Goal: Task Accomplishment & Management: Use online tool/utility

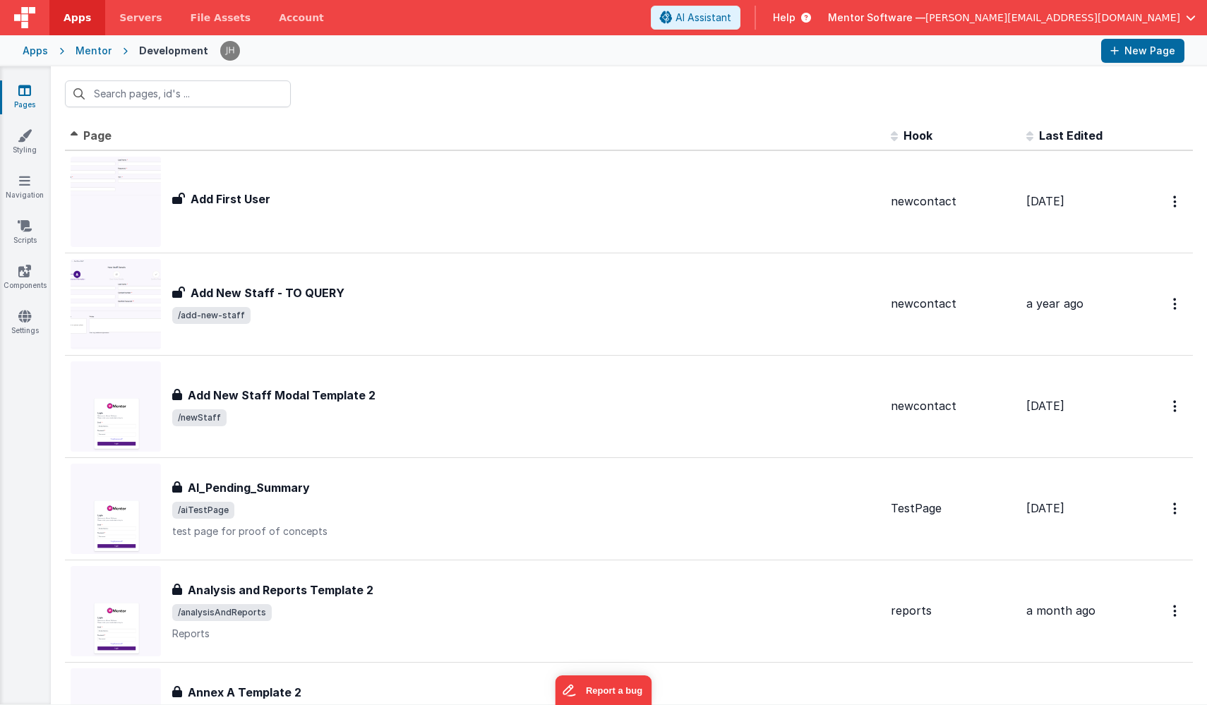
click at [167, 95] on input "text" at bounding box center [178, 93] width 226 height 27
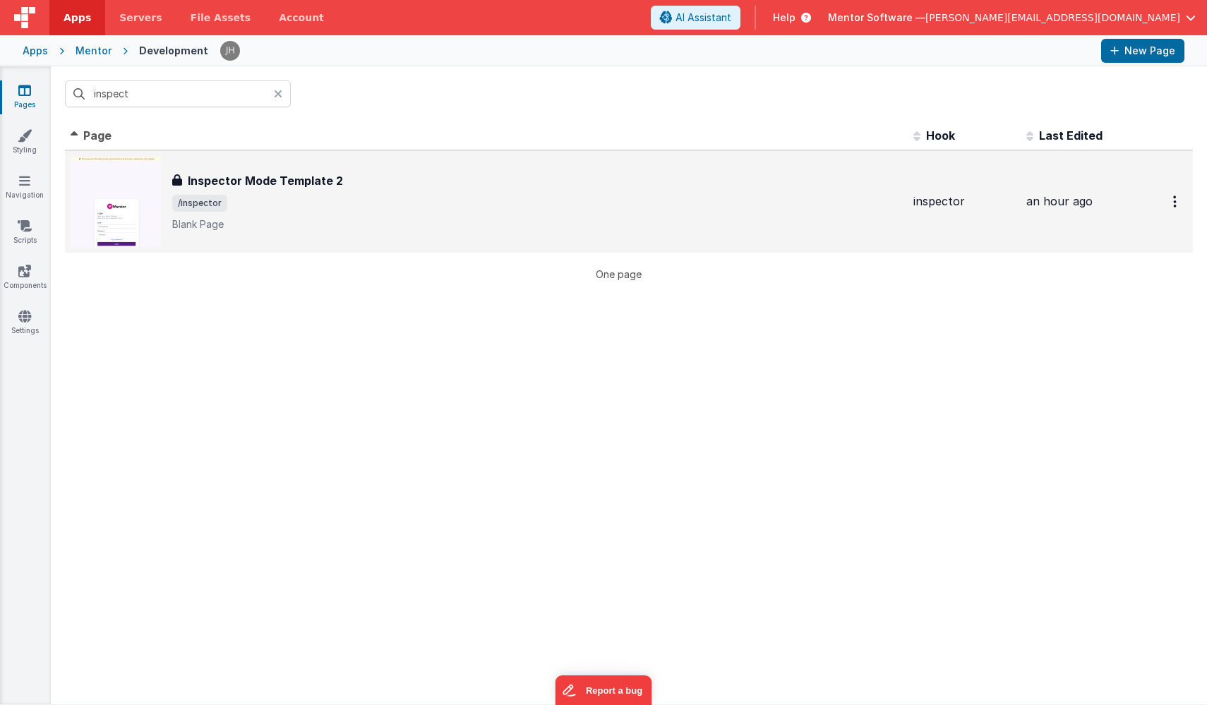
type input "inspect"
click at [314, 193] on div "Inspector Mode Template 2 Inspector Mode Template 2 /inspector [PERSON_NAME] Pa…" at bounding box center [537, 201] width 730 height 59
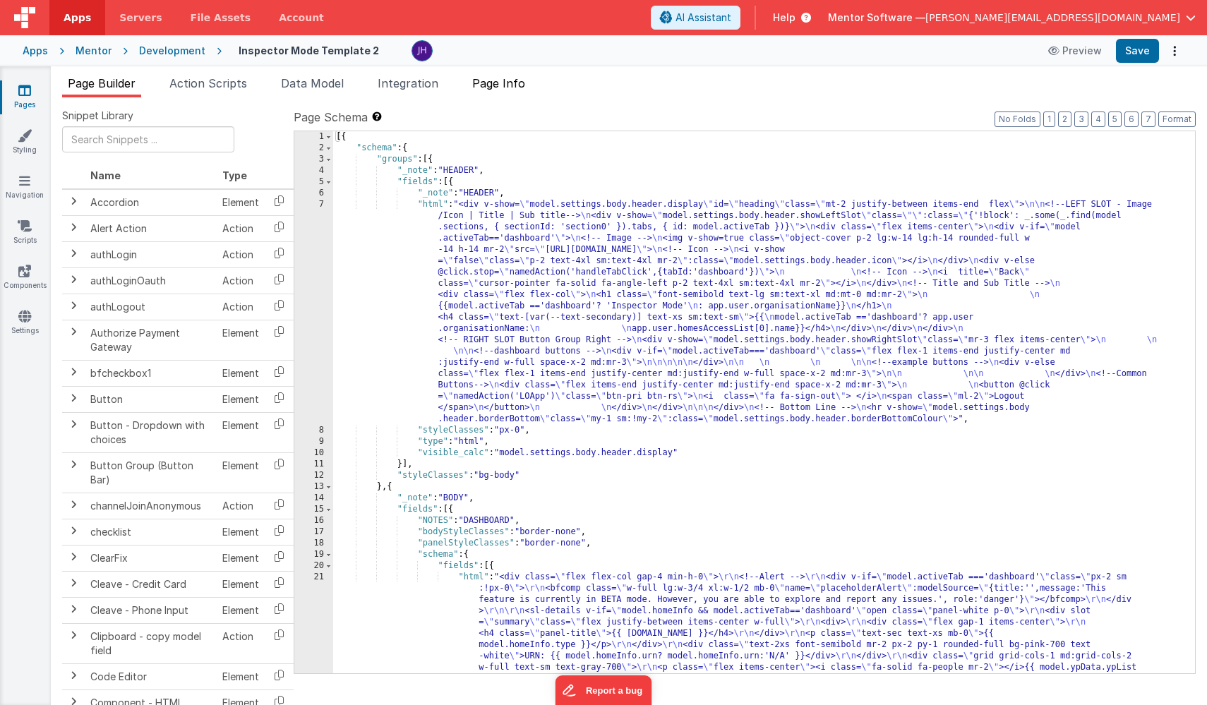
click at [519, 84] on span "Page Info" at bounding box center [498, 83] width 53 height 14
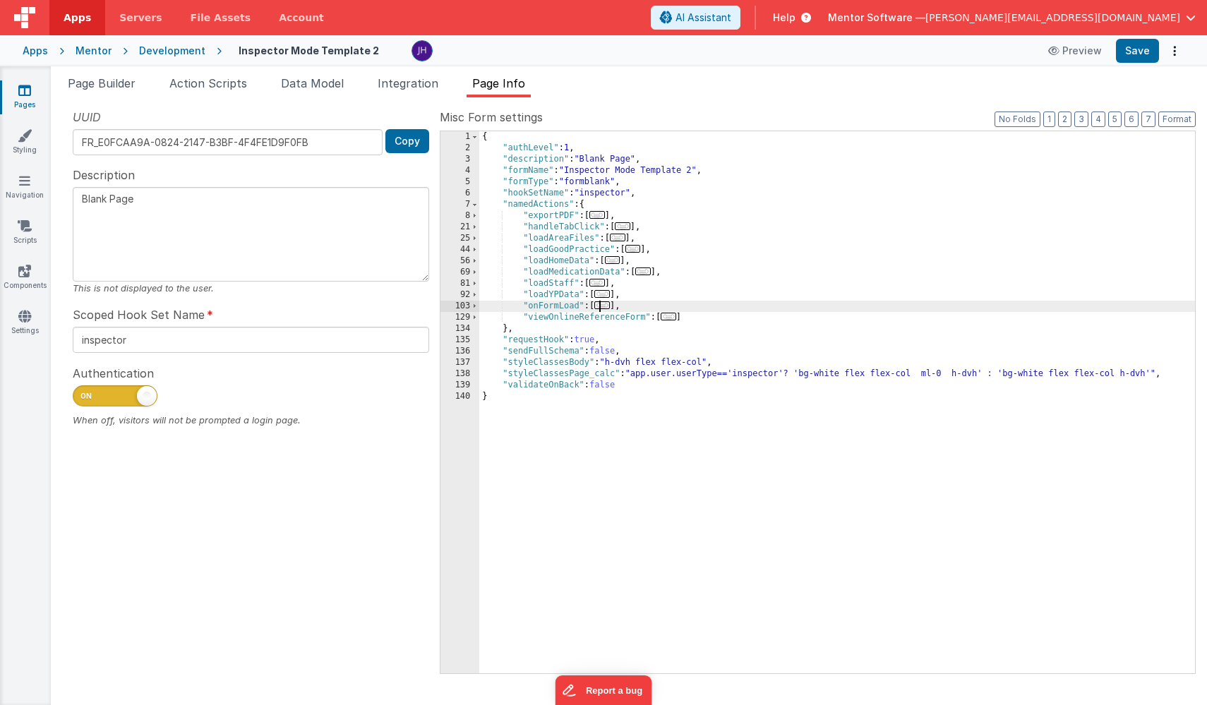
click at [606, 306] on span "..." at bounding box center [603, 306] width 16 height 8
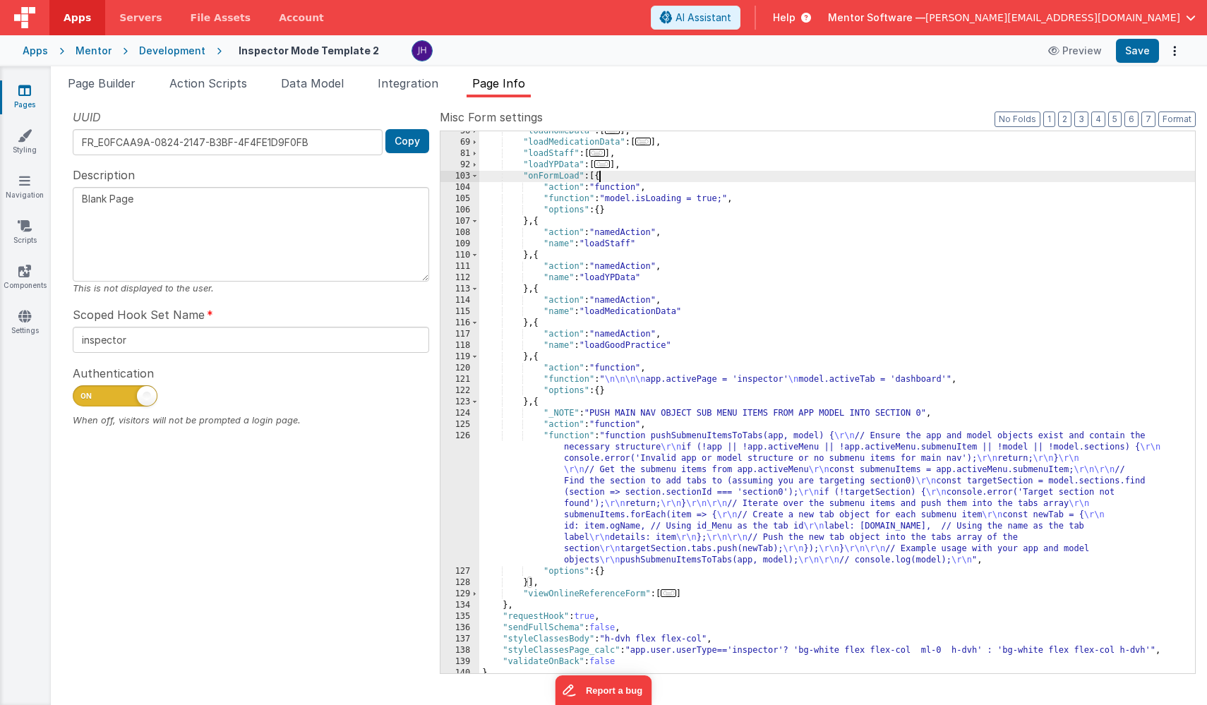
scroll to position [136, 0]
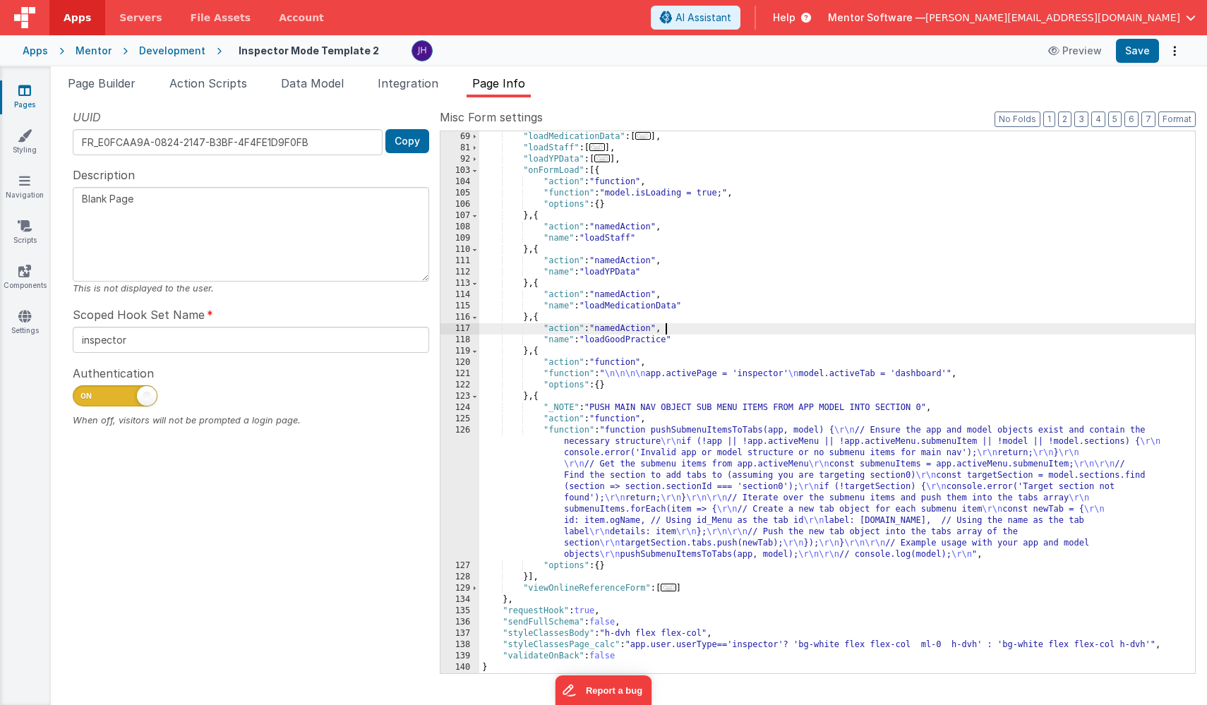
click at [699, 328] on div ""loadMedicationData" : [ ... ] , "loadStaff" : [ ... ] , "loadYPData" : [ ... ]…" at bounding box center [837, 413] width 716 height 565
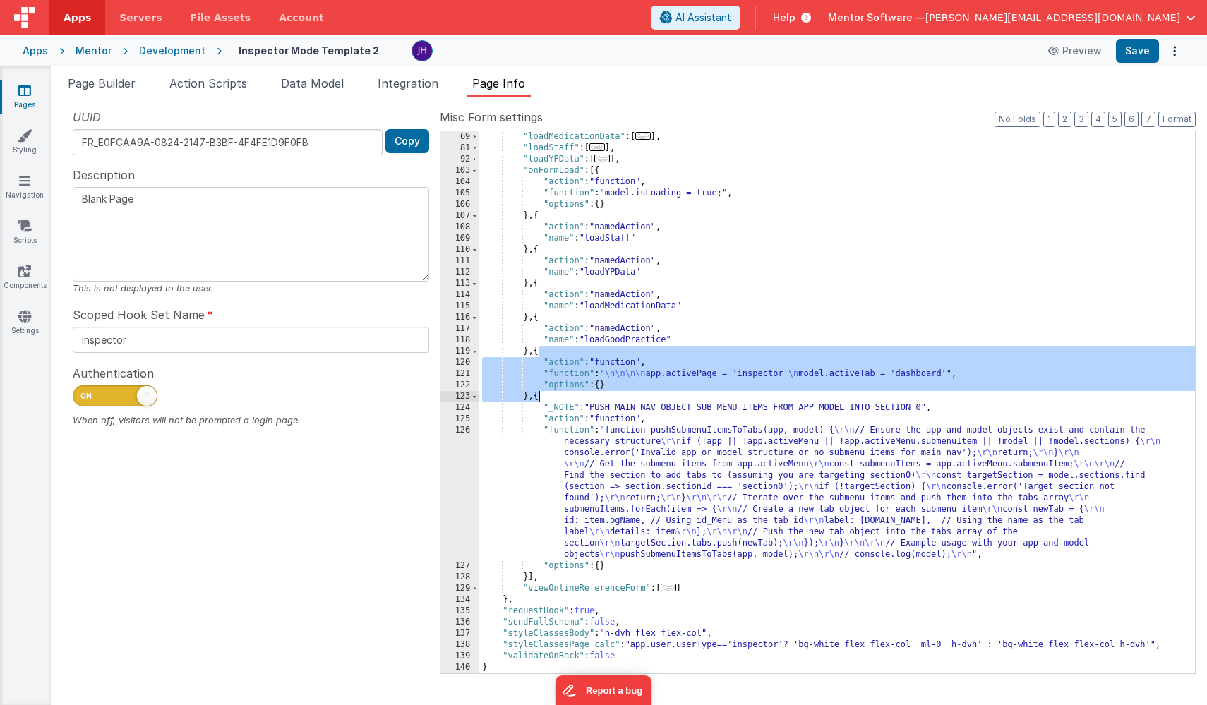
drag, startPoint x: 537, startPoint y: 354, endPoint x: 537, endPoint y: 393, distance: 38.8
click at [537, 393] on div ""loadMedicationData" : [ ... ] , "loadStaff" : [ ... ] , "loadYPData" : [ ... ]…" at bounding box center [837, 413] width 716 height 565
click at [598, 173] on div ""loadMedicationData" : [ ... ] , "loadStaff" : [ ... ] , "loadYPData" : [ ... ]…" at bounding box center [837, 413] width 716 height 565
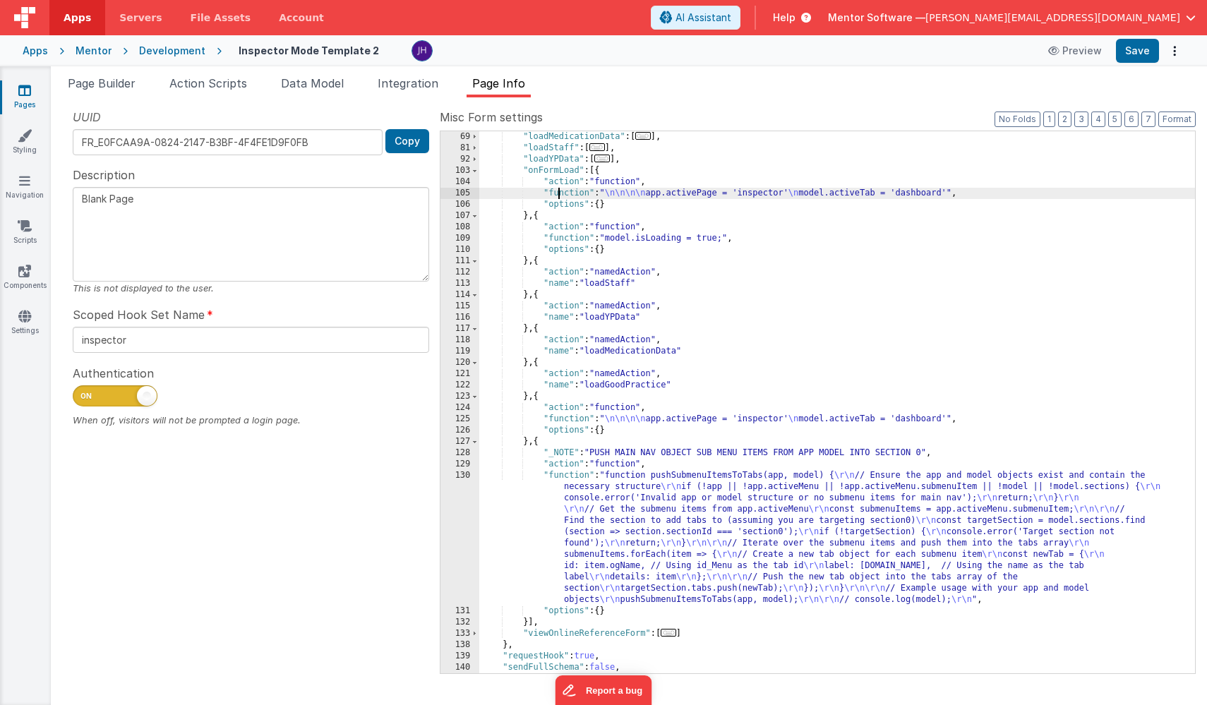
click at [558, 195] on div ""loadMedicationData" : [ ... ] , "loadStaff" : [ ... ] , "loadYPData" : [ ... ]…" at bounding box center [837, 413] width 716 height 565
click at [573, 193] on div ""loadMedicationData" : [ ... ] , "loadStaff" : [ ... ] , "loadYPData" : [ ... ]…" at bounding box center [837, 413] width 716 height 565
click at [468, 193] on div "105" at bounding box center [460, 193] width 39 height 11
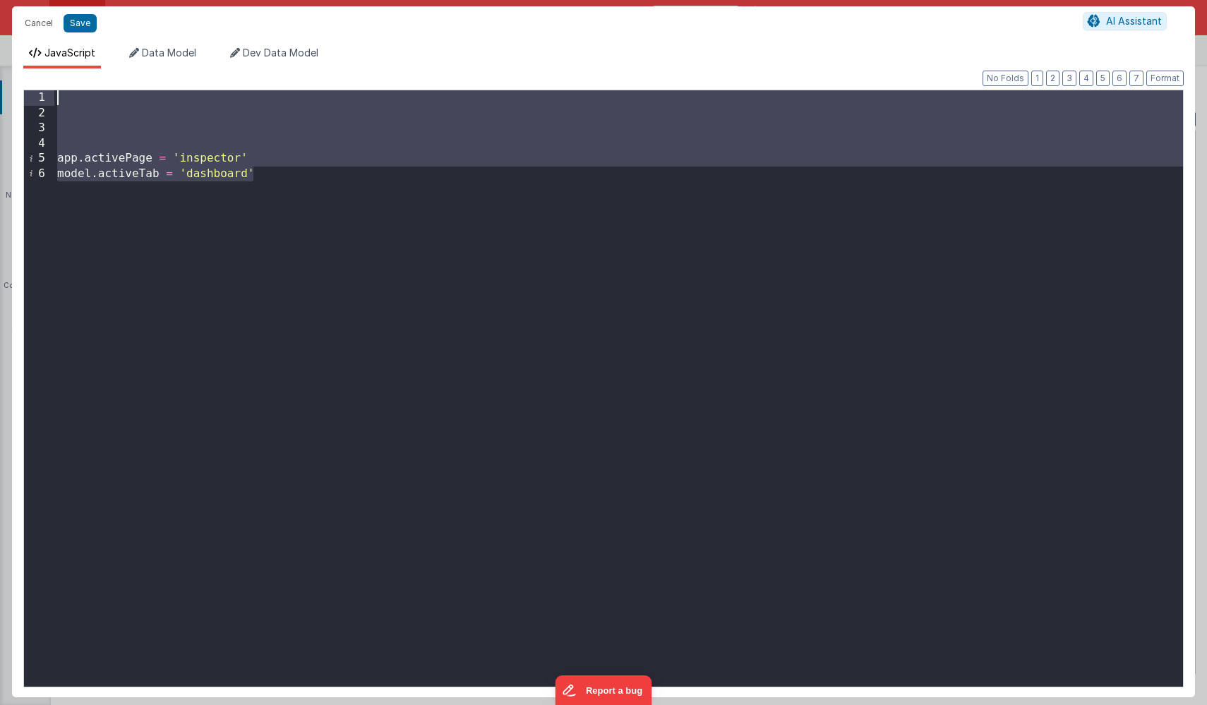
drag, startPoint x: 233, startPoint y: 218, endPoint x: 32, endPoint y: 97, distance: 234.4
click at [32, 97] on div "1 2 3 4 5 6 app . activePage = 'inspector' model . activeTab = 'dashboard' XXXX…" at bounding box center [603, 389] width 1161 height 598
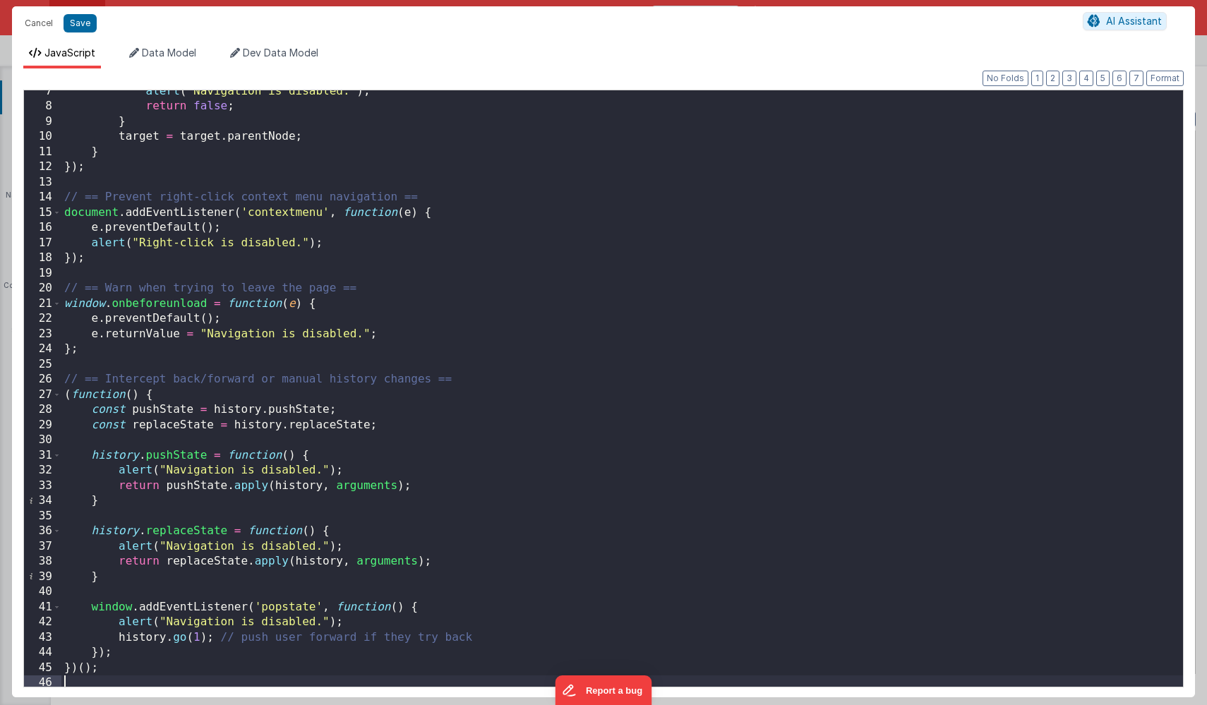
scroll to position [0, 0]
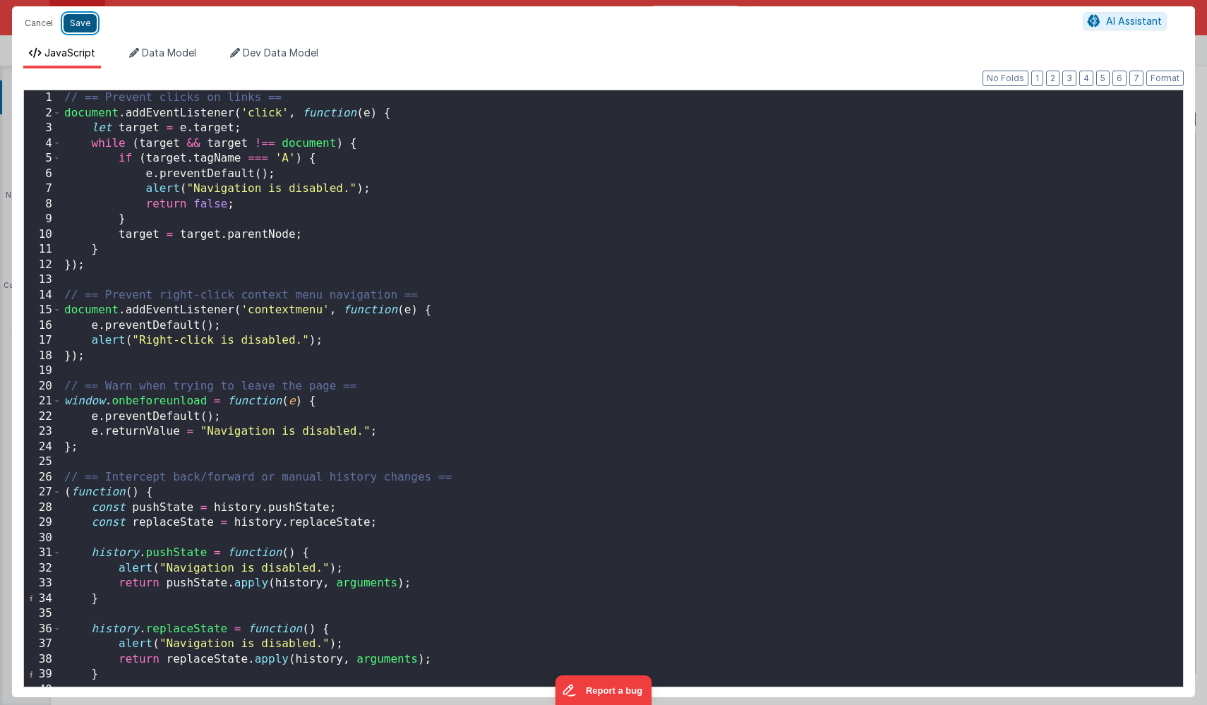
click at [90, 29] on button "Save" at bounding box center [80, 23] width 33 height 18
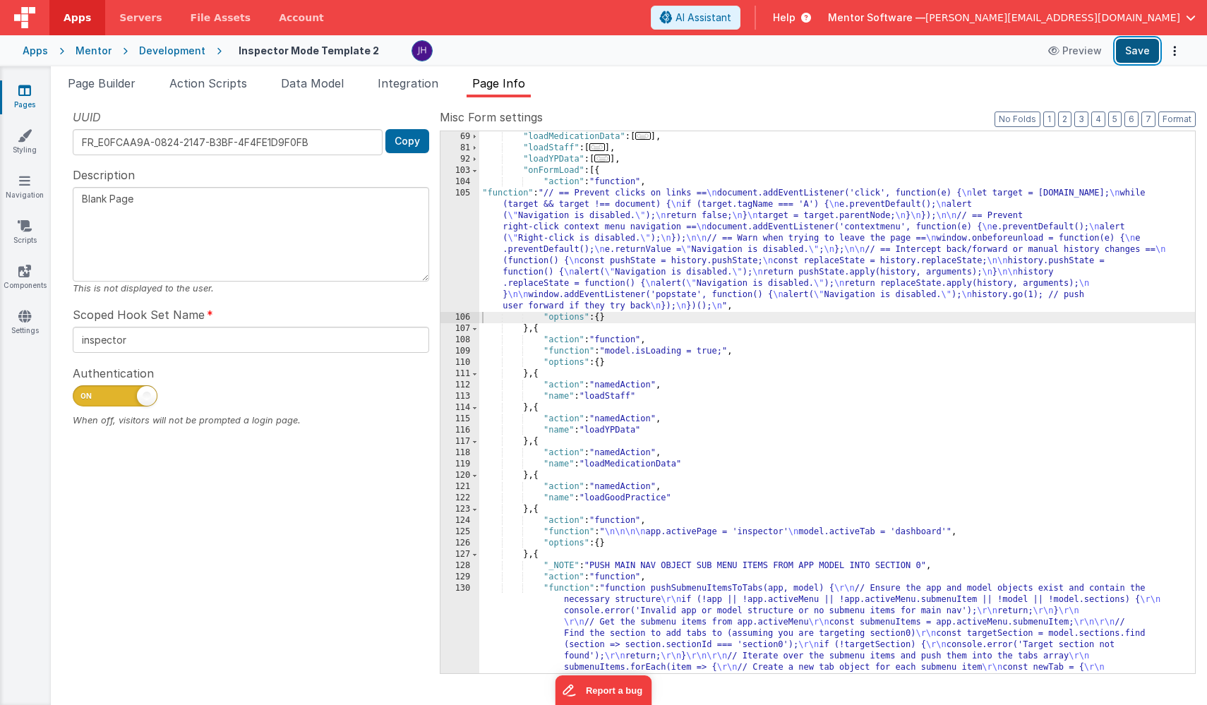
click at [1138, 53] on button "Save" at bounding box center [1137, 51] width 43 height 24
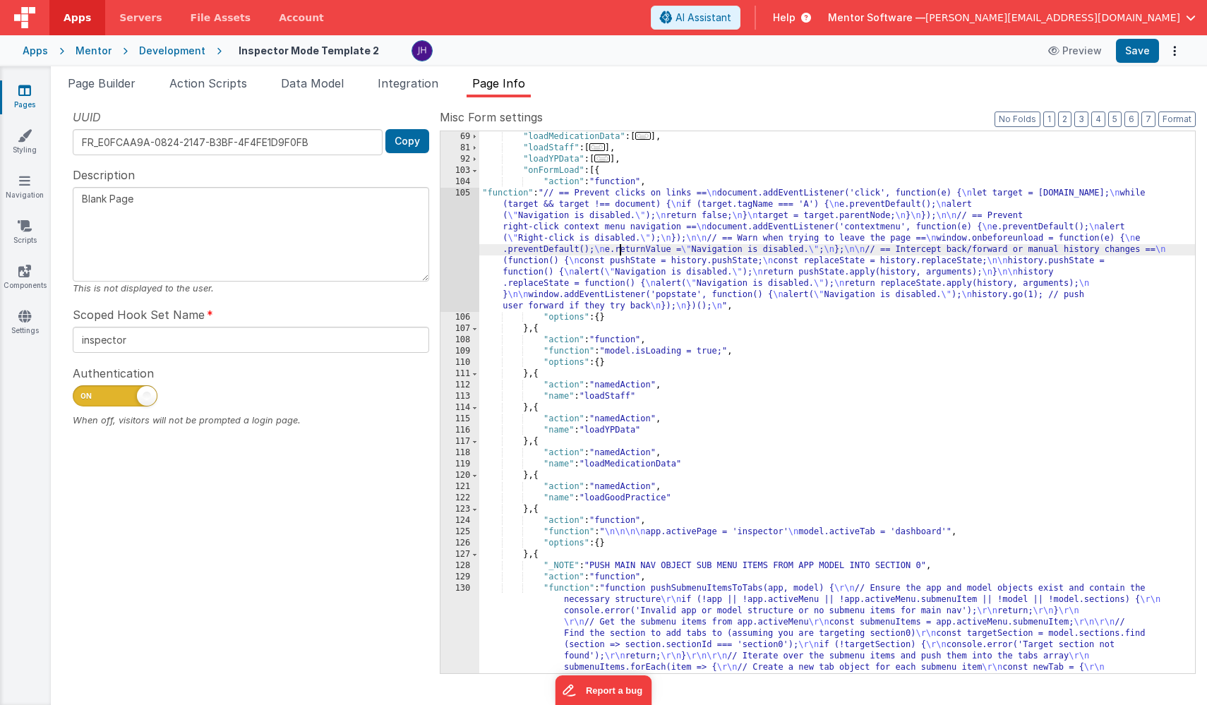
click at [617, 251] on div ""loadMedicationData" : [ ... ] , "loadStaff" : [ ... ] , "loadYPData" : [ ... ]…" at bounding box center [837, 475] width 716 height 689
click at [450, 239] on div "105" at bounding box center [460, 250] width 39 height 124
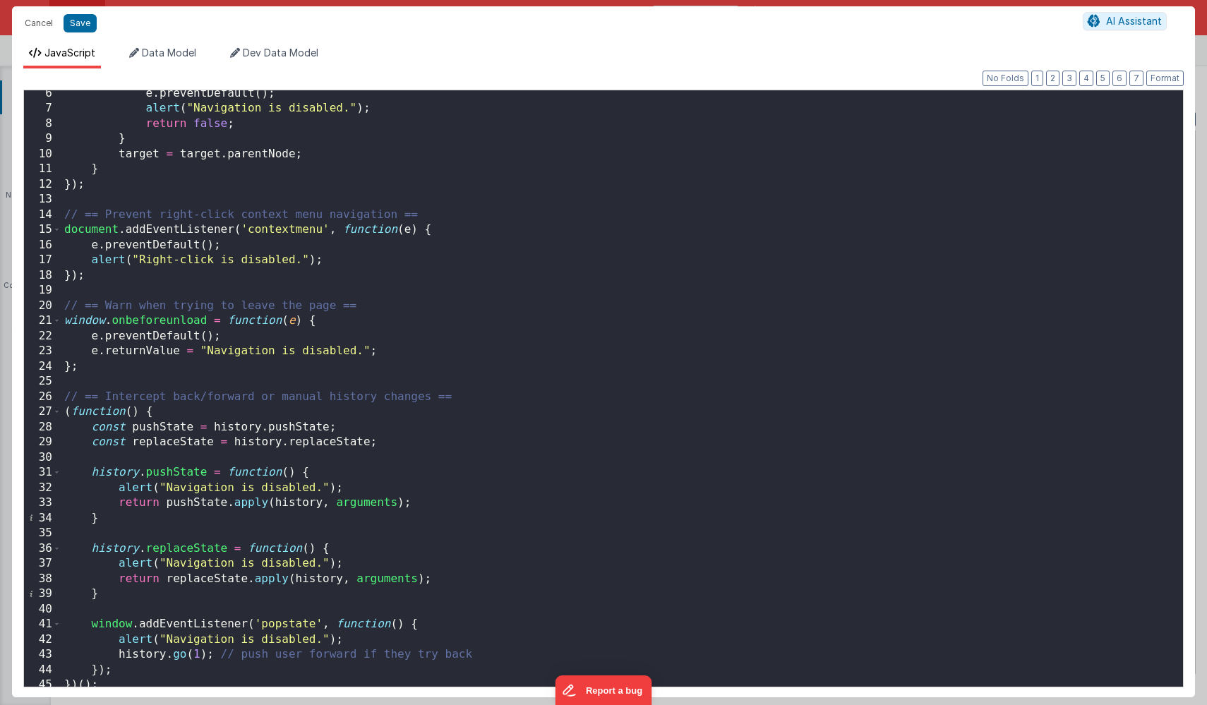
scroll to position [102, 0]
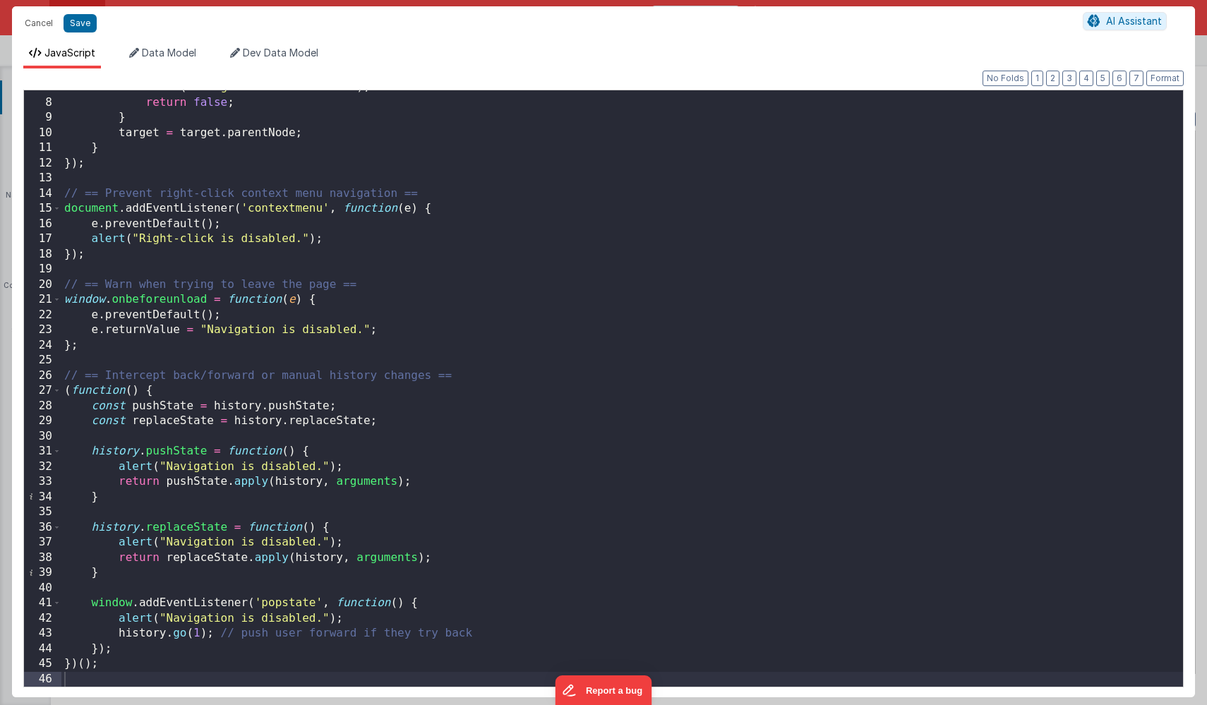
click at [506, 261] on div "alert ( "Navigation is disabled." ) ; return false ; } target = target . parent…" at bounding box center [622, 393] width 1122 height 627
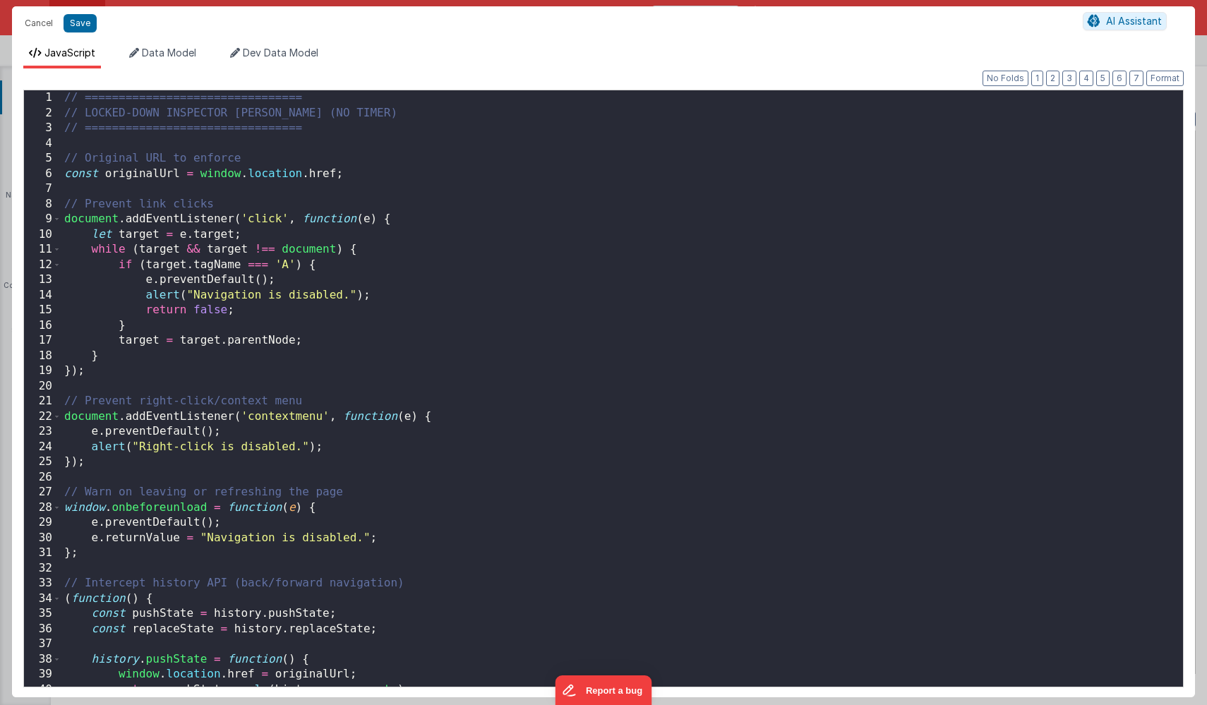
scroll to position [0, 0]
click at [78, 20] on button "Save" at bounding box center [80, 23] width 33 height 18
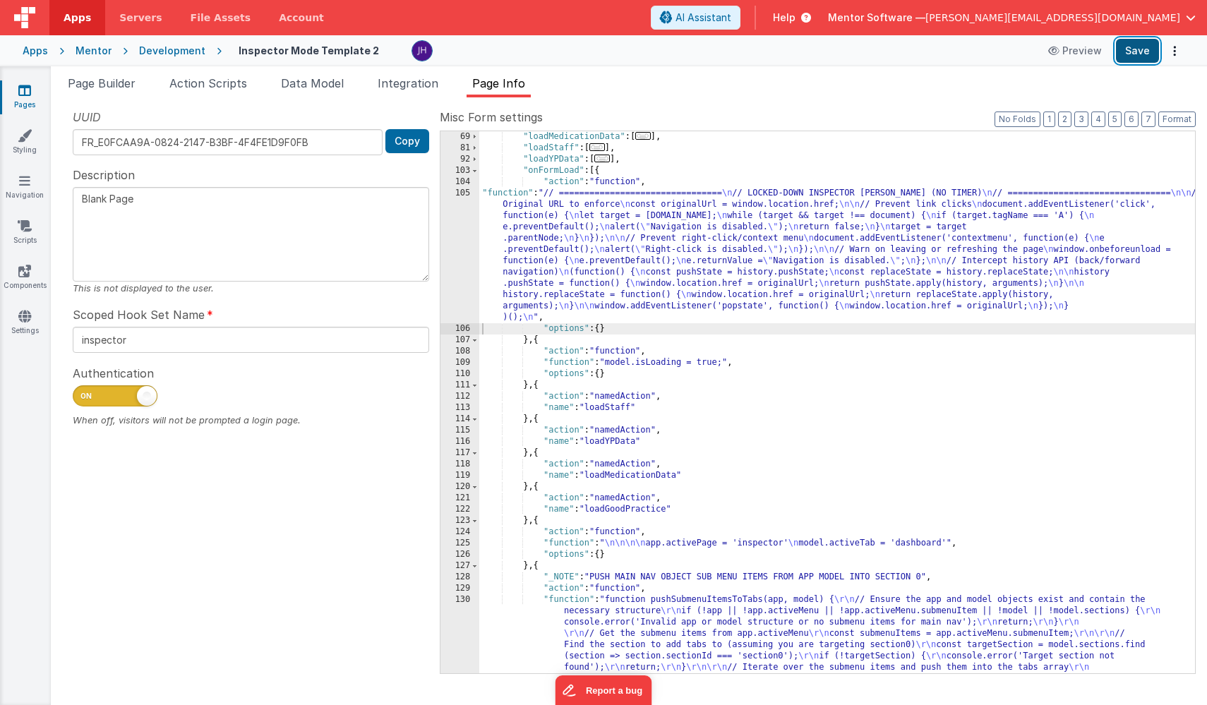
click at [1146, 44] on button "Save" at bounding box center [1137, 51] width 43 height 24
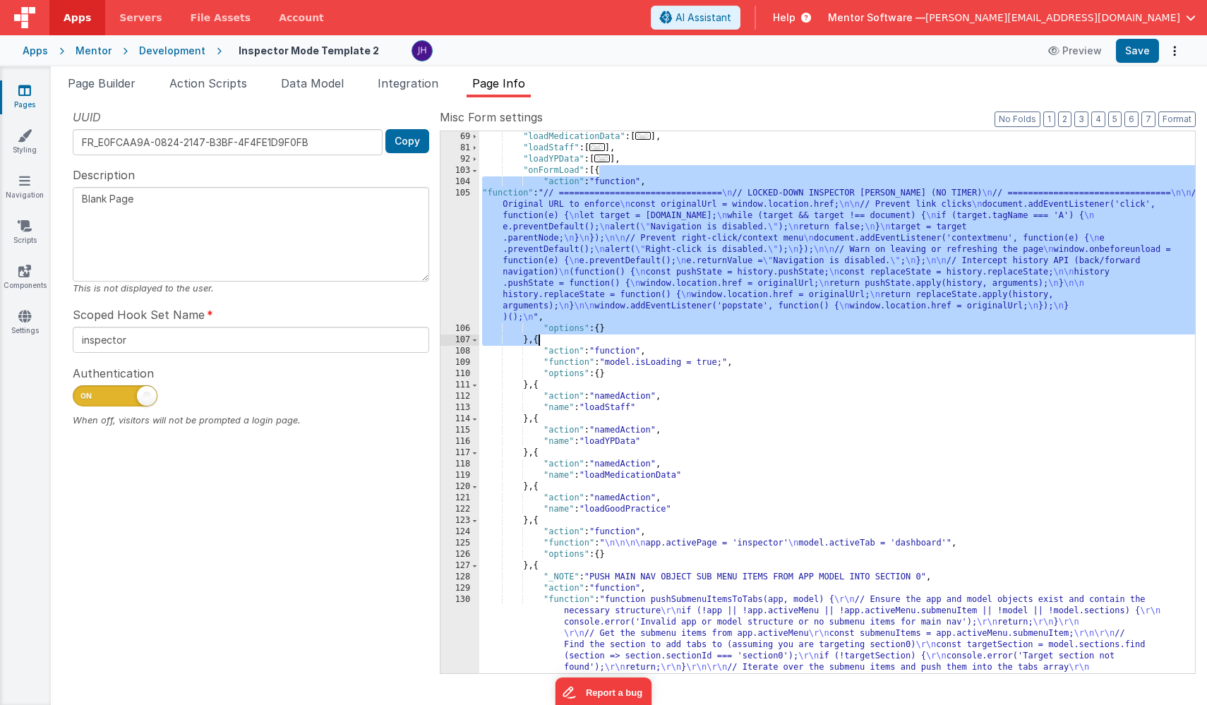
drag, startPoint x: 599, startPoint y: 172, endPoint x: 538, endPoint y: 342, distance: 180.3
click at [538, 342] on div ""loadMedicationData" : [ ... ] , "loadStaff" : [ ... ] , "loadYPData" : [ ... ]…" at bounding box center [837, 475] width 716 height 689
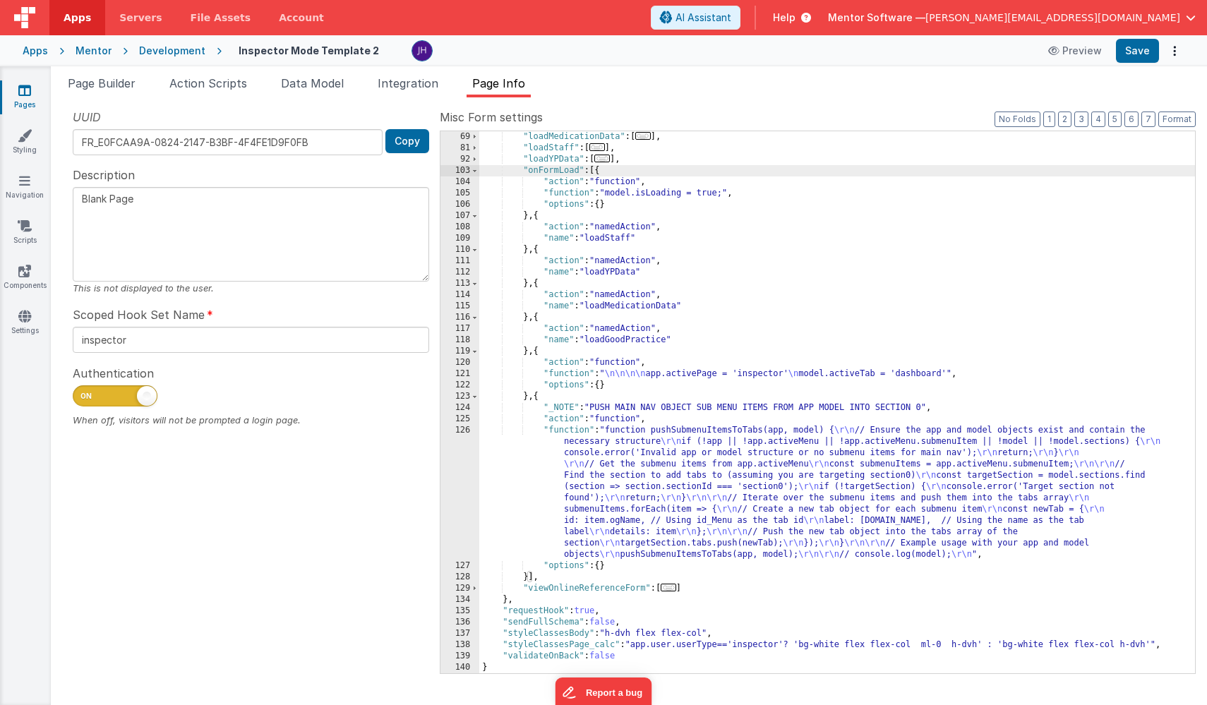
click at [528, 580] on div ""loadMedicationData" : [ ... ] , "loadStaff" : [ ... ] , "loadYPData" : [ ... ]…" at bounding box center [837, 413] width 716 height 565
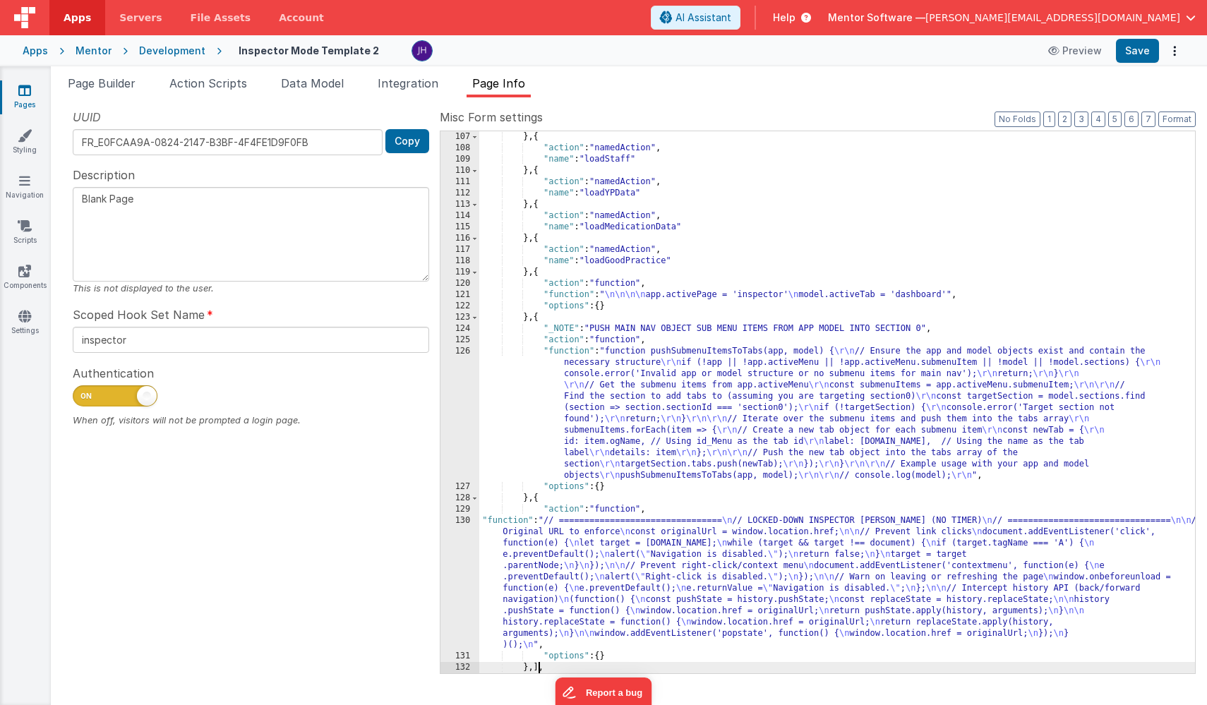
scroll to position [215, 0]
click at [628, 523] on div "} , { "action" : "namedAction" , "name" : "loadStaff" } , { "action" : "namedAc…" at bounding box center [837, 413] width 716 height 565
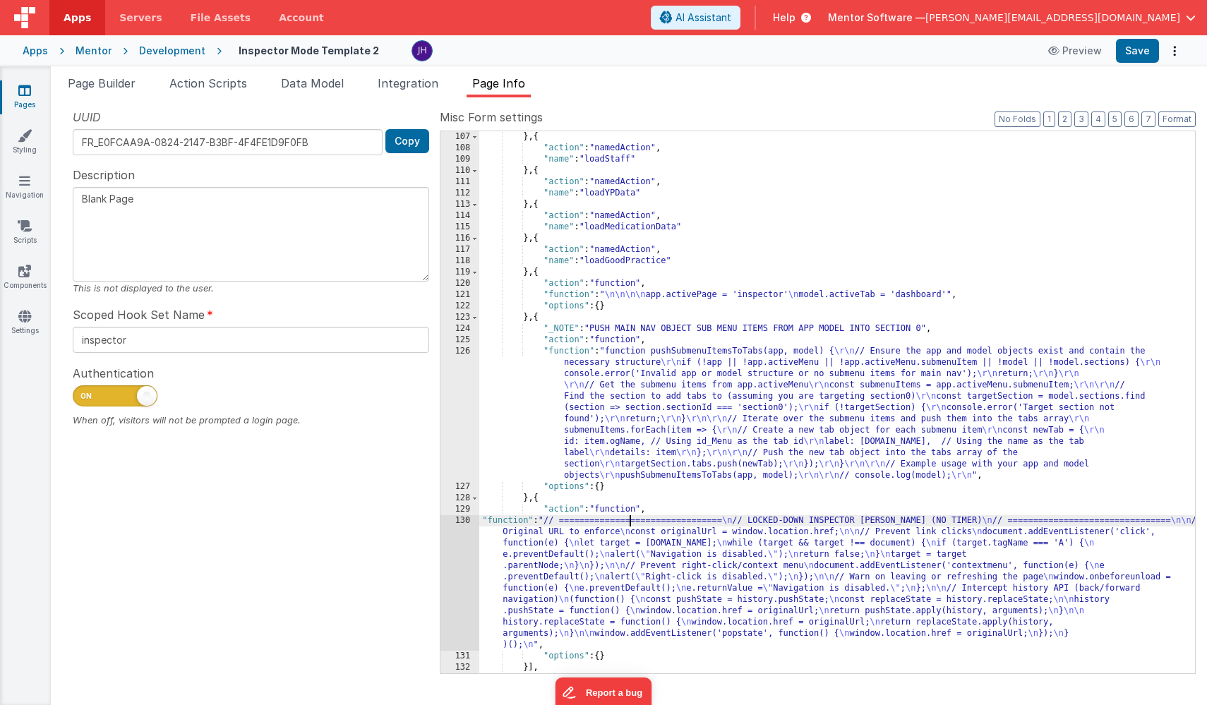
click at [628, 523] on div "} , { "action" : "namedAction" , "name" : "loadStaff" } , { "action" : "namedAc…" at bounding box center [837, 413] width 716 height 565
click at [603, 556] on div "} , { "action" : "namedAction" , "name" : "loadStaff" } , { "action" : "namedAc…" at bounding box center [837, 413] width 716 height 565
click at [458, 549] on div "130" at bounding box center [460, 583] width 39 height 136
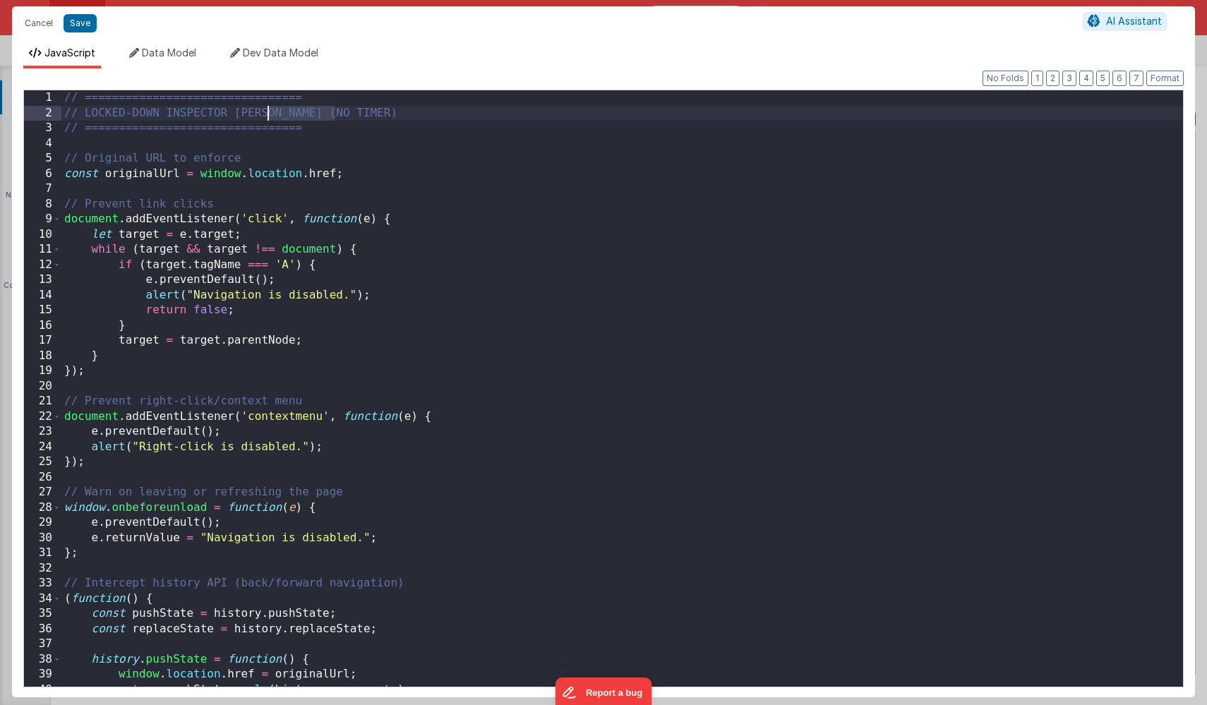
drag, startPoint x: 354, startPoint y: 110, endPoint x: 269, endPoint y: 112, distance: 85.5
click at [269, 112] on div "// ================================ // LOCKED-DOWN INSPECTOR PAGE (NO TIMER) //…" at bounding box center [622, 403] width 1122 height 627
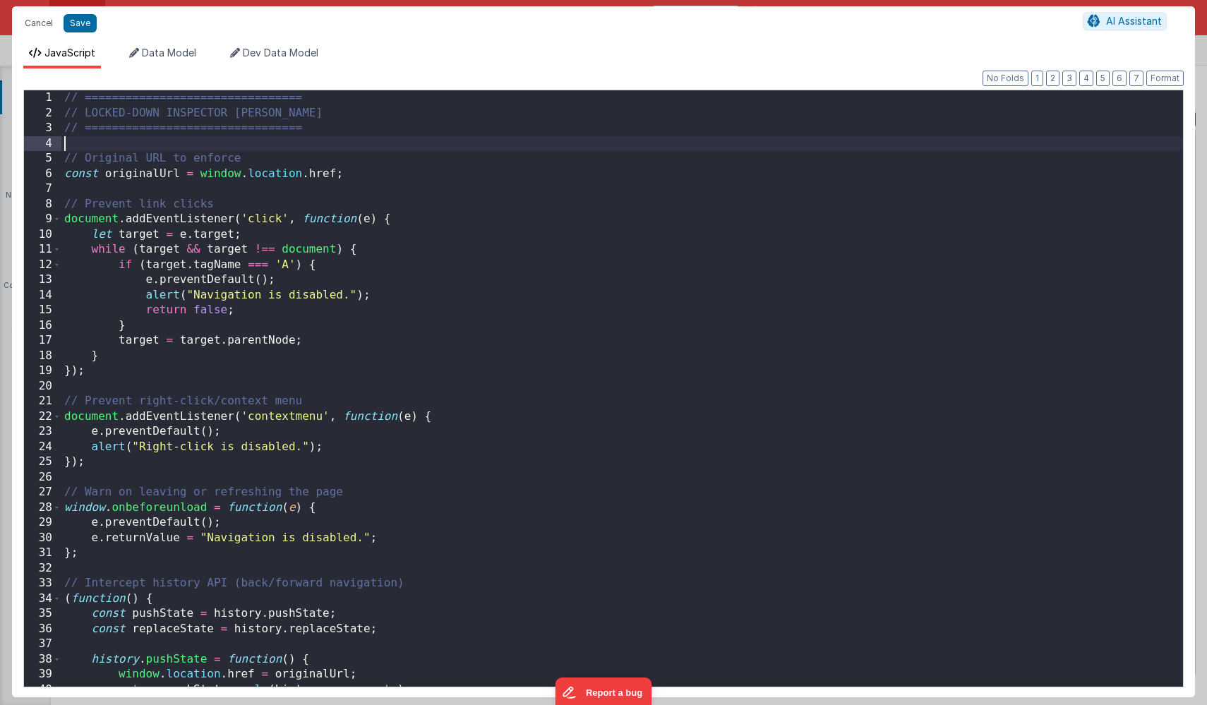
click at [330, 148] on div "// ================================ // LOCKED-DOWN INSPECTOR PAGE // ==========…" at bounding box center [622, 403] width 1122 height 627
click at [78, 24] on button "Save" at bounding box center [80, 23] width 33 height 18
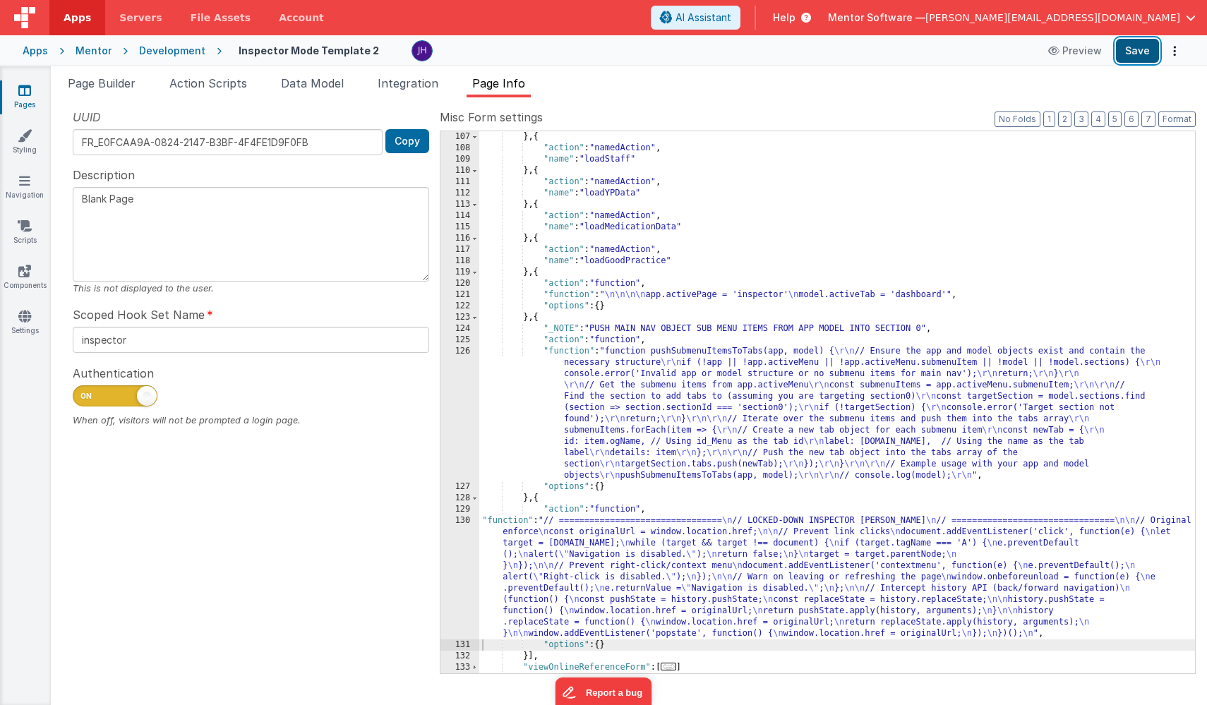
click at [1132, 53] on button "Save" at bounding box center [1137, 51] width 43 height 24
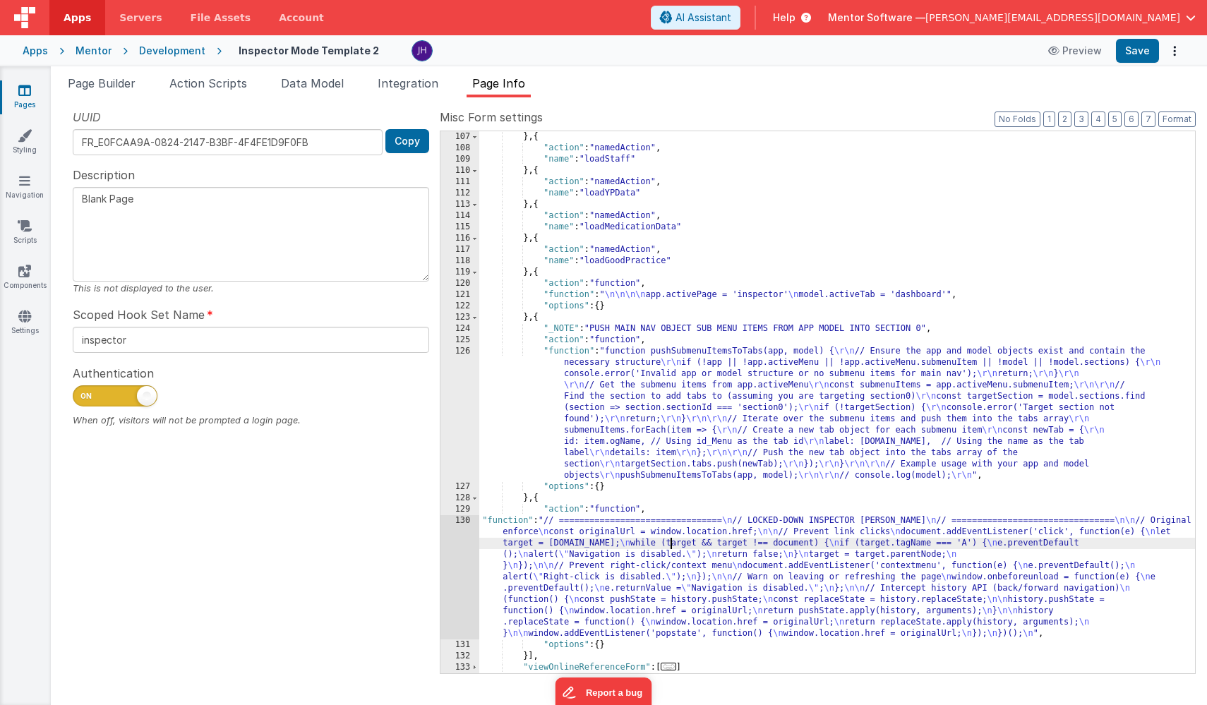
click at [669, 545] on div "} , { "action" : "namedAction" , "name" : "loadStaff" } , { "action" : "namedAc…" at bounding box center [837, 413] width 716 height 565
click at [458, 569] on div "130" at bounding box center [460, 577] width 39 height 124
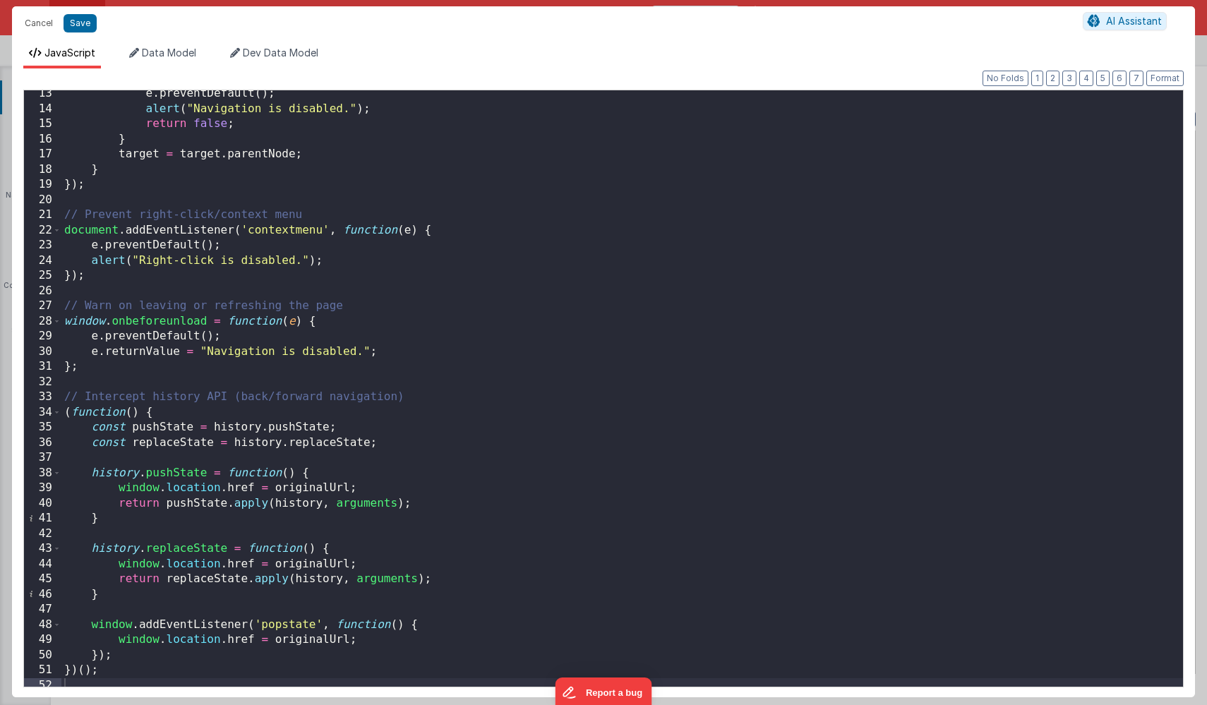
scroll to position [193, 0]
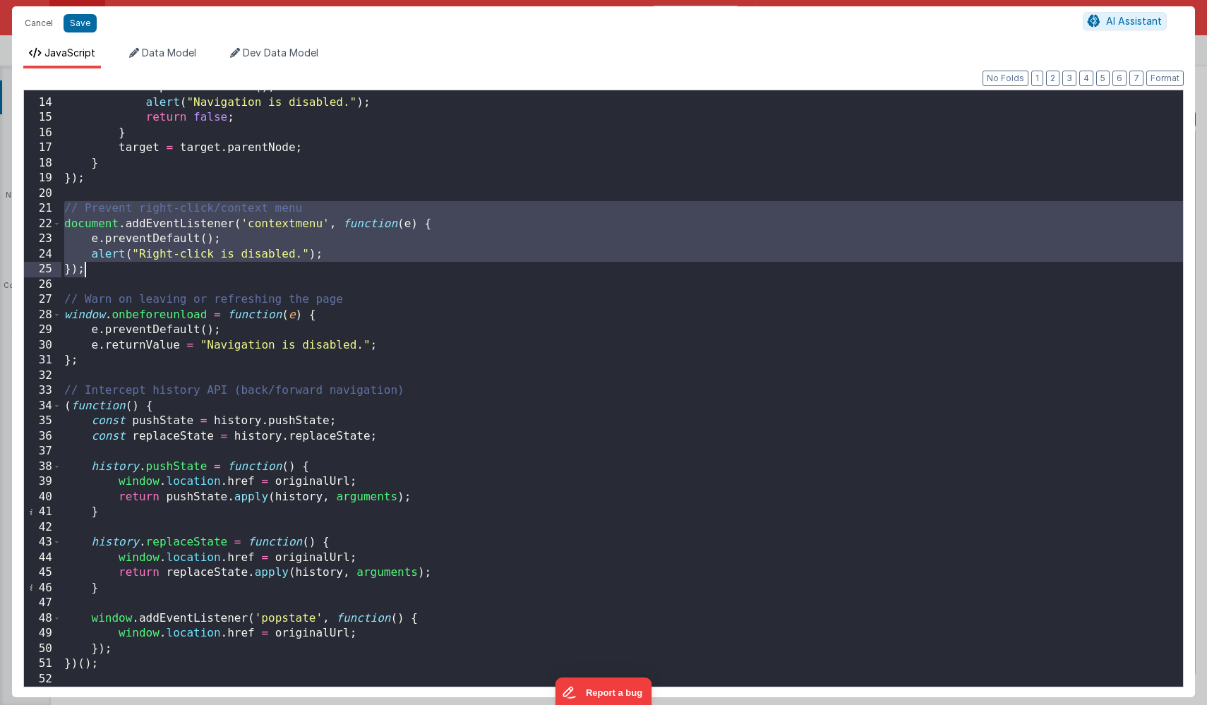
drag, startPoint x: 63, startPoint y: 208, endPoint x: 107, endPoint y: 270, distance: 76.4
click at [107, 270] on div "e . preventDefault ( ) ; alert ( "Navigation is disabled." ) ; return false ; }…" at bounding box center [622, 393] width 1122 height 627
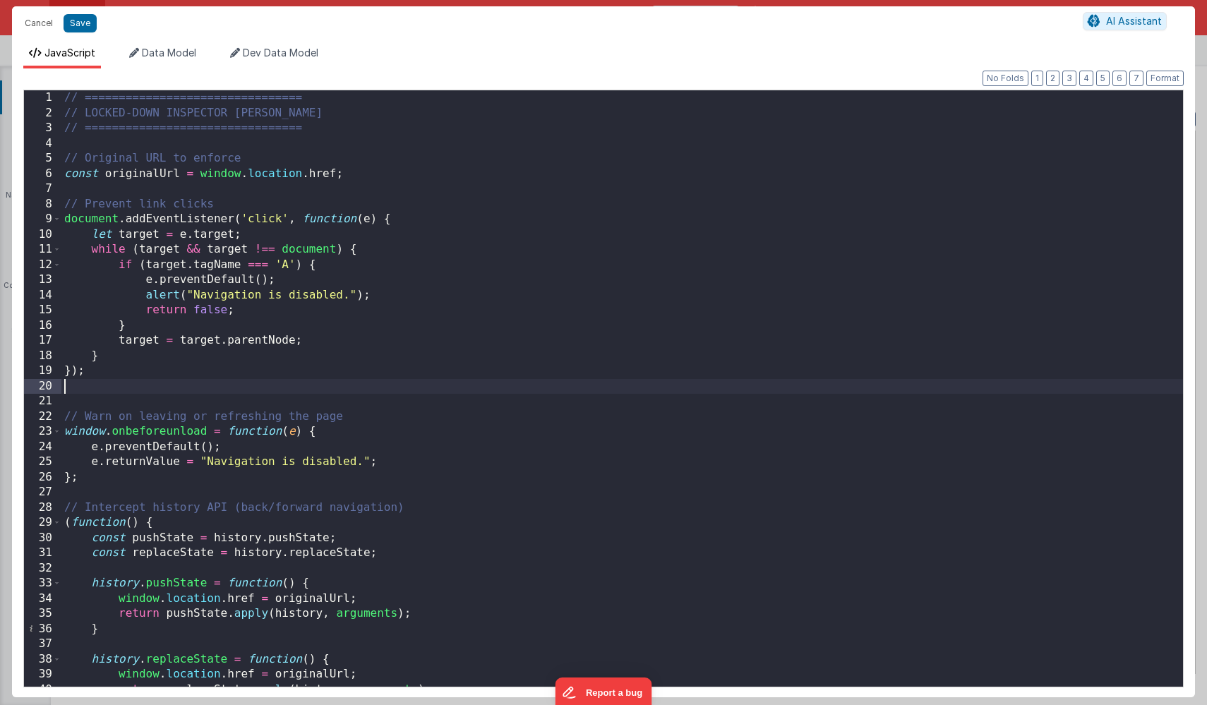
scroll to position [0, 0]
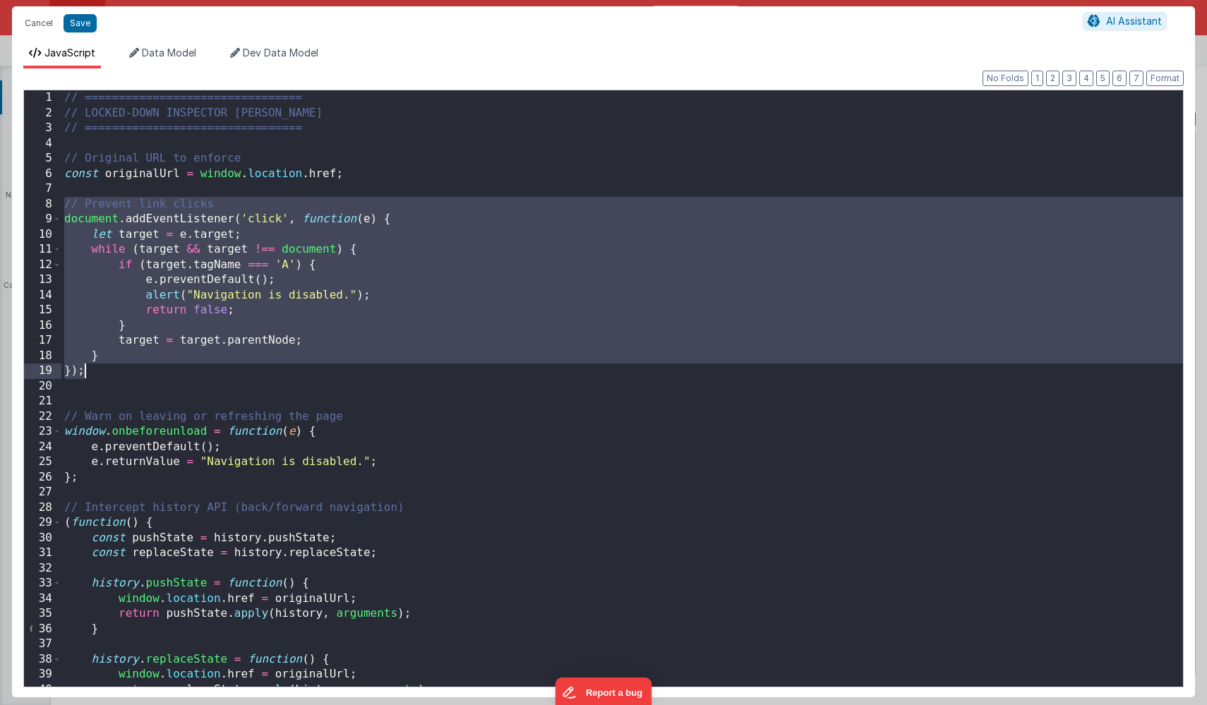
drag, startPoint x: 66, startPoint y: 205, endPoint x: 107, endPoint y: 373, distance: 173.0
click at [107, 373] on div "// ================================ // LOCKED-DOWN INSPECTOR PAGE // ==========…" at bounding box center [622, 403] width 1122 height 627
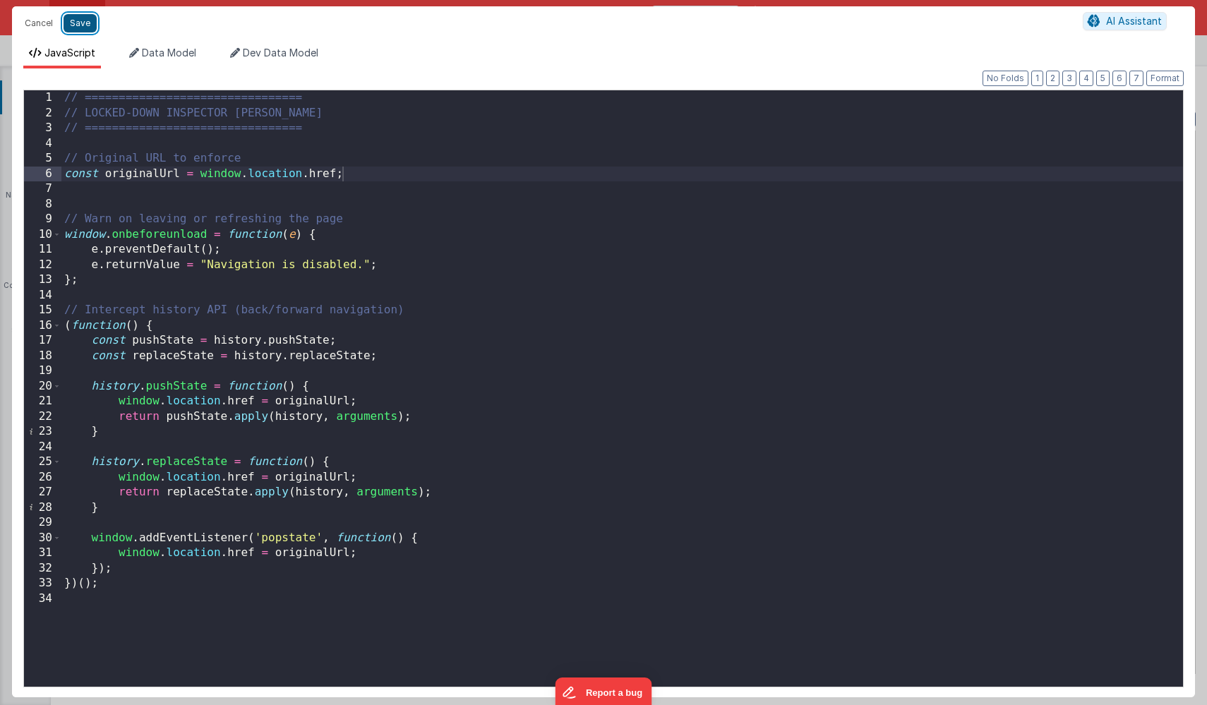
click at [78, 22] on button "Save" at bounding box center [80, 23] width 33 height 18
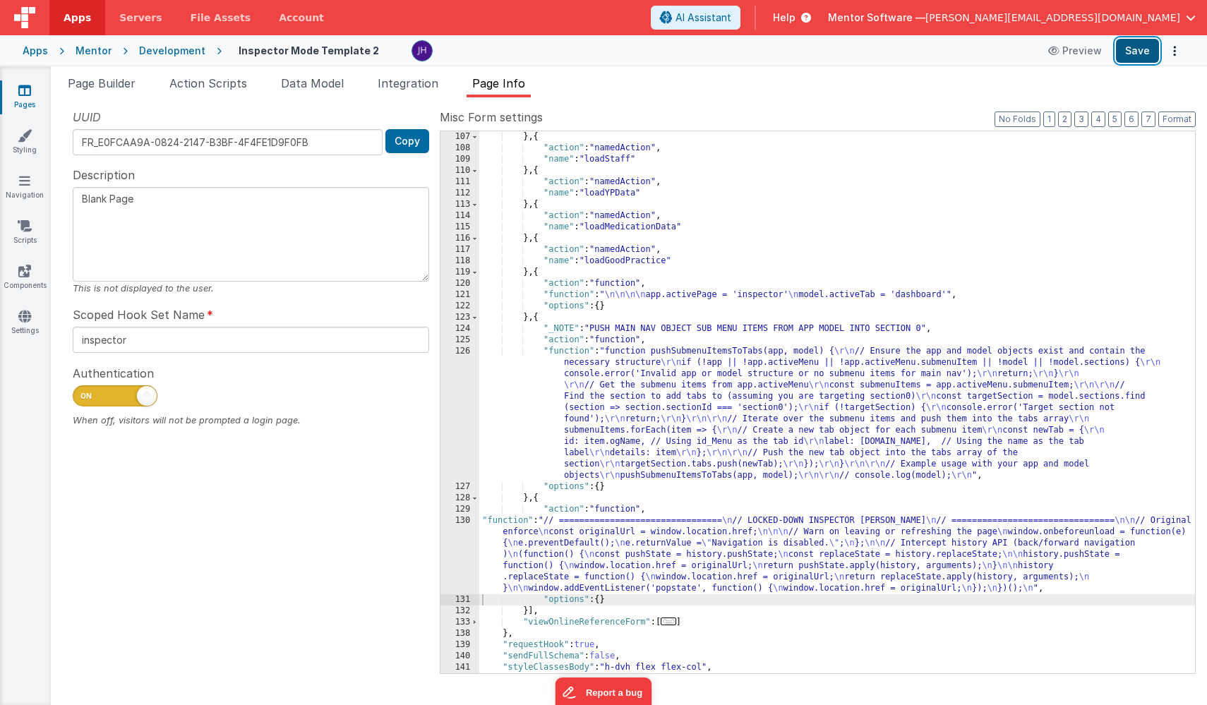
click at [1137, 45] on button "Save" at bounding box center [1137, 51] width 43 height 24
click at [119, 87] on span "Page Builder" at bounding box center [102, 83] width 68 height 14
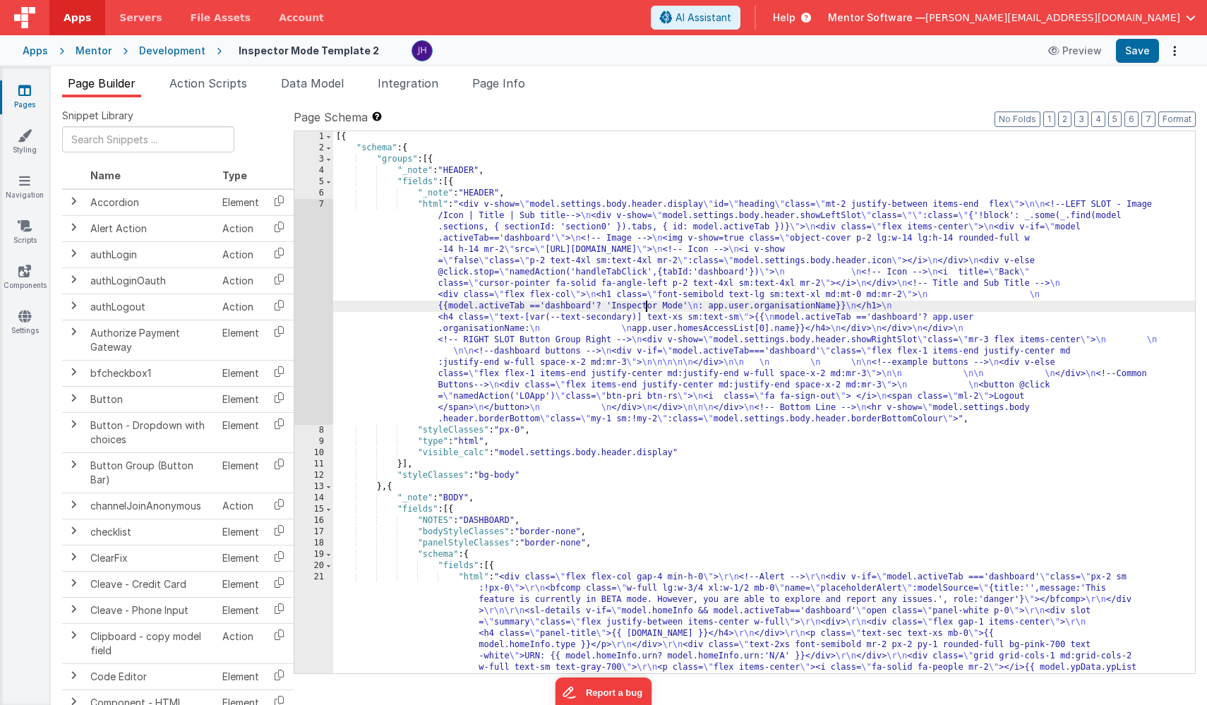
click at [645, 306] on div "[{ "schema" : { "groups" : [{ "_note" : "HEADER" , "fields" : [{ "_note" : "HEA…" at bounding box center [764, 571] width 862 height 881
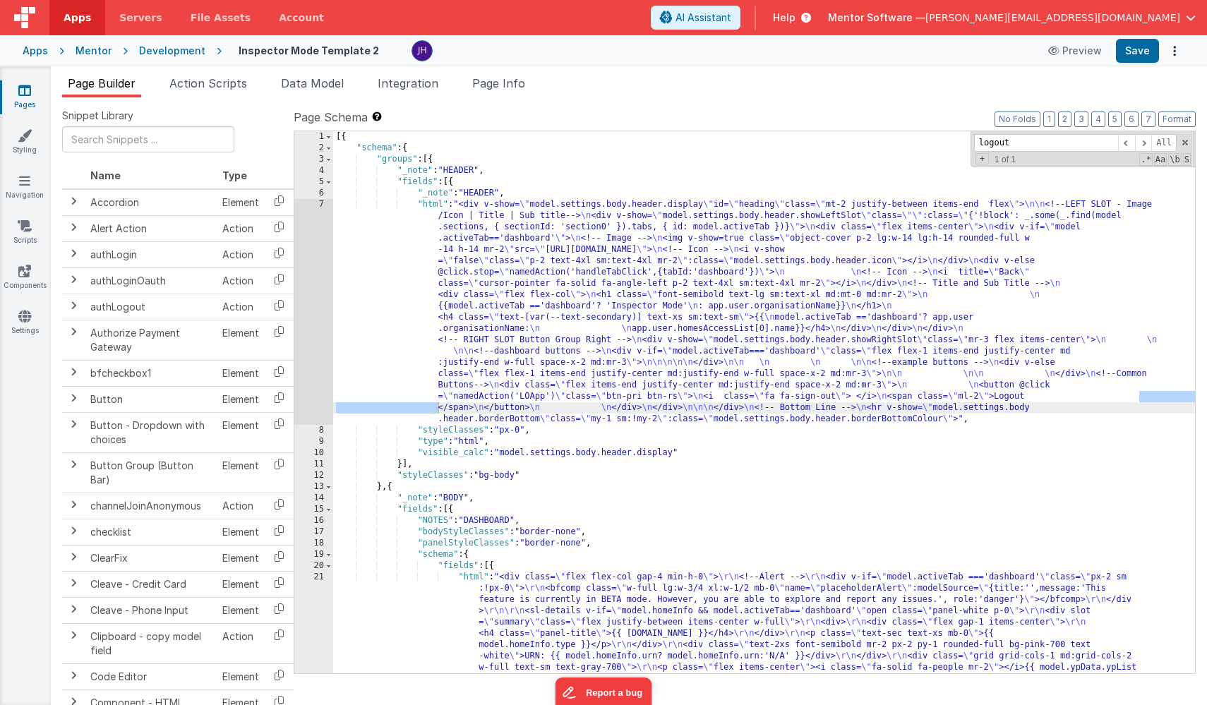
type input "logout"
click at [474, 410] on div "[{ "schema" : { "groups" : [{ "_note" : "HEADER" , "fields" : [{ "_note" : "HEA…" at bounding box center [764, 571] width 862 height 881
click at [316, 397] on div "7" at bounding box center [313, 312] width 39 height 226
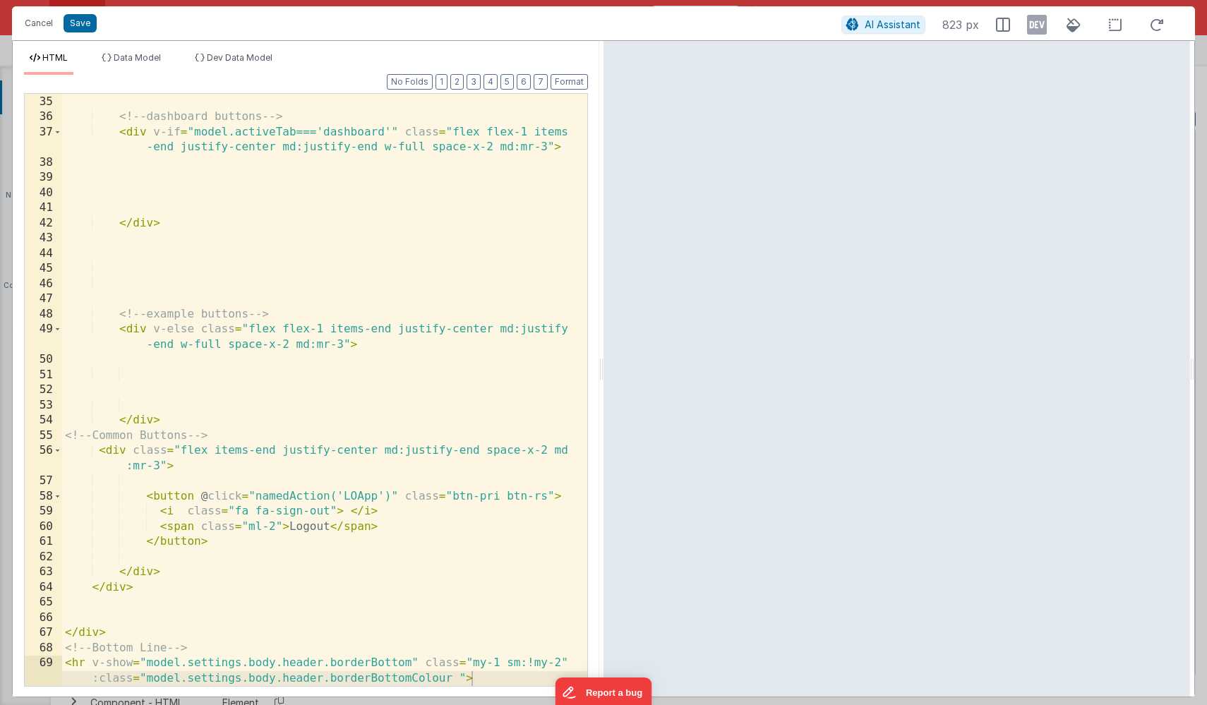
scroll to position [683, 0]
click at [423, 374] on div "<!-- dashboard buttons --> < div v-if = "model.activeTab==='dashboard'" class =…" at bounding box center [324, 398] width 525 height 638
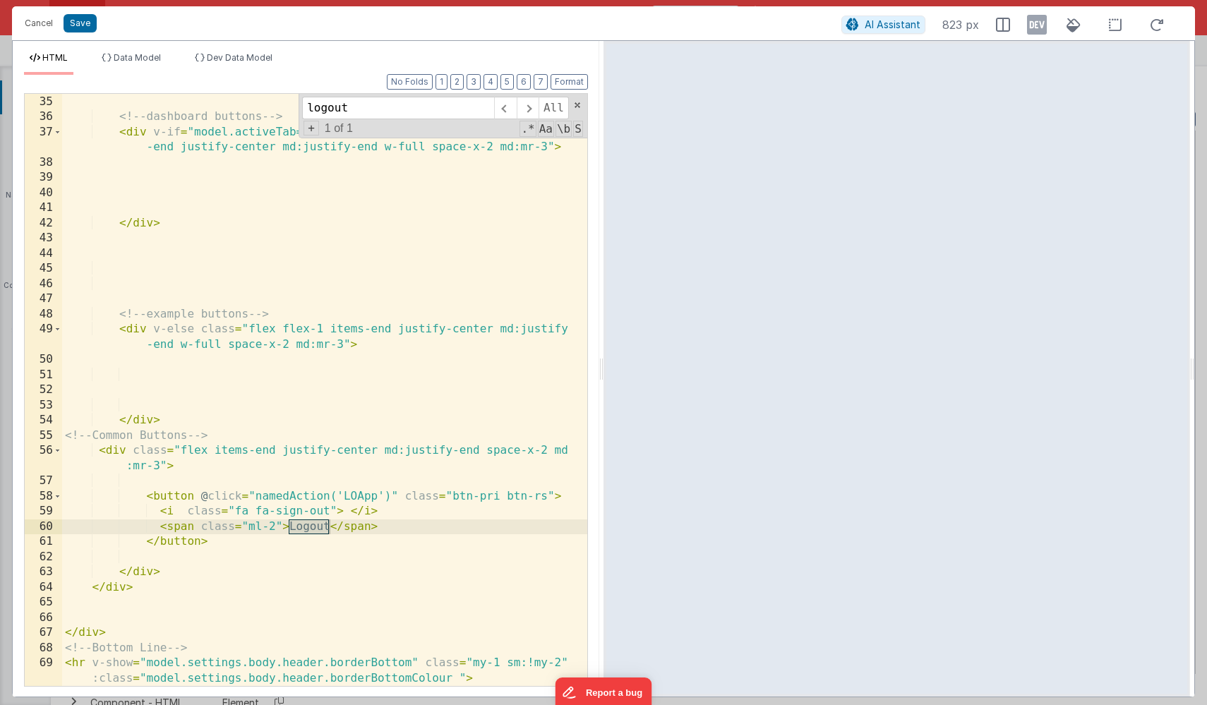
type input "logout"
click at [397, 399] on div "<!-- dashboard buttons --> < div v-if = "model.activeTab==='dashboard'" class =…" at bounding box center [324, 398] width 525 height 638
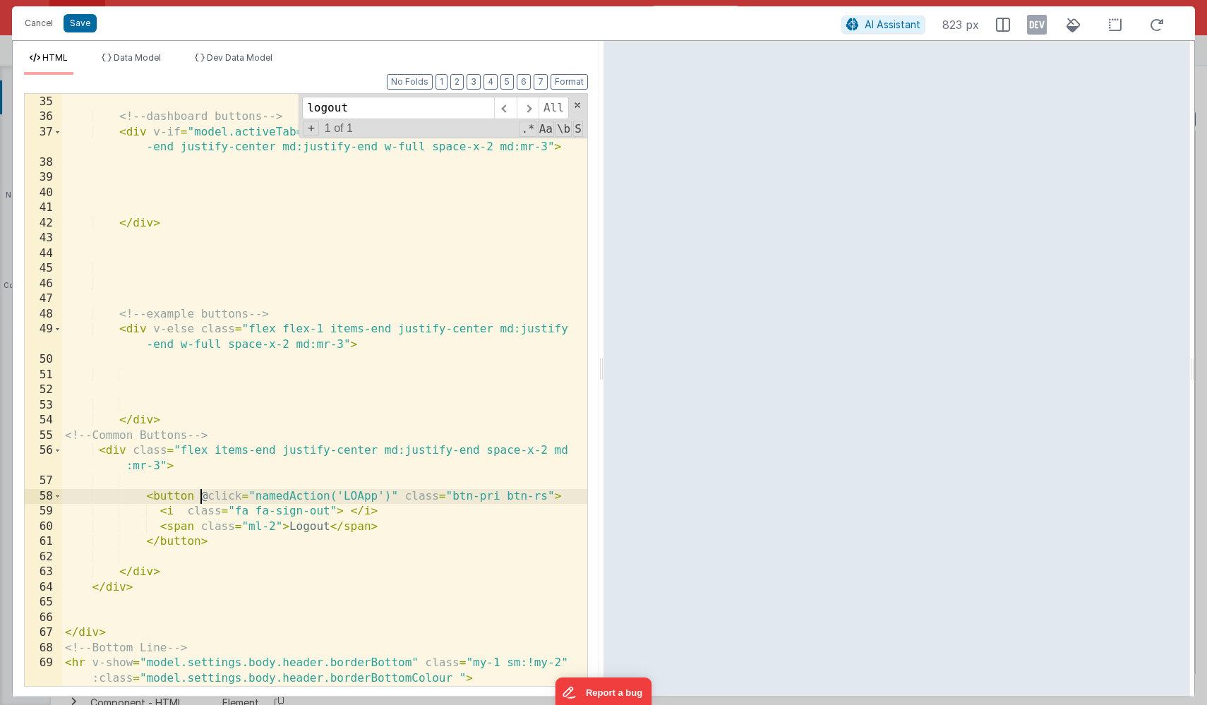
click at [201, 497] on div "<!-- dashboard buttons --> < div v-if = "model.activeTab==='dashboard'" class =…" at bounding box center [324, 398] width 525 height 638
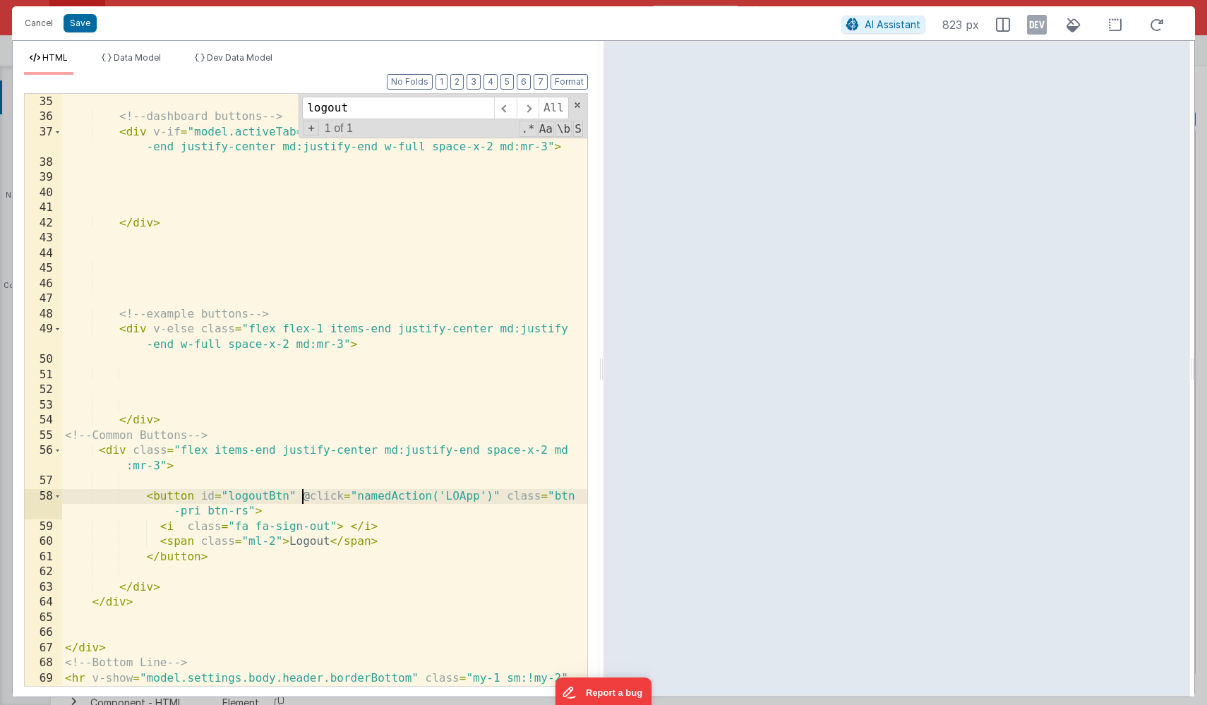
click at [257, 498] on div "<!-- dashboard buttons --> < div v-if = "model.activeTab==='dashboard'" class =…" at bounding box center [324, 398] width 525 height 638
click at [83, 30] on button "Save" at bounding box center [80, 23] width 33 height 18
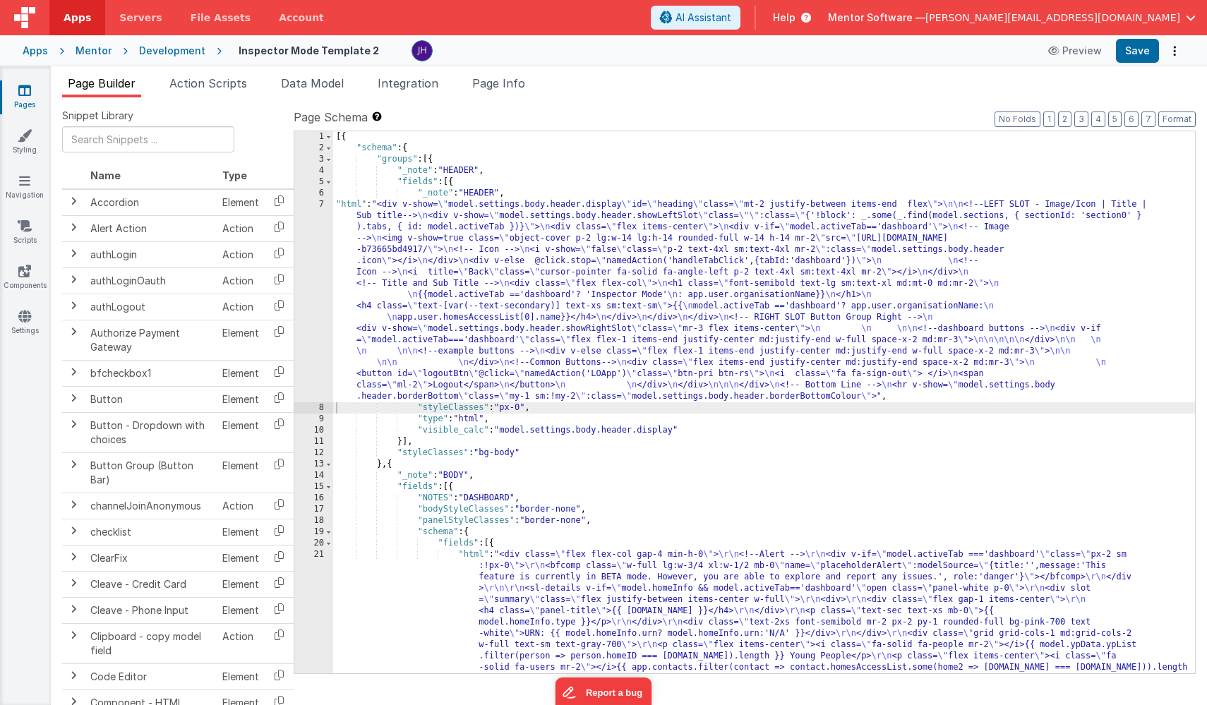
click at [498, 390] on div "[{ "schema" : { "groups" : [{ "_note" : "HEADER" , "fields" : [{ "_note" : "HEA…" at bounding box center [764, 571] width 862 height 881
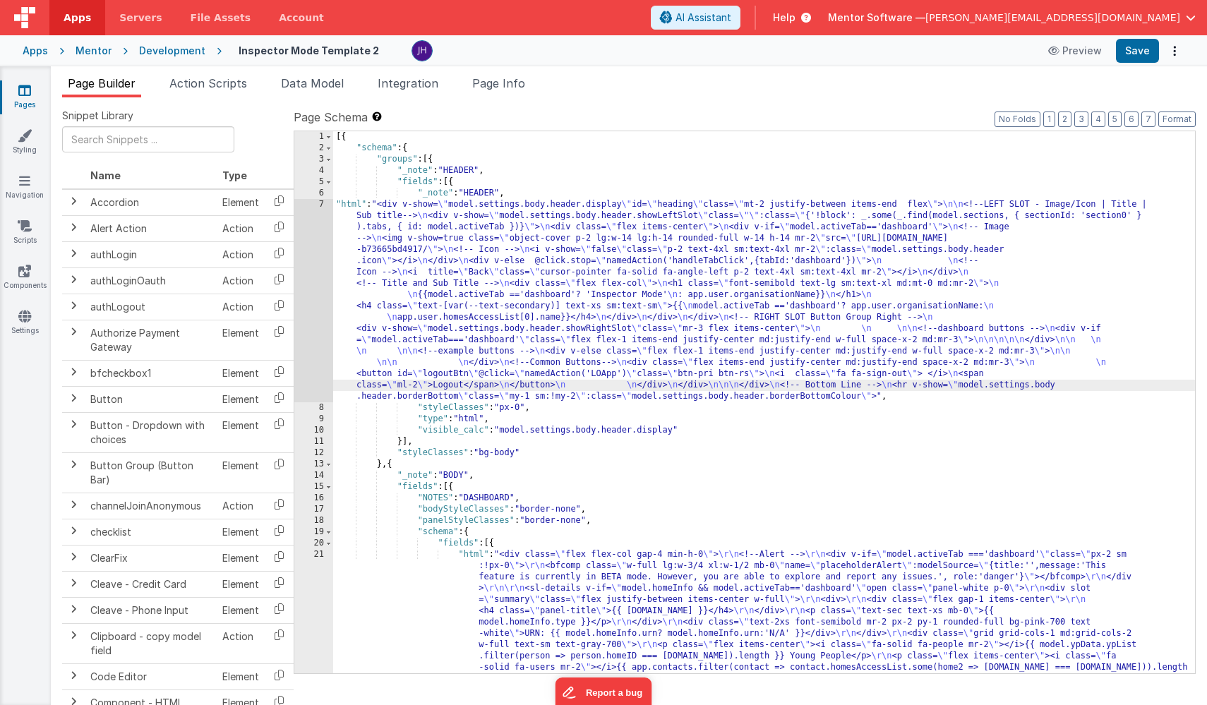
click at [308, 367] on div "7" at bounding box center [313, 300] width 39 height 203
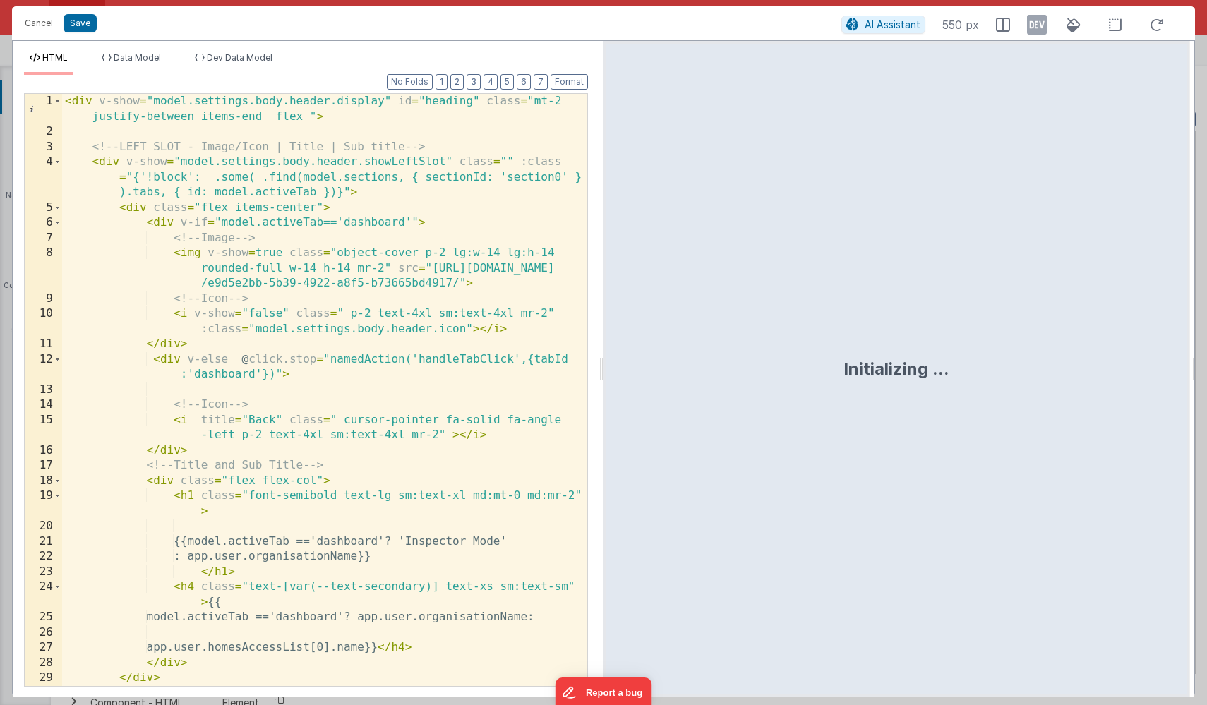
click at [421, 299] on div "< div v-show = "model.settings.body.header.display" id = "heading" class = "mt-…" at bounding box center [324, 413] width 525 height 638
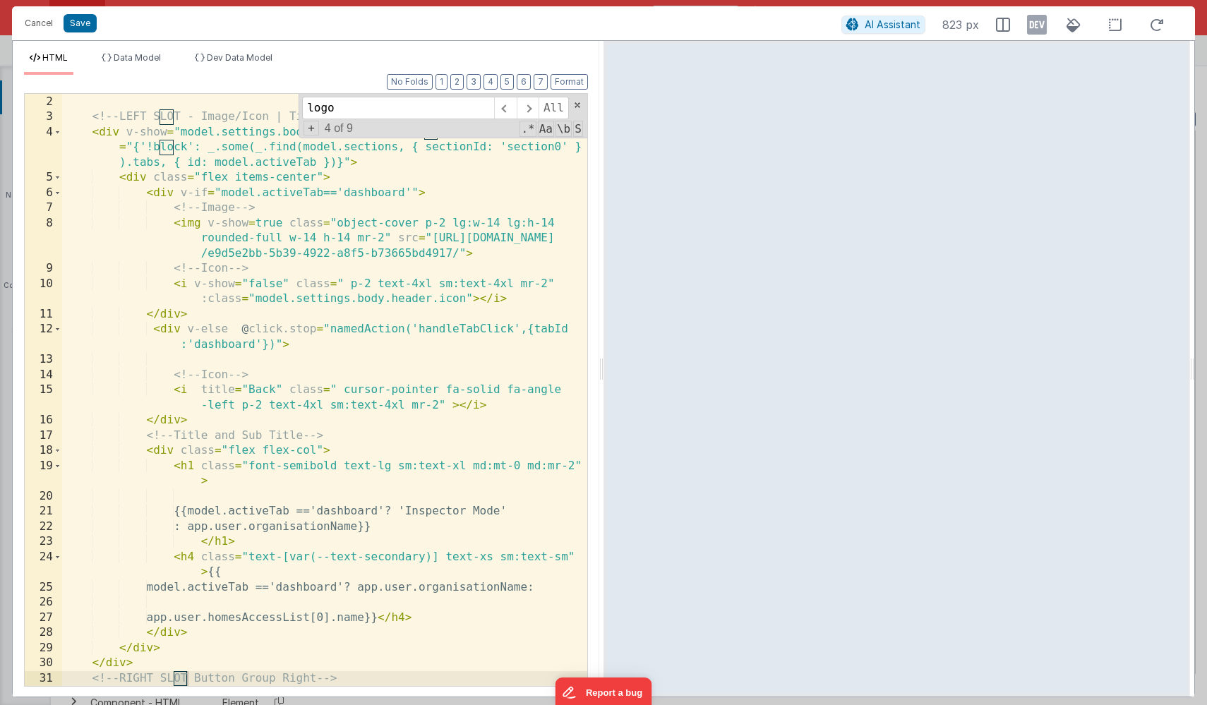
scroll to position [698, 0]
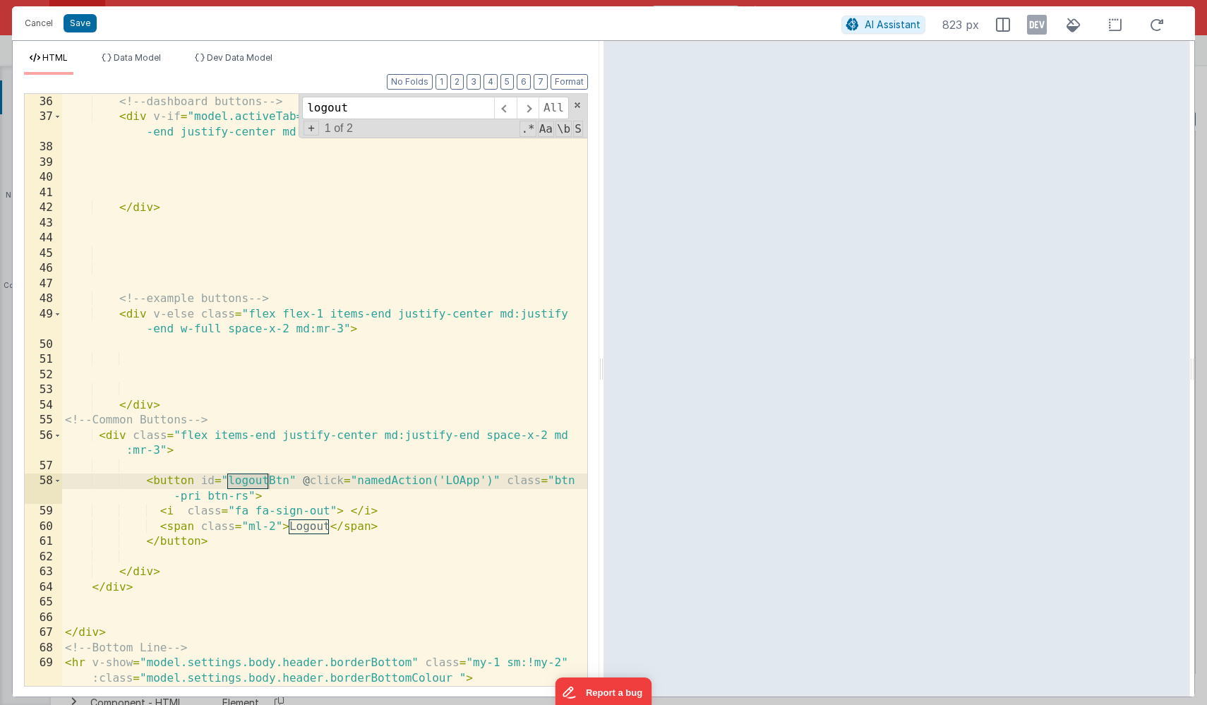
type input "logout"
click at [312, 497] on div "<!-- dashboard buttons --> < div v-if = "model.activeTab==='dashboard'" class =…" at bounding box center [324, 398] width 525 height 638
click at [494, 482] on div "<!-- dashboard buttons --> < div v-if = "model.activeTab==='dashboard'" class =…" at bounding box center [324, 398] width 525 height 638
click at [487, 542] on div "<!-- dashboard buttons --> < div v-if = "model.activeTab==='dashboard'" class =…" at bounding box center [324, 398] width 525 height 638
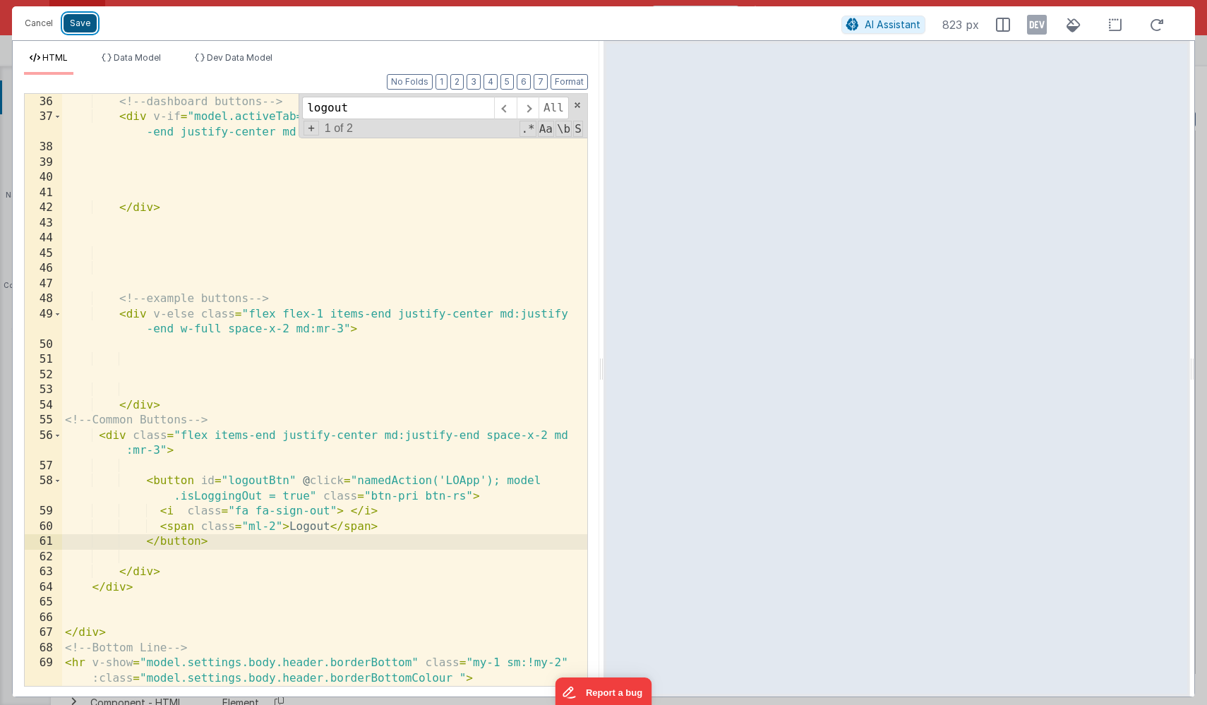
click at [78, 28] on button "Save" at bounding box center [80, 23] width 33 height 18
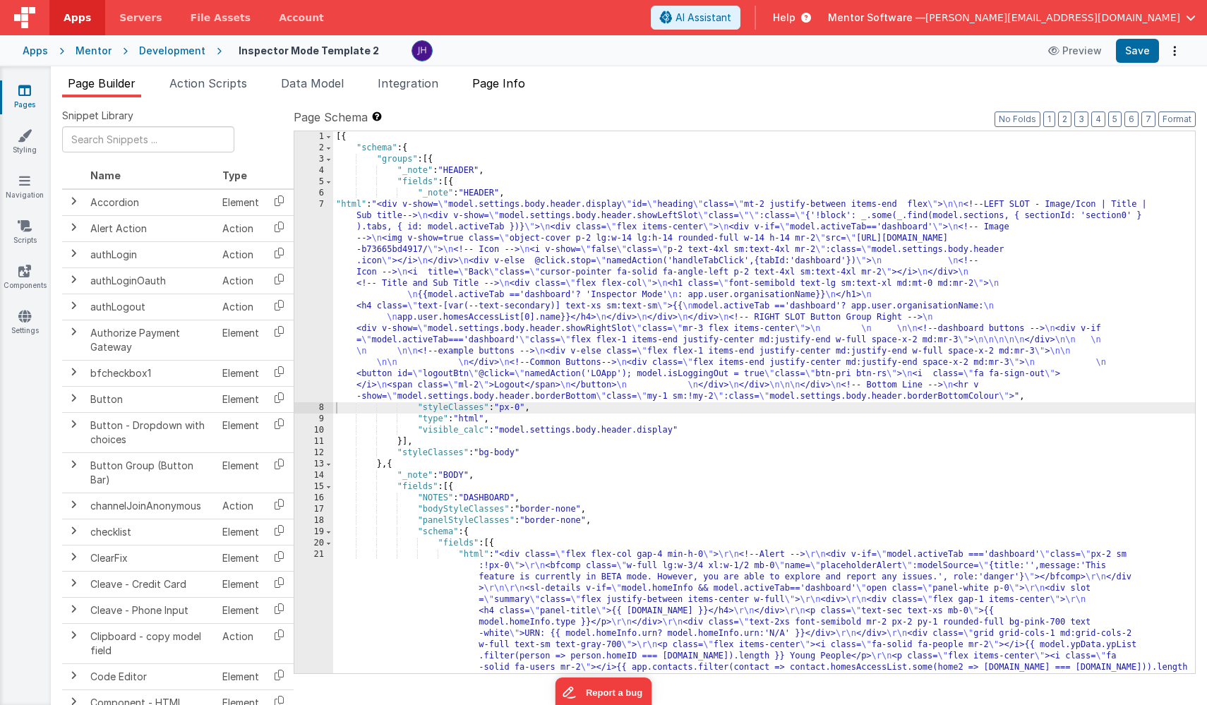
click at [505, 83] on span "Page Info" at bounding box center [498, 83] width 53 height 14
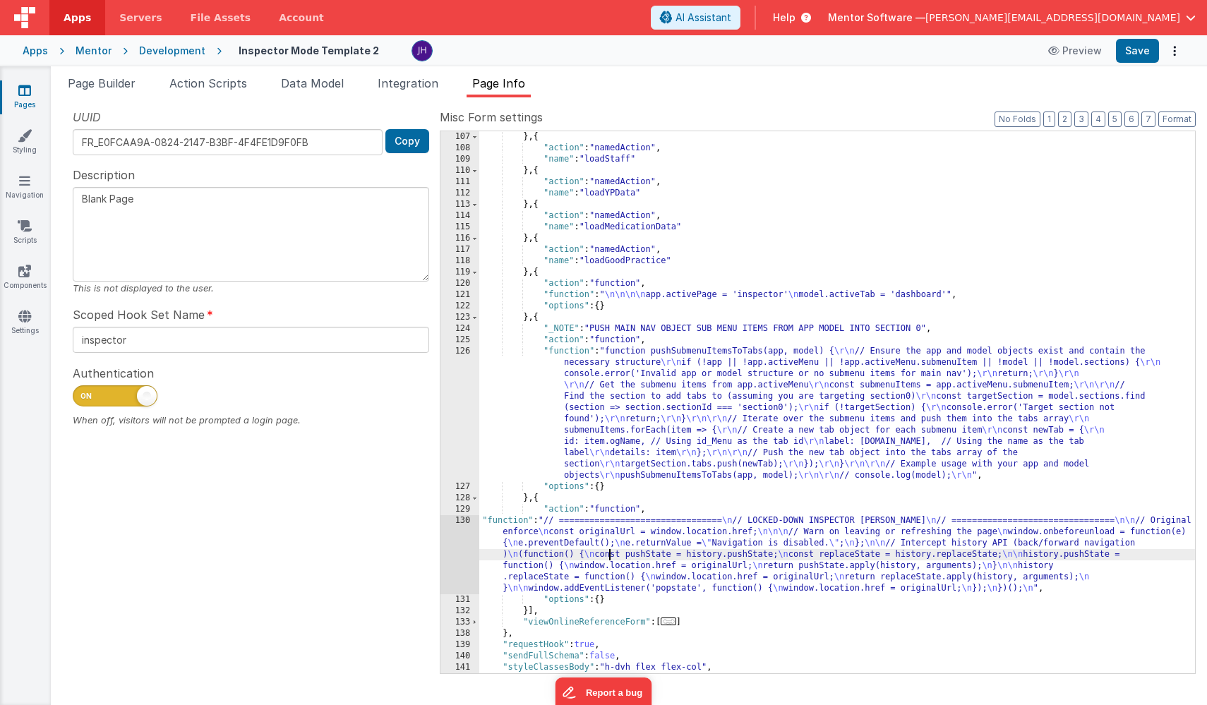
click at [609, 550] on div "} , { "action" : "namedAction" , "name" : "loadStaff" } , { "action" : "namedAc…" at bounding box center [837, 413] width 716 height 565
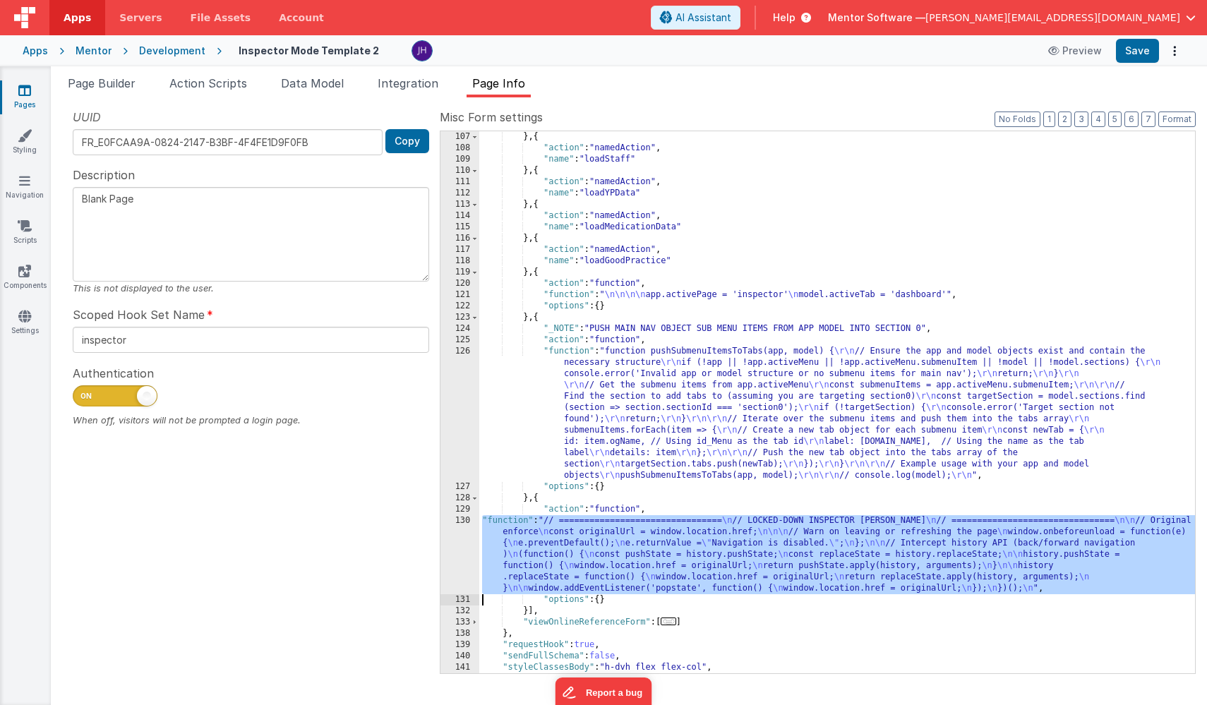
click at [453, 531] on div "130" at bounding box center [460, 554] width 39 height 79
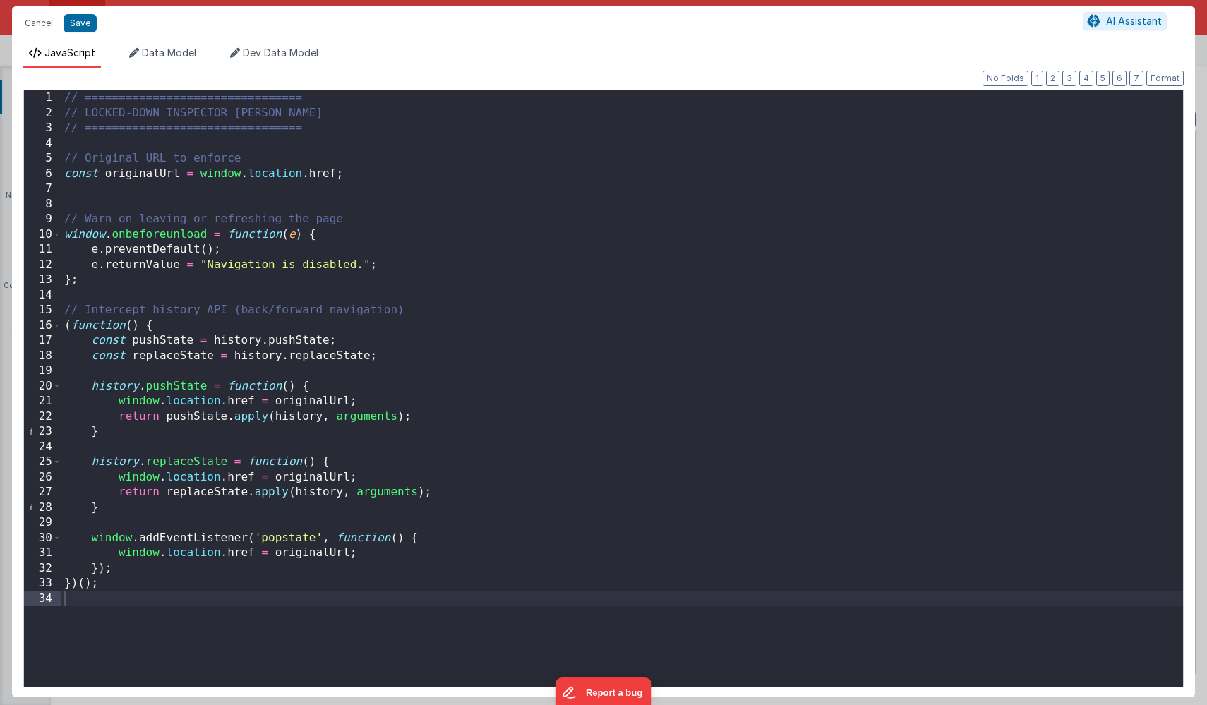
click at [230, 597] on div "// ================================ // LOCKED-DOWN INSPECTOR PAGE // ==========…" at bounding box center [622, 403] width 1122 height 627
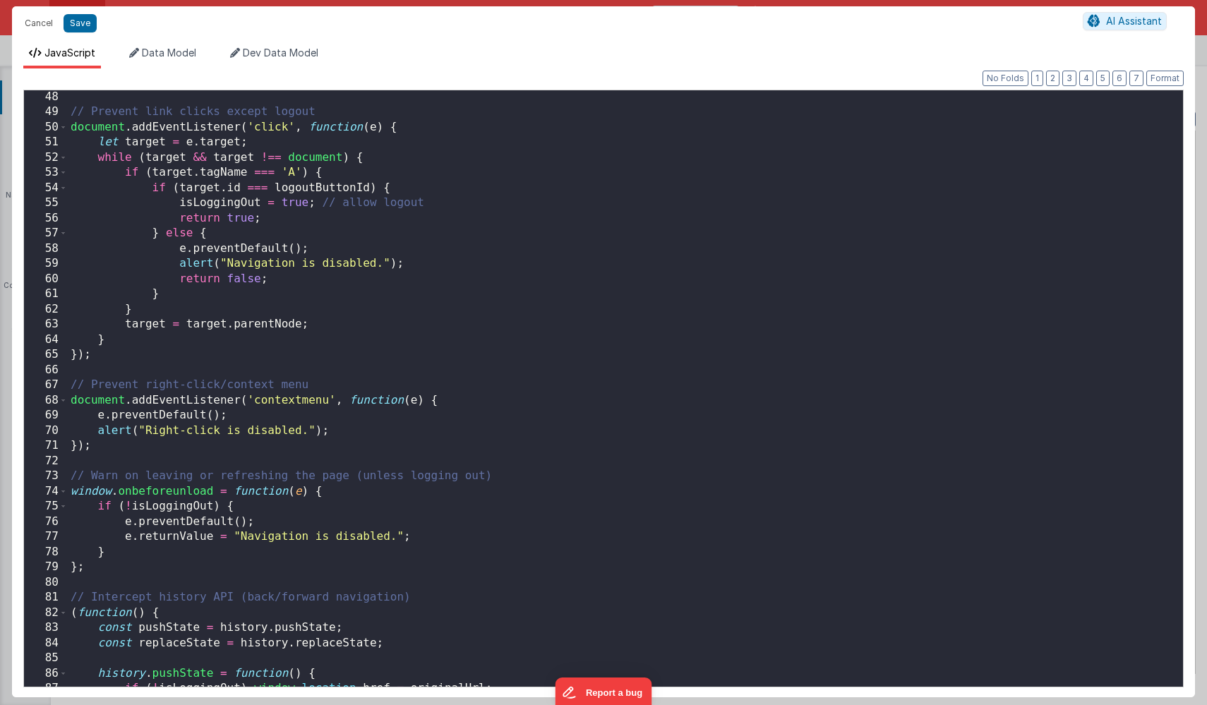
scroll to position [715, 0]
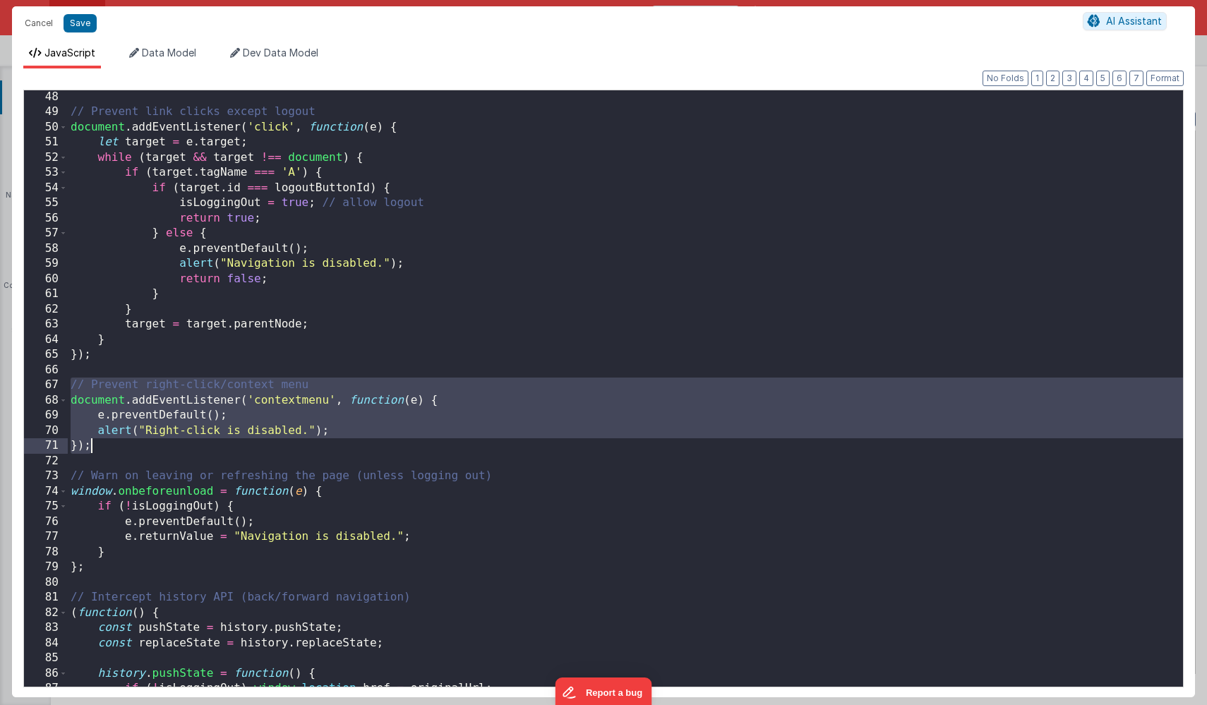
drag, startPoint x: 68, startPoint y: 385, endPoint x: 107, endPoint y: 447, distance: 73.3
click at [107, 447] on div "// Prevent link clicks except logout document . addEventListener ( 'click' , fu…" at bounding box center [626, 403] width 1116 height 627
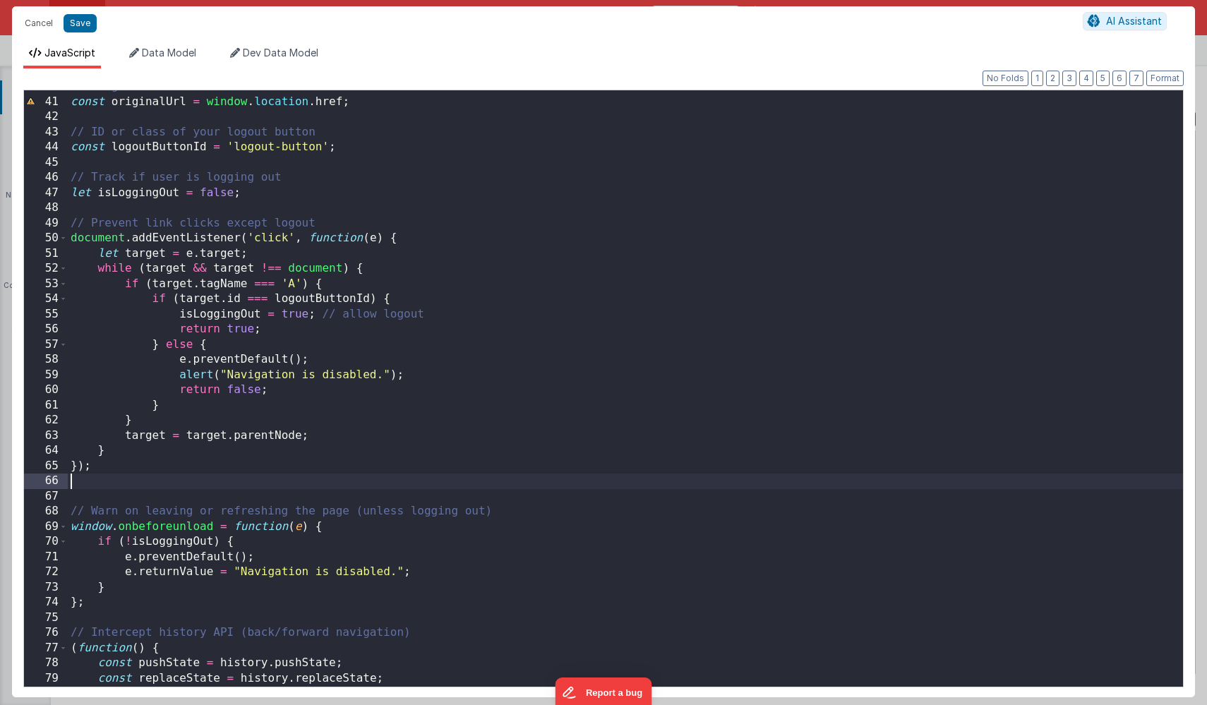
scroll to position [571, 0]
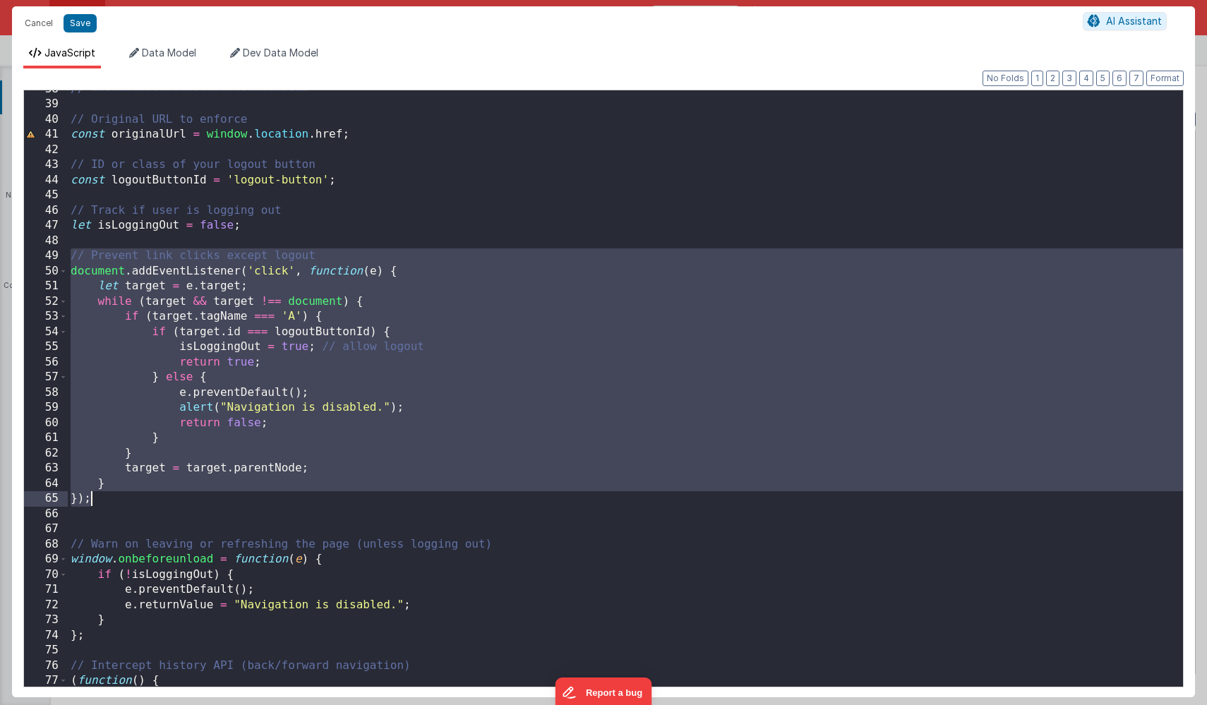
drag, startPoint x: 70, startPoint y: 256, endPoint x: 119, endPoint y: 497, distance: 246.4
click at [119, 497] on div "// ================================ // Original URL to enforce const originalUr…" at bounding box center [626, 395] width 1116 height 627
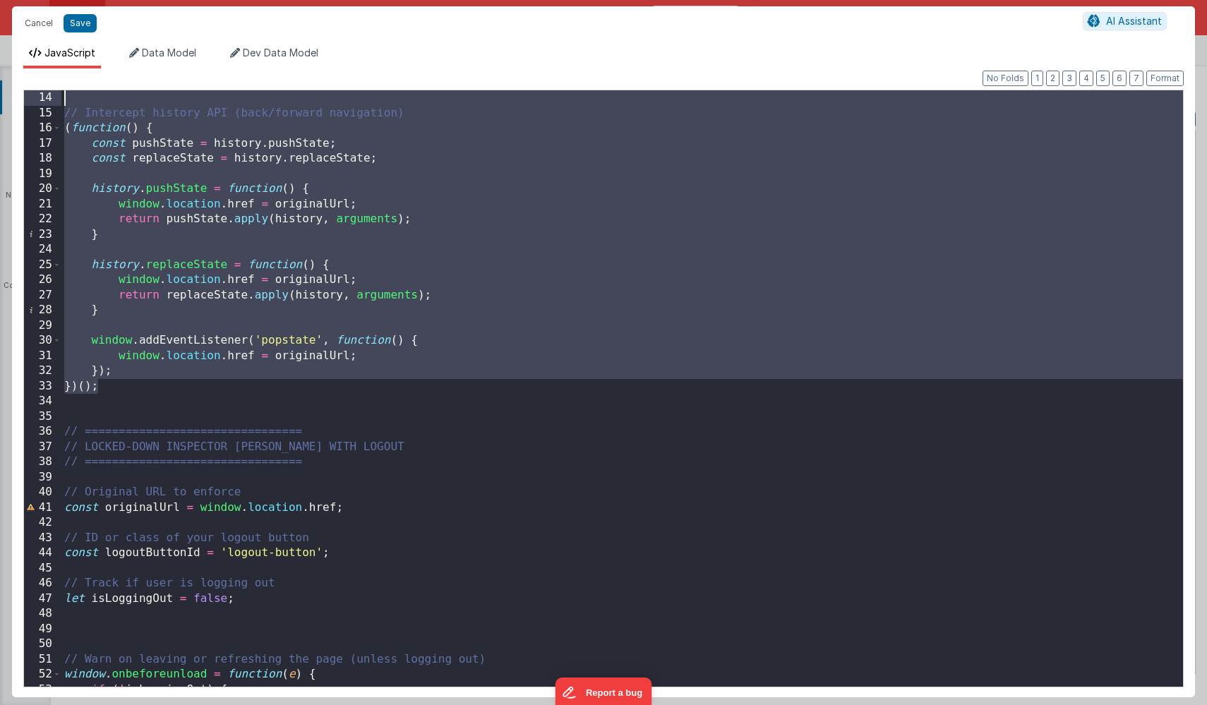
scroll to position [0, 0]
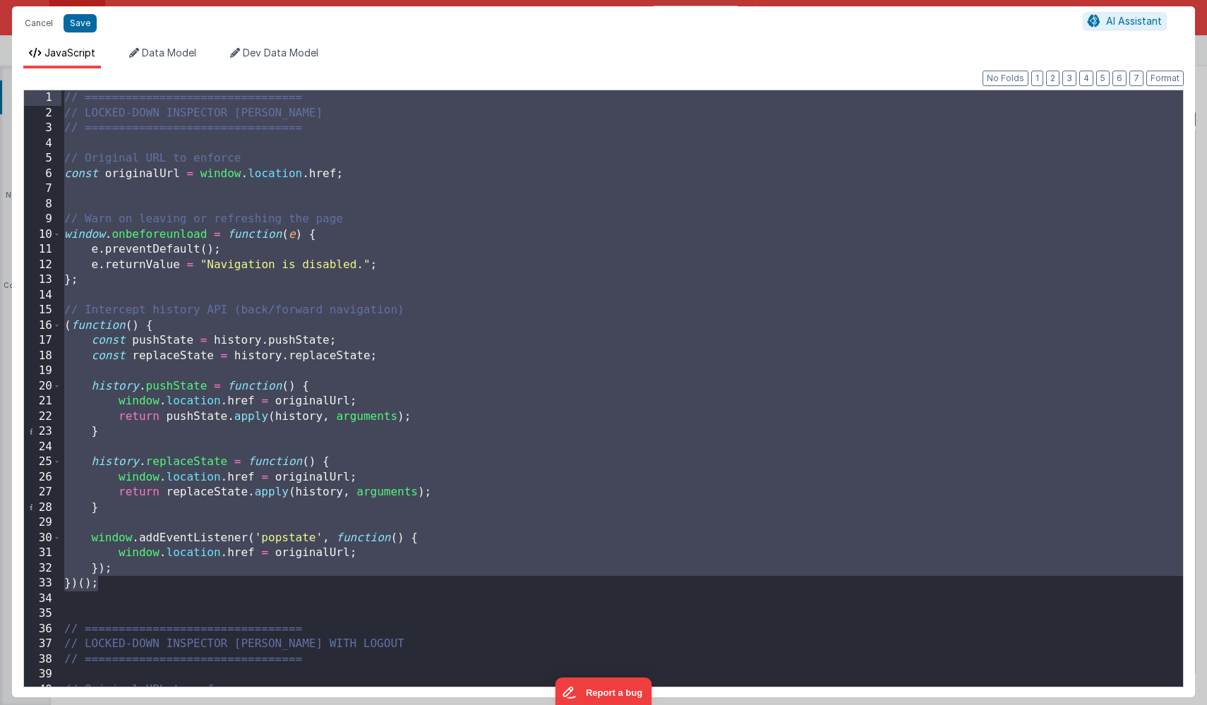
drag, startPoint x: 129, startPoint y: 249, endPoint x: 95, endPoint y: 54, distance: 198.5
click at [95, 54] on div "JavaScript Data Model Dev Data Model Format 7 6 5 4 3 2 1 No Folds 1 2 3 4 5 6 …" at bounding box center [603, 372] width 1183 height 652
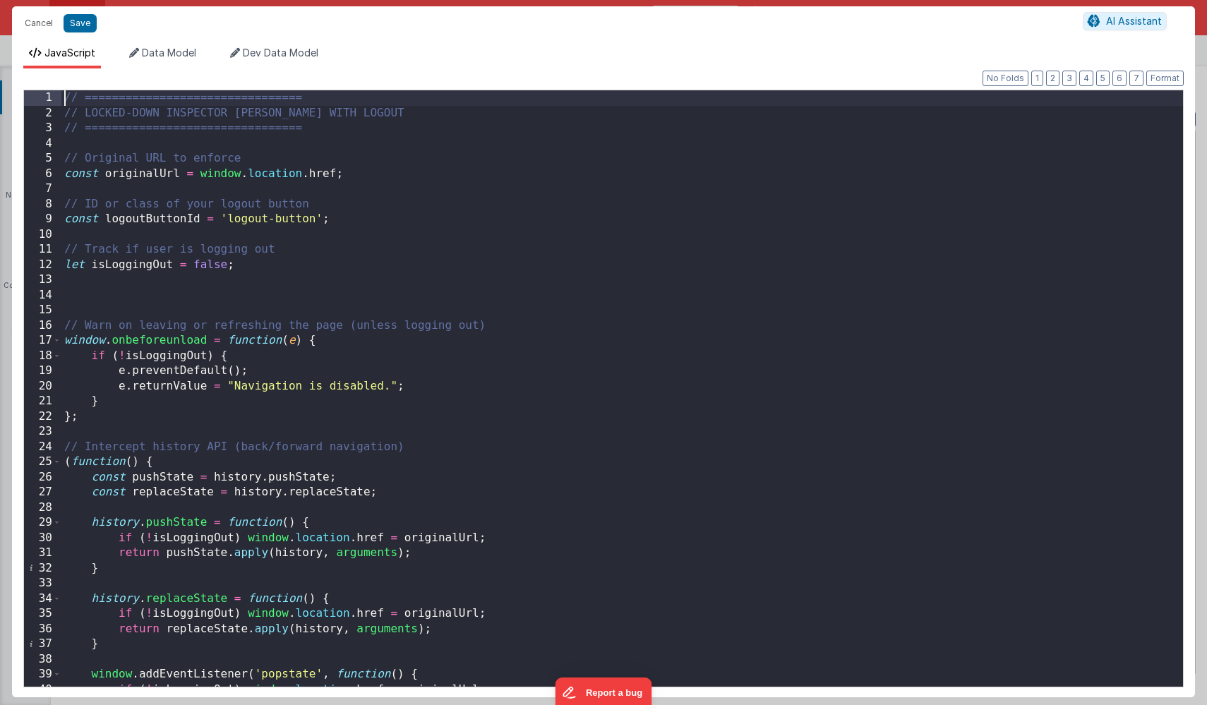
click at [208, 265] on div "// ================================ // LOCKED-DOWN INSPECTOR PAGE WITH LOGOUT /…" at bounding box center [622, 403] width 1122 height 627
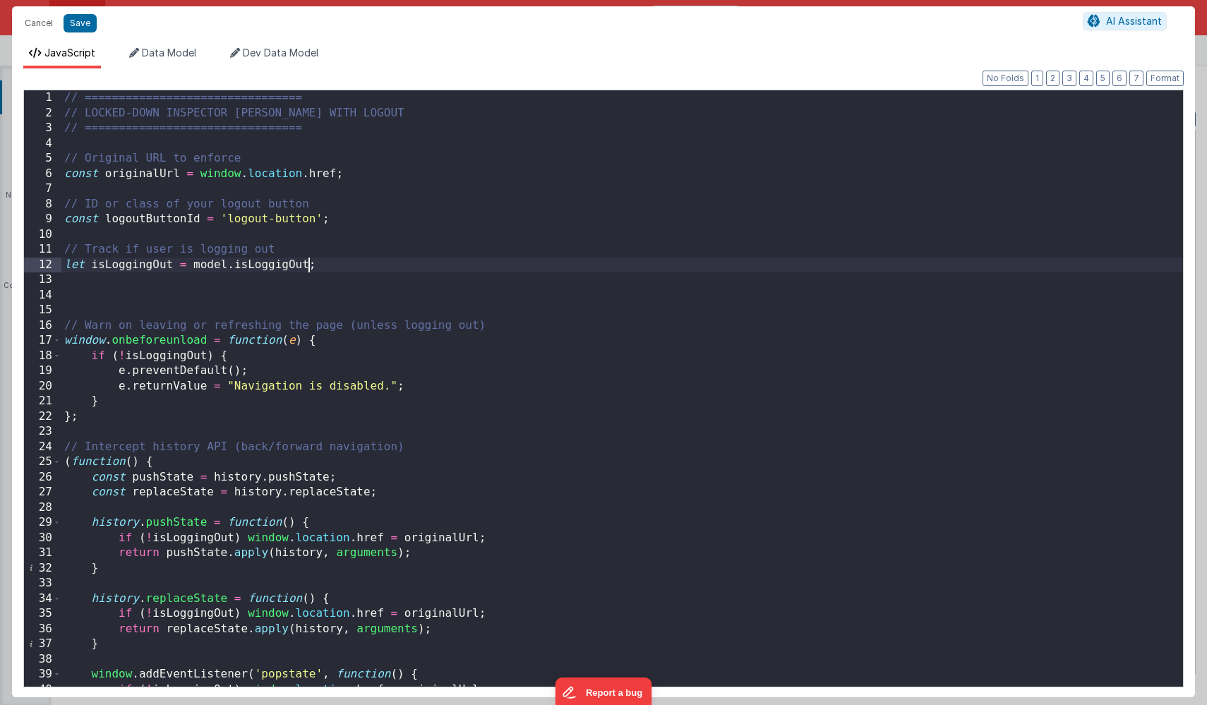
click at [278, 266] on div "// ================================ // LOCKED-DOWN INSPECTOR PAGE WITH LOGOUT /…" at bounding box center [622, 403] width 1122 height 627
click at [360, 262] on div "// ================================ // LOCKED-DOWN INSPECTOR PAGE WITH LOGOUT /…" at bounding box center [622, 403] width 1122 height 627
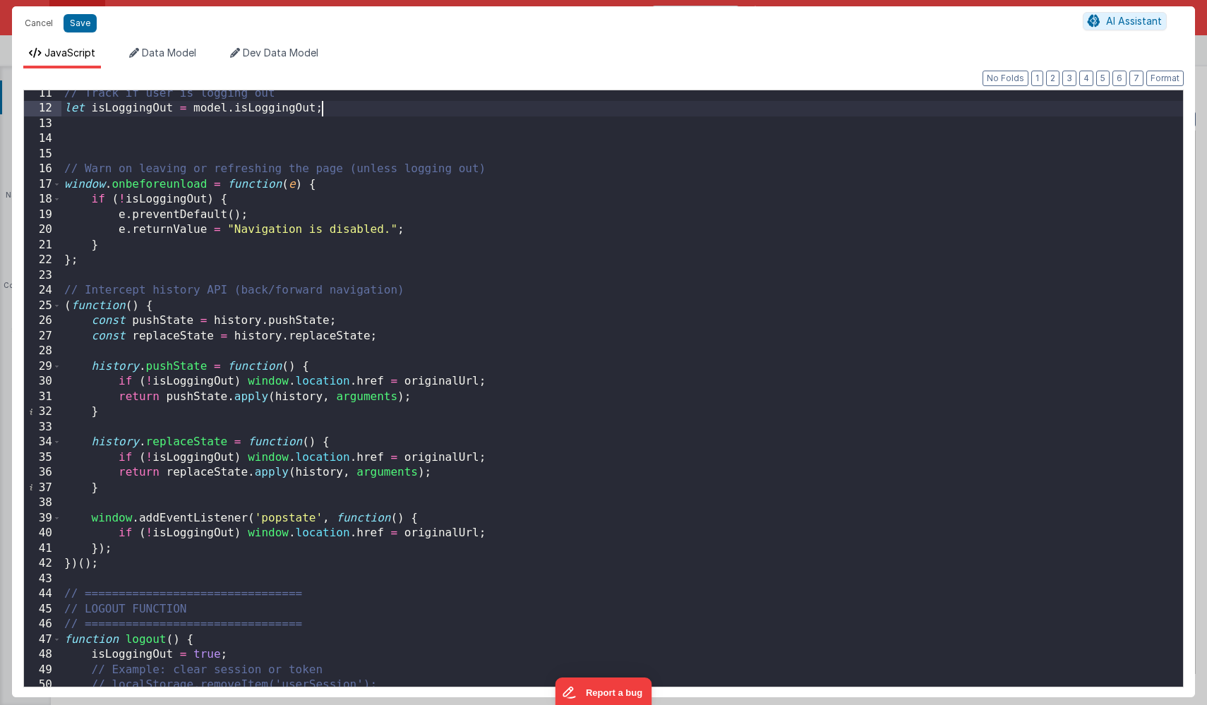
scroll to position [268, 0]
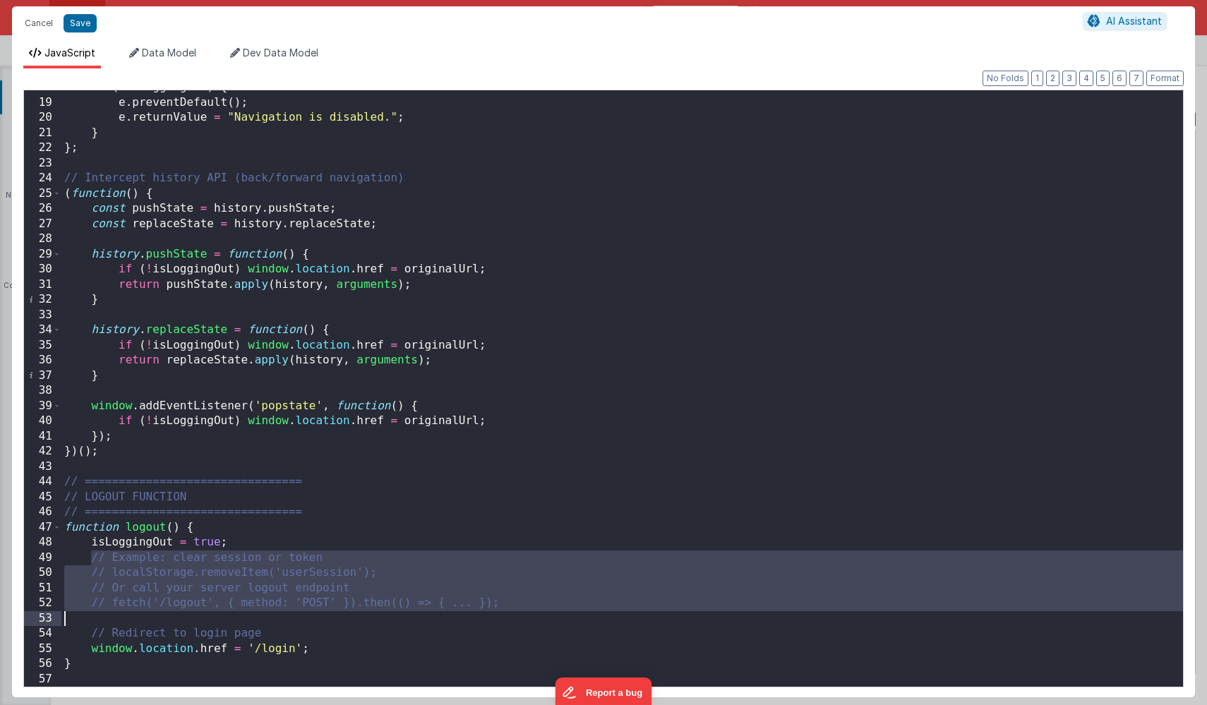
drag, startPoint x: 88, startPoint y: 559, endPoint x: 521, endPoint y: 614, distance: 436.3
click at [521, 614] on div "if ( ! isLoggingOut ) { e . preventDefault ( ) ; e . returnValue = "Navigation …" at bounding box center [622, 393] width 1122 height 627
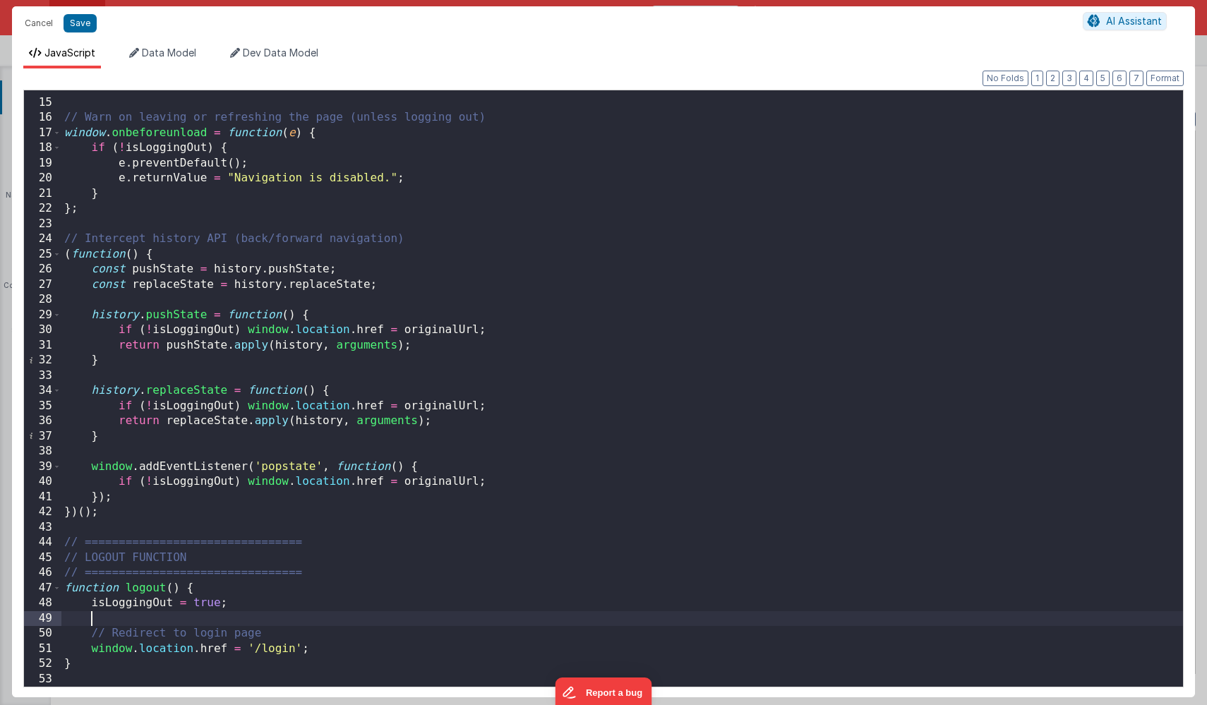
scroll to position [208, 0]
click at [77, 25] on button "Save" at bounding box center [80, 23] width 33 height 18
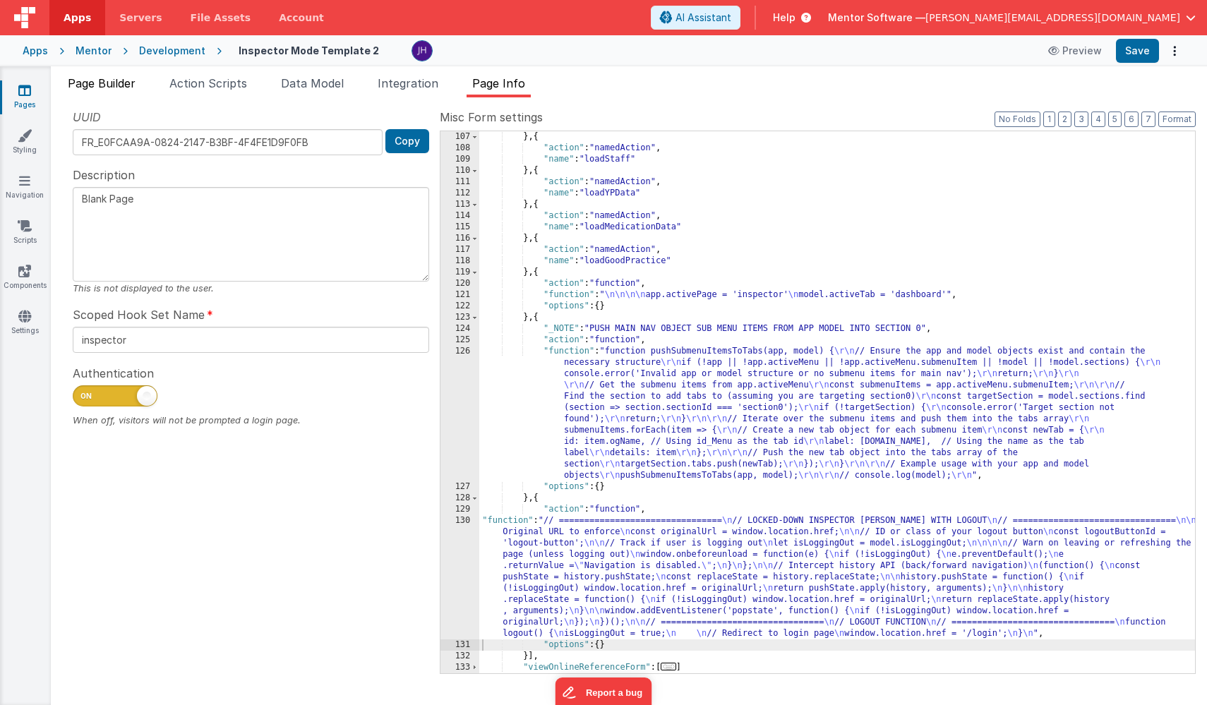
click at [113, 84] on span "Page Builder" at bounding box center [102, 83] width 68 height 14
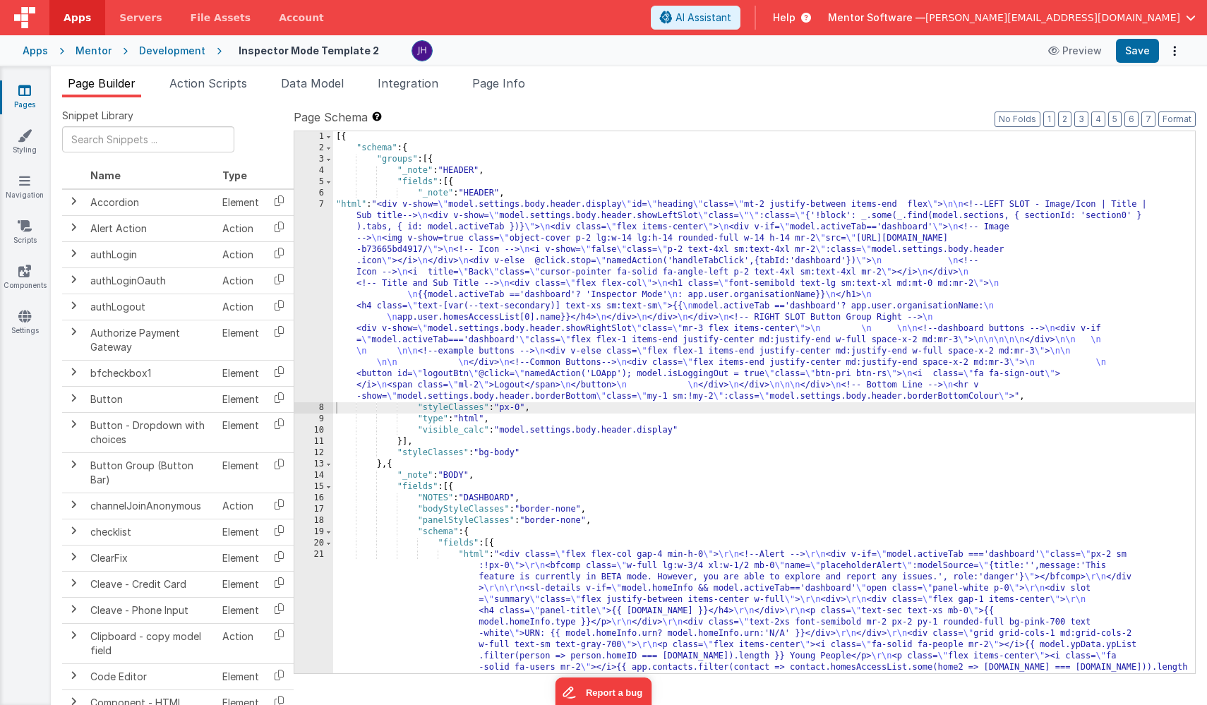
click at [585, 375] on div "[{ "schema" : { "groups" : [{ "_note" : "HEADER" , "fields" : [{ "_note" : "HEA…" at bounding box center [764, 571] width 862 height 881
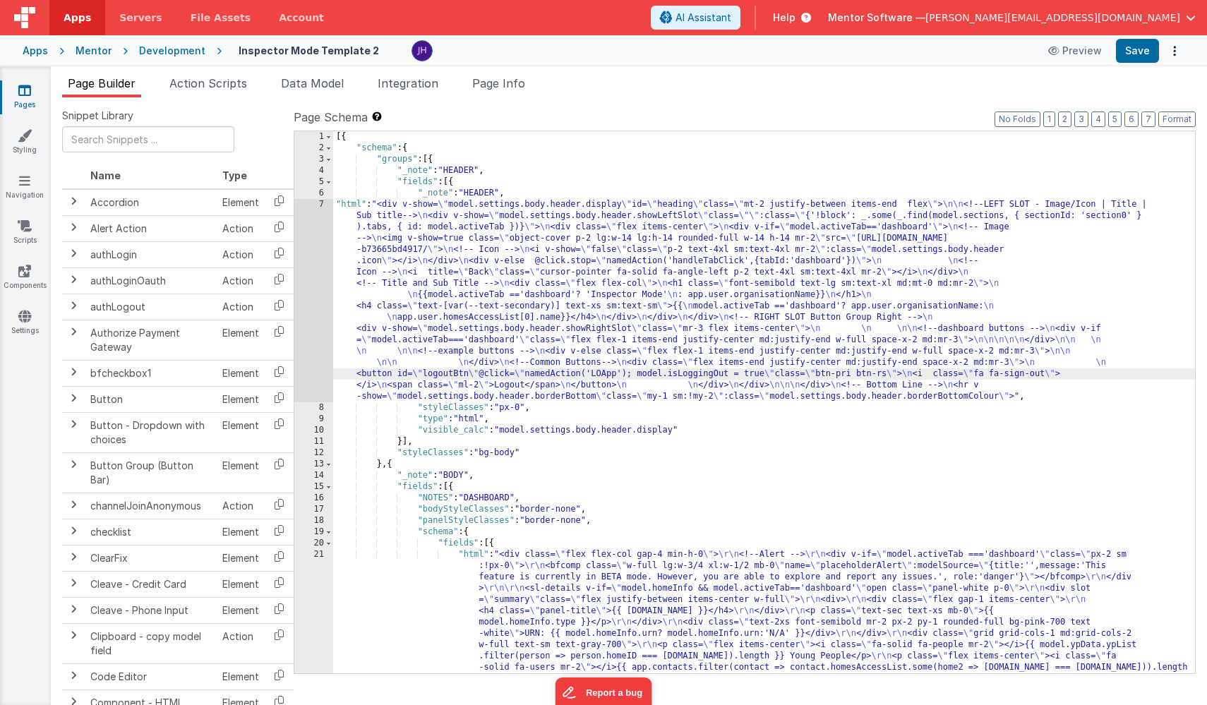
click at [316, 352] on div "7" at bounding box center [313, 300] width 39 height 203
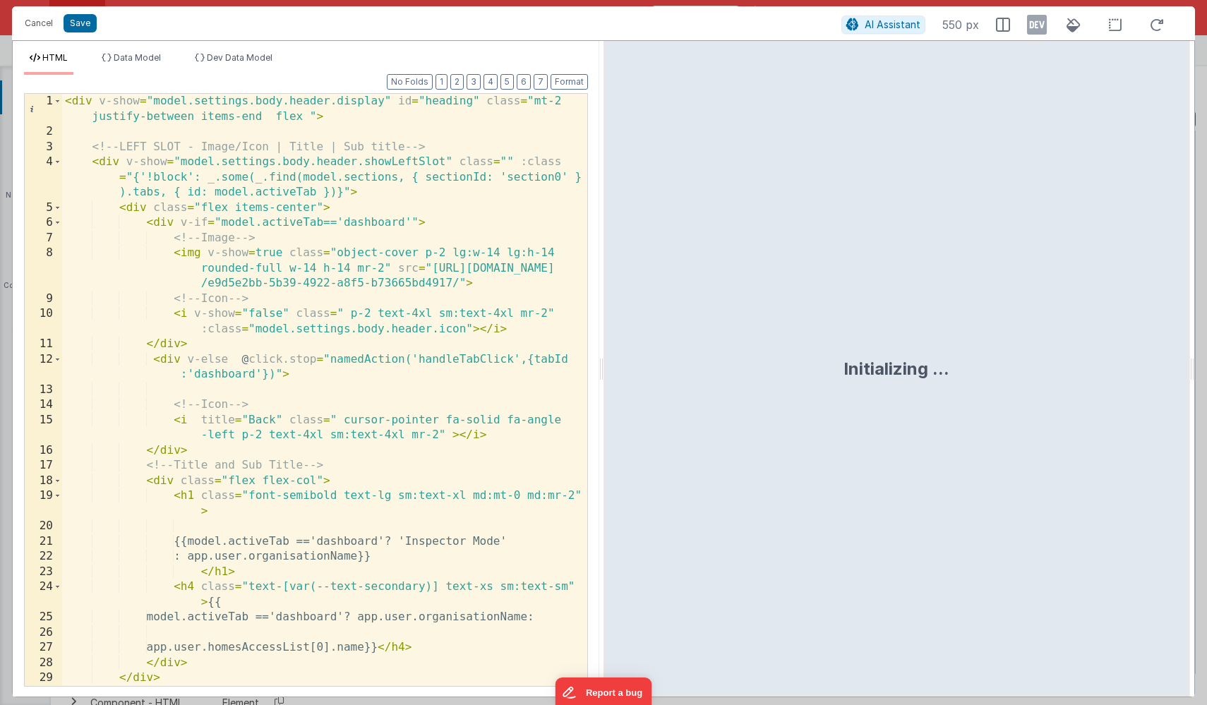
scroll to position [0, 0]
type input "logout"
click at [455, 265] on div "< div v-show = "model.settings.body.header.display" id = "heading" class = "mt-…" at bounding box center [324, 413] width 525 height 638
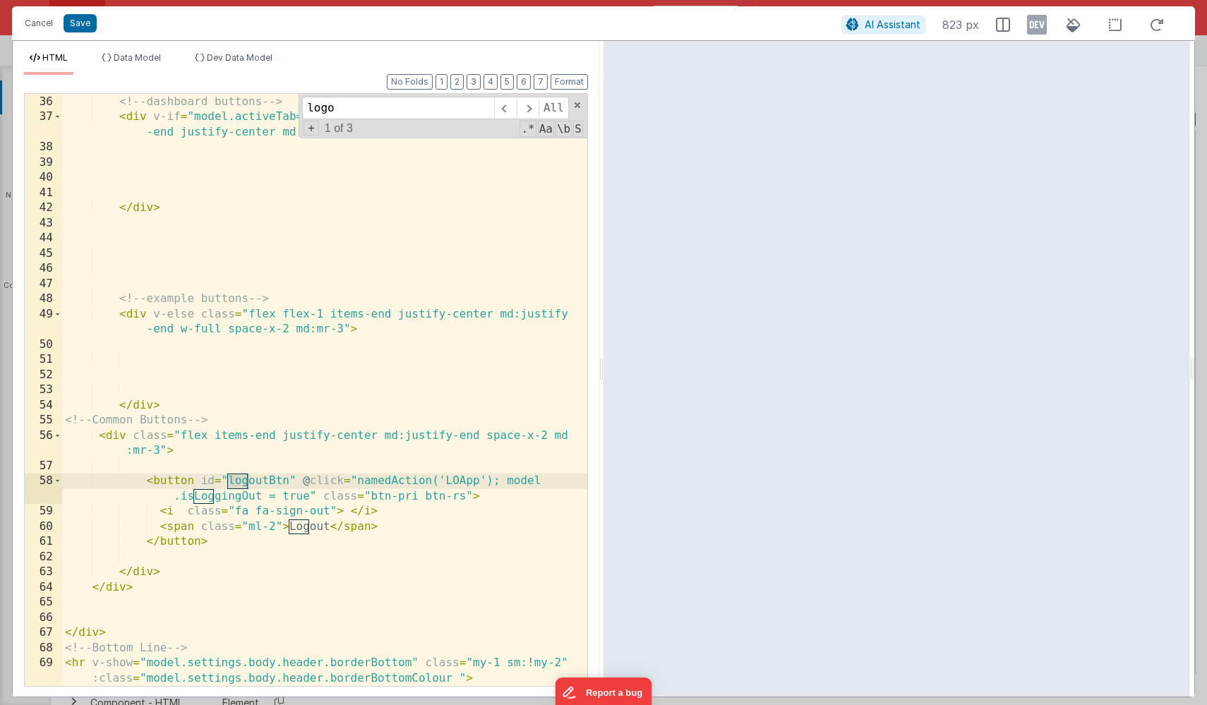
scroll to position [698, 0]
type input "logout"
click at [263, 484] on div "<!-- dashboard buttons --> < div v-if = "model.activeTab==='dashboard'" class =…" at bounding box center [324, 398] width 525 height 638
click at [39, 22] on button "Cancel" at bounding box center [39, 23] width 42 height 20
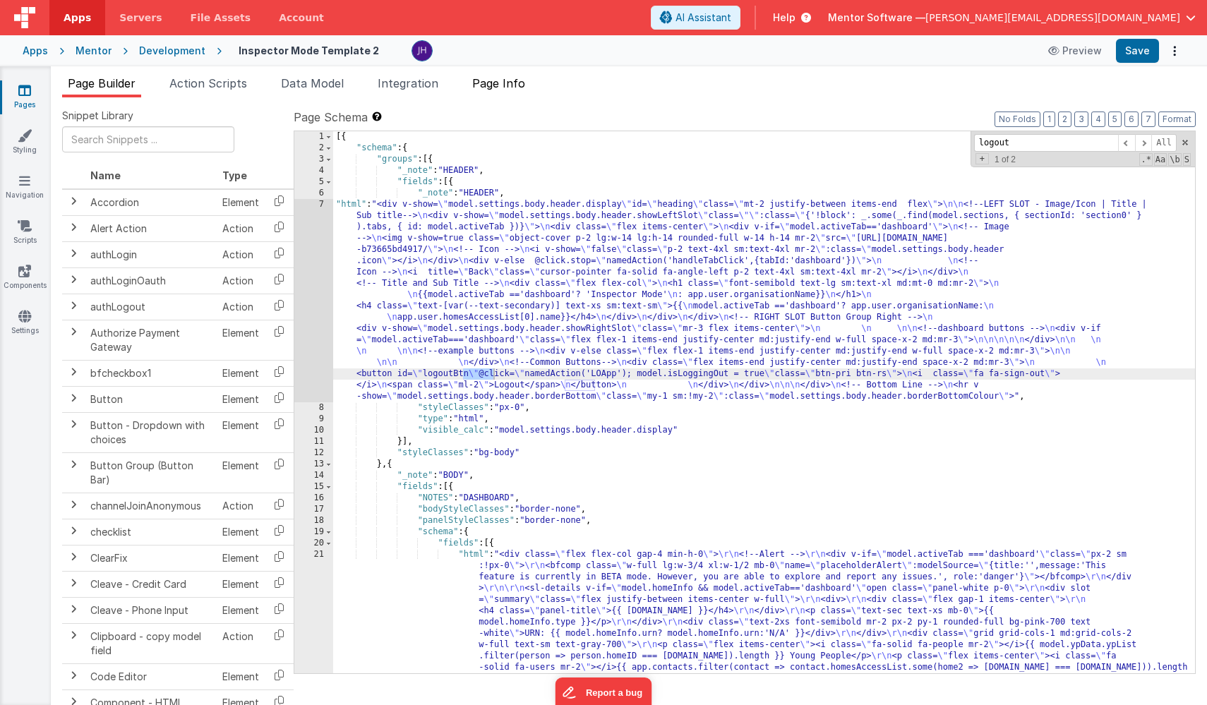
click at [530, 91] on li "Page Info" at bounding box center [499, 86] width 64 height 23
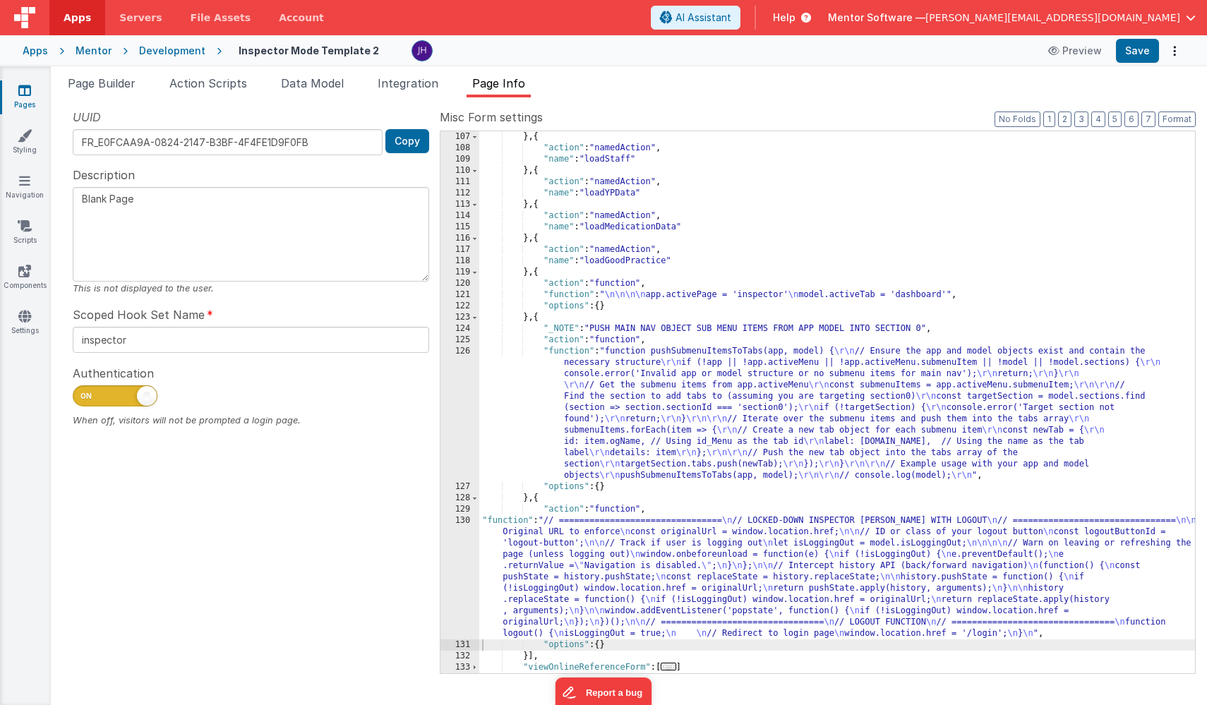
click at [604, 575] on div "} , { "action" : "namedAction" , "name" : "loadStaff" } , { "action" : "namedAc…" at bounding box center [837, 413] width 716 height 565
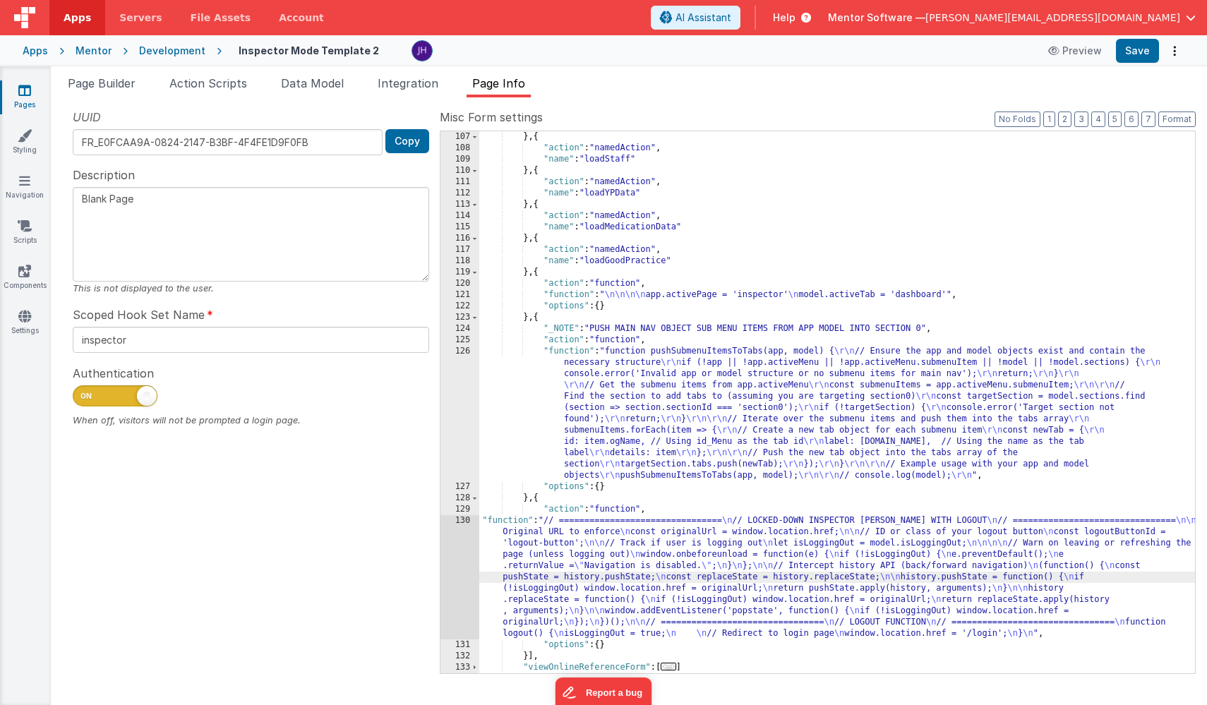
click at [449, 531] on div "130" at bounding box center [460, 577] width 39 height 124
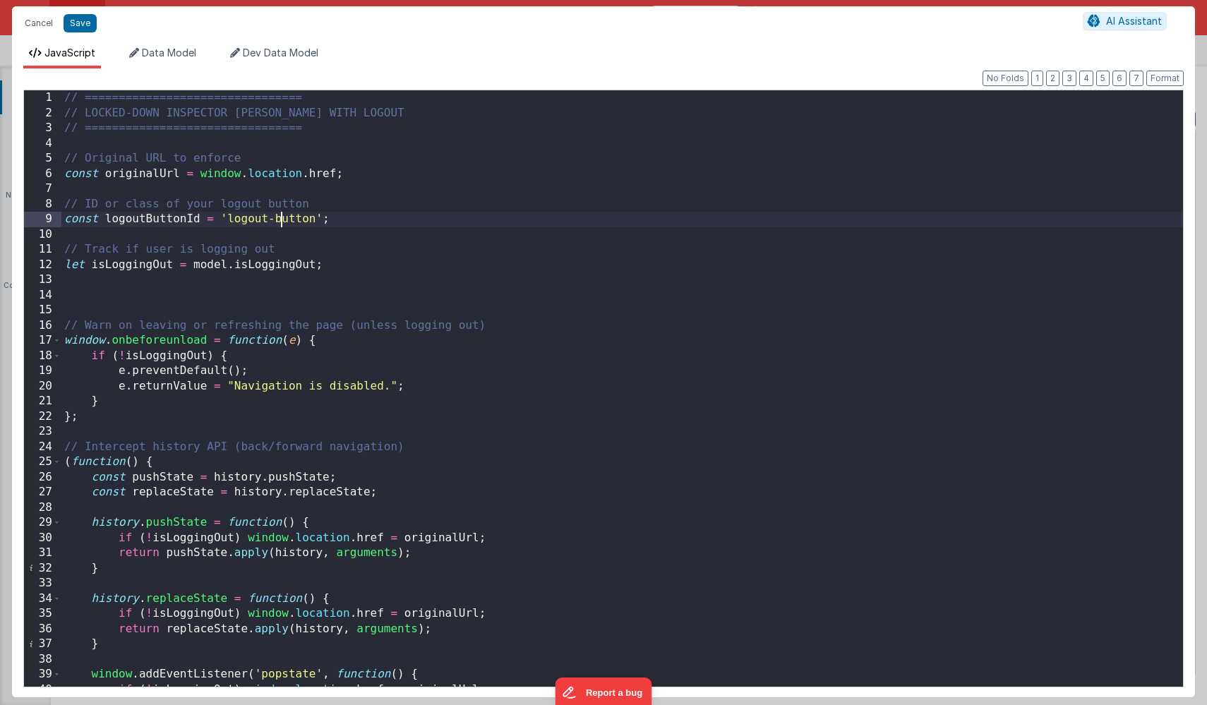
click at [281, 216] on div "// ================================ // LOCKED-DOWN INSPECTOR PAGE WITH LOGOUT /…" at bounding box center [622, 403] width 1122 height 627
click at [74, 23] on button "Save" at bounding box center [80, 23] width 33 height 18
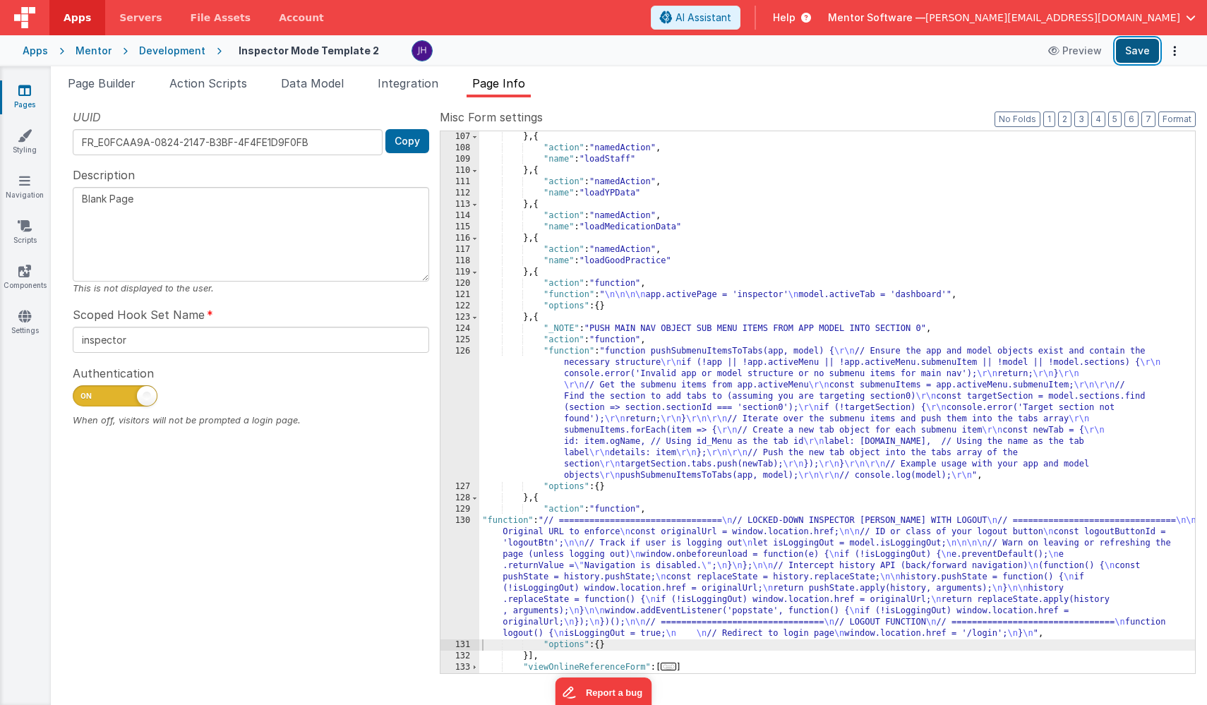
click at [1142, 52] on button "Save" at bounding box center [1137, 51] width 43 height 24
click at [303, 87] on span "Data Model" at bounding box center [312, 83] width 63 height 14
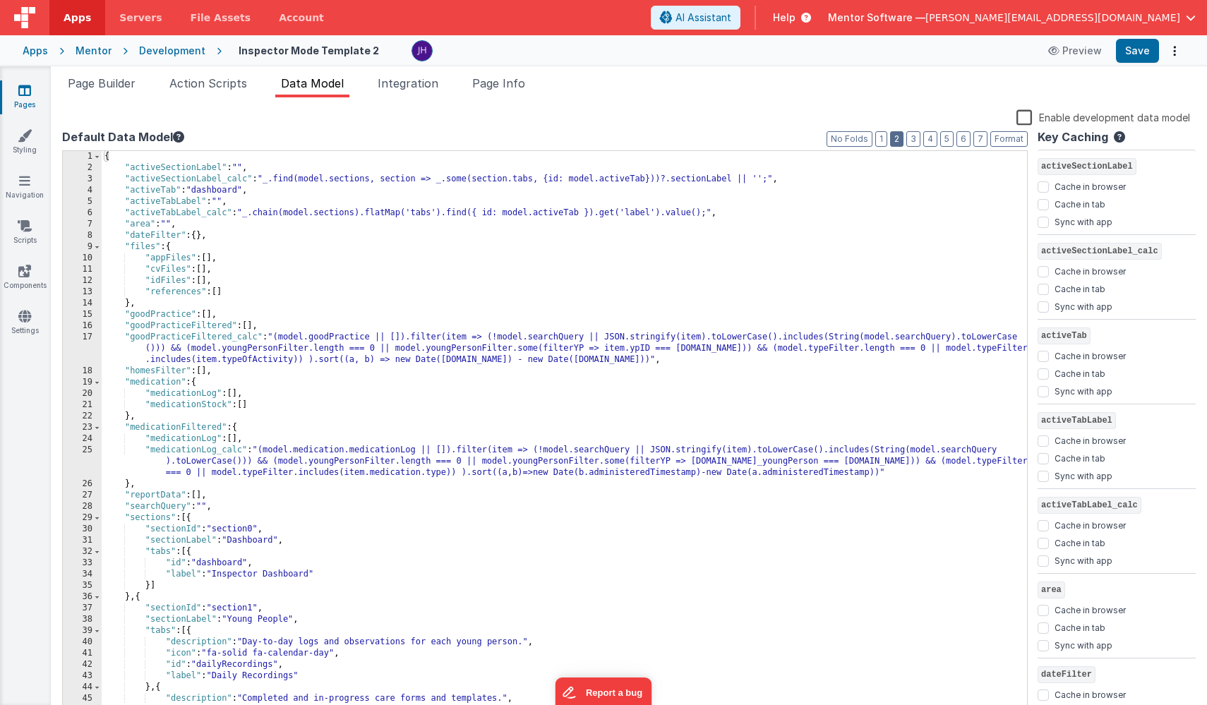
click at [900, 138] on button "2" at bounding box center [896, 139] width 13 height 16
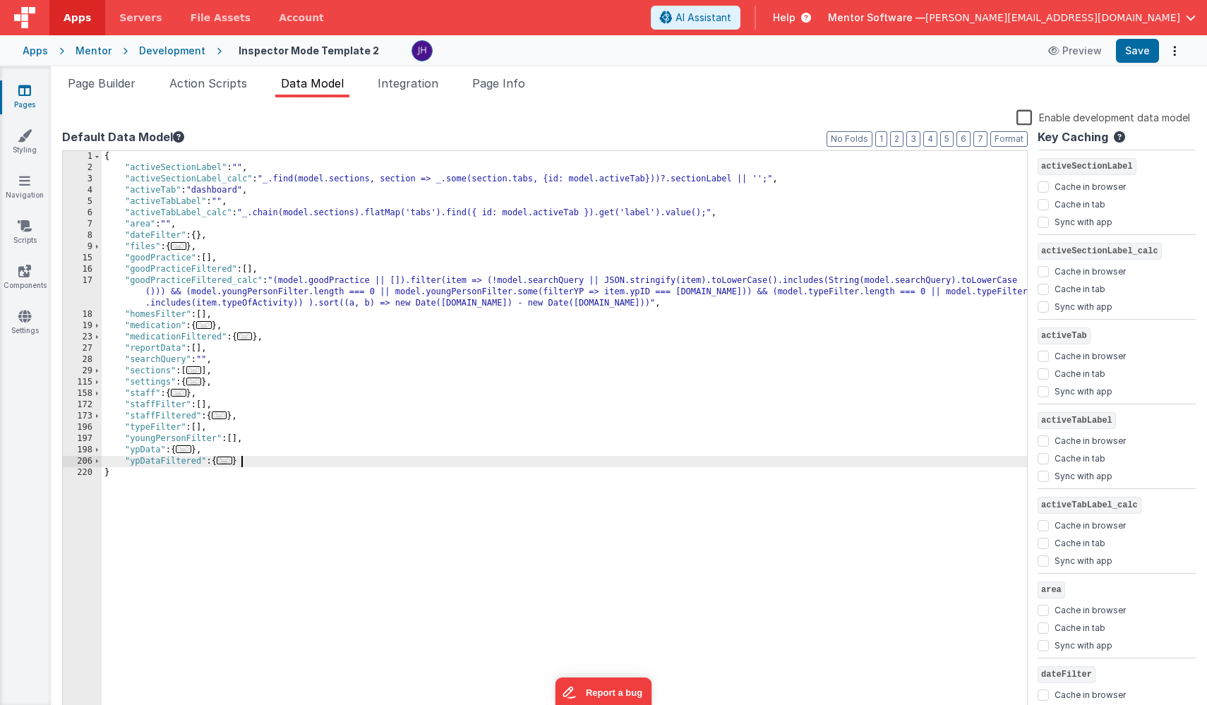
click at [289, 458] on div "{ "activeSectionLabel" : "" , "activeSectionLabel_calc" : "_.find(model.section…" at bounding box center [565, 445] width 926 height 589
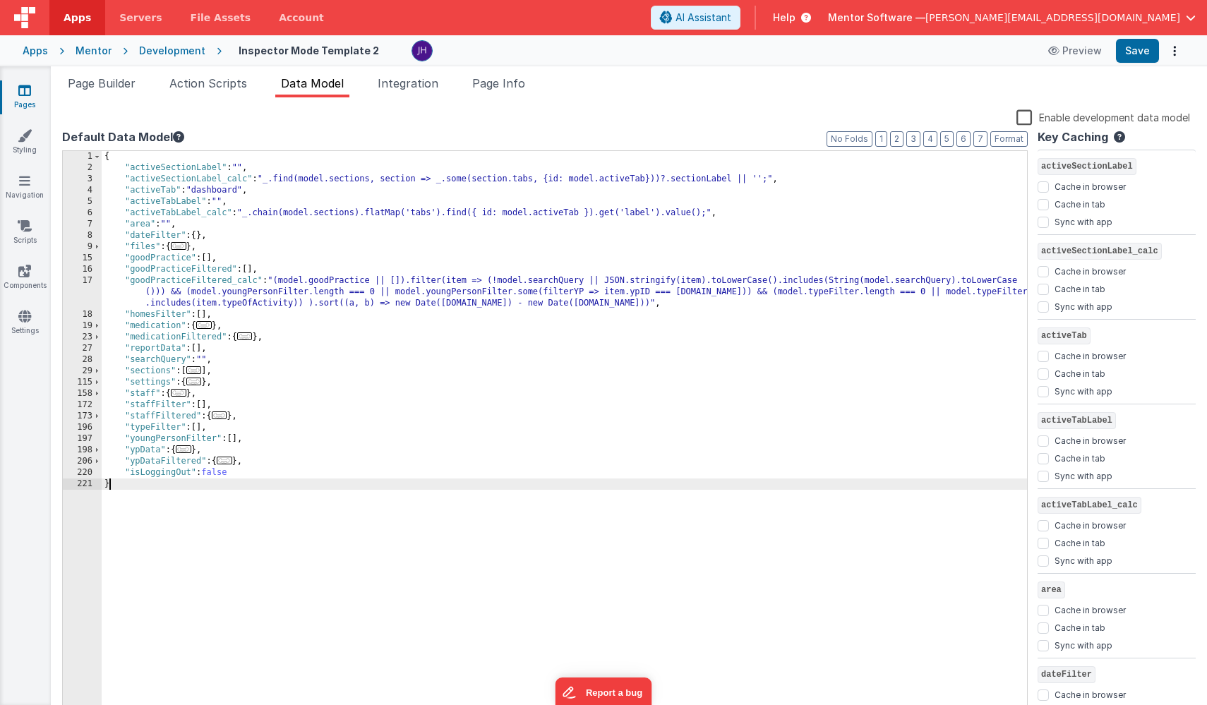
click at [313, 490] on div "{ "activeSectionLabel" : "" , "activeSectionLabel_calc" : "_.find(model.section…" at bounding box center [565, 445] width 926 height 589
click at [94, 85] on span "Page Builder" at bounding box center [102, 83] width 68 height 14
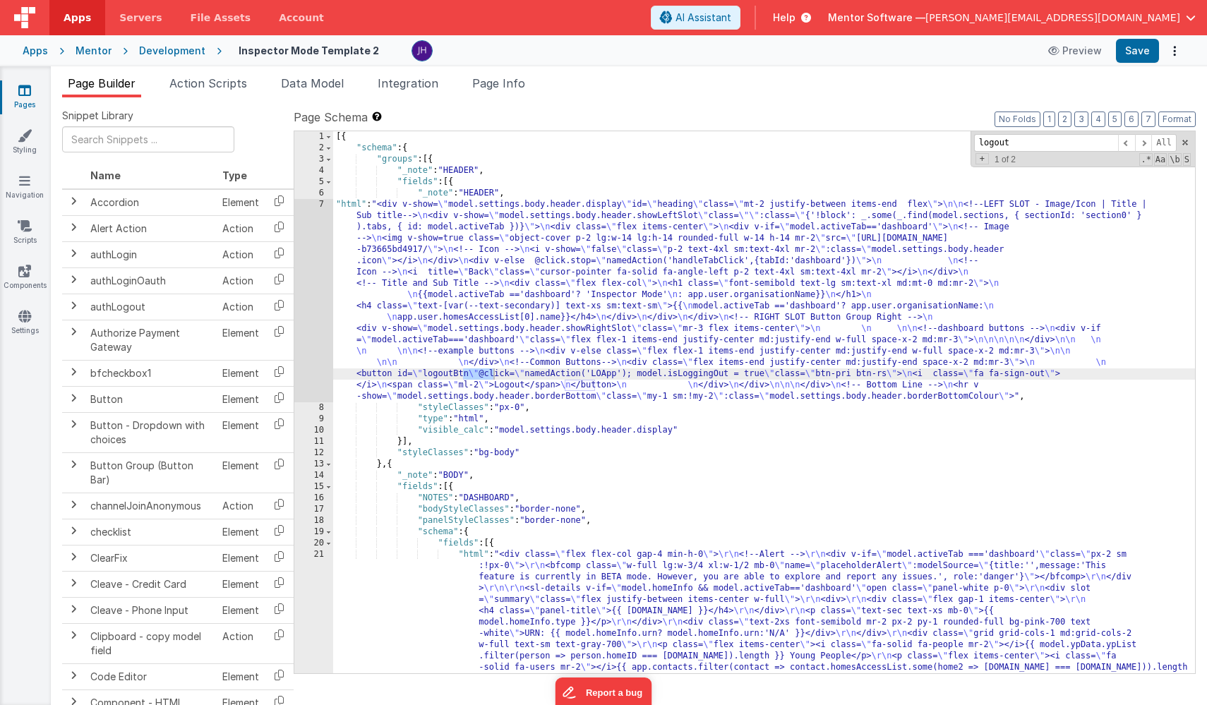
click at [317, 340] on div "7" at bounding box center [313, 300] width 39 height 203
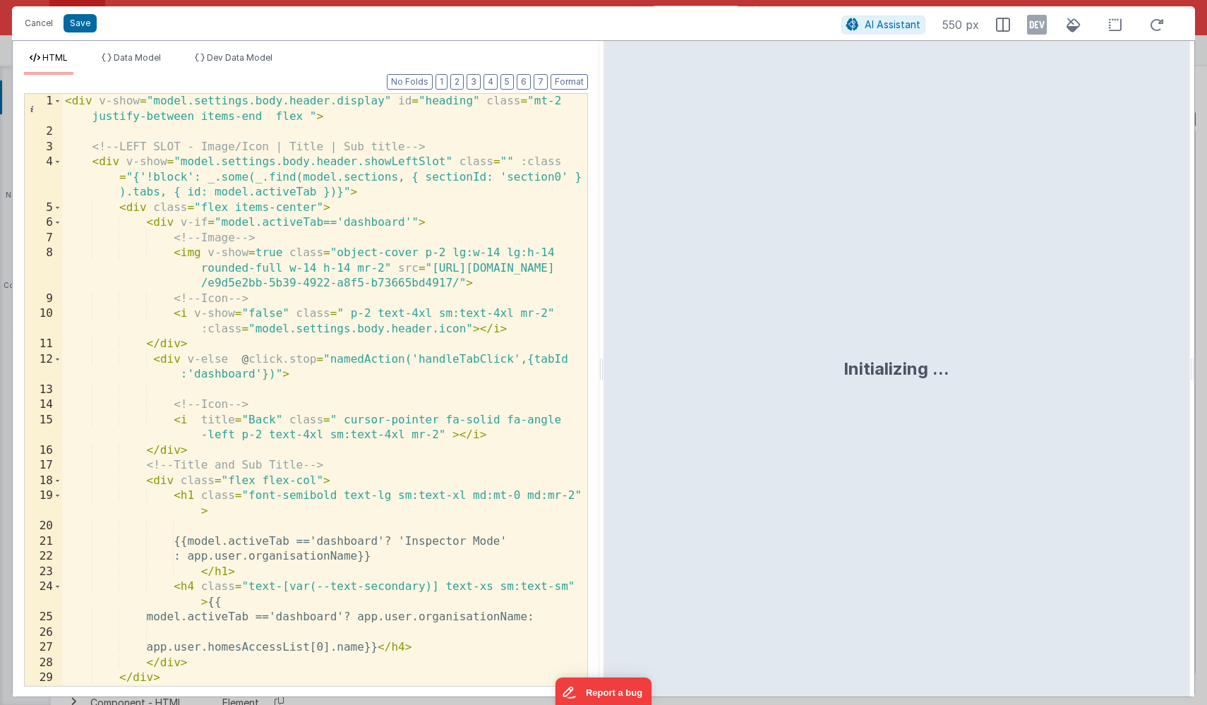
click at [431, 266] on div "< div v-show = "model.settings.body.header.display" id = "heading" class = "mt-…" at bounding box center [324, 413] width 525 height 638
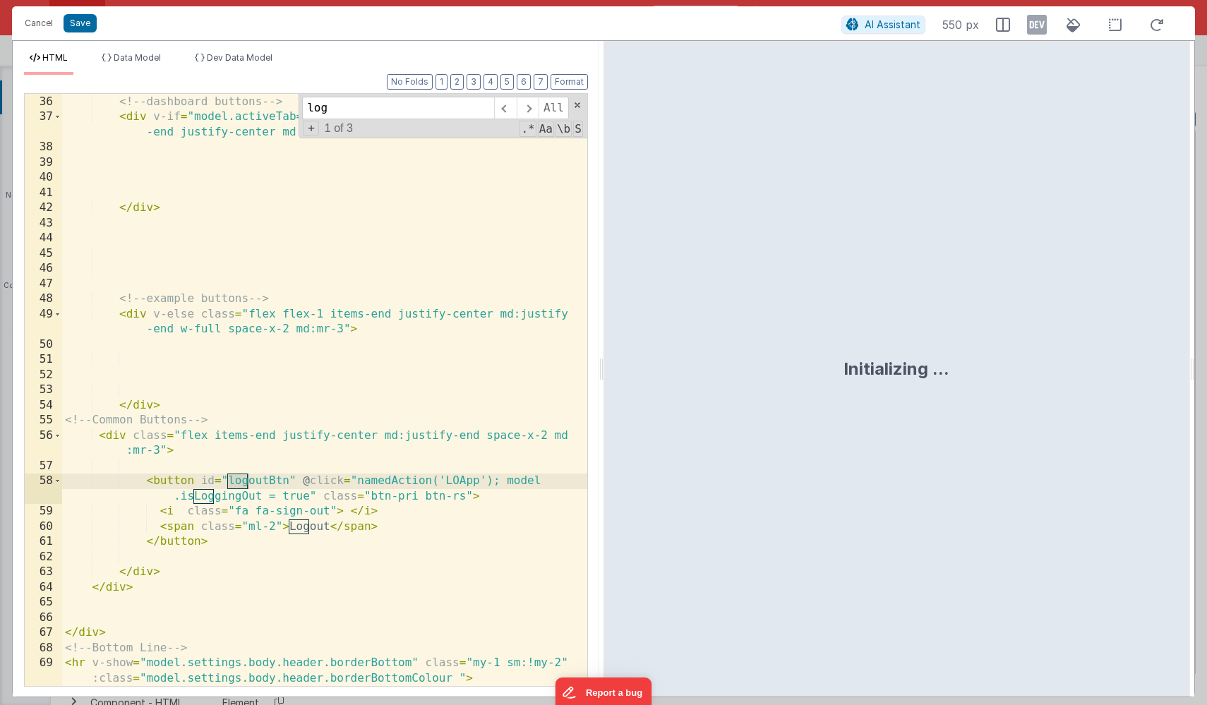
scroll to position [698, 0]
type input "log"
click at [294, 499] on div "<!-- dashboard buttons --> < div v-if = "model.activeTab==='dashboard'" class =…" at bounding box center [324, 398] width 525 height 638
click at [403, 525] on div "<!-- dashboard buttons --> < div v-if = "model.activeTab==='dashboard'" class =…" at bounding box center [324, 398] width 525 height 638
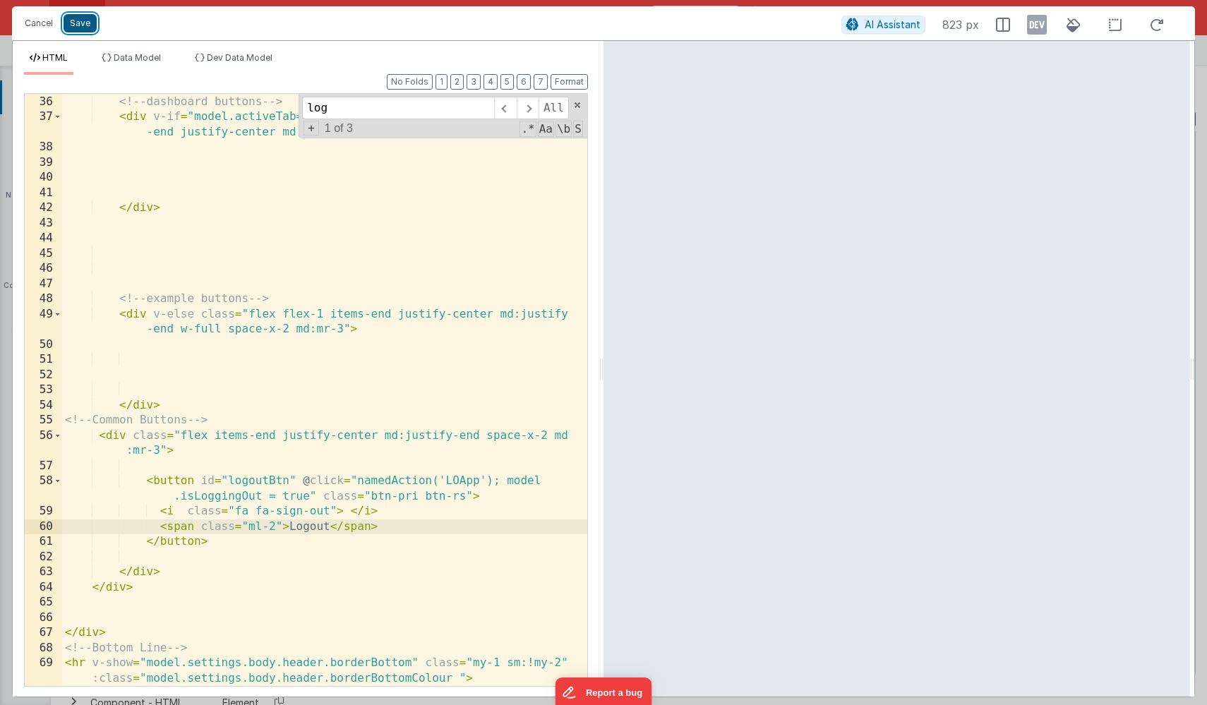
click at [78, 27] on button "Save" at bounding box center [80, 23] width 33 height 18
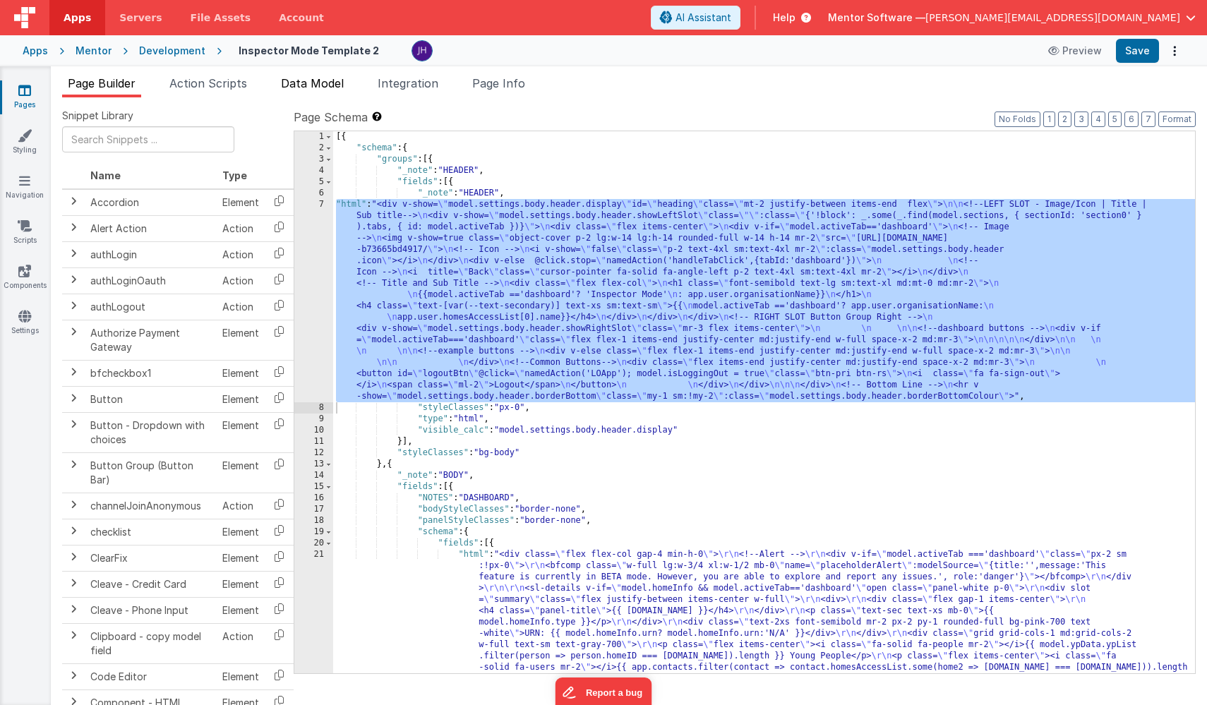
click at [303, 85] on span "Data Model" at bounding box center [312, 83] width 63 height 14
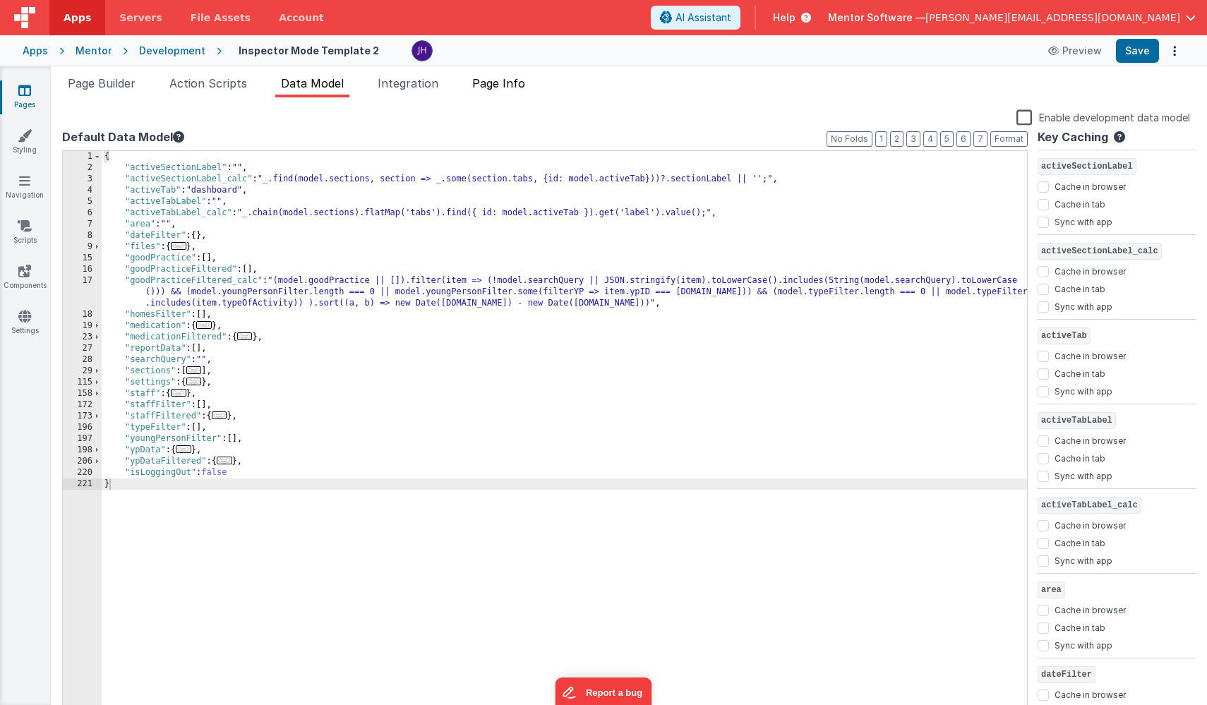
click at [525, 80] on span "Page Info" at bounding box center [498, 83] width 53 height 14
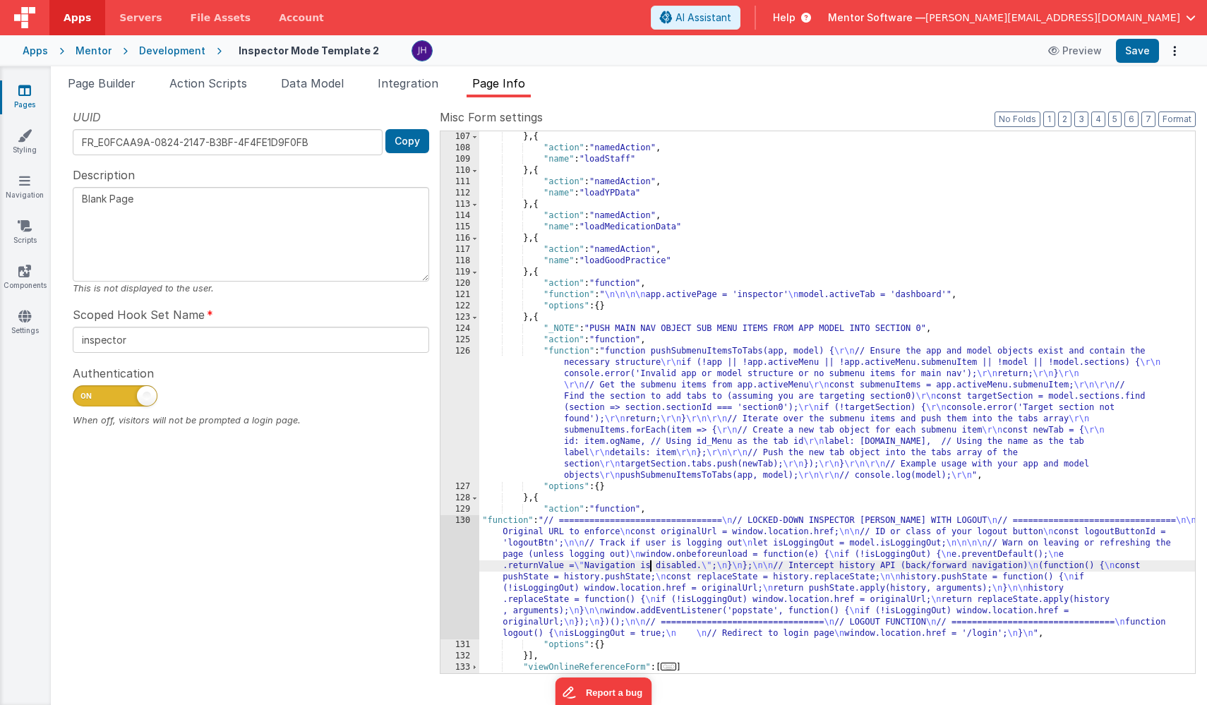
click at [652, 564] on div "} , { "action" : "namedAction" , "name" : "loadStaff" } , { "action" : "namedAc…" at bounding box center [837, 413] width 716 height 565
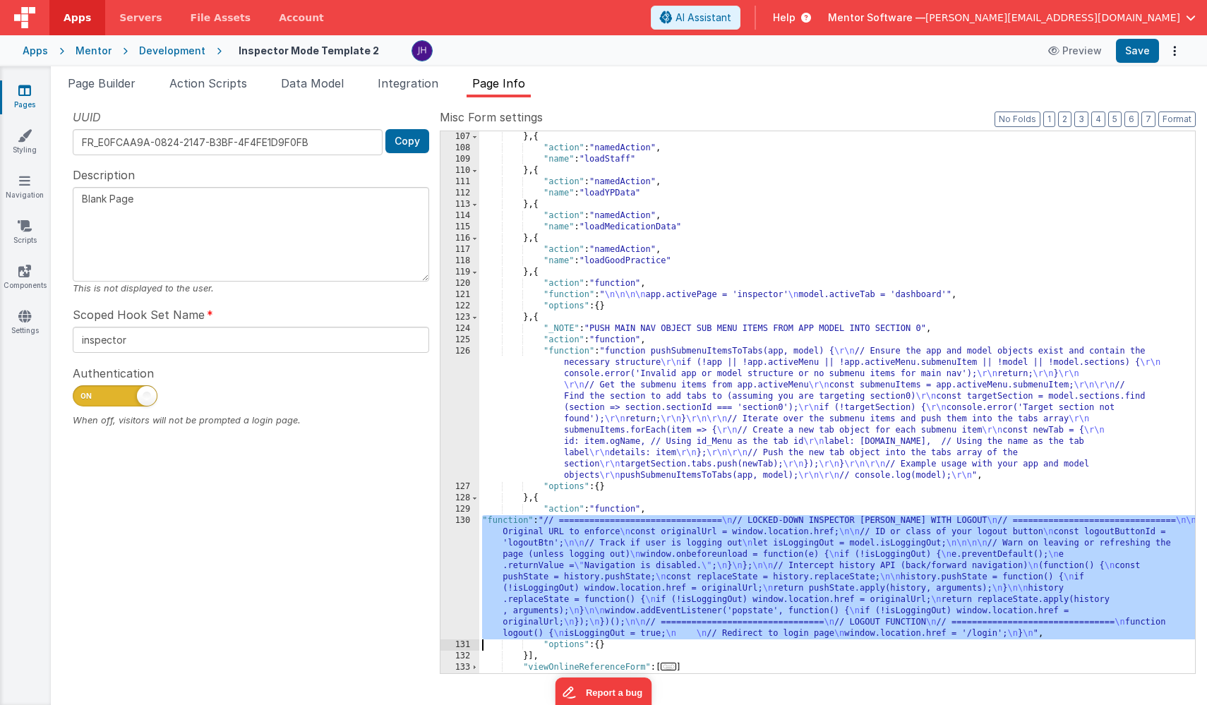
click at [458, 554] on div "130" at bounding box center [460, 577] width 39 height 124
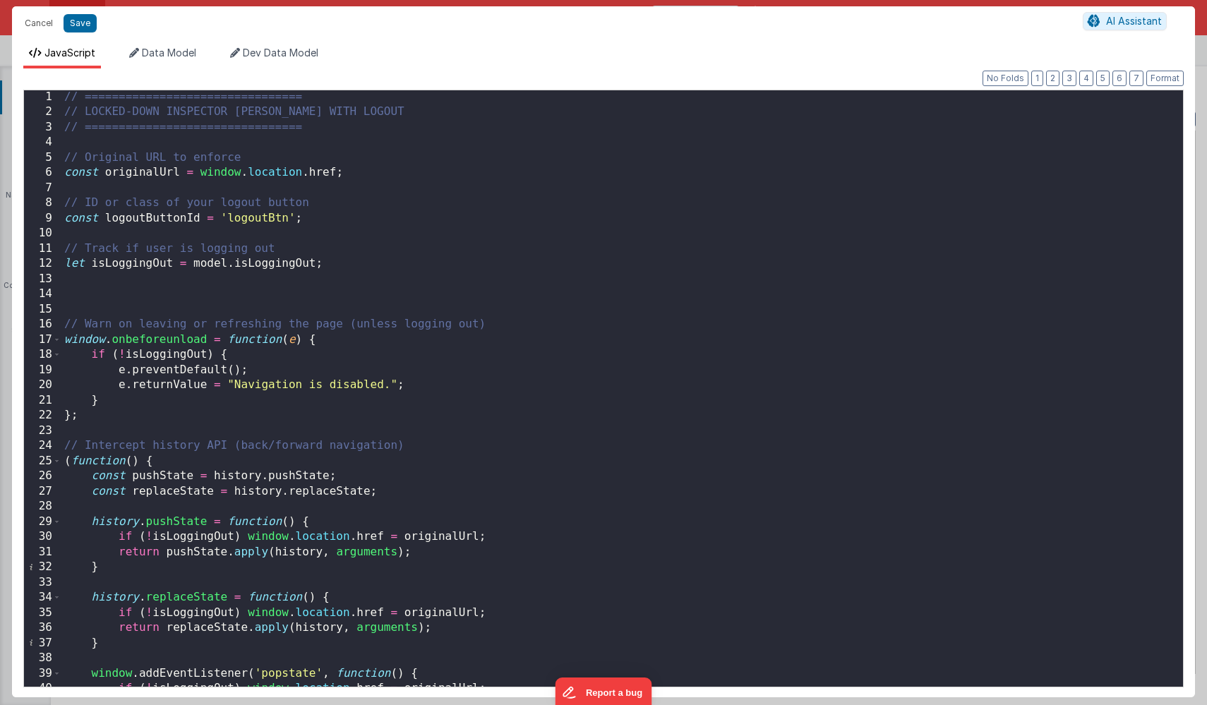
scroll to position [8, 0]
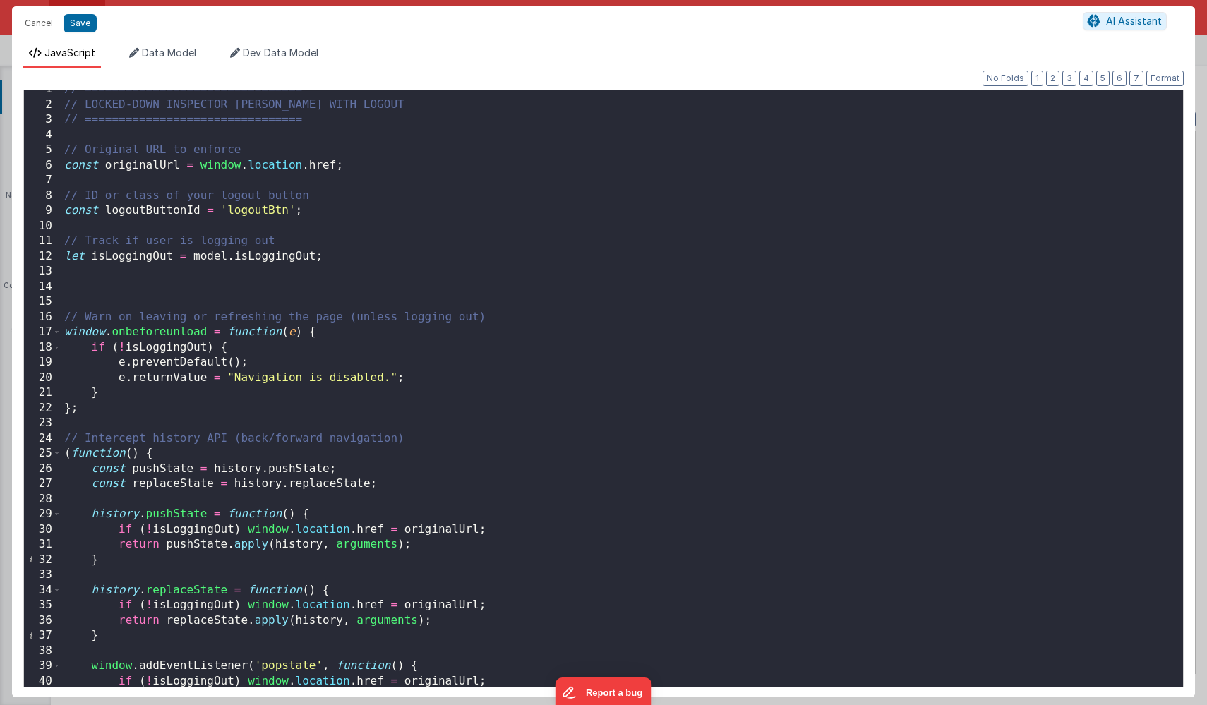
click at [385, 153] on div "// ================================ // LOCKED-DOWN INSPECTOR PAGE WITH LOGOUT /…" at bounding box center [622, 395] width 1122 height 627
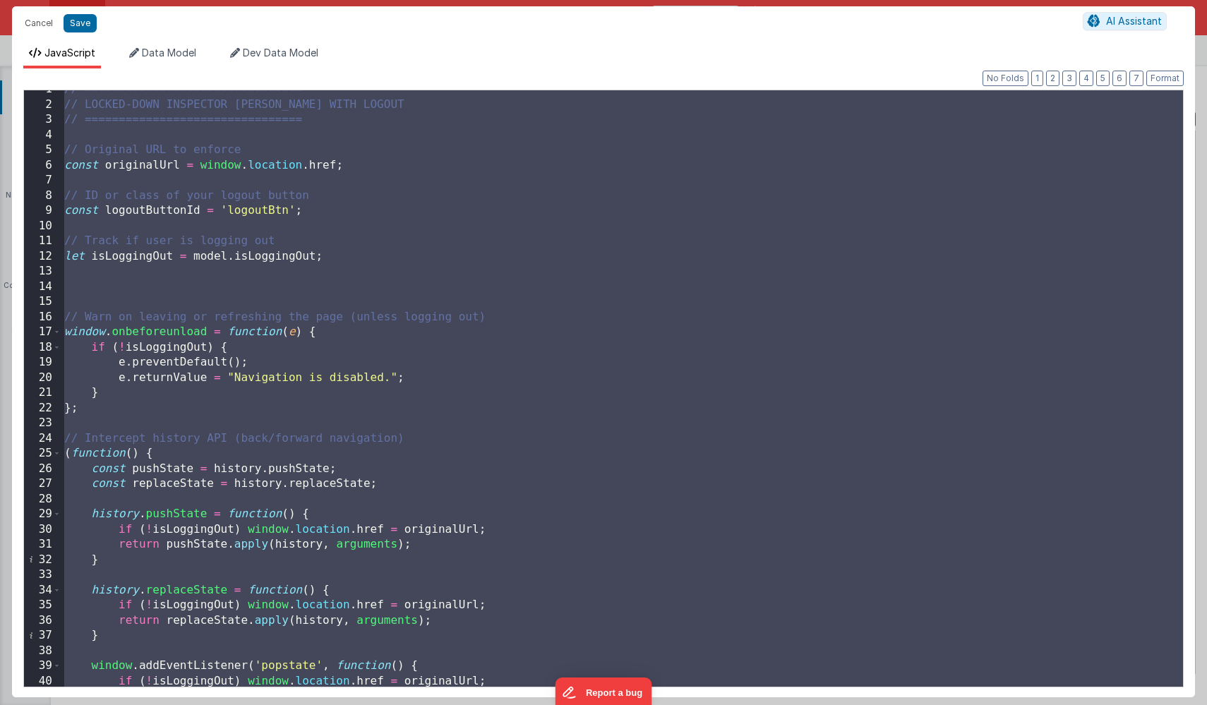
click at [352, 214] on div "// ================================ // LOCKED-DOWN INSPECTOR PAGE WITH LOGOUT /…" at bounding box center [622, 395] width 1122 height 627
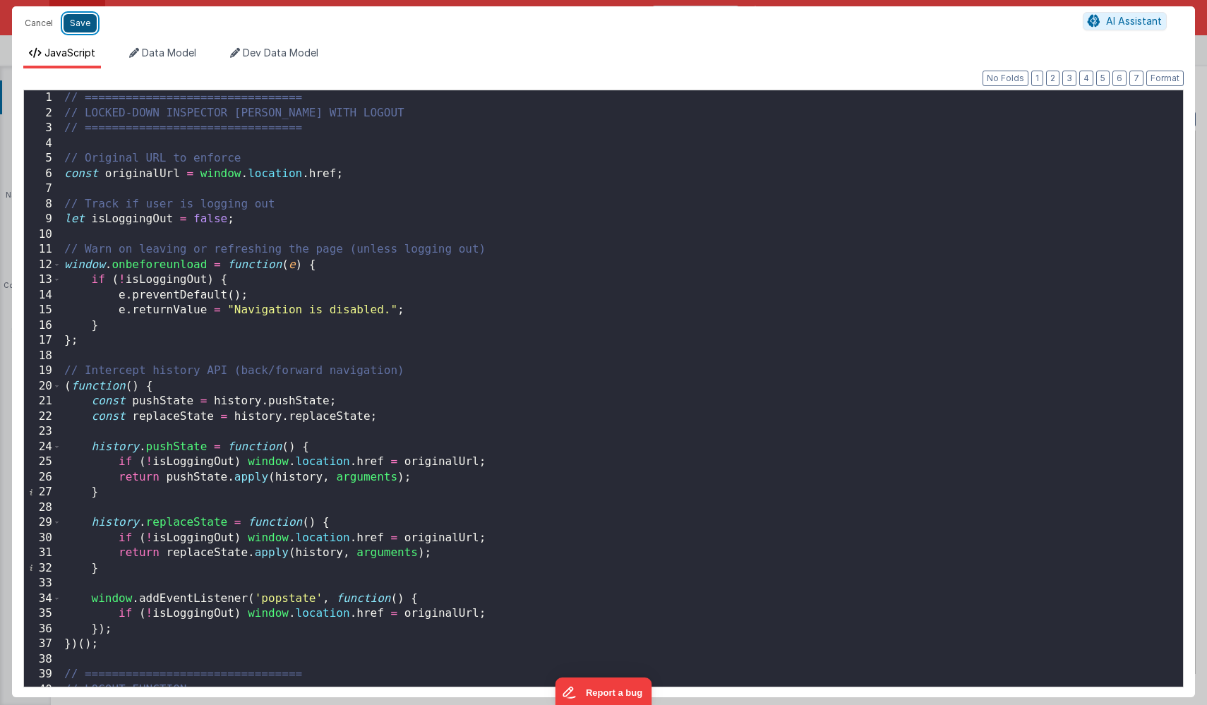
click at [82, 28] on button "Save" at bounding box center [80, 23] width 33 height 18
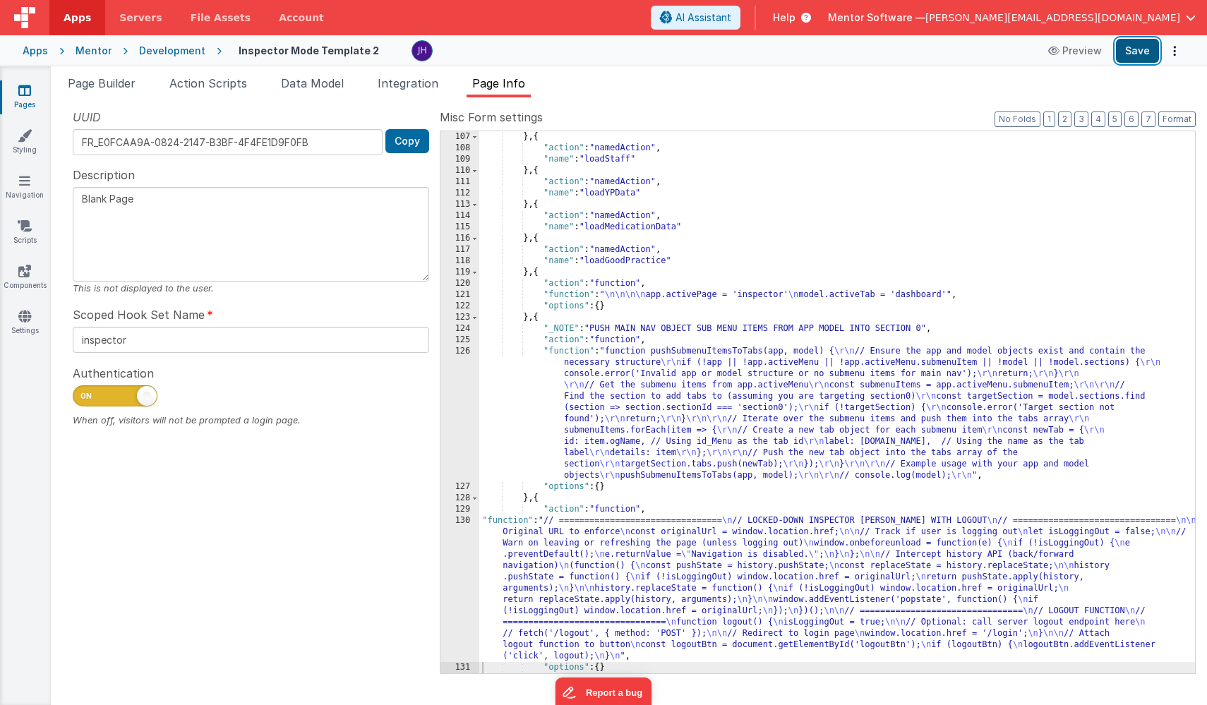
click at [1135, 59] on button "Save" at bounding box center [1137, 51] width 43 height 24
click at [811, 110] on label "Misc Form settings" at bounding box center [818, 117] width 756 height 17
click at [686, 398] on div "} , { "action" : "namedAction" , "name" : "loadStaff" } , { "action" : "namedAc…" at bounding box center [837, 413] width 716 height 565
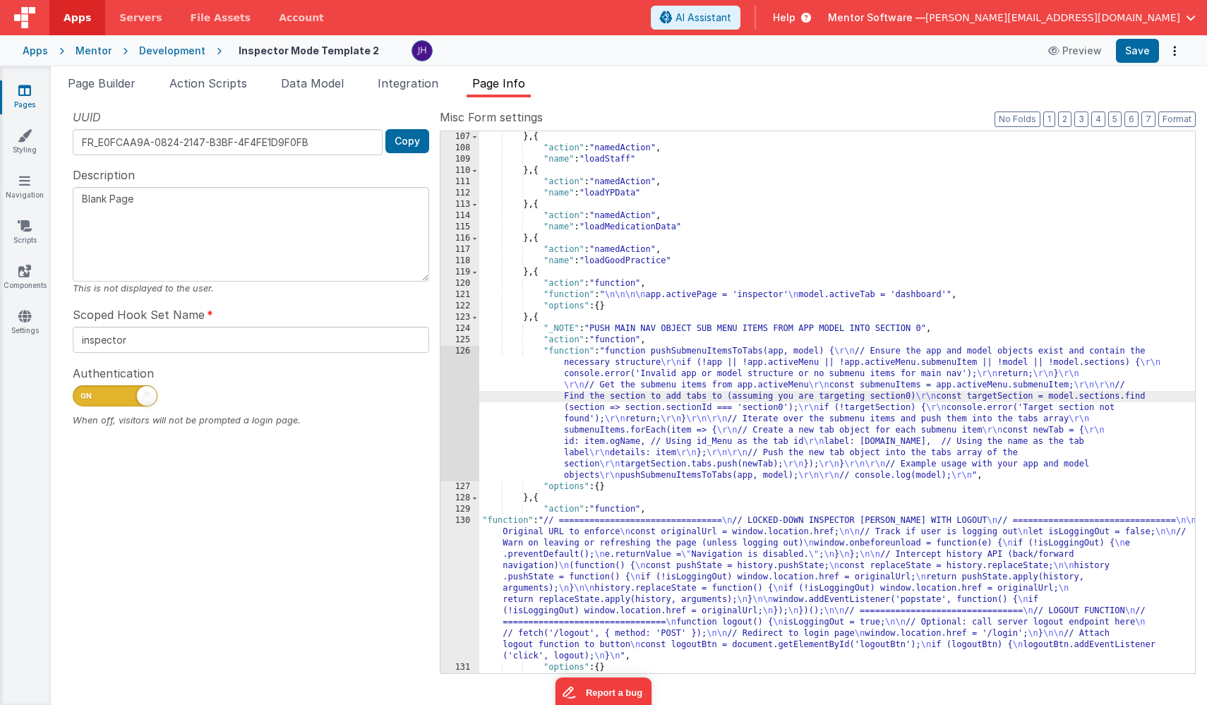
click at [464, 403] on div "126" at bounding box center [460, 414] width 39 height 136
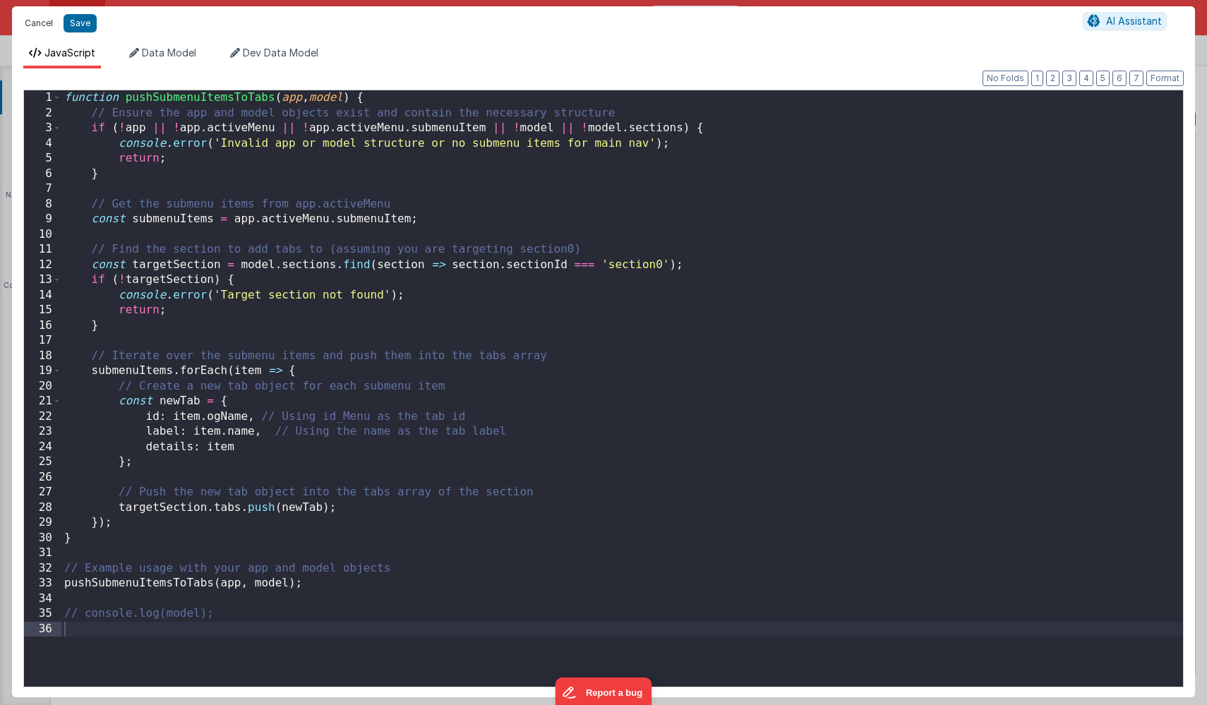
click at [30, 22] on button "Cancel" at bounding box center [39, 23] width 42 height 20
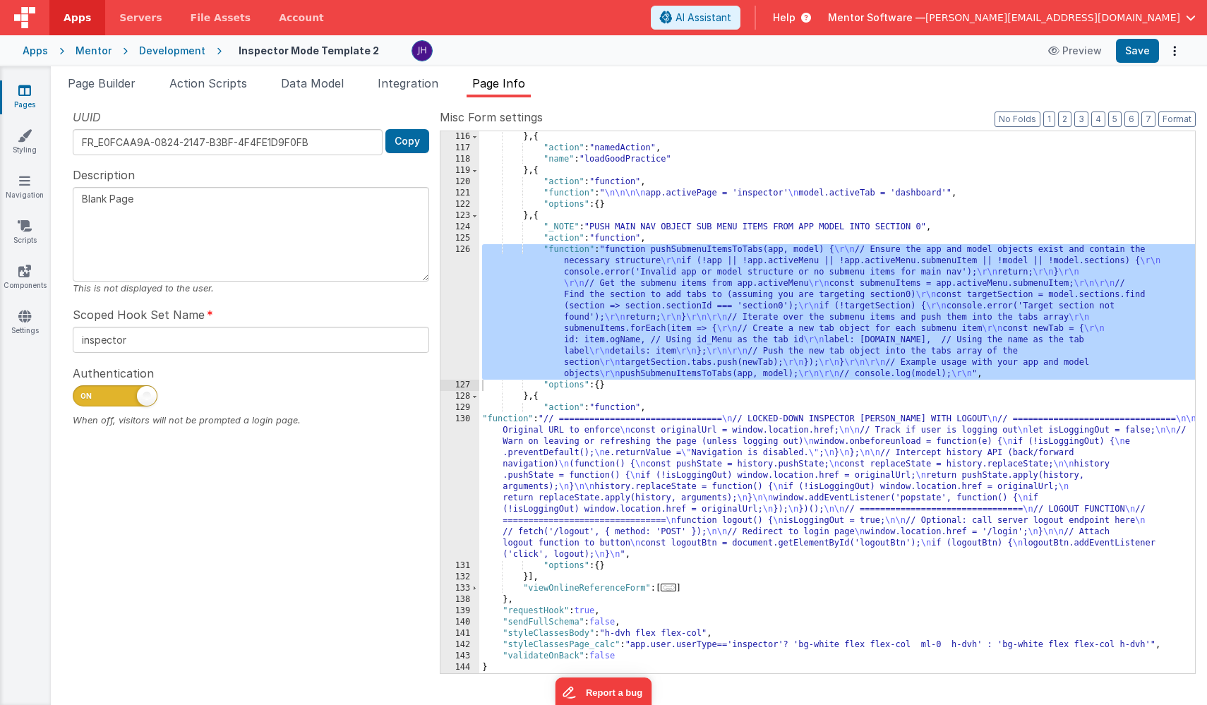
scroll to position [316, 0]
click at [565, 467] on div "} , { "action" : "namedAction" , "name" : "loadGoodPractice" } , { "action" : "…" at bounding box center [837, 413] width 716 height 565
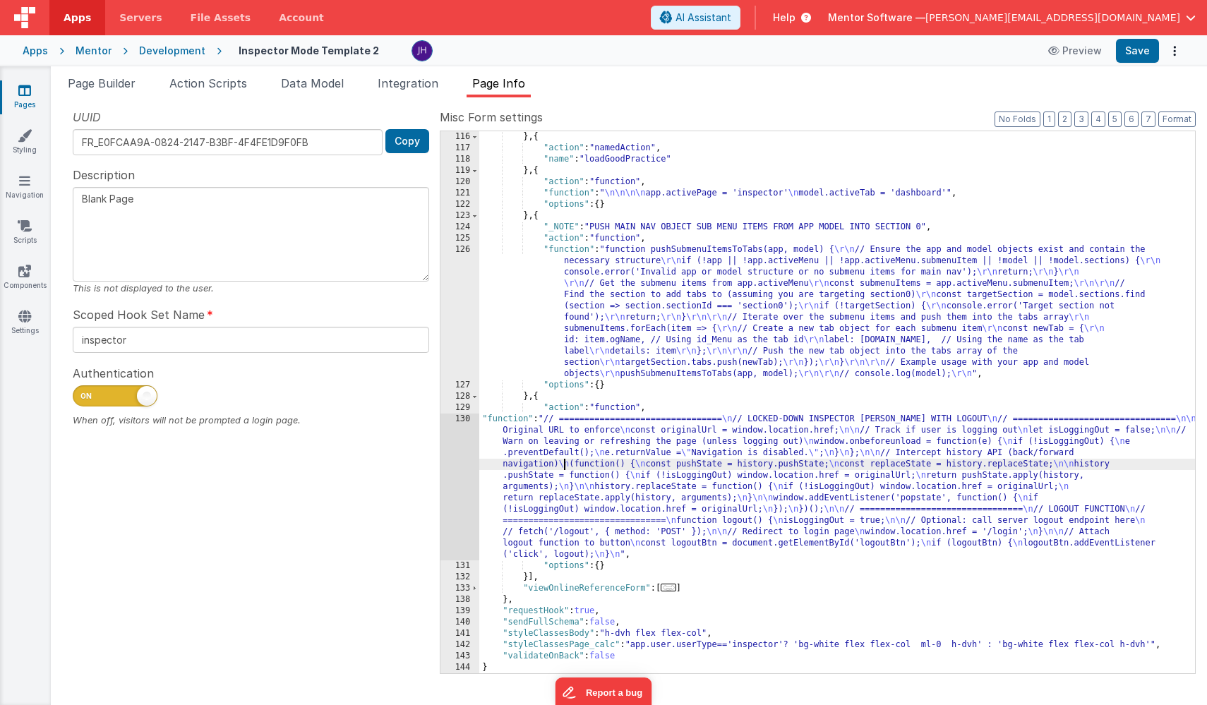
click at [461, 458] on div "130" at bounding box center [460, 487] width 39 height 147
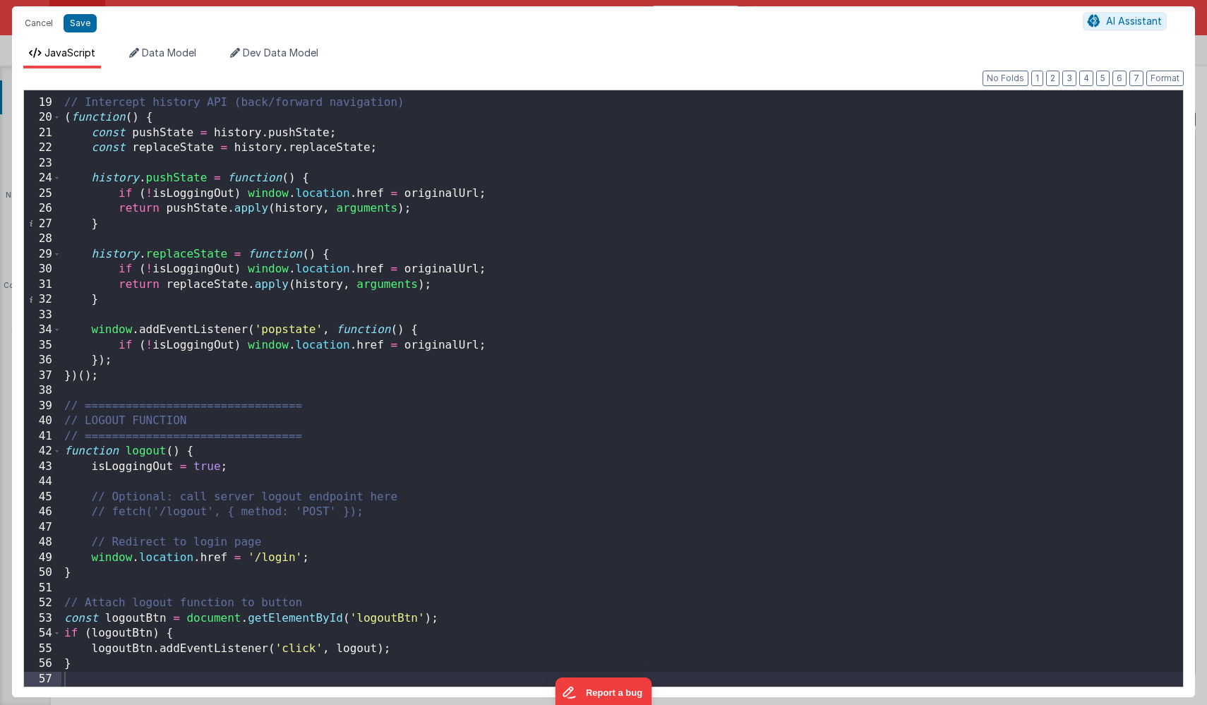
scroll to position [268, 0]
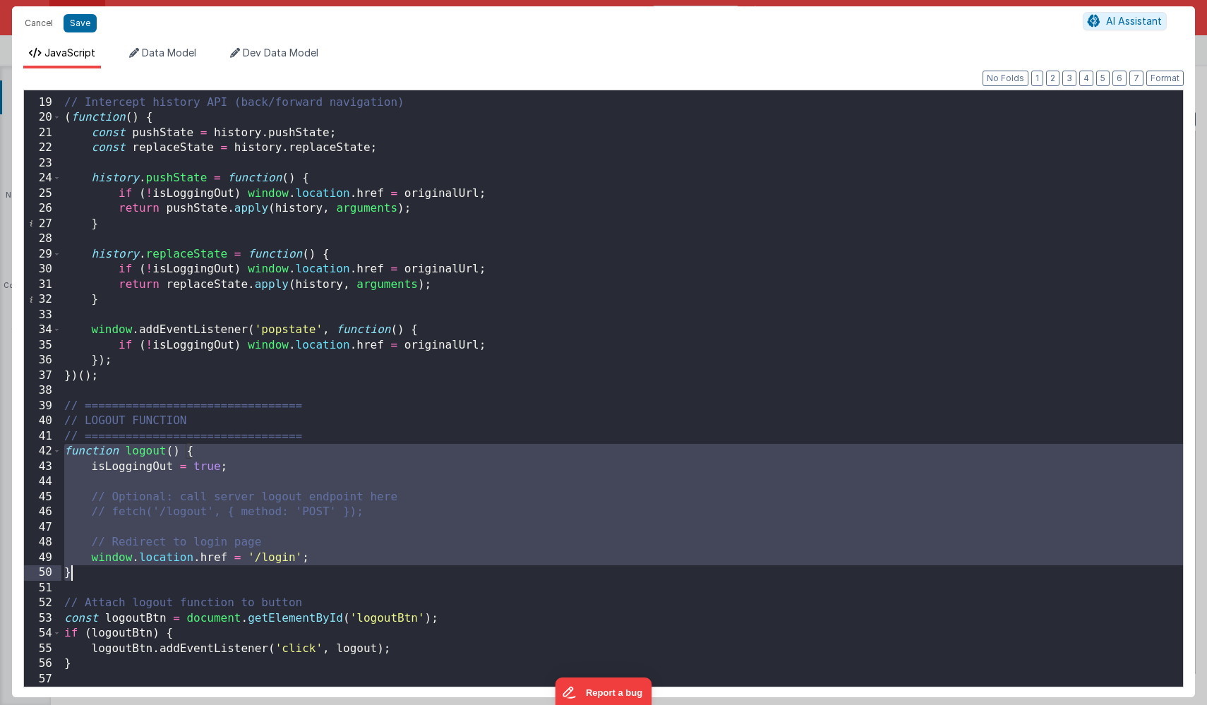
drag, startPoint x: 64, startPoint y: 452, endPoint x: 289, endPoint y: 580, distance: 258.4
click at [289, 580] on div "// Intercept history API (back/forward navigation) ( function ( ) { const pushS…" at bounding box center [622, 393] width 1122 height 627
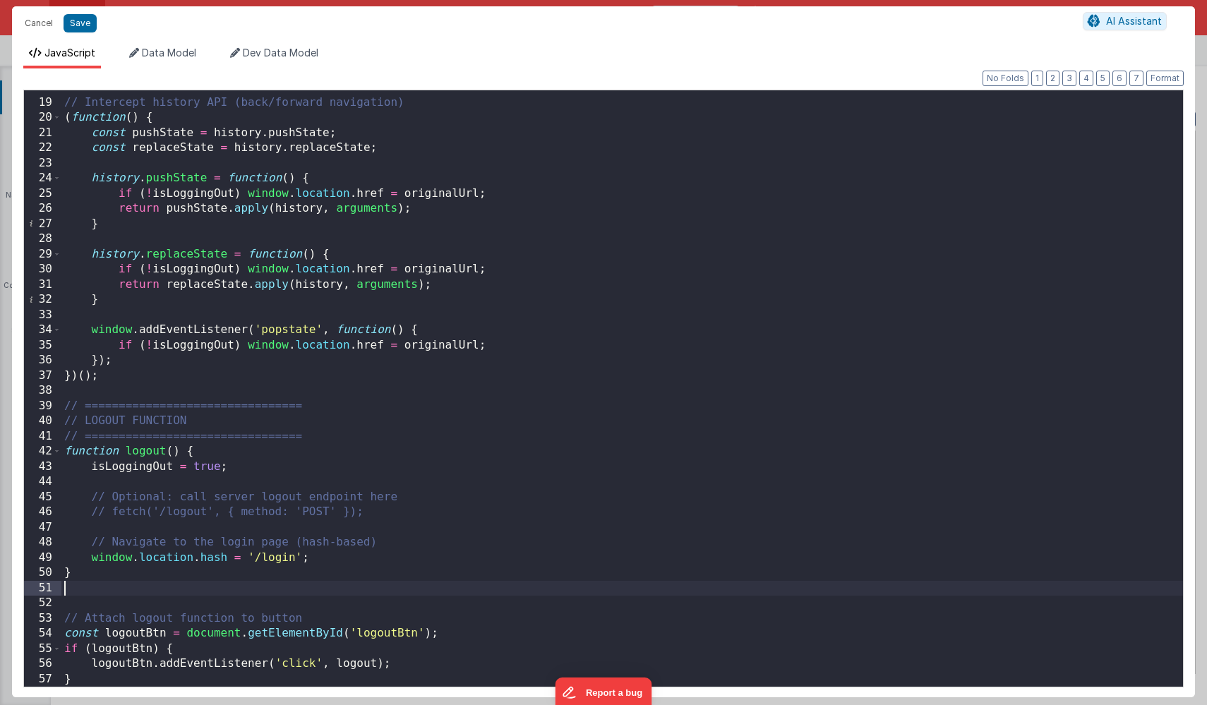
click at [410, 539] on div "// Intercept history API (back/forward navigation) ( function ( ) { const pushS…" at bounding box center [622, 393] width 1122 height 627
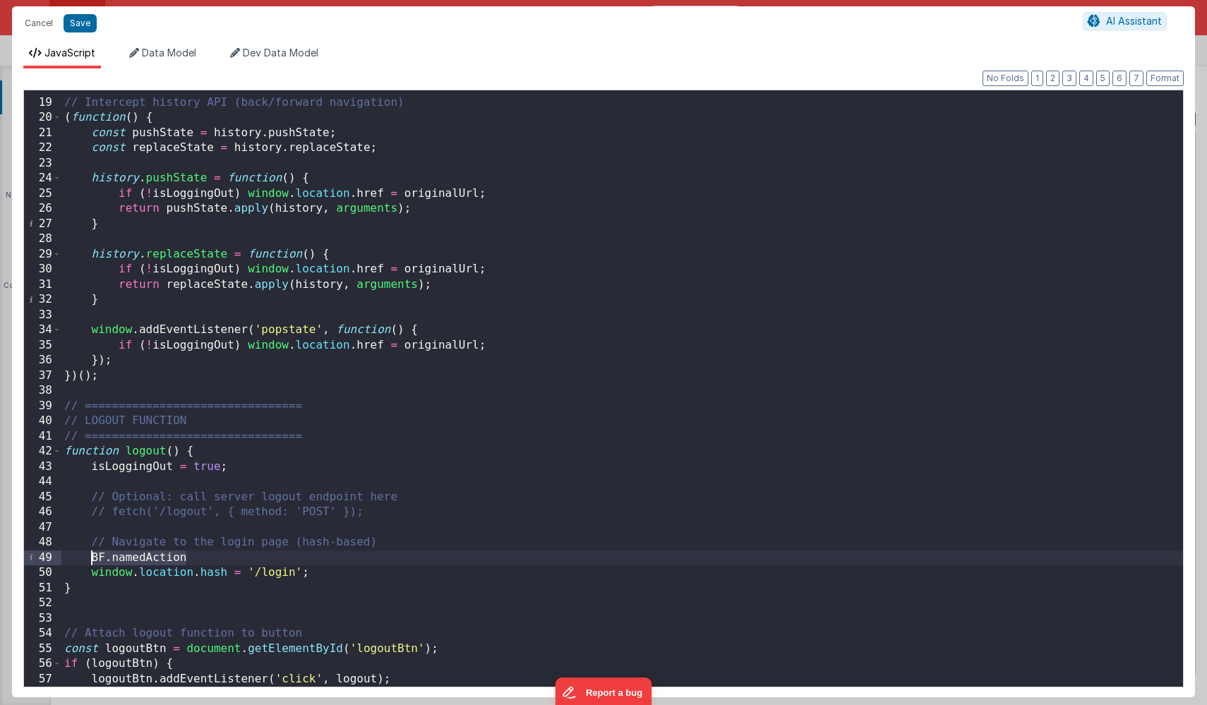
drag, startPoint x: 196, startPoint y: 561, endPoint x: 90, endPoint y: 555, distance: 106.1
click at [90, 555] on div "// Intercept history API (back/forward navigation) ( function ( ) { const pushS…" at bounding box center [622, 393] width 1122 height 627
click at [82, 25] on button "Save" at bounding box center [80, 23] width 33 height 18
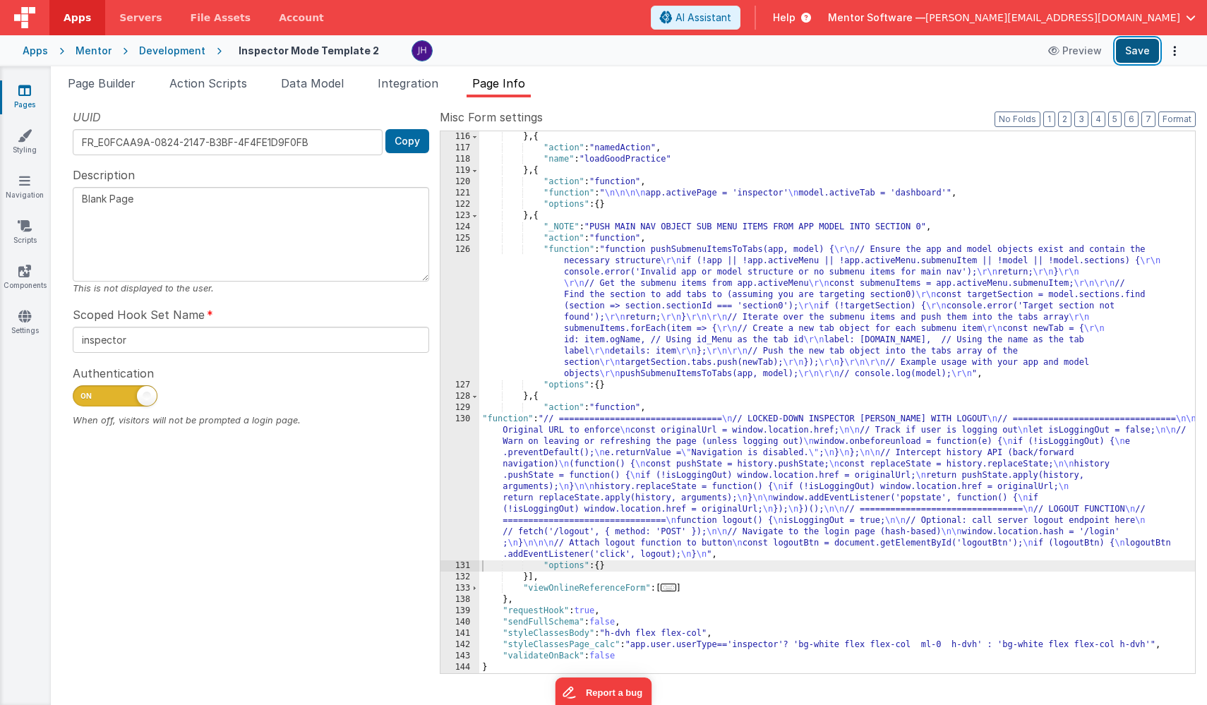
click at [1138, 43] on button "Save" at bounding box center [1137, 51] width 43 height 24
click at [88, 54] on div "Mentor" at bounding box center [94, 51] width 36 height 14
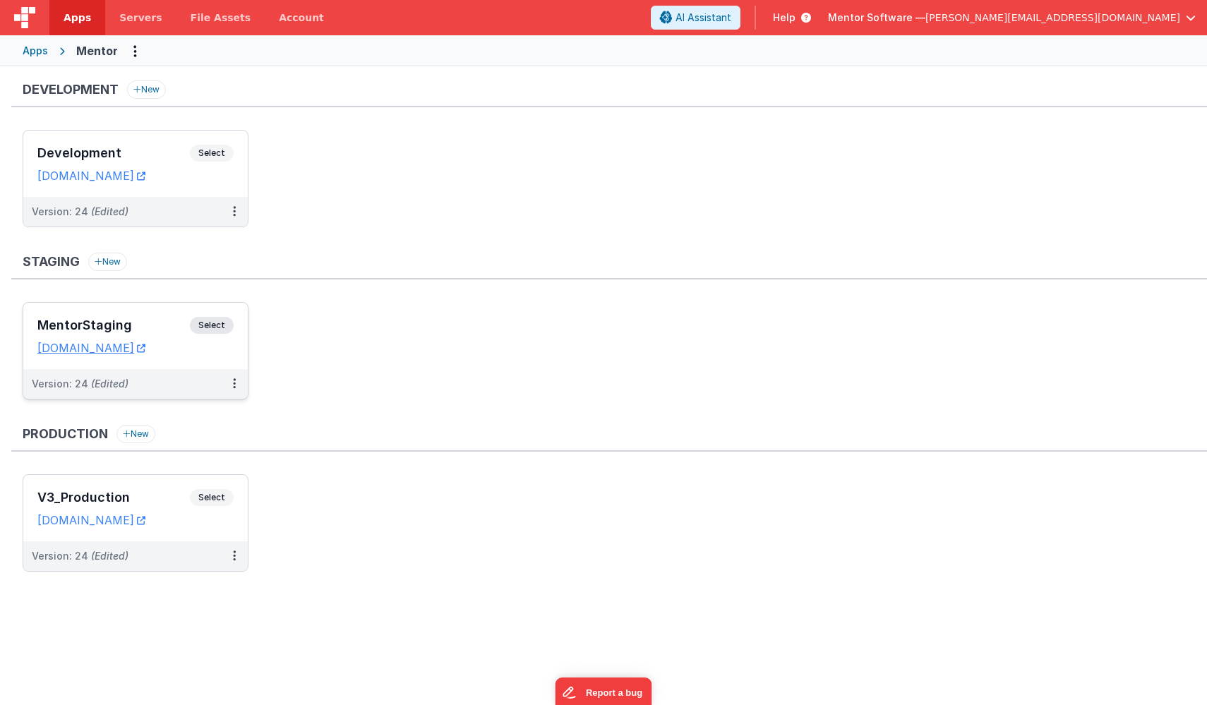
click at [138, 320] on h3 "MentorStaging" at bounding box center [113, 325] width 153 height 14
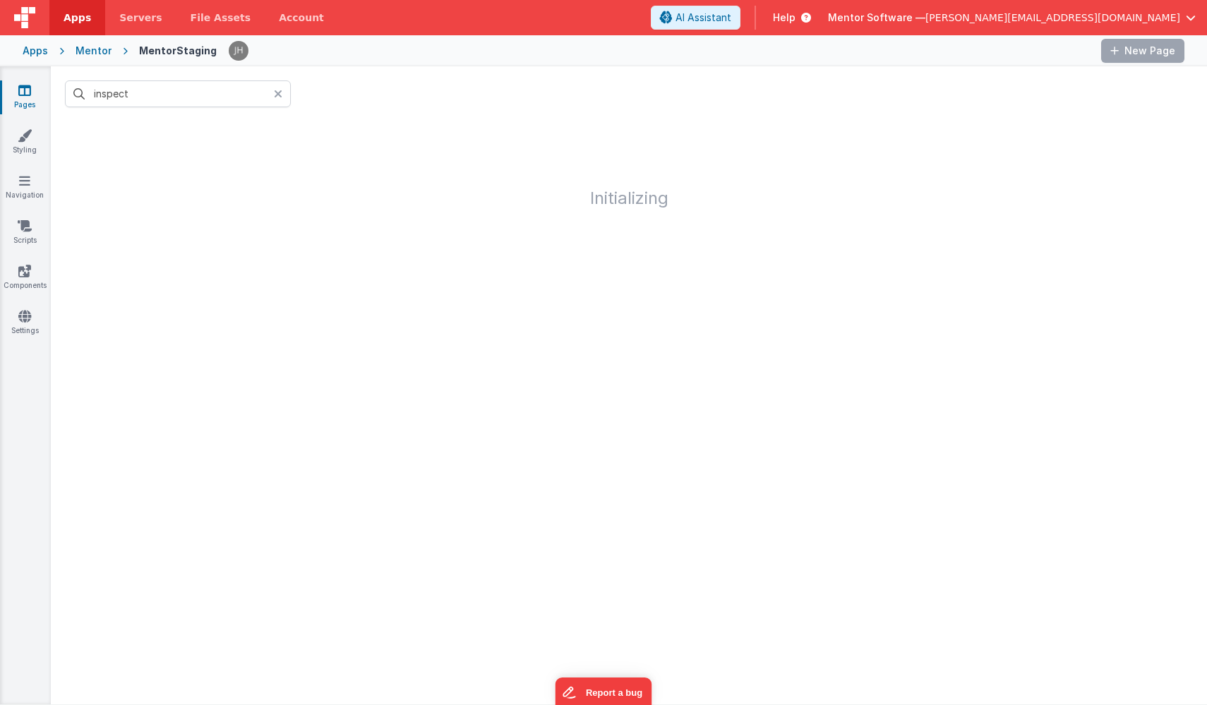
click at [277, 92] on icon at bounding box center [278, 93] width 8 height 11
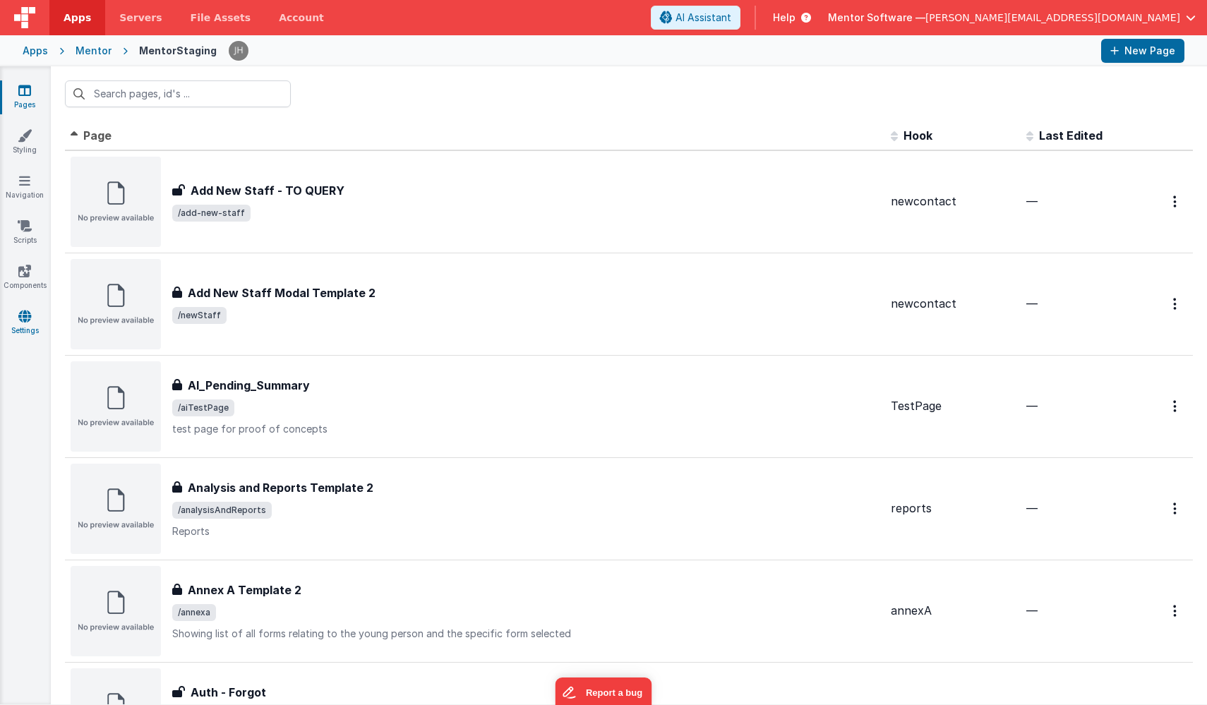
click at [21, 324] on link "Settings" at bounding box center [24, 323] width 51 height 28
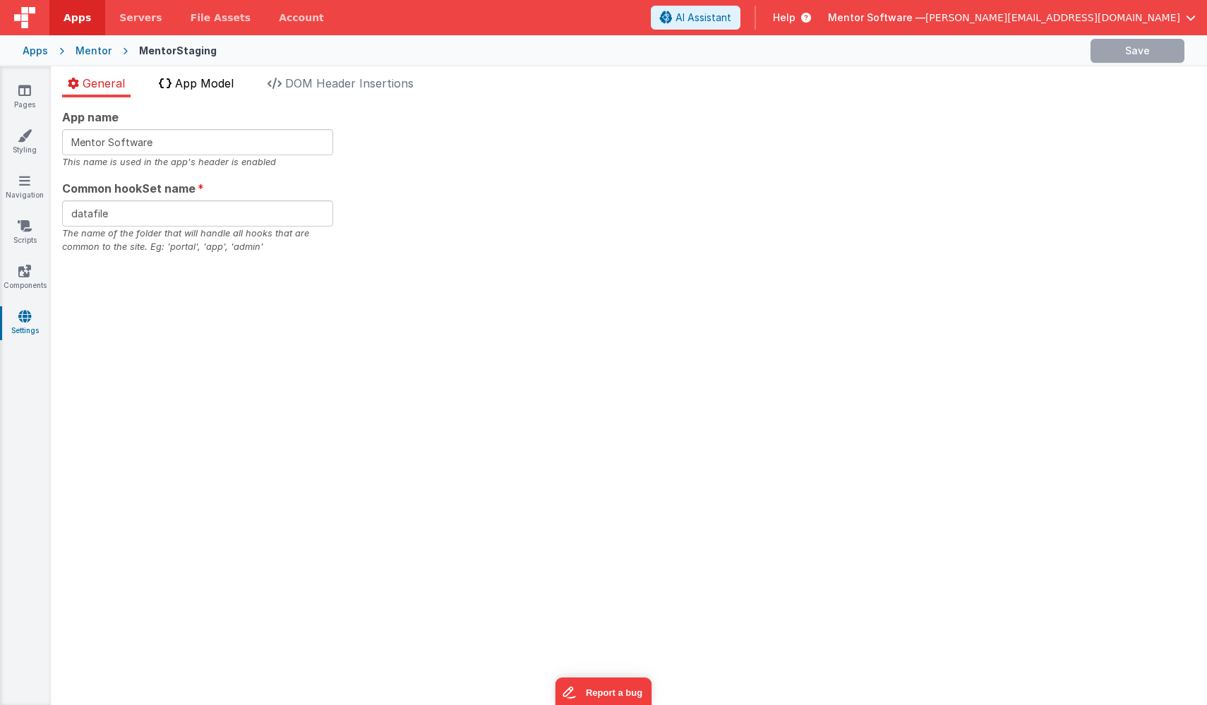
click at [205, 85] on span "App Model" at bounding box center [204, 83] width 59 height 14
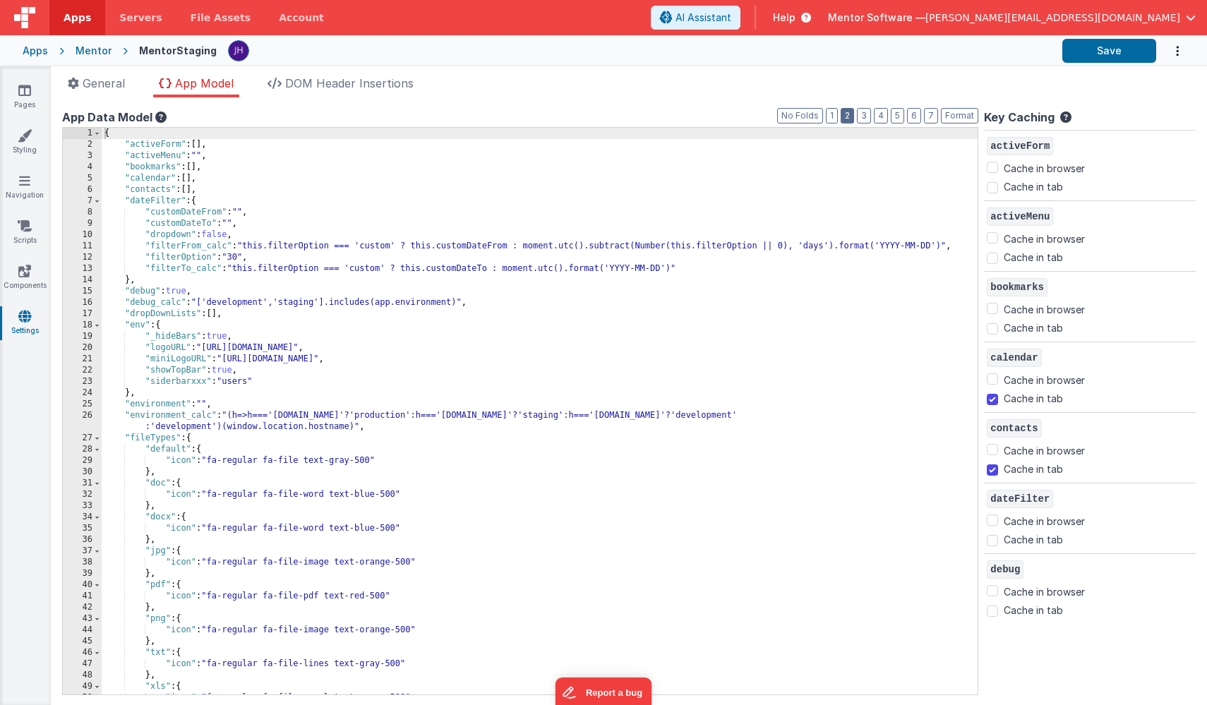
click at [849, 117] on button "2" at bounding box center [847, 116] width 13 height 16
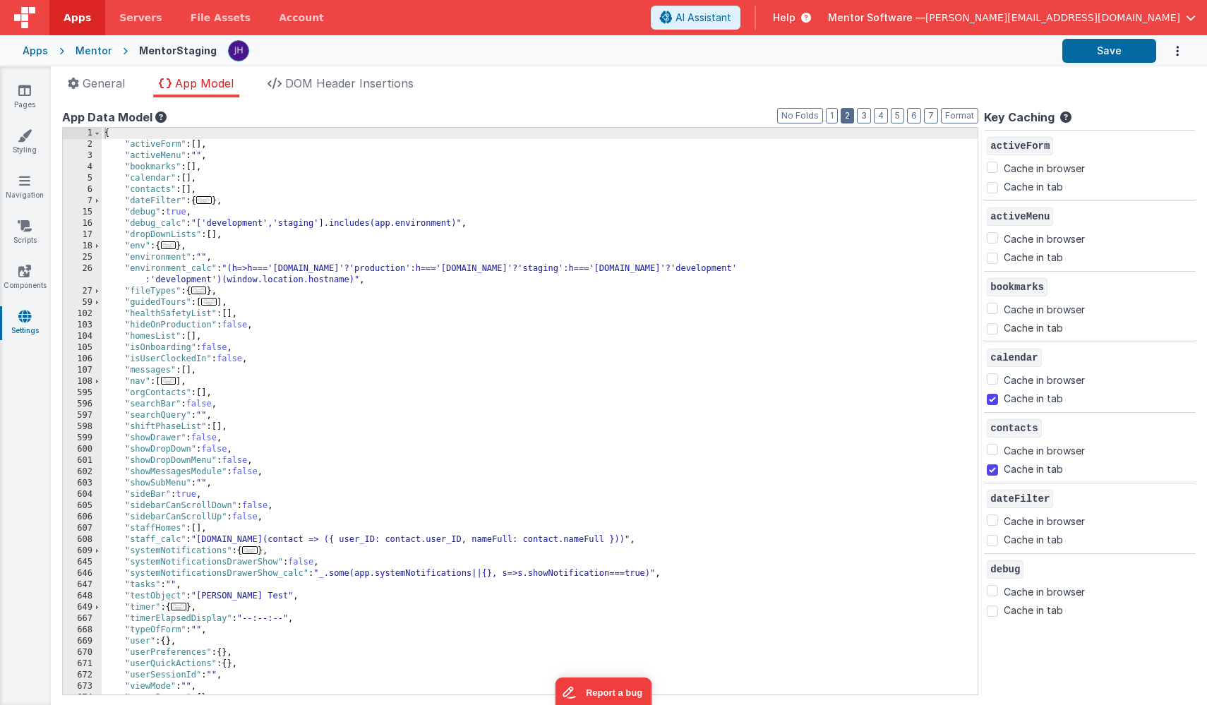
scroll to position [43, 0]
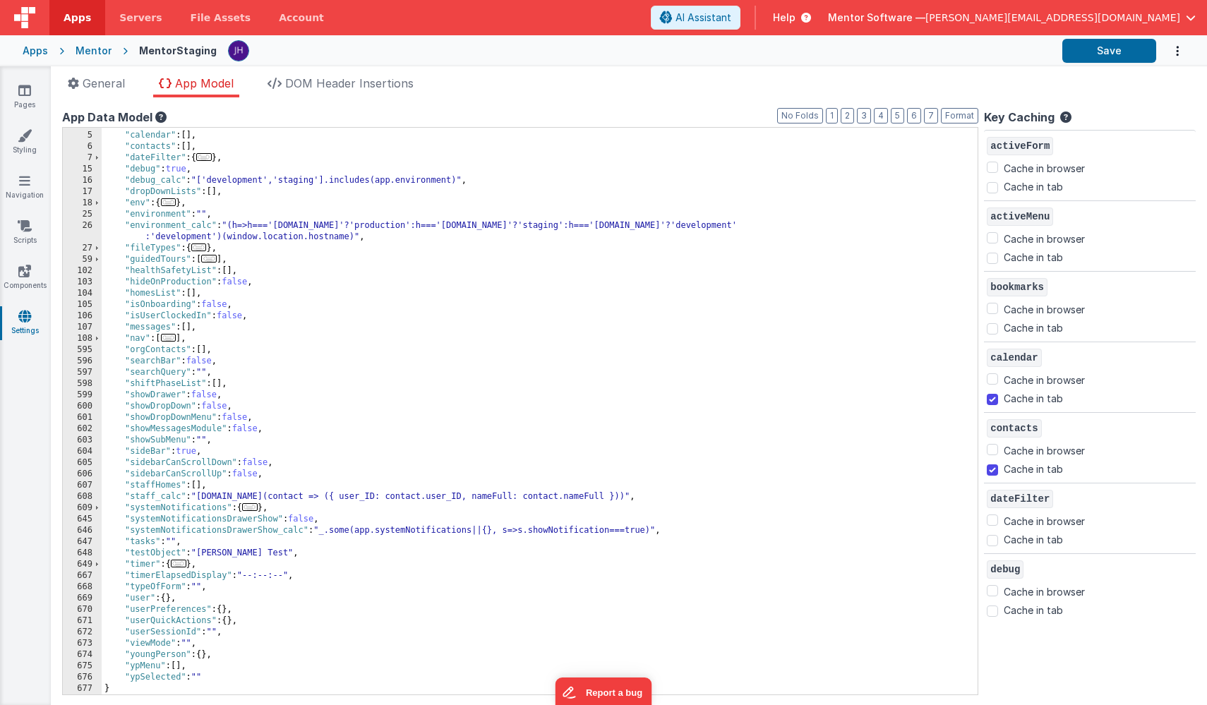
click at [253, 510] on span "..." at bounding box center [250, 507] width 16 height 8
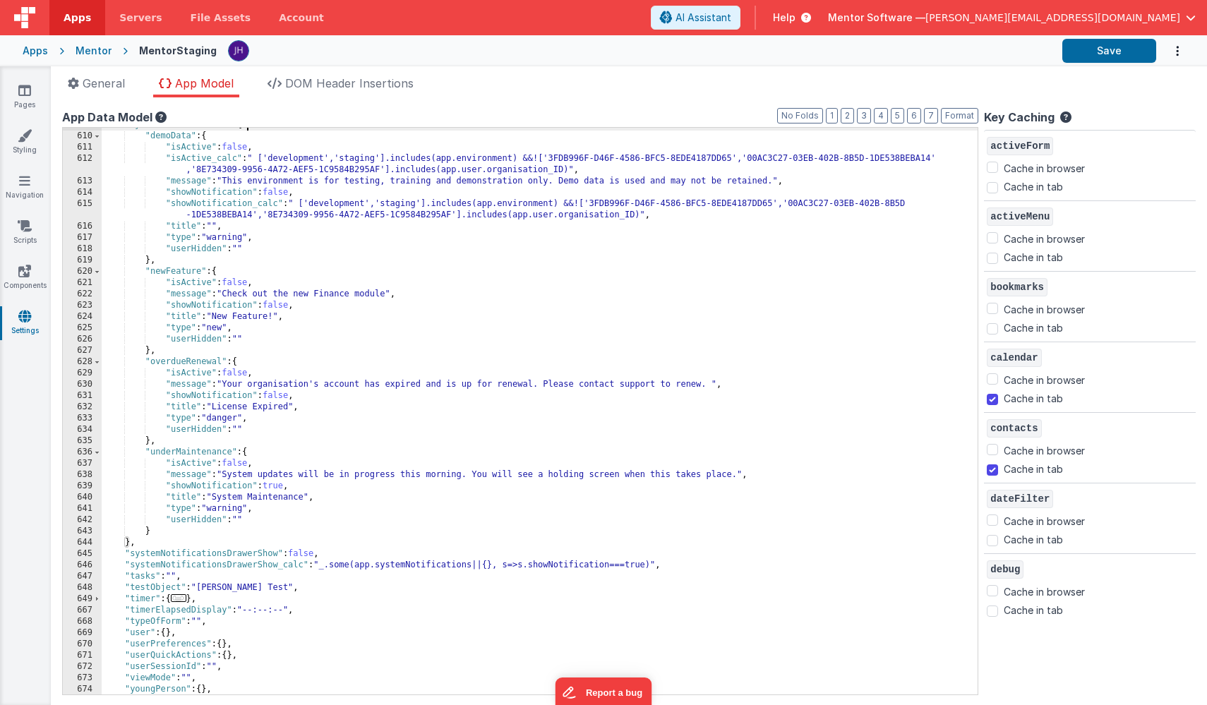
scroll to position [426, 0]
click at [237, 463] on div ""systemNotifications" : { "demoData" : { "isActive" : false , "isActive_calc" :…" at bounding box center [540, 414] width 876 height 590
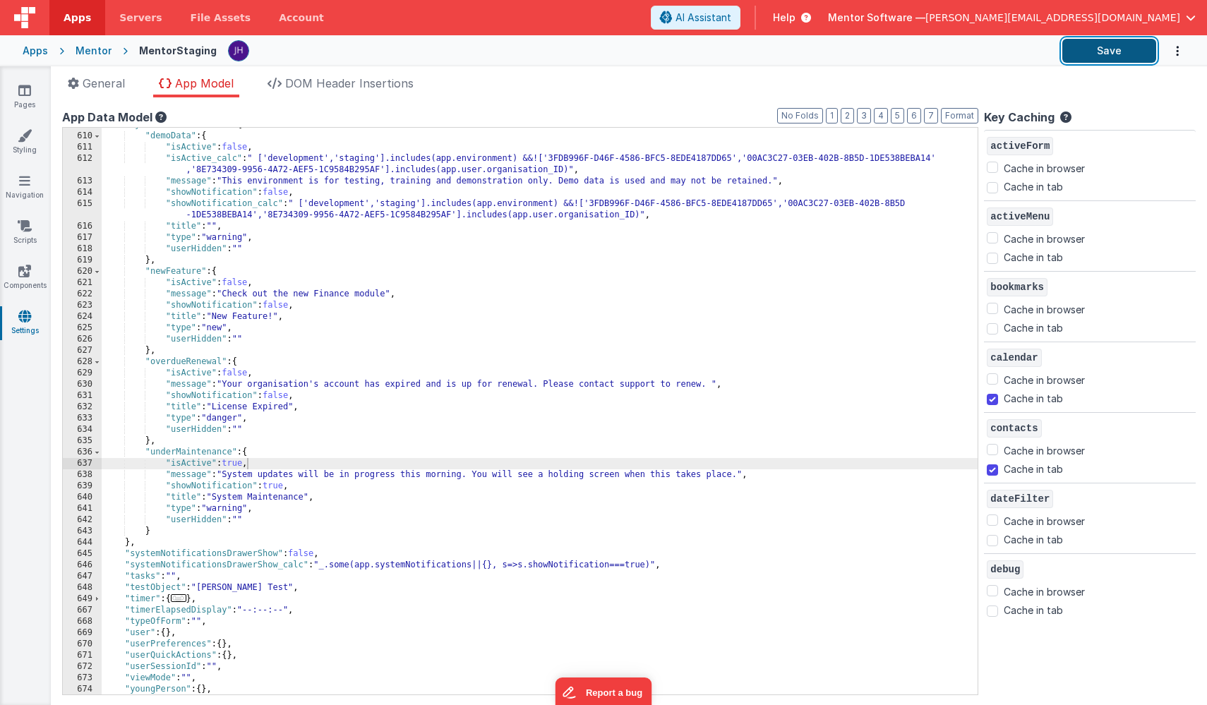
click at [1079, 56] on button "Save" at bounding box center [1110, 51] width 94 height 24
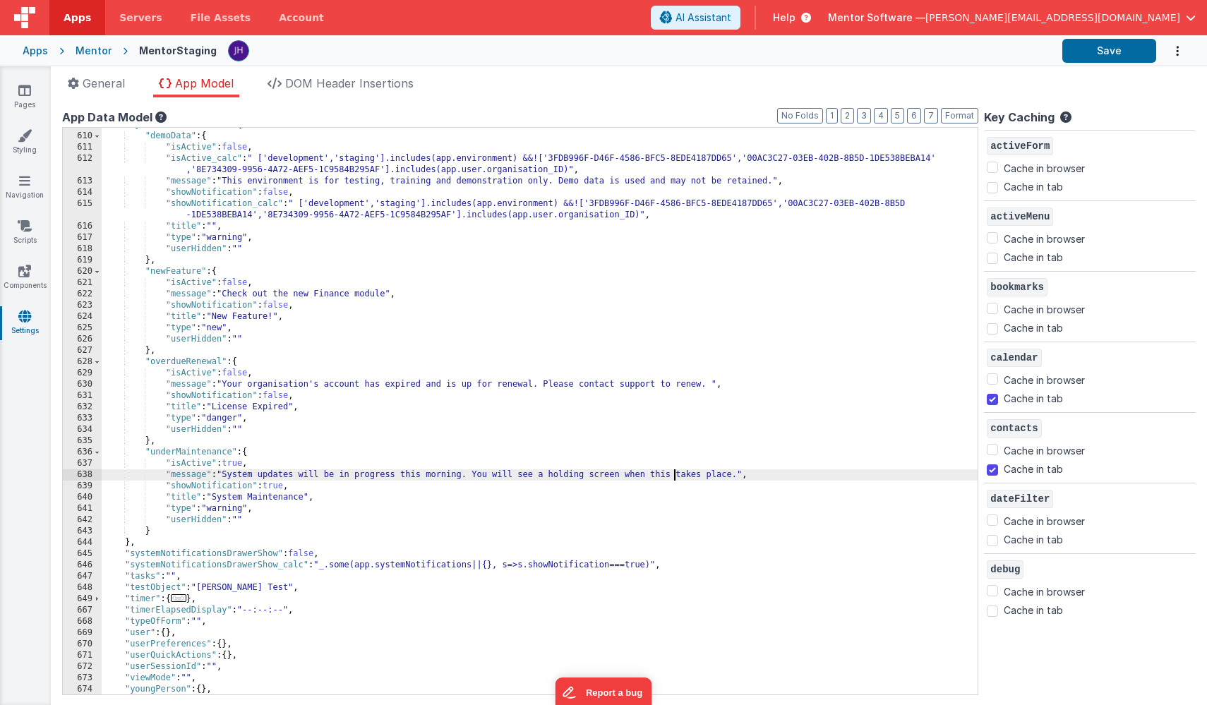
click at [672, 478] on div ""systemNotifications" : { "demoData" : { "isActive" : false , "isActive_calc" :…" at bounding box center [540, 414] width 876 height 590
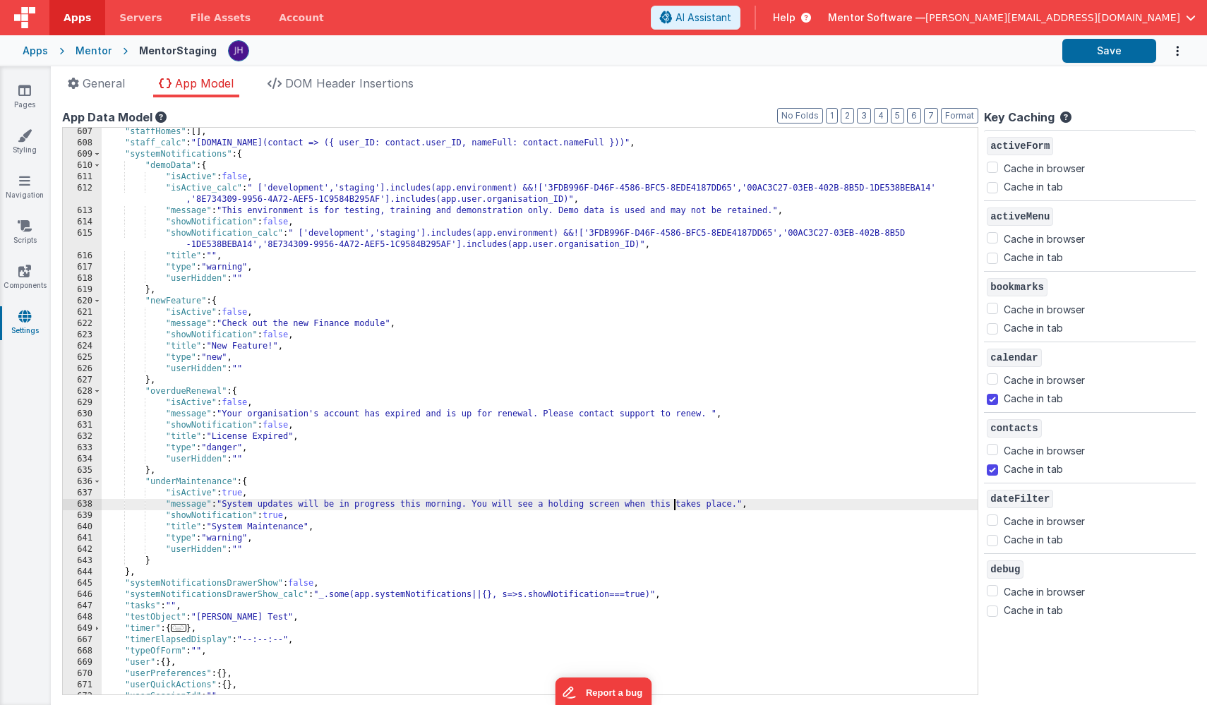
scroll to position [405, 0]
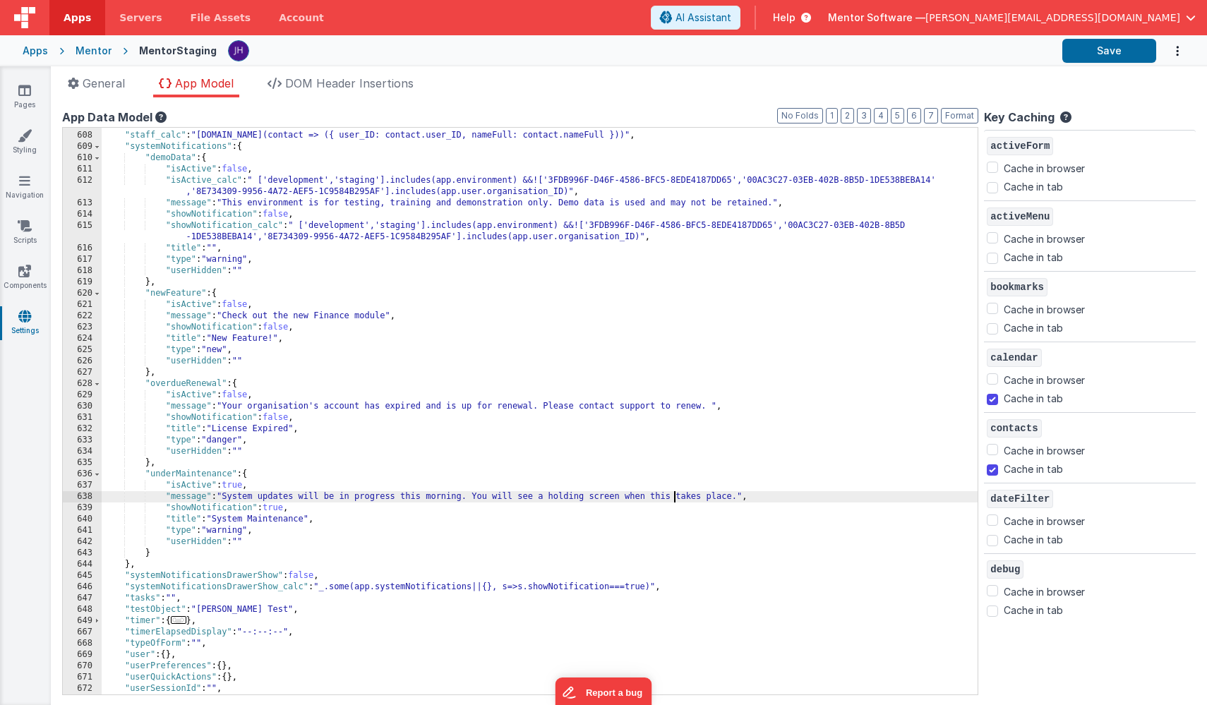
click at [85, 47] on div "Mentor" at bounding box center [94, 51] width 36 height 14
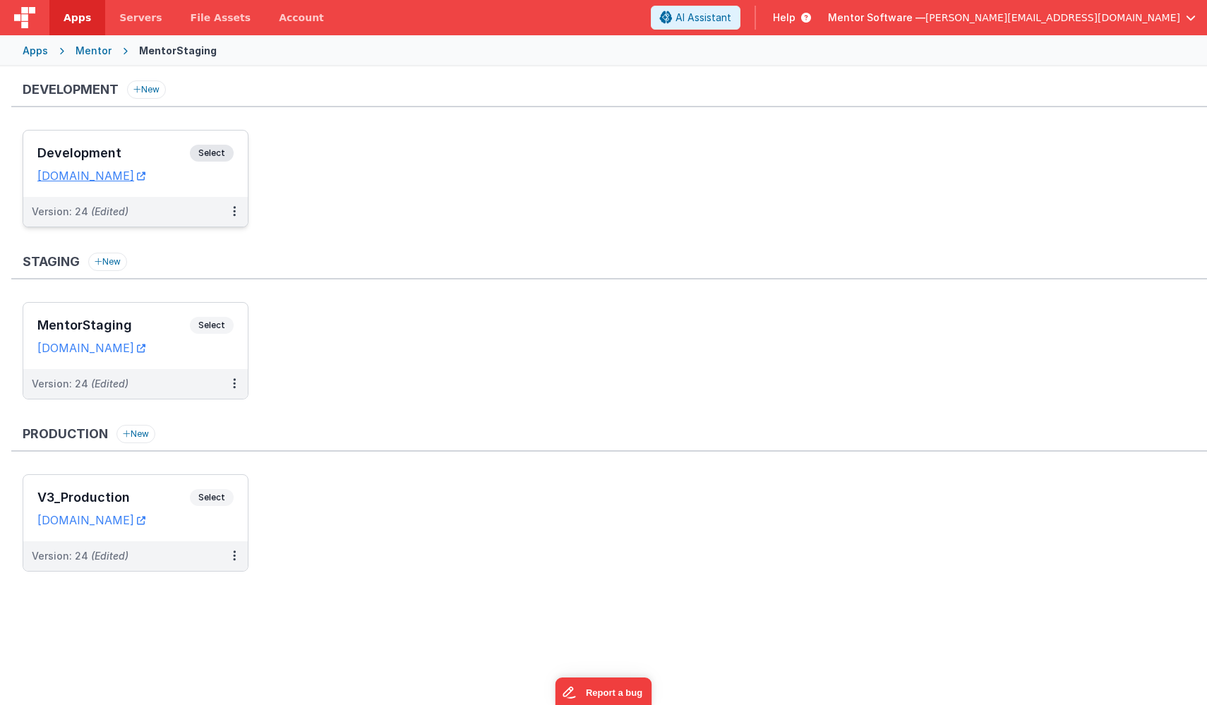
click at [121, 161] on div "Development Select" at bounding box center [135, 157] width 196 height 24
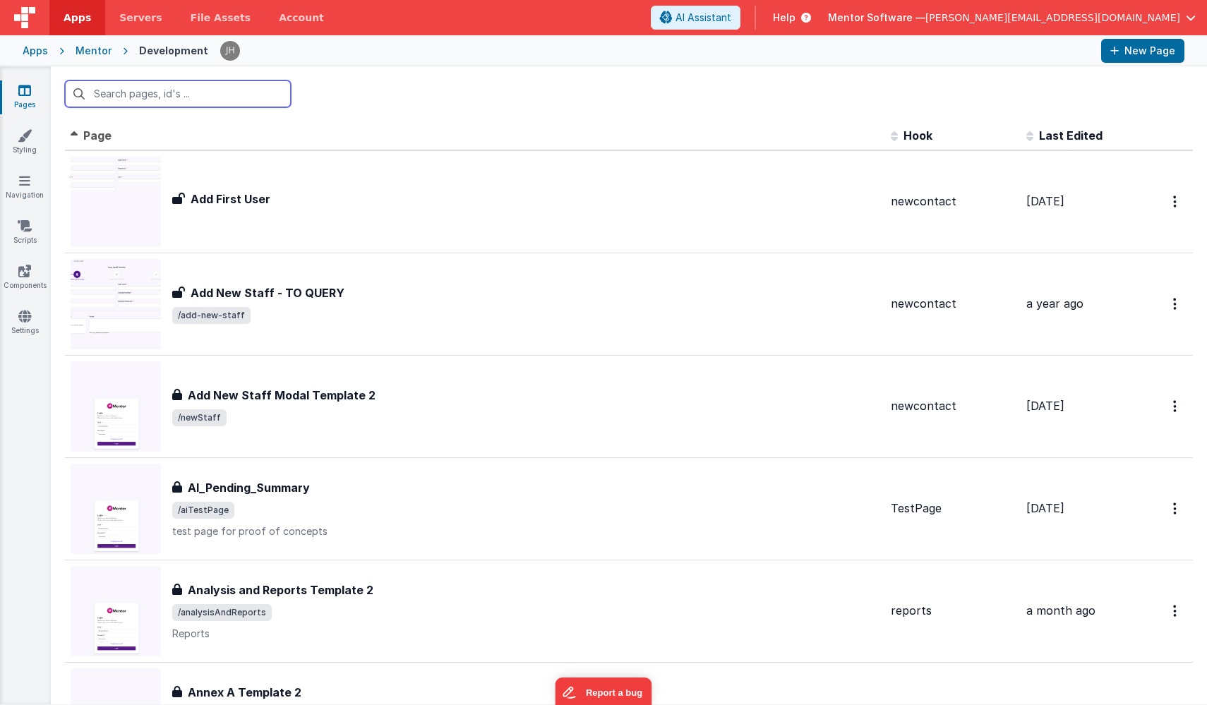
click at [198, 100] on input "text" at bounding box center [178, 93] width 226 height 27
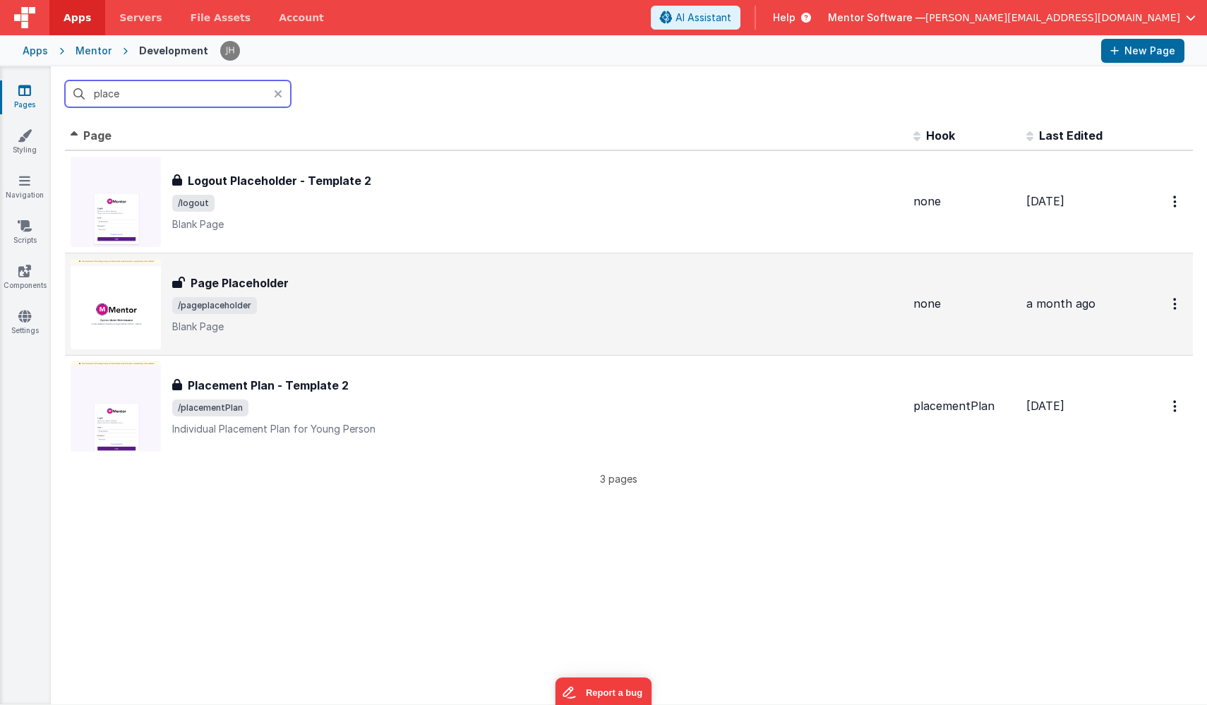
type input "place"
click at [333, 285] on div "Page Placeholder" at bounding box center [537, 283] width 730 height 17
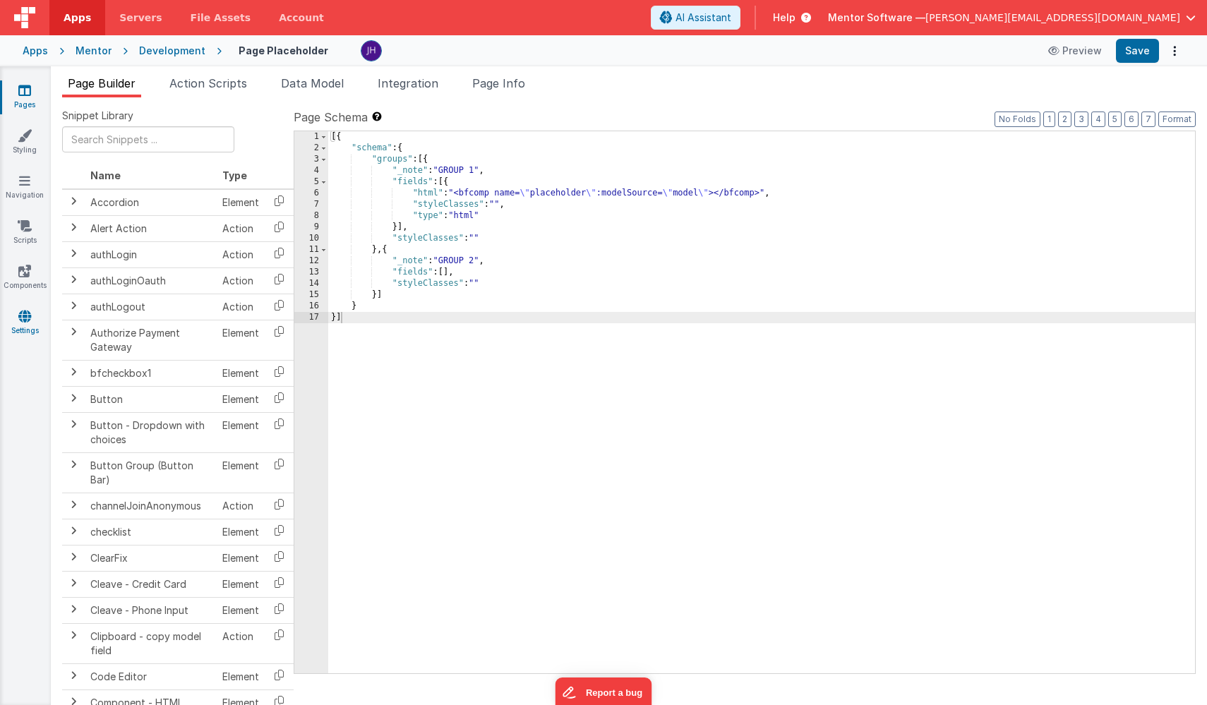
click at [27, 320] on icon at bounding box center [24, 316] width 13 height 14
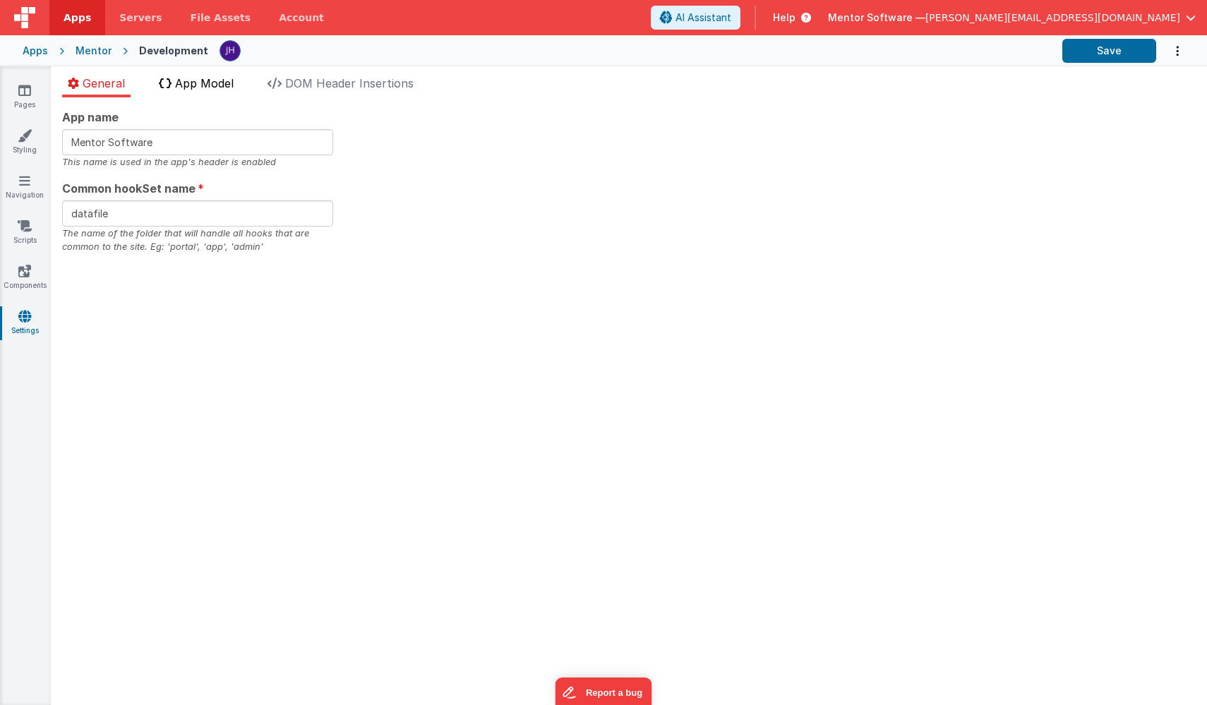
click at [210, 83] on span "App Model" at bounding box center [204, 83] width 59 height 14
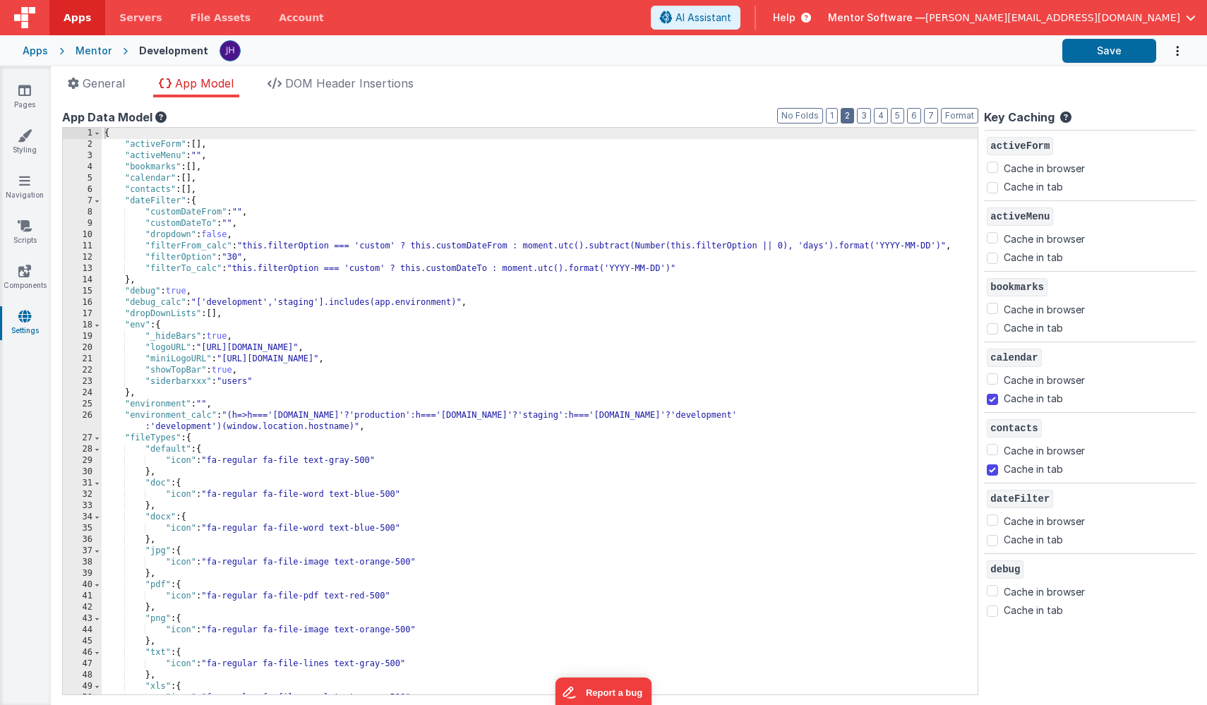
click at [853, 119] on button "2" at bounding box center [847, 116] width 13 height 16
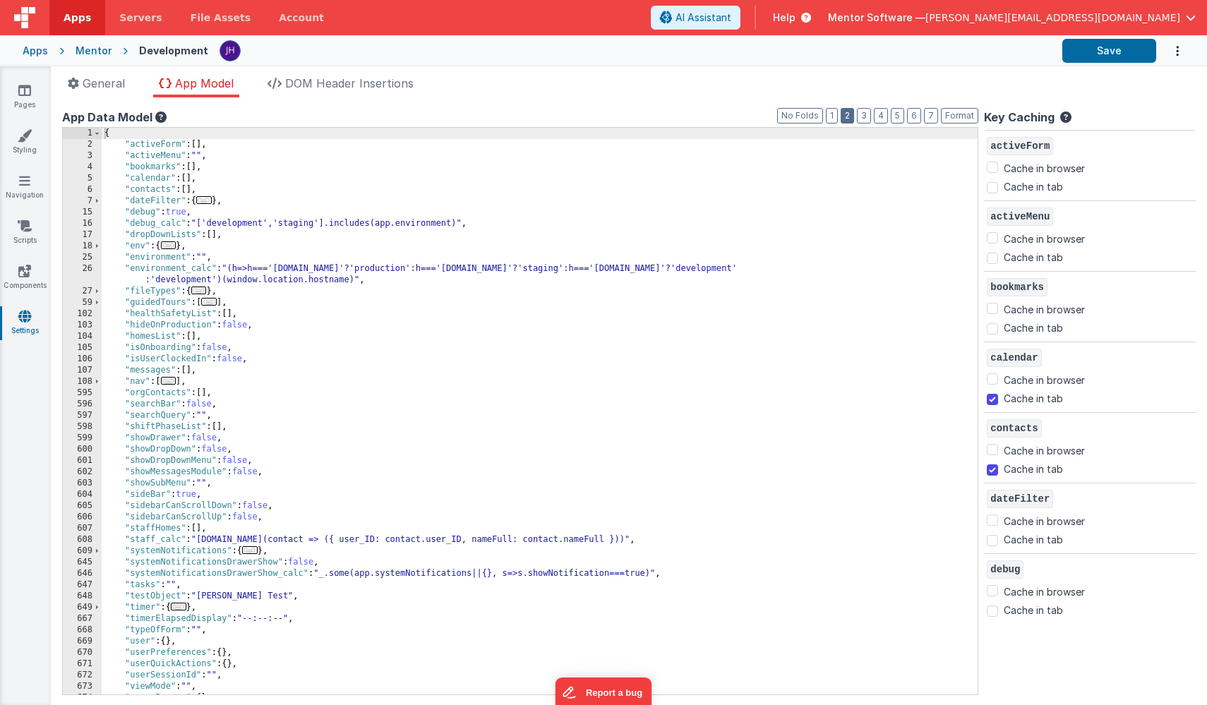
scroll to position [43, 0]
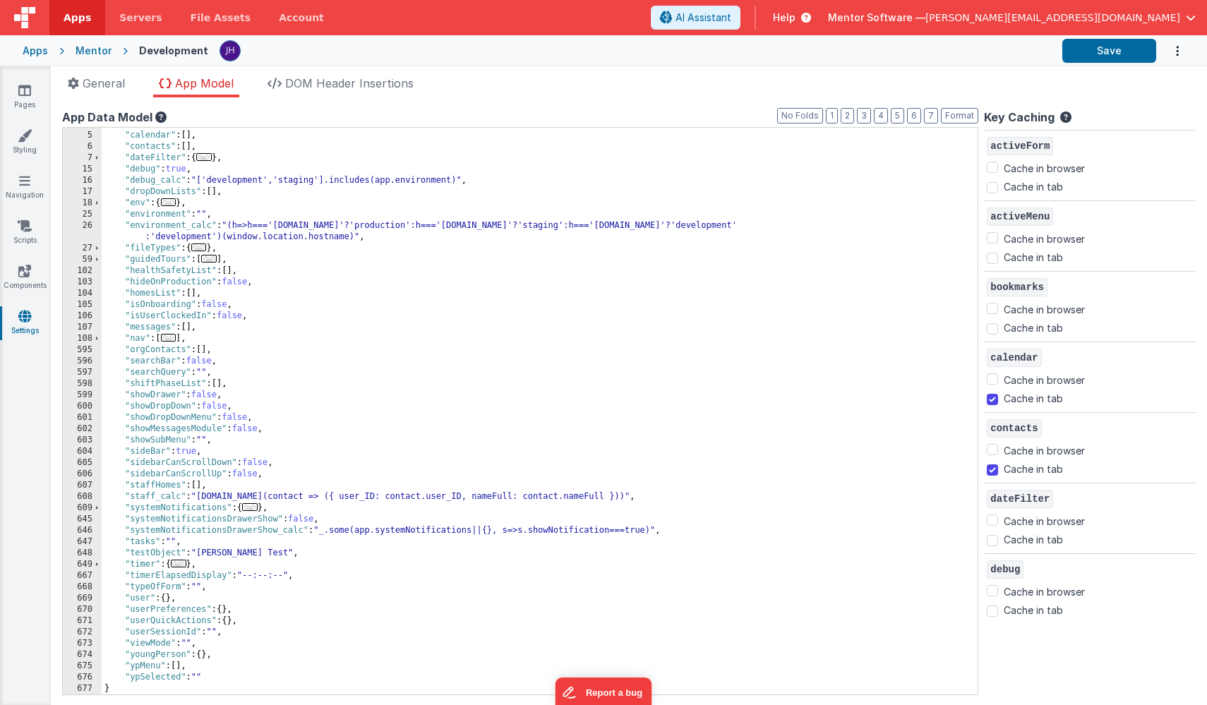
click at [251, 507] on span "..." at bounding box center [250, 507] width 16 height 8
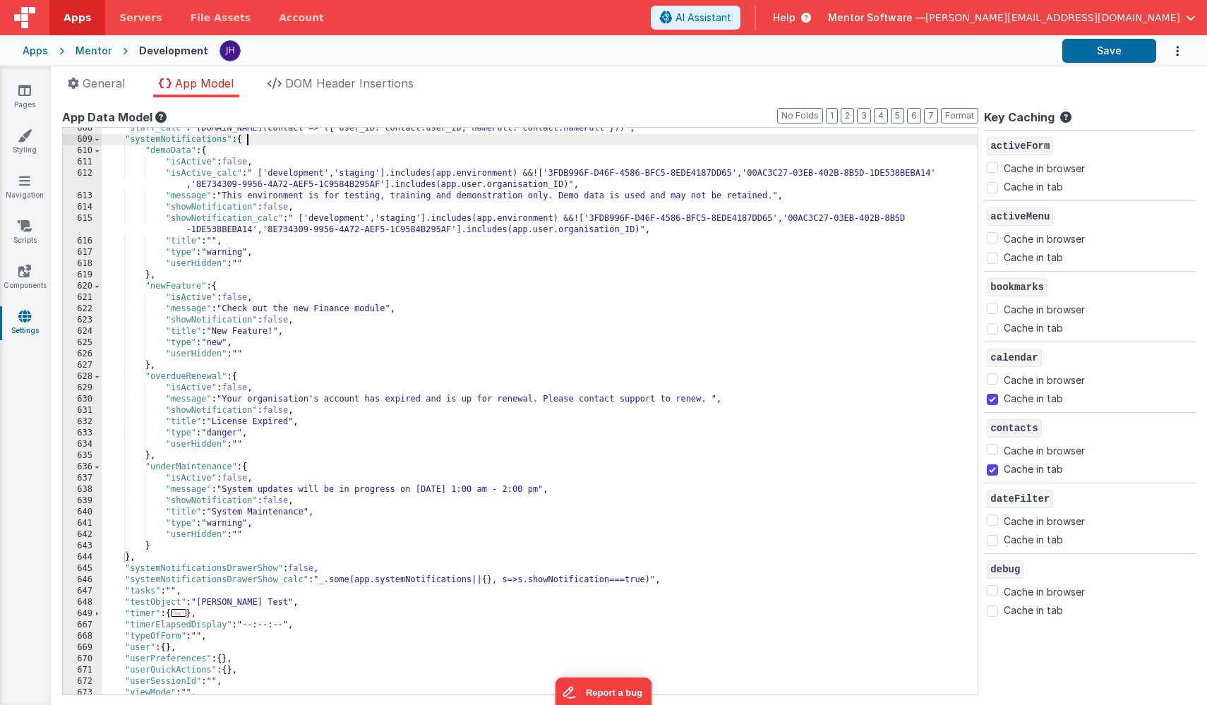
scroll to position [414, 0]
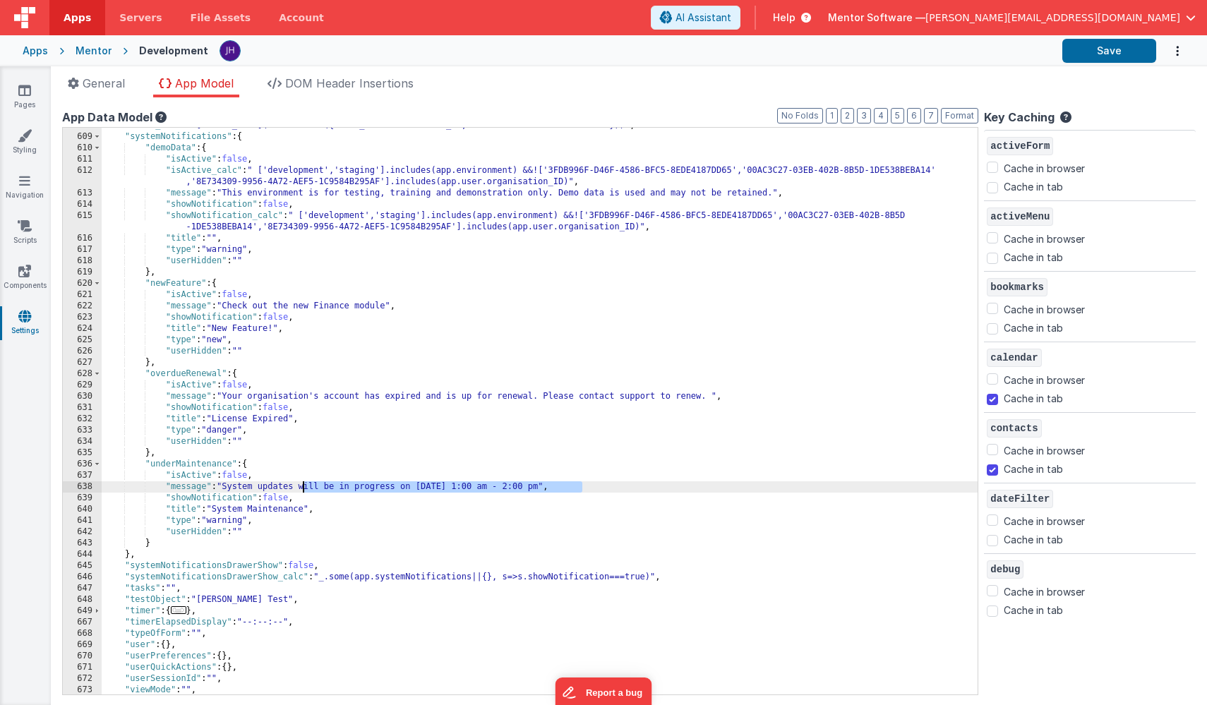
drag, startPoint x: 583, startPoint y: 486, endPoint x: 305, endPoint y: 487, distance: 277.5
click at [305, 487] on div ""staff_calc" : "app.contacts.map(contact => ({ user_ID: contact.user_ID, nameFu…" at bounding box center [540, 415] width 876 height 590
click at [1090, 52] on button "Save" at bounding box center [1110, 51] width 94 height 24
click at [32, 92] on link "Pages" at bounding box center [24, 97] width 51 height 28
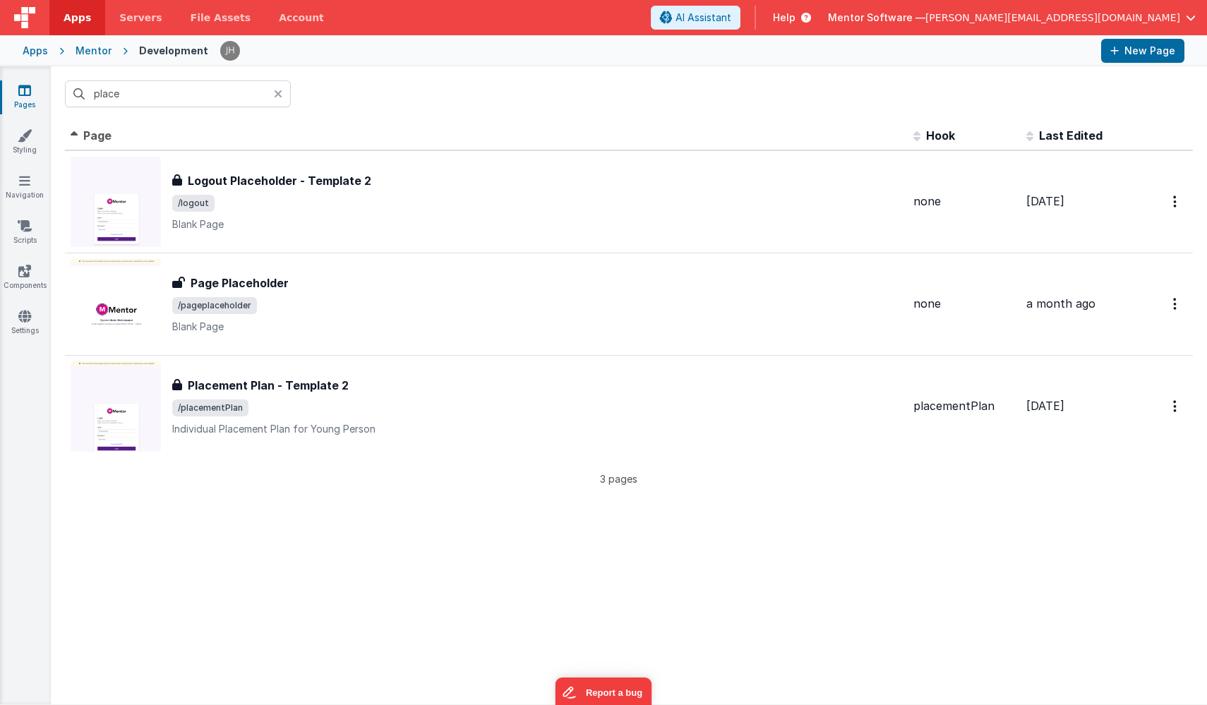
click at [354, 85] on div "place" at bounding box center [629, 93] width 1157 height 55
click at [88, 50] on div "Mentor" at bounding box center [94, 51] width 36 height 14
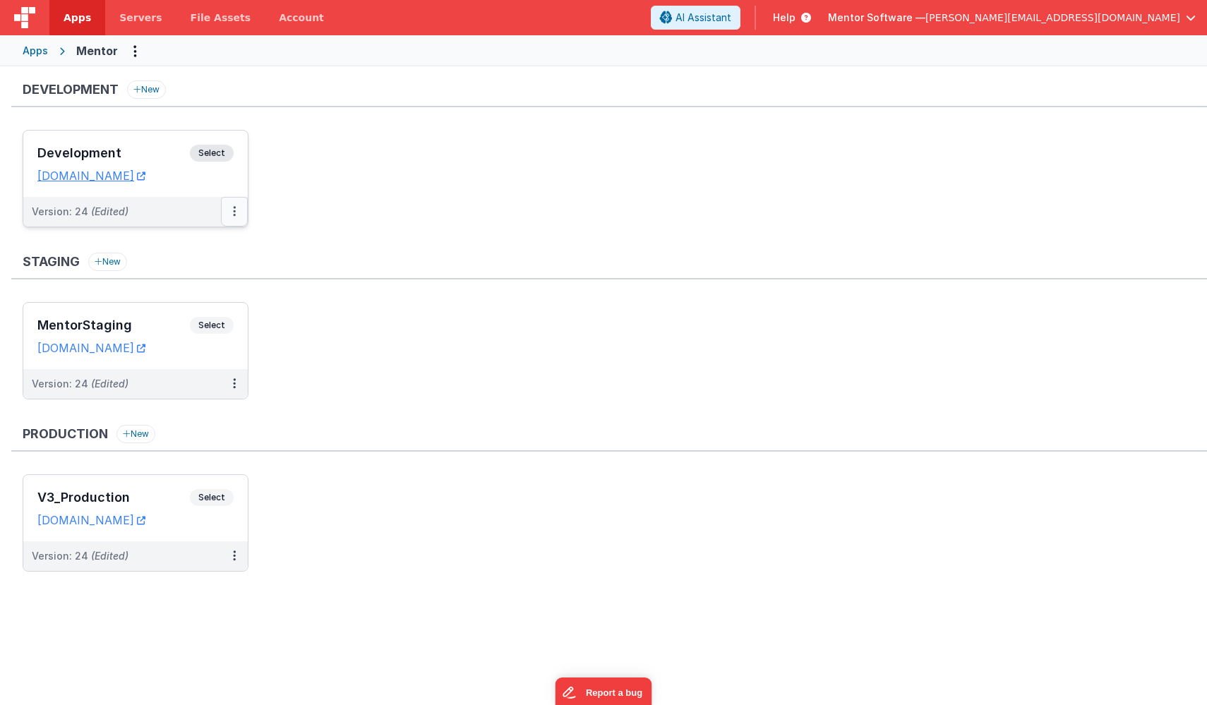
click at [235, 212] on icon at bounding box center [234, 211] width 3 height 1
click at [198, 292] on link "Deploy..." at bounding box center [186, 294] width 124 height 25
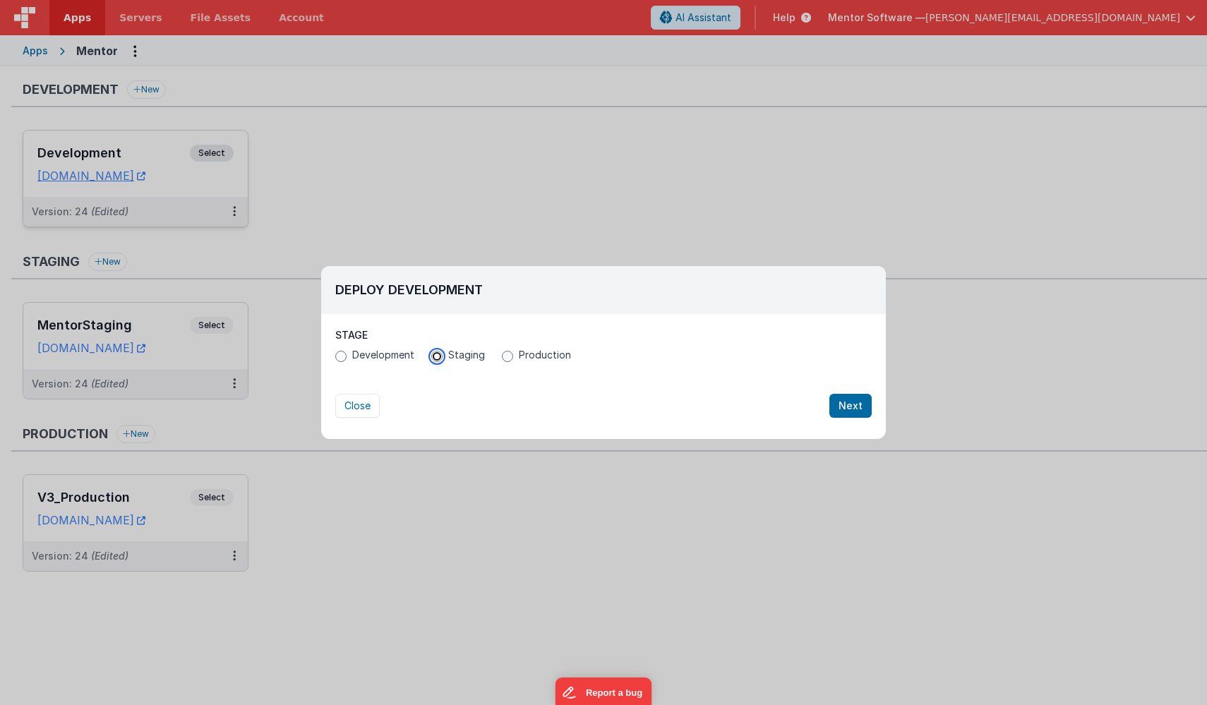
click at [438, 358] on input "Staging" at bounding box center [436, 356] width 11 height 11
radio input "true"
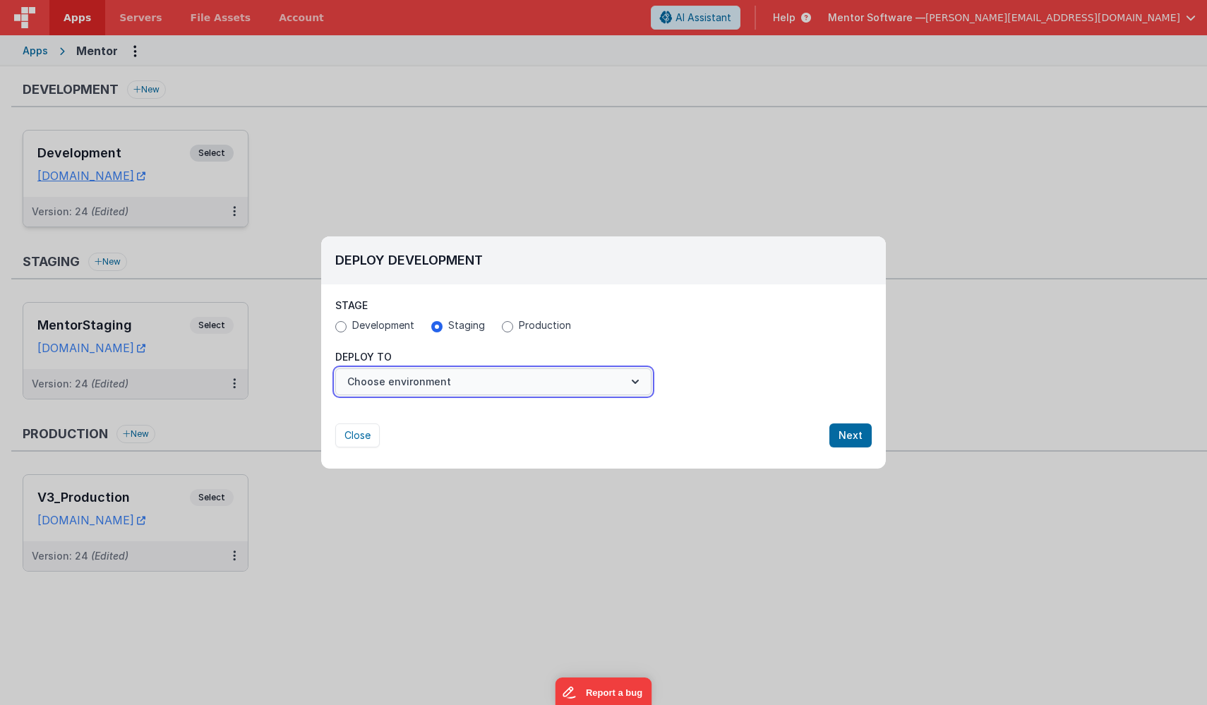
click at [638, 378] on icon "button" at bounding box center [635, 382] width 14 height 14
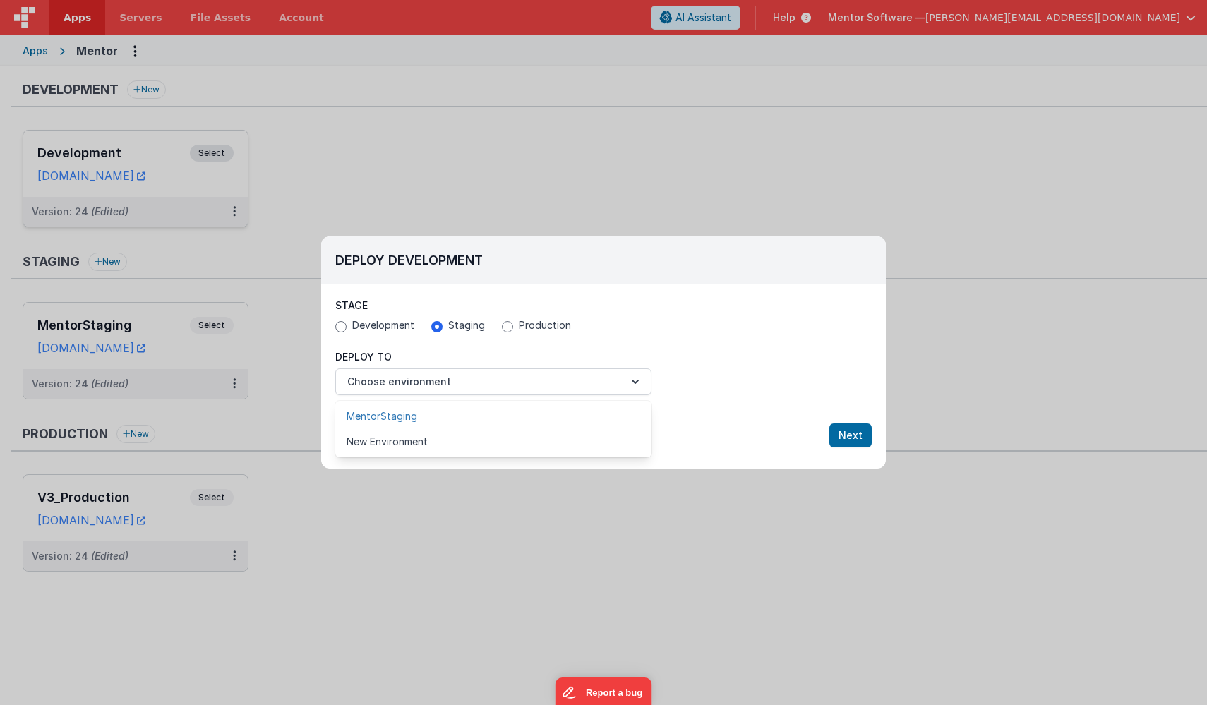
click at [427, 413] on link "MentorStaging" at bounding box center [493, 416] width 316 height 25
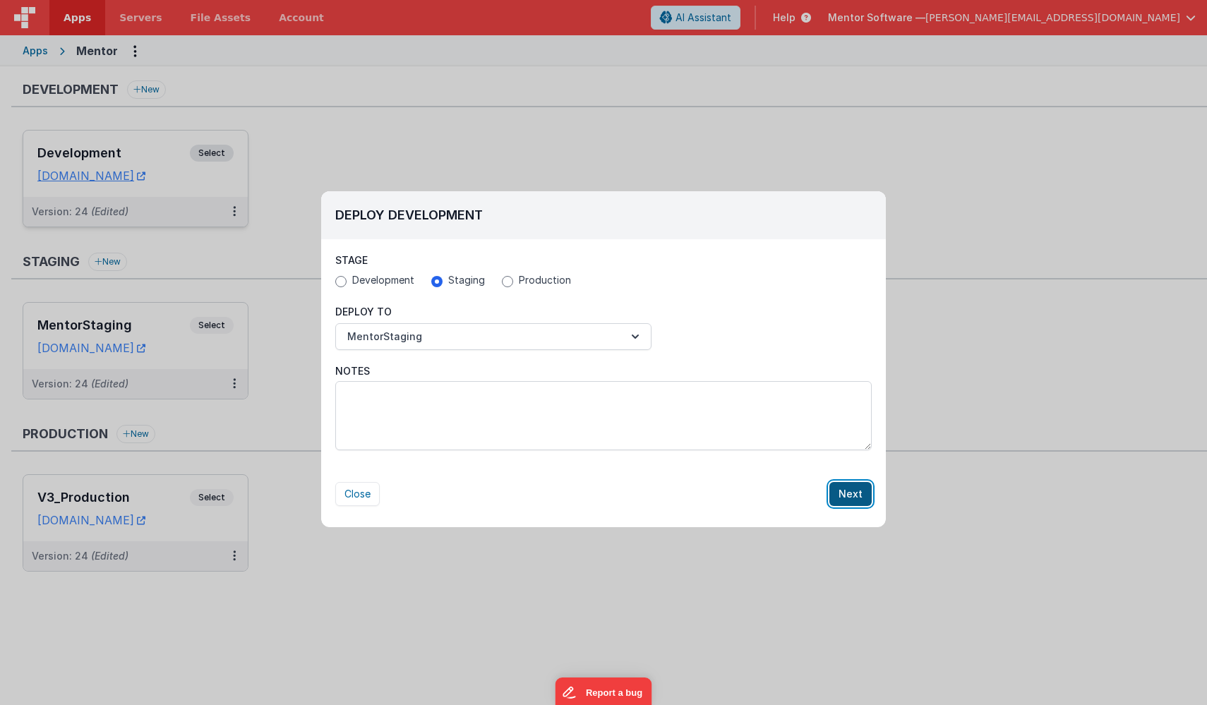
click at [853, 494] on button "Next" at bounding box center [851, 494] width 42 height 24
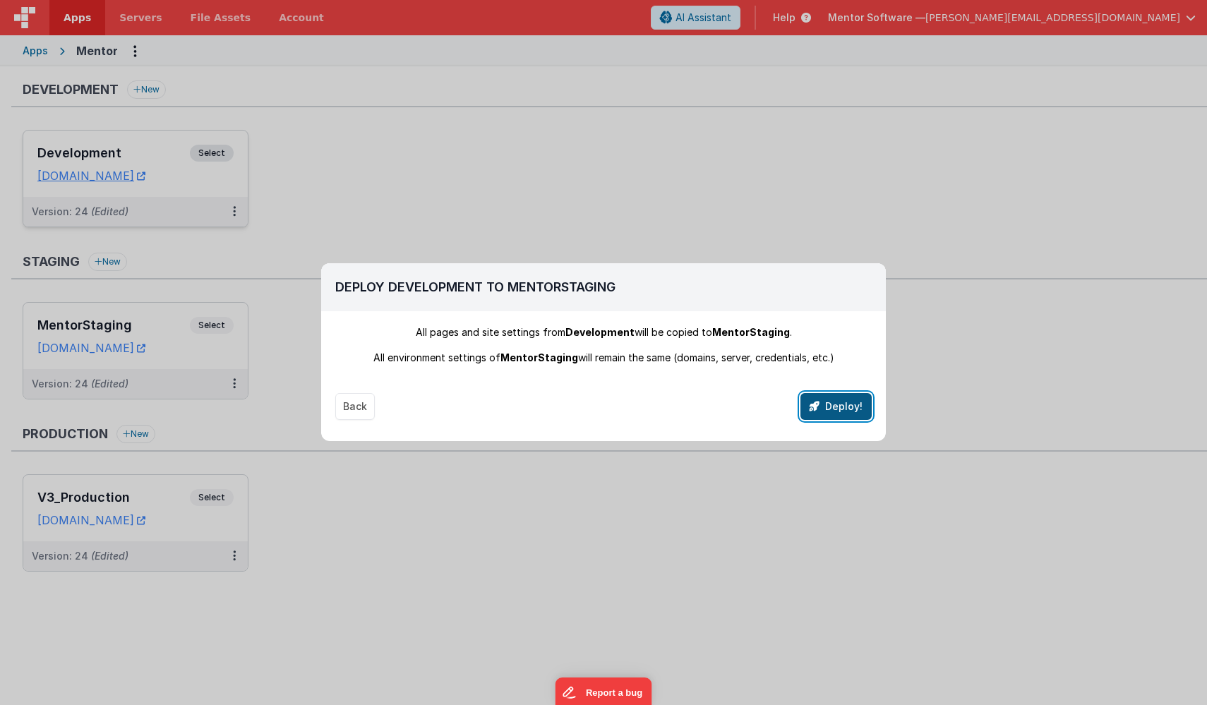
click at [822, 412] on button "Deploy!" at bounding box center [836, 406] width 71 height 27
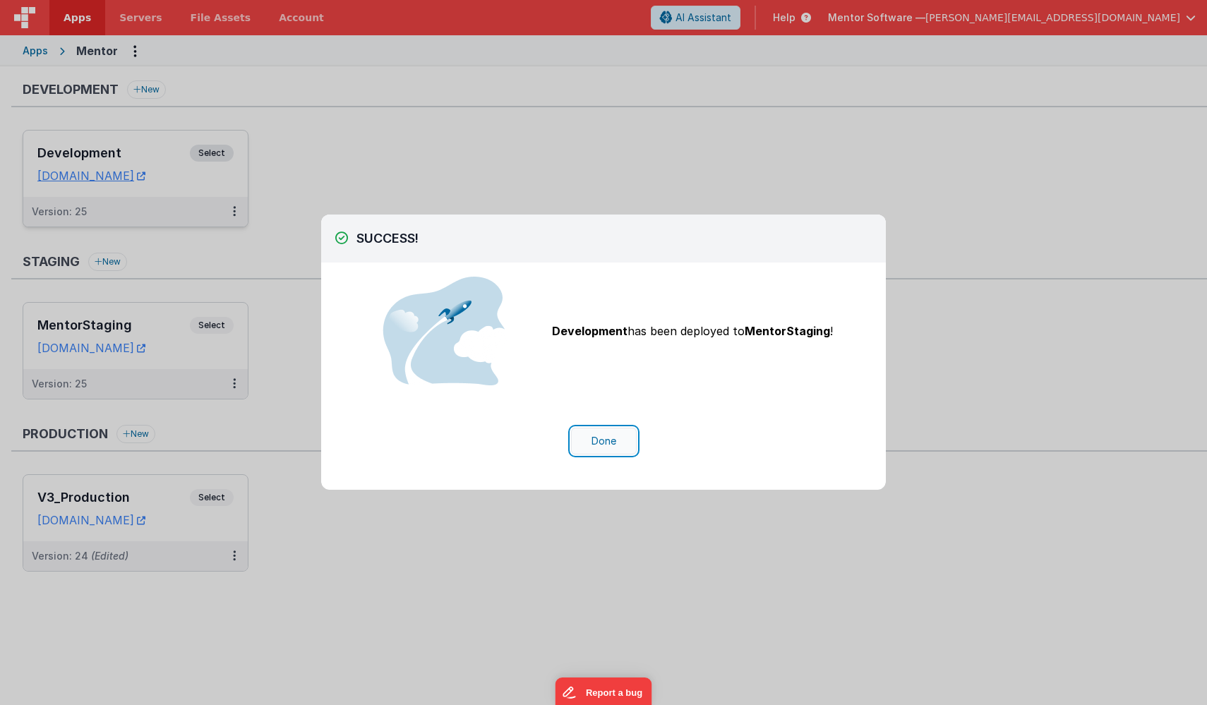
click at [609, 450] on button "Done" at bounding box center [604, 441] width 66 height 27
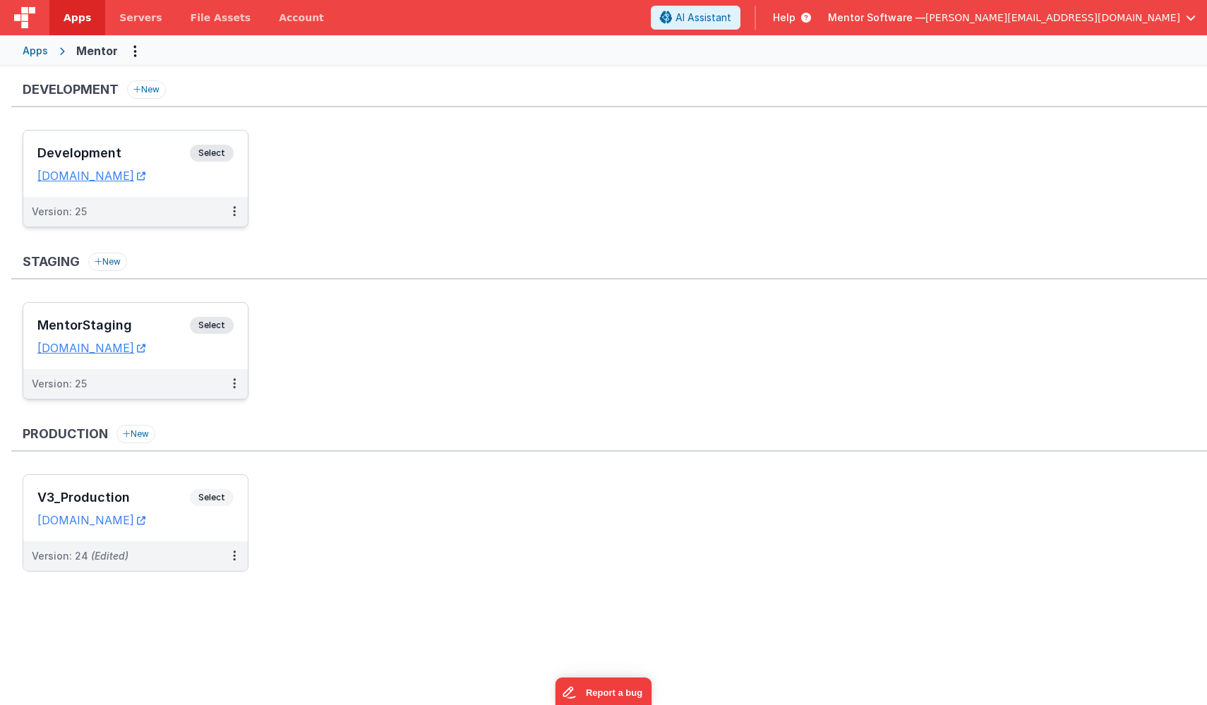
click at [135, 338] on div "MentorStaging Select" at bounding box center [135, 329] width 196 height 24
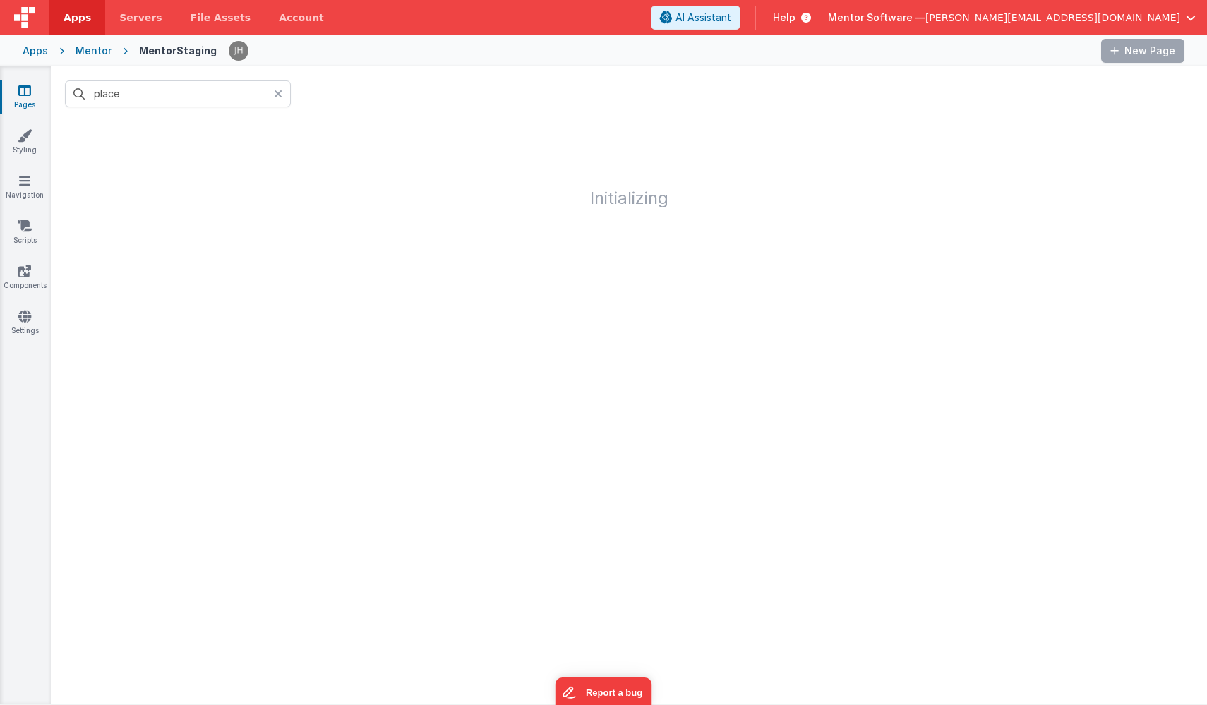
click at [280, 92] on icon at bounding box center [278, 93] width 8 height 11
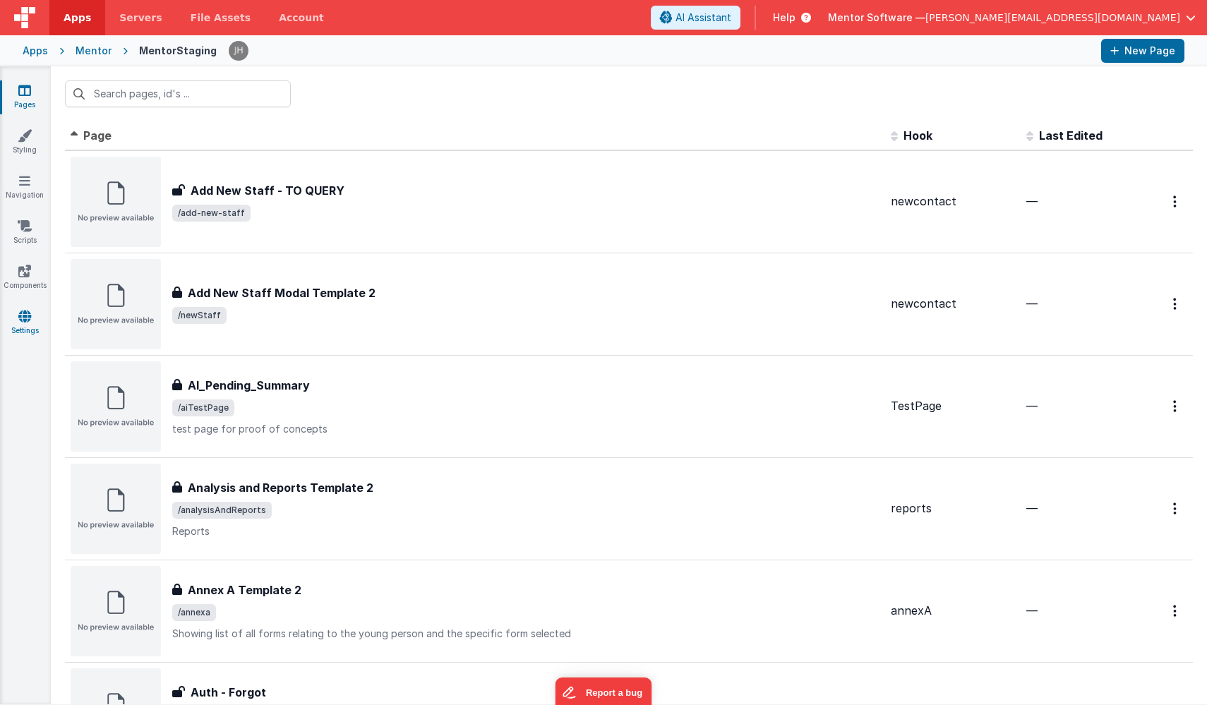
click at [23, 318] on icon at bounding box center [24, 316] width 13 height 14
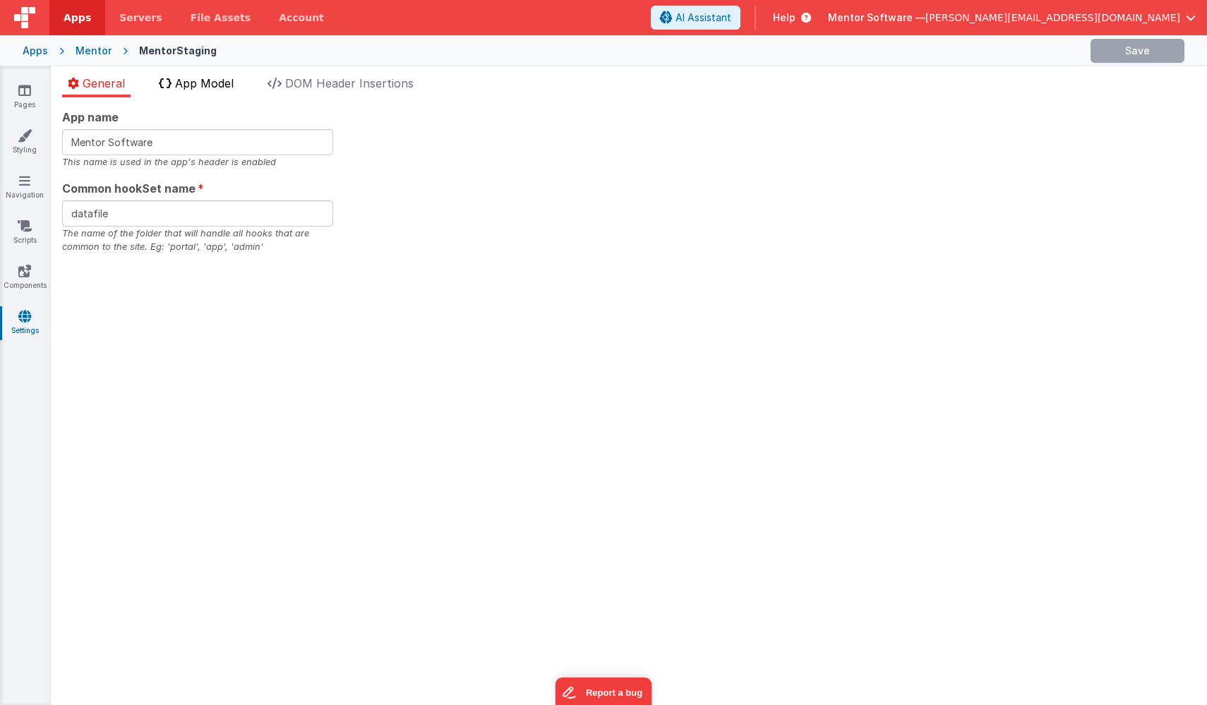
click at [205, 83] on span "App Model" at bounding box center [204, 83] width 59 height 14
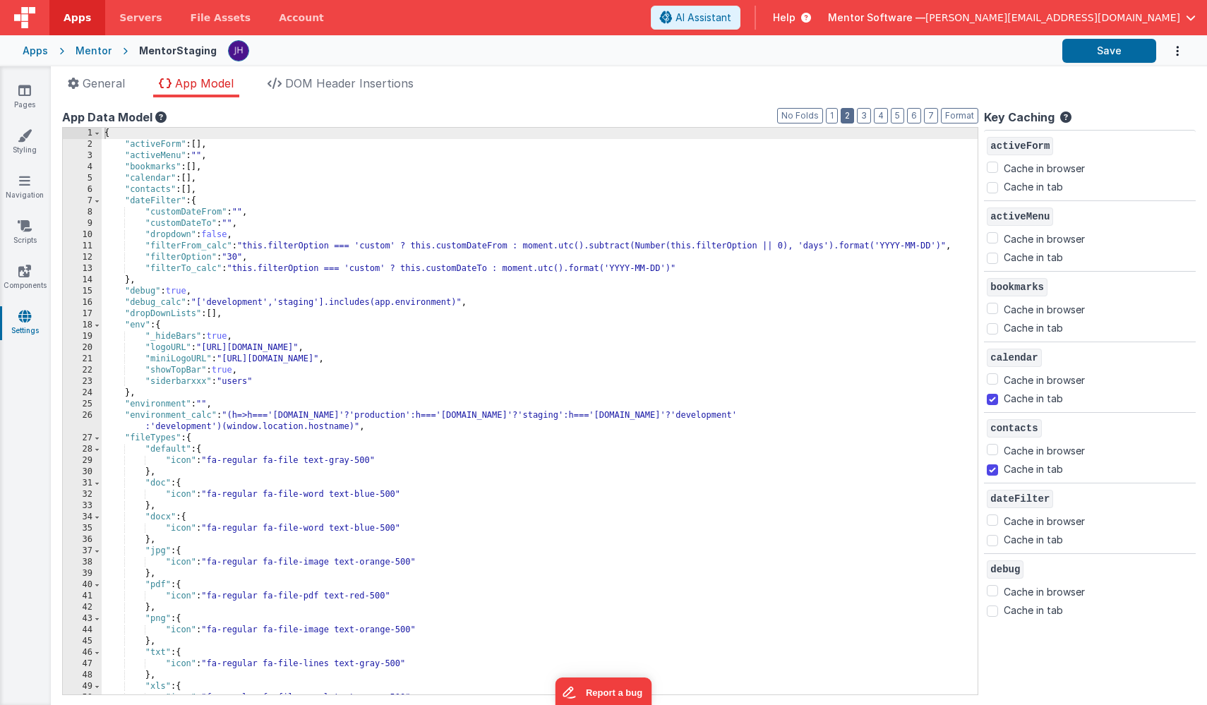
click at [846, 117] on button "2" at bounding box center [847, 116] width 13 height 16
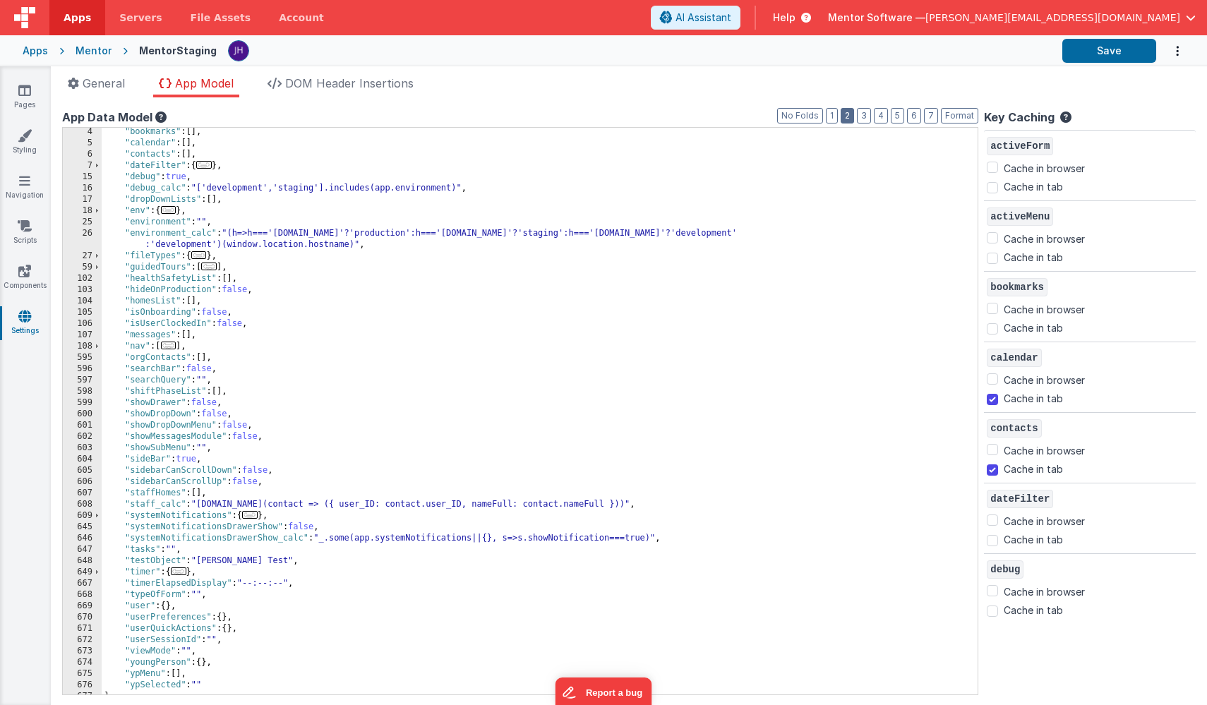
scroll to position [35, 0]
click at [253, 517] on span "..." at bounding box center [250, 515] width 16 height 8
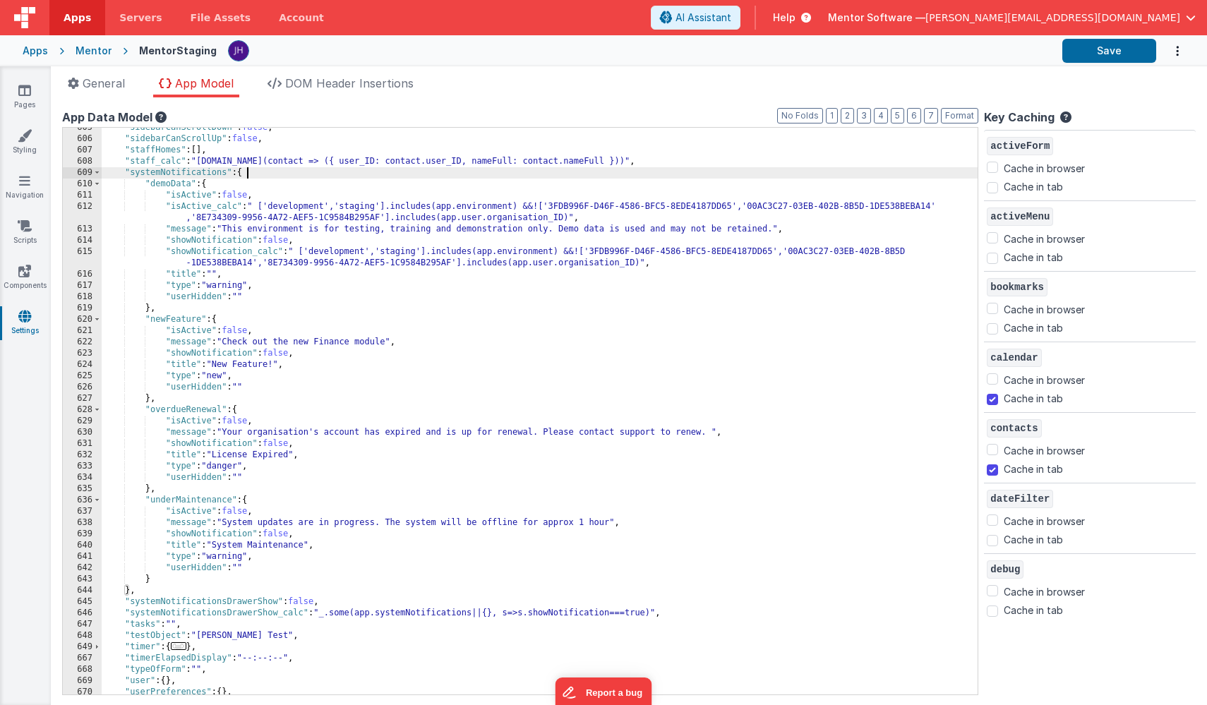
scroll to position [429, 0]
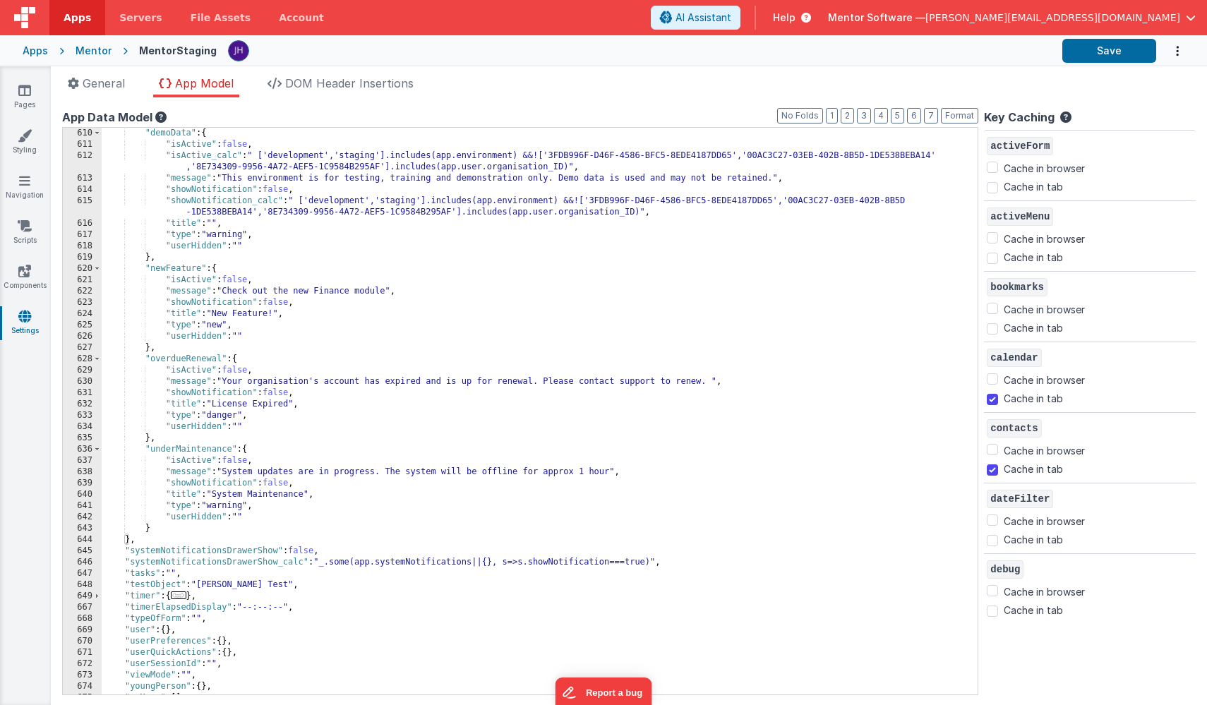
click at [239, 462] on div ""demoData" : { "isActive" : false , "isActive_calc" : " ['development','staging…" at bounding box center [540, 423] width 876 height 590
click at [512, 472] on div ""demoData" : { "isActive" : false , "isActive_calc" : " ['development','staging…" at bounding box center [540, 423] width 876 height 590
drag, startPoint x: 613, startPoint y: 472, endPoint x: 529, endPoint y: 474, distance: 84.0
click at [529, 474] on div ""demoData" : { "isActive" : false , "isActive_calc" : " ['development','staging…" at bounding box center [540, 423] width 876 height 590
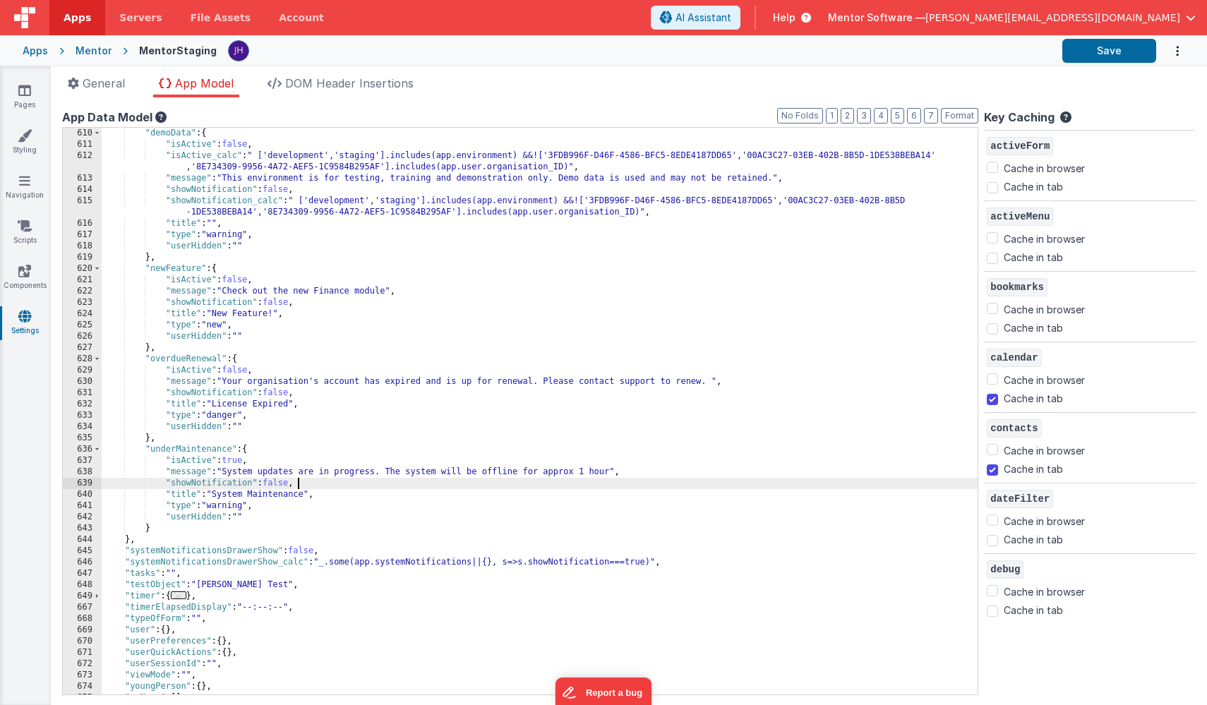
click at [323, 488] on div ""demoData" : { "isActive" : false , "isActive_calc" : " ['development','staging…" at bounding box center [540, 423] width 876 height 590
click at [1104, 49] on button "Save" at bounding box center [1110, 51] width 94 height 24
click at [237, 462] on div ""demoData" : { "isActive" : false , "isActive_calc" : " ['development','staging…" at bounding box center [540, 423] width 876 height 590
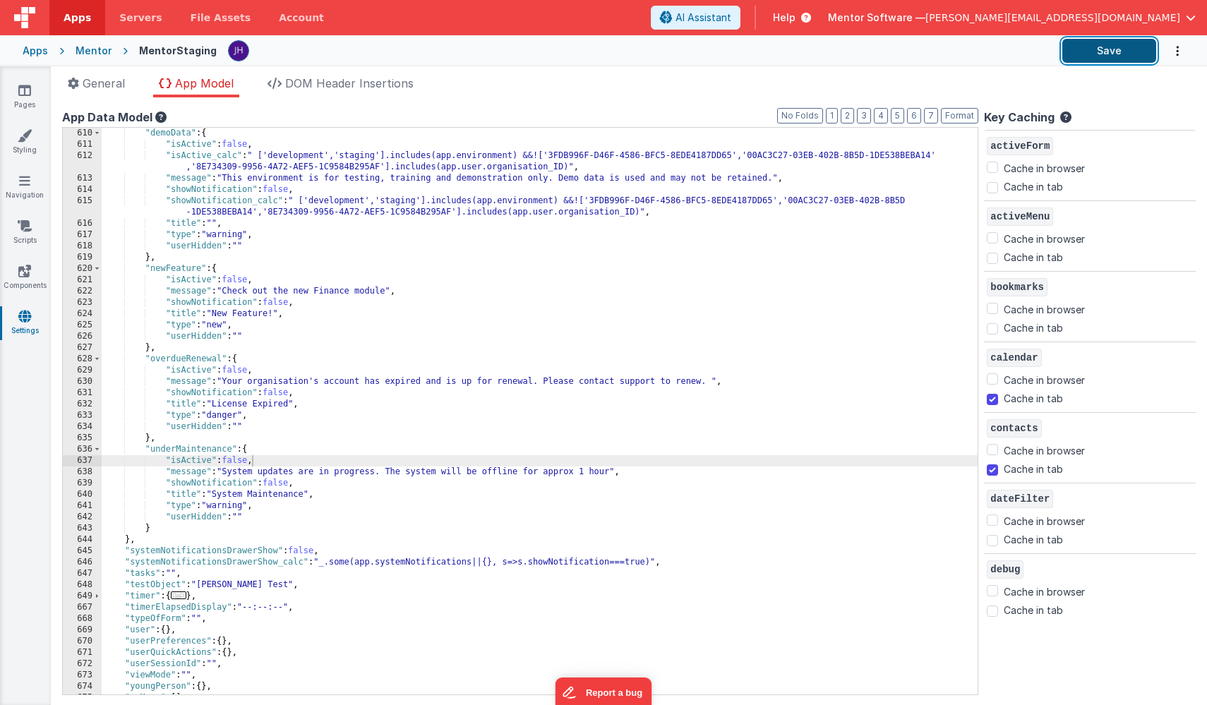
click at [1102, 54] on button "Save" at bounding box center [1110, 51] width 94 height 24
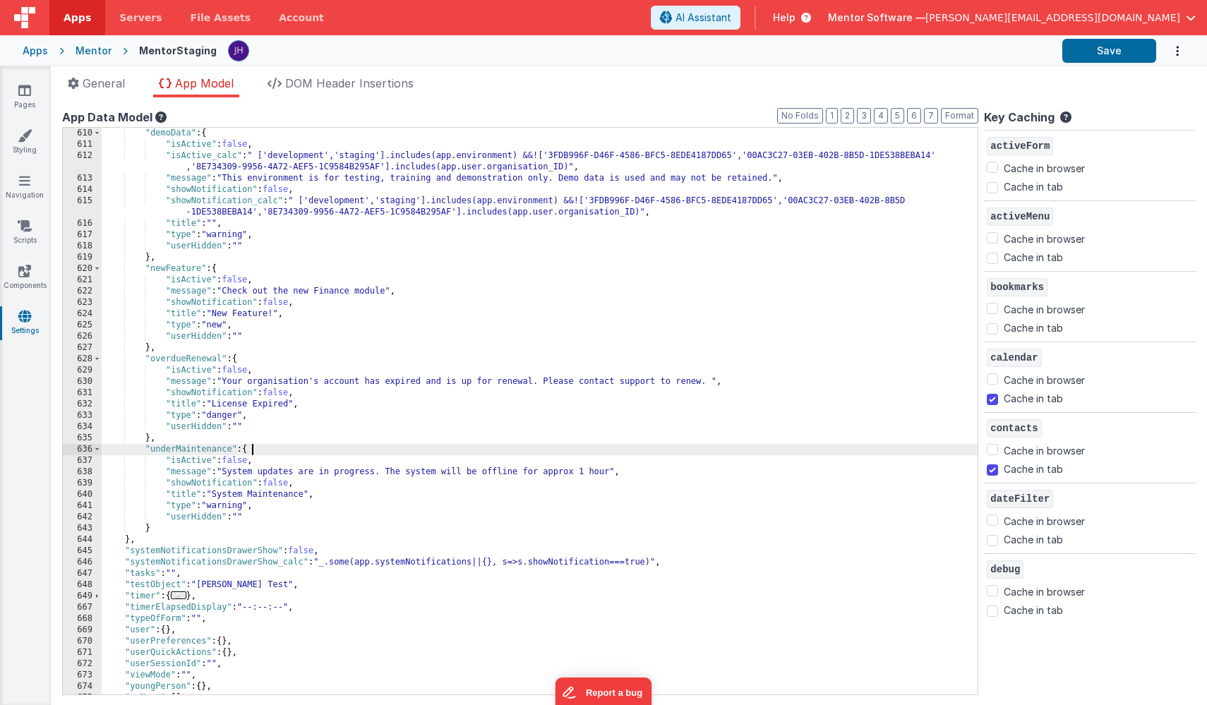
click at [294, 444] on div ""demoData" : { "isActive" : false , "isActive_calc" : " ['development','staging…" at bounding box center [540, 423] width 876 height 590
click at [1111, 53] on button "Save" at bounding box center [1110, 51] width 94 height 24
click at [90, 49] on div "Mentor" at bounding box center [94, 51] width 36 height 14
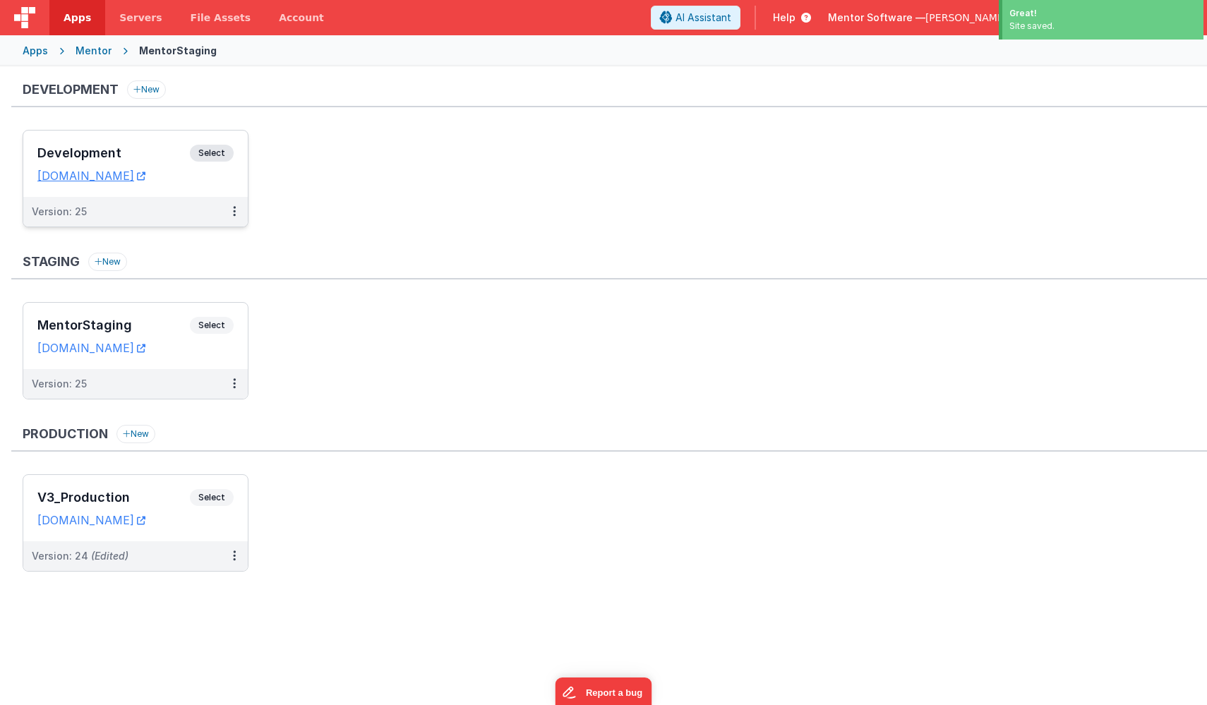
click at [123, 149] on h3 "Development" at bounding box center [113, 153] width 153 height 14
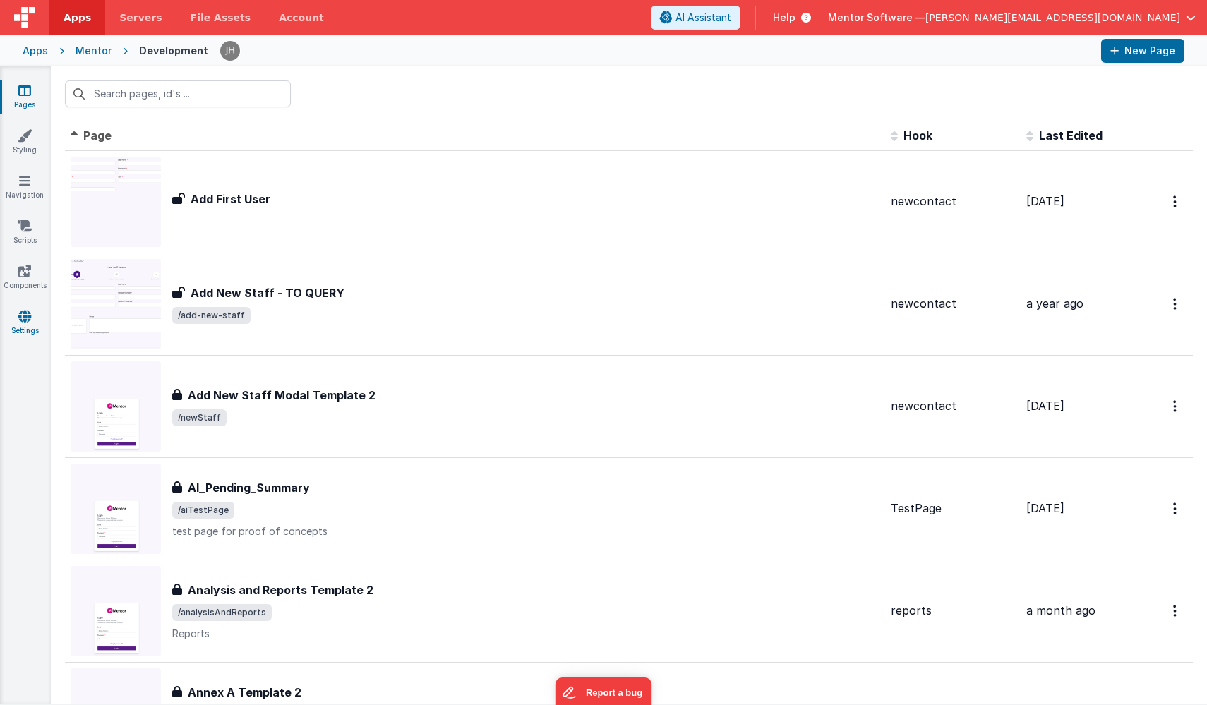
click at [26, 315] on icon at bounding box center [24, 316] width 13 height 14
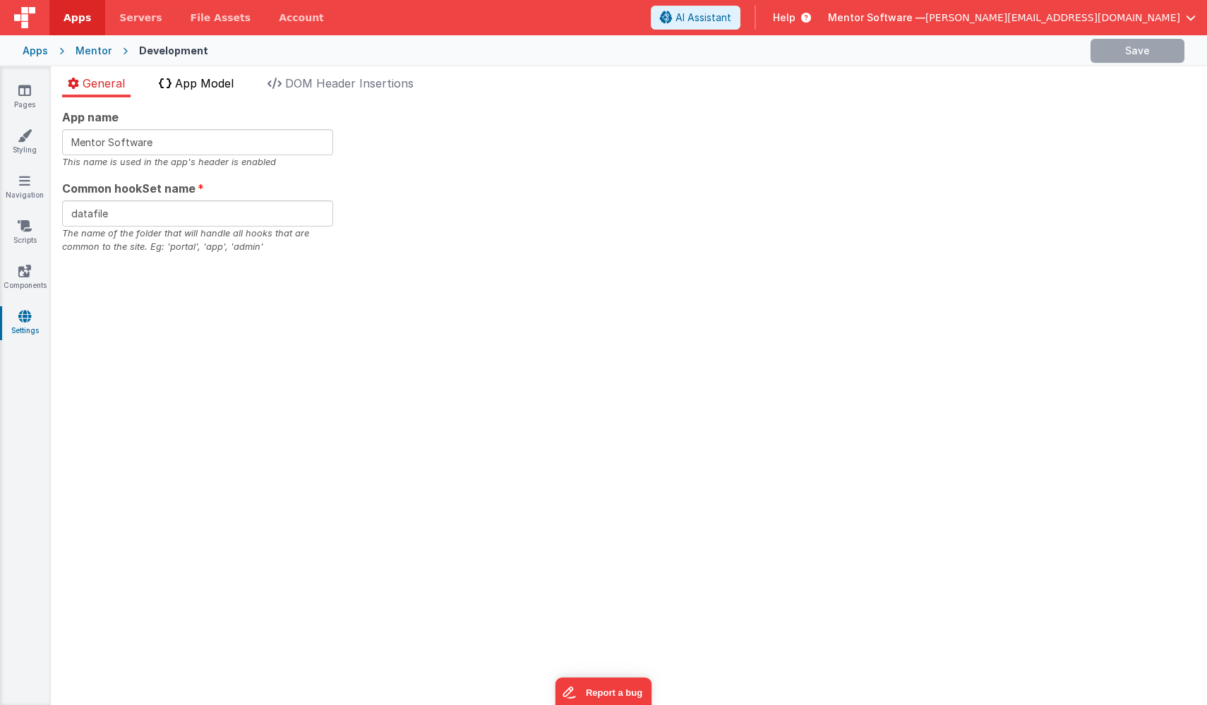
click at [223, 85] on span "App Model" at bounding box center [204, 83] width 59 height 14
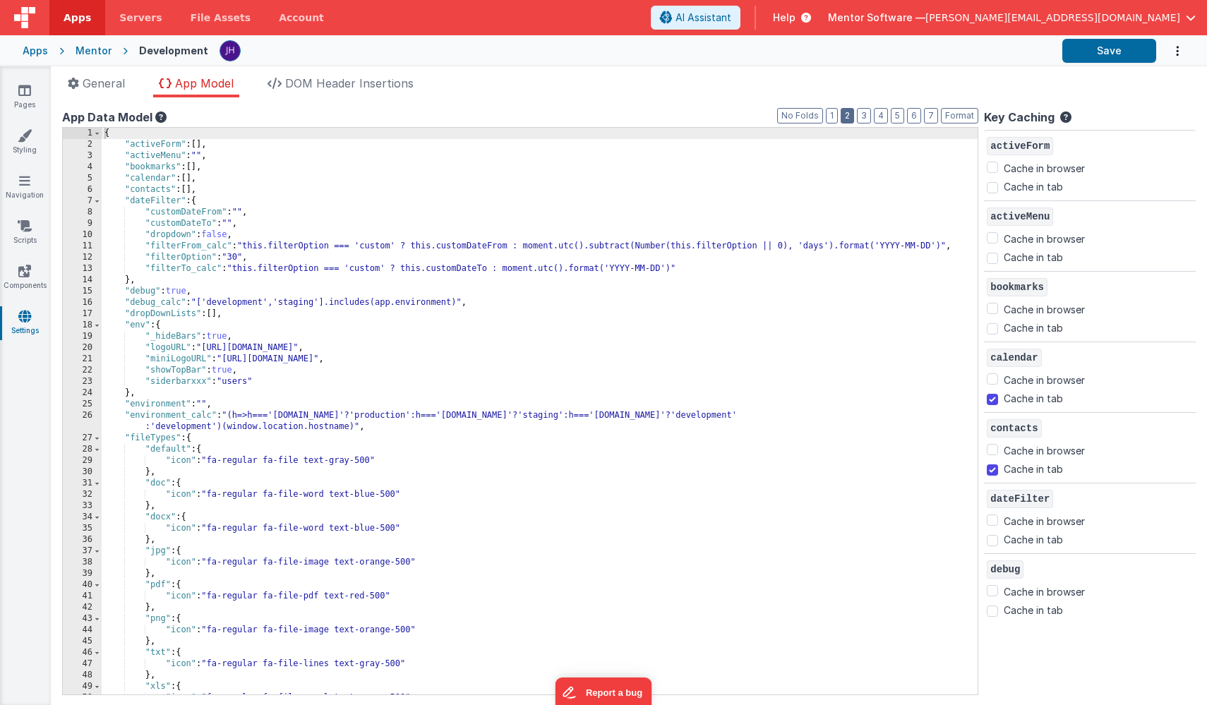
click at [848, 112] on button "2" at bounding box center [847, 116] width 13 height 16
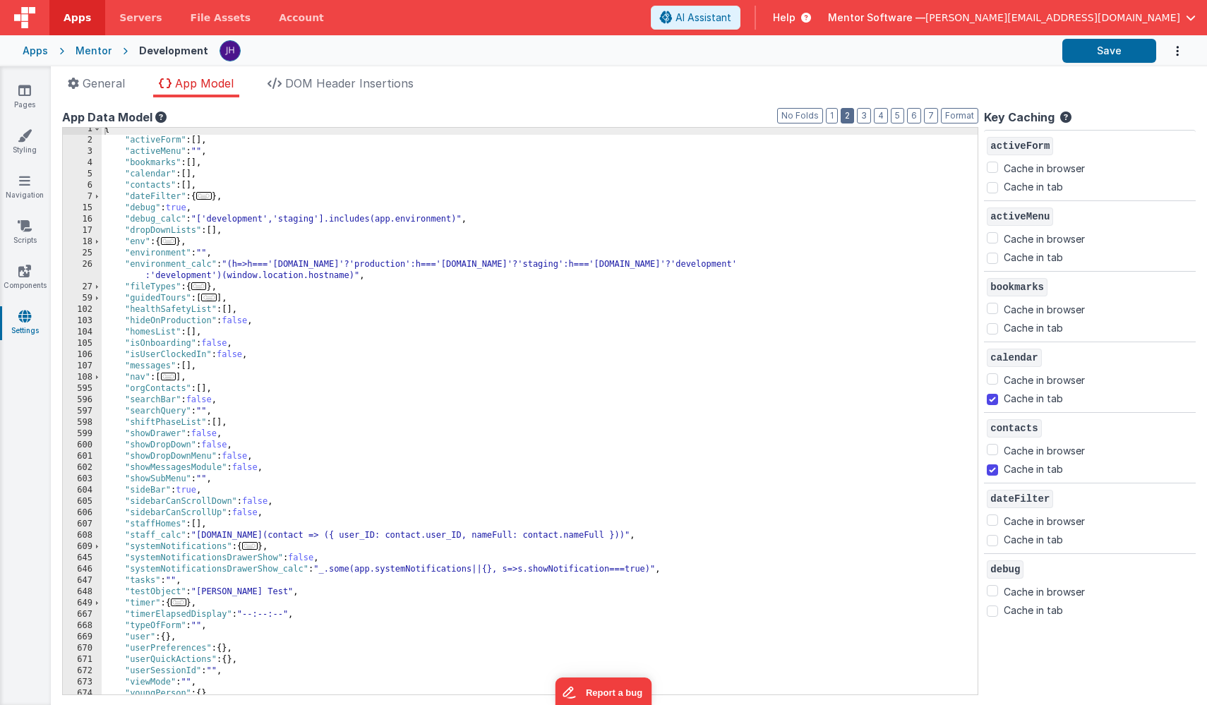
scroll to position [42, 0]
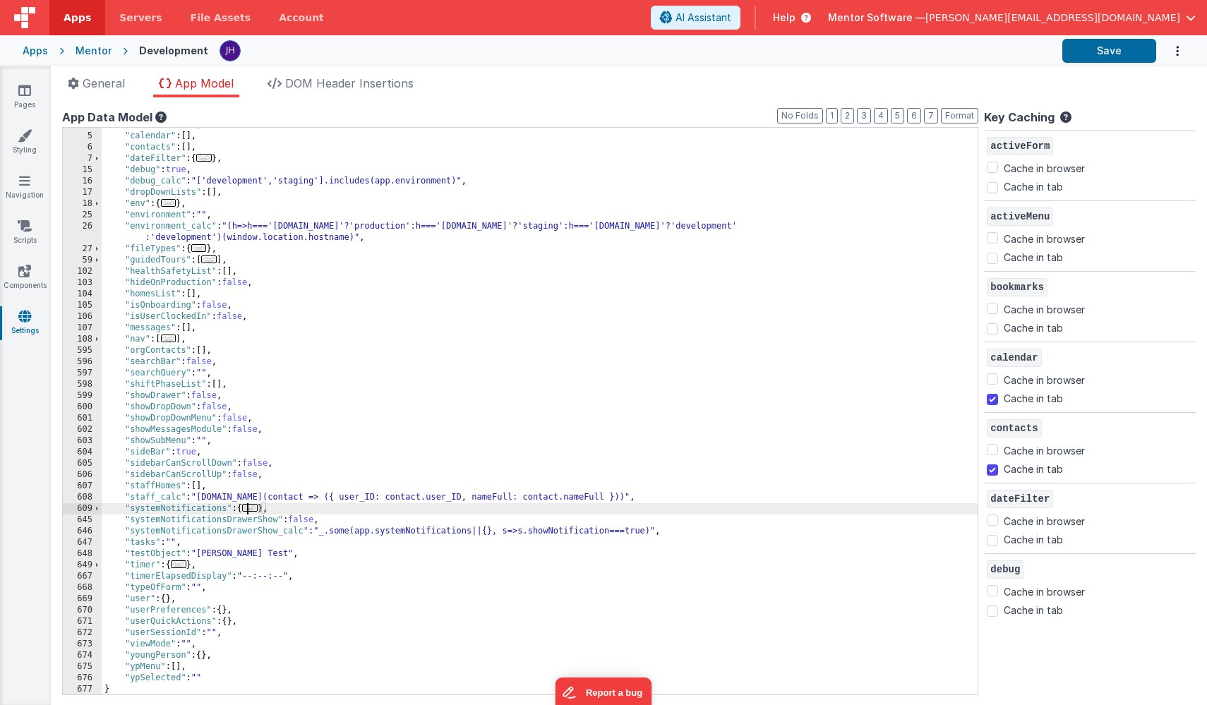
click at [253, 508] on span "..." at bounding box center [250, 508] width 16 height 8
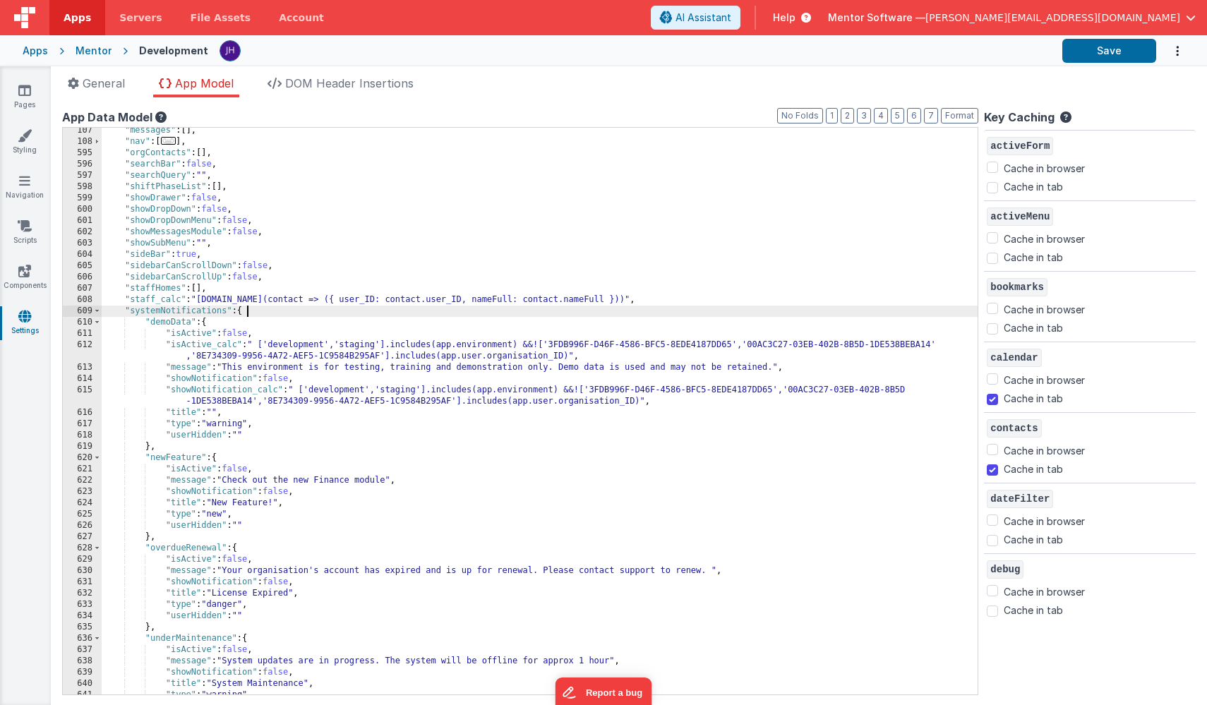
scroll to position [291, 0]
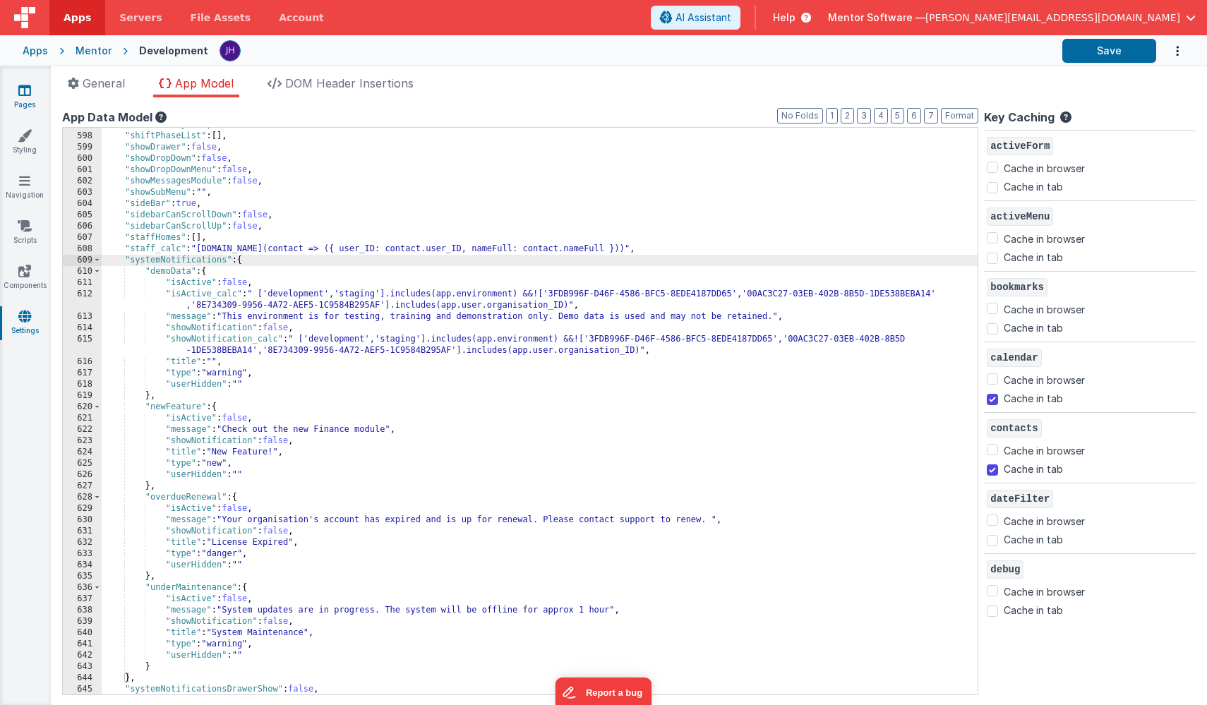
click at [25, 98] on link "Pages" at bounding box center [24, 97] width 51 height 28
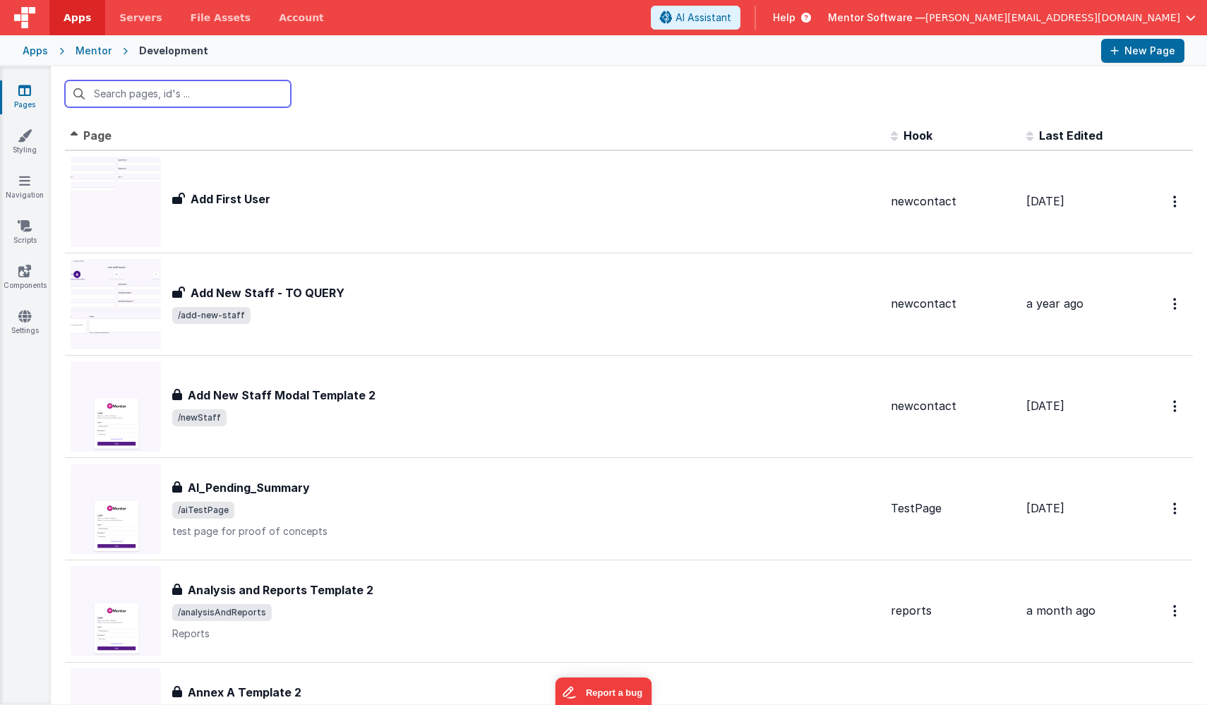
click at [177, 96] on input "text" at bounding box center [178, 93] width 226 height 27
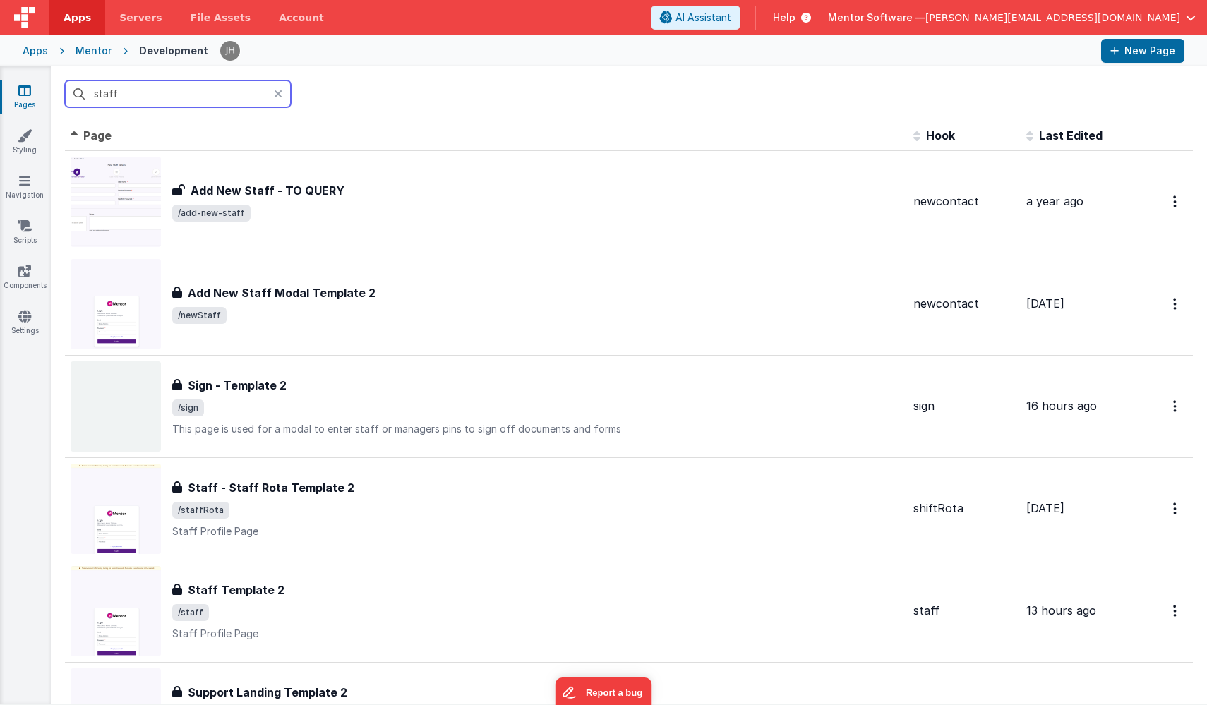
type input "staff"
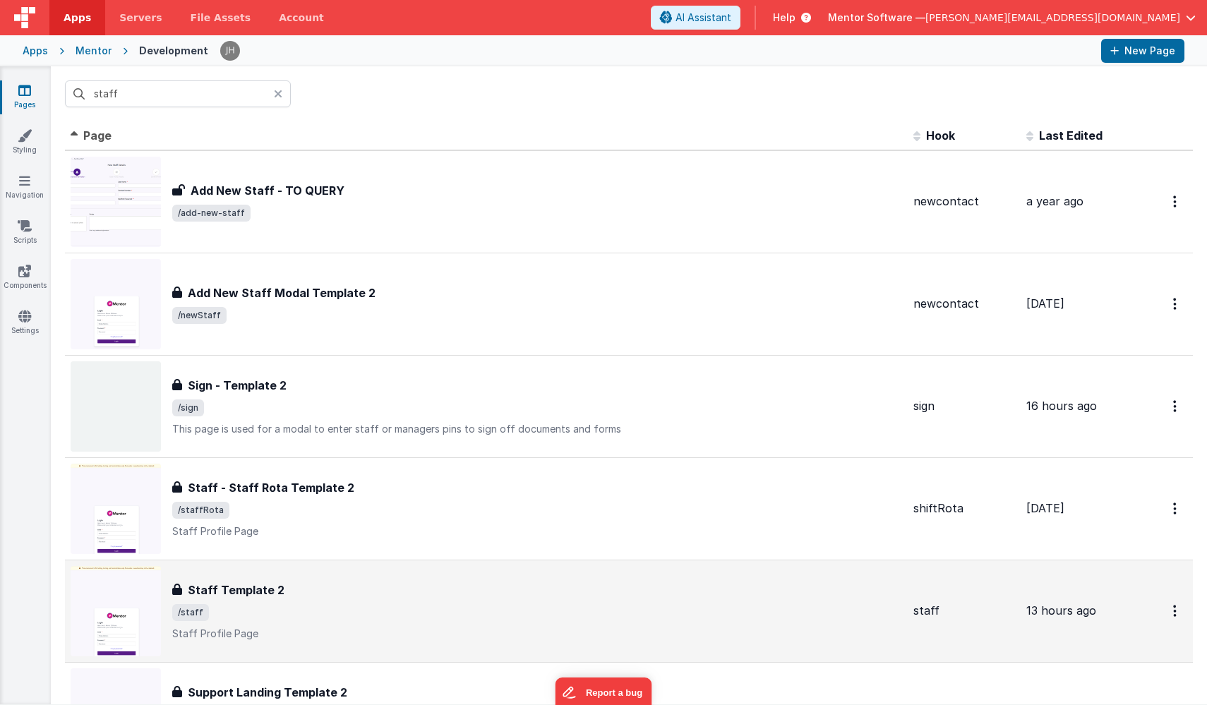
click at [270, 585] on h3 "Staff Template 2" at bounding box center [236, 590] width 97 height 17
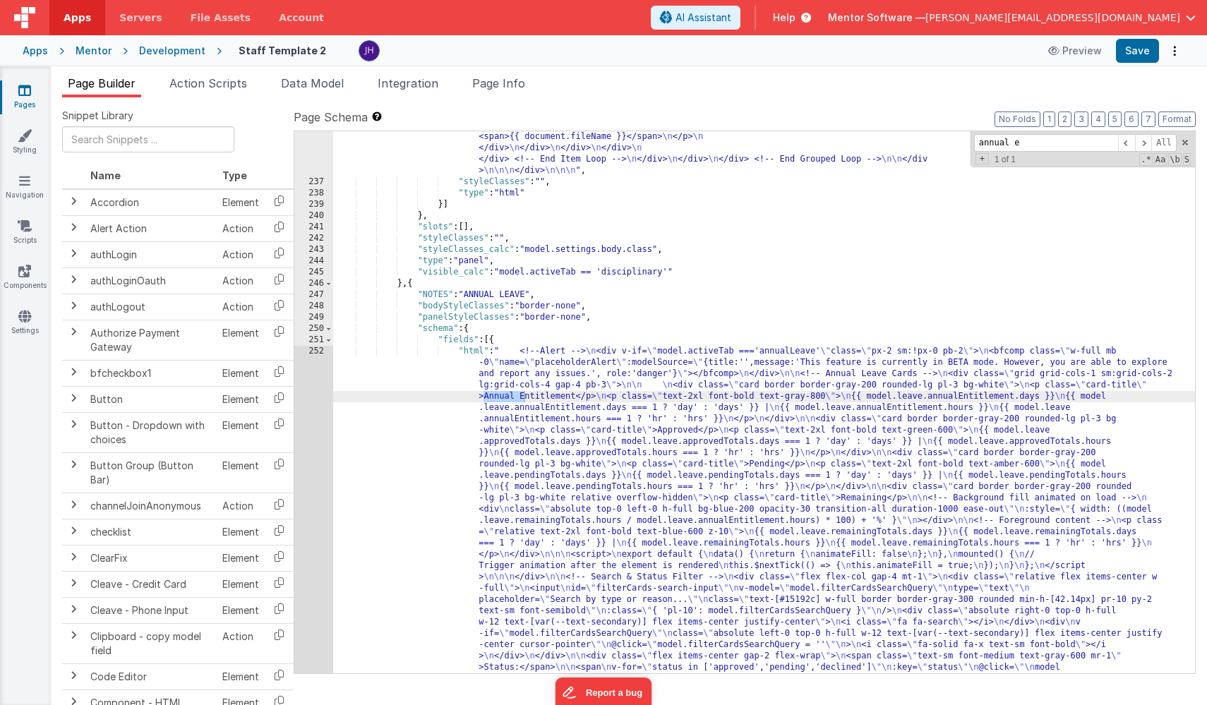
scroll to position [14376, 0]
type input "annual eav"
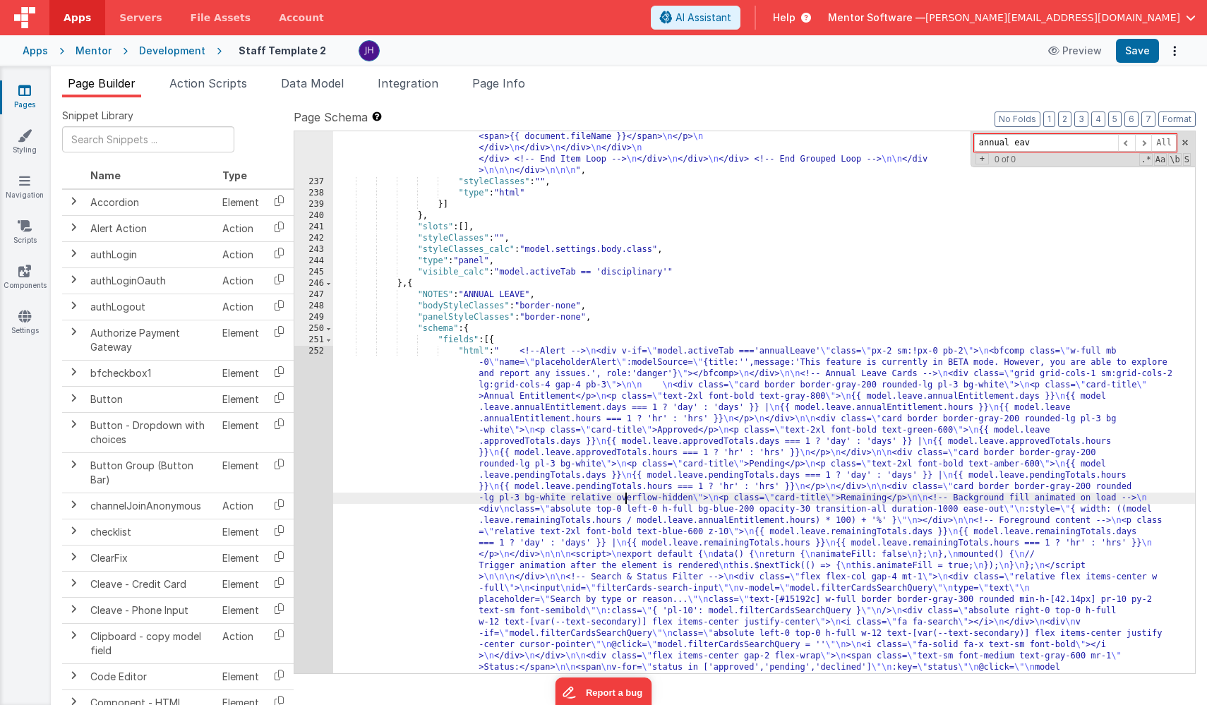
click at [627, 499] on div ""html" : "<bfcomp v-if= \" model.staffModified == app.user.user_ID \" name= \" …" at bounding box center [764, 408] width 862 height 1887
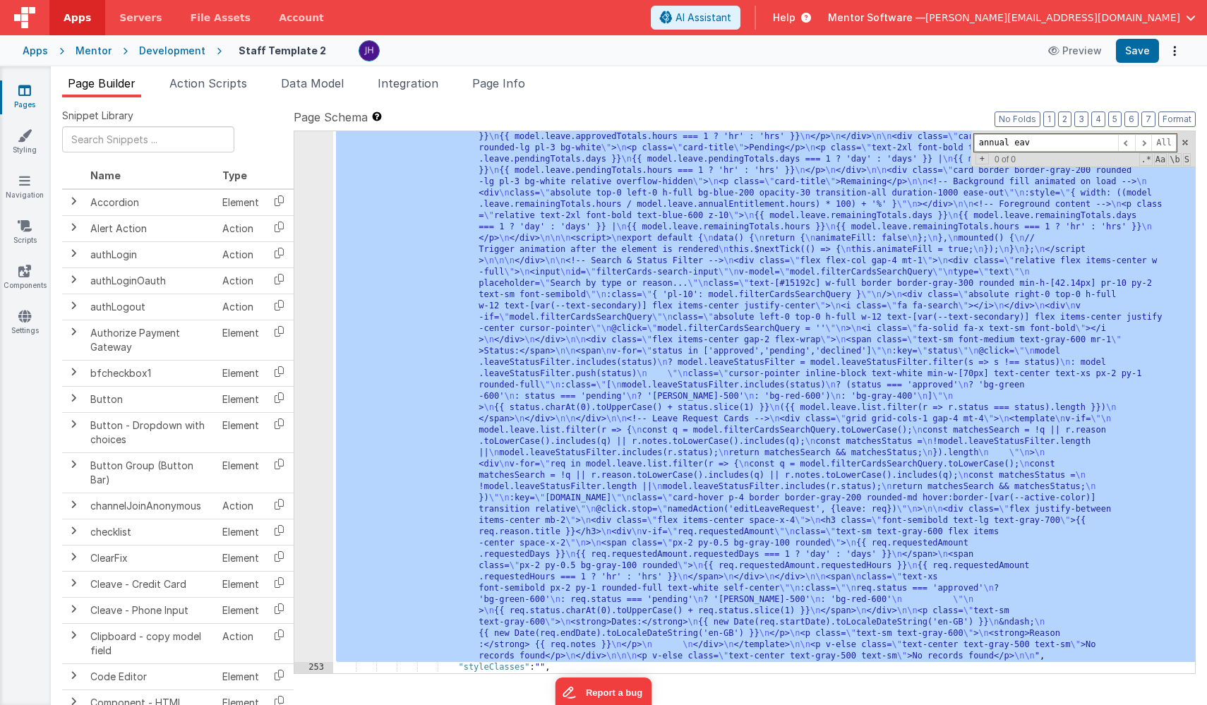
click at [314, 342] on div "252" at bounding box center [313, 346] width 39 height 633
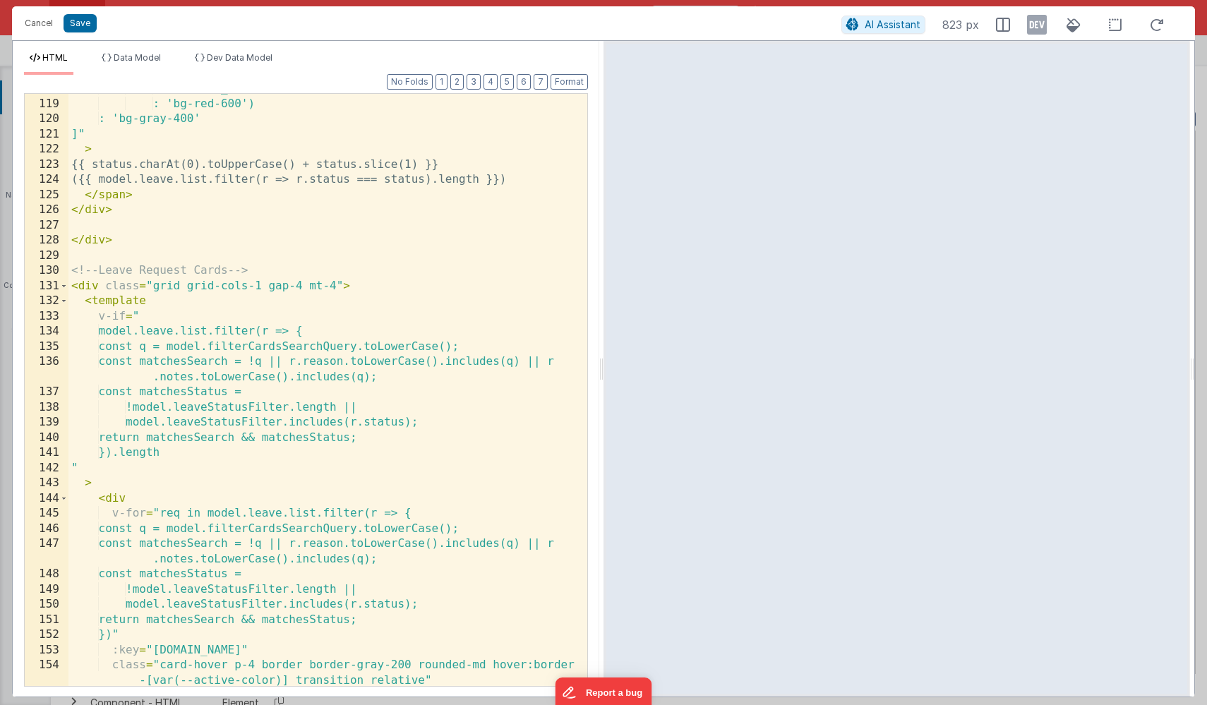
scroll to position [1971, 0]
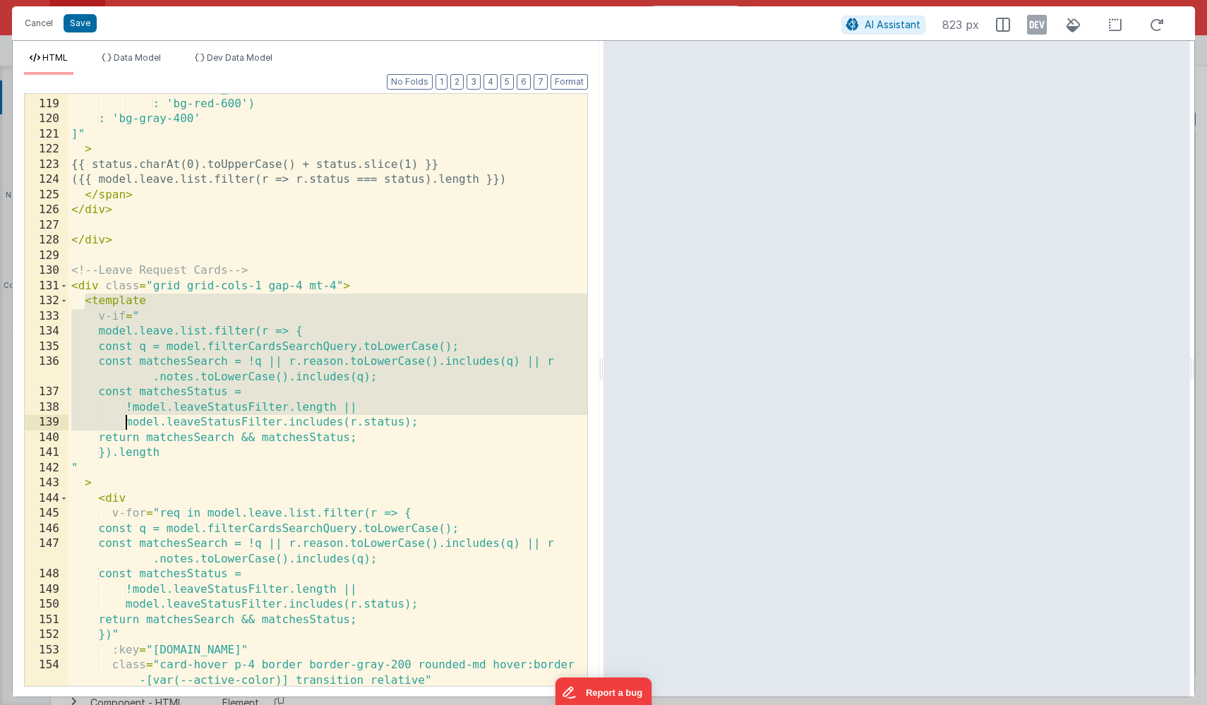
drag, startPoint x: 85, startPoint y: 304, endPoint x: 125, endPoint y: 420, distance: 123.0
click at [124, 420] on div "? 'bg-amber-500' : 'bg-red-600') : 'bg-gray-400' ]" > {{ status.charAt(0).toUpp…" at bounding box center [327, 392] width 519 height 623
click at [162, 306] on div "? 'bg-amber-500' : 'bg-red-600') : 'bg-gray-400' ]" > {{ status.charAt(0).toUpp…" at bounding box center [327, 392] width 519 height 623
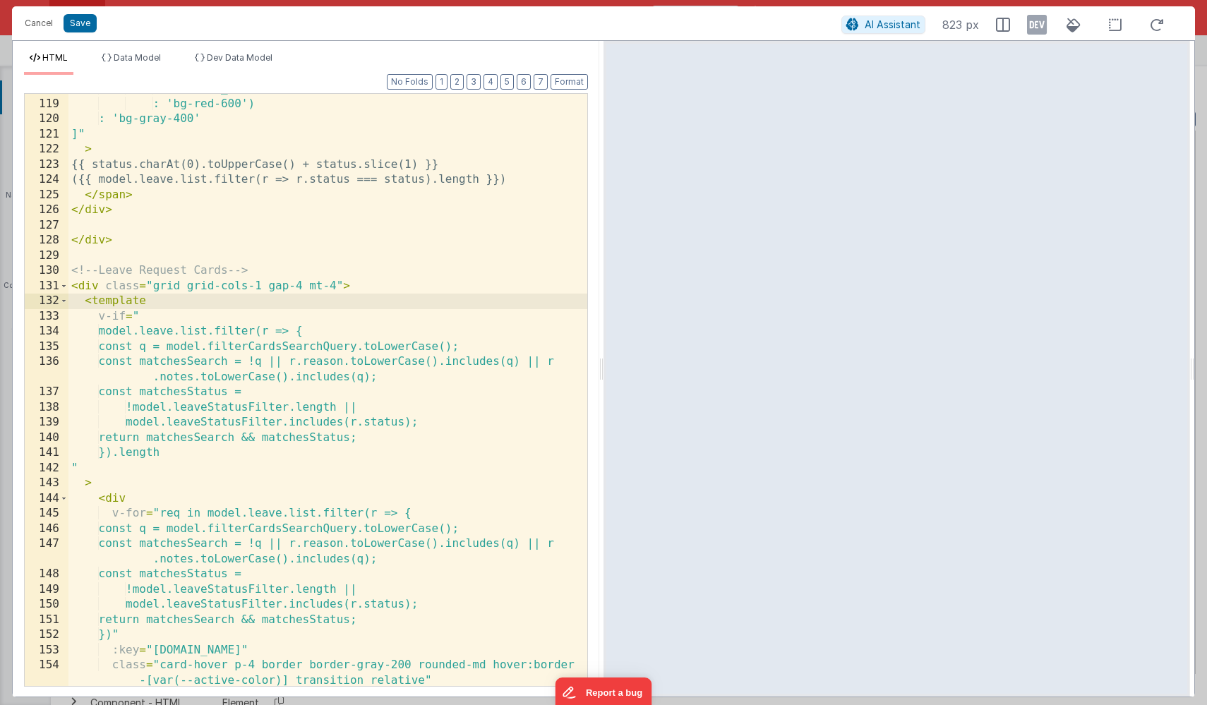
click at [100, 306] on div "? 'bg-amber-500' : 'bg-red-600') : 'bg-gray-400' ]" > {{ status.charAt(0).toUpp…" at bounding box center [327, 392] width 519 height 623
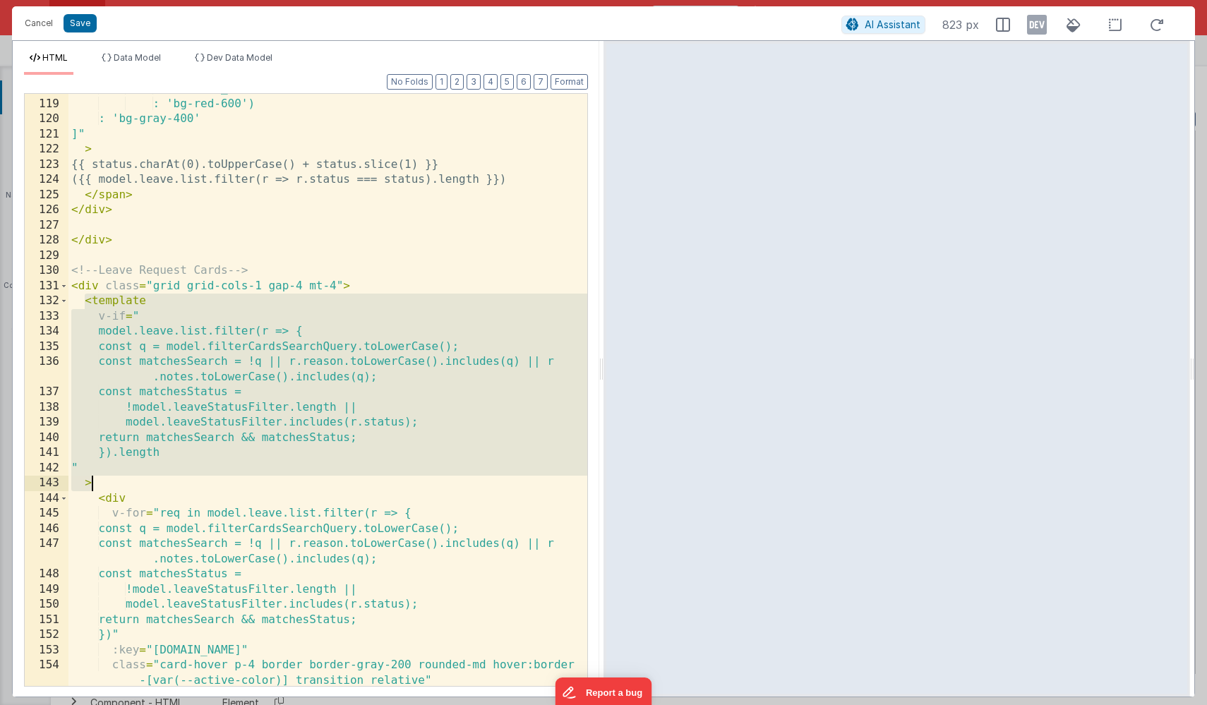
drag, startPoint x: 86, startPoint y: 302, endPoint x: 117, endPoint y: 484, distance: 184.0
click at [117, 484] on div "? 'bg-amber-500' : 'bg-red-600') : 'bg-gray-400' ]" > {{ status.charAt(0).toUpp…" at bounding box center [327, 392] width 519 height 623
click at [190, 316] on div "? 'bg-amber-500' : 'bg-red-600') : 'bg-gray-400' ]" > {{ status.charAt(0).toUpp…" at bounding box center [327, 392] width 519 height 623
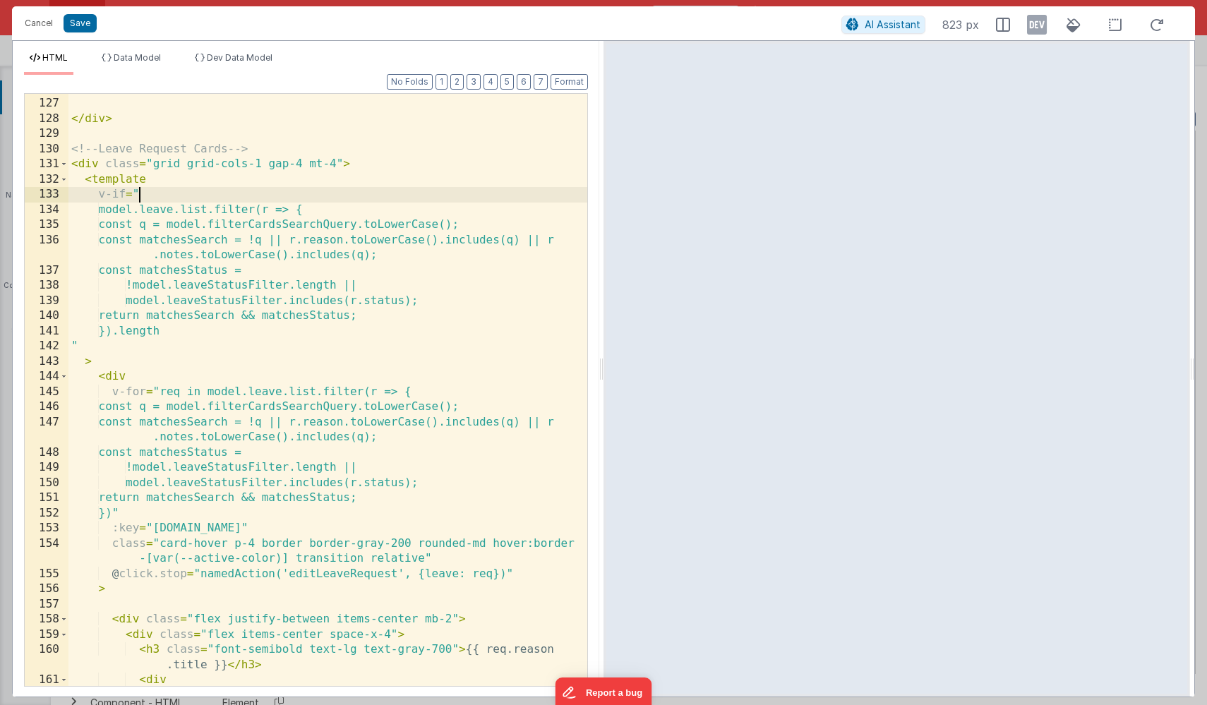
scroll to position [2093, 0]
click at [66, 161] on span at bounding box center [64, 165] width 8 height 16
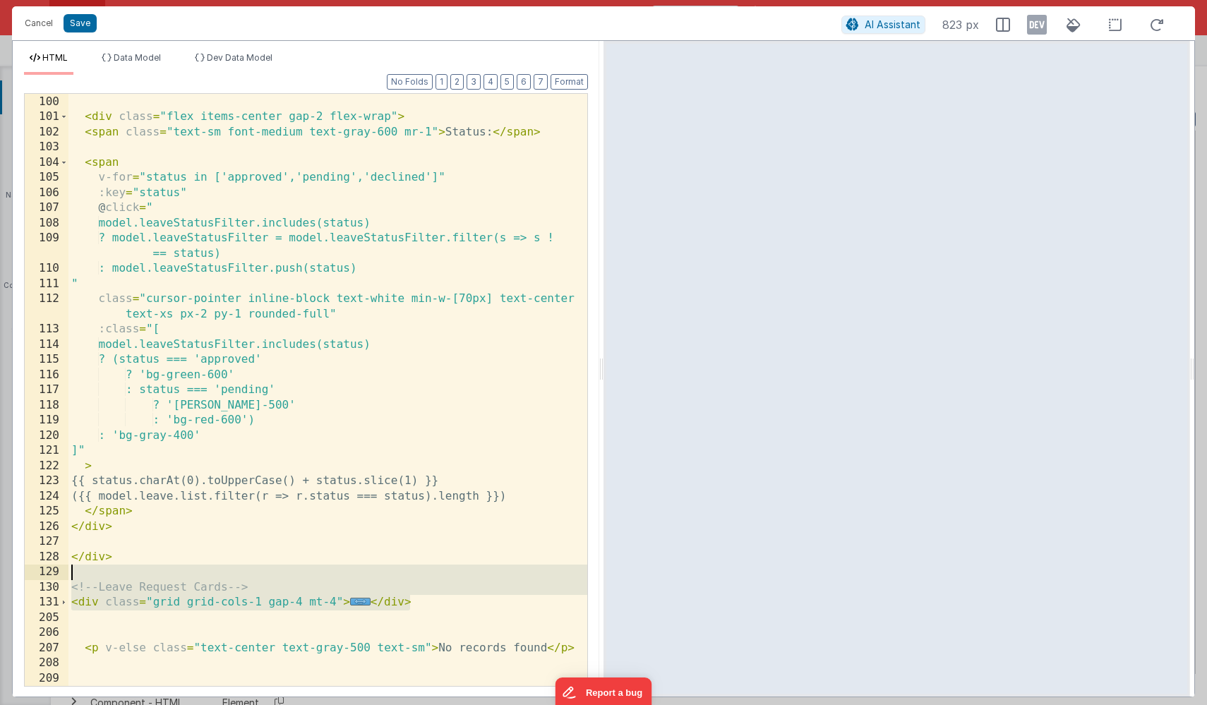
drag, startPoint x: 417, startPoint y: 599, endPoint x: 38, endPoint y: 578, distance: 379.1
click at [38, 578] on div "99 100 101 102 103 104 105 106 107 108 109 110 111 112 113 114 115 116 117 118 …" at bounding box center [306, 390] width 564 height 594
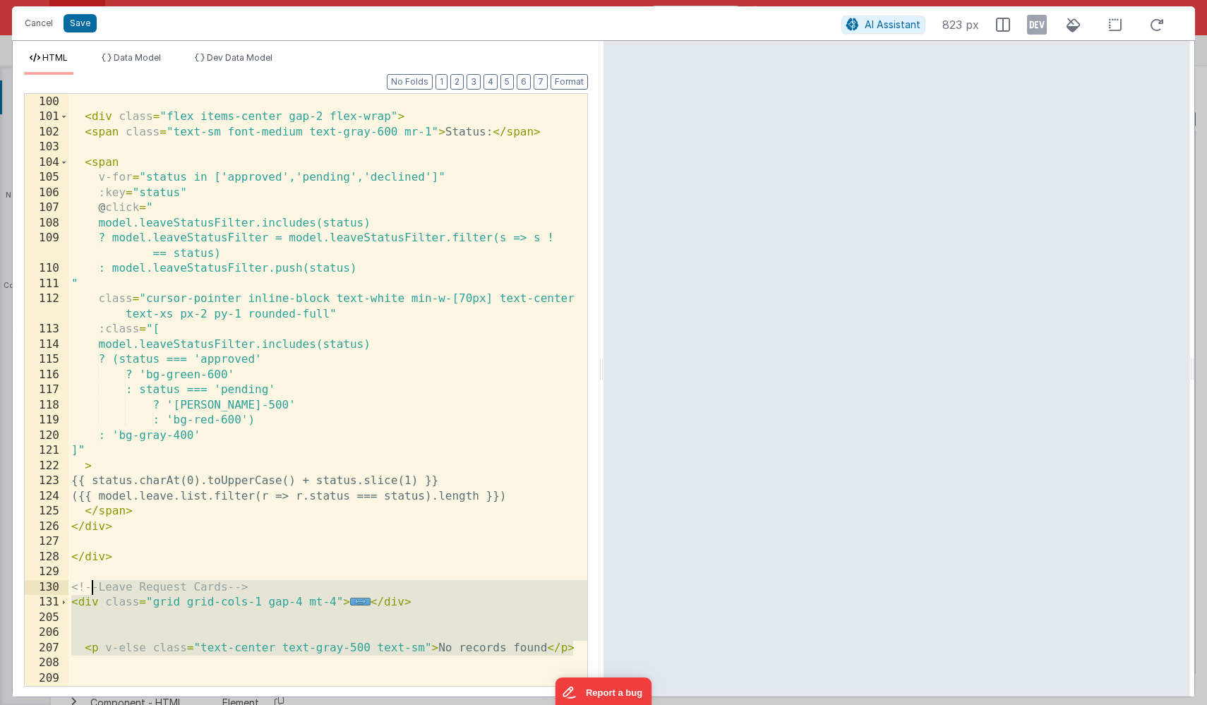
drag, startPoint x: 575, startPoint y: 650, endPoint x: 89, endPoint y: 583, distance: 490.4
click at [89, 583] on div "99 100 101 102 103 104 105 106 107 108 109 110 111 112 113 114 115 116 117 118 …" at bounding box center [306, 390] width 564 height 594
click at [411, 607] on div "</ div > < div class = "flex items-center gap-2 flex-wrap" > < span class = "te…" at bounding box center [327, 390] width 519 height 623
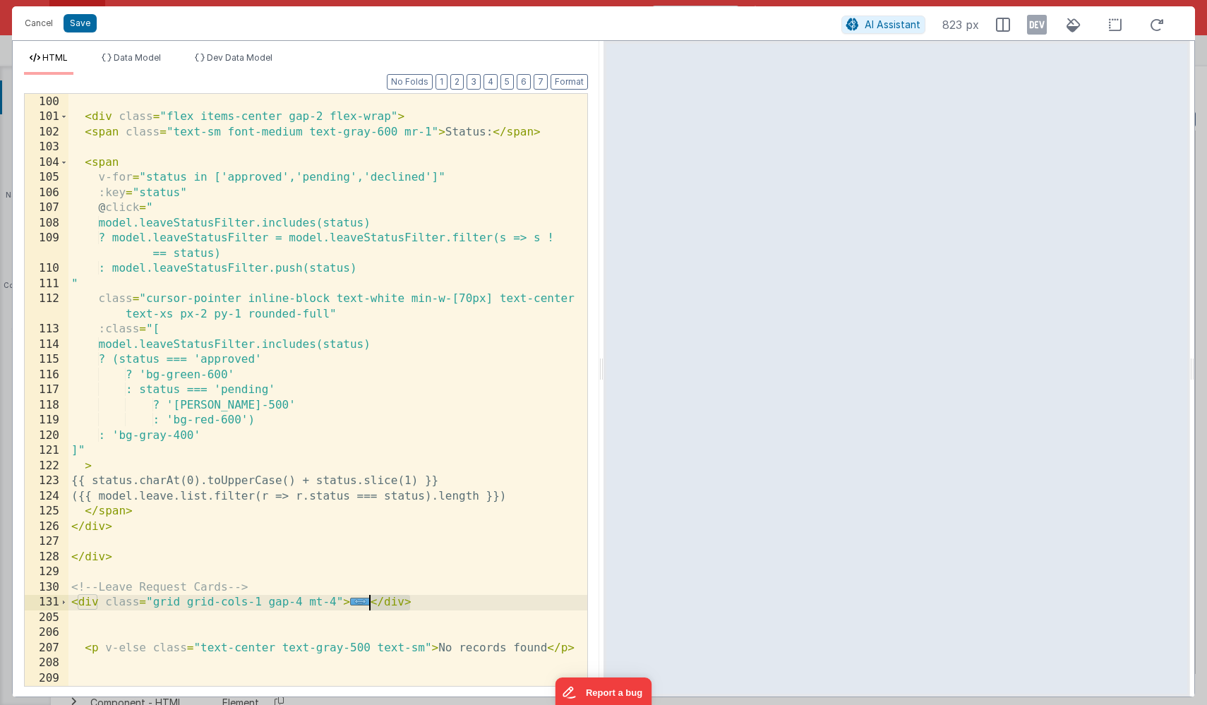
drag, startPoint x: 418, startPoint y: 604, endPoint x: 370, endPoint y: 602, distance: 48.0
click at [370, 602] on div "</ div > < div class = "flex items-center gap-2 flex-wrap" > < span class = "te…" at bounding box center [327, 390] width 519 height 623
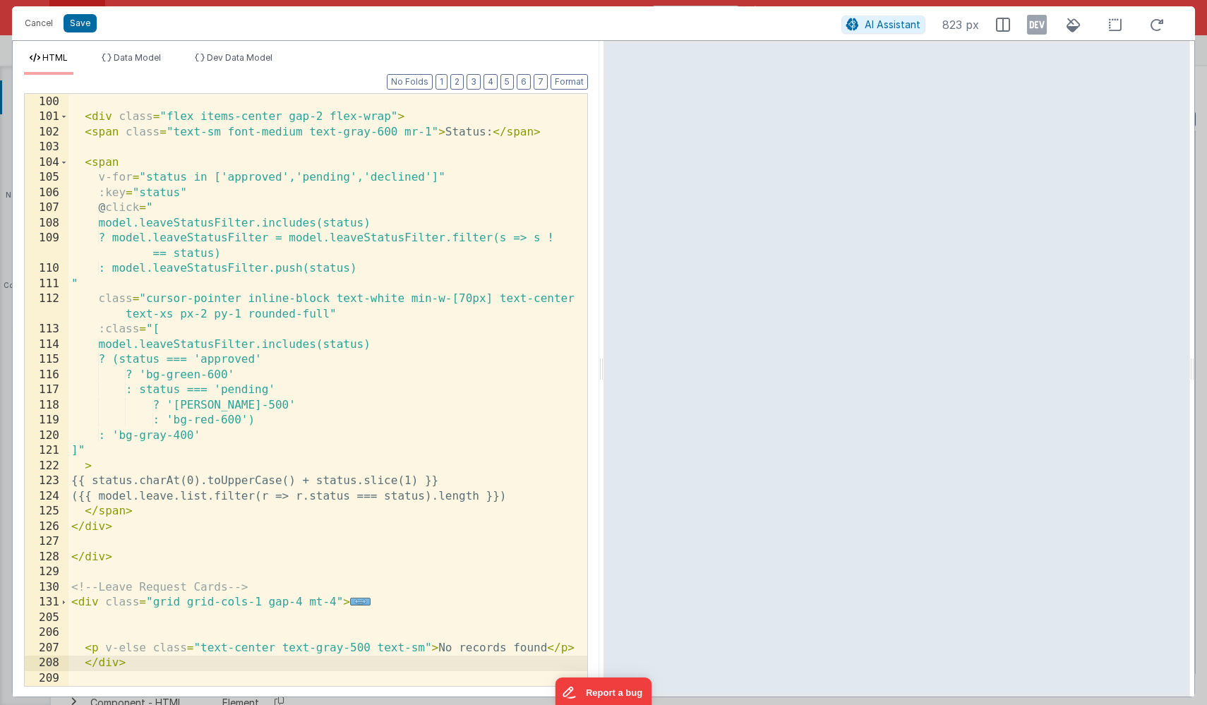
click at [357, 605] on span "..." at bounding box center [360, 602] width 20 height 8
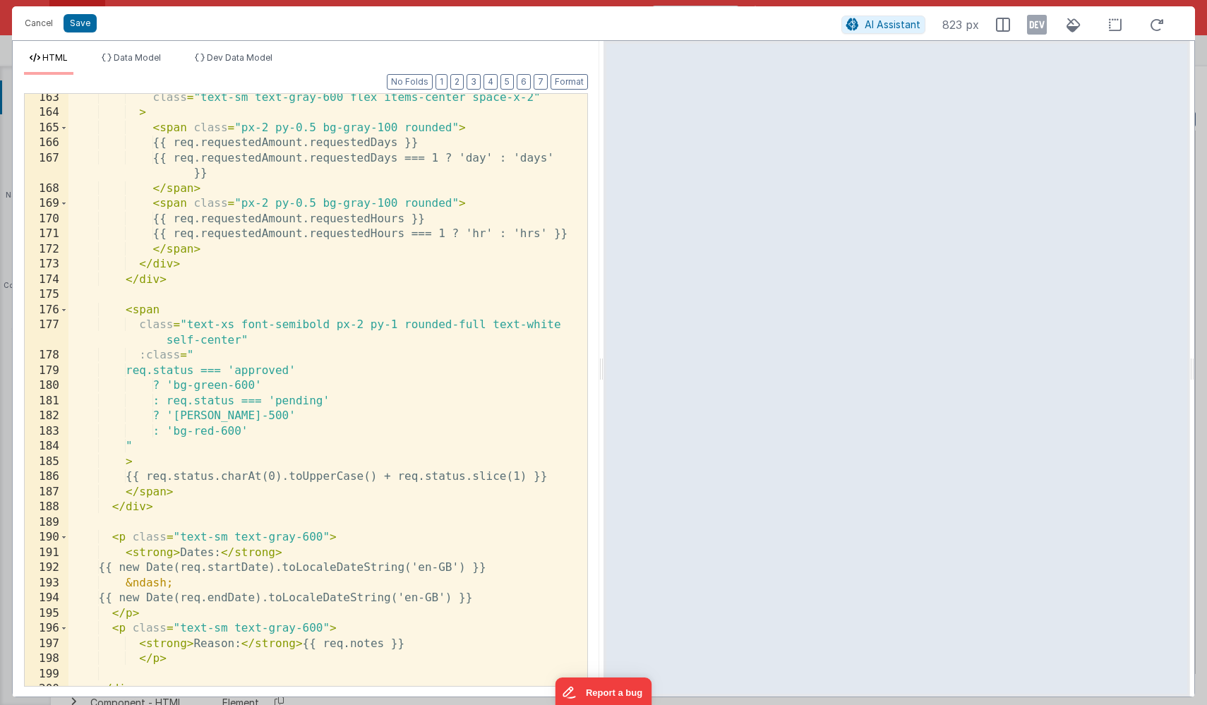
scroll to position [2869, 0]
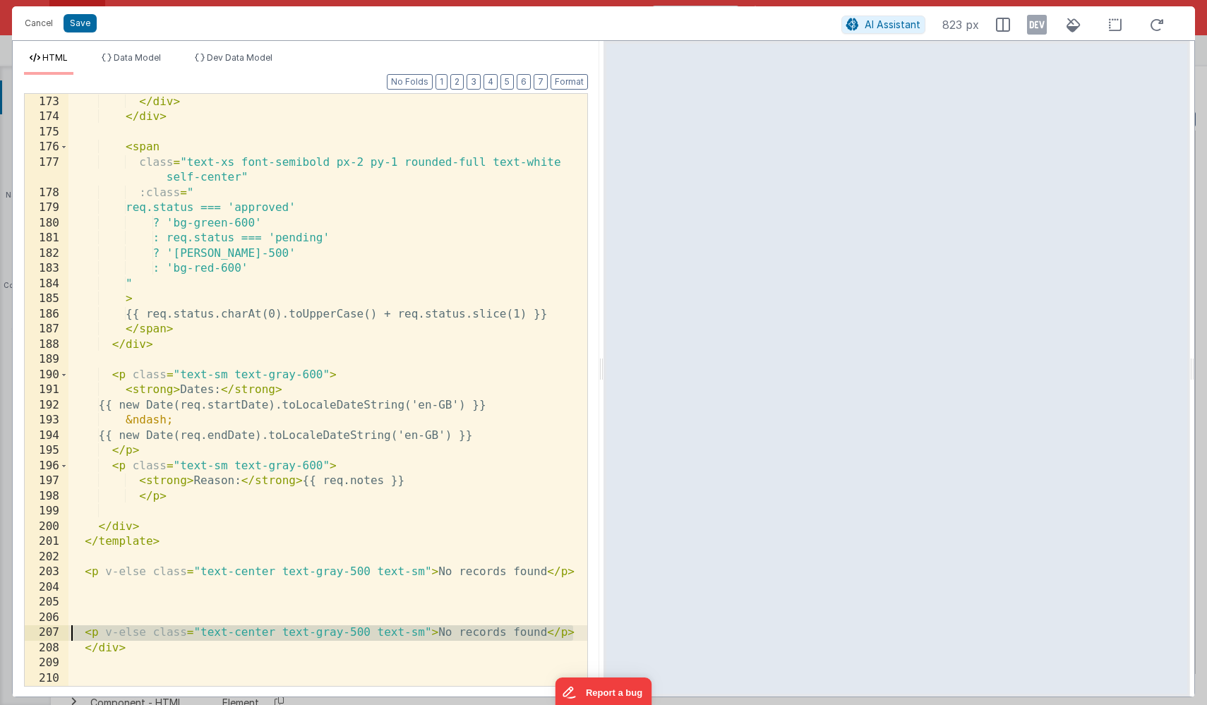
drag, startPoint x: 577, startPoint y: 633, endPoint x: 51, endPoint y: 636, distance: 526.1
click at [51, 636] on div "172 173 174 175 176 177 178 179 180 181 182 183 184 185 186 187 188 189 190 191…" at bounding box center [306, 390] width 564 height 594
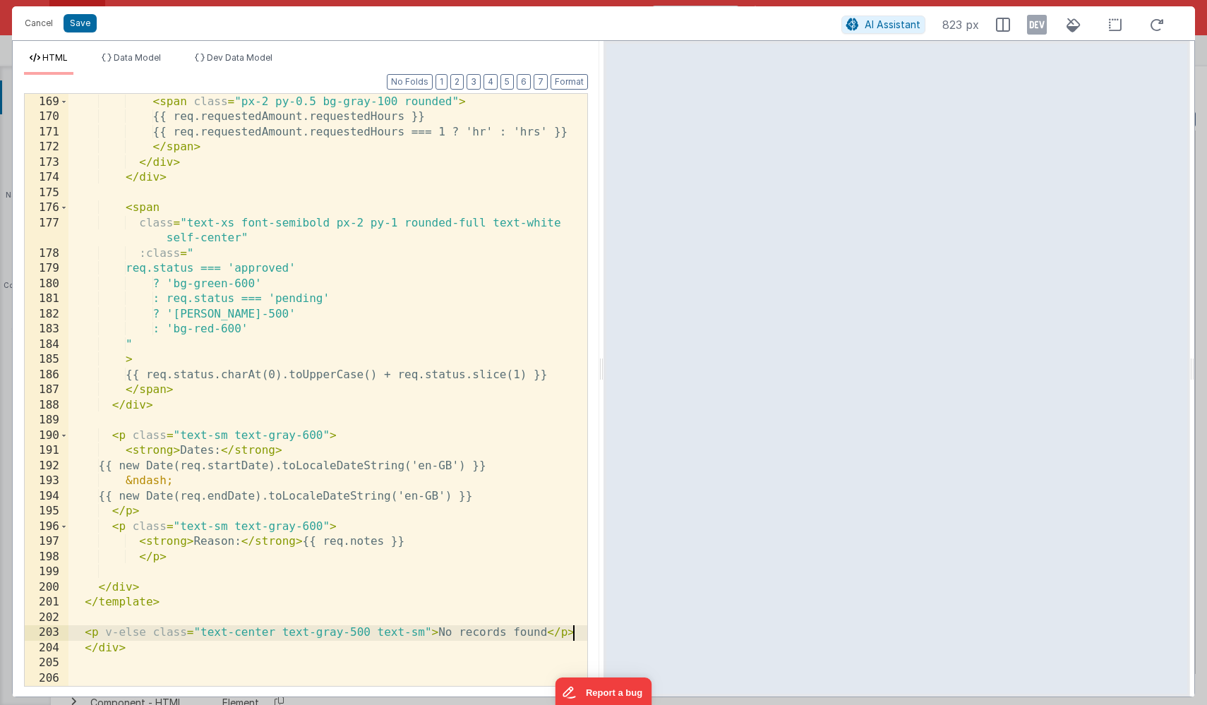
scroll to position [2808, 0]
click at [76, 24] on button "Save" at bounding box center [80, 23] width 33 height 18
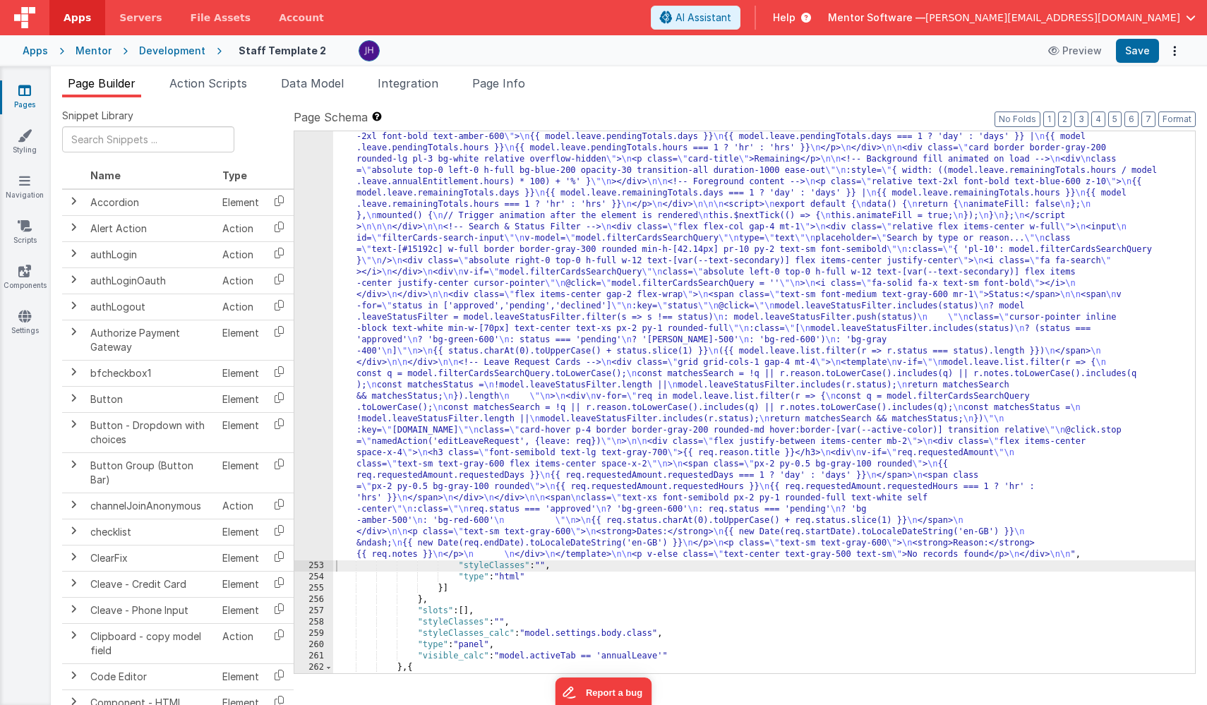
scroll to position [14676, 0]
click at [425, 318] on div ""html" : " <!--Alert --> \n <div v-if= \" model.activeTab ==='annualLeave' \" c…" at bounding box center [764, 572] width 862 height 1085
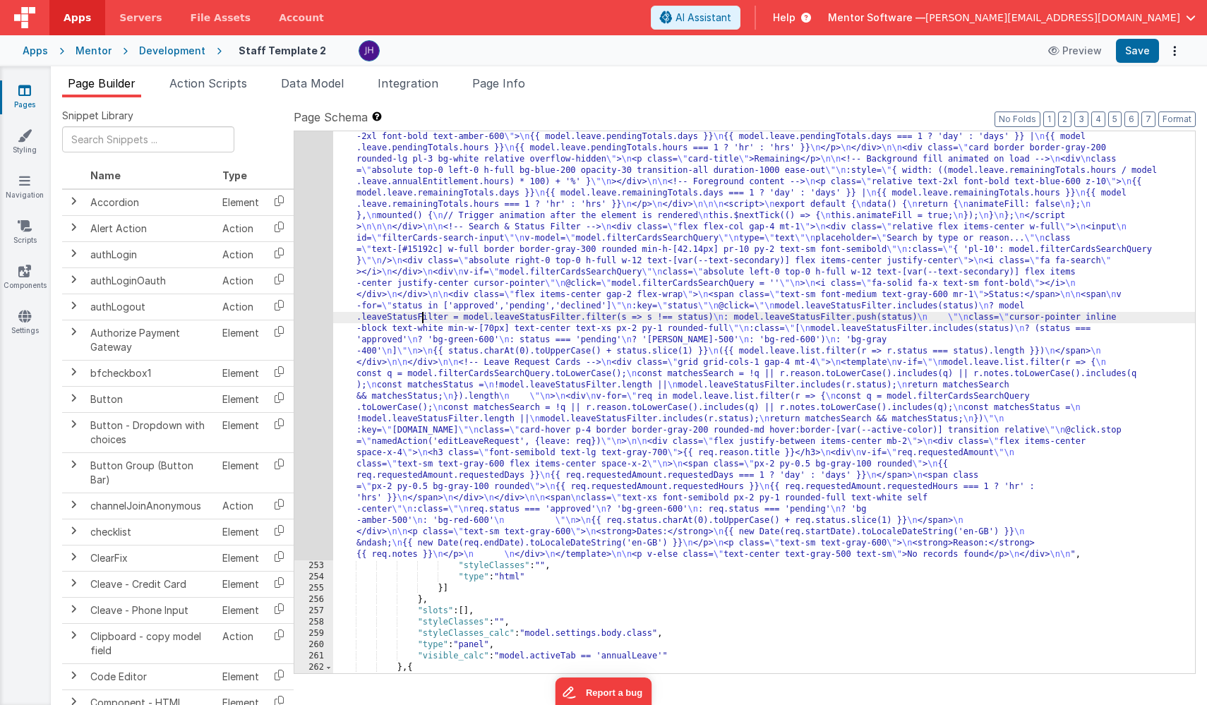
click at [299, 304] on div "252" at bounding box center [313, 295] width 39 height 531
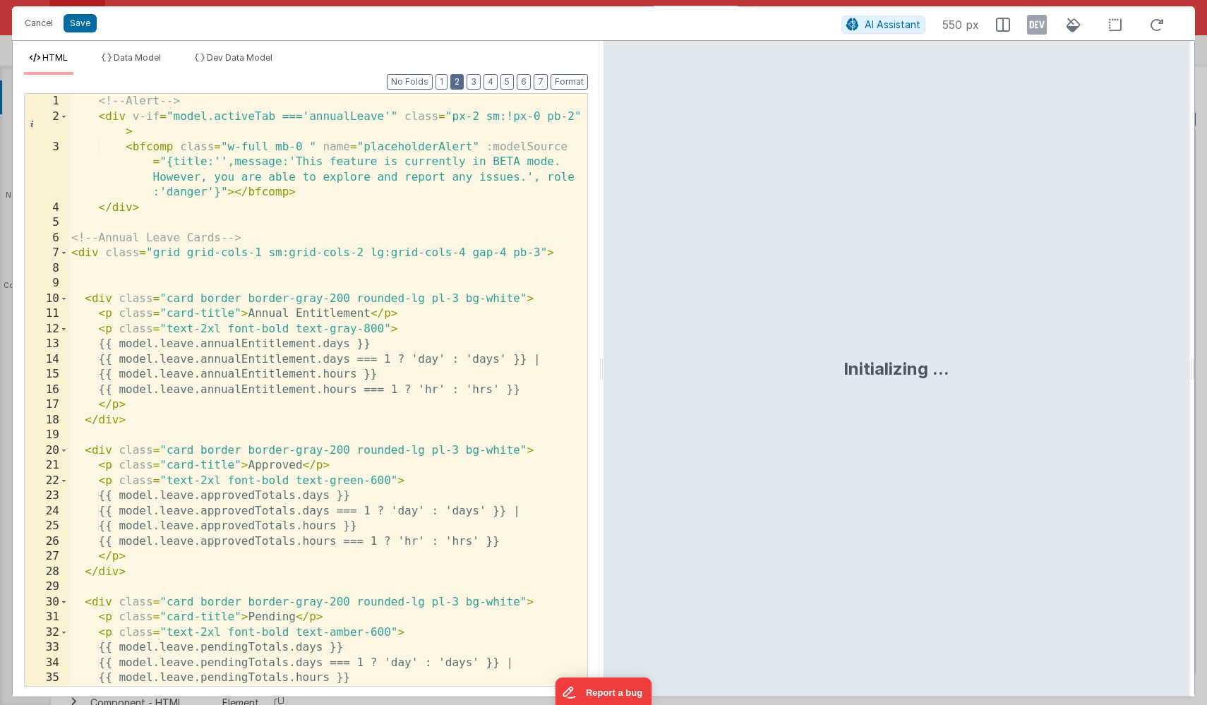
click at [458, 82] on button "2" at bounding box center [456, 82] width 13 height 16
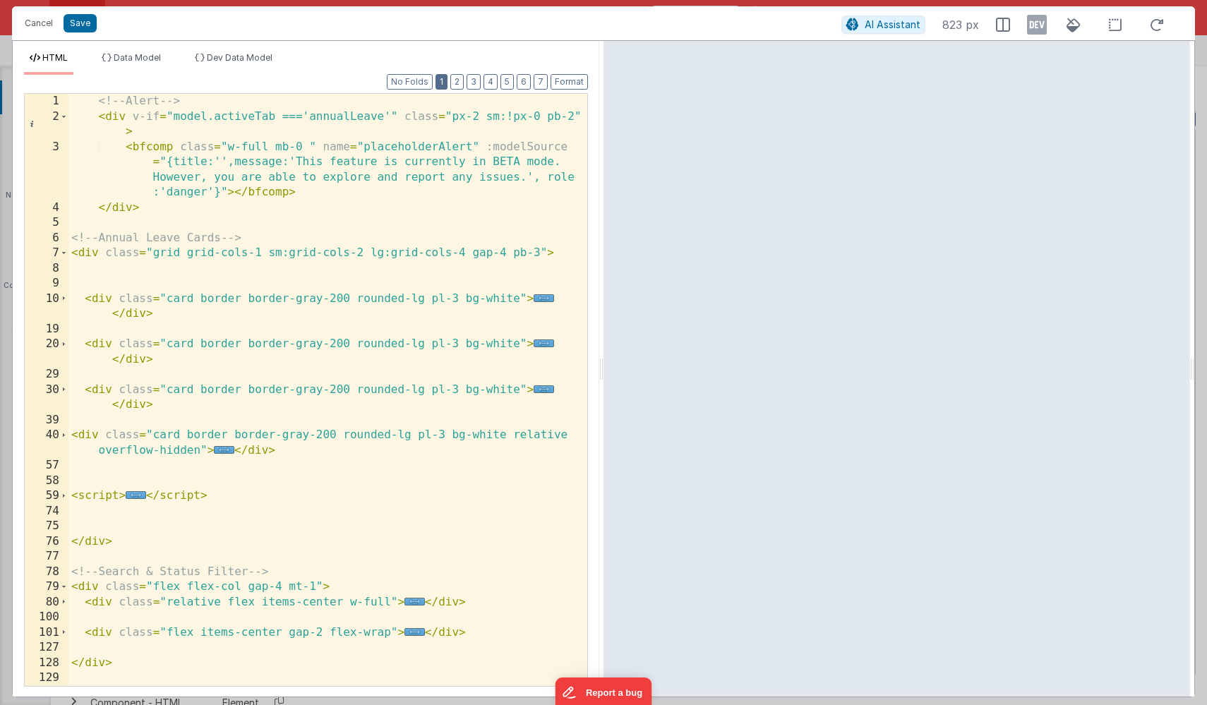
click at [442, 83] on button "1" at bounding box center [442, 82] width 12 height 16
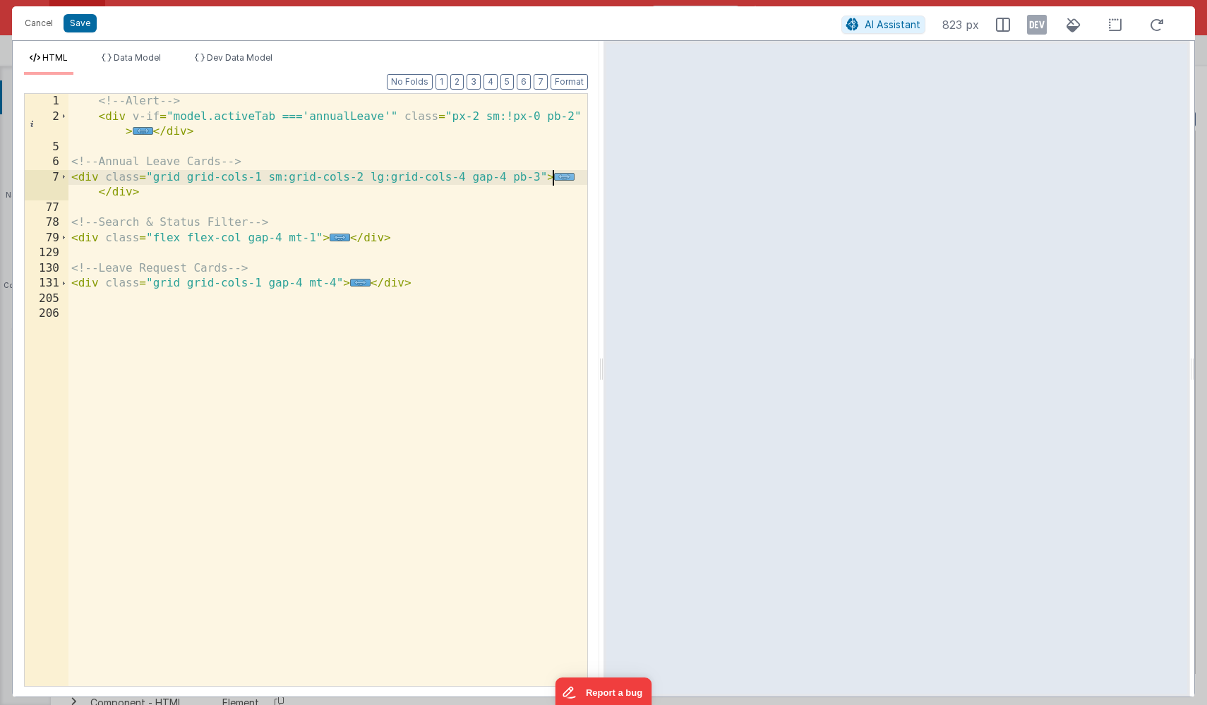
click at [561, 179] on span "..." at bounding box center [564, 177] width 20 height 8
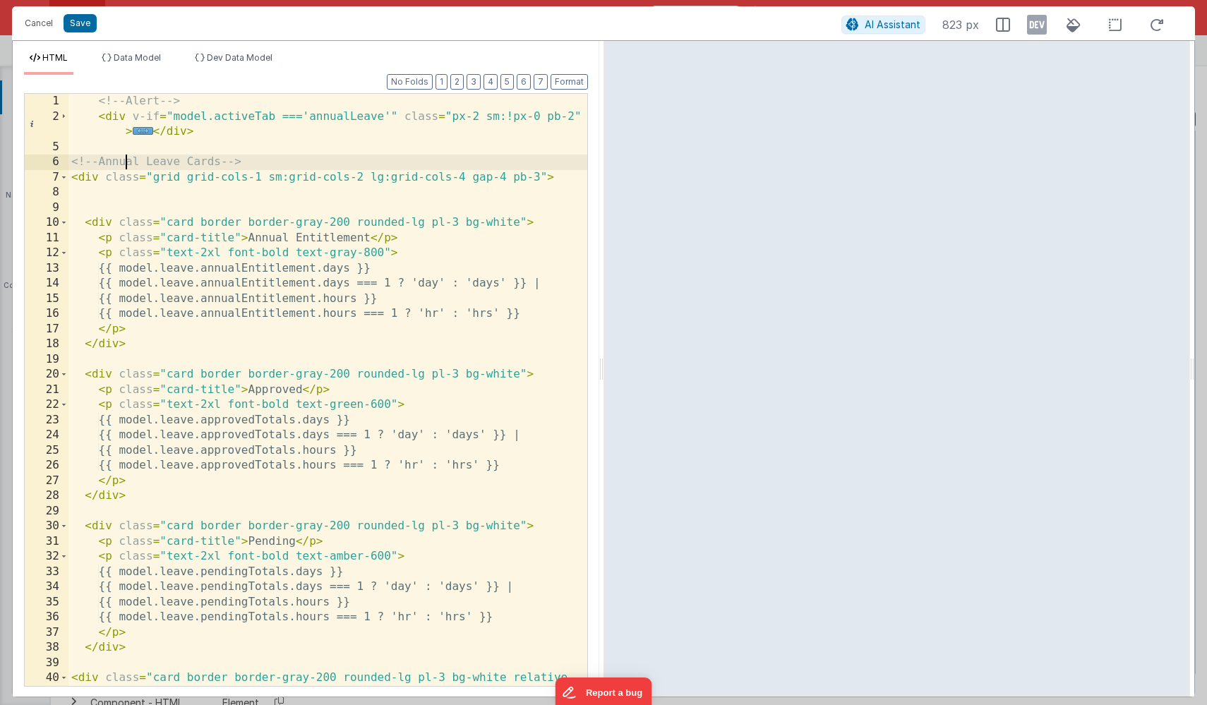
click at [127, 162] on div "<!-- Alert --> < div v-if = "model.activeTab ==='annualLeave'" class = "px-2 sm…" at bounding box center [327, 405] width 519 height 623
click at [445, 80] on button "1" at bounding box center [442, 82] width 12 height 16
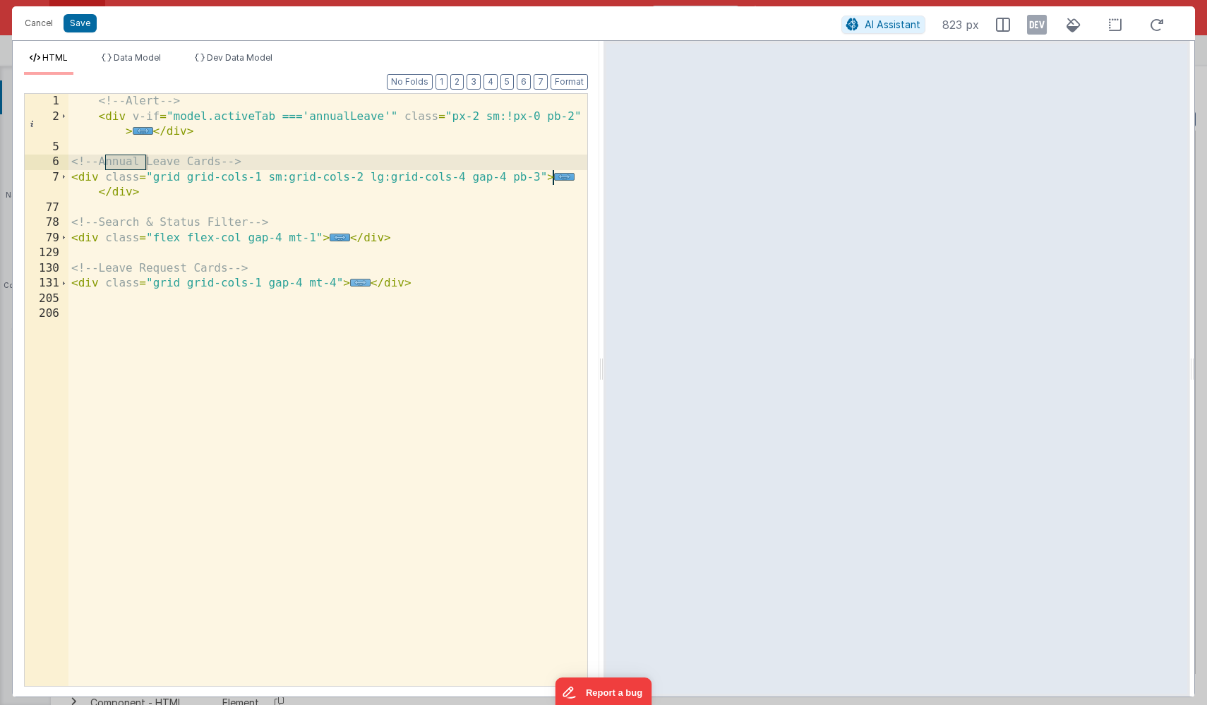
click at [357, 285] on span "..." at bounding box center [360, 283] width 20 height 8
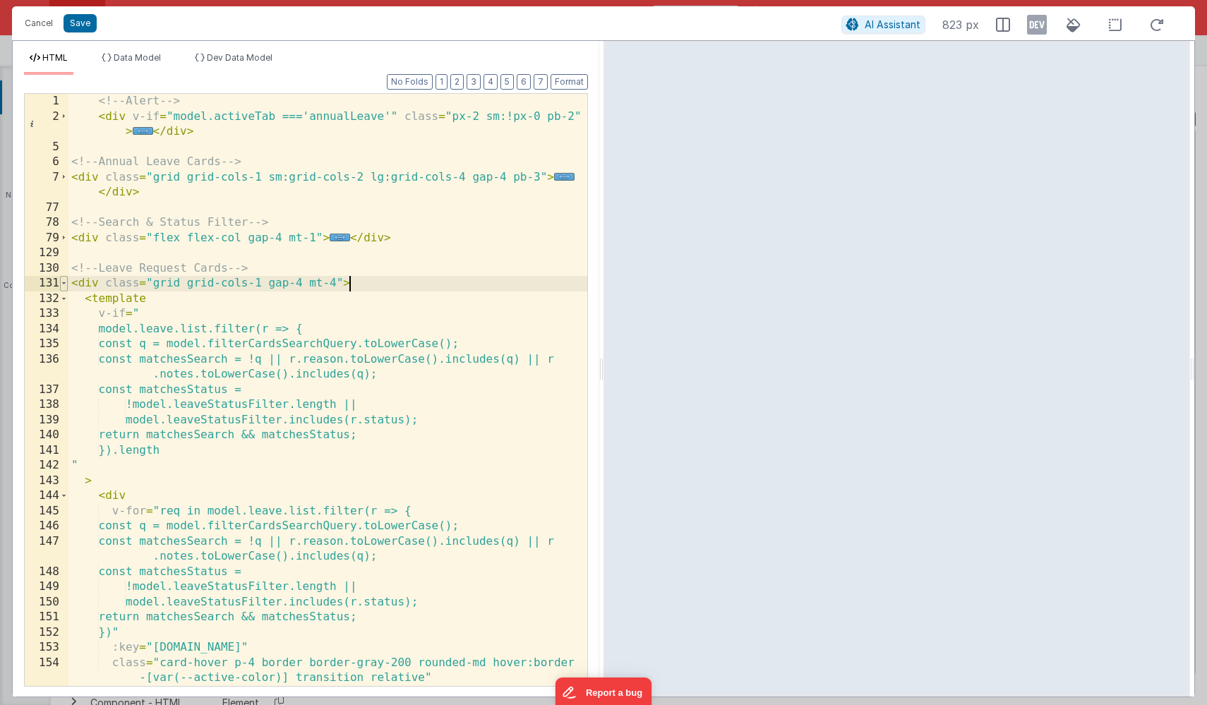
click at [64, 285] on span at bounding box center [64, 284] width 8 height 16
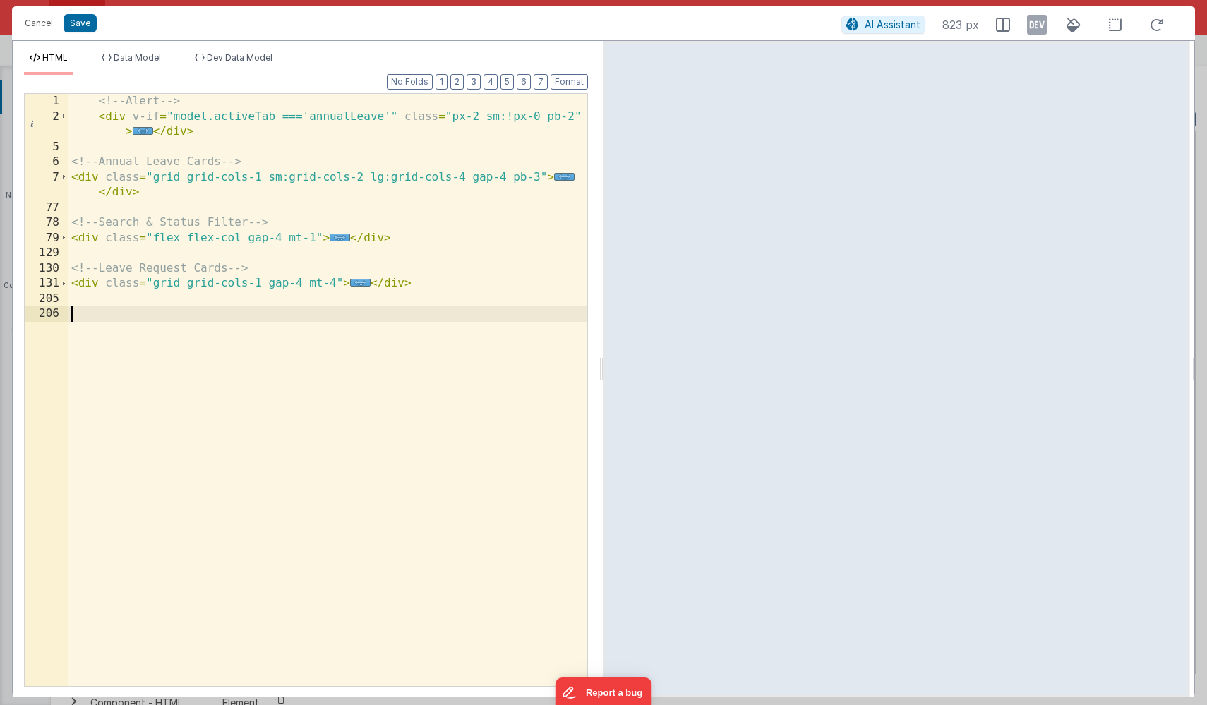
click at [368, 341] on div "<!-- Alert --> < div v-if = "model.activeTab ==='annualLeave'" class = "px-2 sm…" at bounding box center [327, 405] width 519 height 623
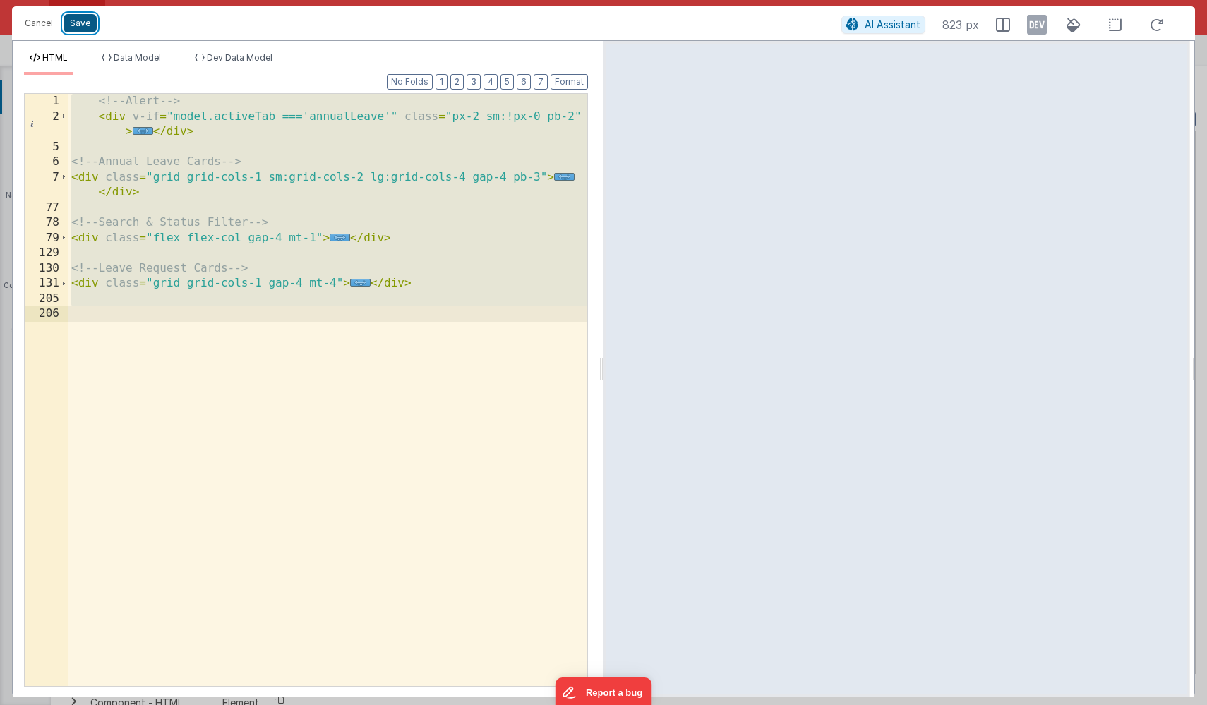
click at [74, 22] on button "Save" at bounding box center [80, 23] width 33 height 18
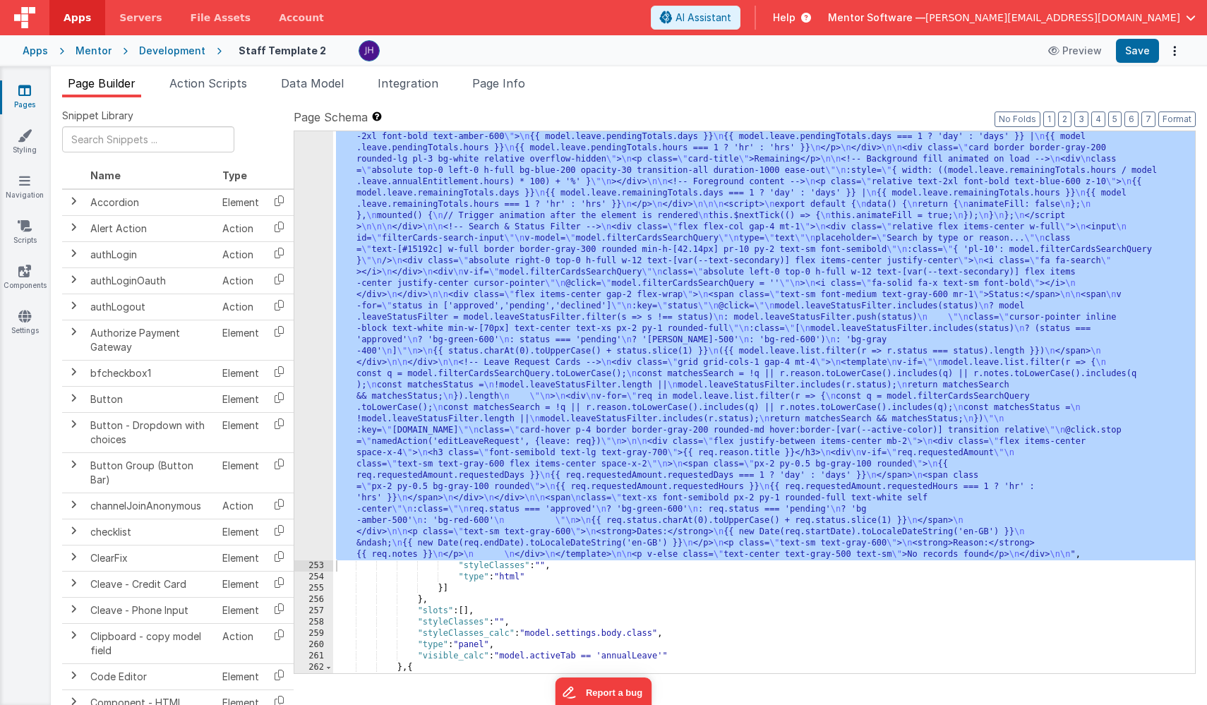
click at [493, 299] on div ""html" : " <!--Alert --> \n <div v-if= \" model.activeTab ==='annualLeave' \" c…" at bounding box center [764, 572] width 862 height 1085
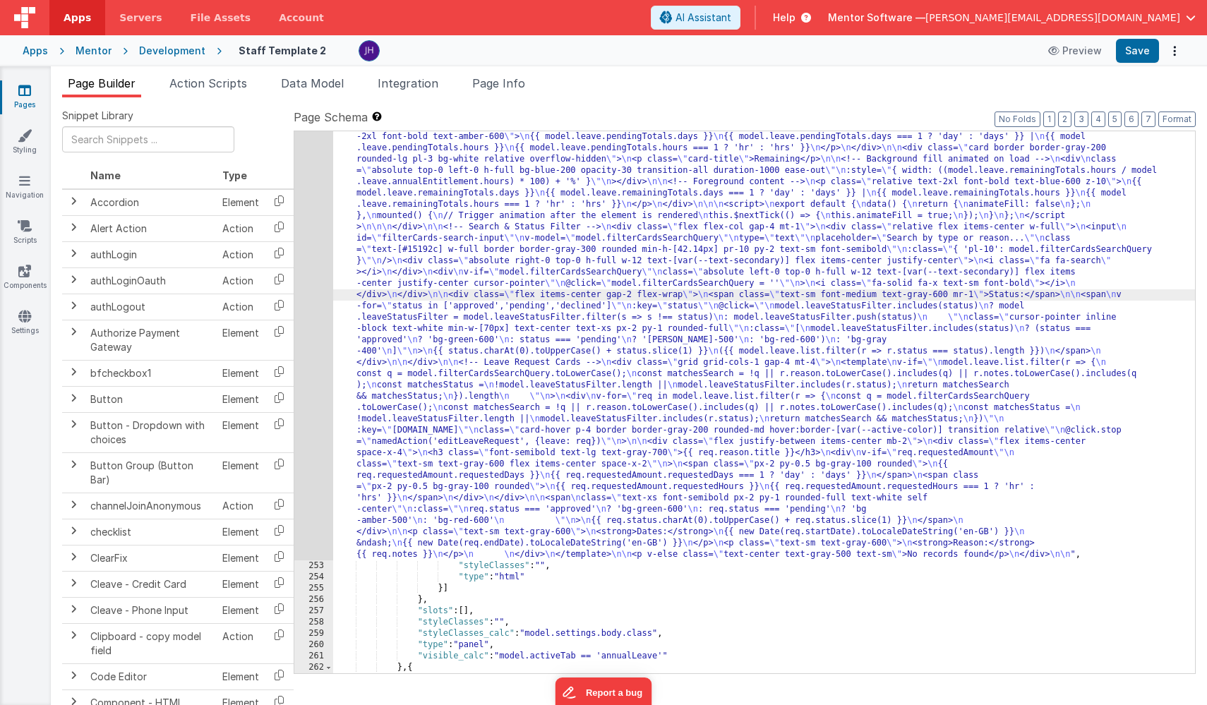
click at [319, 280] on div "252" at bounding box center [313, 295] width 39 height 531
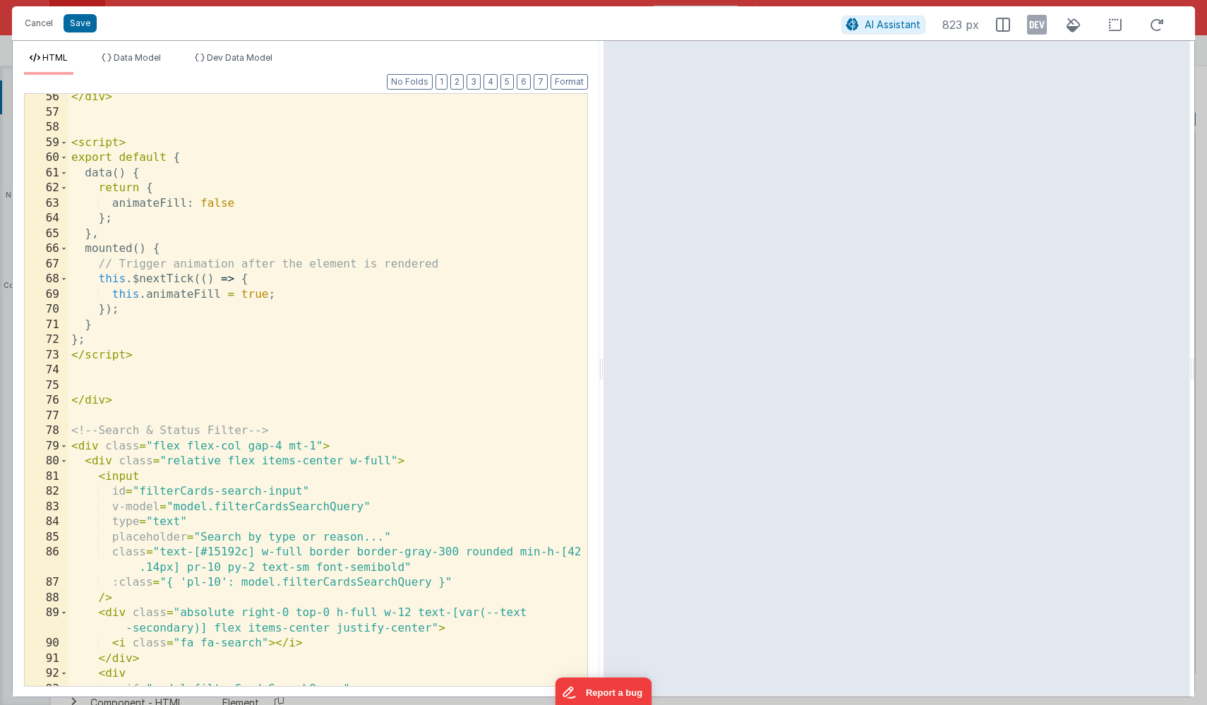
scroll to position [986, 0]
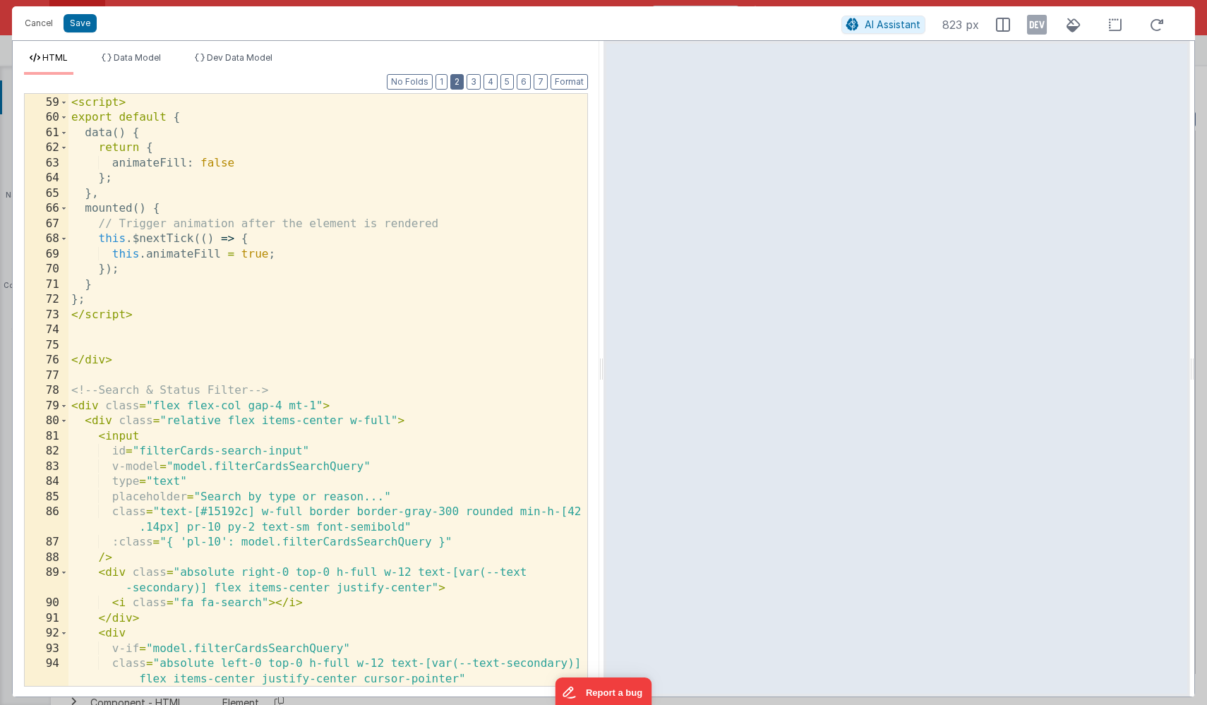
click at [459, 78] on button "2" at bounding box center [456, 82] width 13 height 16
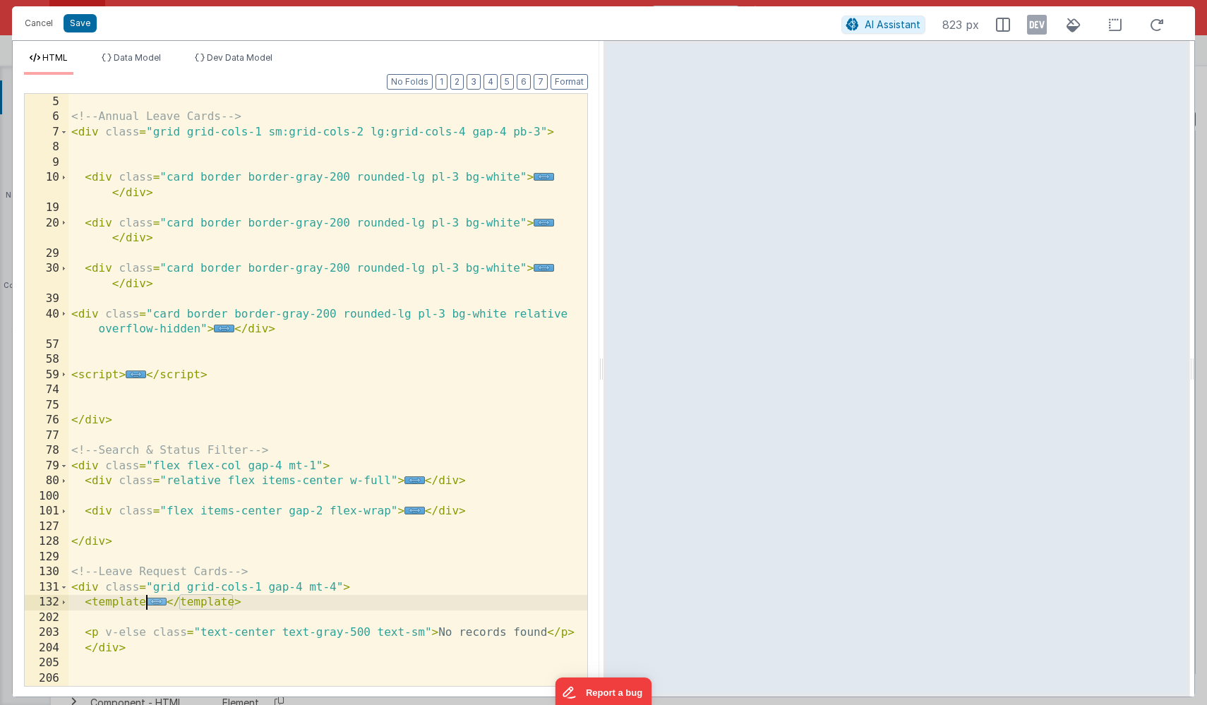
click at [157, 603] on span "..." at bounding box center [156, 602] width 20 height 8
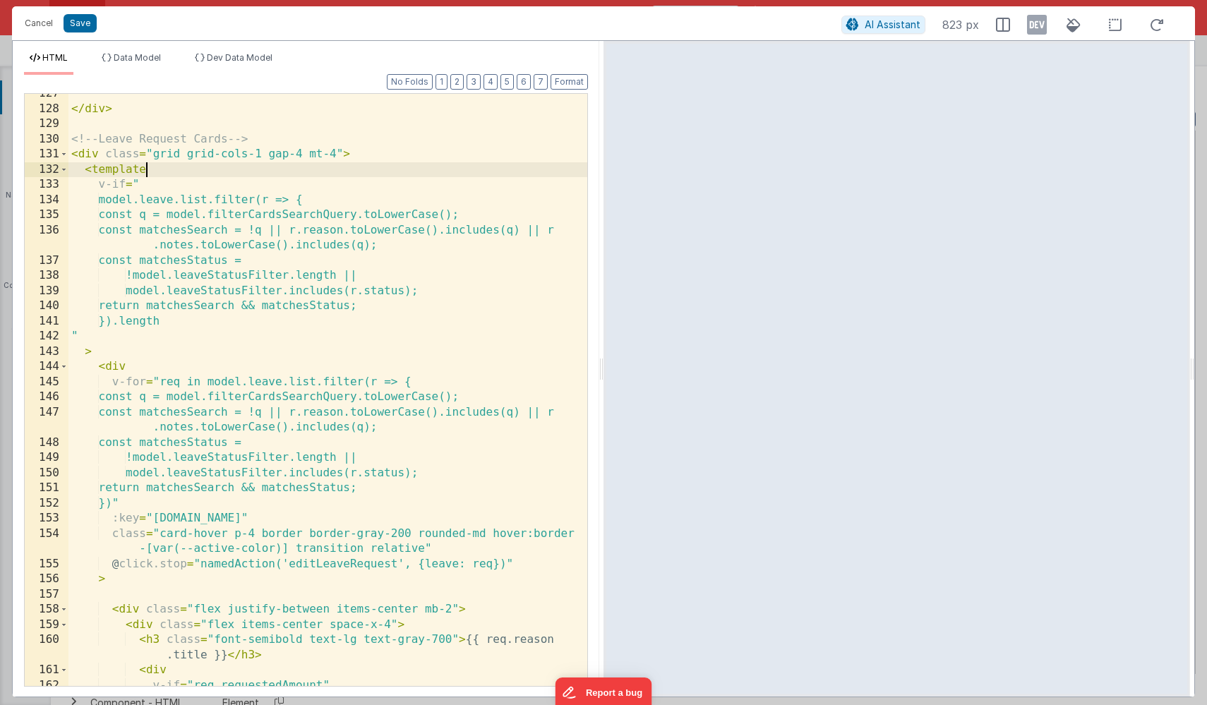
scroll to position [557, 0]
click at [91, 168] on div "</ div > <!-- Leave Request Cards --> < div class = "grid grid-cols-1 gap-4 mt-…" at bounding box center [327, 394] width 519 height 623
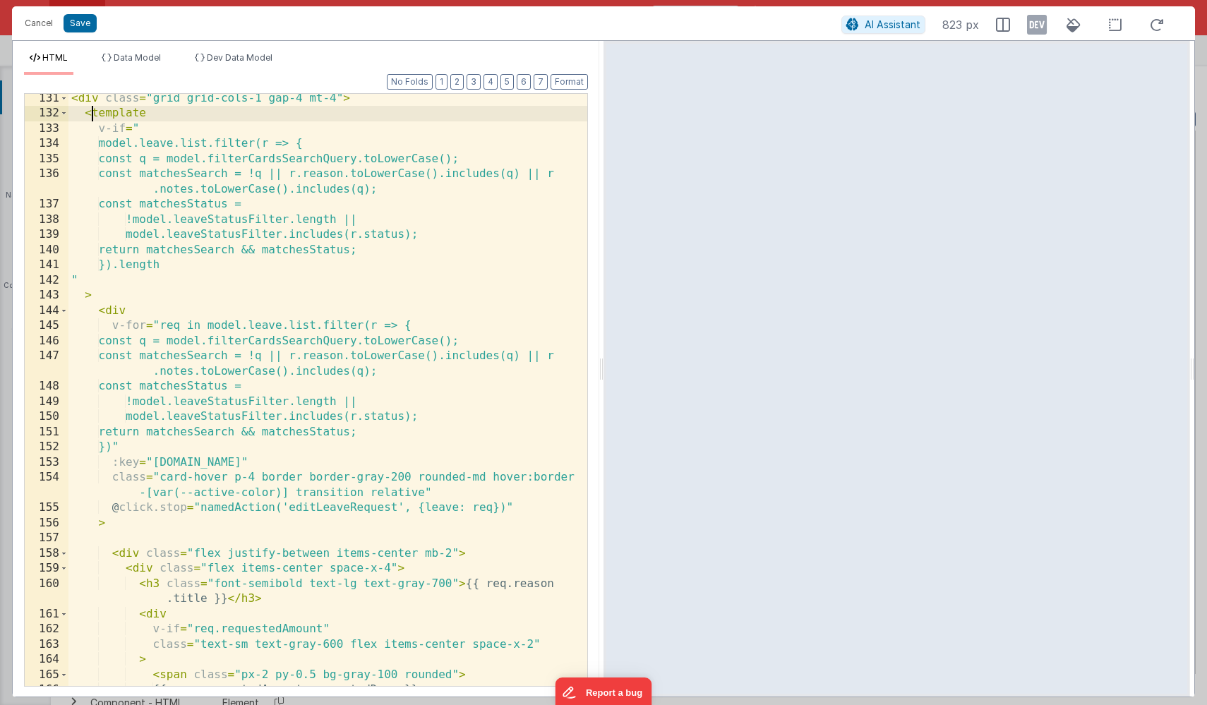
scroll to position [610, 0]
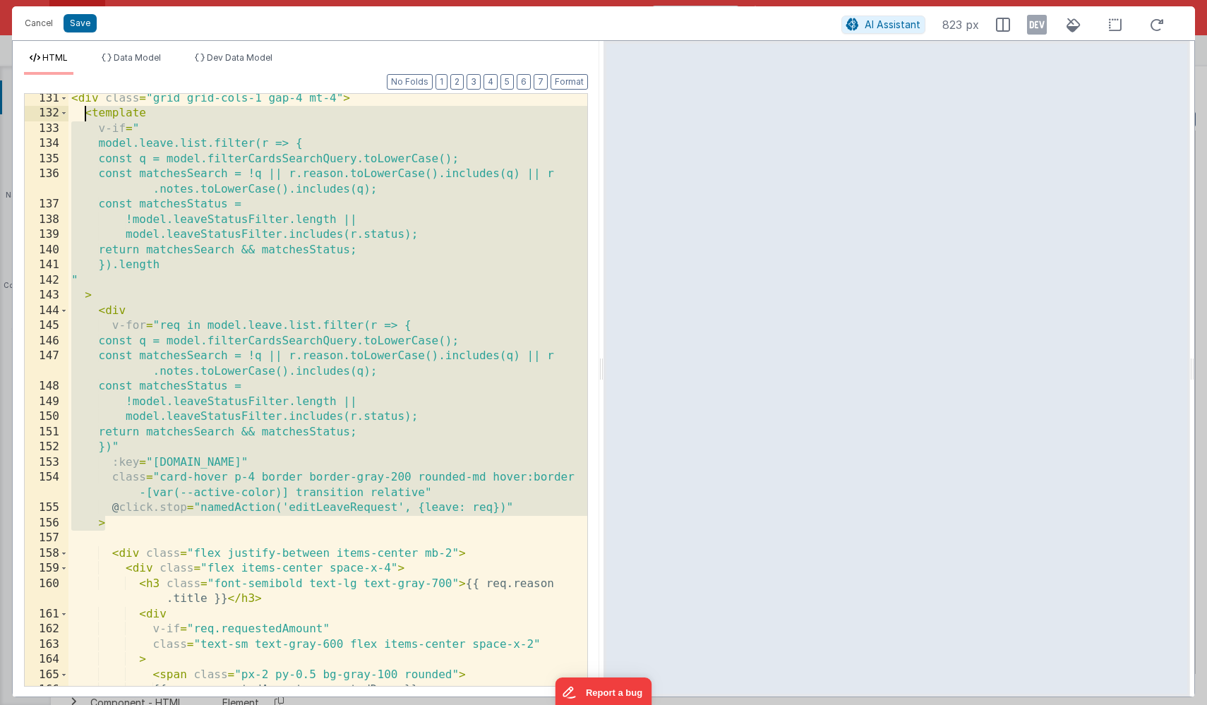
drag, startPoint x: 109, startPoint y: 525, endPoint x: 85, endPoint y: 112, distance: 413.7
click at [85, 112] on div "< div class = "grid grid-cols-1 gap-4 mt-4" > < template v-if = " model.leave.l…" at bounding box center [327, 410] width 519 height 638
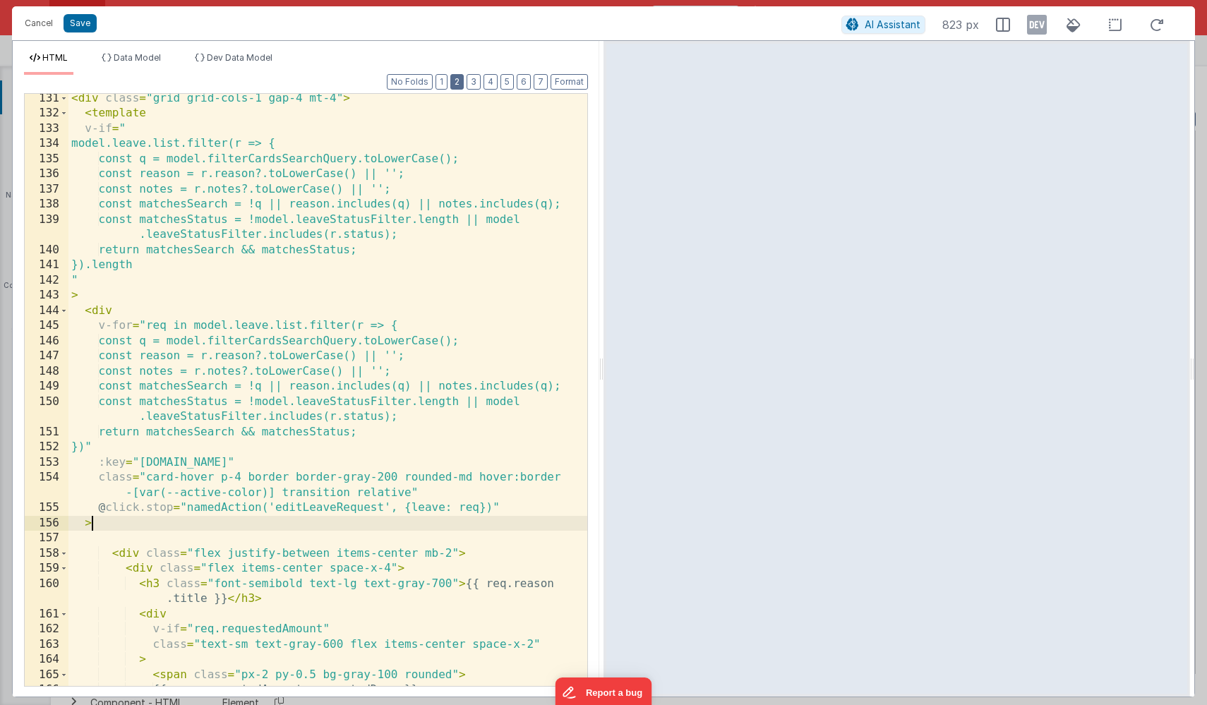
click at [458, 80] on button "2" at bounding box center [456, 82] width 13 height 16
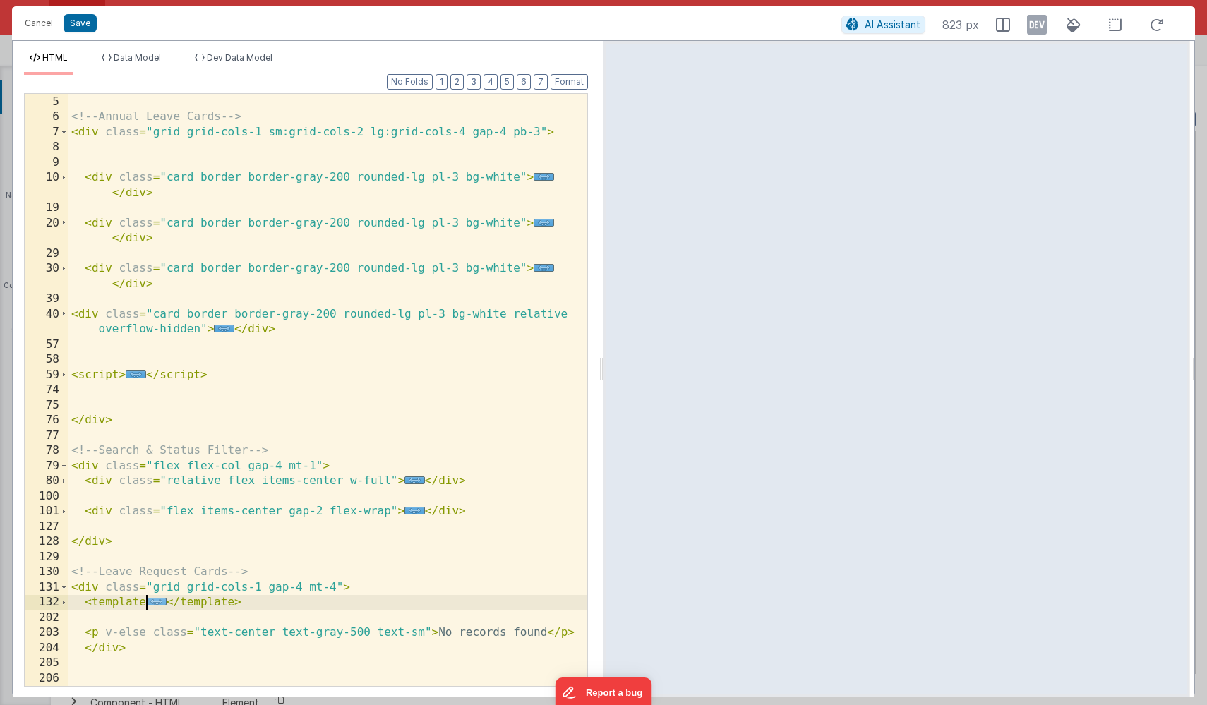
click at [155, 604] on span "..." at bounding box center [156, 602] width 20 height 8
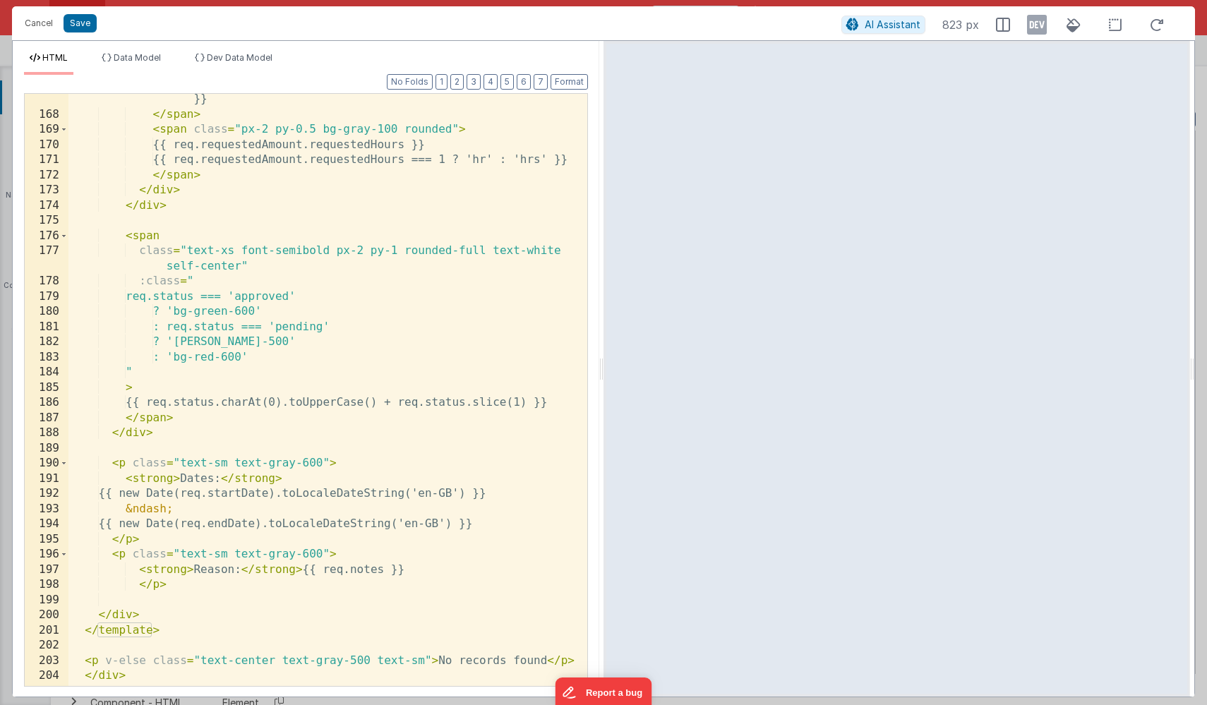
scroll to position [1260, 0]
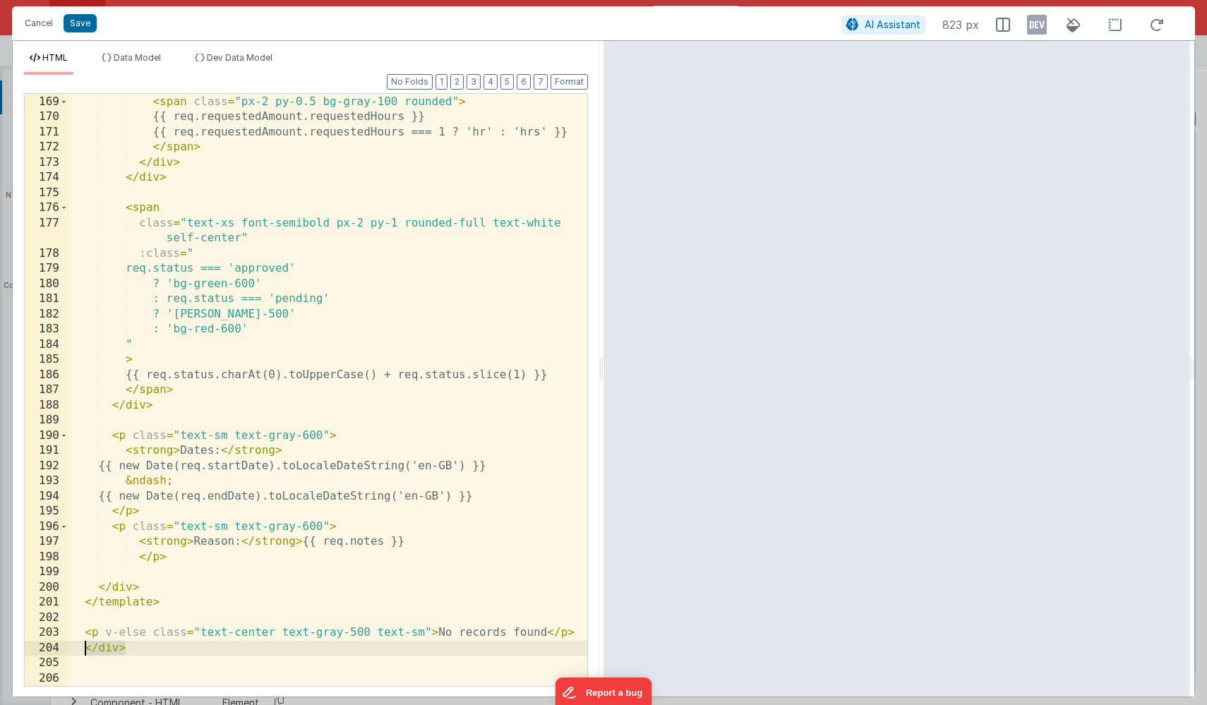
drag, startPoint x: 128, startPoint y: 650, endPoint x: 75, endPoint y: 650, distance: 53.0
click at [75, 650] on div "</ span > < span class = "px-2 py-0.5 bg-gray-100 rounded" > {{ req.requestedAm…" at bounding box center [327, 390] width 519 height 623
click at [133, 612] on div "</ span > < span class = "px-2 py-0.5 bg-gray-100 rounded" > {{ req.requestedAm…" at bounding box center [327, 390] width 519 height 623
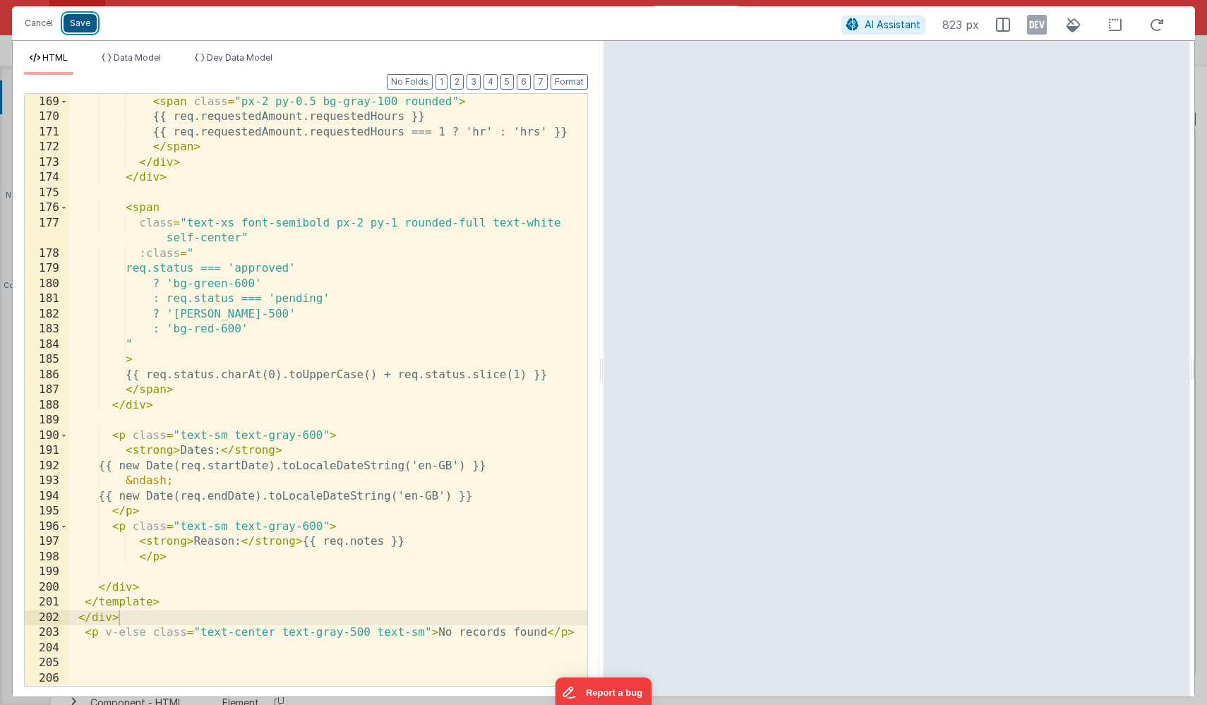
click at [83, 23] on button "Save" at bounding box center [80, 23] width 33 height 18
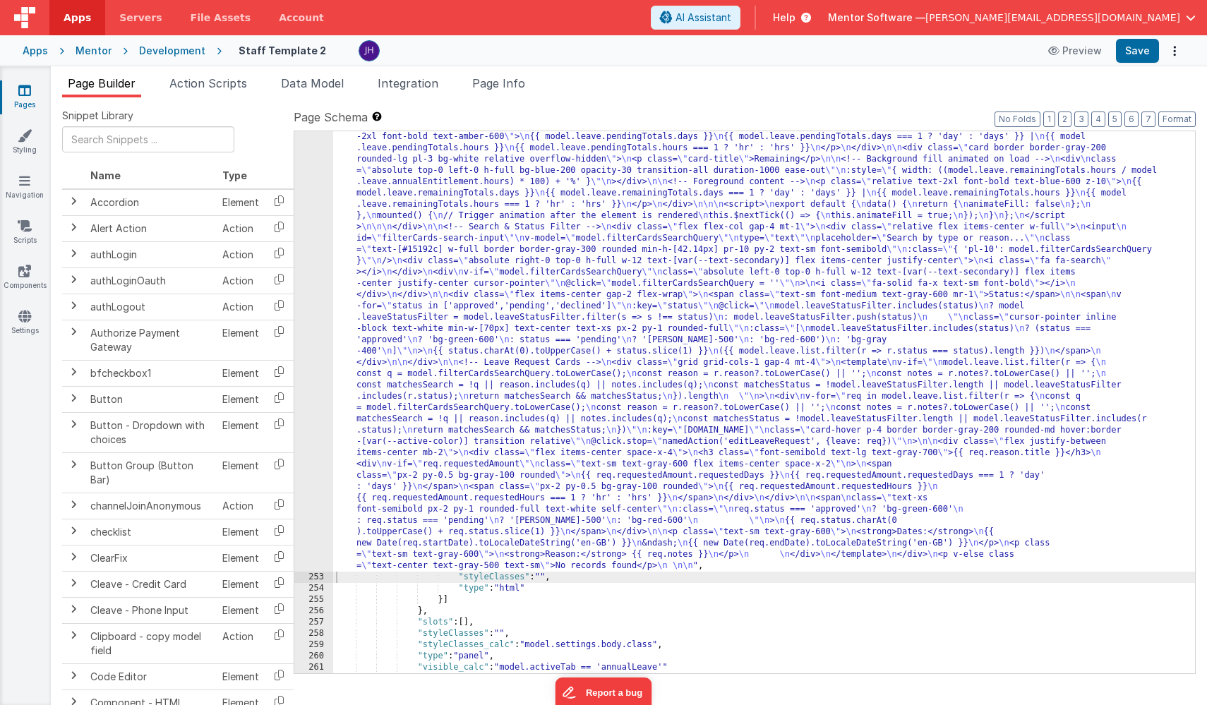
scroll to position [14671, 0]
click at [1139, 47] on button "Save" at bounding box center [1137, 51] width 43 height 24
click at [690, 284] on div ""html" : " <!--Alert --> \n <div v-if= \" model.activeTab ==='annualLeave' \" c…" at bounding box center [764, 578] width 862 height 1096
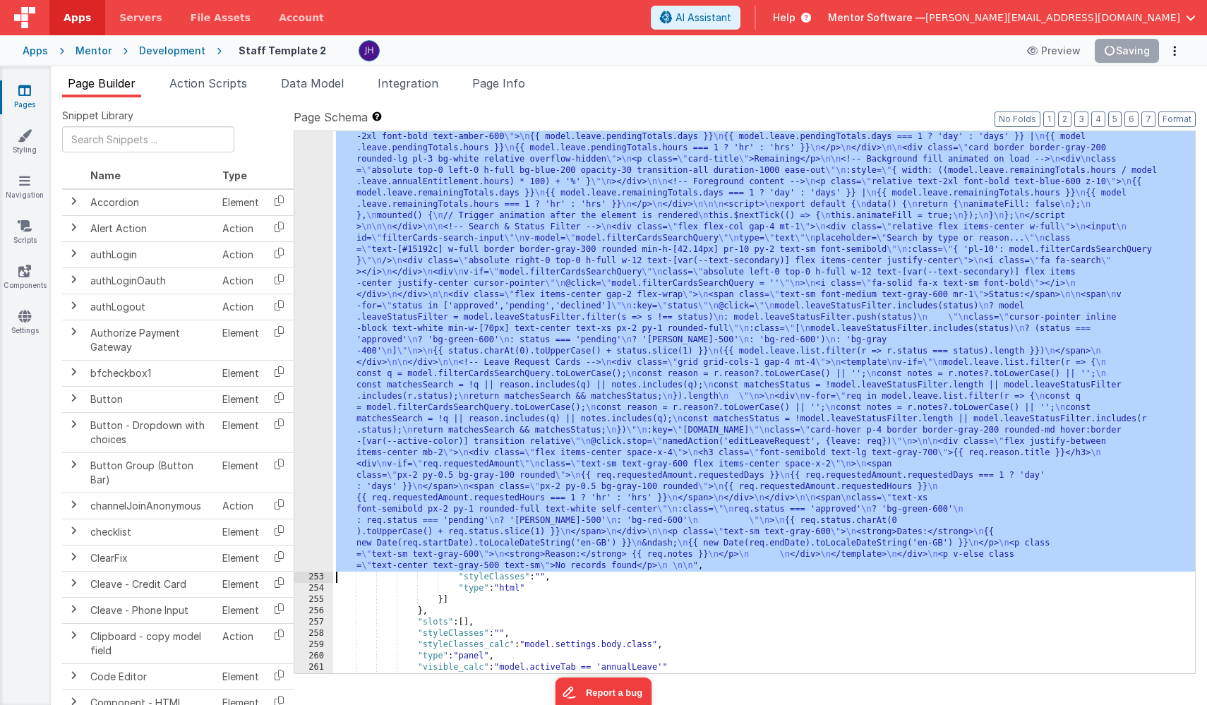
click at [319, 267] on div "252" at bounding box center [313, 301] width 39 height 542
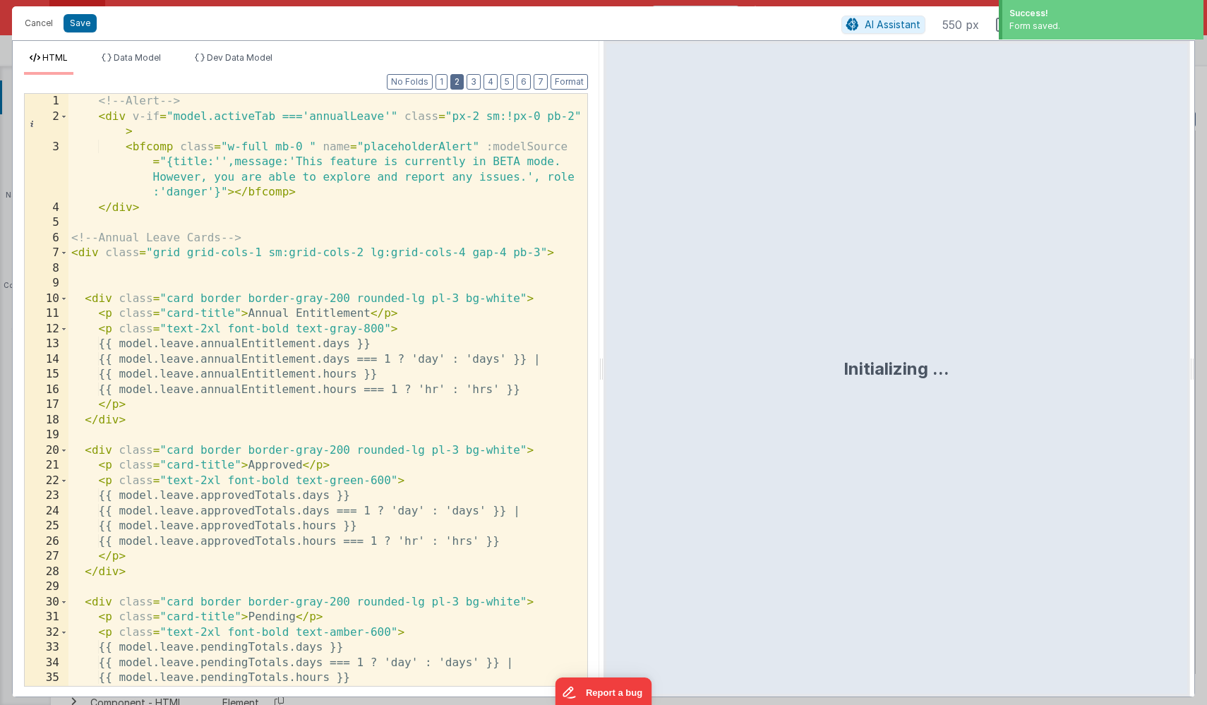
click at [460, 88] on button "2" at bounding box center [456, 82] width 13 height 16
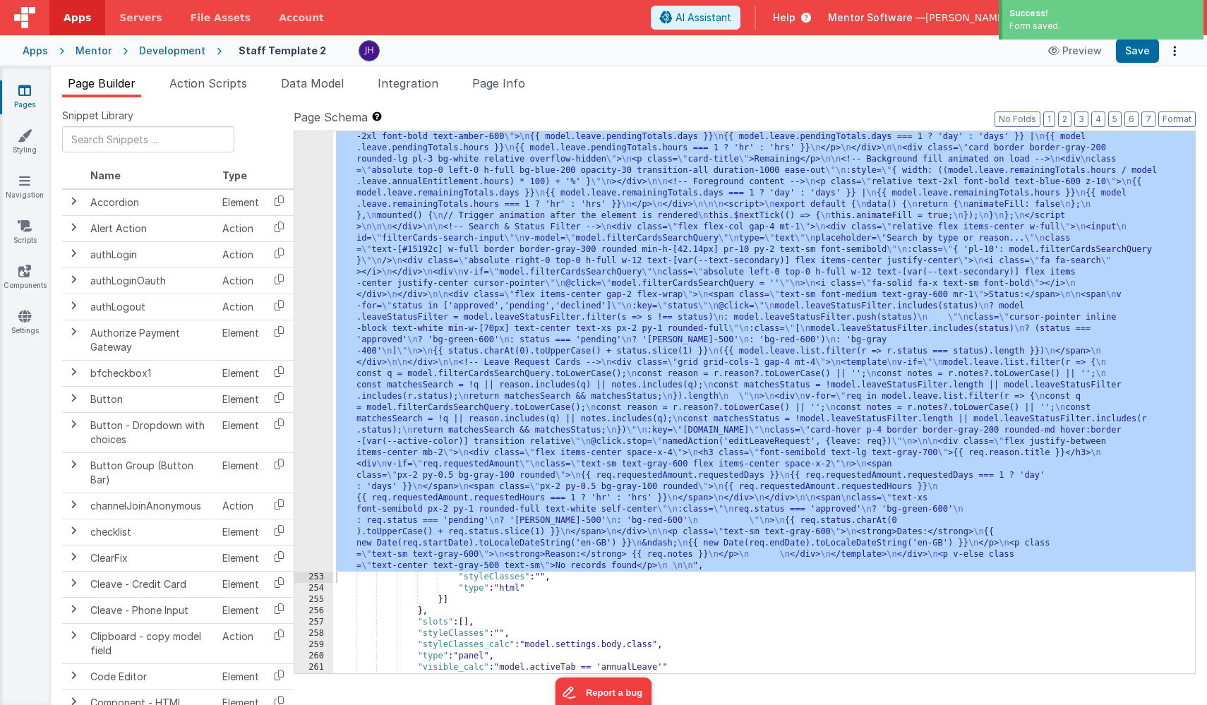
scroll to position [1, 0]
click at [409, 276] on div ""html" : " <!--Alert --> \n <div v-if= \" model.activeTab ==='annualLeave' \" c…" at bounding box center [764, 578] width 862 height 1096
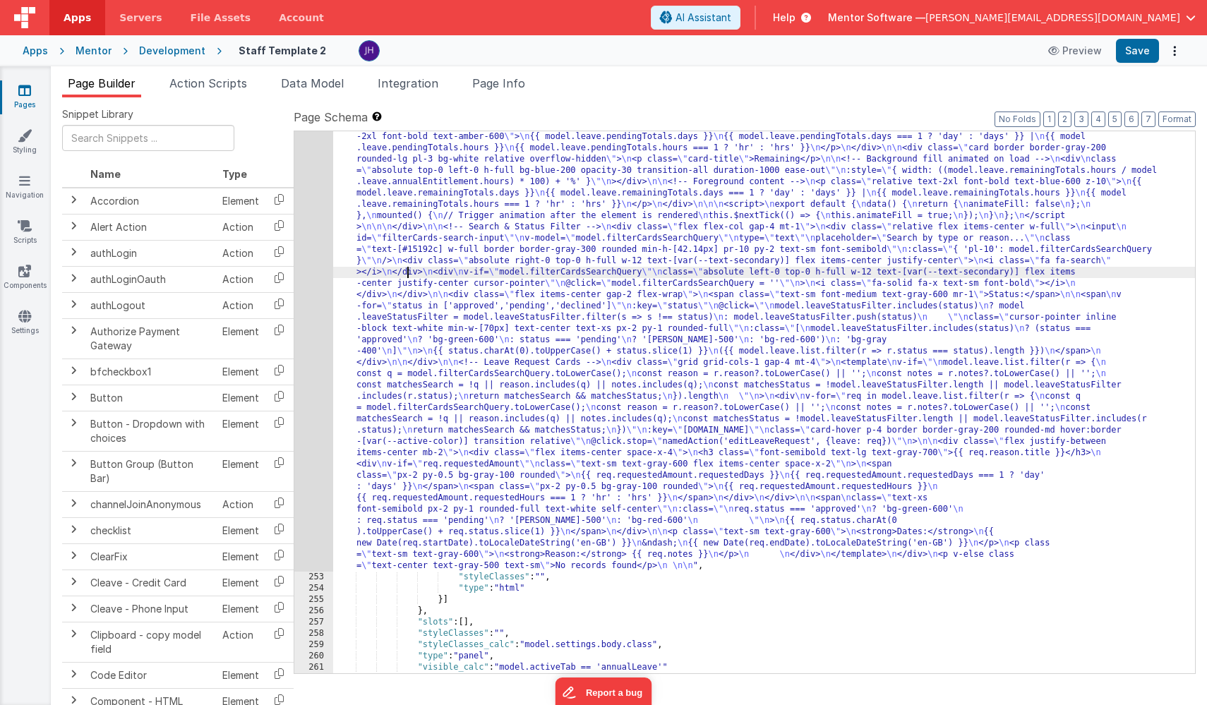
click at [313, 238] on div "252" at bounding box center [313, 301] width 39 height 542
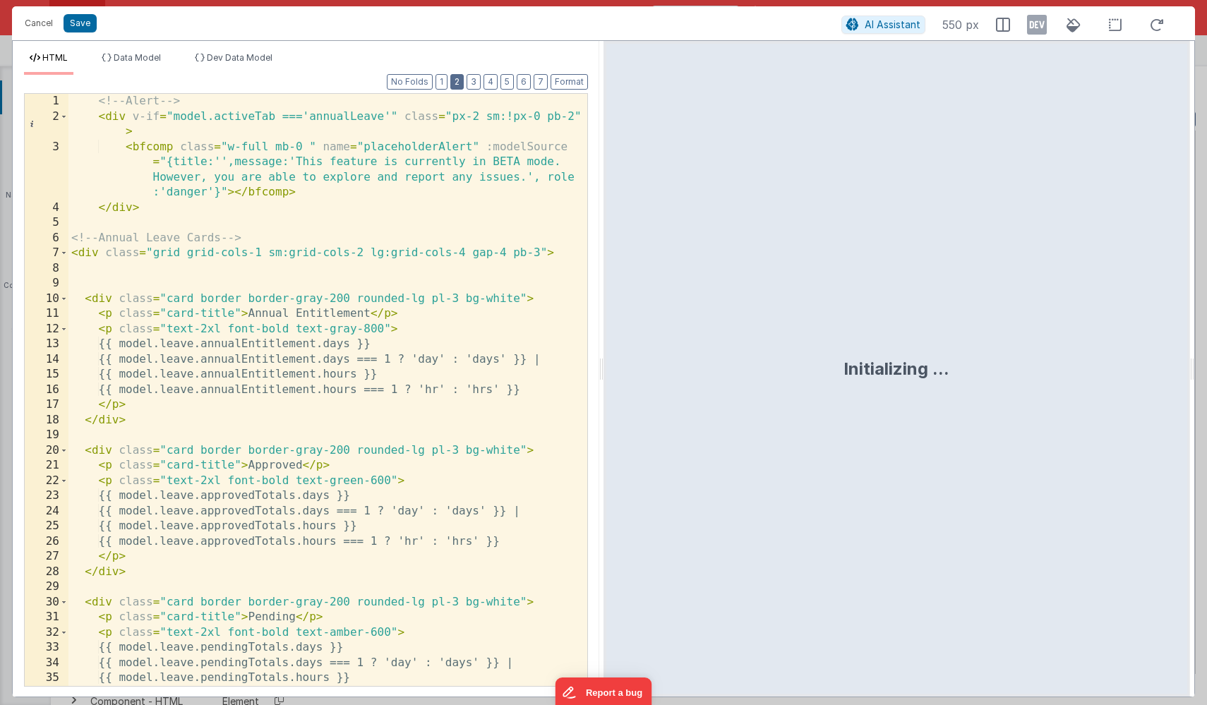
click at [459, 79] on button "2" at bounding box center [456, 82] width 13 height 16
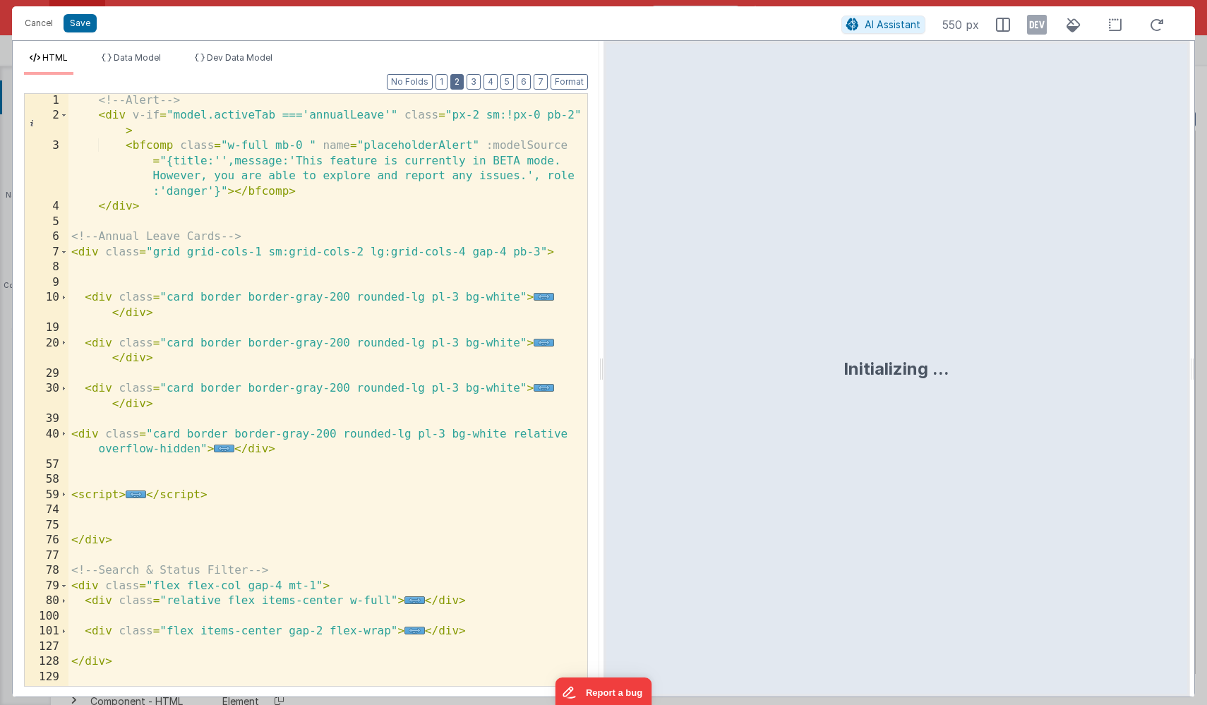
scroll to position [121, 0]
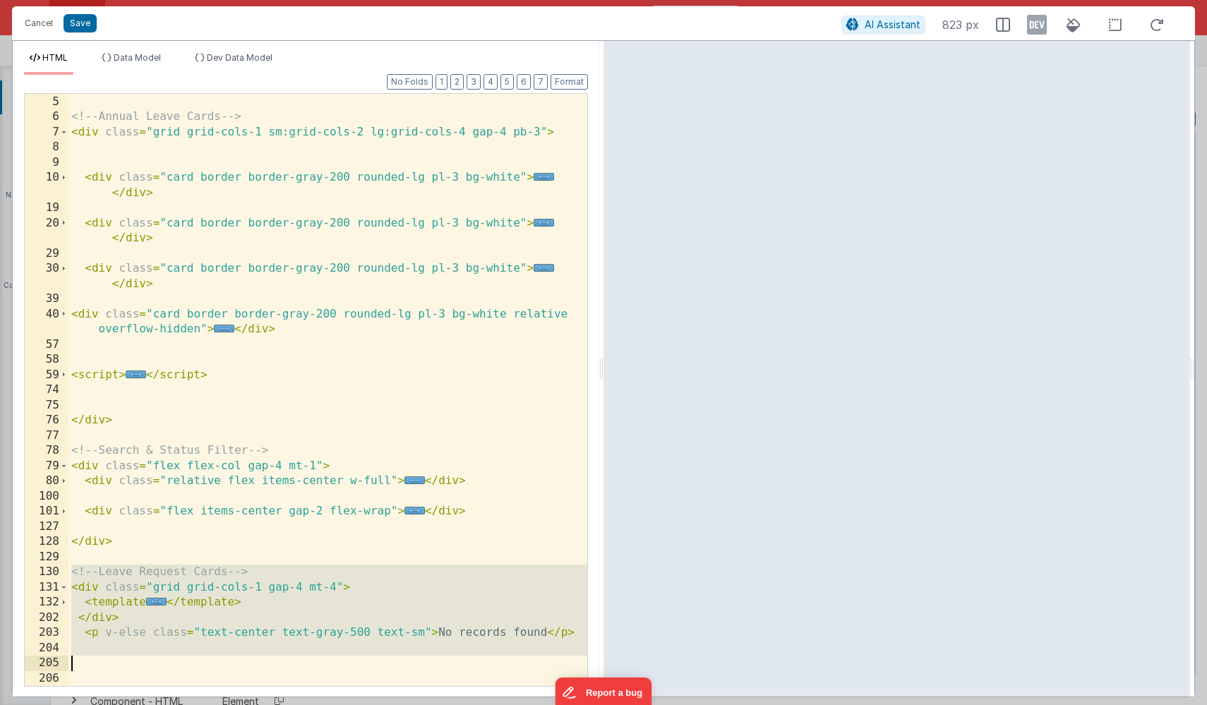
drag, startPoint x: 104, startPoint y: 619, endPoint x: 97, endPoint y: 667, distance: 47.7
click at [97, 667] on div "</ div > <!-- Annual Leave Cards --> < div class = "grid grid-cols-1 sm:grid-co…" at bounding box center [327, 390] width 519 height 623
click at [83, 23] on button "Save" at bounding box center [80, 23] width 33 height 18
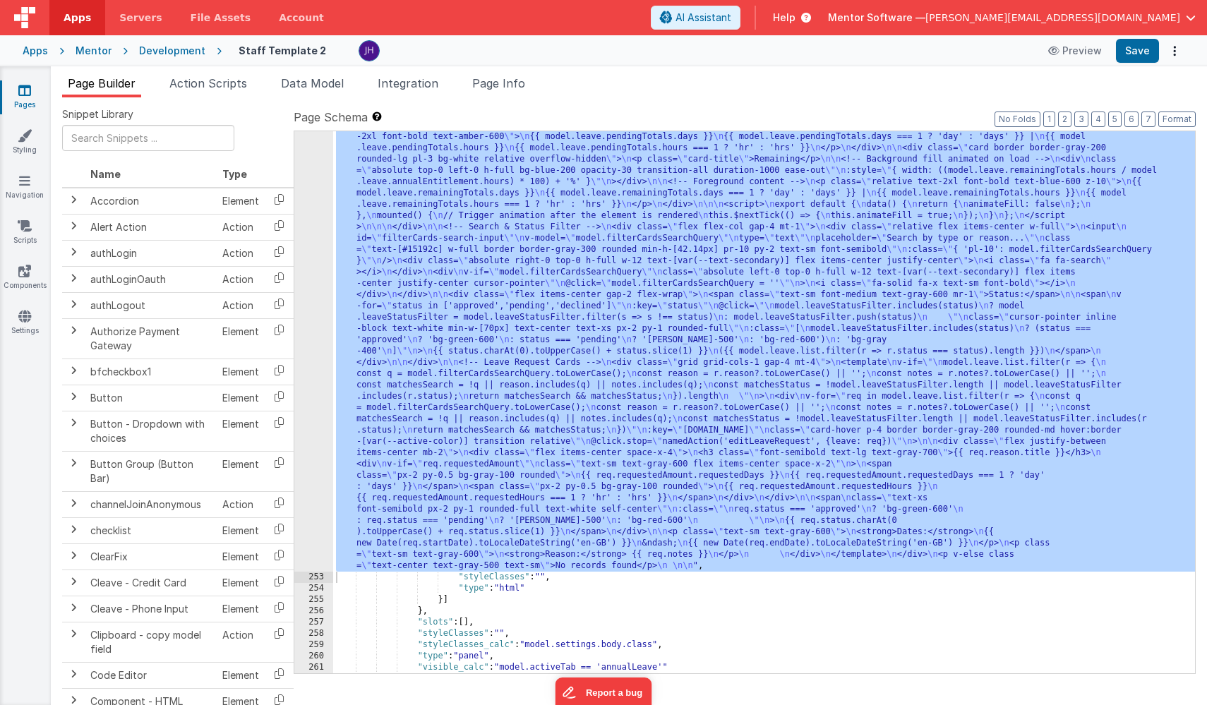
click at [93, 51] on div "Mentor" at bounding box center [94, 51] width 36 height 14
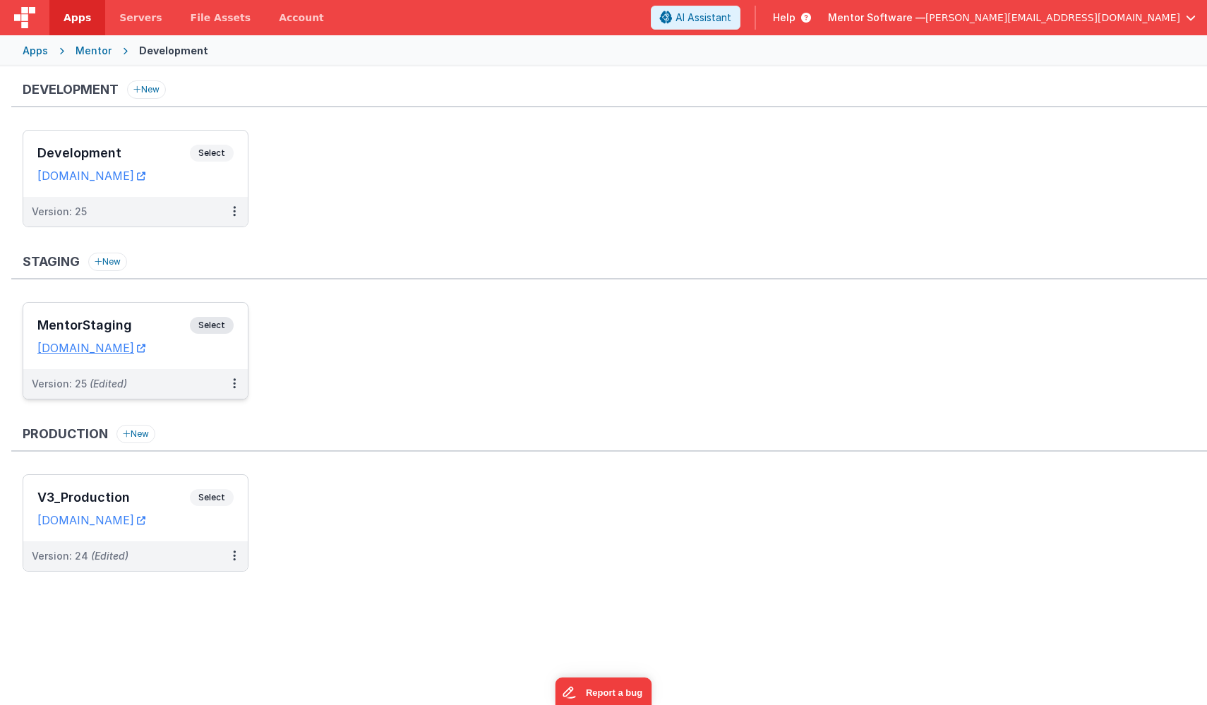
click at [143, 321] on h3 "MentorStaging" at bounding box center [113, 325] width 153 height 14
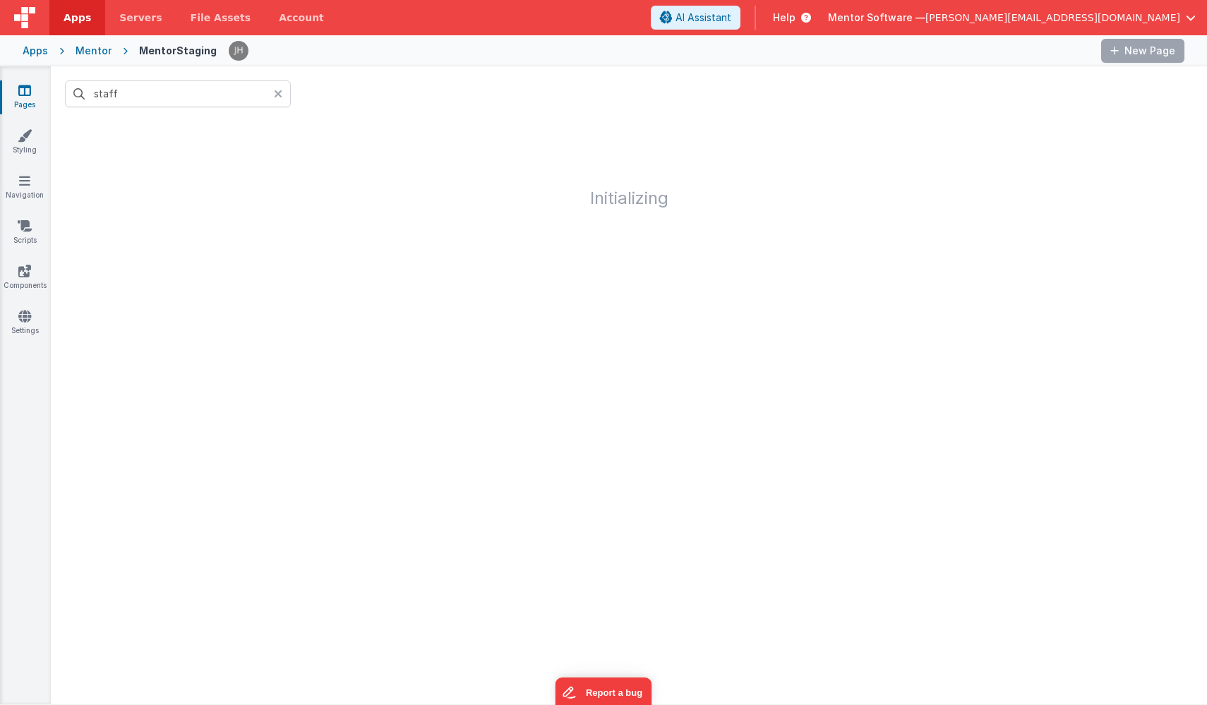
click at [281, 93] on icon at bounding box center [278, 93] width 8 height 11
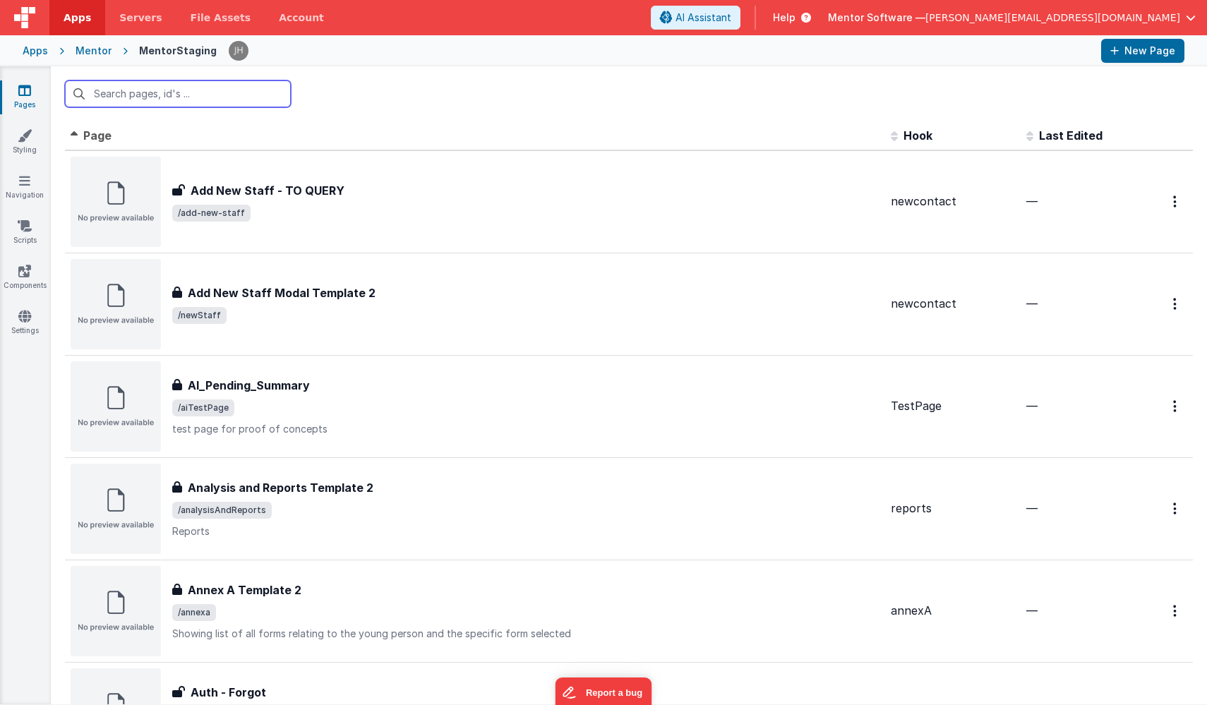
click at [163, 98] on input "text" at bounding box center [178, 93] width 226 height 27
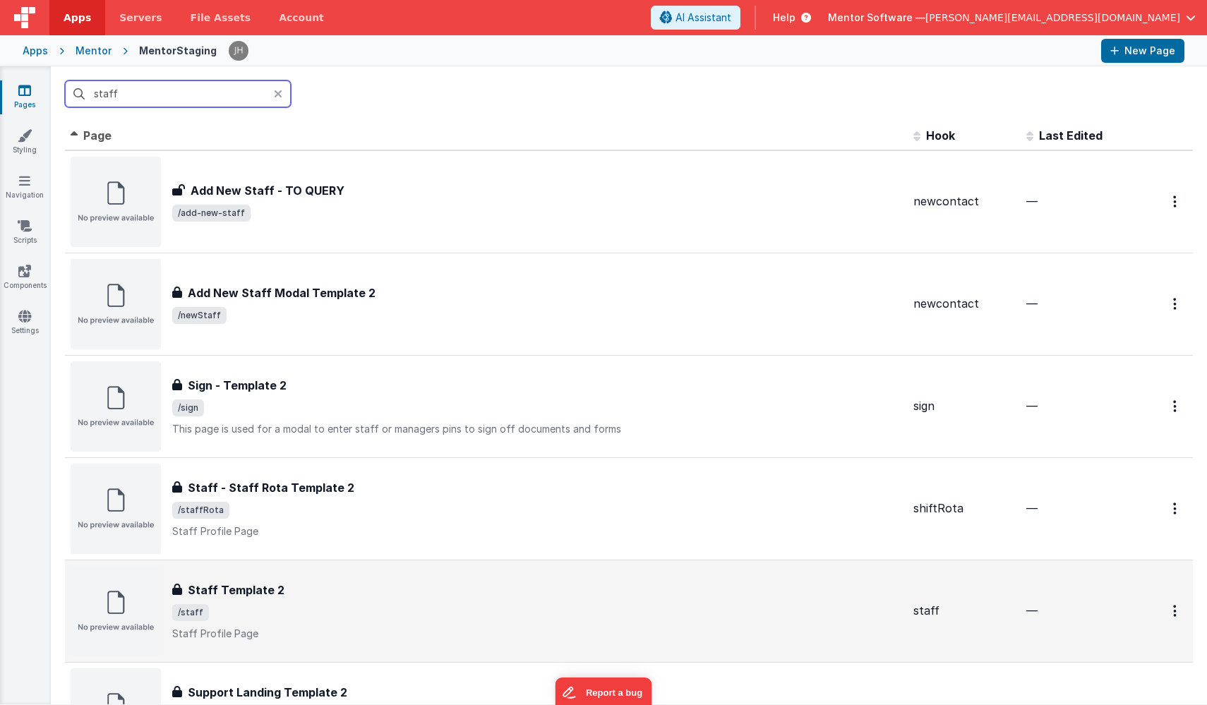
type input "staff"
click at [303, 579] on div "Staff Template 2 Staff Template 2 /staff Staff Profile Page" at bounding box center [487, 611] width 832 height 90
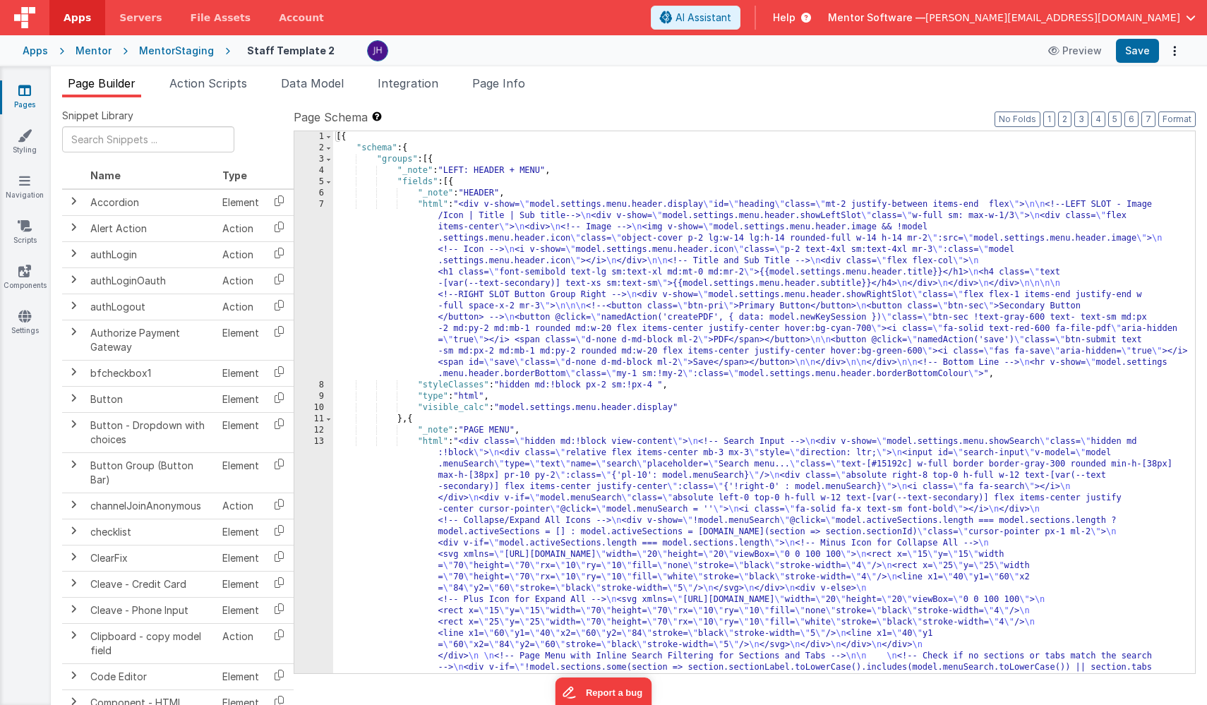
click at [103, 88] on span "Page Builder" at bounding box center [102, 83] width 68 height 14
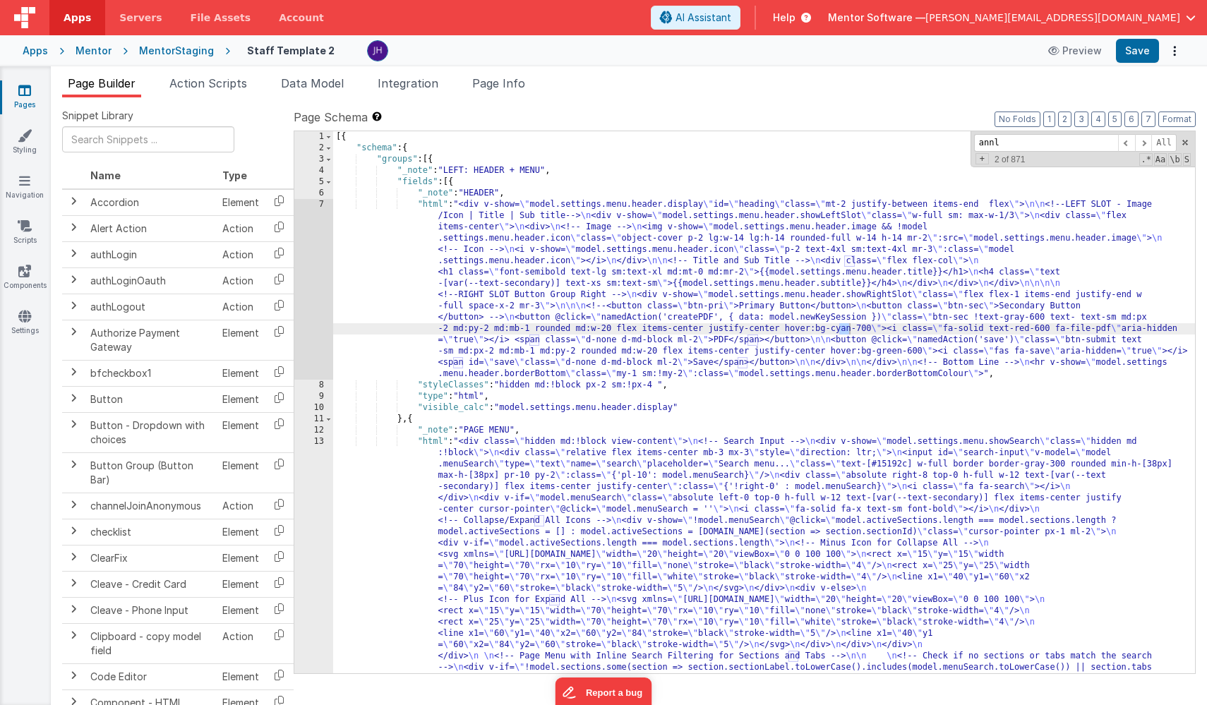
scroll to position [1051, 0]
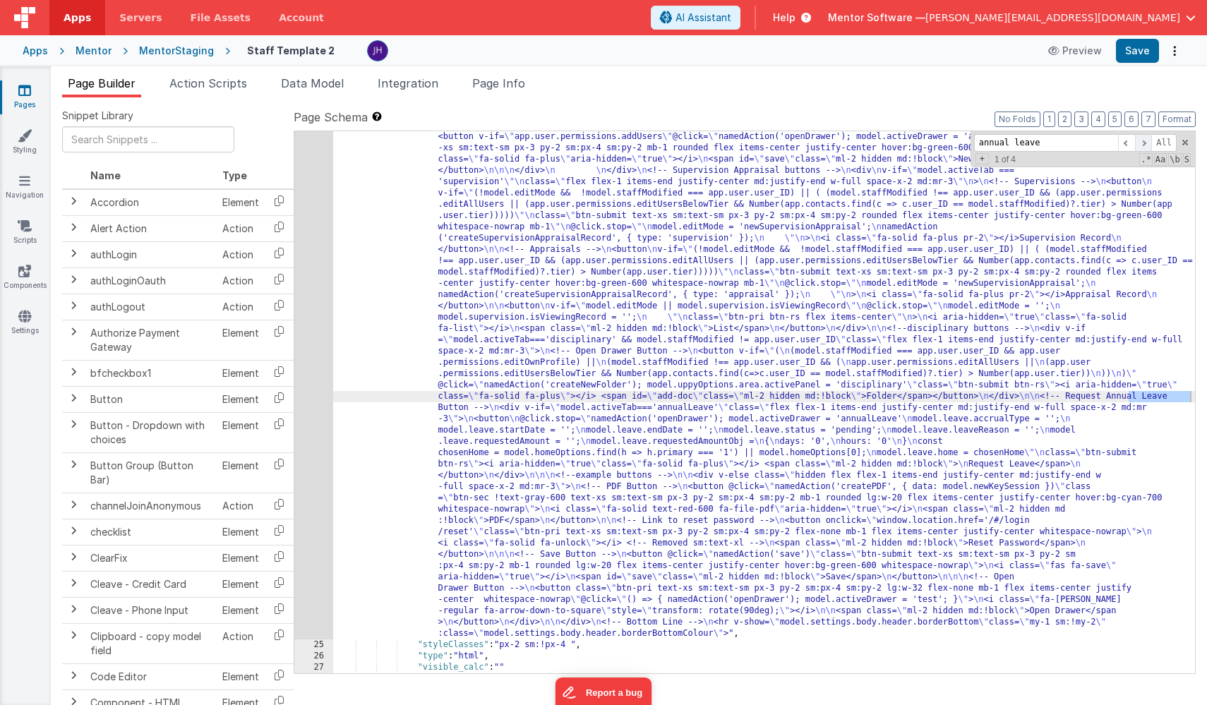
type input "annual leave"
click at [1144, 141] on span at bounding box center [1143, 143] width 17 height 18
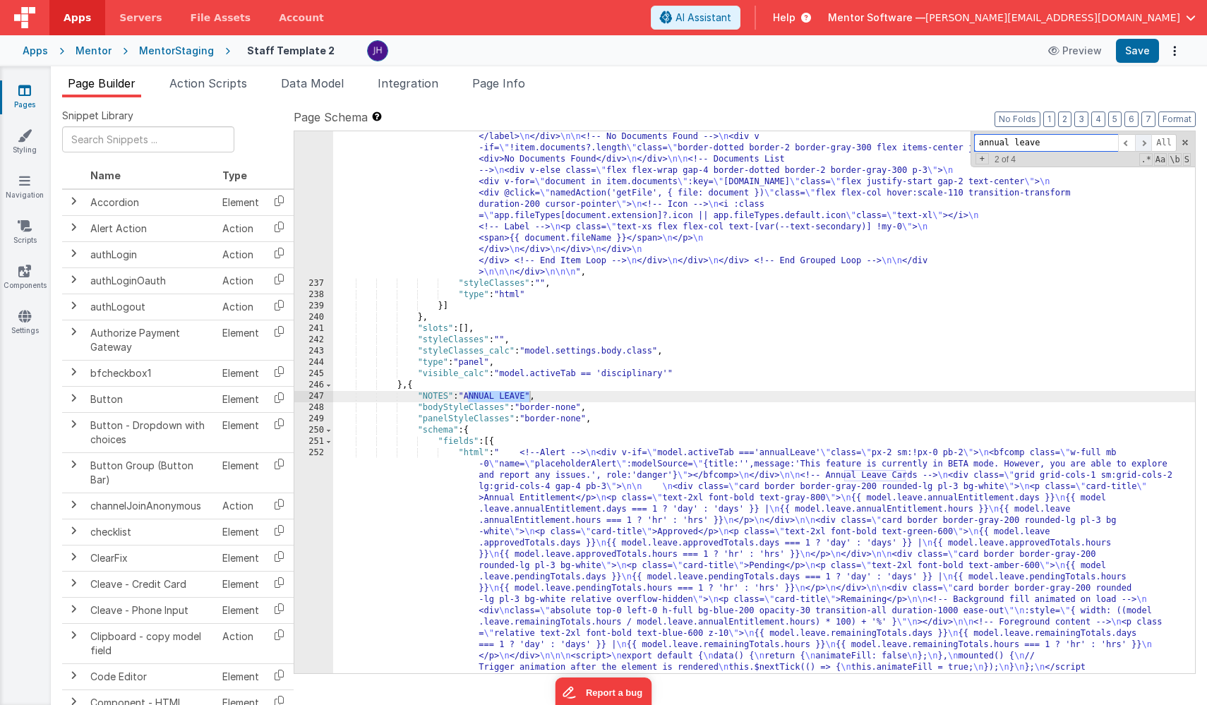
scroll to position [14296, 0]
click at [568, 494] on div ""html" : "<bfcomp v-if= \" model.staffModified == app.user.user_ID \" name= \" …" at bounding box center [764, 509] width 862 height 1887
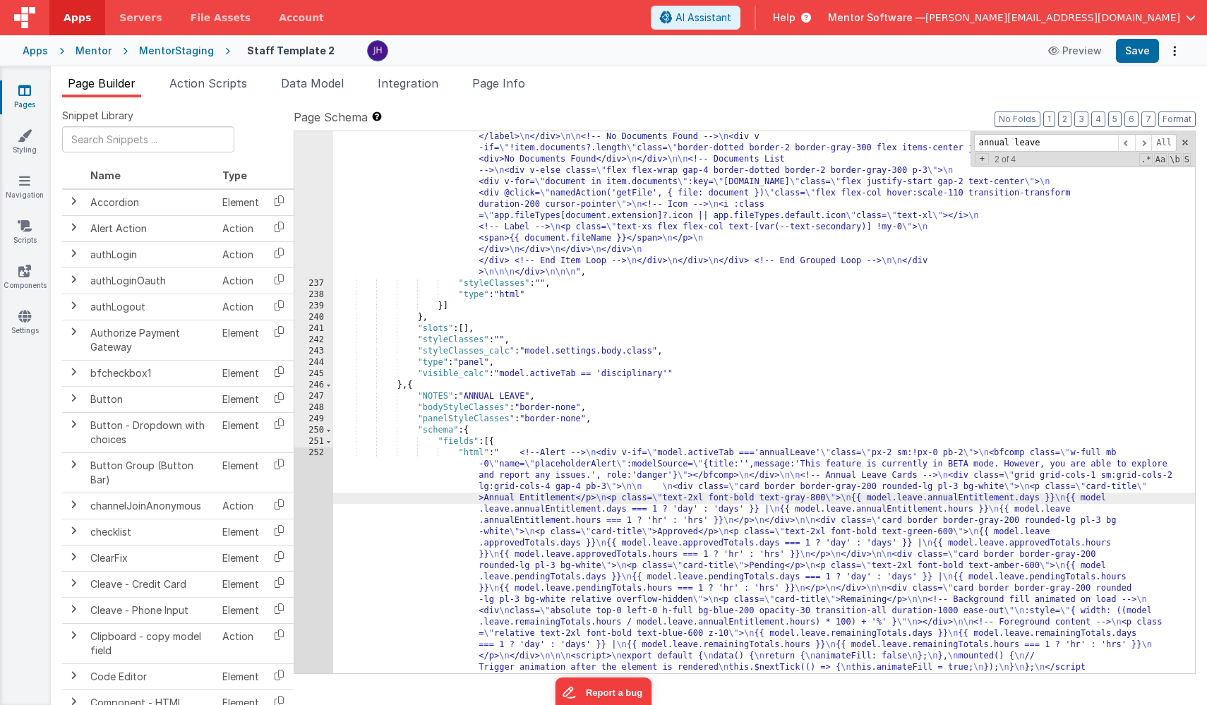
scroll to position [14625, 0]
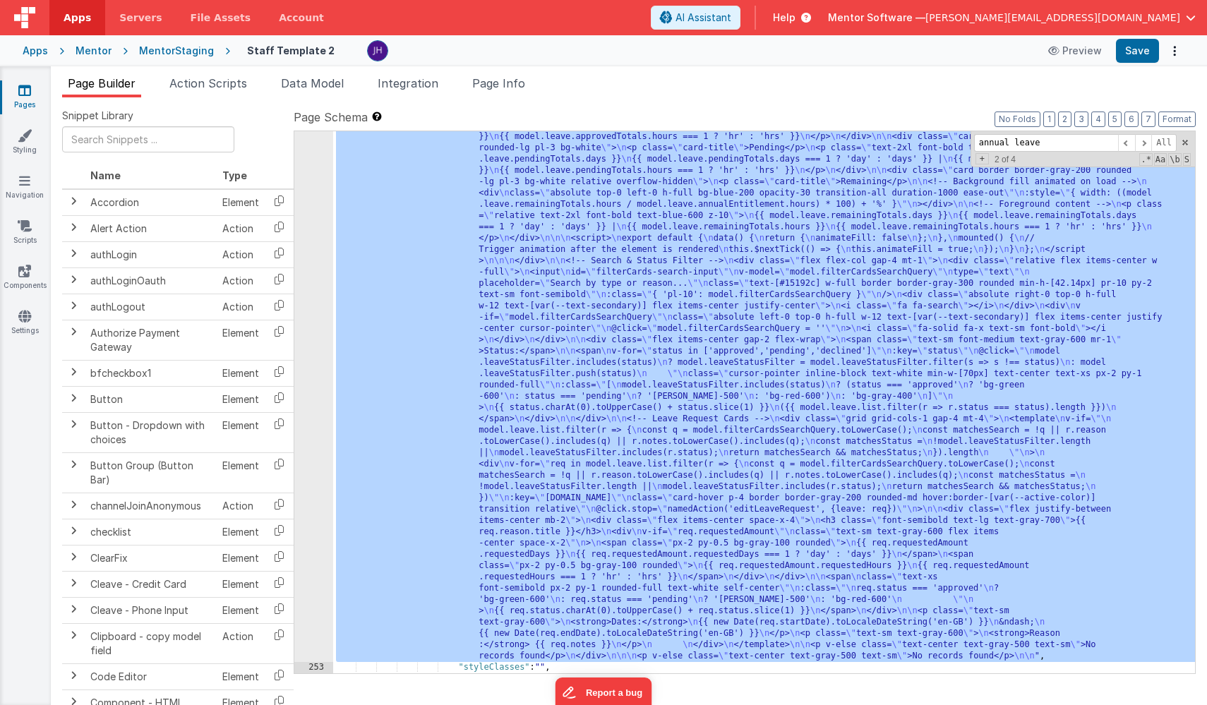
click at [296, 372] on div "252" at bounding box center [313, 346] width 39 height 633
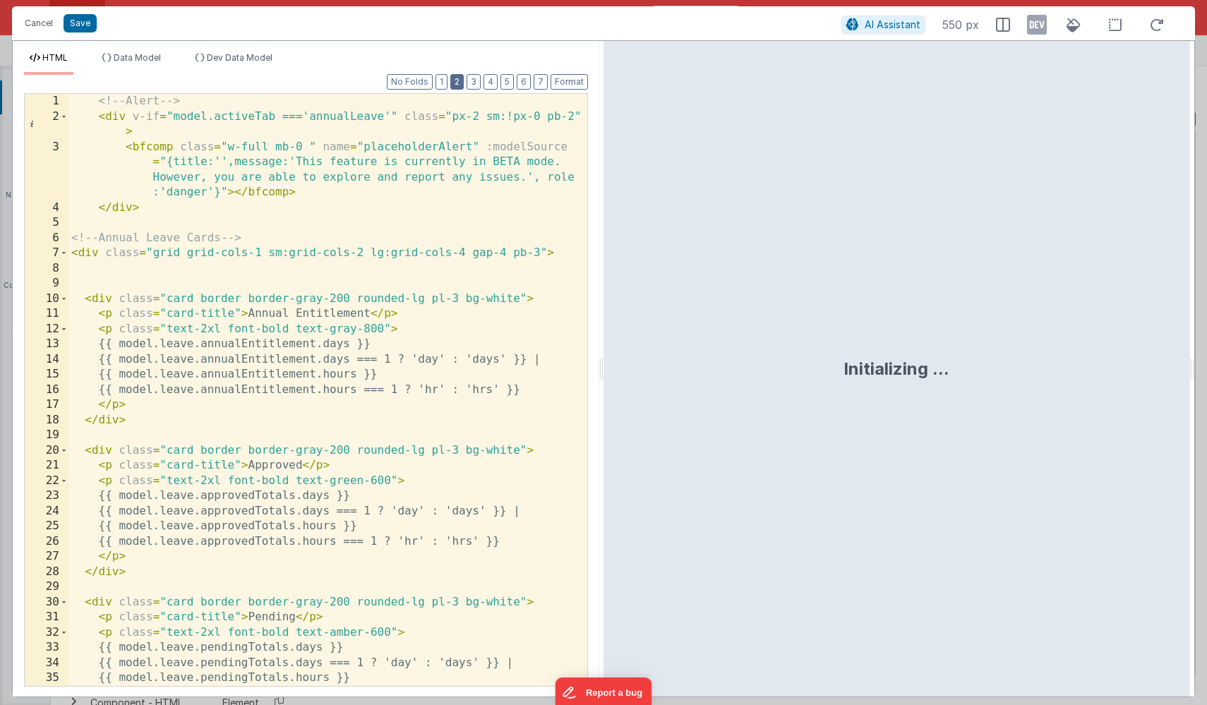
click at [461, 84] on button "2" at bounding box center [456, 82] width 13 height 16
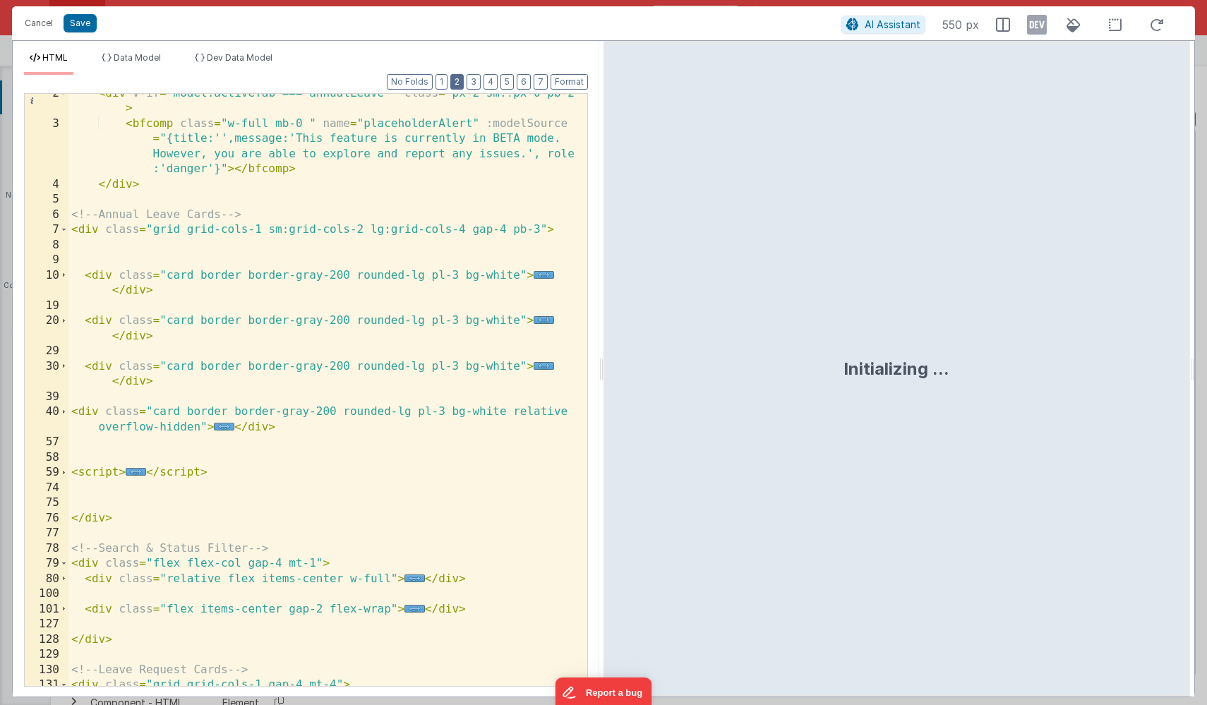
scroll to position [167, 0]
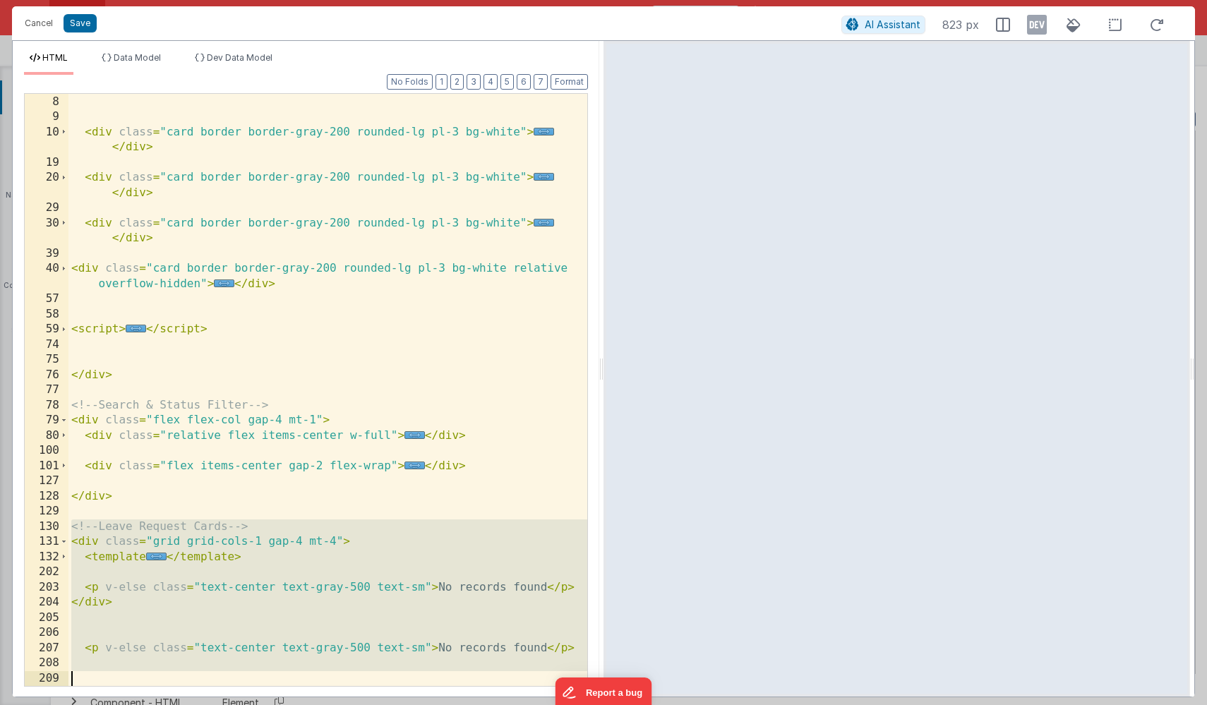
drag, startPoint x: 85, startPoint y: 556, endPoint x: 133, endPoint y: 676, distance: 129.3
click at [133, 676] on div "< div class = "grid grid-cols-1 sm:grid-cols-2 lg:grid-cols-4 gap-4 pb-3" > < d…" at bounding box center [327, 390] width 519 height 623
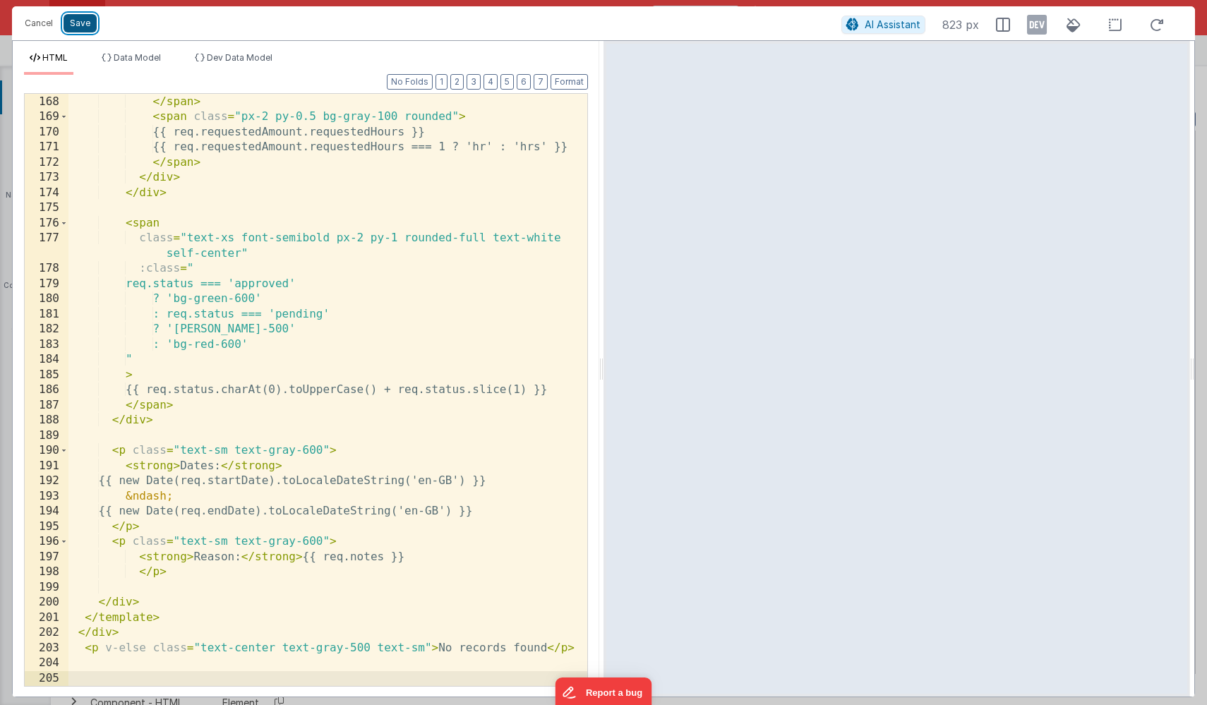
click at [81, 28] on button "Save" at bounding box center [80, 23] width 33 height 18
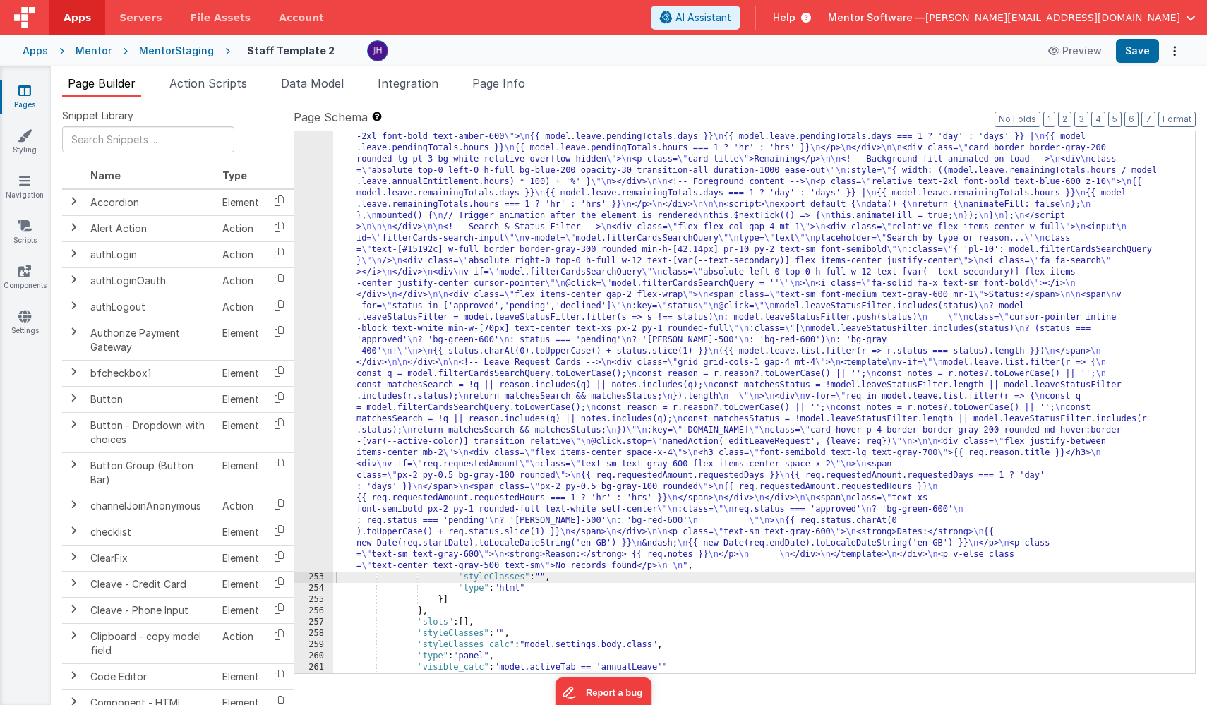
scroll to position [14671, 0]
click at [1134, 55] on button "Save" at bounding box center [1137, 51] width 43 height 24
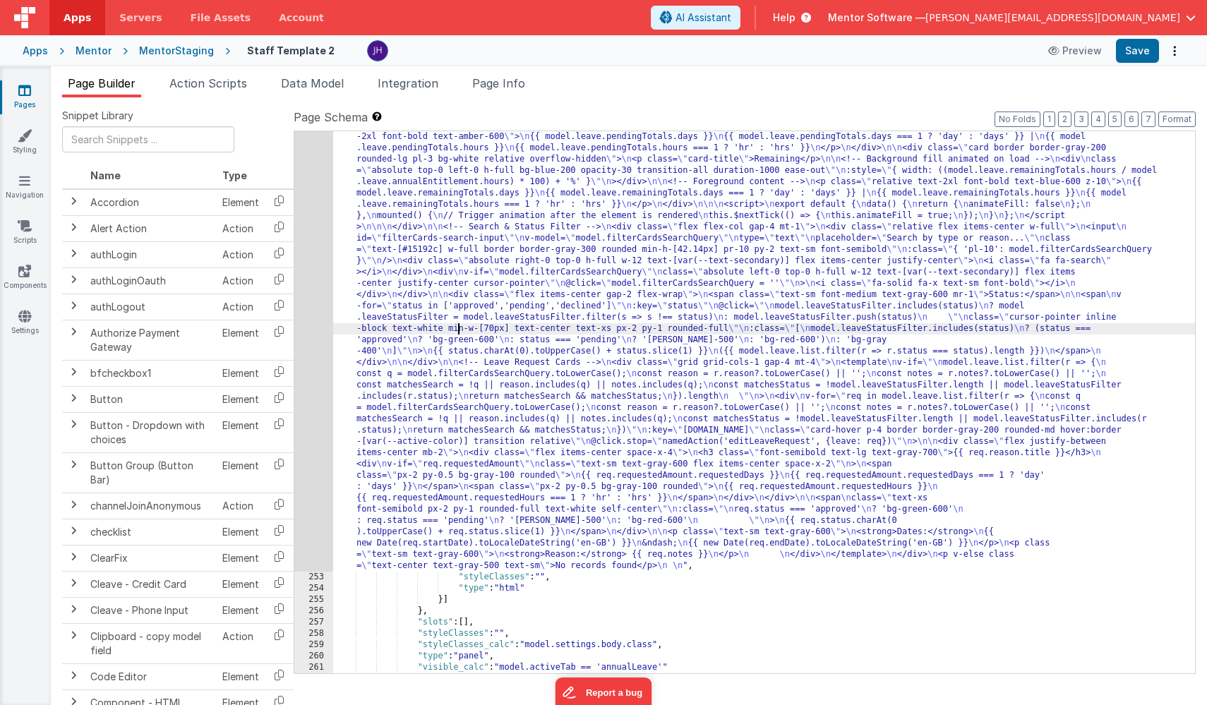
click at [460, 326] on div ""html" : " <!--Alert --> \n <div v-if= \" model.activeTab ==='annualLeave' \" c…" at bounding box center [764, 578] width 862 height 1096
click at [316, 287] on div "252" at bounding box center [313, 301] width 39 height 542
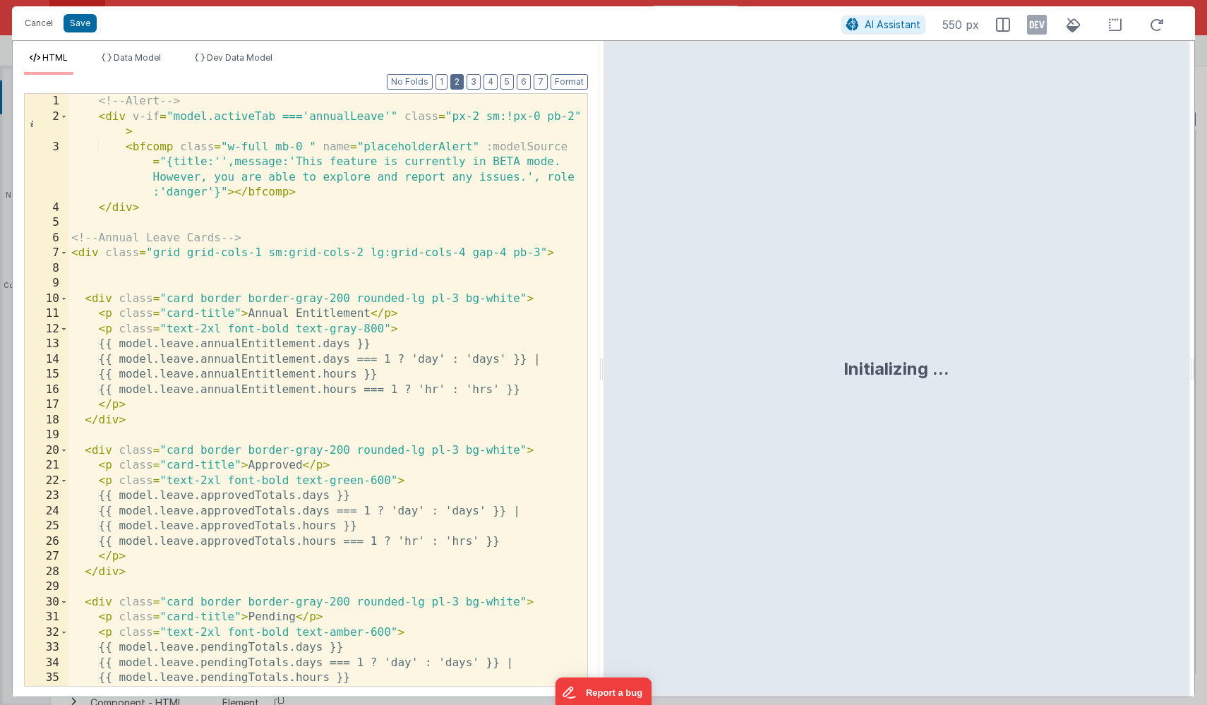
click at [459, 84] on button "2" at bounding box center [456, 82] width 13 height 16
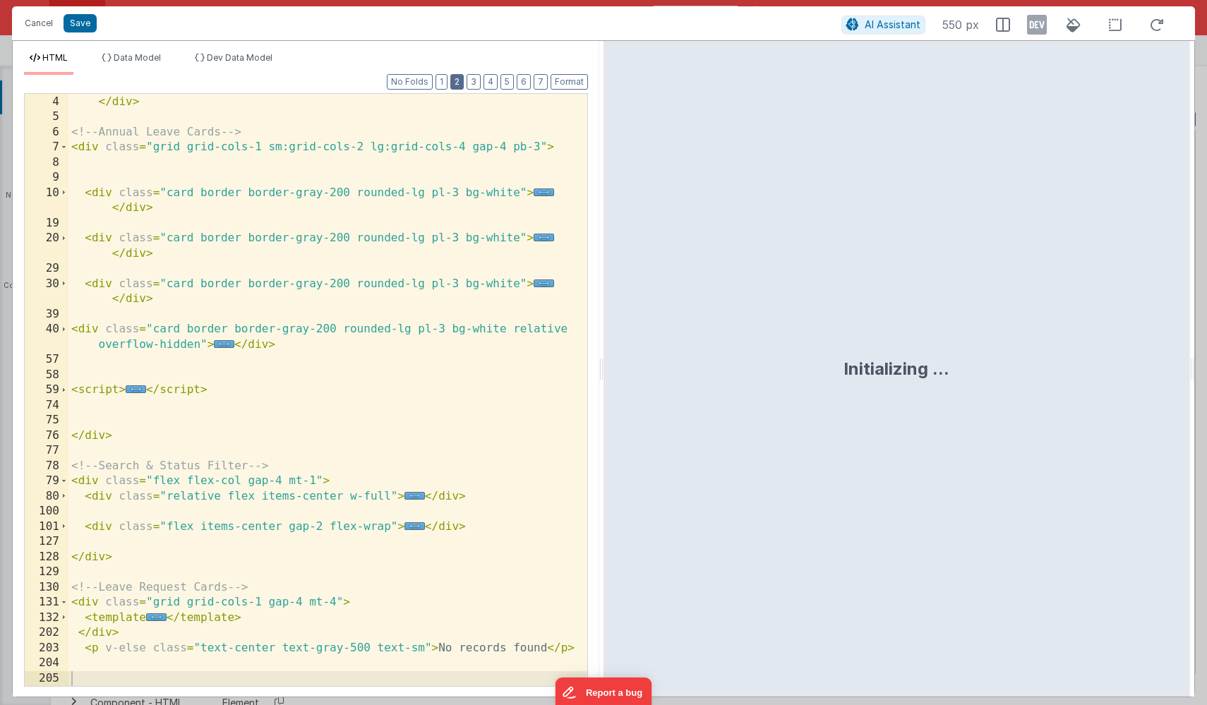
scroll to position [106, 0]
click at [155, 621] on span "..." at bounding box center [156, 618] width 20 height 8
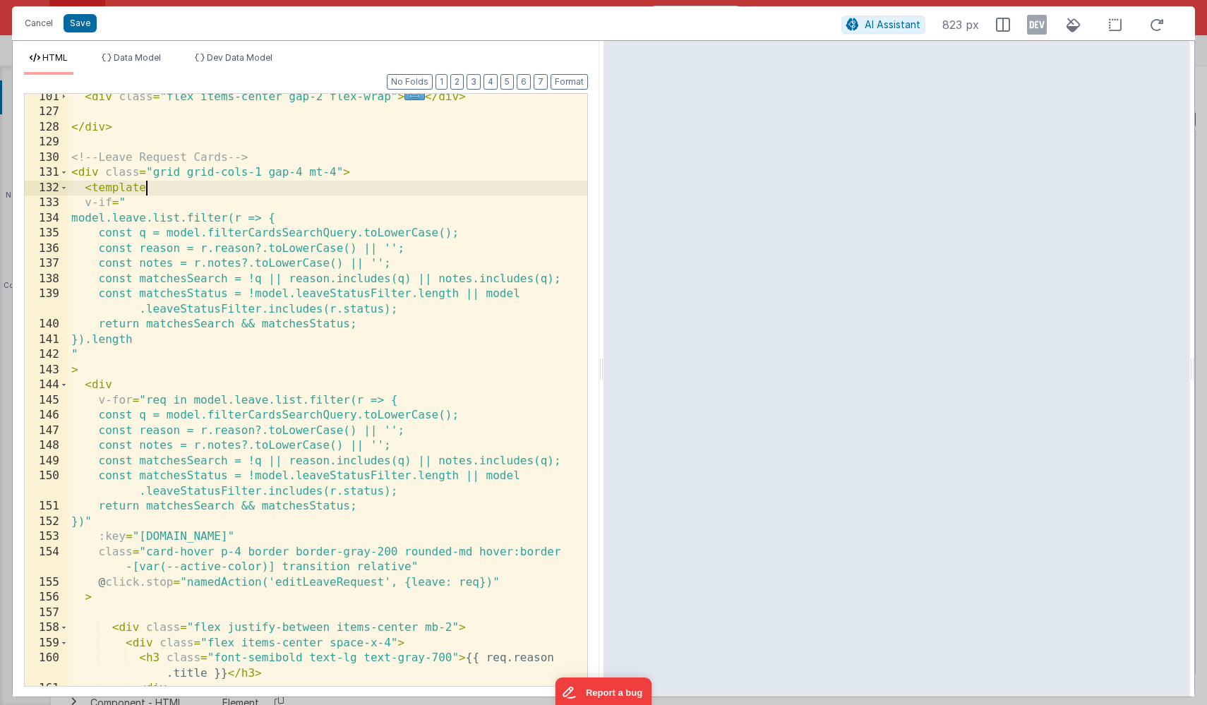
scroll to position [536, 0]
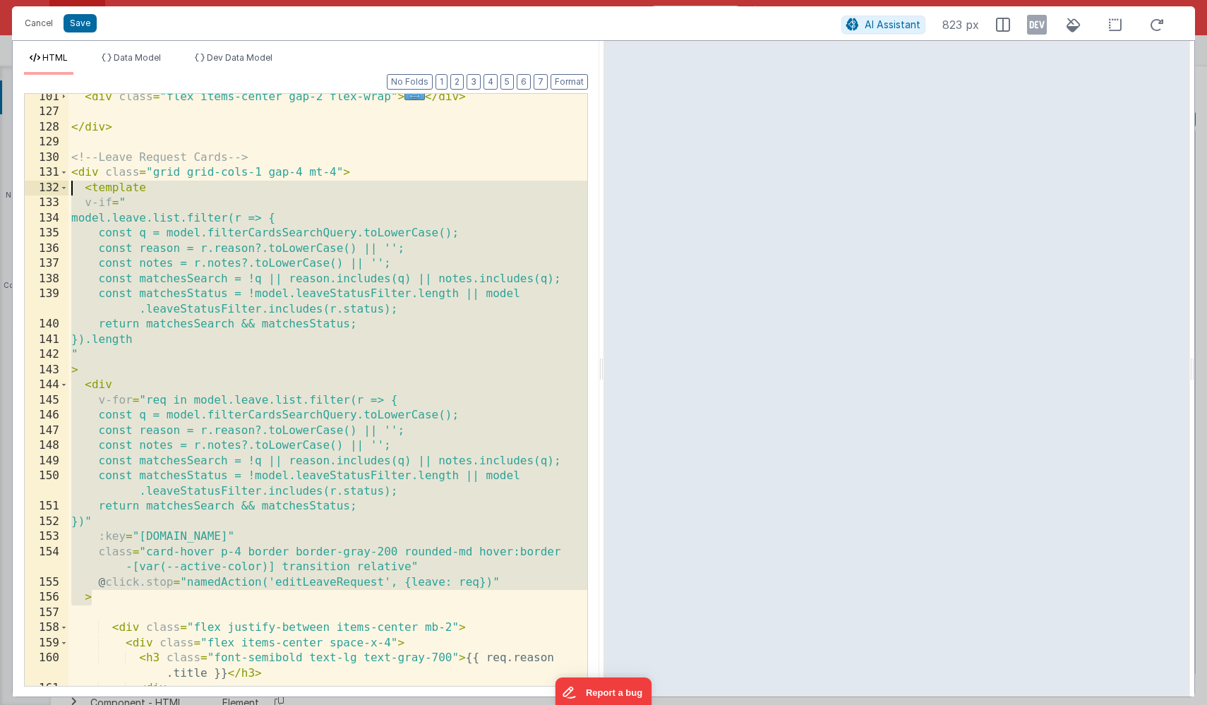
drag, startPoint x: 105, startPoint y: 599, endPoint x: 68, endPoint y: 189, distance: 411.8
click at [68, 189] on div "< div class = "flex items-center gap-2 flex-wrap" > ... </ div > </ div > <!-- …" at bounding box center [327, 401] width 519 height 623
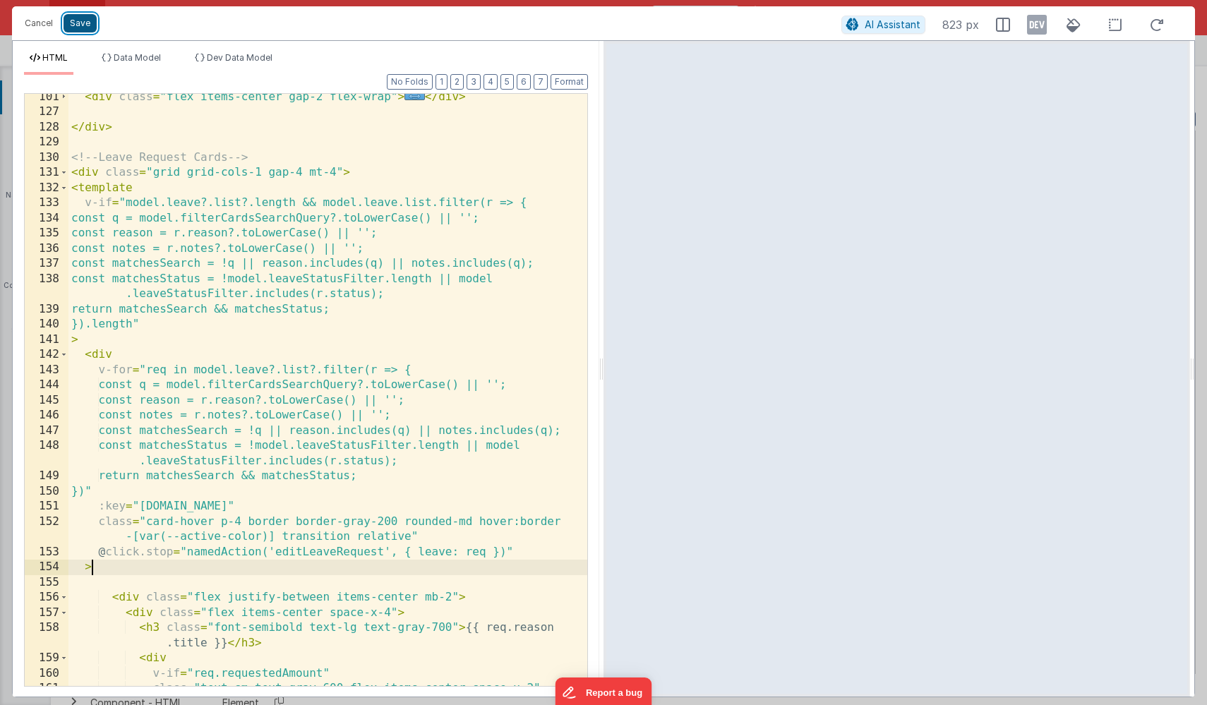
click at [78, 25] on button "Save" at bounding box center [80, 23] width 33 height 18
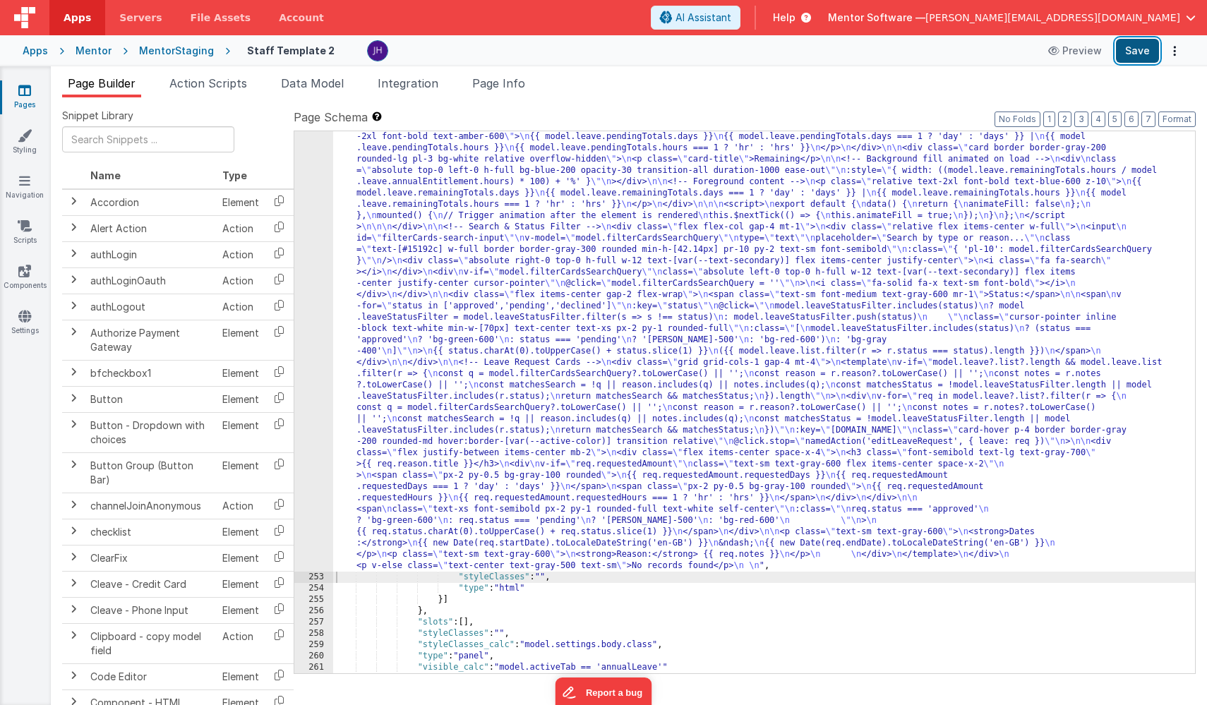
click at [1135, 56] on button "Save" at bounding box center [1137, 51] width 43 height 24
click at [318, 80] on span "Data Model" at bounding box center [312, 83] width 63 height 14
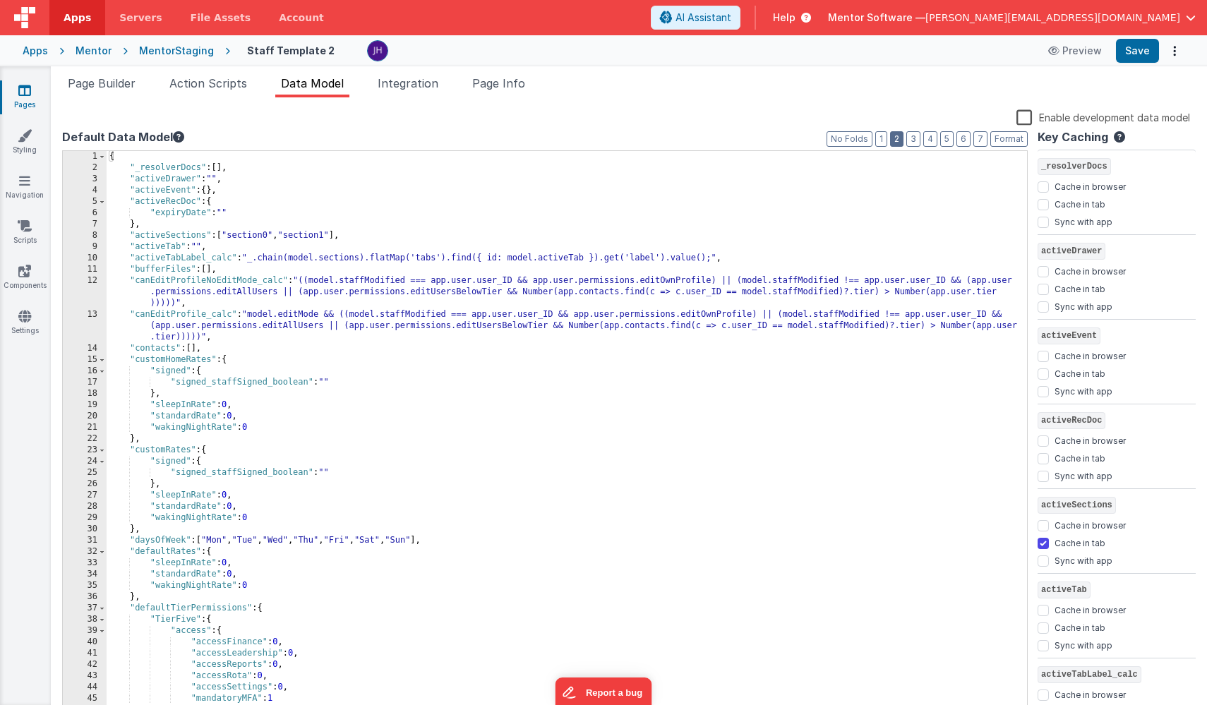
click at [900, 136] on button "2" at bounding box center [896, 139] width 13 height 16
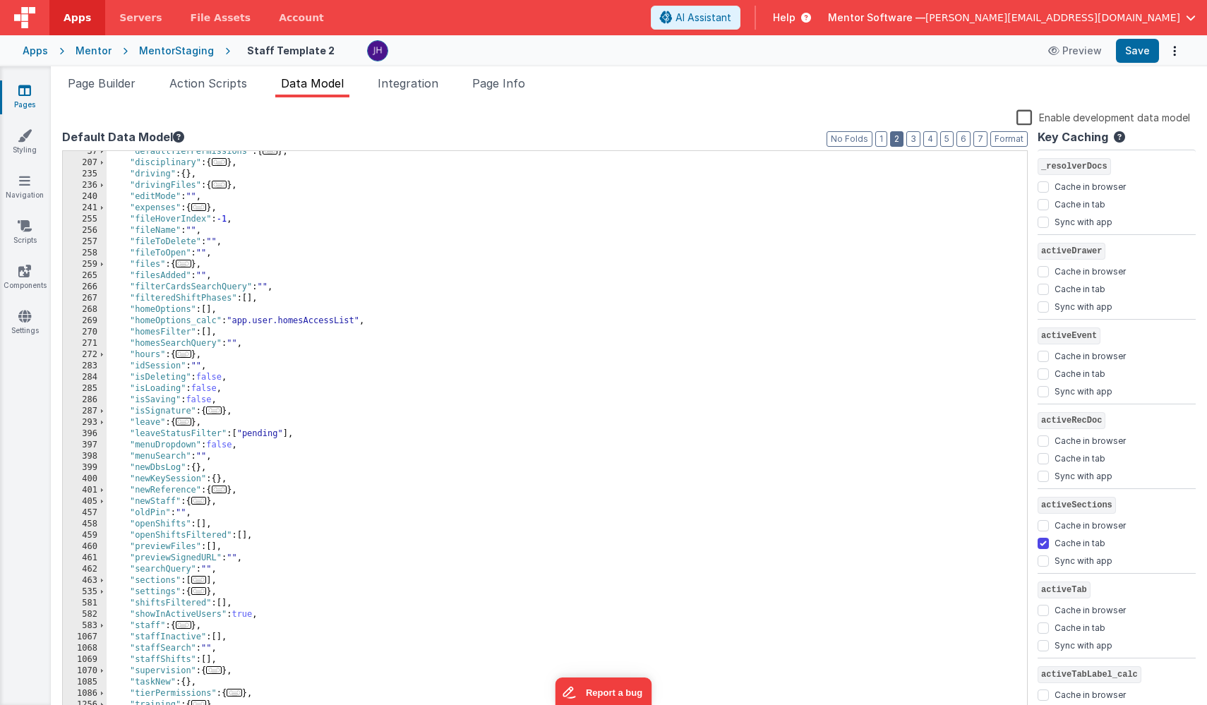
scroll to position [258, 0]
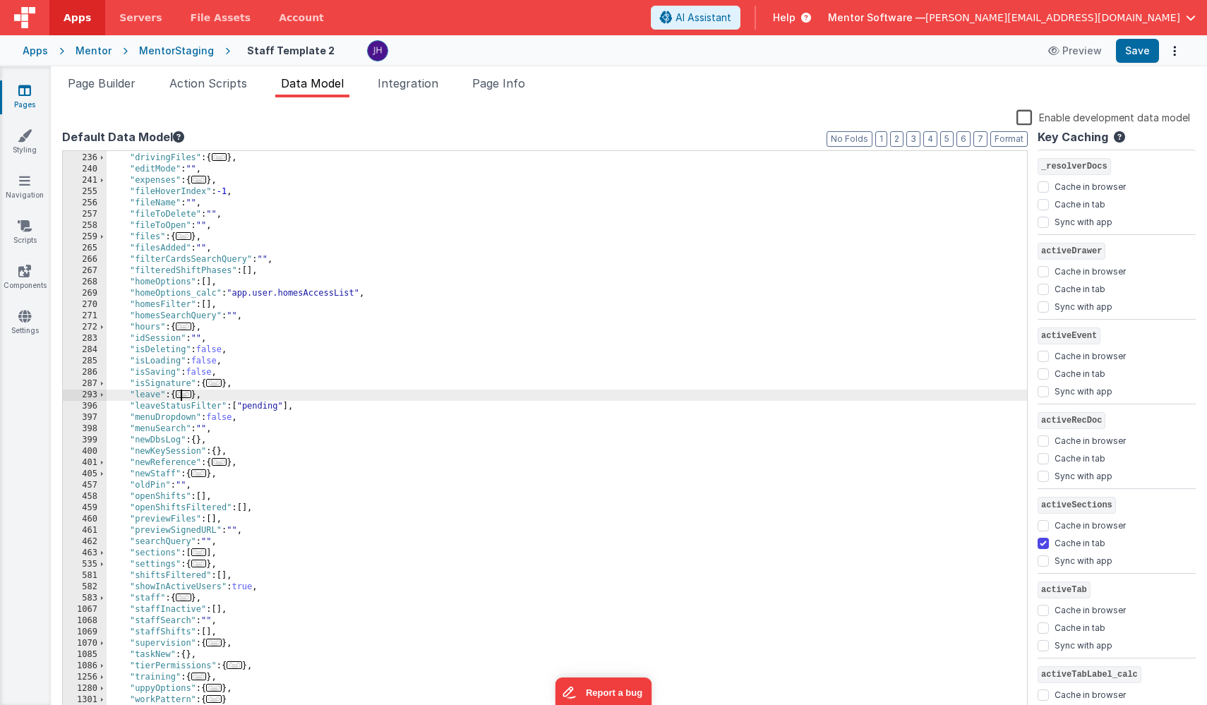
click at [186, 395] on span "..." at bounding box center [184, 394] width 16 height 8
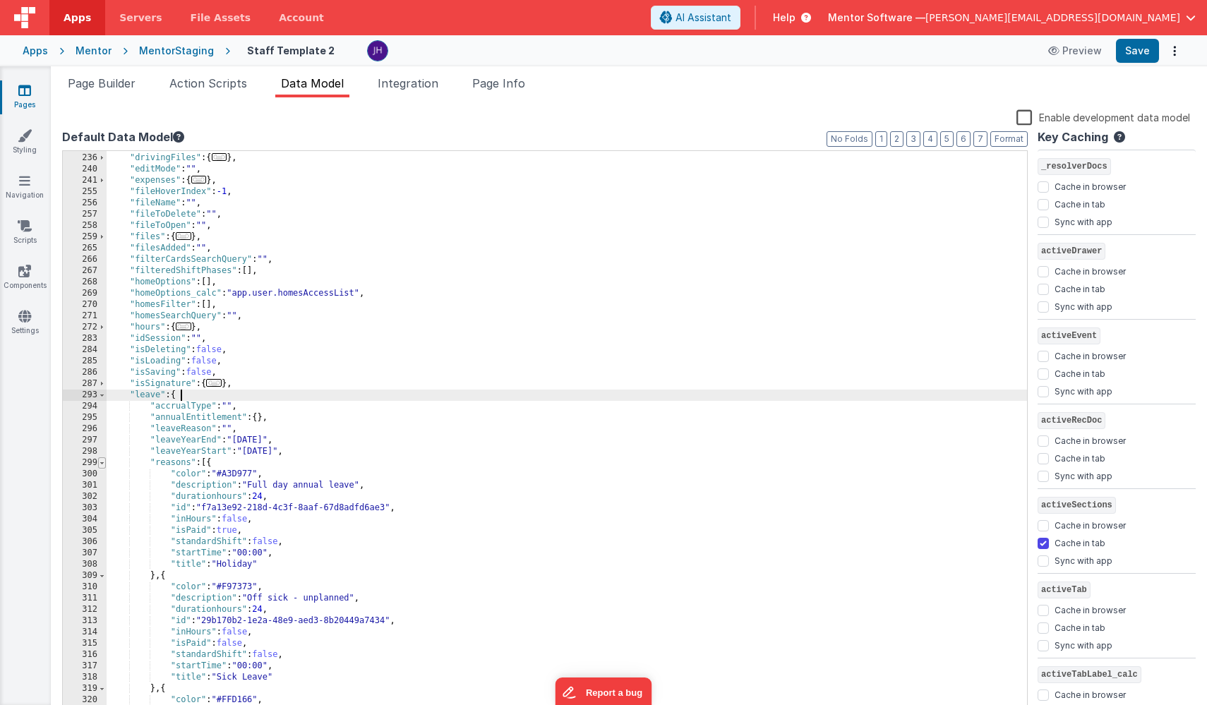
click at [100, 464] on span at bounding box center [102, 463] width 8 height 11
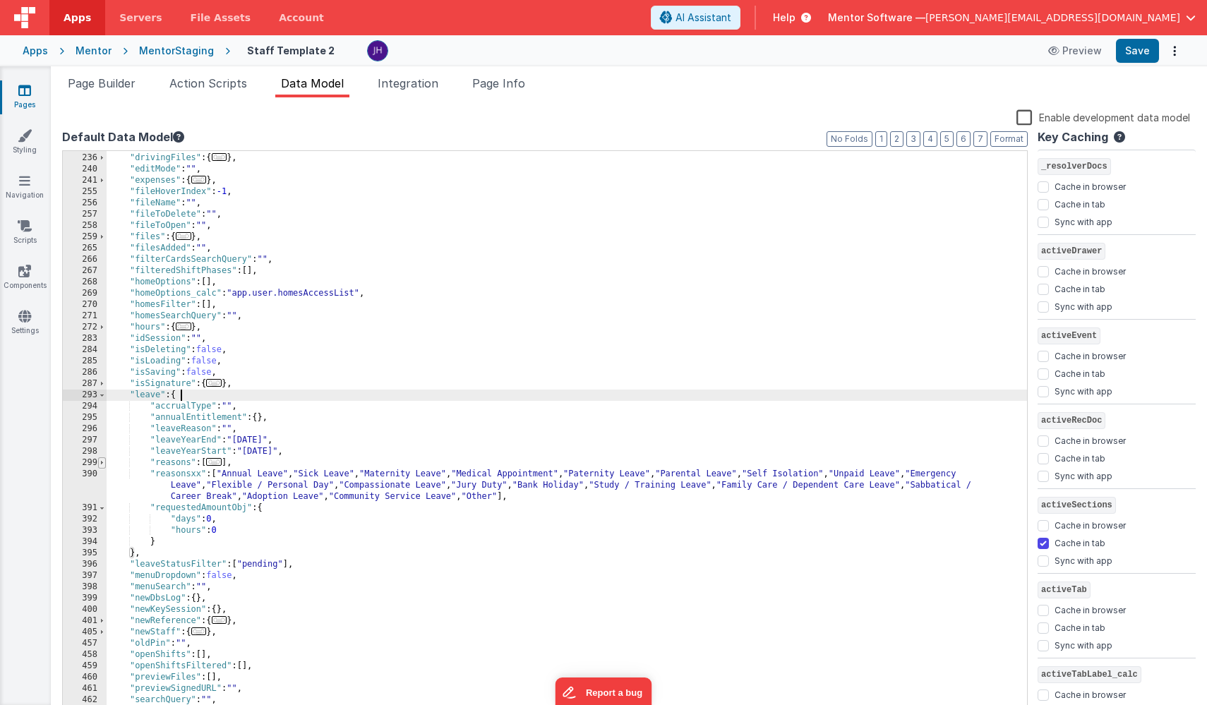
click at [102, 463] on span at bounding box center [102, 463] width 8 height 11
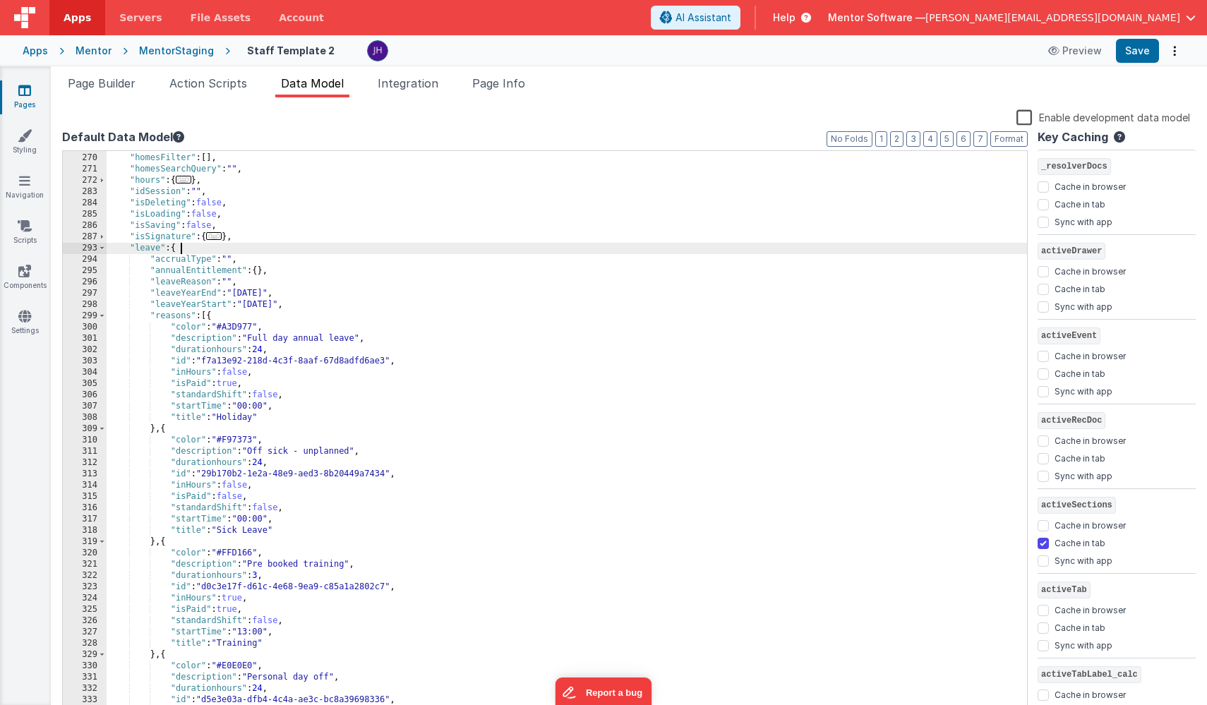
scroll to position [422, 0]
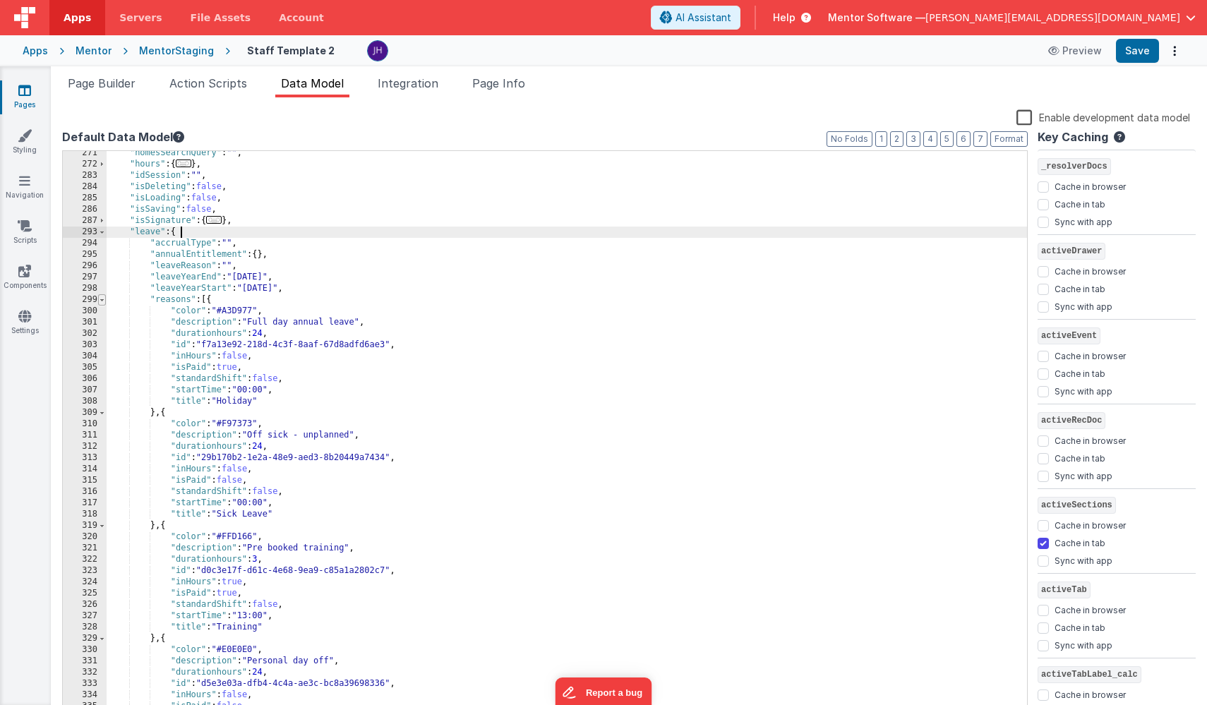
click at [102, 301] on span at bounding box center [102, 299] width 8 height 11
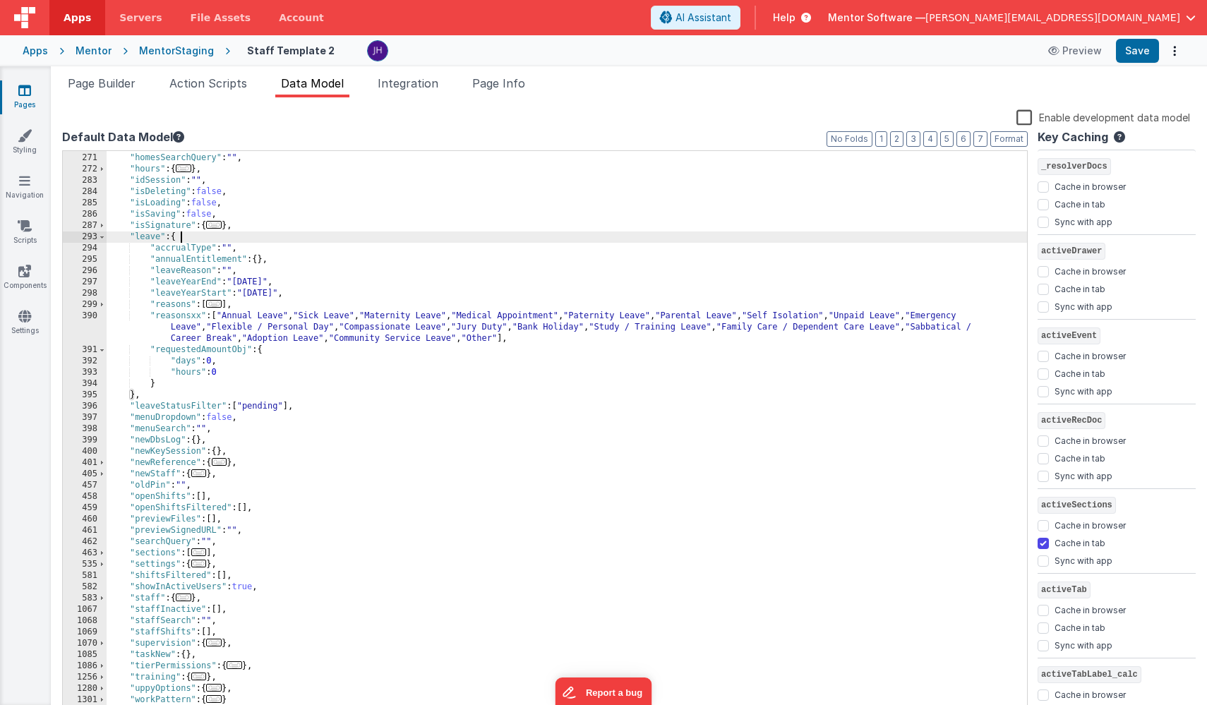
click at [251, 306] on div ""homesFilter" : [ ] , "homesSearchQuery" : "" , "hours" : { ... } , "idSession"…" at bounding box center [567, 435] width 921 height 589
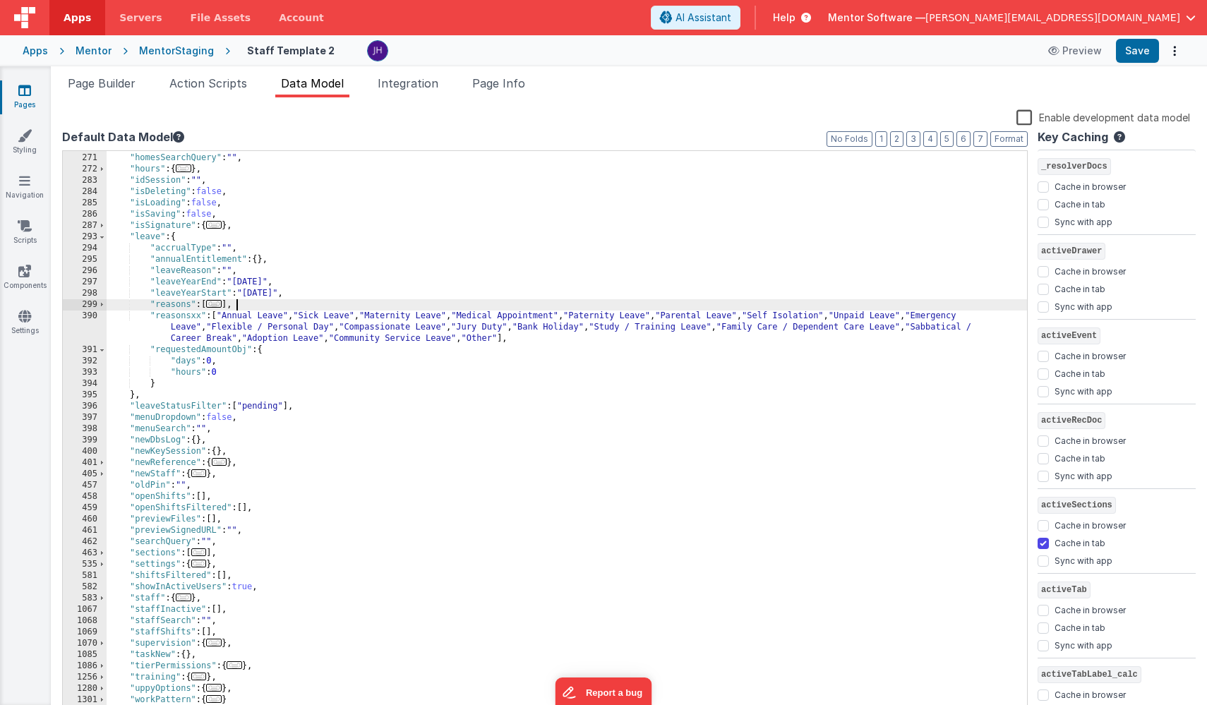
click at [328, 295] on div ""homesFilter" : [ ] , "homesSearchQuery" : "" , "hours" : { ... } , "idSession"…" at bounding box center [567, 435] width 921 height 589
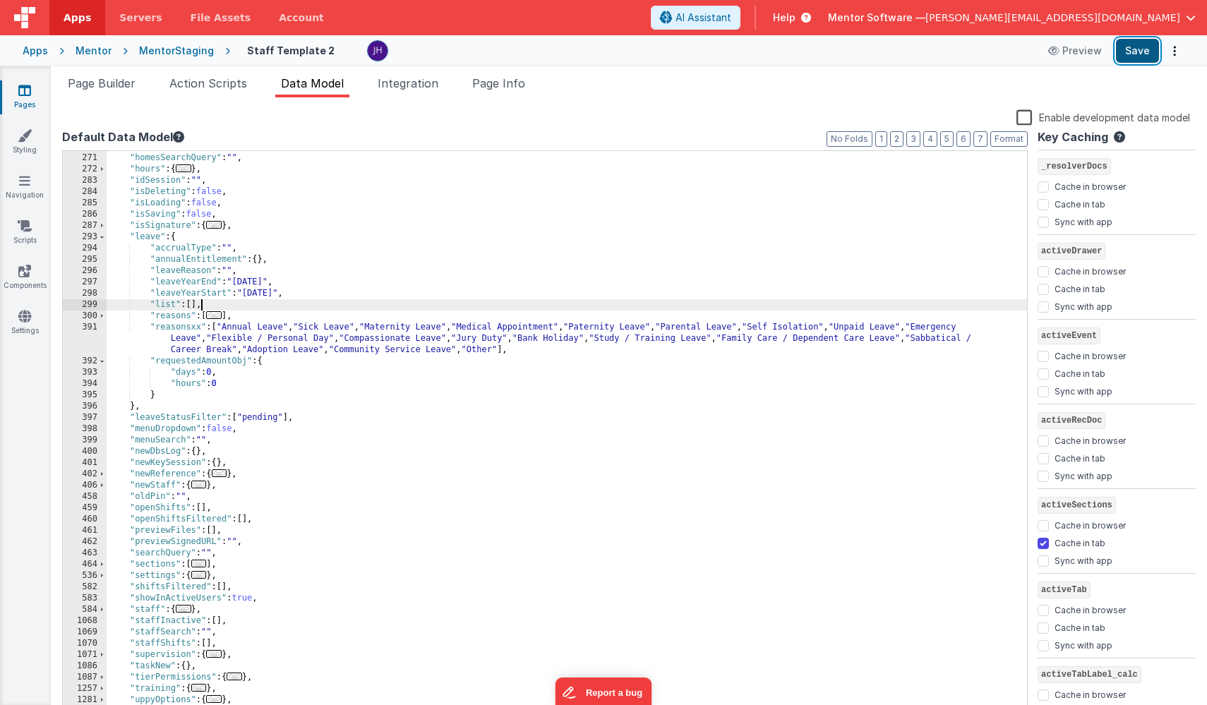
click at [1136, 52] on button "Save" at bounding box center [1137, 51] width 43 height 24
click at [106, 76] on li "Page Builder" at bounding box center [101, 86] width 79 height 23
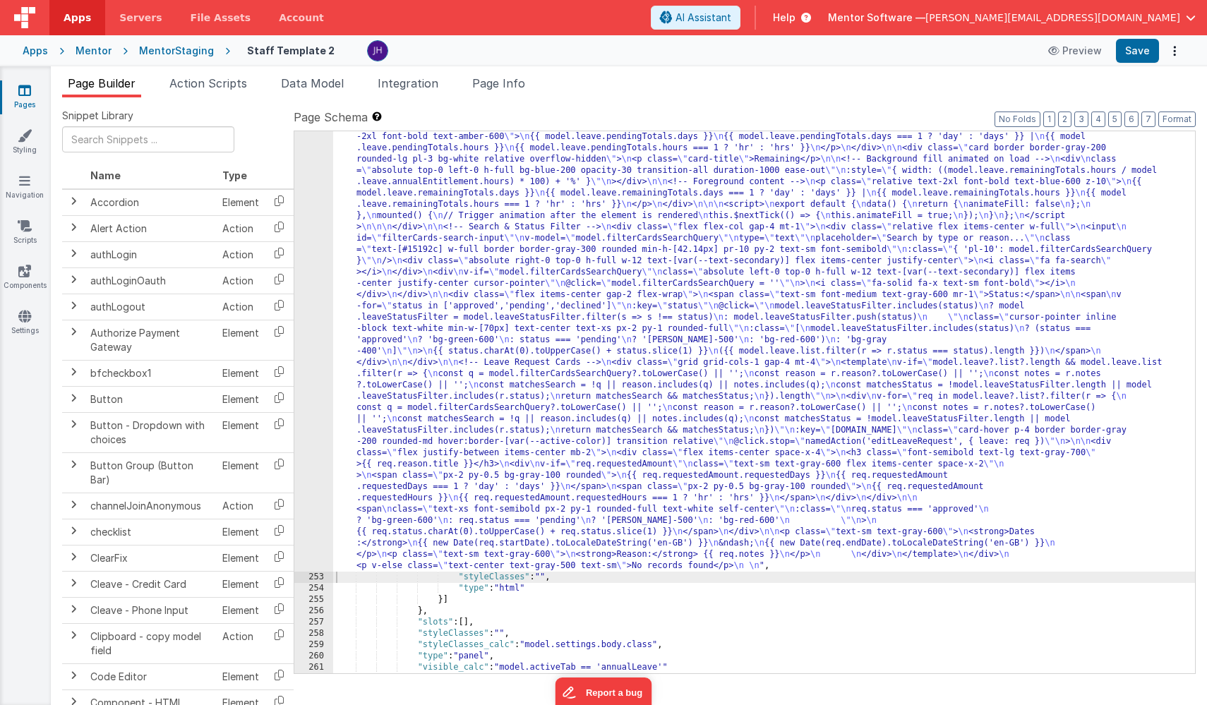
click at [417, 292] on div ""html" : " <!--Alert --> \n <div v-if= \" model.activeTab ==='annualLeave' \" c…" at bounding box center [764, 578] width 862 height 1096
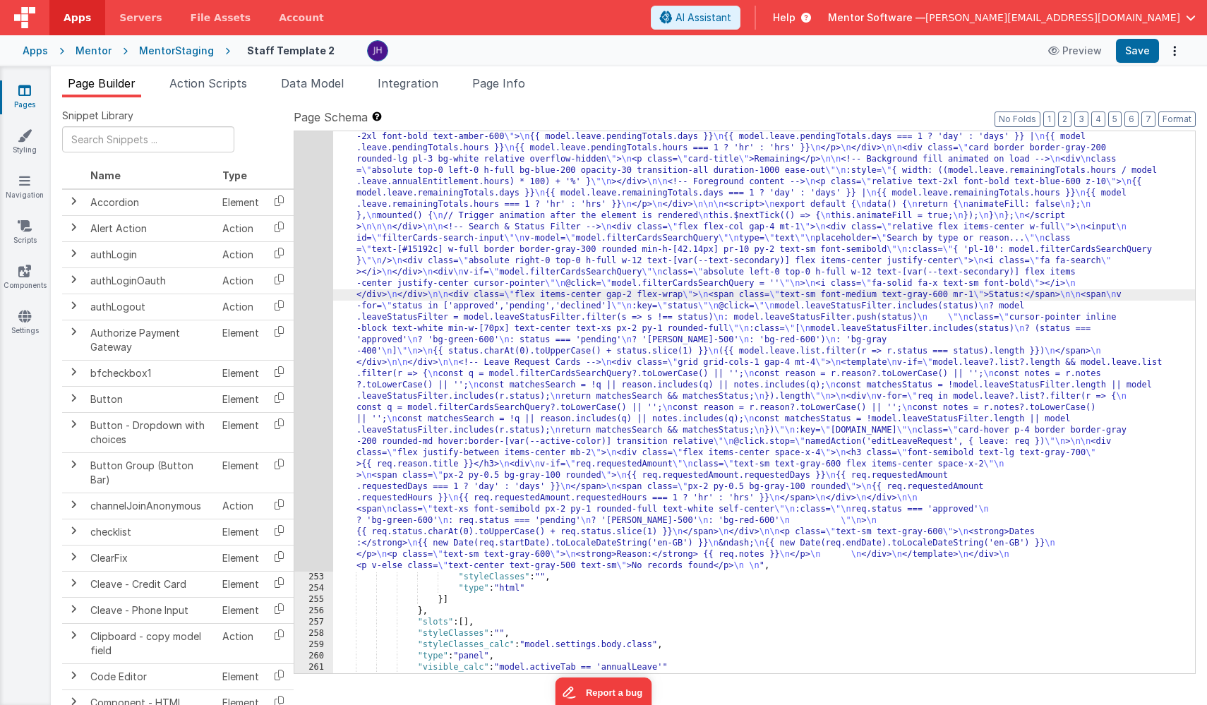
click at [313, 225] on div "252" at bounding box center [313, 301] width 39 height 542
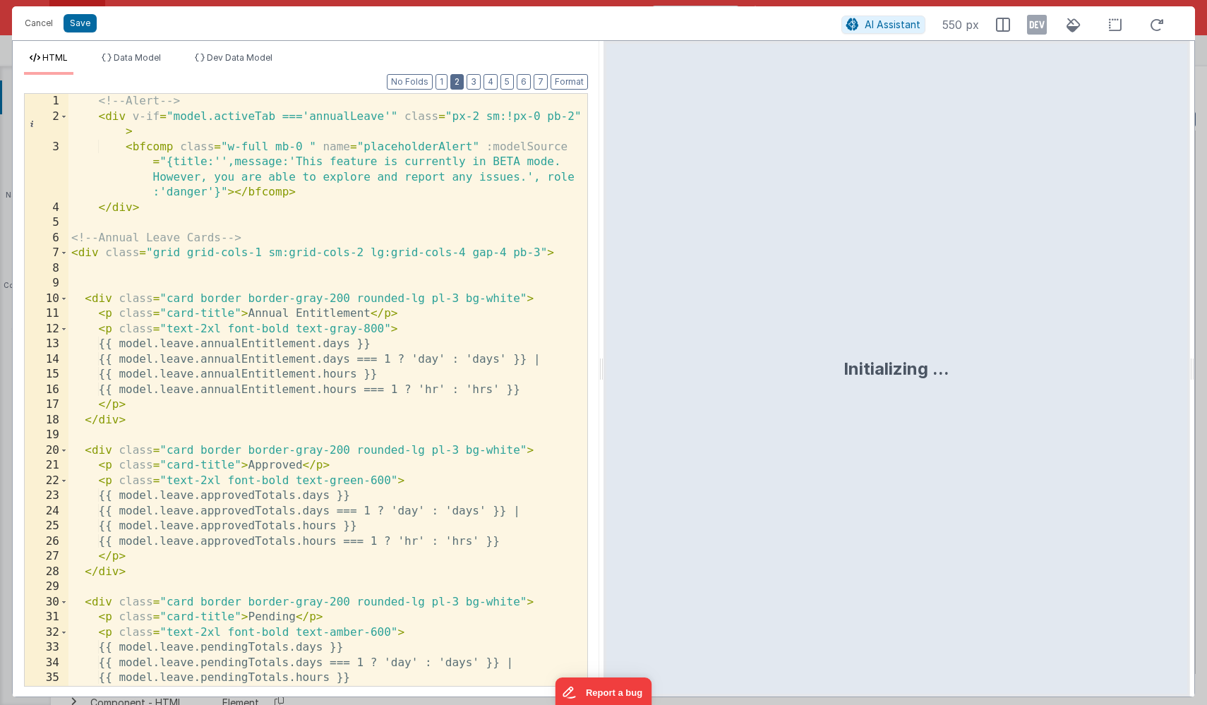
click at [457, 81] on button "2" at bounding box center [456, 82] width 13 height 16
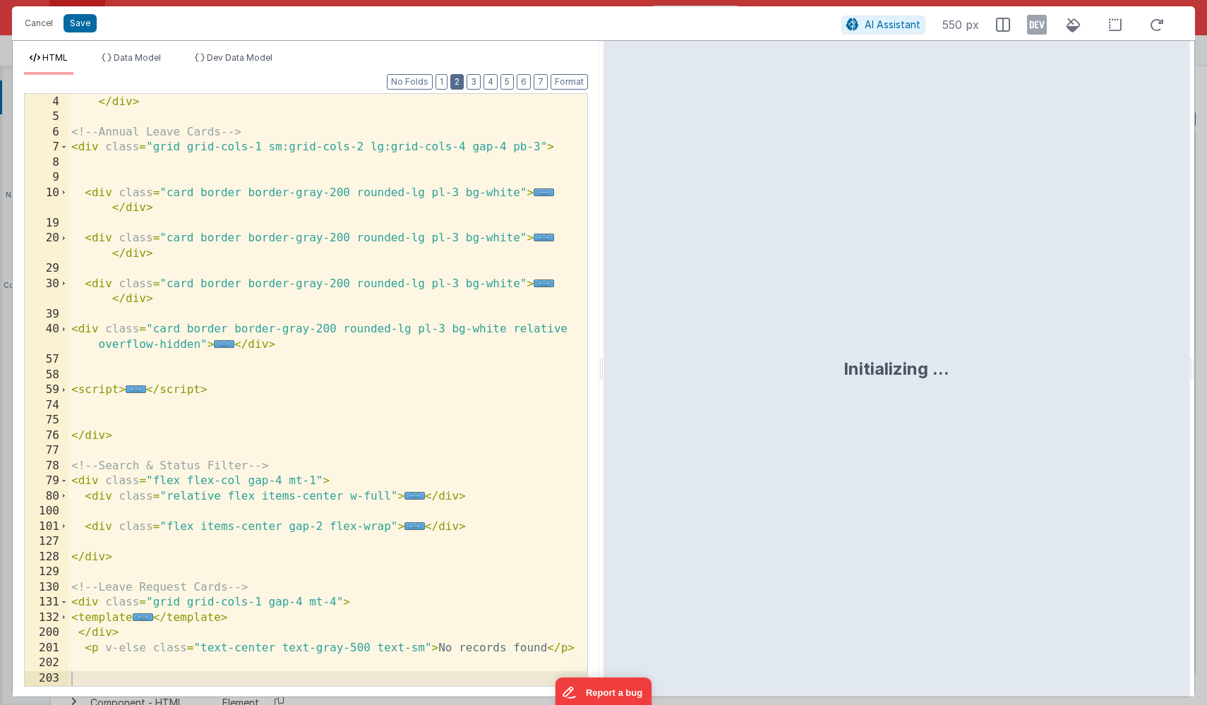
scroll to position [106, 0]
click at [539, 191] on span "..." at bounding box center [544, 193] width 20 height 8
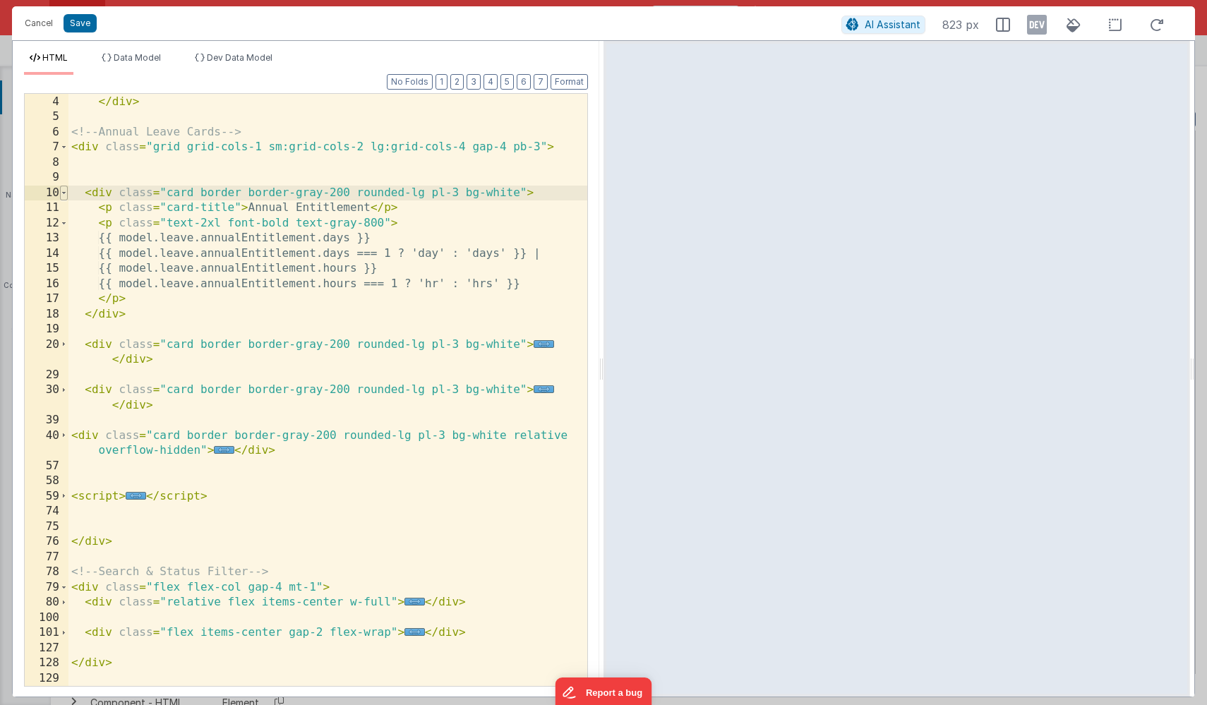
click at [66, 192] on span at bounding box center [64, 194] width 8 height 16
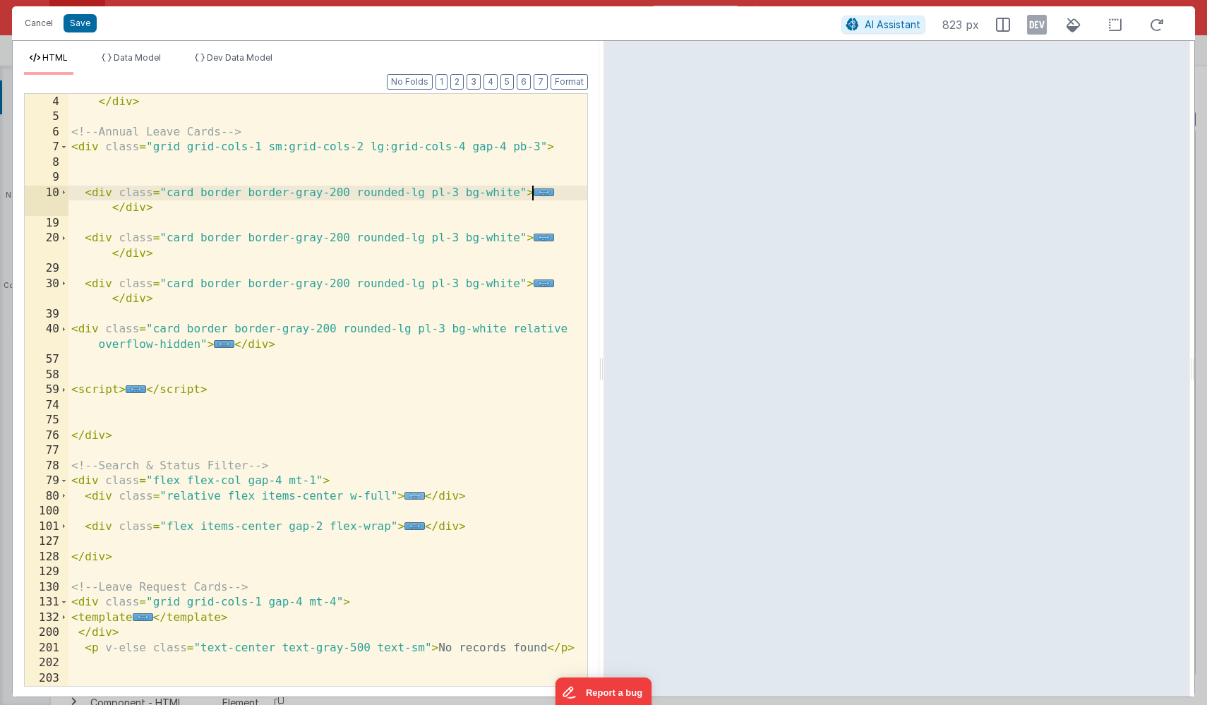
click at [411, 497] on span "..." at bounding box center [415, 496] width 20 height 8
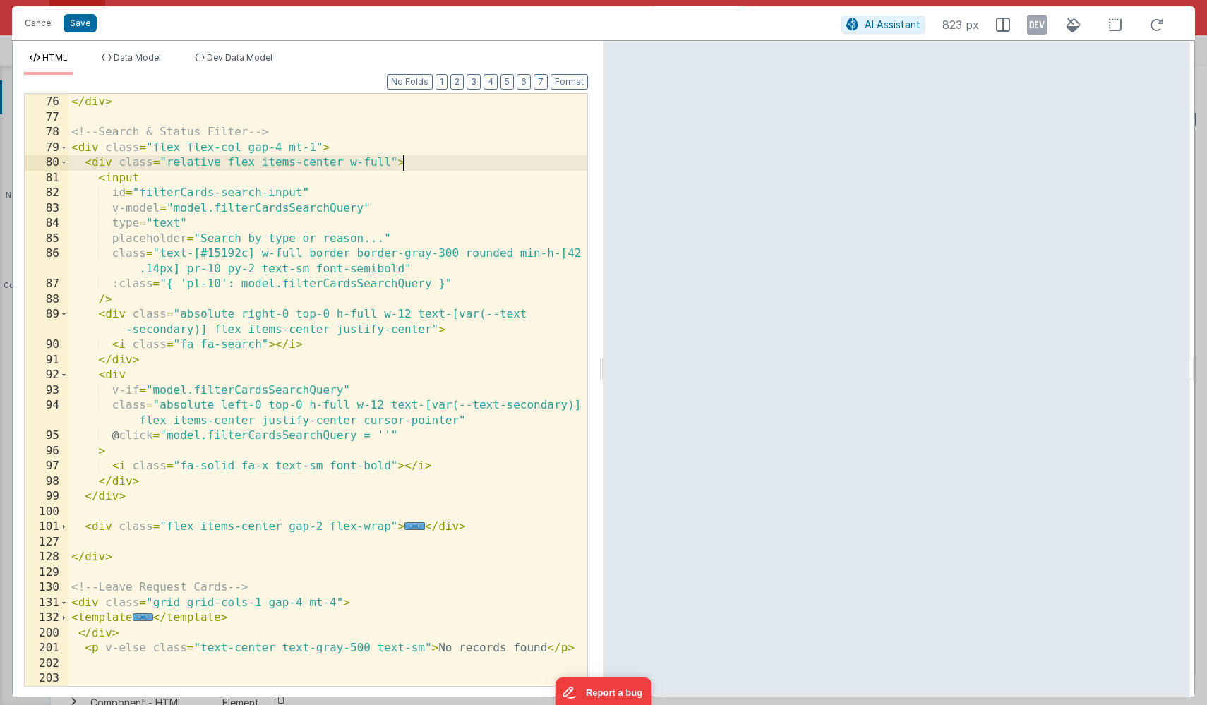
scroll to position [440, 0]
click at [410, 526] on span "..." at bounding box center [415, 527] width 20 height 8
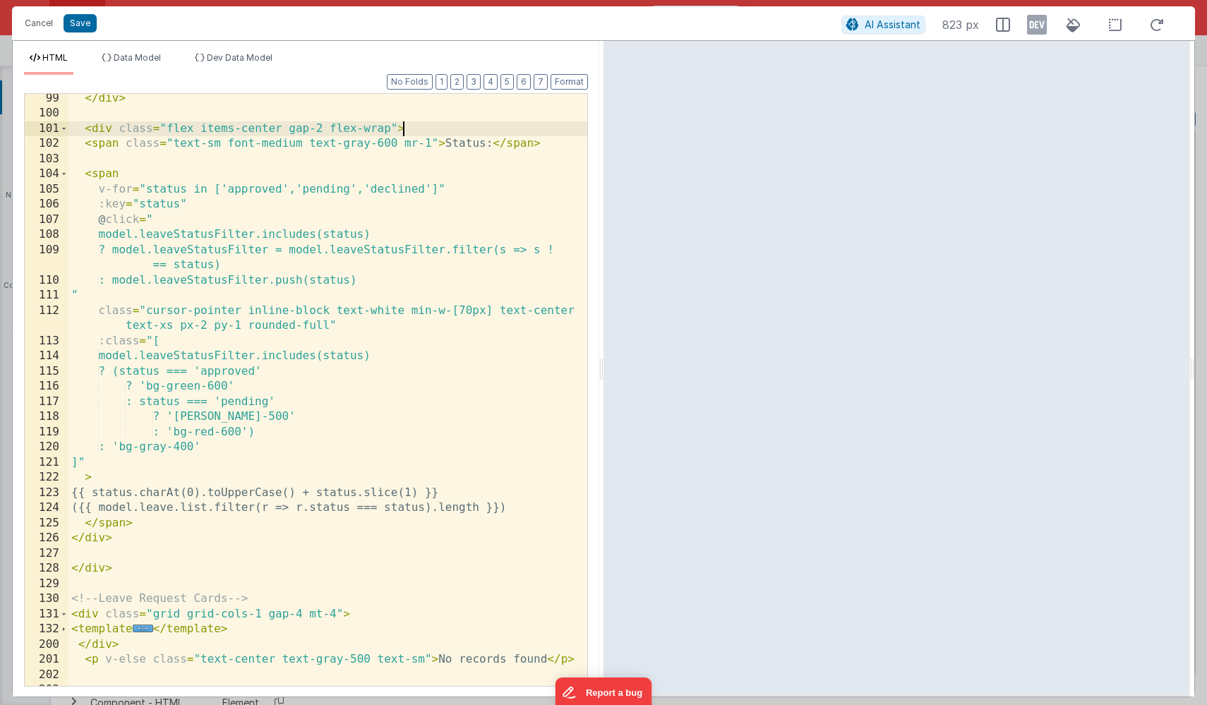
scroll to position [849, 0]
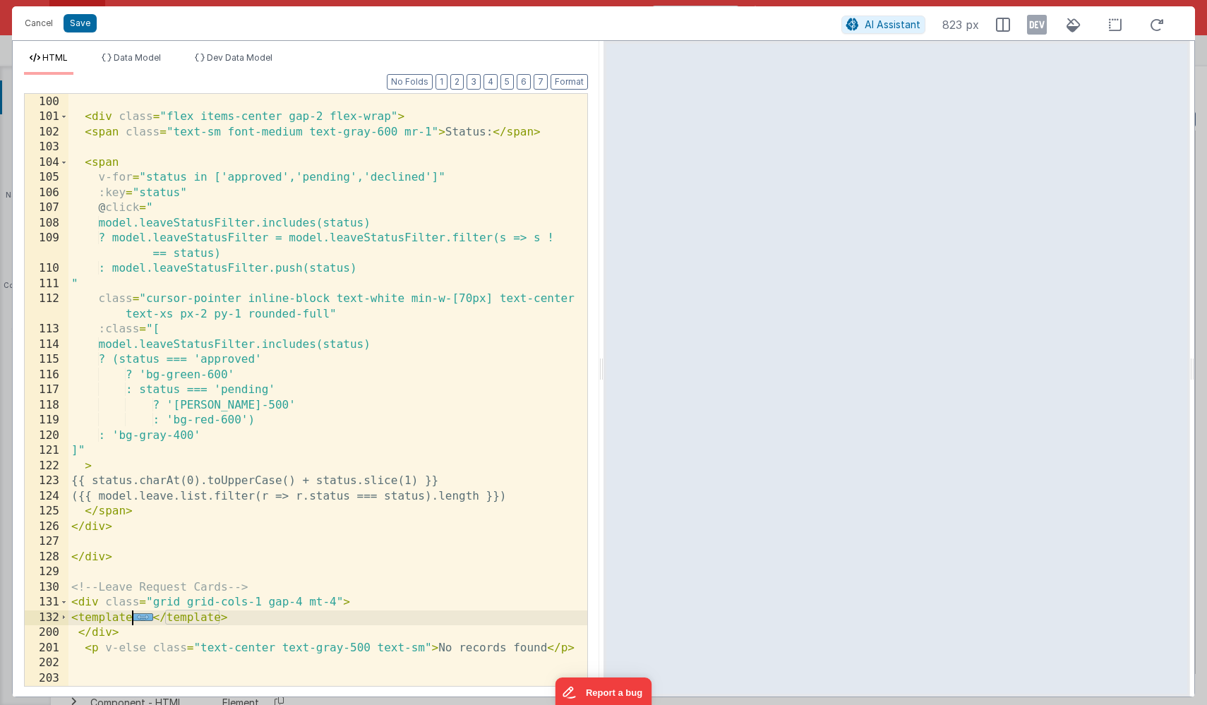
click at [141, 616] on span "..." at bounding box center [143, 618] width 20 height 8
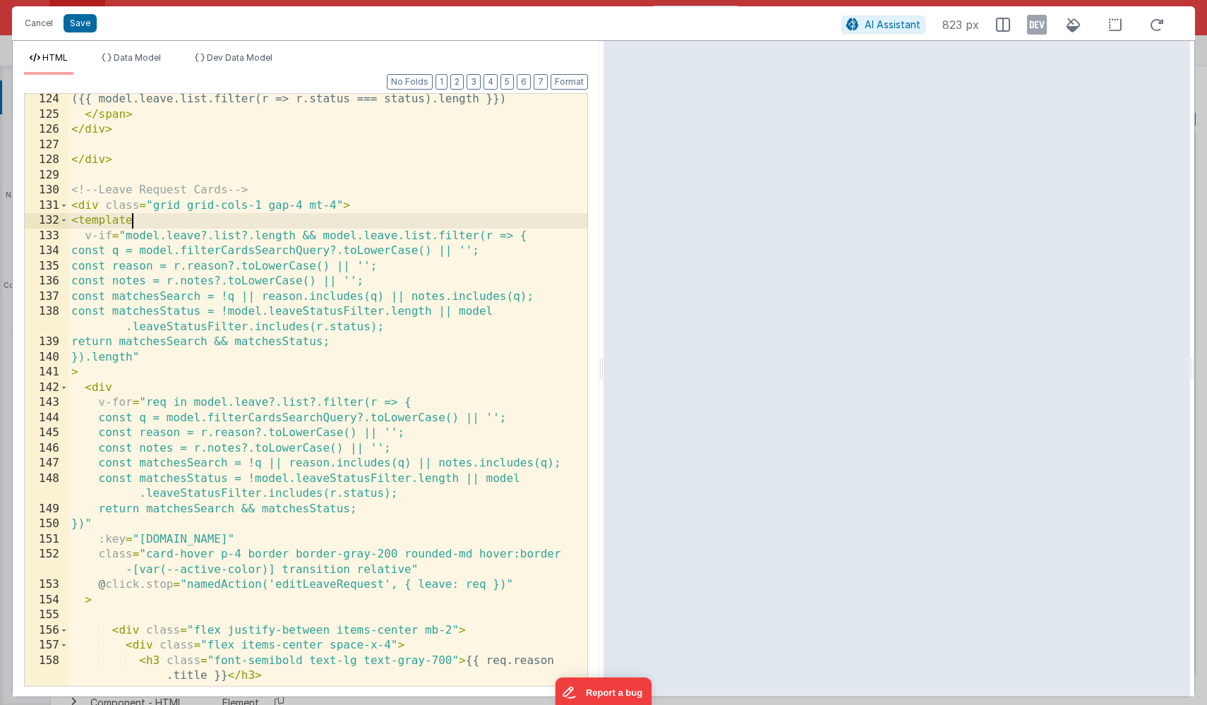
scroll to position [1258, 0]
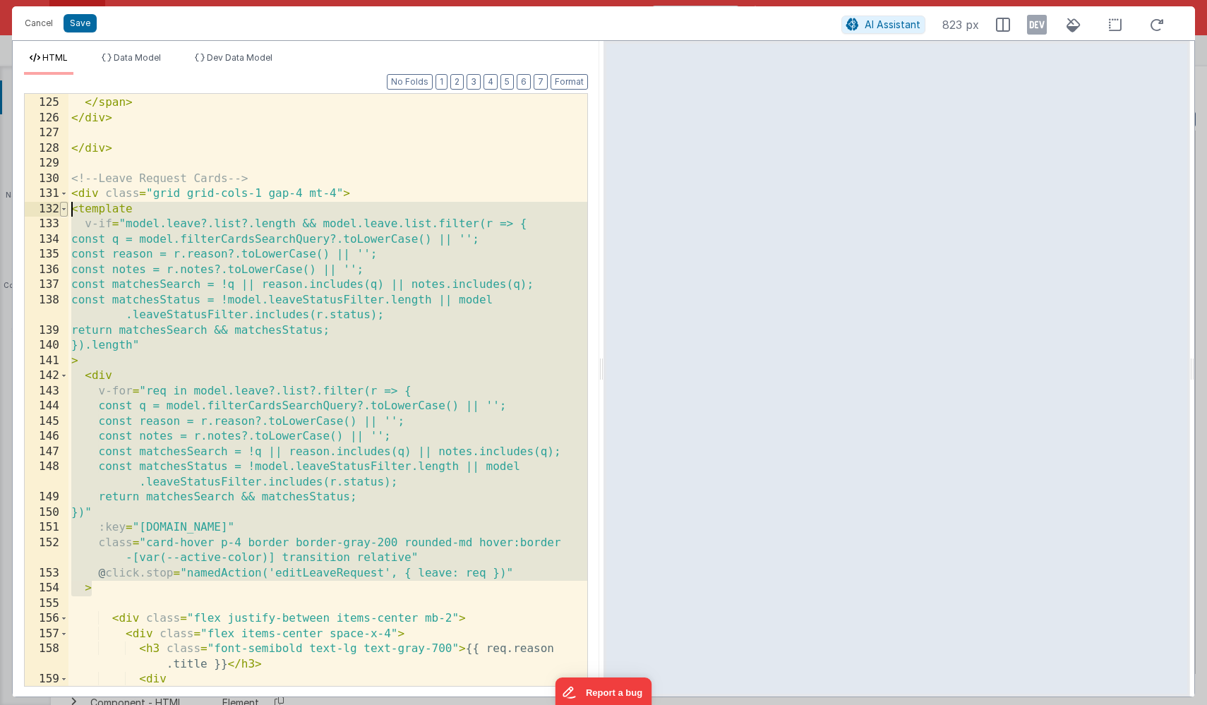
drag, startPoint x: 100, startPoint y: 586, endPoint x: 64, endPoint y: 210, distance: 377.4
click at [64, 210] on div "124 125 126 127 128 129 130 131 132 133 134 135 136 137 138 139 140 141 142 143…" at bounding box center [306, 390] width 564 height 594
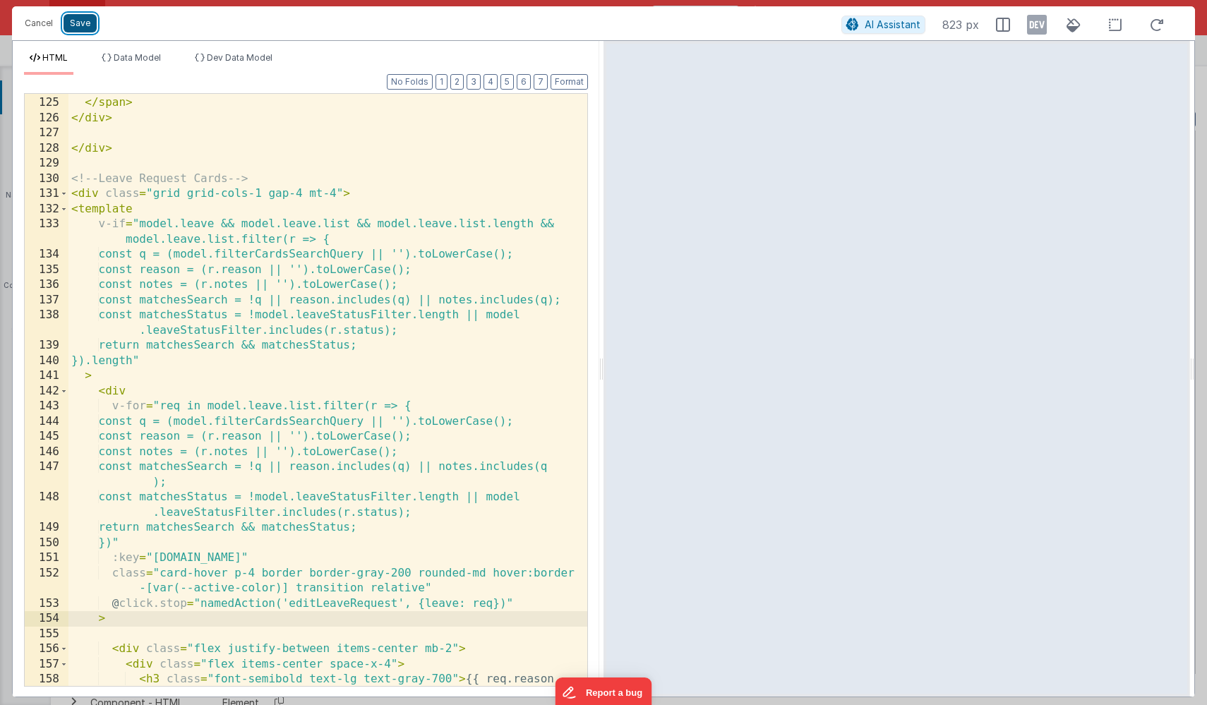
click at [83, 30] on button "Save" at bounding box center [80, 23] width 33 height 18
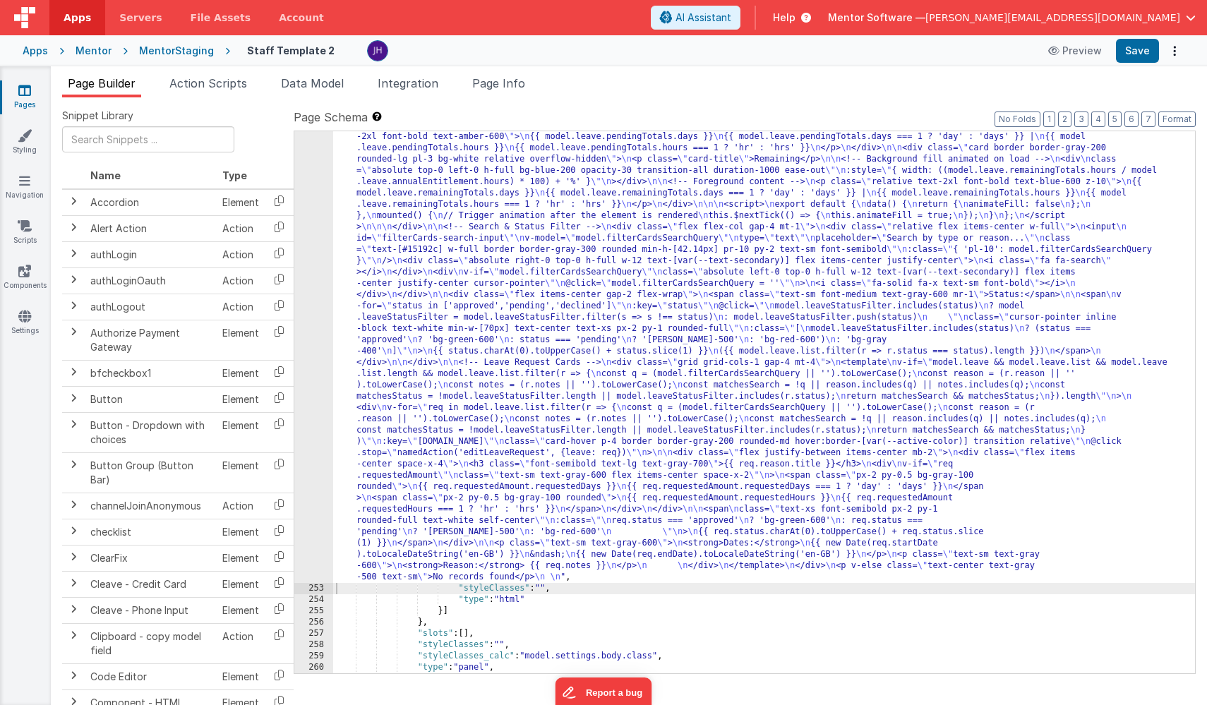
scroll to position [14665, 0]
click at [1138, 53] on button "Save" at bounding box center [1137, 51] width 43 height 24
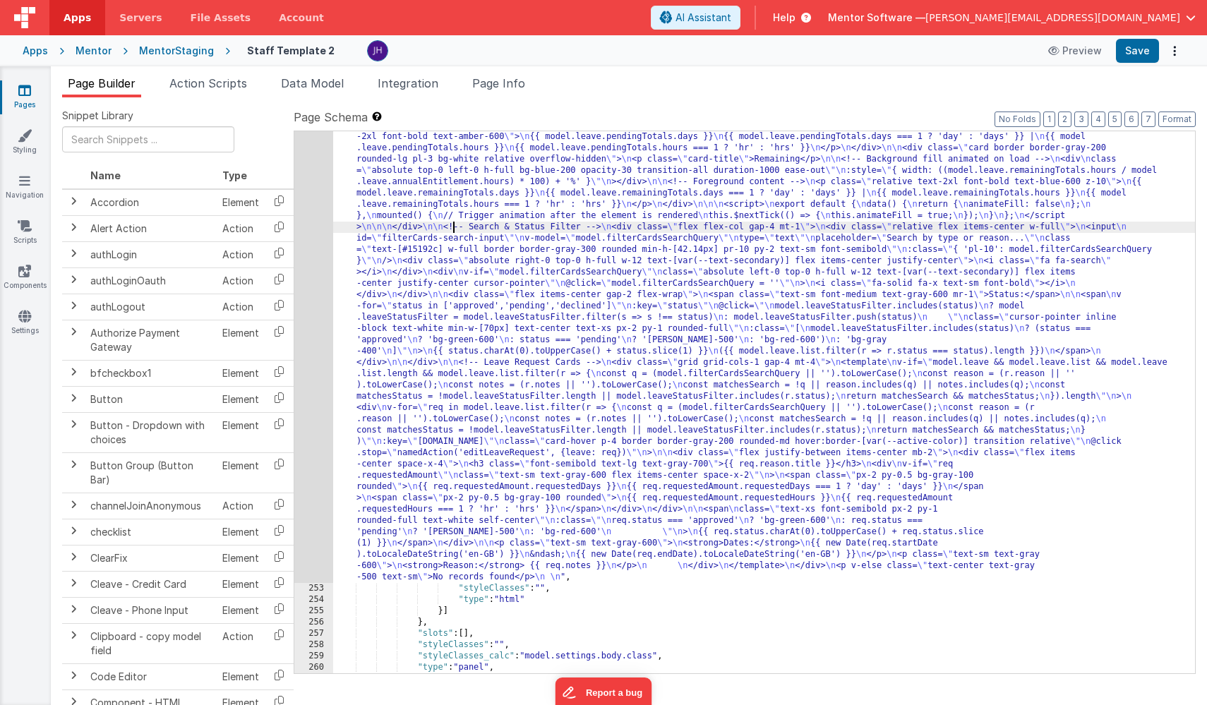
click at [452, 229] on div ""html" : " <!--Alert --> \n <div v-if= \" model.activeTab ==='annualLeave' \" c…" at bounding box center [764, 583] width 862 height 1107
click at [314, 223] on div "252" at bounding box center [313, 307] width 39 height 554
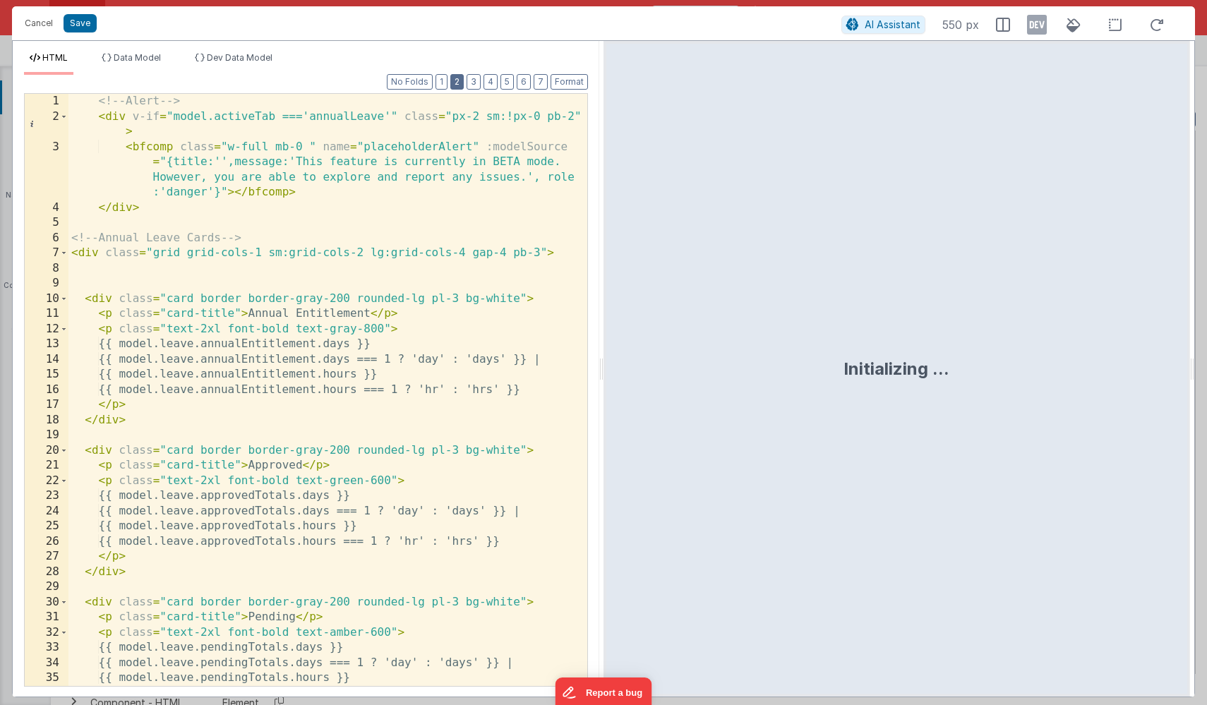
click at [462, 83] on button "2" at bounding box center [456, 82] width 13 height 16
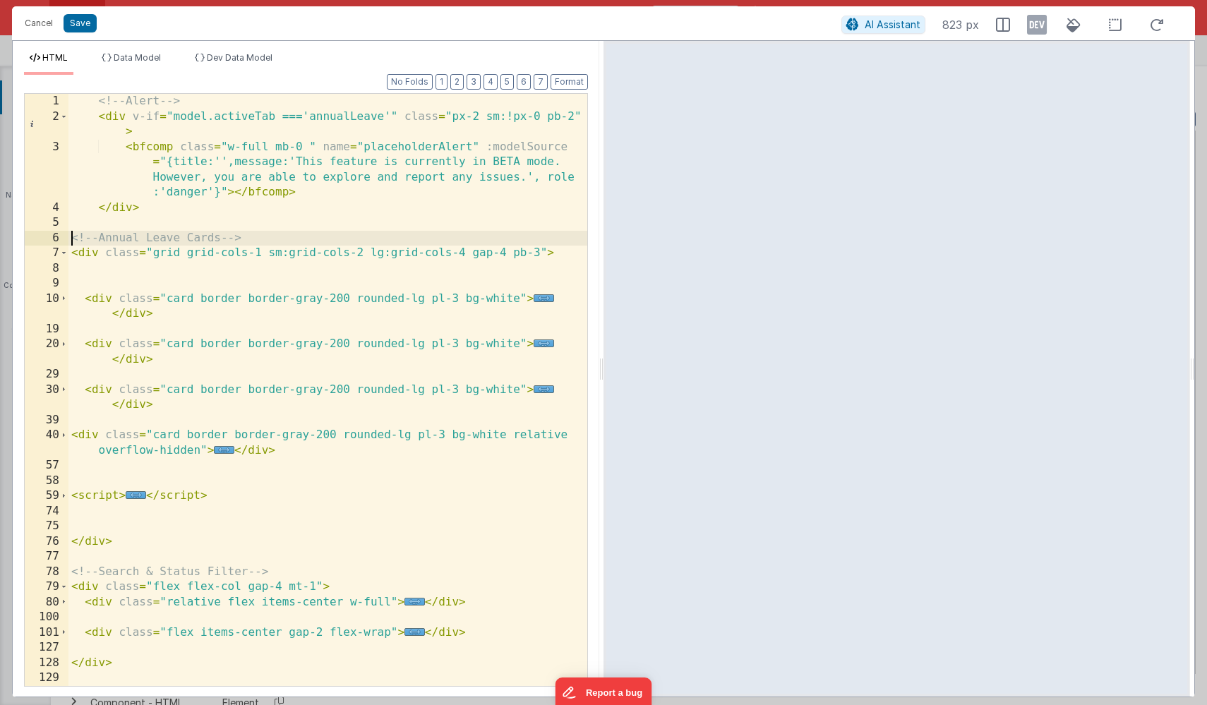
scroll to position [0, 0]
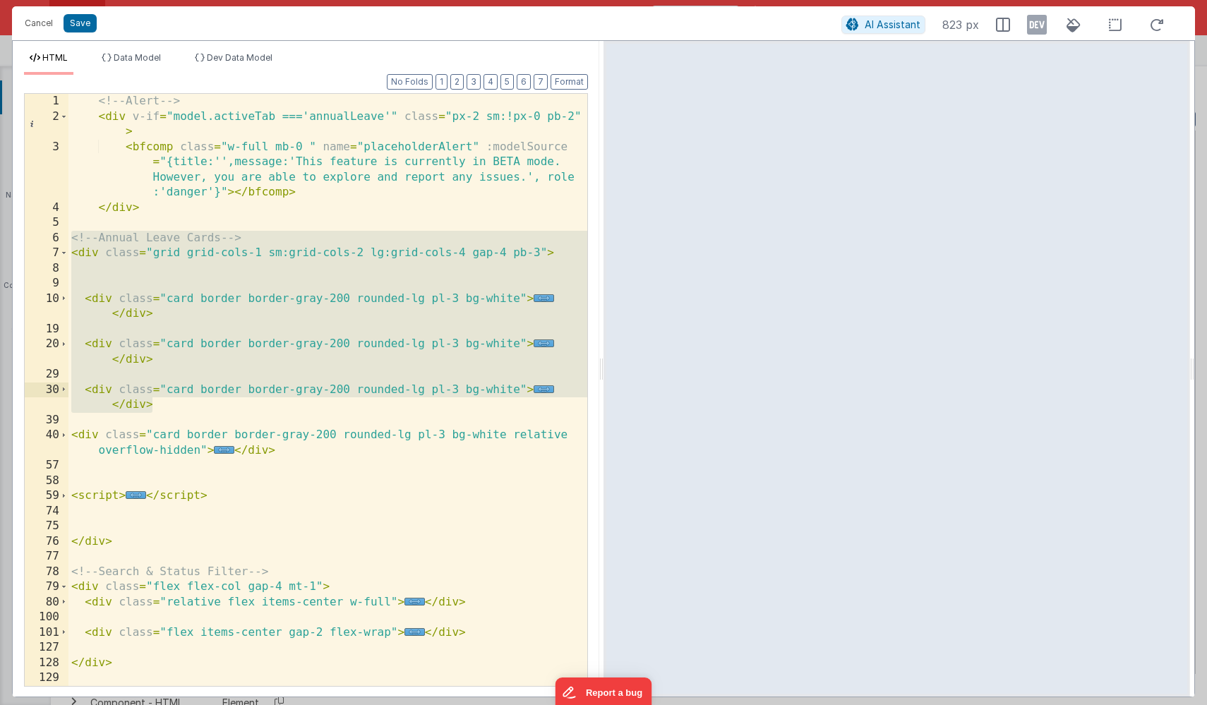
drag, startPoint x: 71, startPoint y: 239, endPoint x: 189, endPoint y: 409, distance: 206.1
click at [189, 409] on div "<!-- Alert --> < div v-if = "model.activeTab ==='annualLeave'" class = "px-2 sm…" at bounding box center [327, 405] width 519 height 623
click at [227, 449] on span "..." at bounding box center [224, 450] width 20 height 8
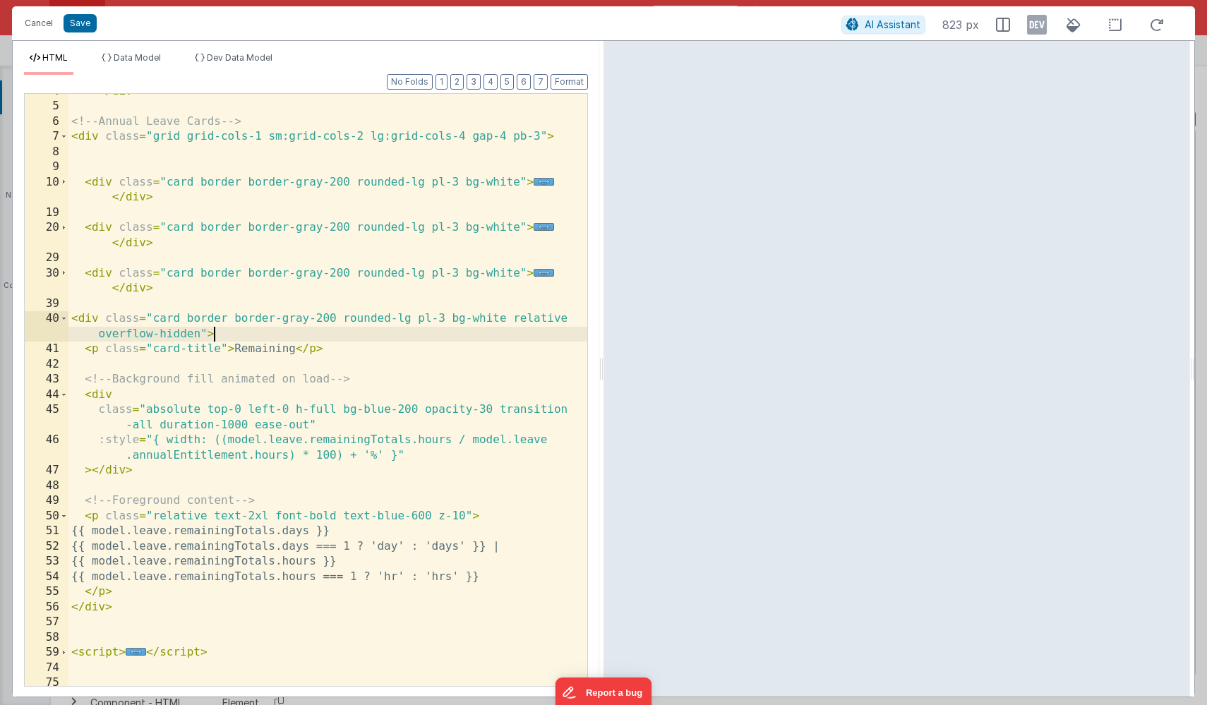
scroll to position [117, 0]
click at [62, 317] on span at bounding box center [64, 319] width 8 height 16
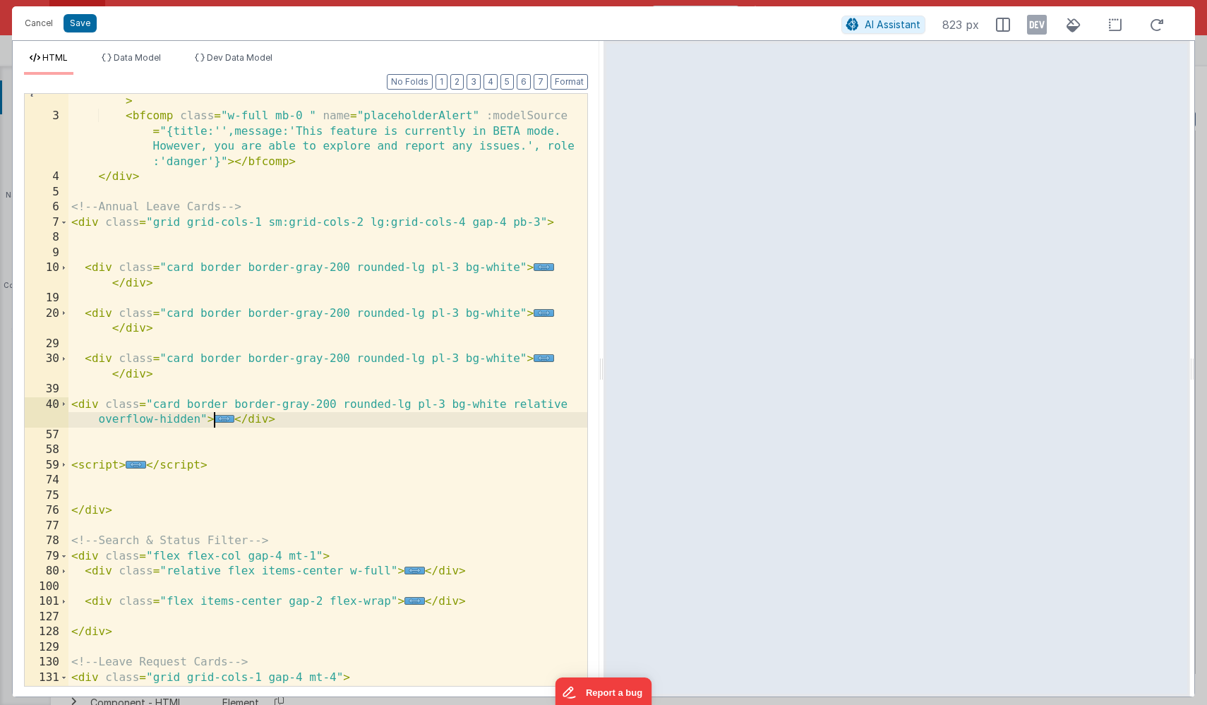
scroll to position [11, 0]
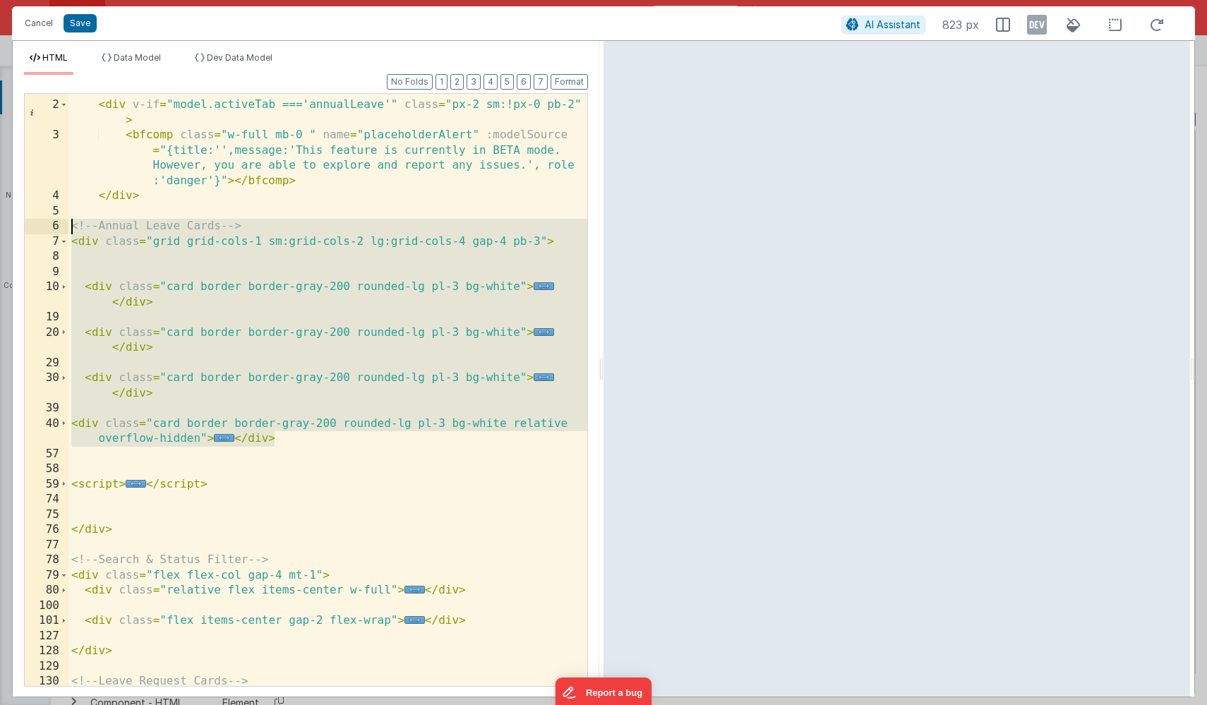
drag, startPoint x: 282, startPoint y: 441, endPoint x: 59, endPoint y: 223, distance: 311.6
click at [59, 223] on div "1 2 3 4 5 6 7 8 9 10 19 20 29 30 39 40 57 58 59 74 75 76 77 78 79 80 100 101 12…" at bounding box center [306, 390] width 564 height 594
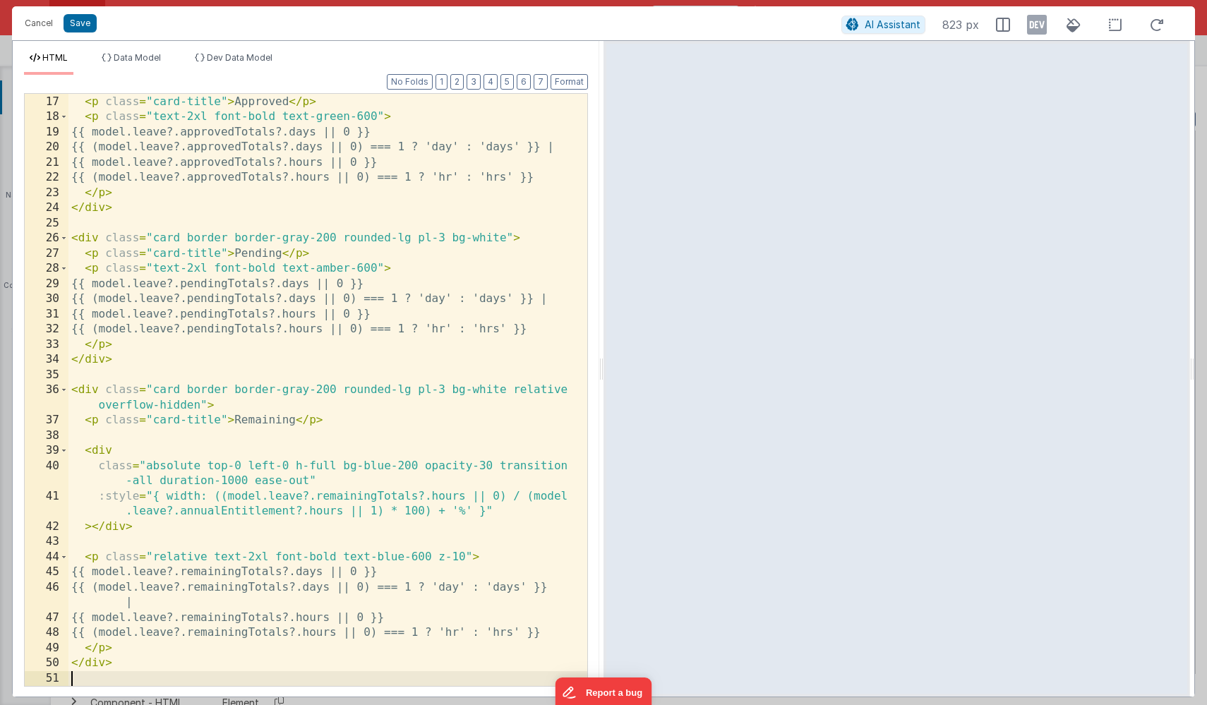
scroll to position [318, 0]
click at [84, 28] on button "Save" at bounding box center [80, 23] width 33 height 18
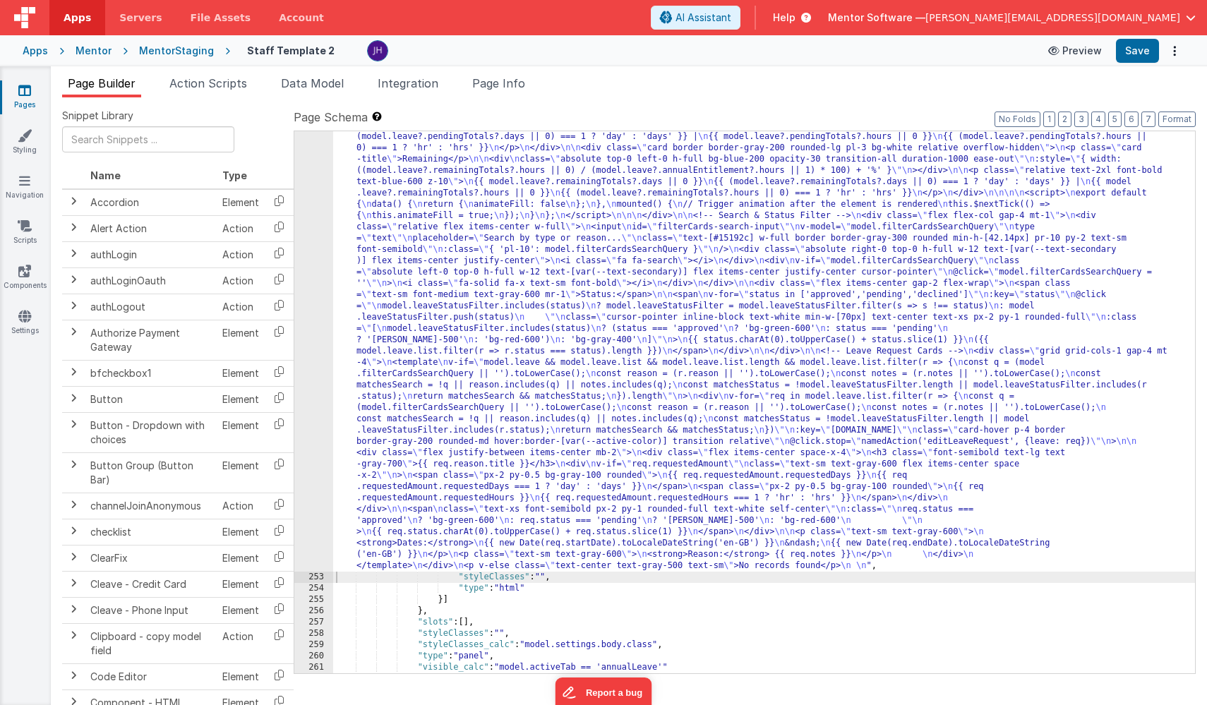
scroll to position [14671, 0]
click at [1126, 54] on button "Save" at bounding box center [1137, 51] width 43 height 24
click at [314, 79] on span "Data Model" at bounding box center [312, 83] width 63 height 14
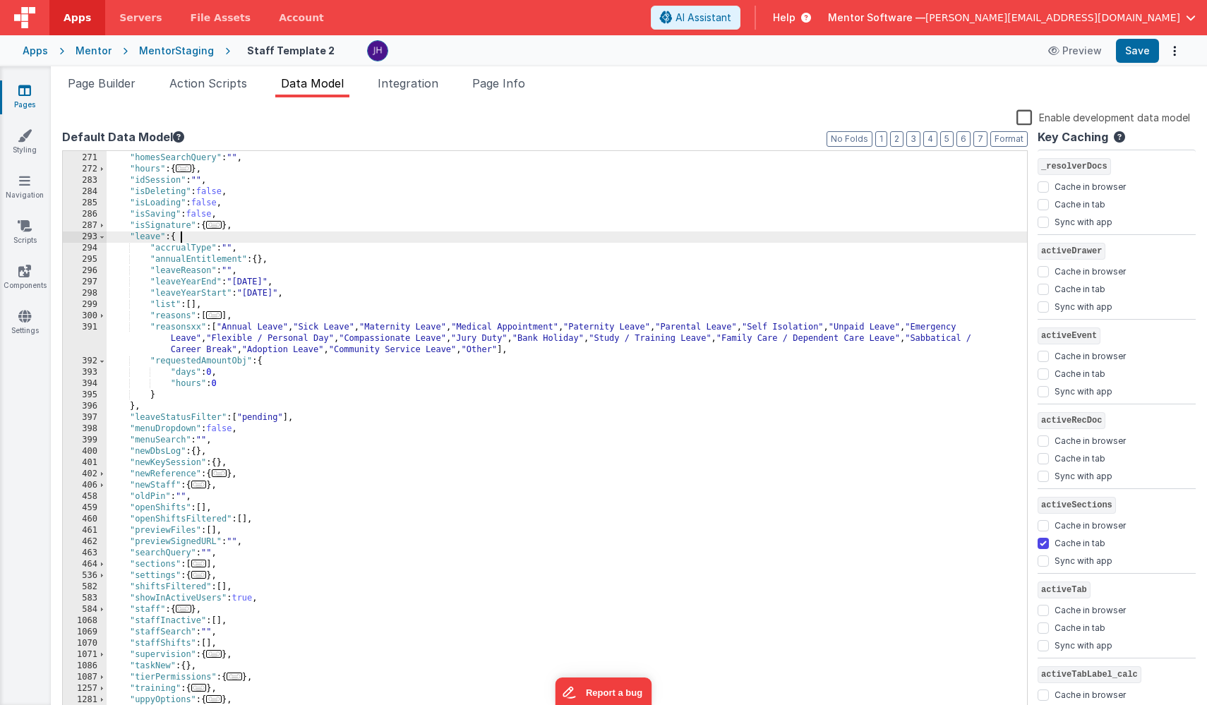
click at [190, 236] on div ""homesFilter" : [ ] , "homesSearchQuery" : "" , "hours" : { ... } , "idSession"…" at bounding box center [567, 435] width 921 height 589
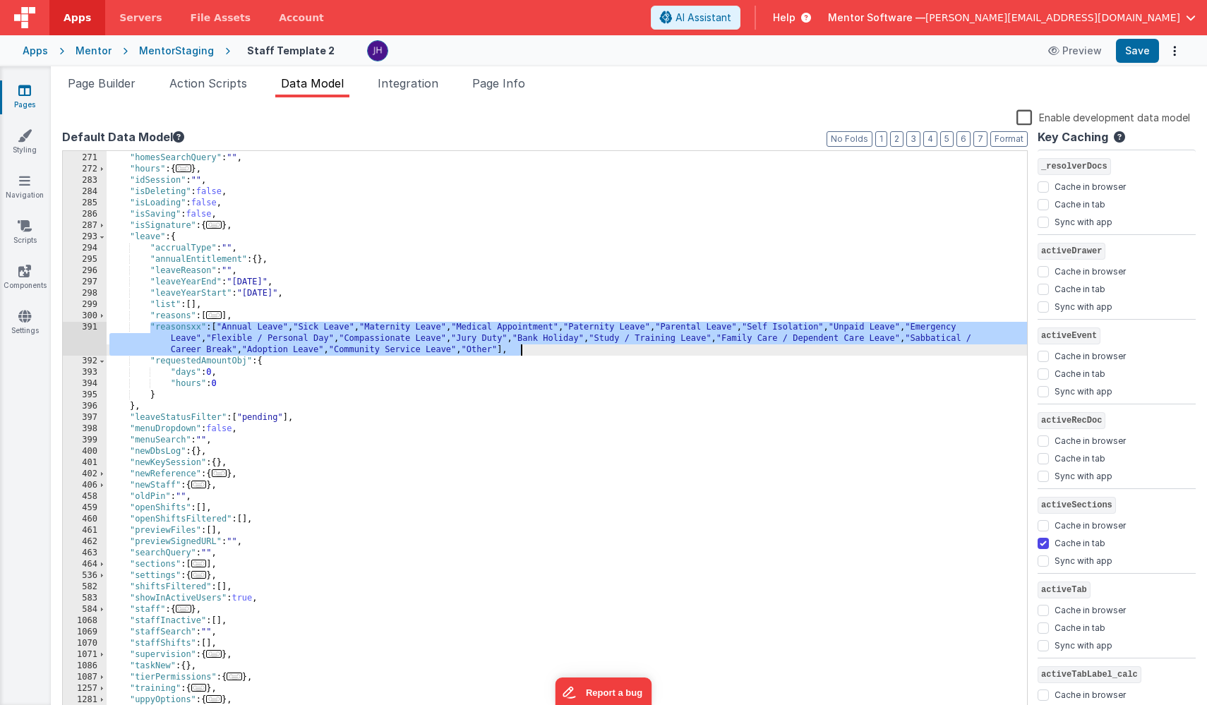
drag, startPoint x: 148, startPoint y: 324, endPoint x: 583, endPoint y: 346, distance: 434.8
click at [583, 346] on div ""homesFilter" : [ ] , "homesSearchQuery" : "" , "hours" : { ... } , "idSession"…" at bounding box center [567, 435] width 921 height 589
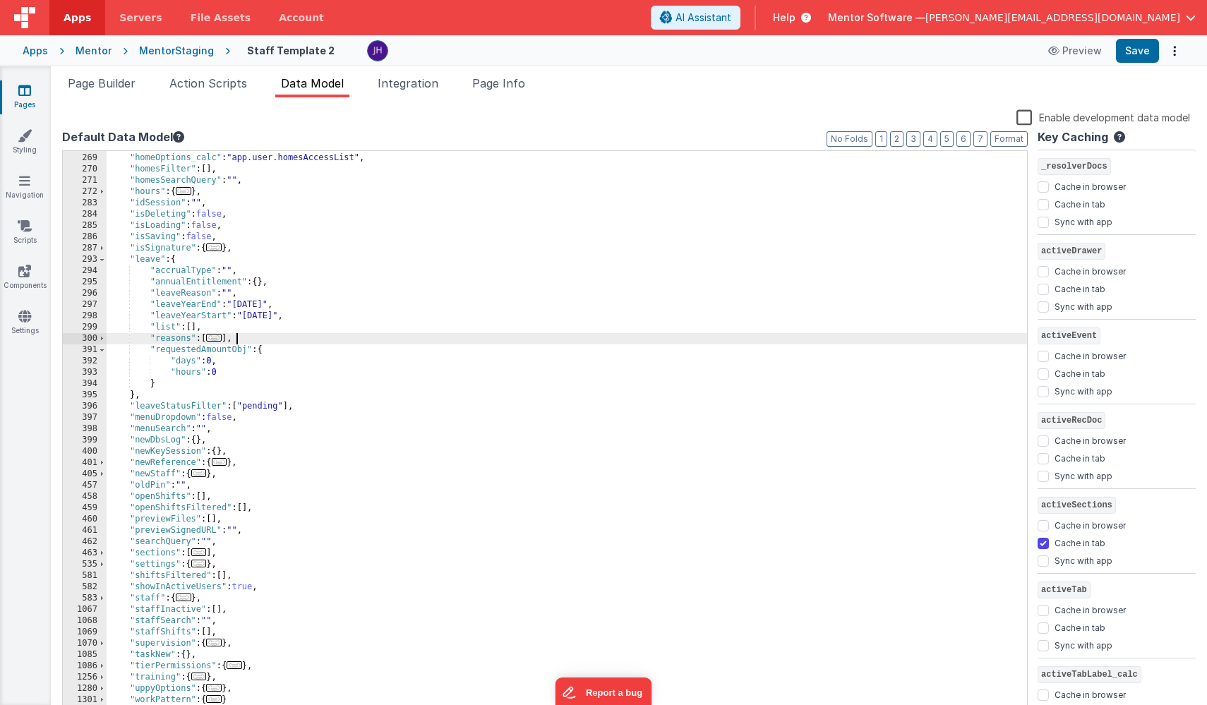
scroll to position [394, 0]
click at [315, 264] on div ""homeOptions" : [ ] , "homeOptions_calc" : "app.user.homesAccessList" , "homesF…" at bounding box center [567, 435] width 921 height 589
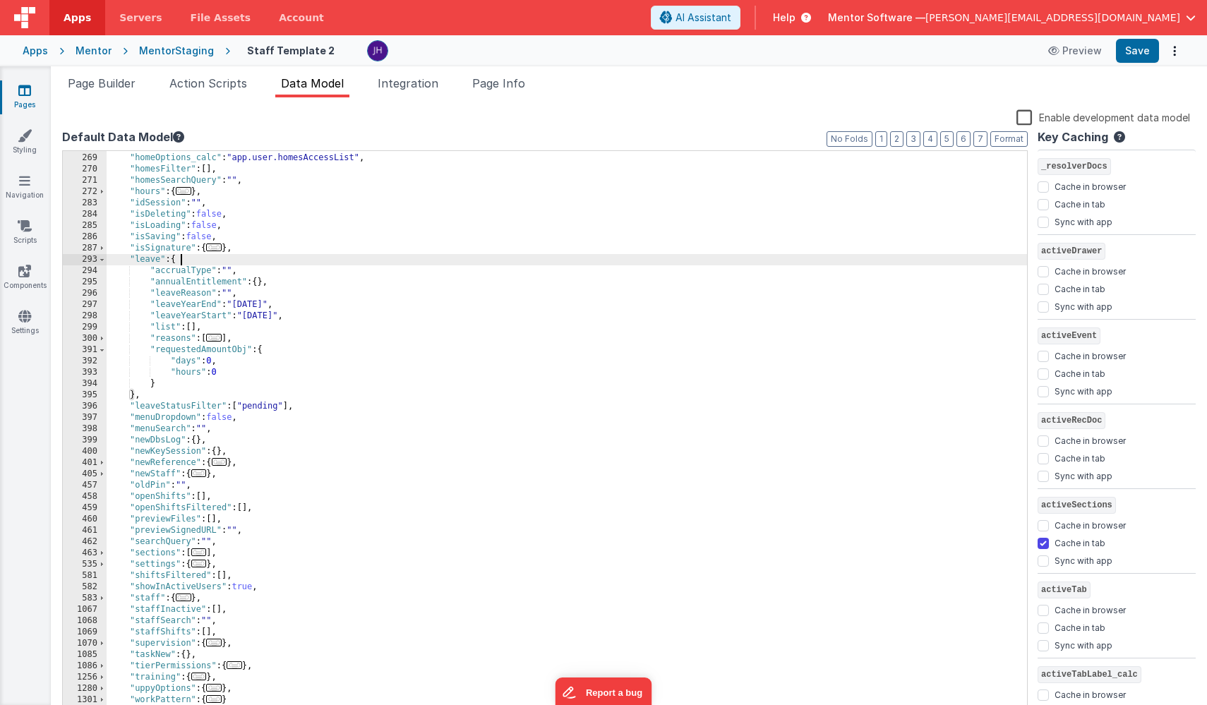
click at [156, 400] on div ""homeOptions" : [ ] , "homeOptions_calc" : "app.user.homesAccessList" , "homesF…" at bounding box center [567, 435] width 921 height 589
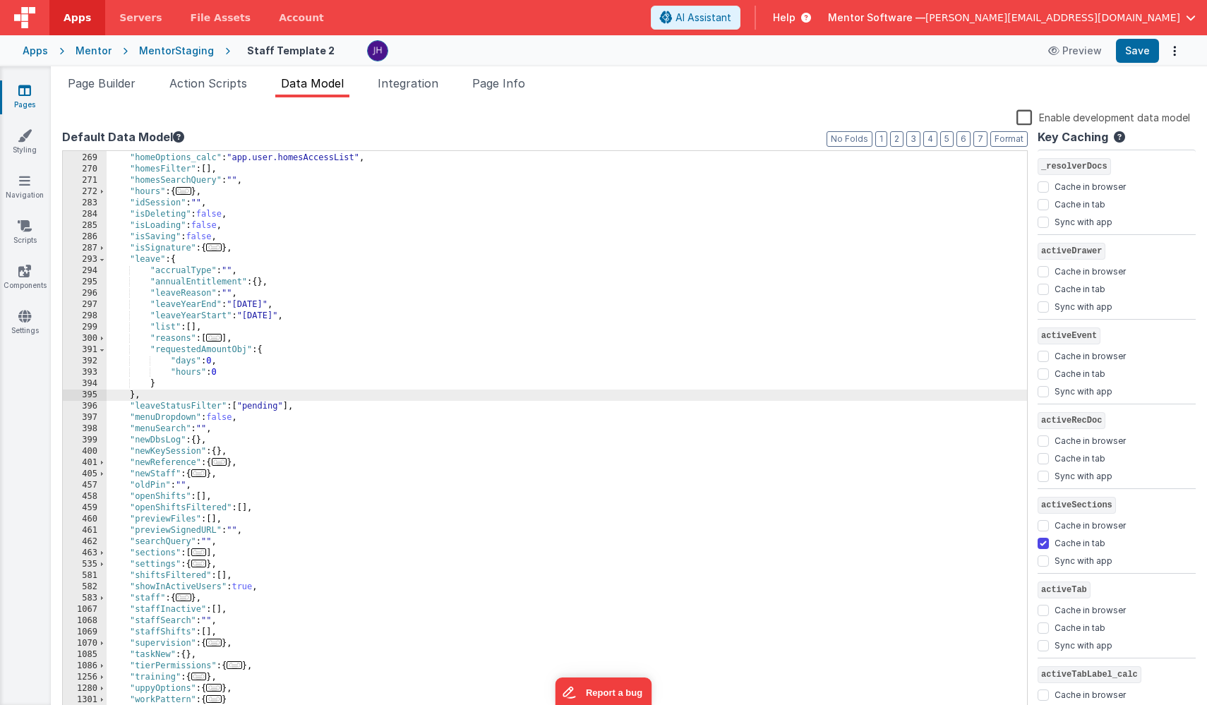
click at [162, 389] on div ""homeOptions" : [ ] , "homeOptions_calc" : "app.user.homesAccessList" , "homesF…" at bounding box center [567, 435] width 921 height 589
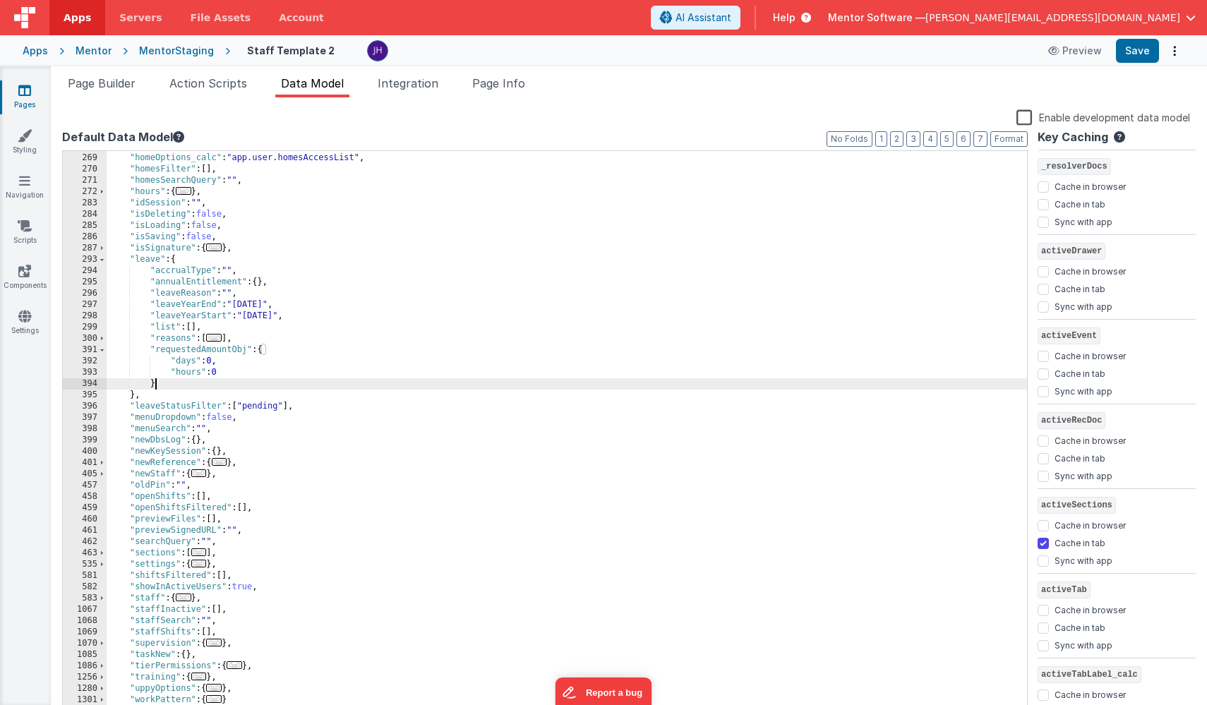
click at [145, 400] on div ""homeOptions" : [ ] , "homeOptions_calc" : "app.user.homesAccessList" , "homesF…" at bounding box center [567, 435] width 921 height 589
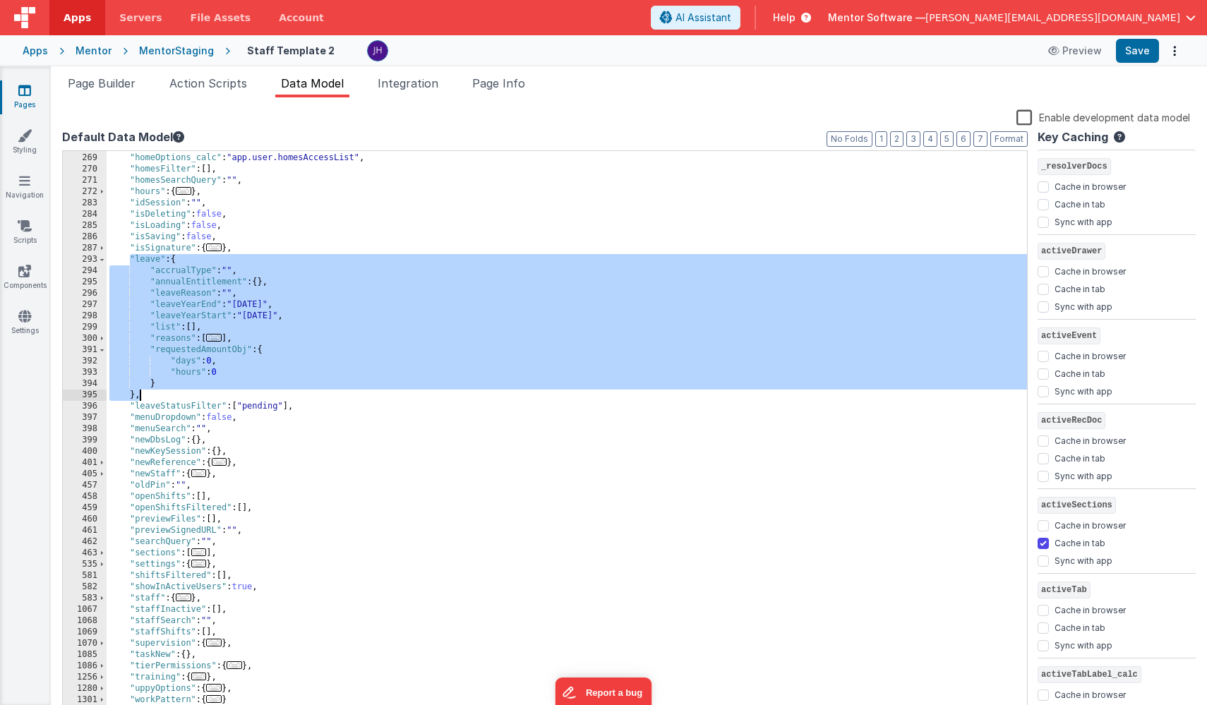
drag, startPoint x: 129, startPoint y: 257, endPoint x: 160, endPoint y: 393, distance: 139.8
click at [160, 393] on div ""homeOptions" : [ ] , "homeOptions_calc" : "app.user.homesAccessList" , "homesF…" at bounding box center [567, 435] width 921 height 589
click at [1181, 25] on div "Mentor Software — joe@mentorsoftware.co.uk" at bounding box center [1012, 18] width 368 height 24
click at [1178, 17] on span "[PERSON_NAME][EMAIL_ADDRESS][DOMAIN_NAME]" at bounding box center [1053, 18] width 255 height 14
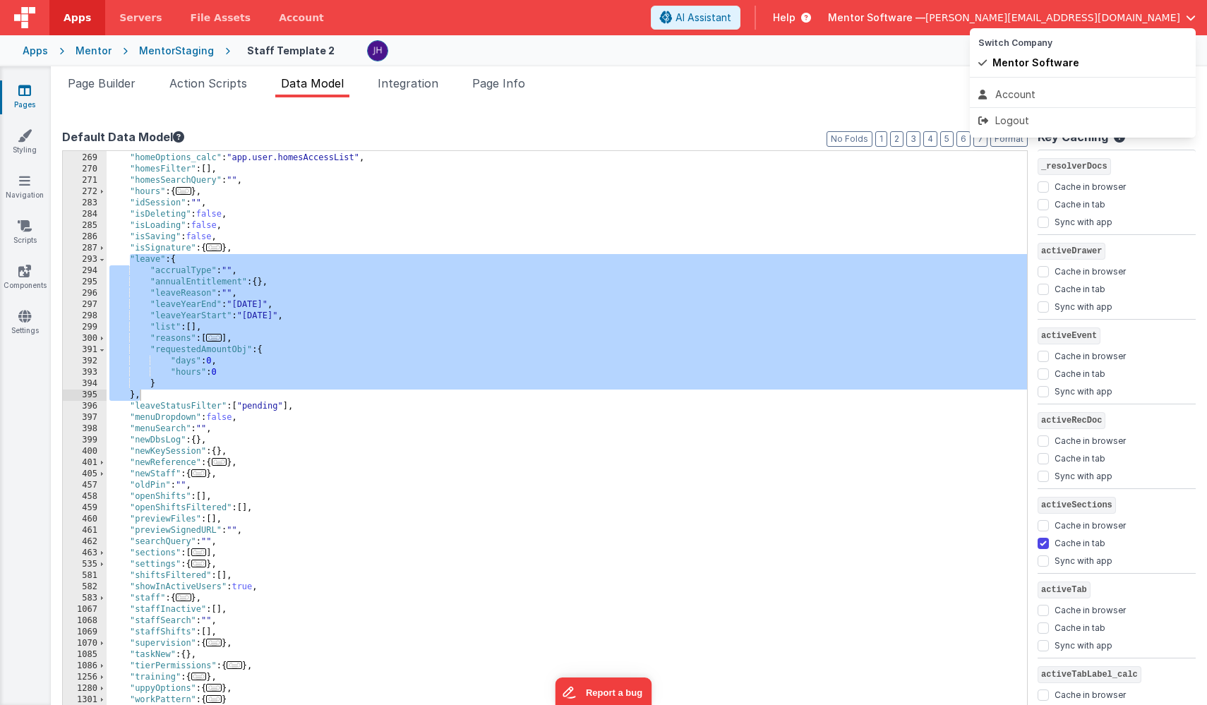
click at [629, 120] on button at bounding box center [603, 352] width 1207 height 705
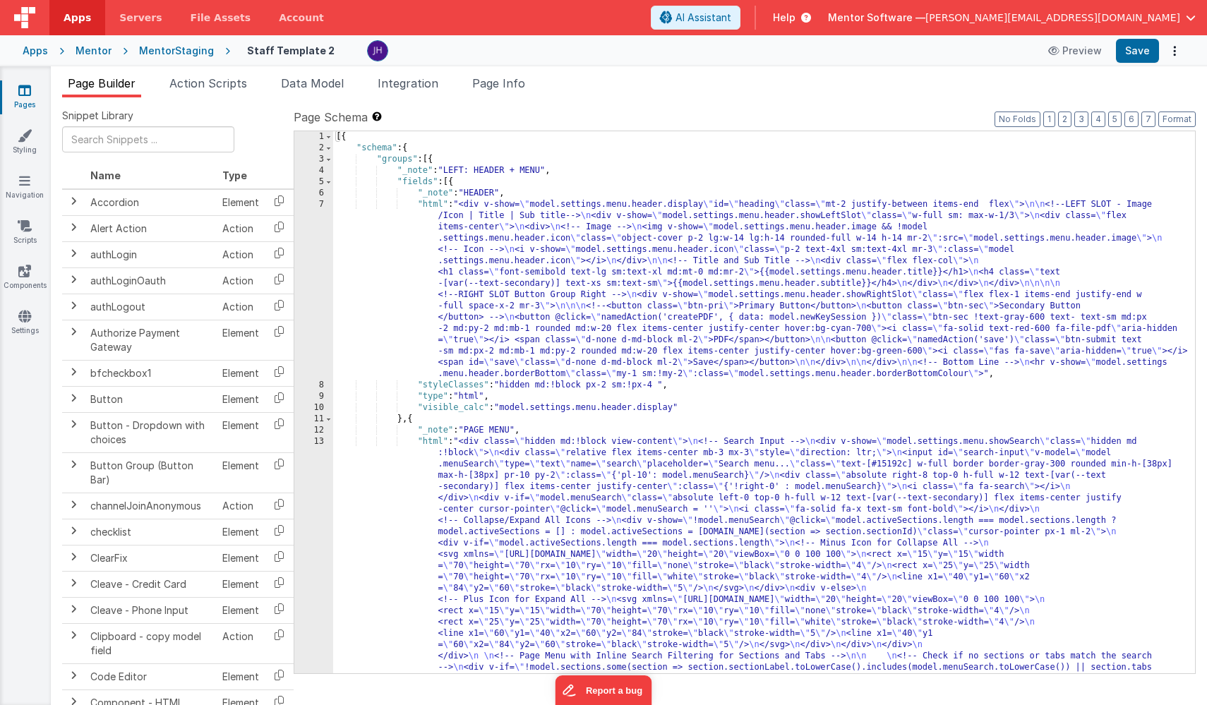
click at [13, 92] on link "Pages" at bounding box center [24, 97] width 51 height 28
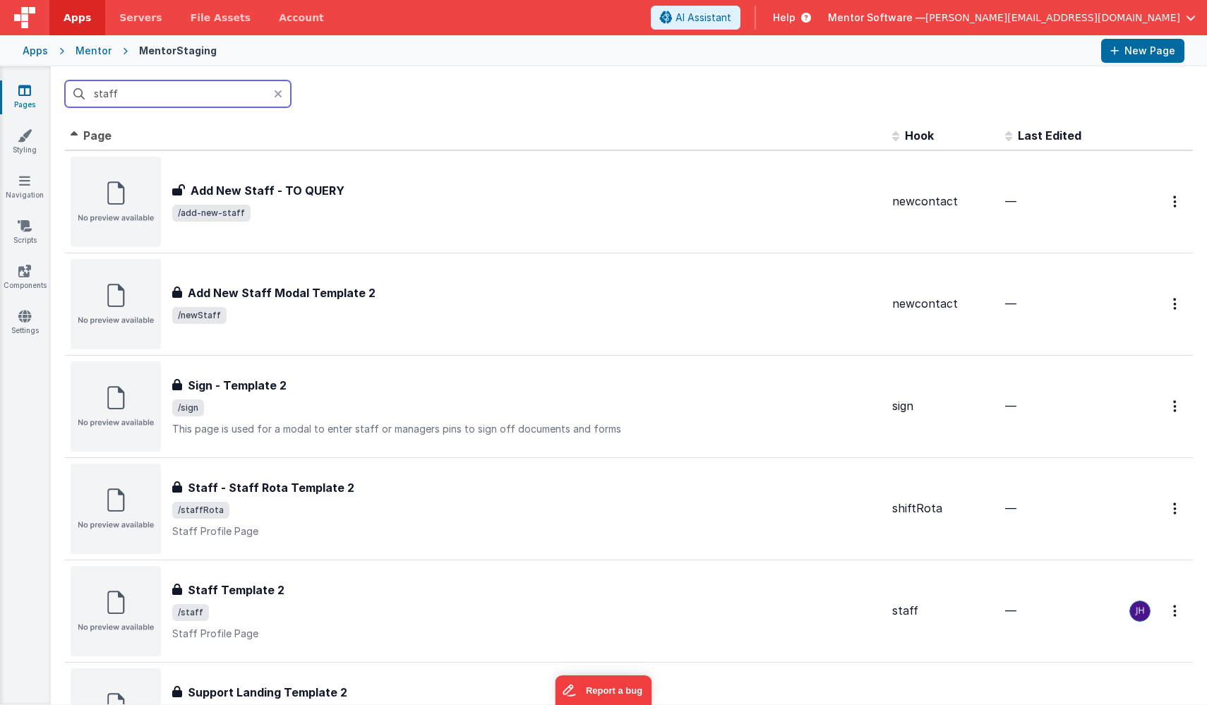
click at [167, 98] on input "staff" at bounding box center [178, 93] width 226 height 27
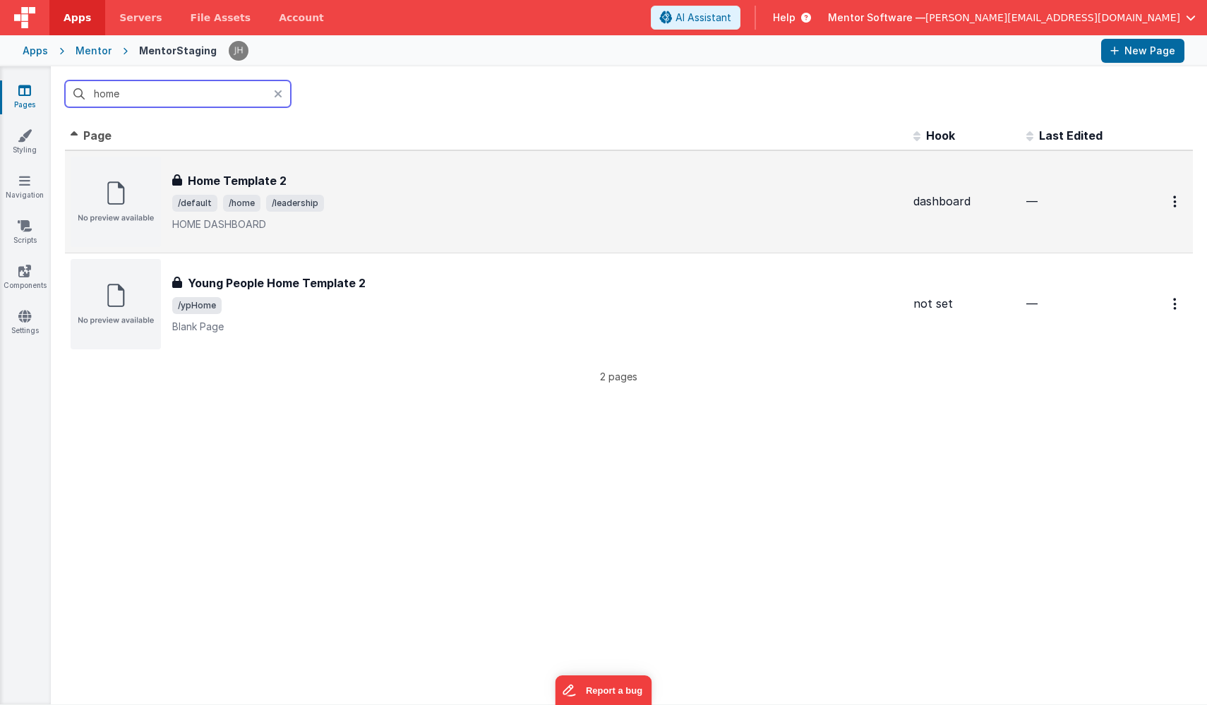
type input "home"
click at [266, 212] on div "Home Template 2 Home Template 2 /default /home /leadership HOME DASHBOARD" at bounding box center [537, 201] width 730 height 59
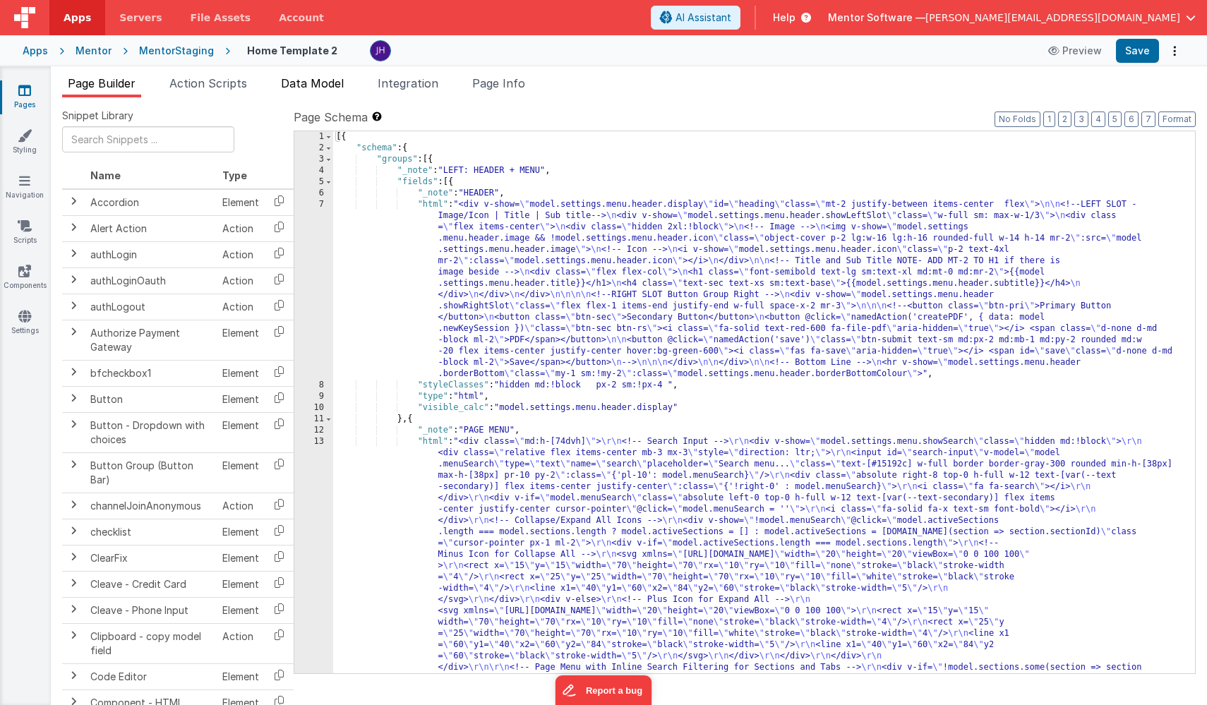
click at [314, 88] on span "Data Model" at bounding box center [312, 83] width 63 height 14
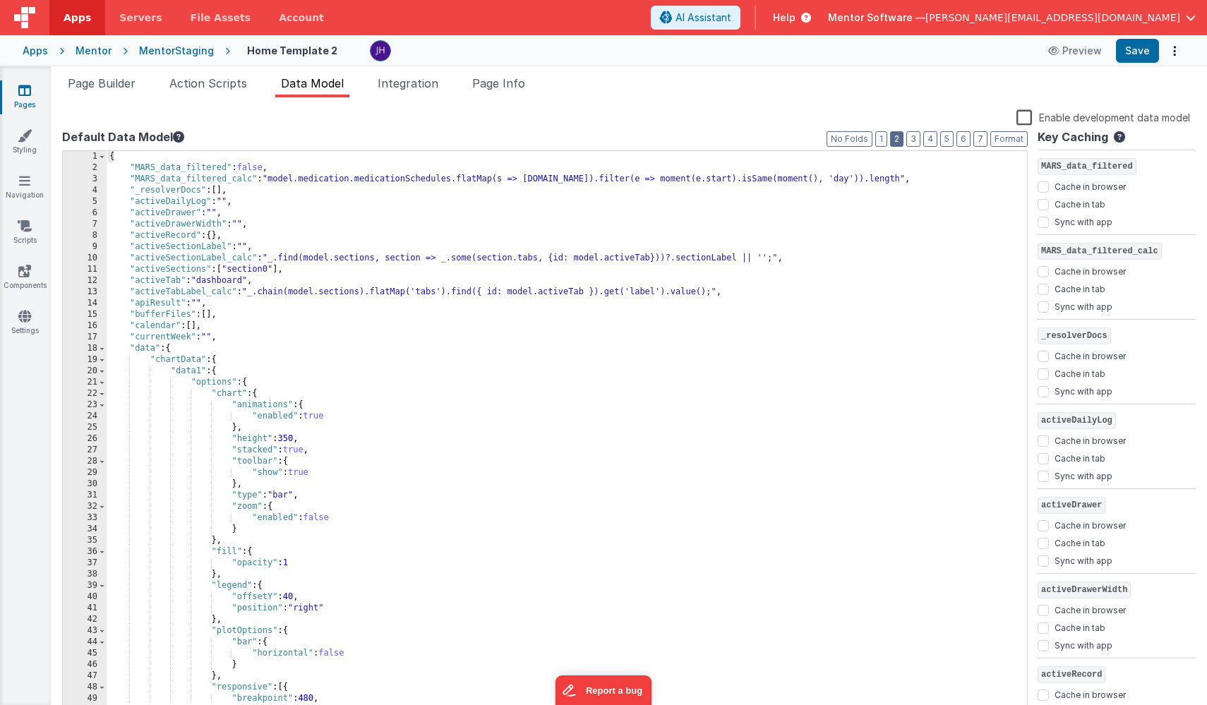
click at [904, 141] on button "2" at bounding box center [896, 139] width 13 height 16
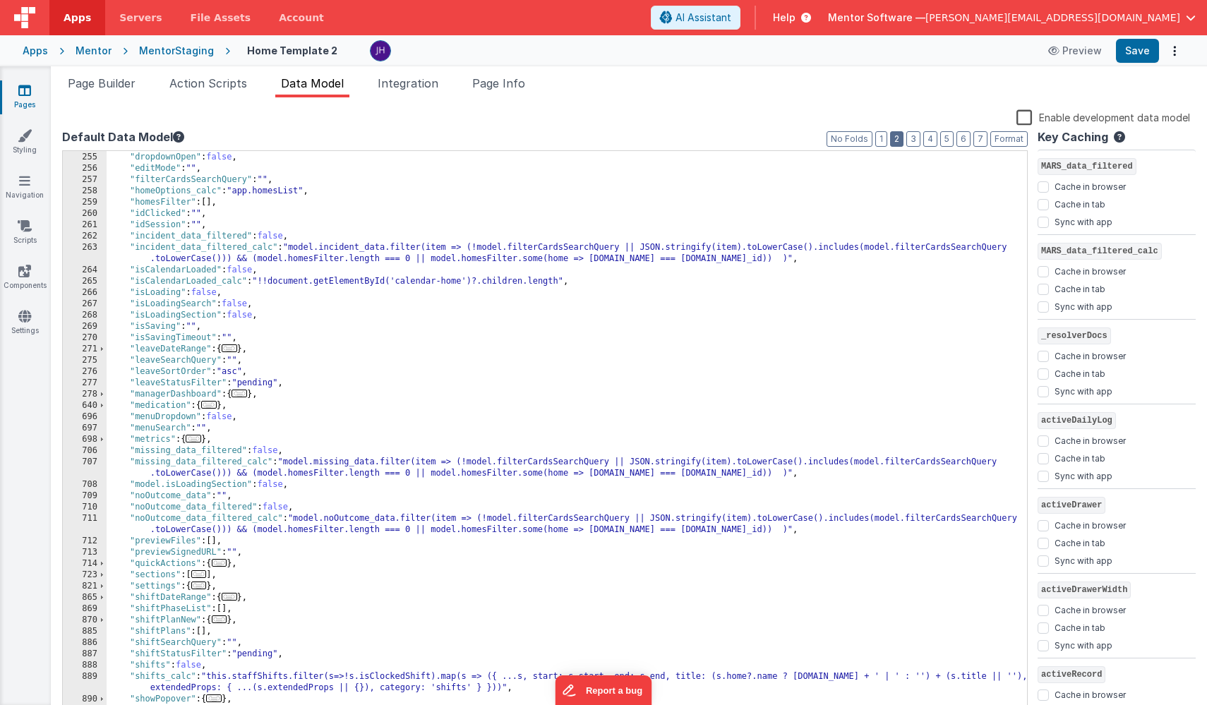
scroll to position [236, 0]
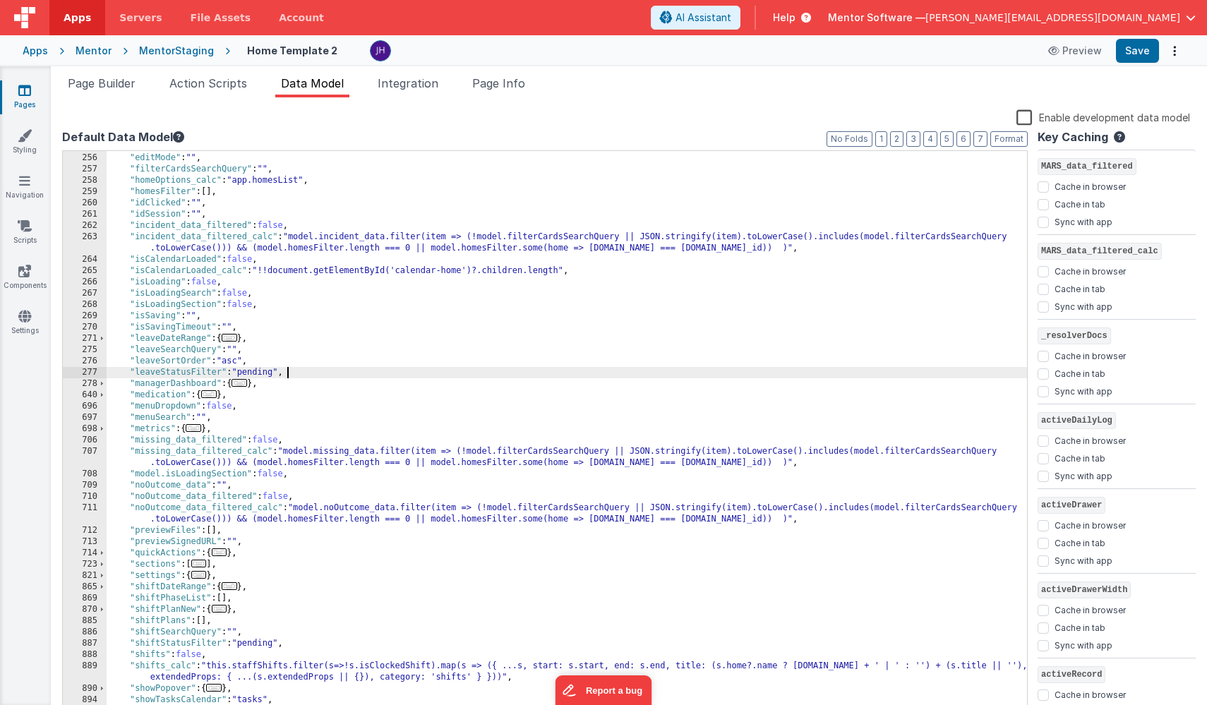
click at [290, 374] on div ""dropdownOpen" : false , "editMode" : "" , "filterCardsSearchQuery" : "" , "hom…" at bounding box center [567, 435] width 921 height 589
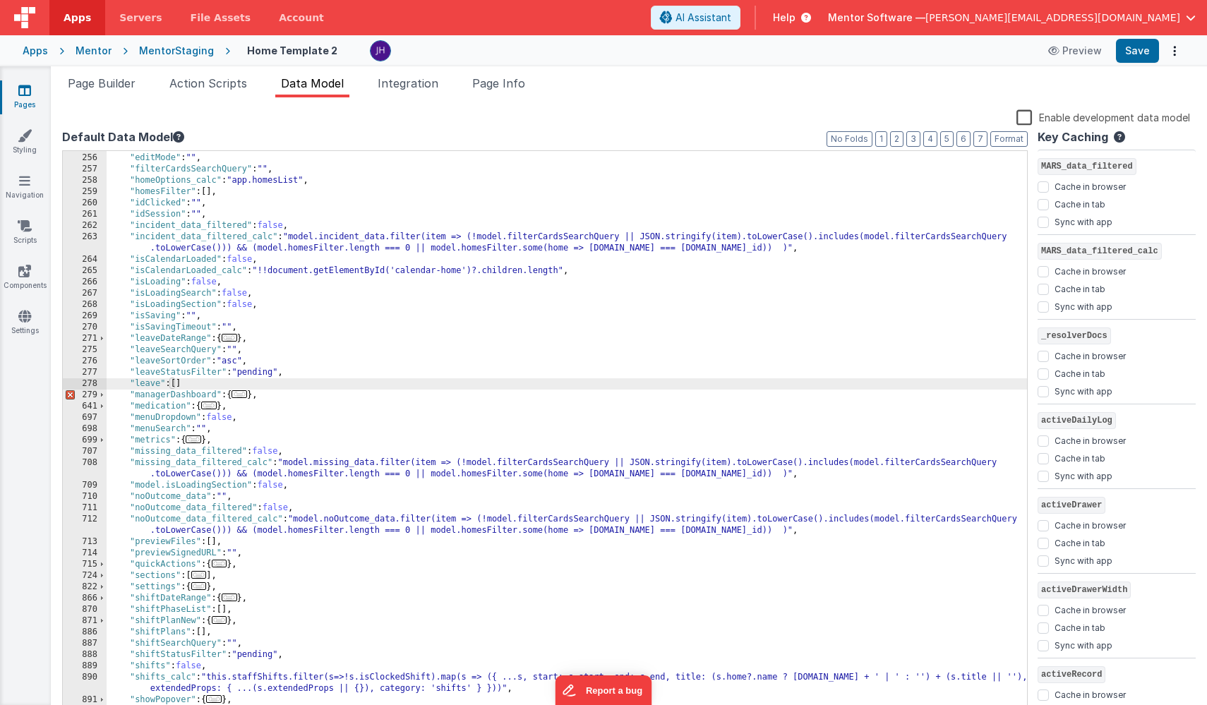
checkbox input "false"
checkbox input "true"
checkbox input "false"
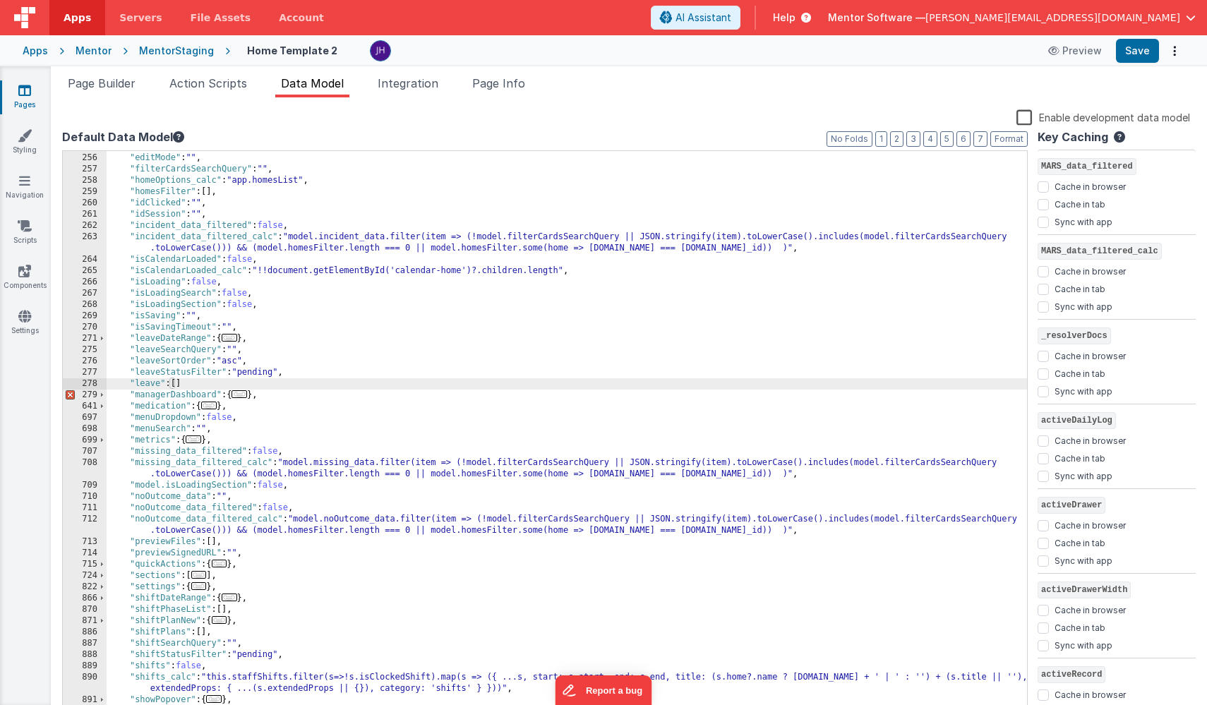
checkbox input "true"
checkbox input "false"
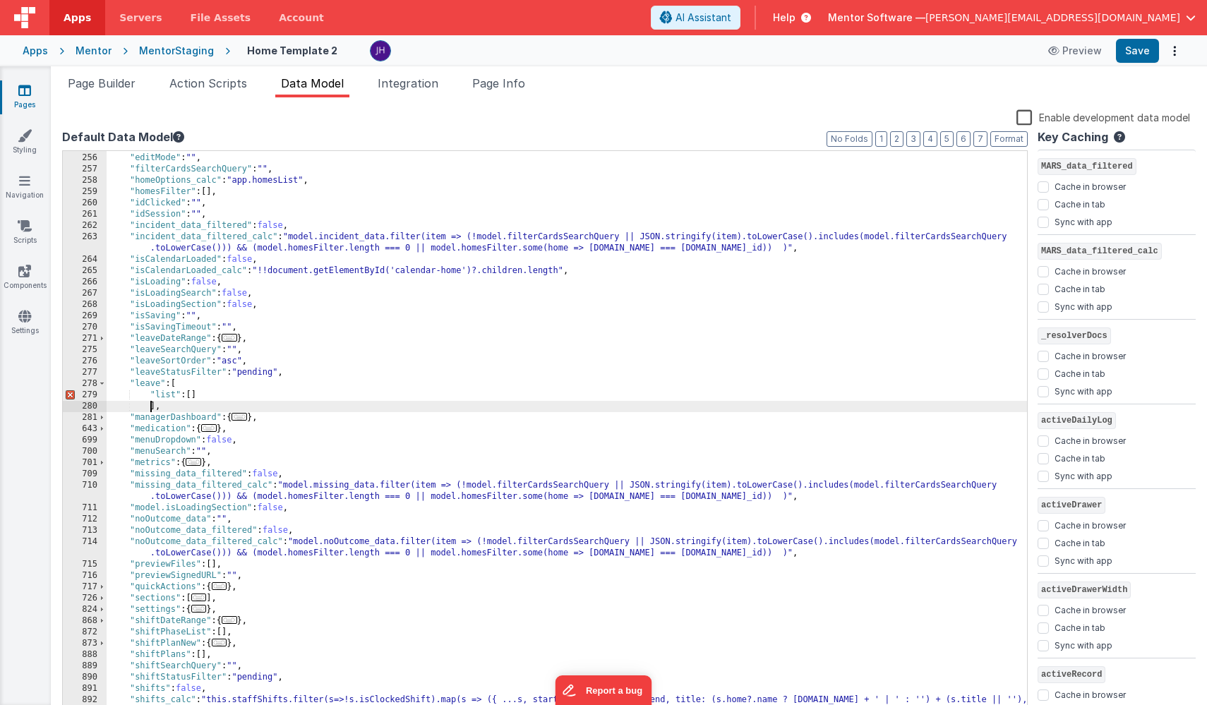
click at [210, 395] on div ""dropdownOpen" : false , "editMode" : "" , "filterCardsSearchQuery" : "" , "hom…" at bounding box center [567, 435] width 921 height 589
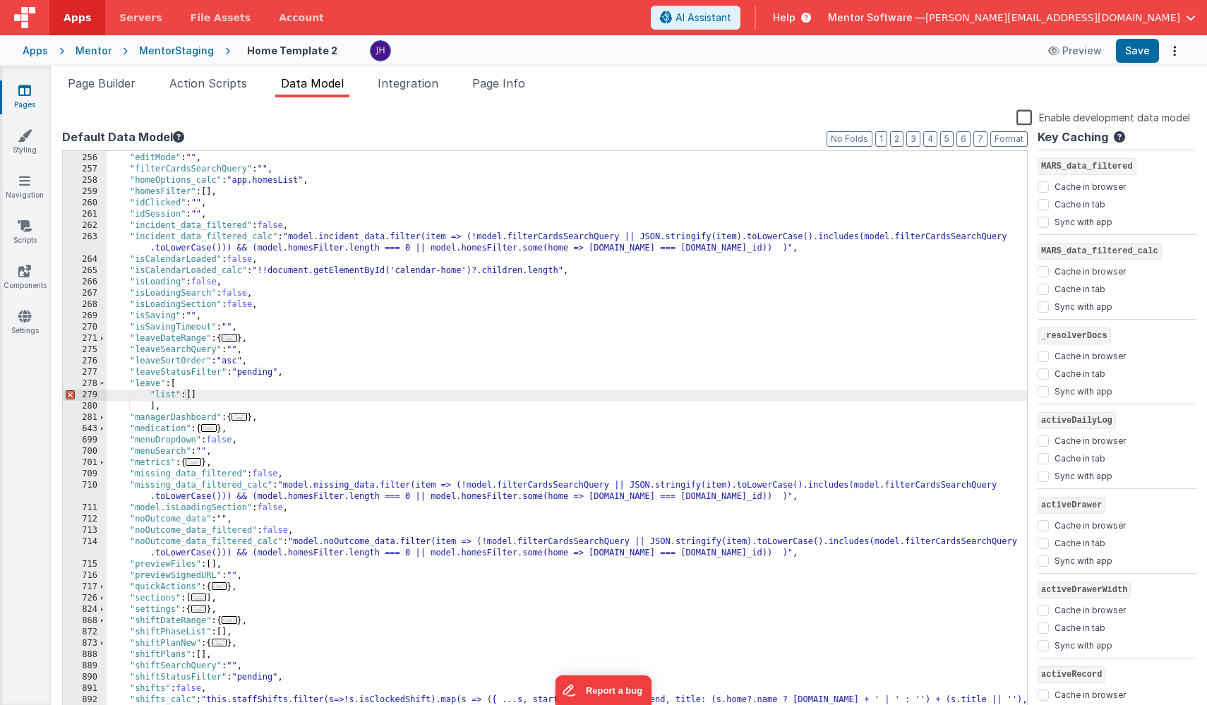
click at [188, 387] on div ""dropdownOpen" : false , "editMode" : "" , "filterCardsSearchQuery" : "" , "hom…" at bounding box center [567, 435] width 921 height 589
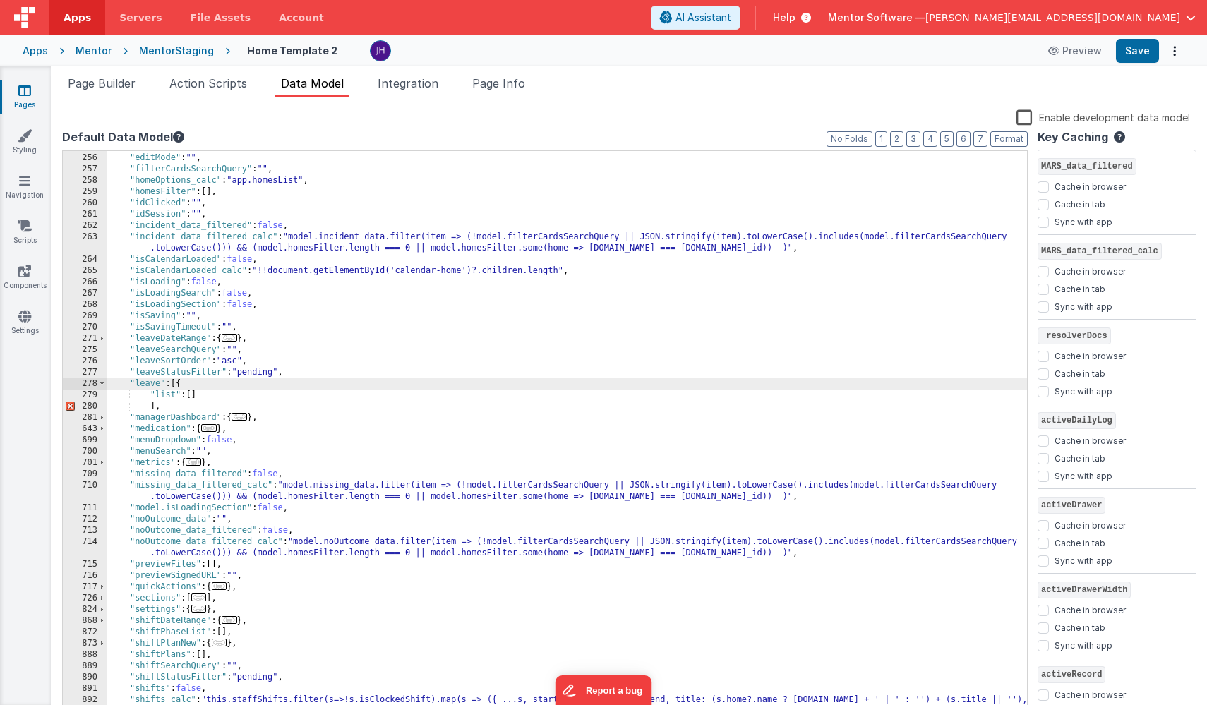
click at [150, 406] on div ""dropdownOpen" : false , "editMode" : "" , "filterCardsSearchQuery" : "" , "hom…" at bounding box center [567, 435] width 921 height 589
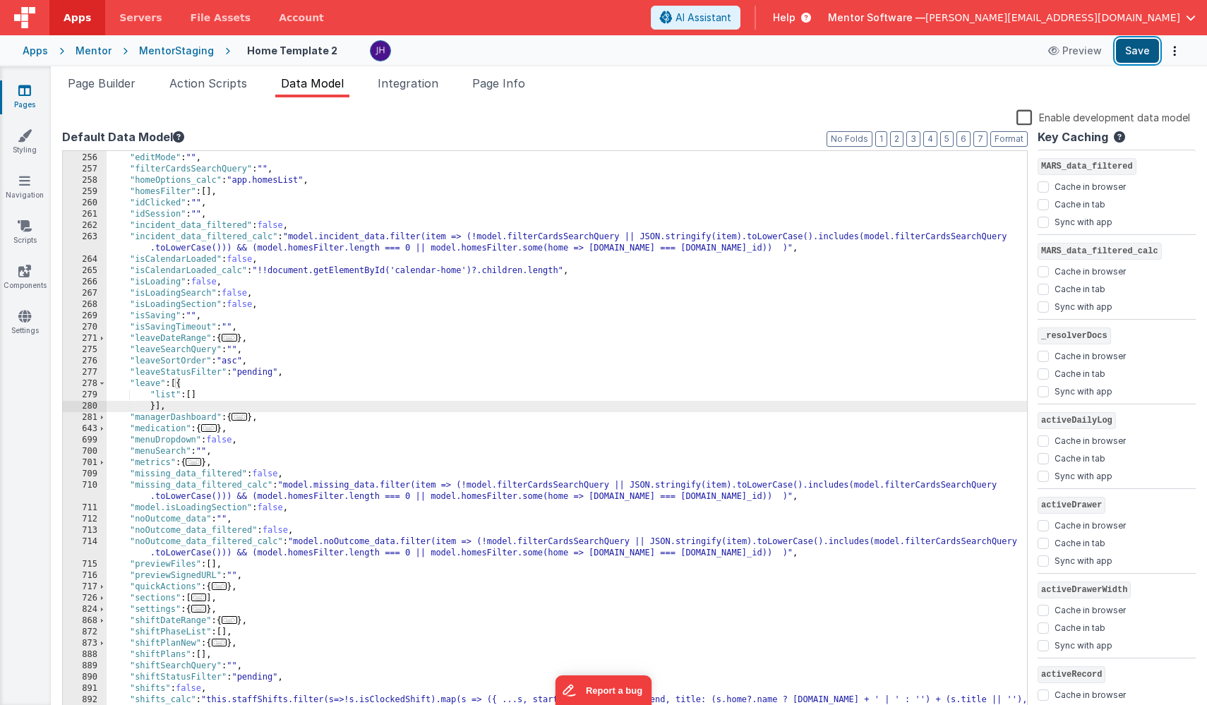
click at [1138, 47] on button "Save" at bounding box center [1137, 51] width 43 height 24
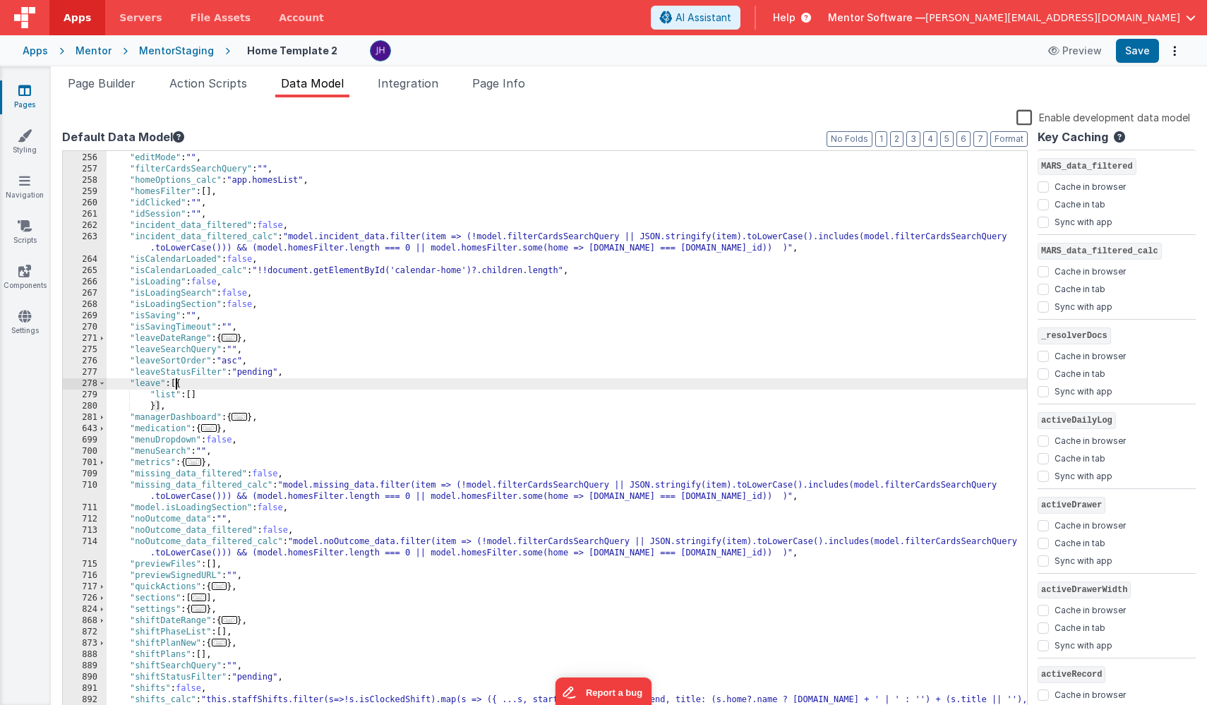
click at [175, 381] on div ""dropdownOpen" : false , "editMode" : "" , "filterCardsSearchQuery" : "" , "hom…" at bounding box center [567, 435] width 921 height 589
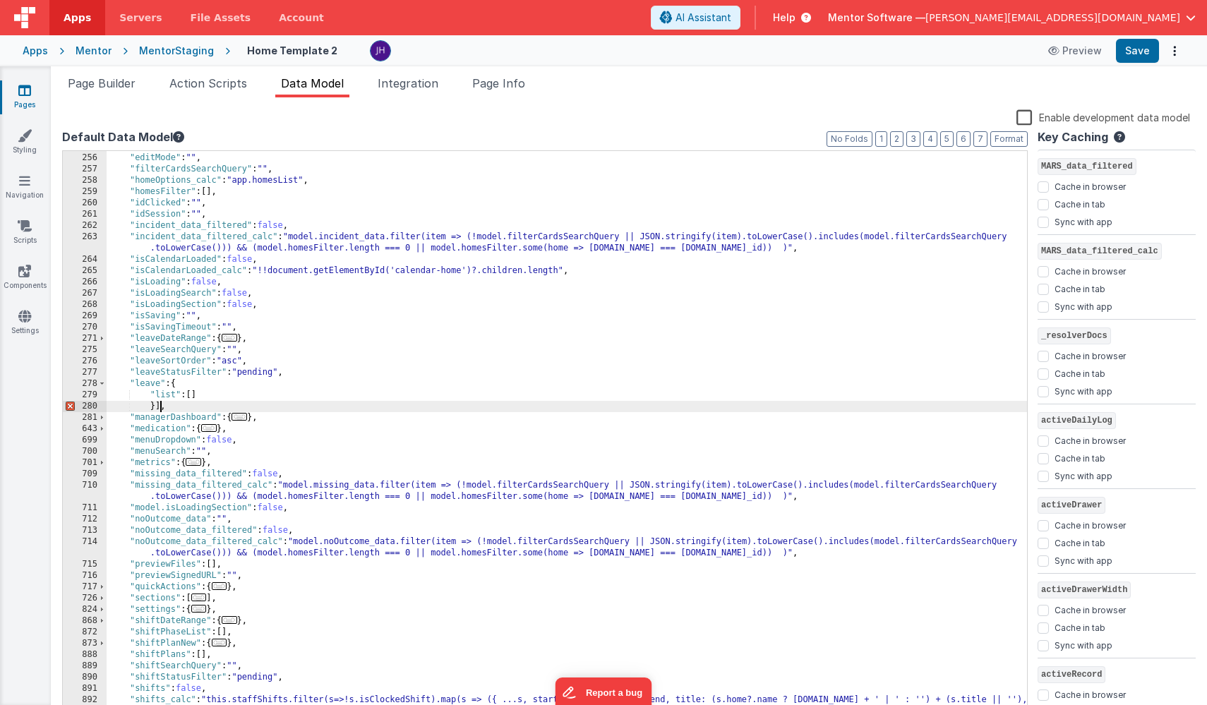
click at [159, 405] on div ""dropdownOpen" : false , "editMode" : "" , "filterCardsSearchQuery" : "" , "hom…" at bounding box center [567, 435] width 921 height 589
click at [1142, 47] on button "Save" at bounding box center [1137, 51] width 43 height 24
click at [264, 403] on div ""dropdownOpen" : false , "editMode" : "" , "filterCardsSearchQuery" : "" , "hom…" at bounding box center [567, 435] width 921 height 589
click at [109, 82] on span "Page Builder" at bounding box center [102, 83] width 68 height 14
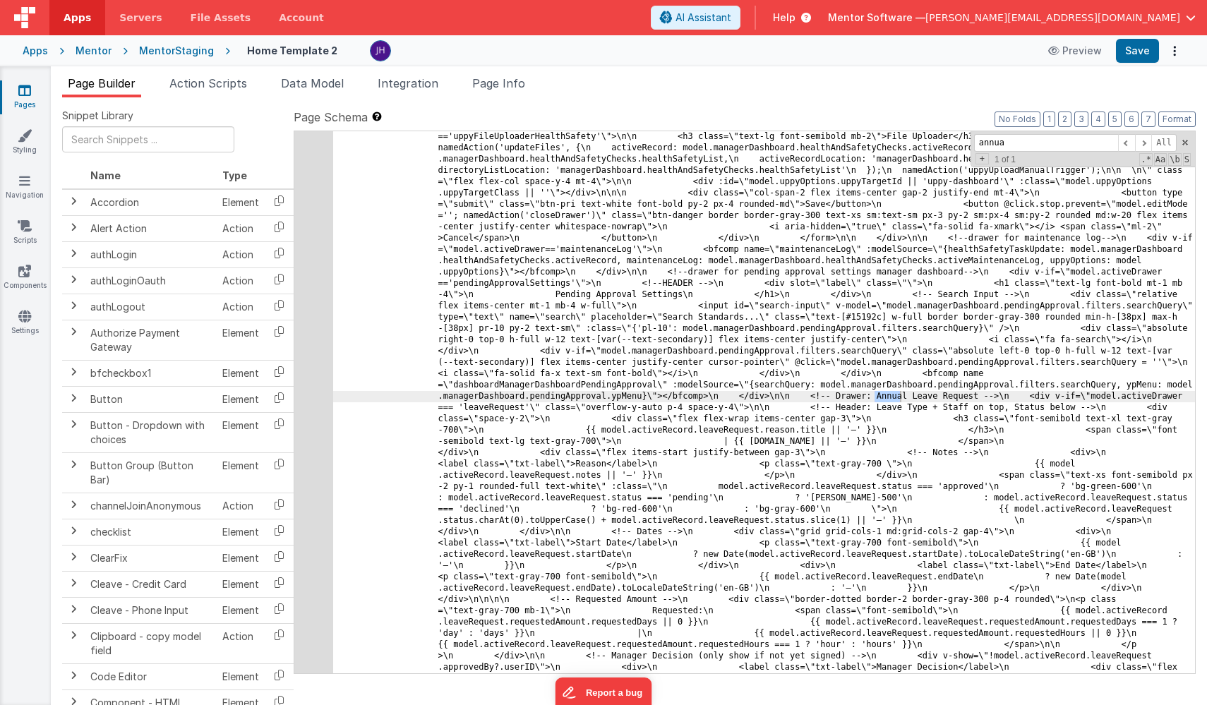
scroll to position [21706, 0]
click at [1142, 145] on span at bounding box center [1143, 143] width 17 height 18
click at [1144, 143] on span at bounding box center [1143, 143] width 17 height 18
drag, startPoint x: 1026, startPoint y: 146, endPoint x: 935, endPoint y: 148, distance: 91.1
click at [935, 148] on div ""html" : "<div id= \" info-drawer \" class= \" fixed top-0 right-0 z-40 h-scree…" at bounding box center [764, 402] width 862 height 542
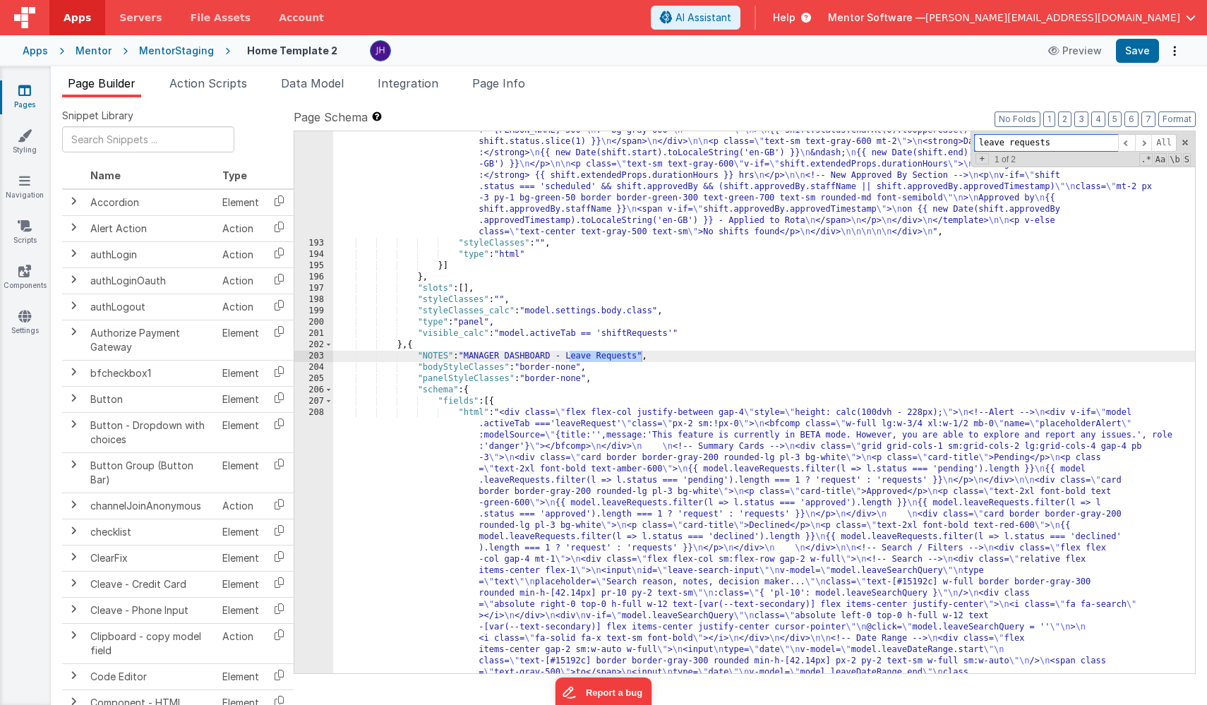
scroll to position [8823, 0]
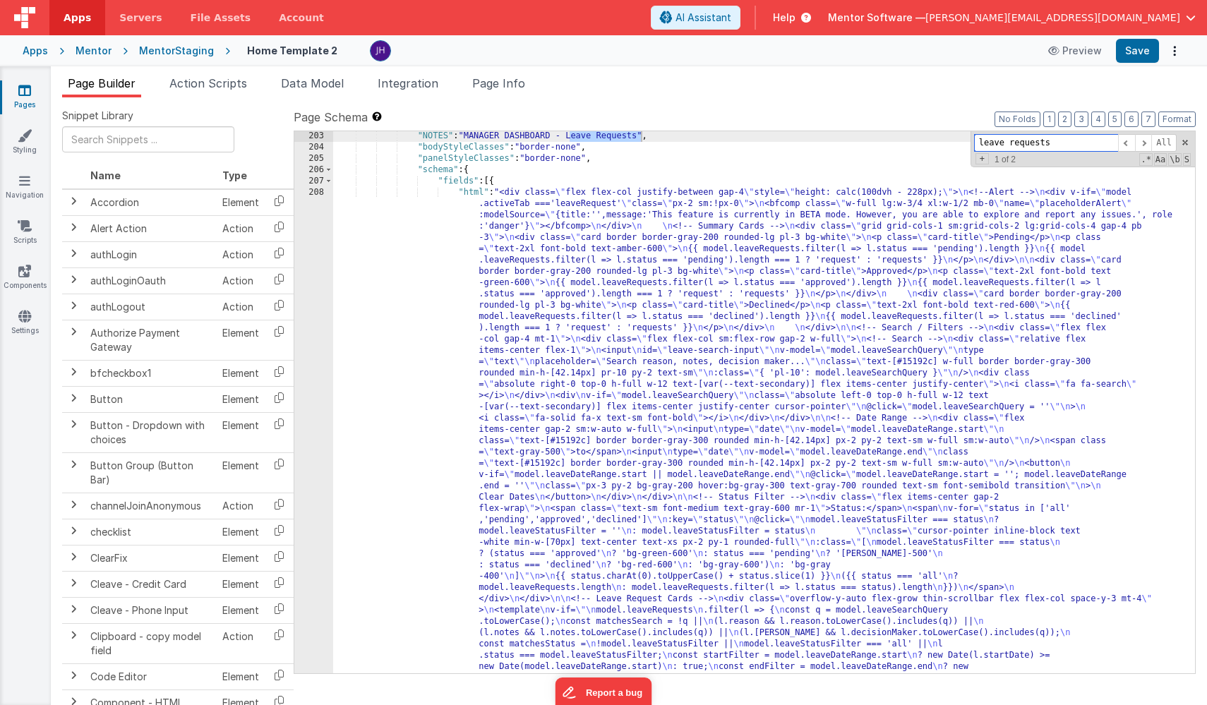
type input "leave requests"
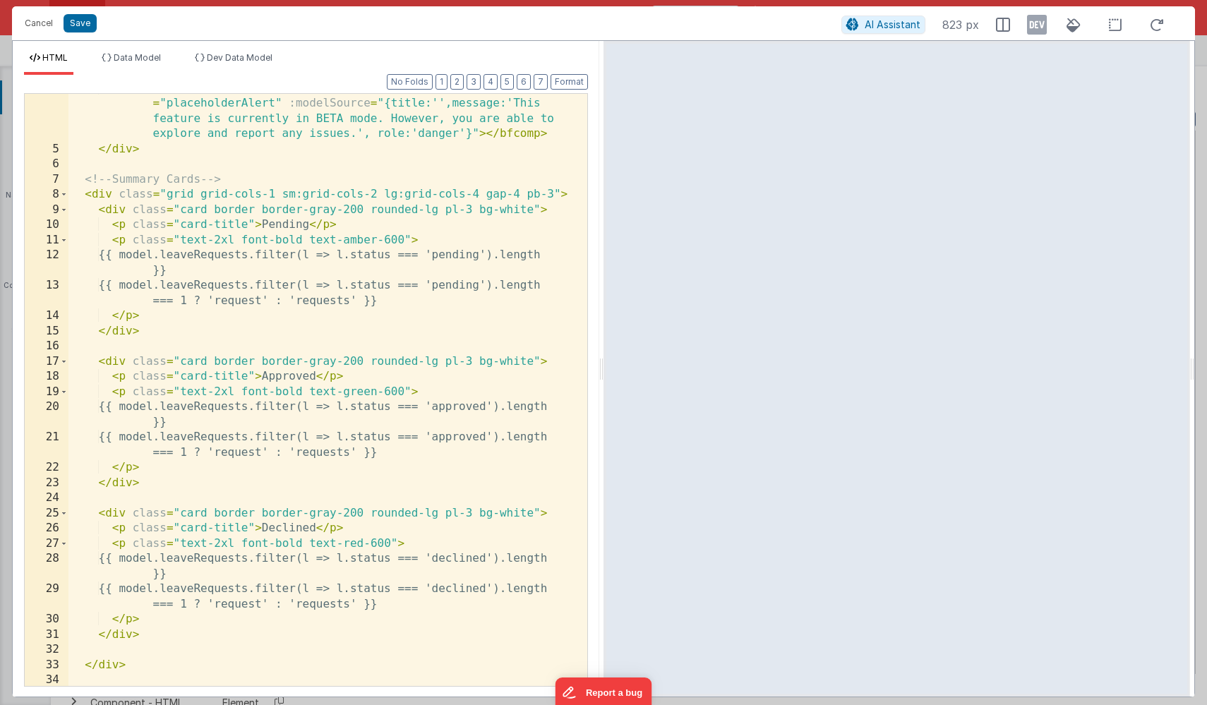
scroll to position [0, 0]
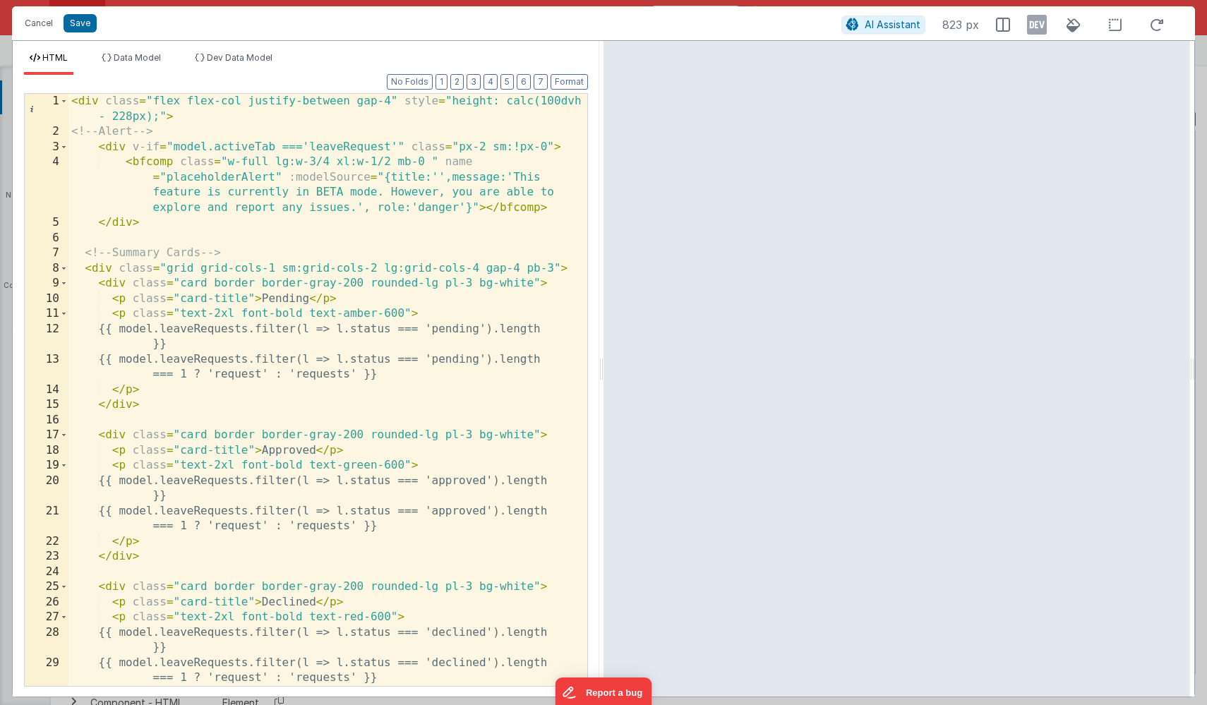
click at [53, 58] on span "HTML" at bounding box center [54, 57] width 25 height 11
click at [291, 236] on div "< div class = "flex flex-col justify-between gap-4" style = "height: calc(100dv…" at bounding box center [327, 413] width 519 height 638
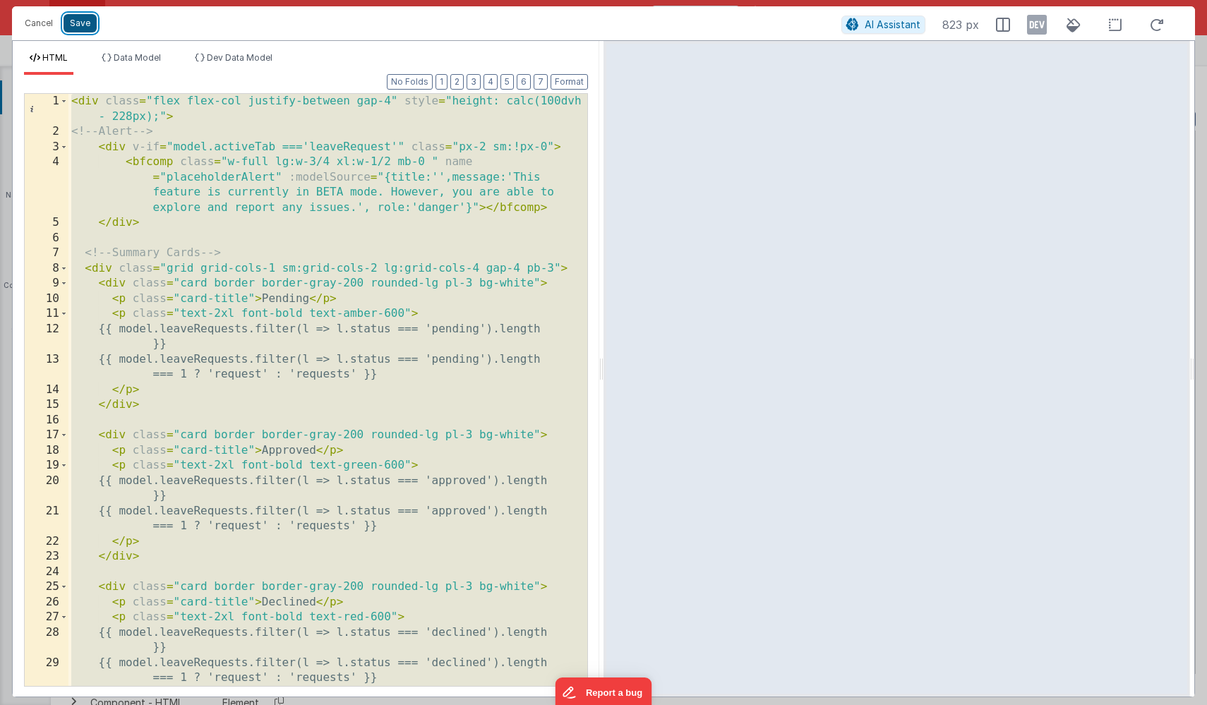
click at [83, 22] on button "Save" at bounding box center [80, 23] width 33 height 18
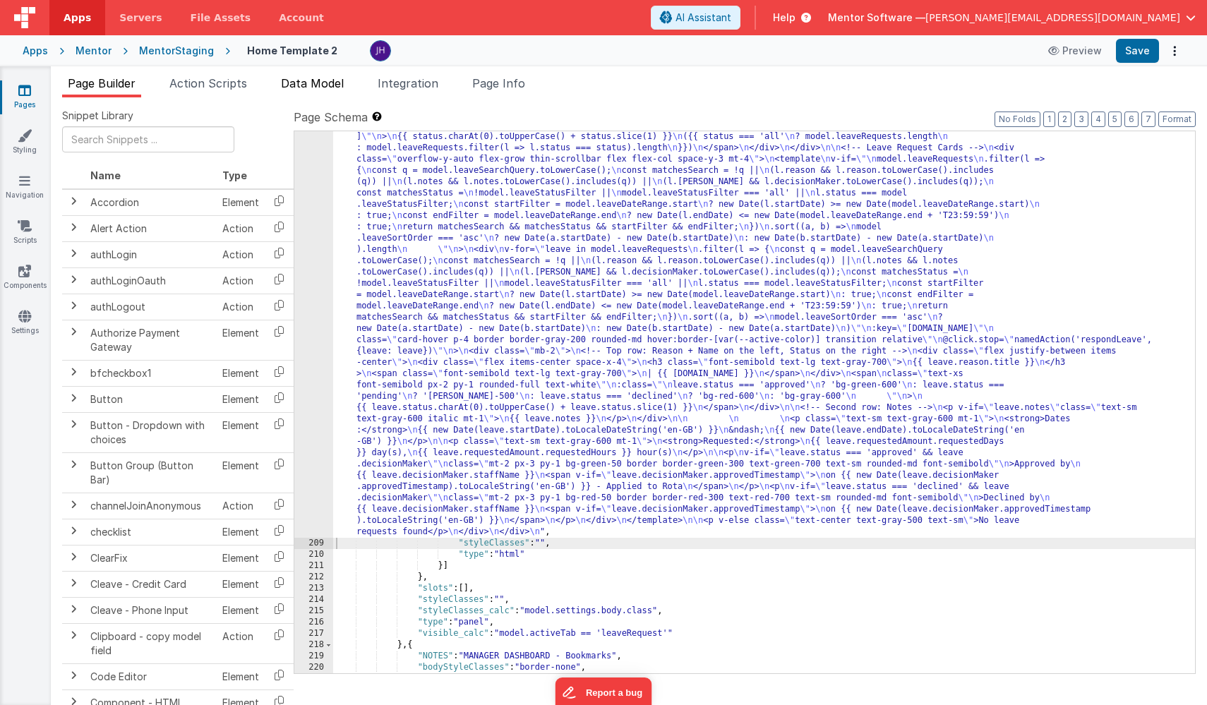
scroll to position [9090, 0]
click at [321, 84] on span "Data Model" at bounding box center [312, 83] width 63 height 14
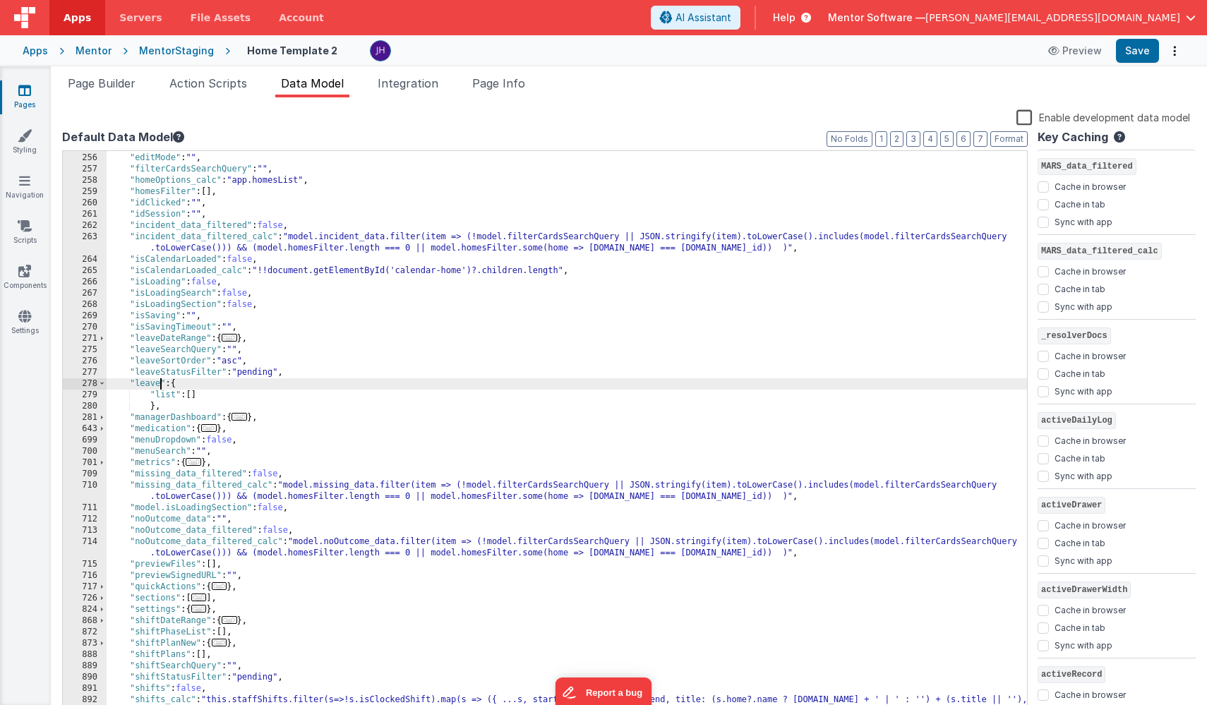
click at [160, 383] on div ""dropdownOpen" : false , "editMode" : "" , "filterCardsSearchQuery" : "" , "hom…" at bounding box center [567, 435] width 921 height 589
click at [1136, 52] on button "Save" at bounding box center [1137, 51] width 43 height 24
click at [117, 87] on span "Page Builder" at bounding box center [102, 83] width 68 height 14
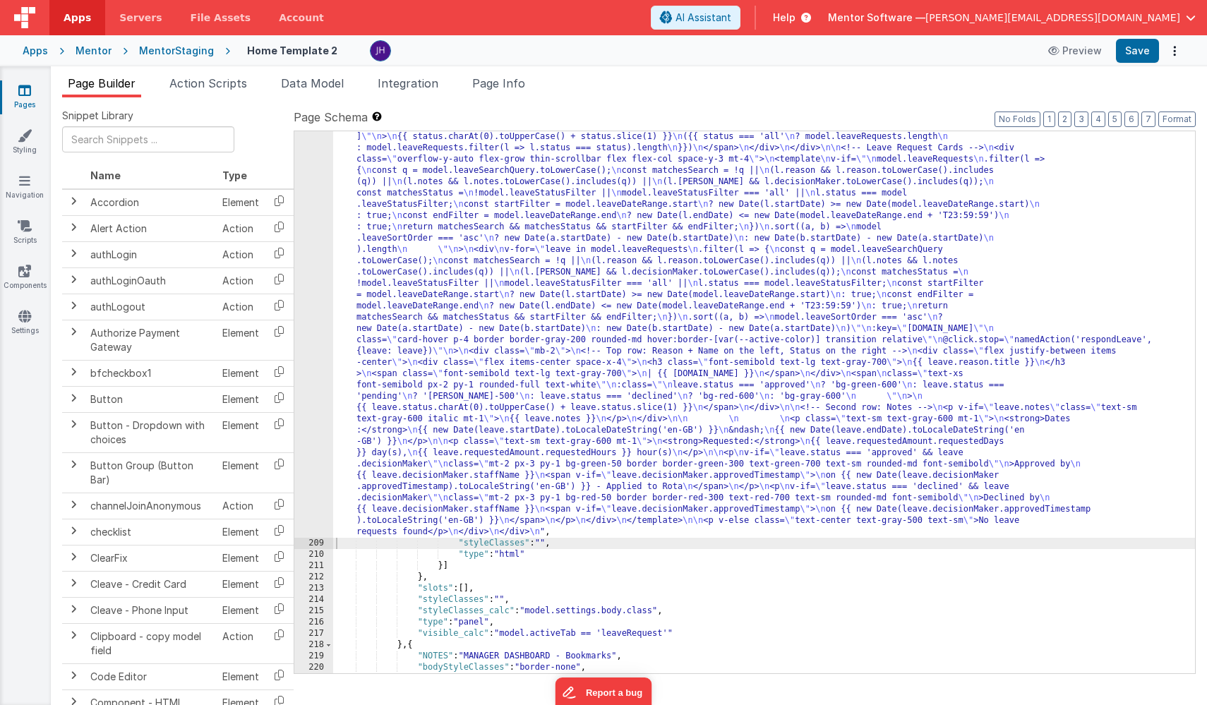
click at [485, 273] on div ""html" : "<div class= \" flex flex-col justify-between gap-4 \" style= \" heigh…" at bounding box center [764, 448] width 862 height 1288
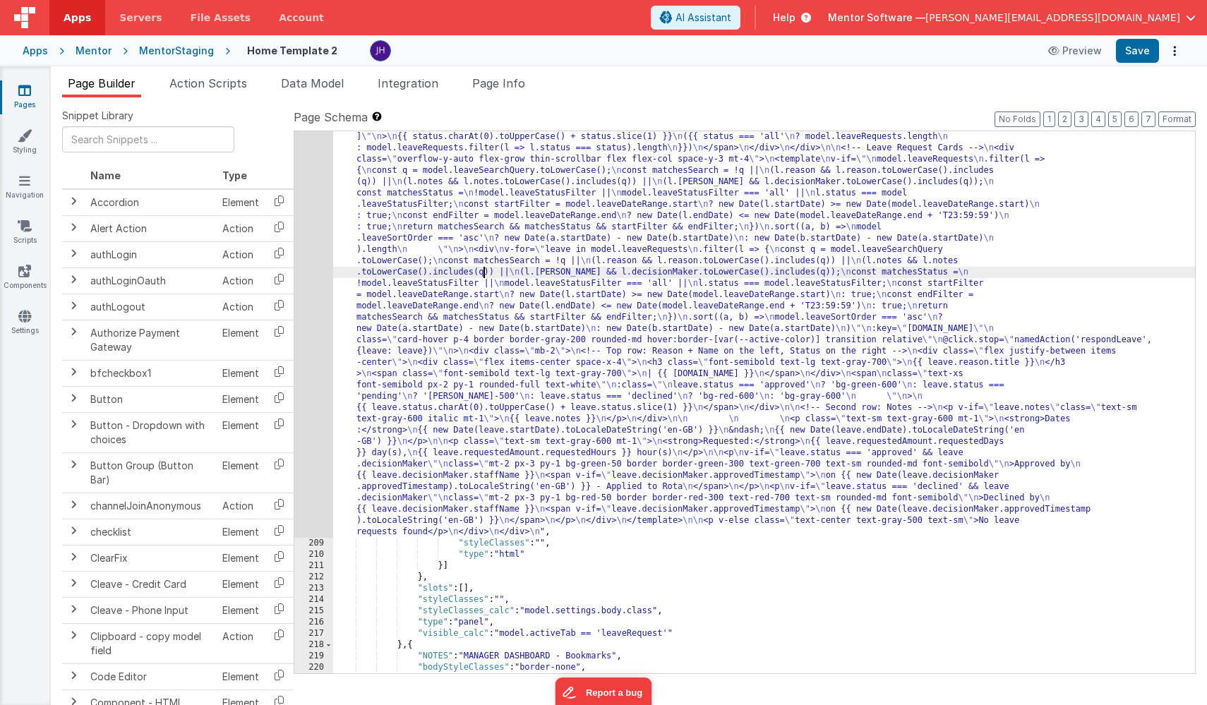
click at [309, 226] on div "208" at bounding box center [313, 171] width 39 height 734
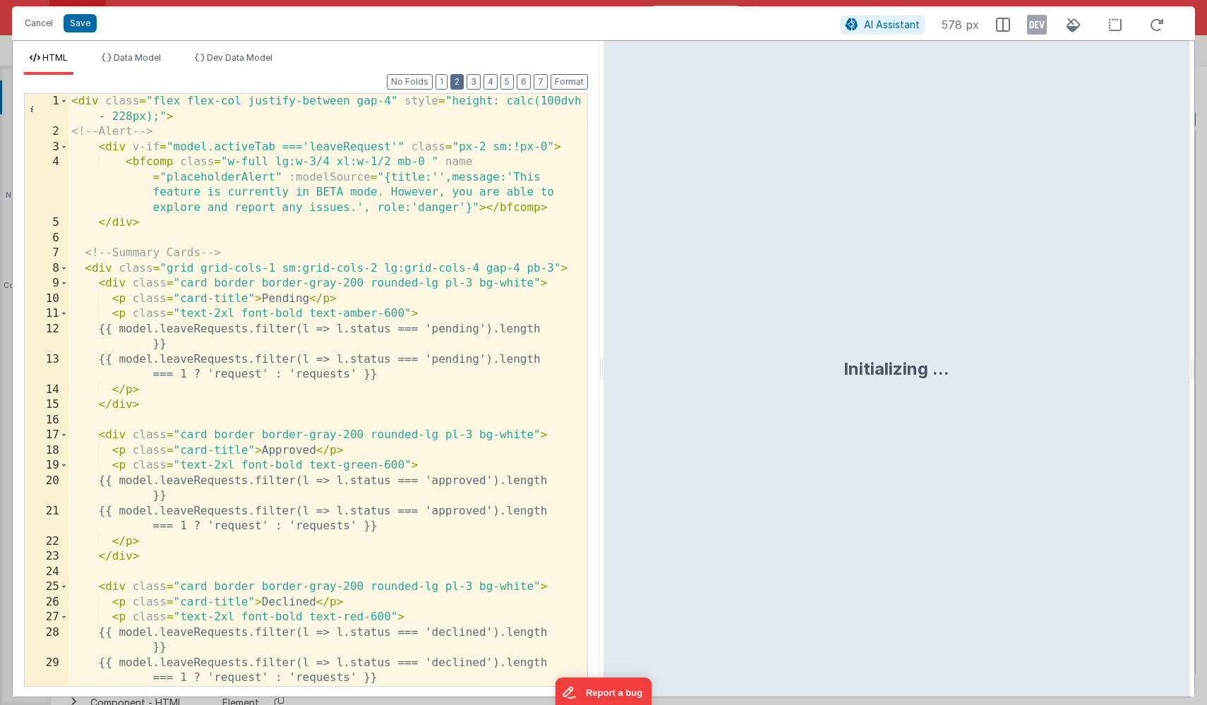
click at [460, 83] on button "2" at bounding box center [456, 82] width 13 height 16
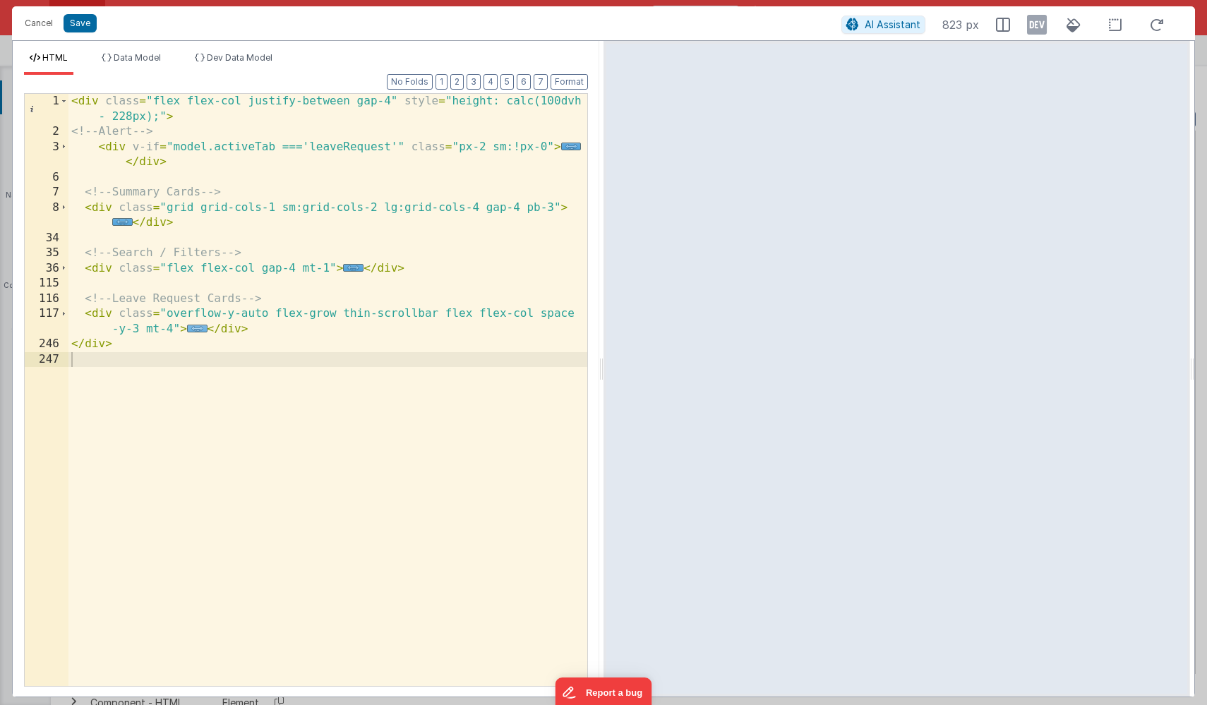
click at [192, 326] on span "..." at bounding box center [197, 329] width 20 height 8
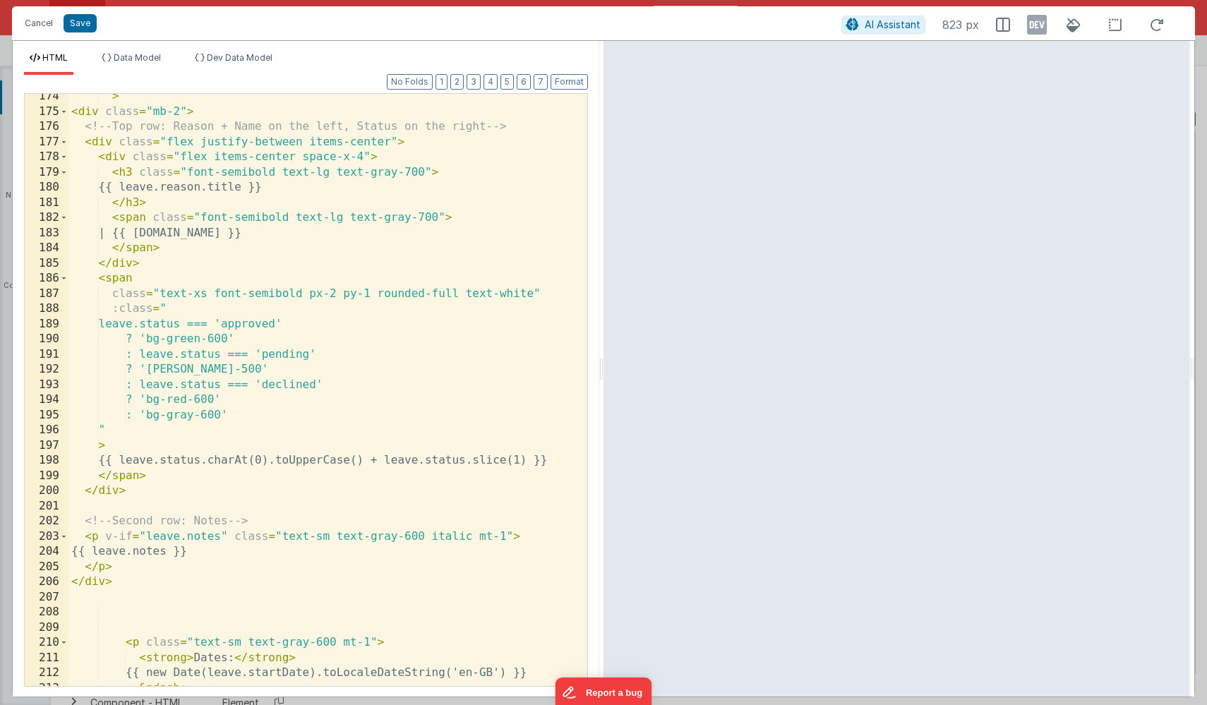
scroll to position [1240, 0]
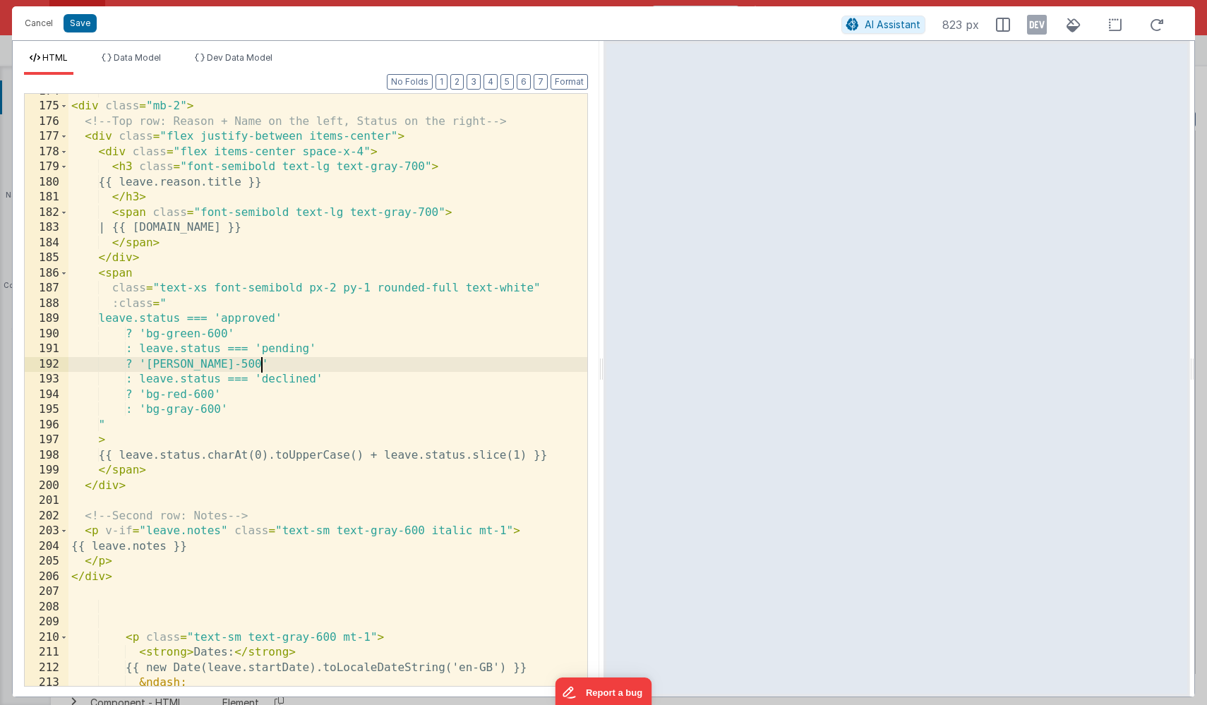
click at [399, 364] on div "> < div class = "mb-2" > <!-- Top row: Reason + Name on the left, Status on the…" at bounding box center [327, 395] width 519 height 623
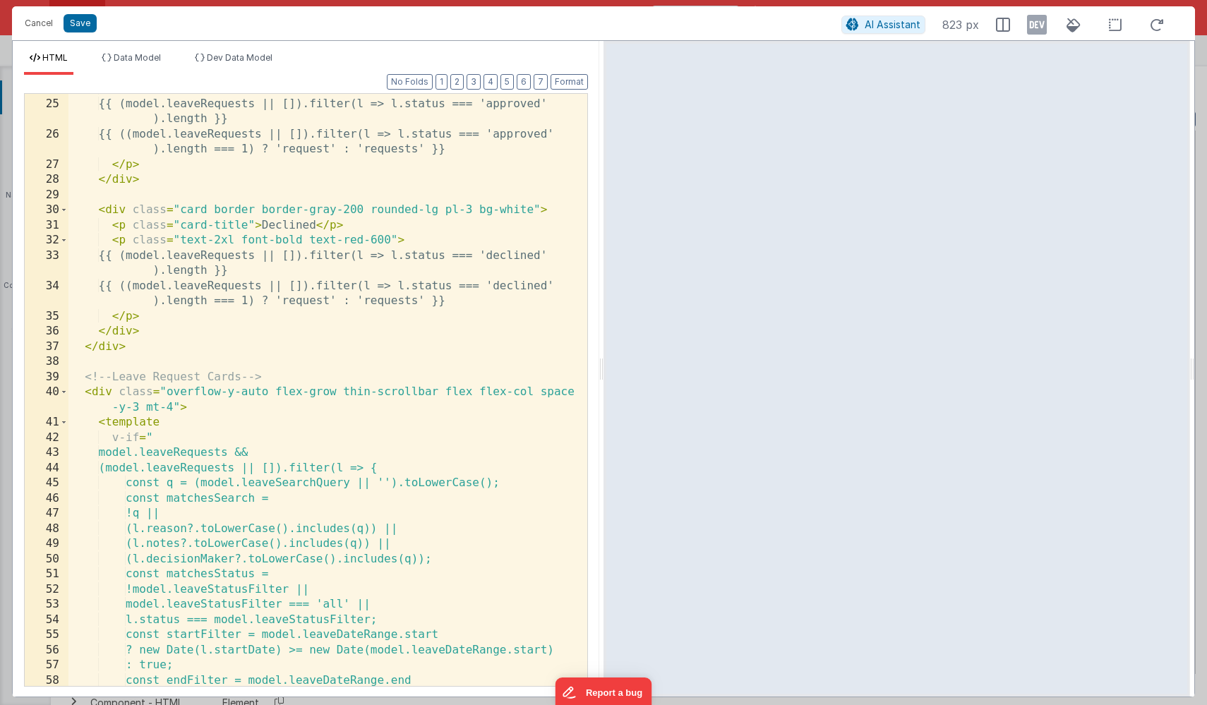
scroll to position [0, 0]
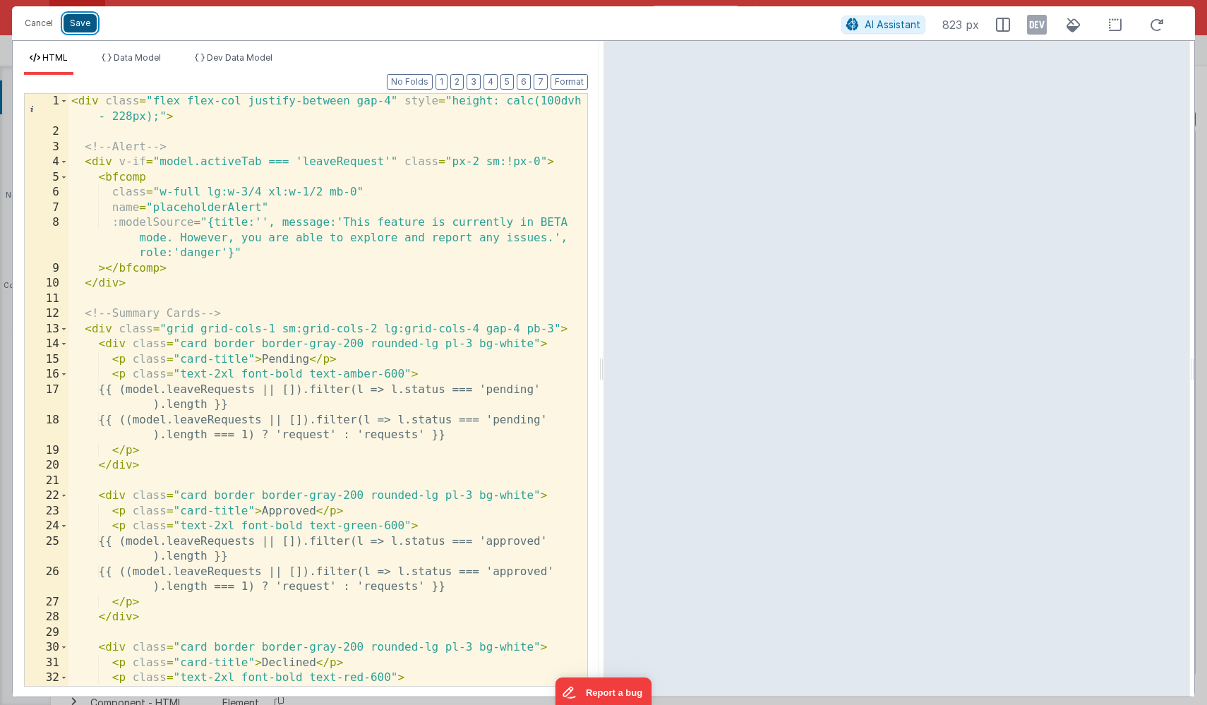
click at [80, 26] on button "Save" at bounding box center [80, 23] width 33 height 18
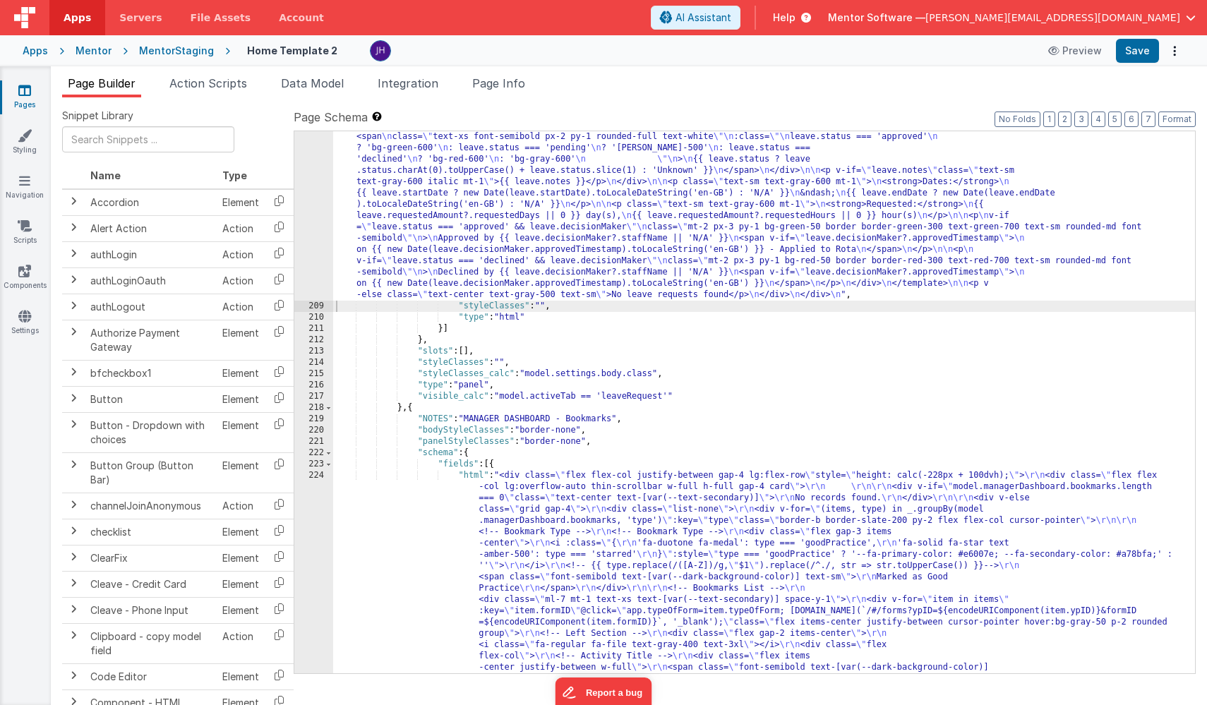
scroll to position [9148, 0]
click at [1141, 52] on button "Save" at bounding box center [1137, 51] width 43 height 24
click at [328, 80] on span "Data Model" at bounding box center [312, 83] width 63 height 14
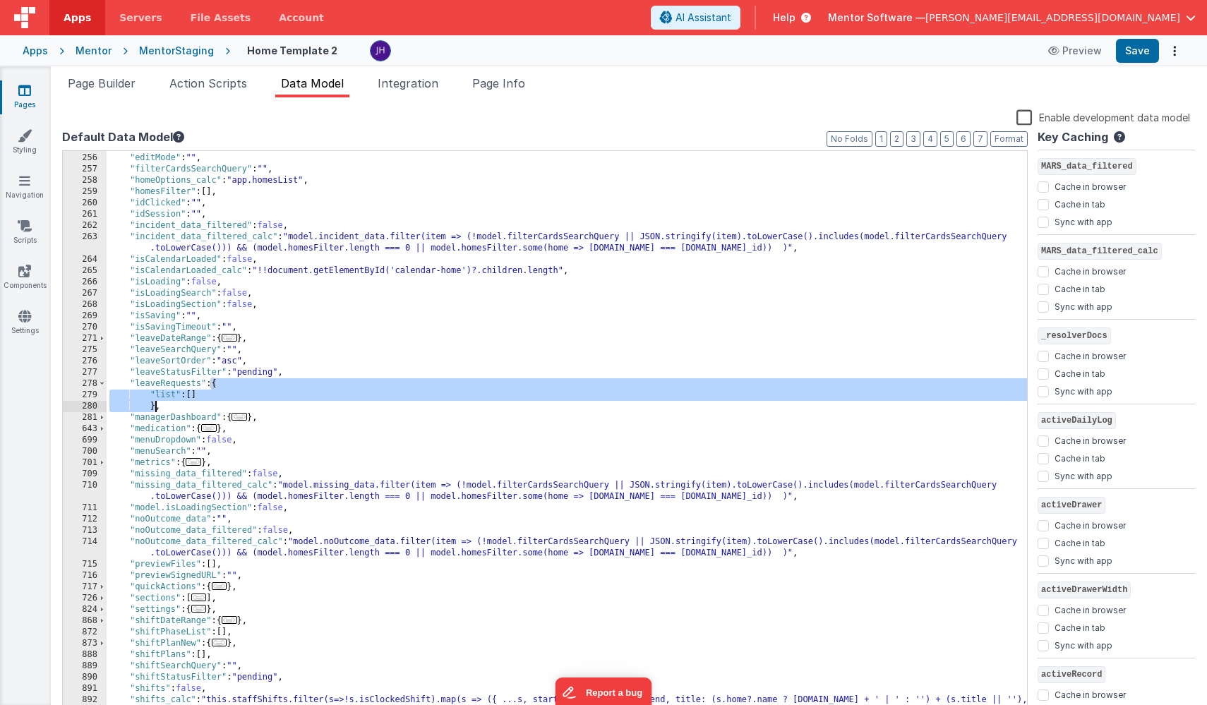
drag, startPoint x: 211, startPoint y: 384, endPoint x: 155, endPoint y: 407, distance: 60.2
click at [155, 407] on div ""dropdownOpen" : false , "editMode" : "" , "filterCardsSearchQuery" : "" , "hom…" at bounding box center [567, 435] width 921 height 589
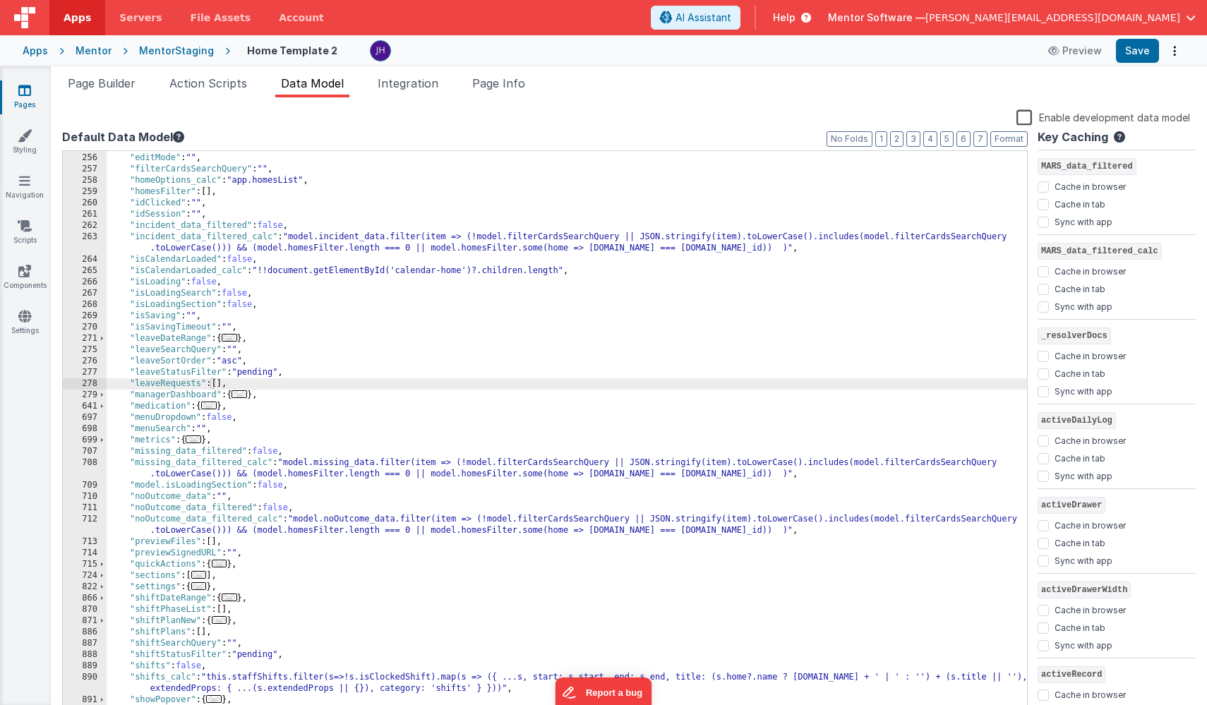
click at [1160, 53] on div "Preview Save" at bounding box center [1112, 51] width 145 height 24
click at [1148, 51] on button "Save" at bounding box center [1137, 51] width 43 height 24
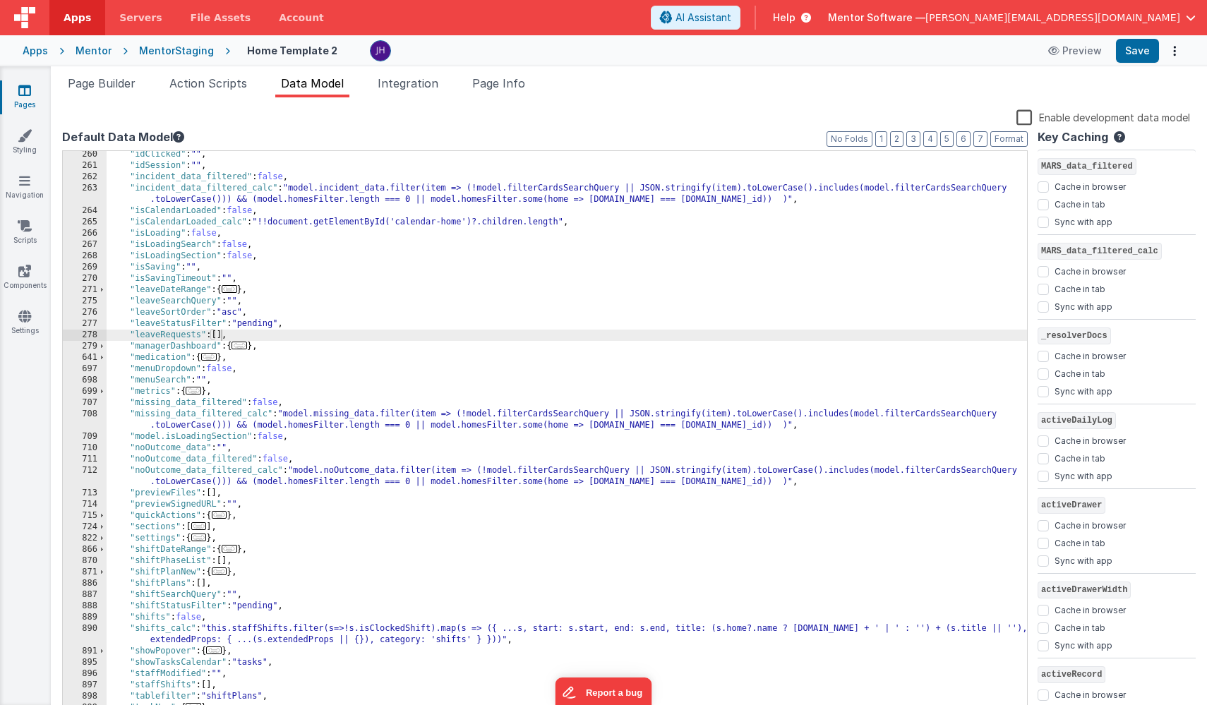
scroll to position [310, 0]
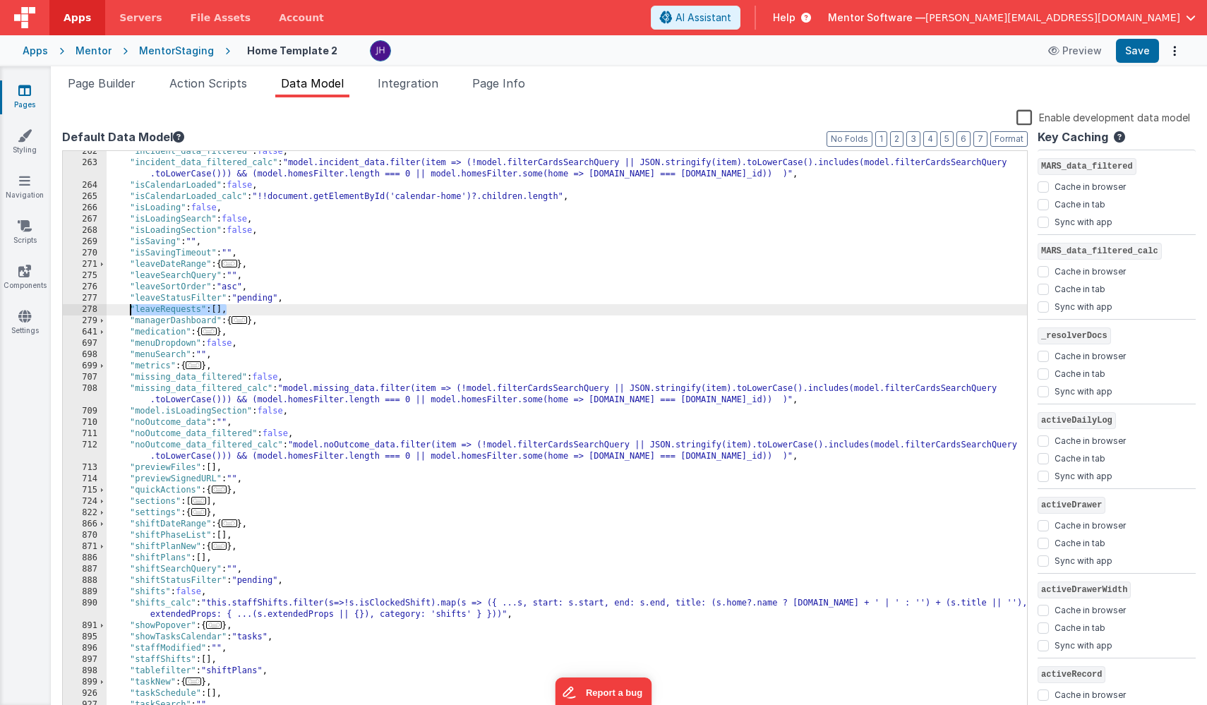
drag, startPoint x: 229, startPoint y: 309, endPoint x: 132, endPoint y: 309, distance: 96.7
click at [132, 309] on div ""incident_data_filtered" : false , "incident_data_filtered_calc" : "model.incid…" at bounding box center [567, 440] width 921 height 589
click at [249, 309] on div ""incident_data_filtered" : false , "incident_data_filtered_calc" : "model.incid…" at bounding box center [567, 440] width 921 height 589
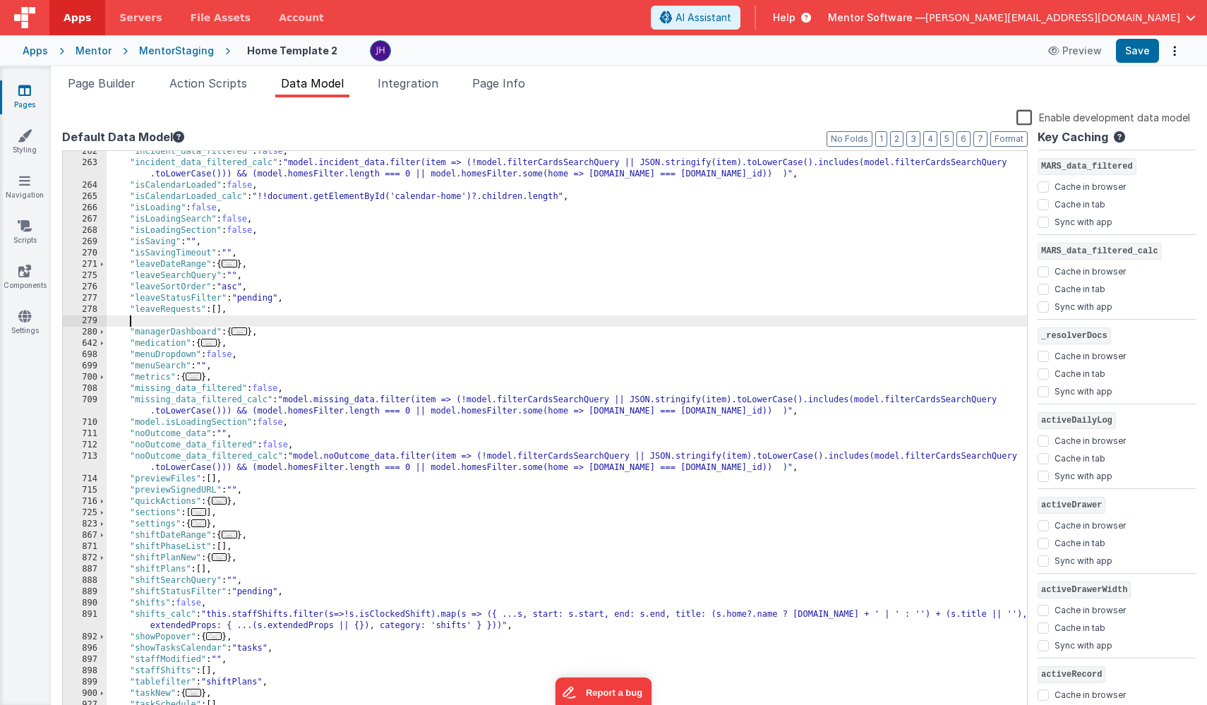
paste textarea
click at [158, 323] on div ""incident_data_filtered" : false , "incident_data_filtered_calc" : "model.incid…" at bounding box center [567, 440] width 921 height 589
checkbox input "false"
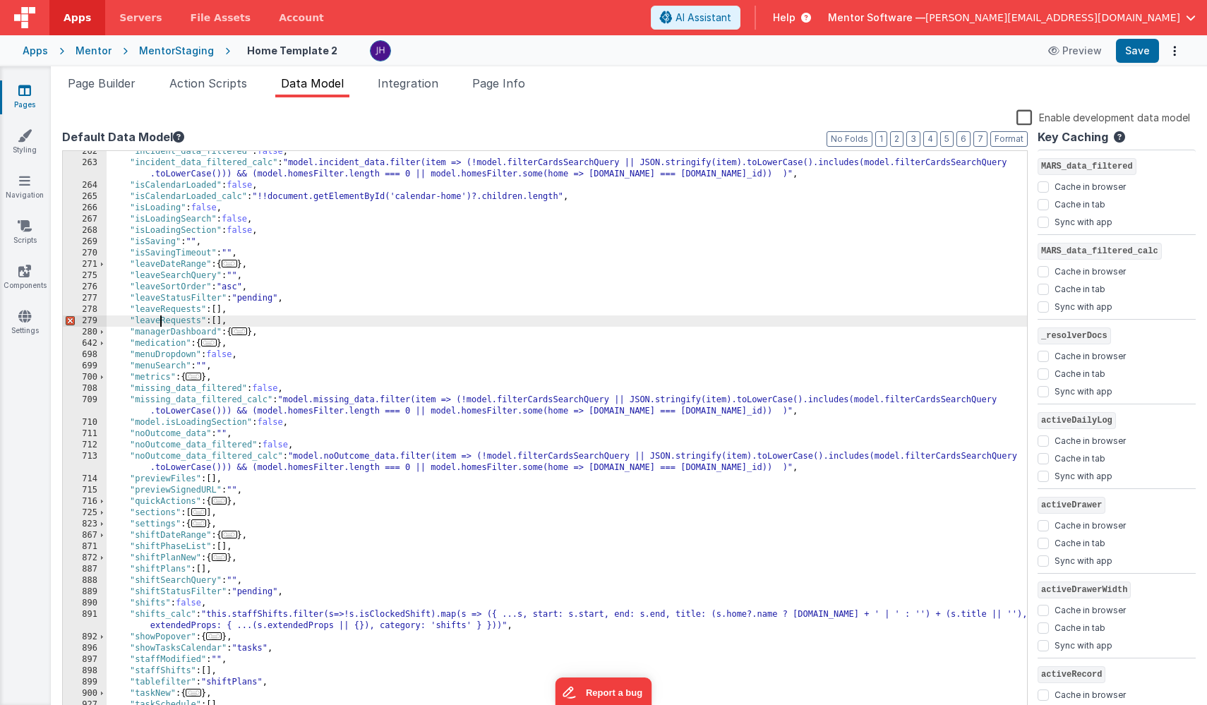
checkbox input "true"
checkbox input "false"
checkbox input "true"
checkbox input "false"
click at [345, 344] on div ""incident_data_filtered" : false , "incident_data_filtered_calc" : "model.incid…" at bounding box center [567, 440] width 921 height 589
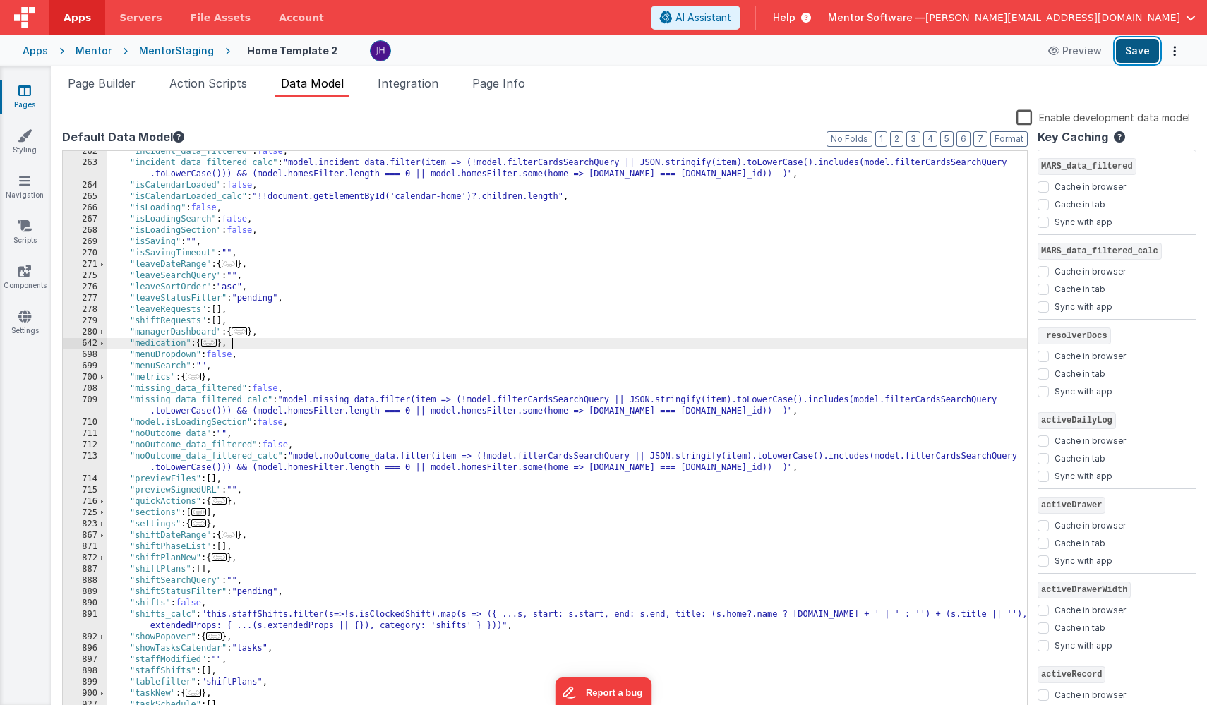
click at [1136, 54] on button "Save" at bounding box center [1137, 51] width 43 height 24
click at [117, 88] on span "Page Builder" at bounding box center [102, 83] width 68 height 14
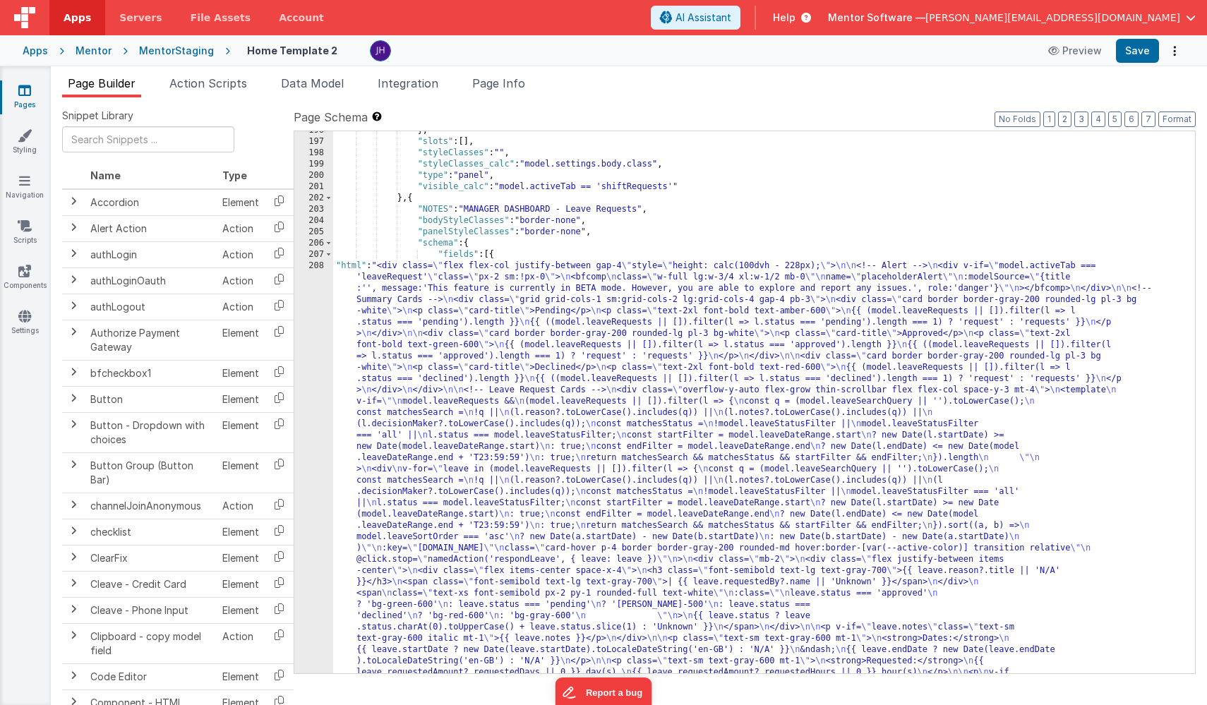
scroll to position [8871, 0]
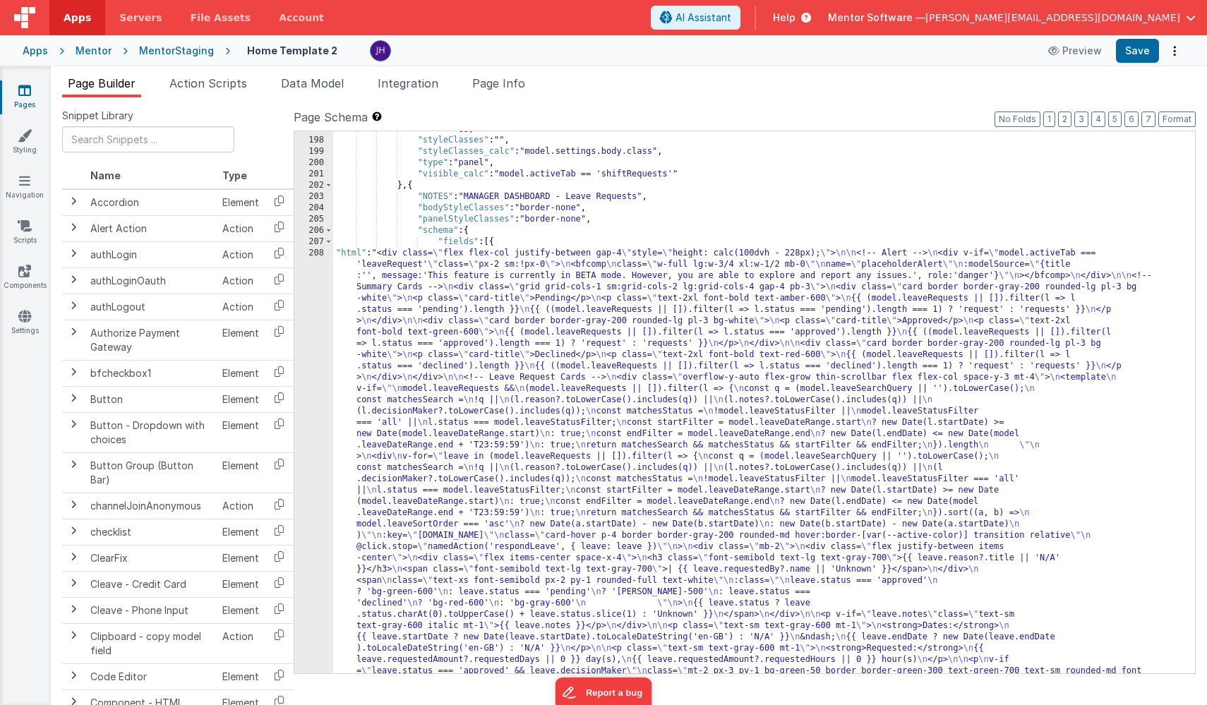
click at [499, 353] on div ""slots" : [ ] , "styleClasses" : "" , "styleClasses_calc" : "model.settings.bod…" at bounding box center [764, 649] width 862 height 1051
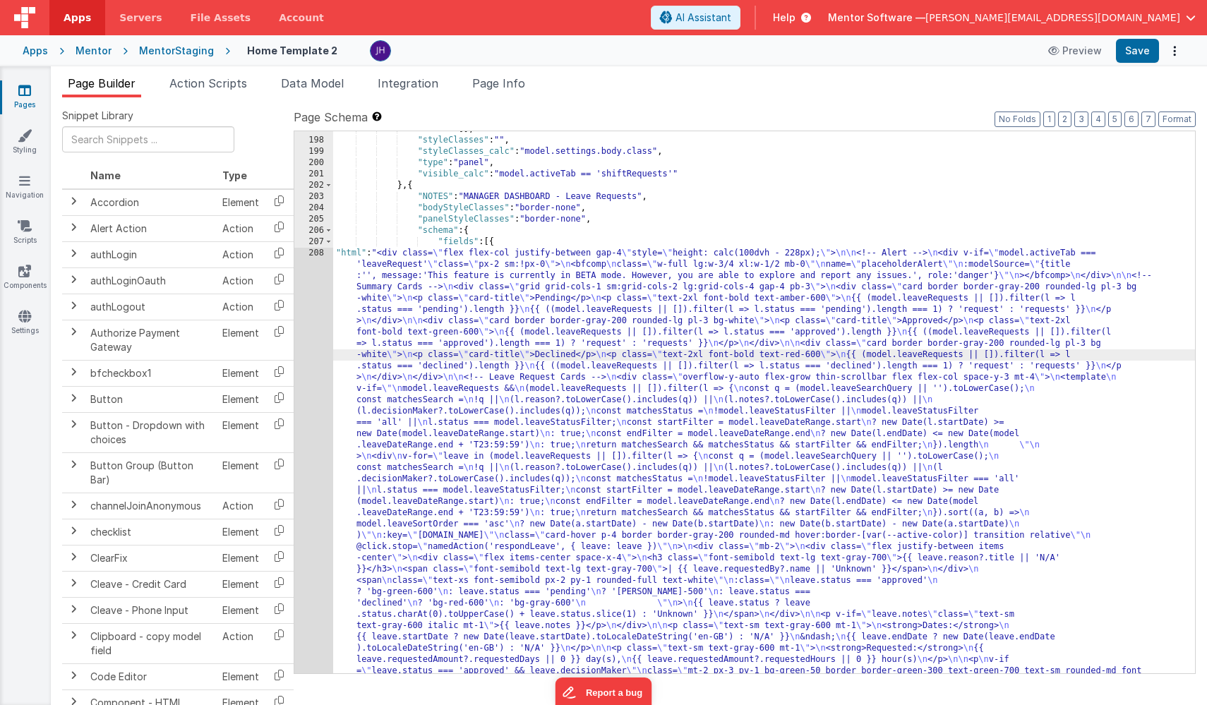
scroll to position [8922, 0]
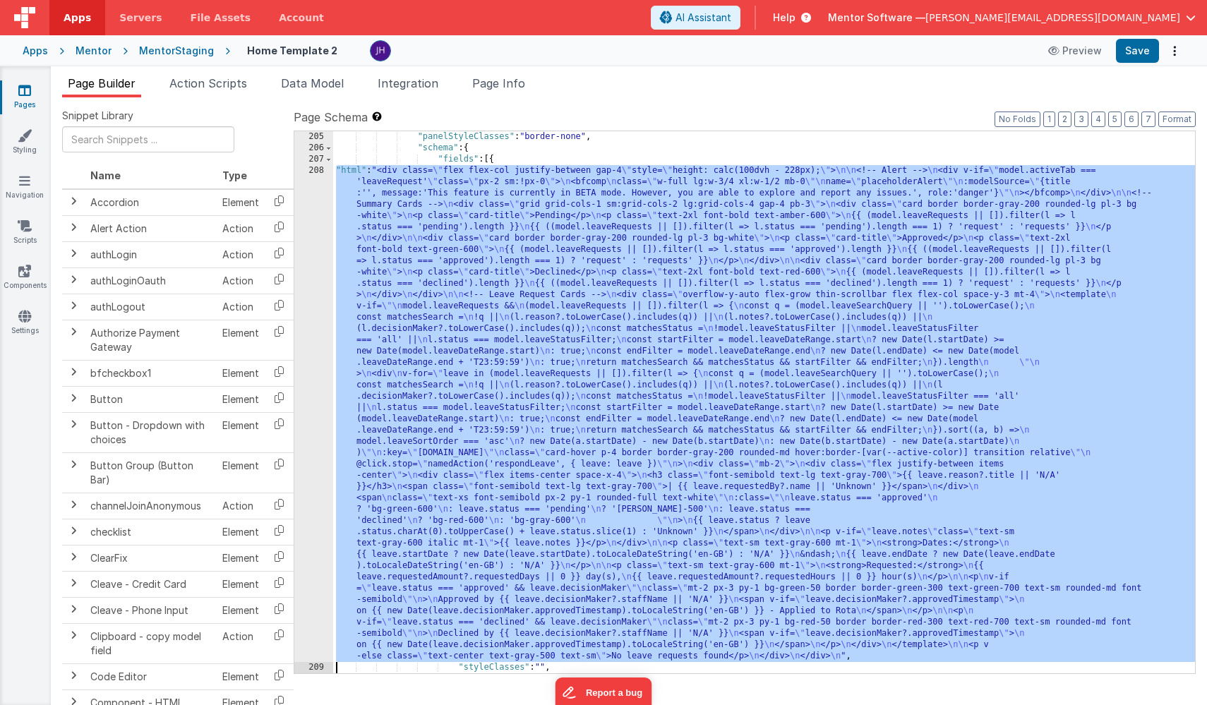
click at [321, 322] on div "208" at bounding box center [313, 413] width 39 height 497
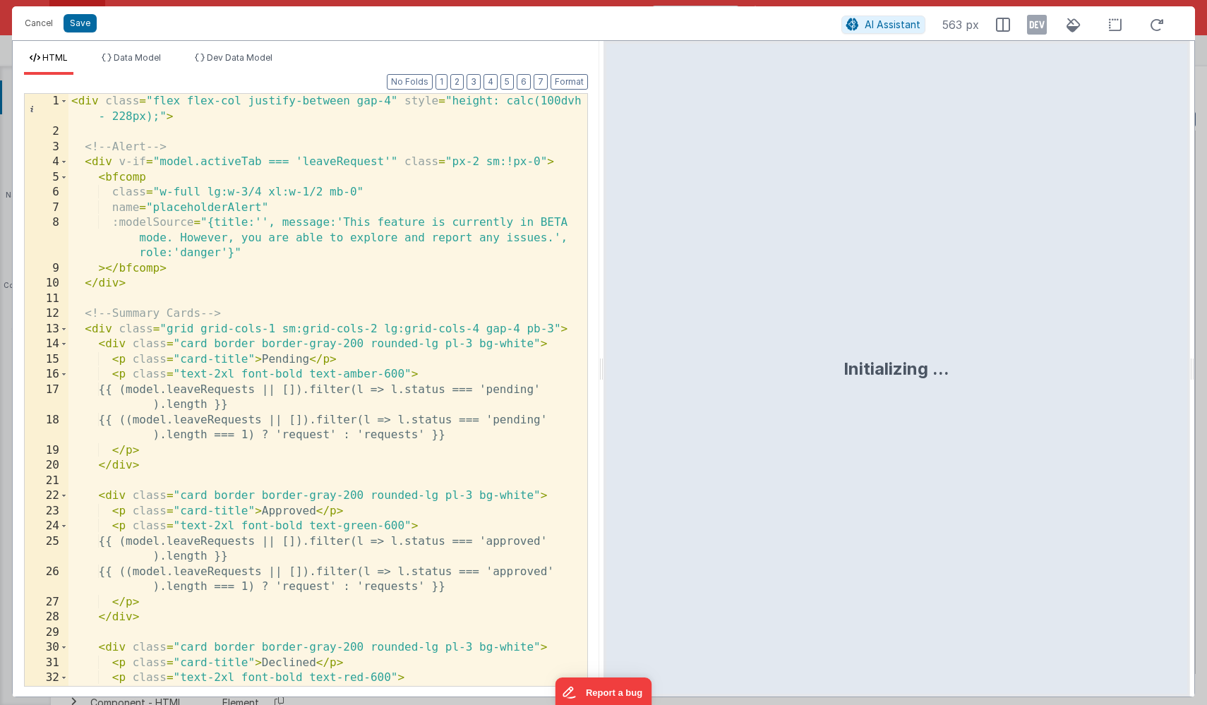
click at [451, 306] on div "< div class = "flex flex-col justify-between gap-4" style = "height: calc(100dv…" at bounding box center [327, 420] width 519 height 653
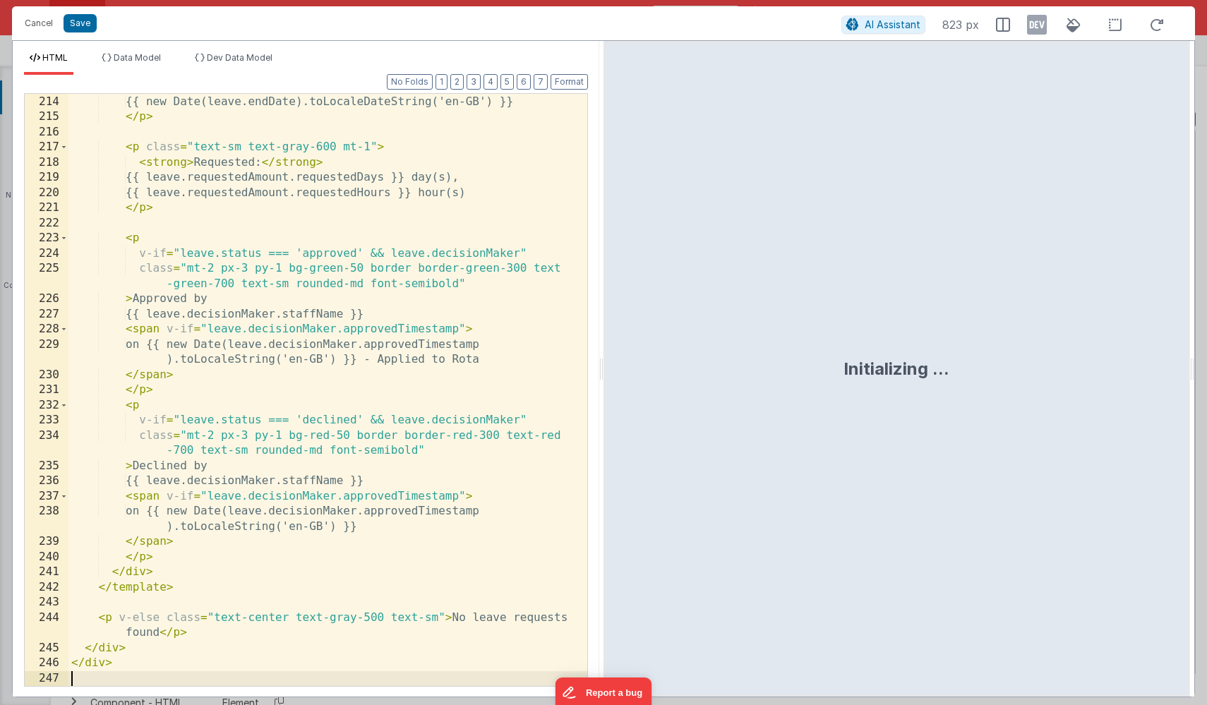
scroll to position [3658, 0]
click at [80, 21] on button "Save" at bounding box center [80, 23] width 33 height 18
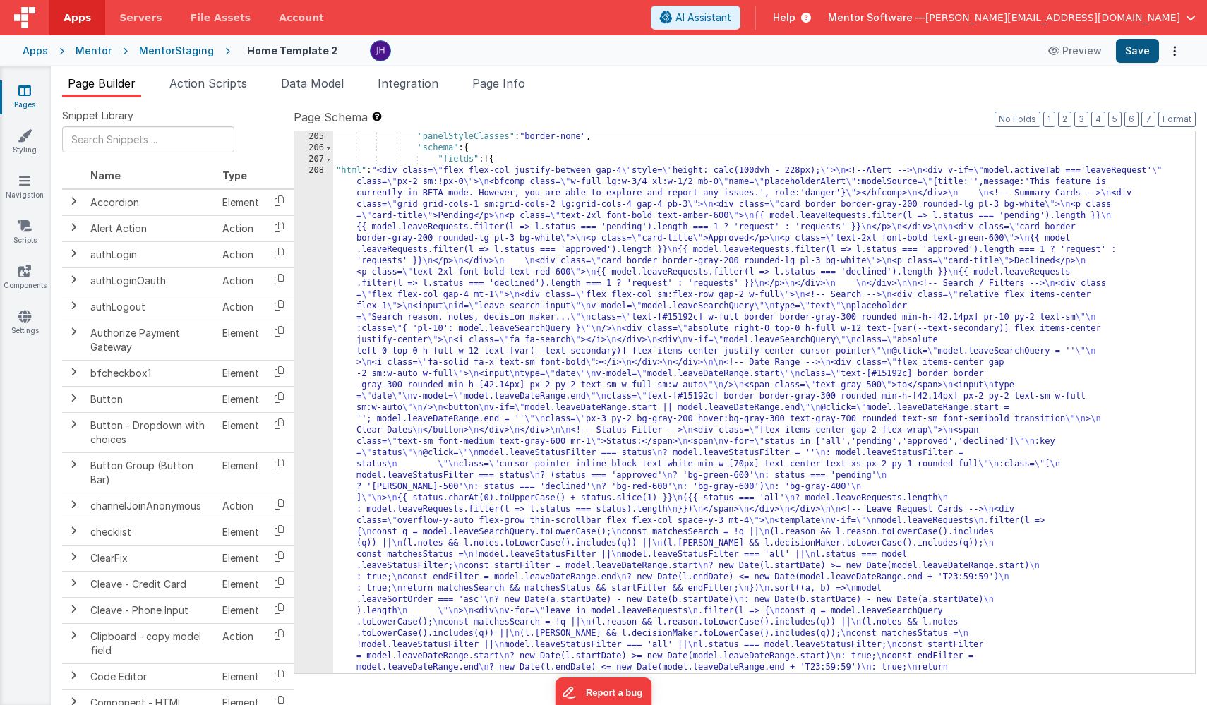
scroll to position [8866, 0]
click at [1133, 45] on button "Save" at bounding box center [1137, 51] width 43 height 24
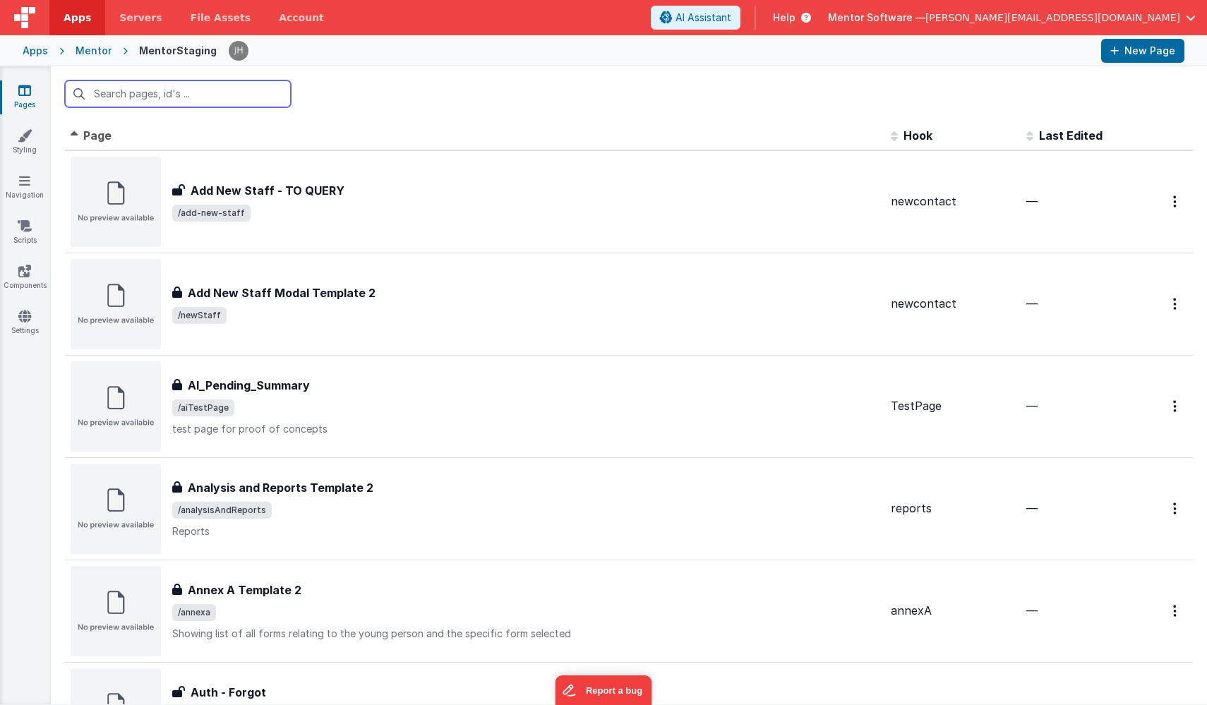
click at [167, 90] on input "text" at bounding box center [178, 93] width 226 height 27
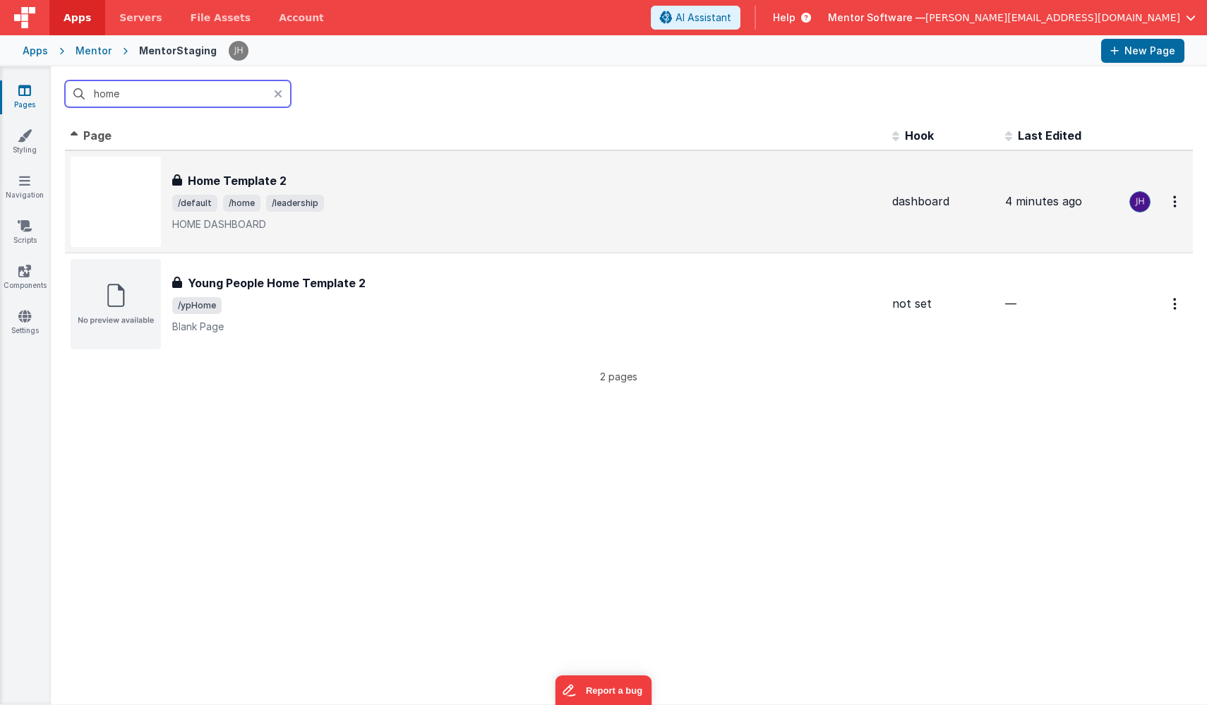
type input "home"
click at [261, 192] on div "Home Template 2 Home Template 2 /default /home /leadership HOME DASHBOARD" at bounding box center [526, 201] width 709 height 59
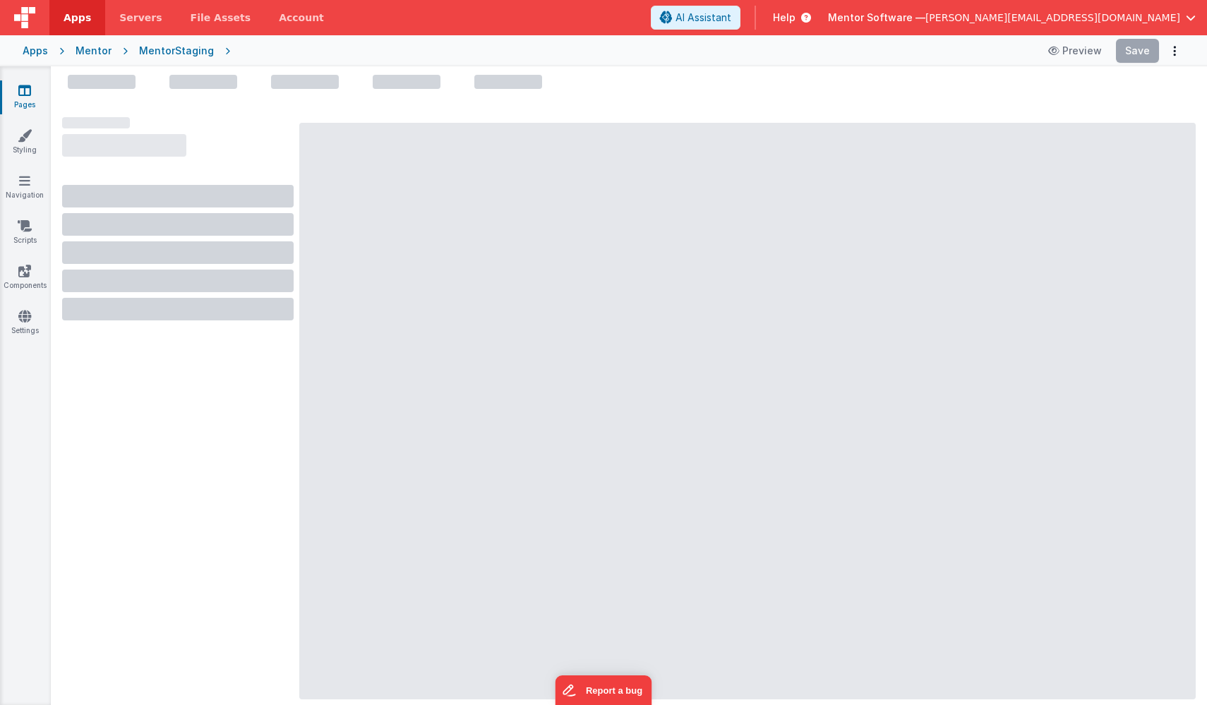
click at [95, 54] on div "Mentor" at bounding box center [94, 51] width 36 height 14
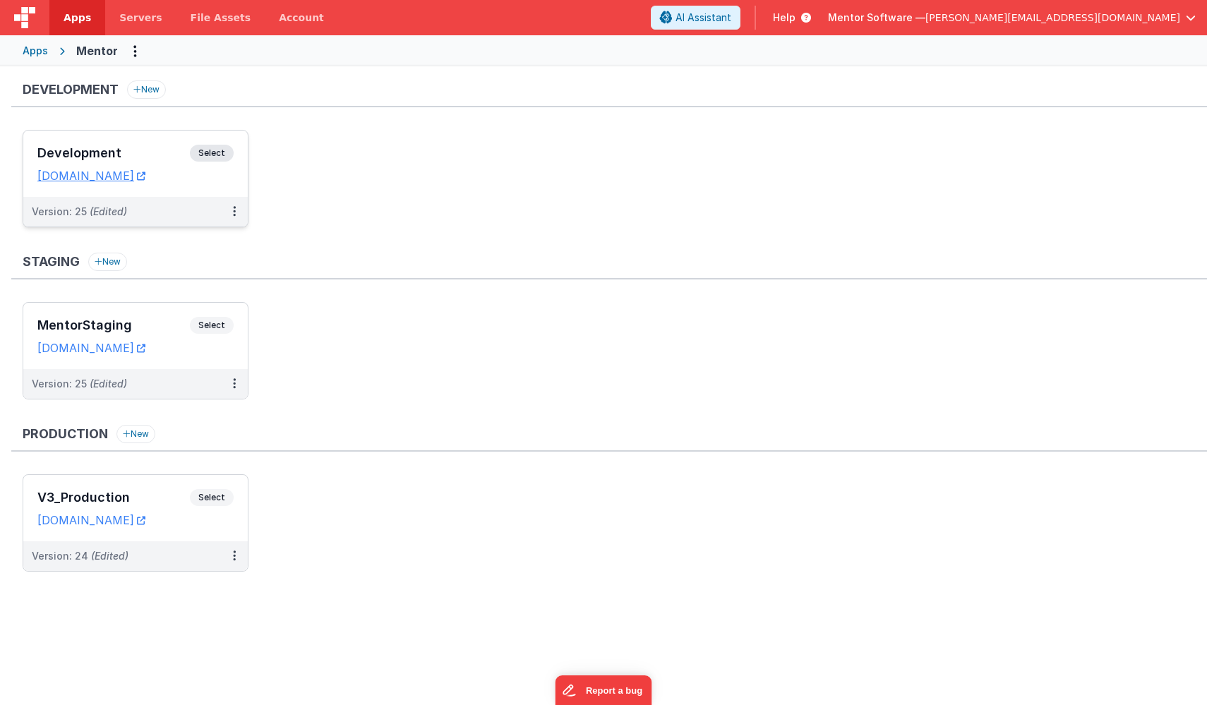
click at [143, 158] on h3 "Development" at bounding box center [113, 153] width 153 height 14
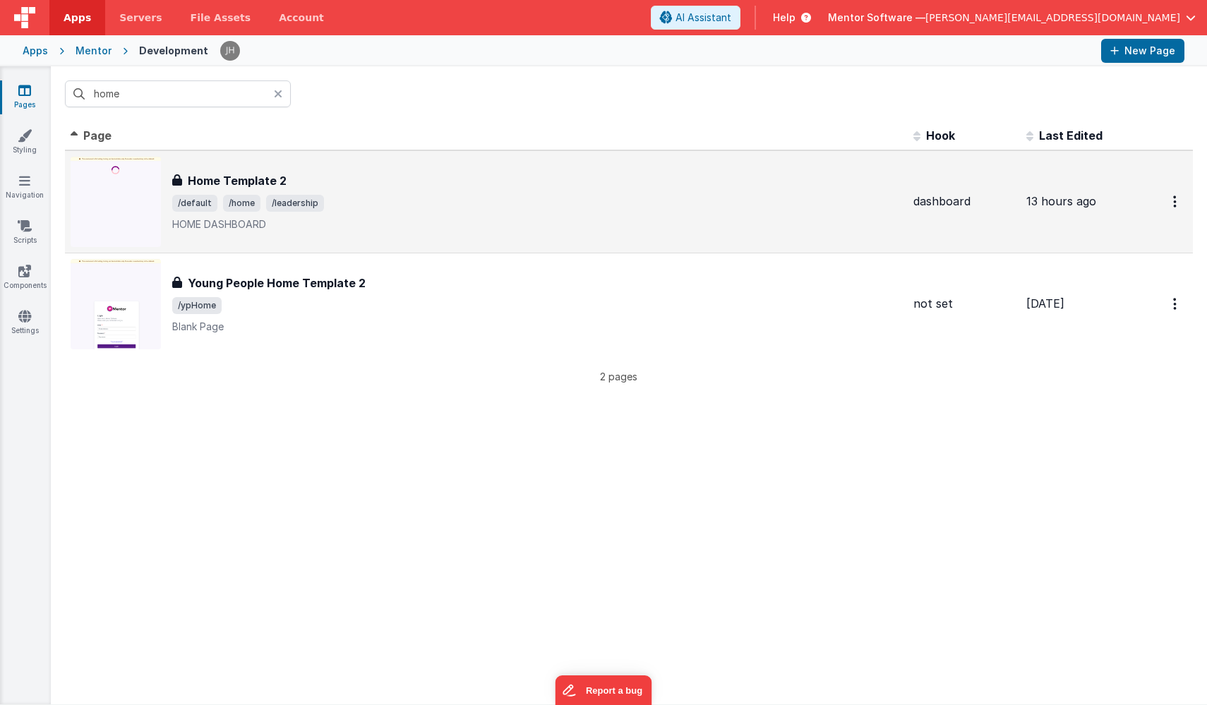
click at [338, 185] on div "Home Template 2" at bounding box center [537, 180] width 730 height 17
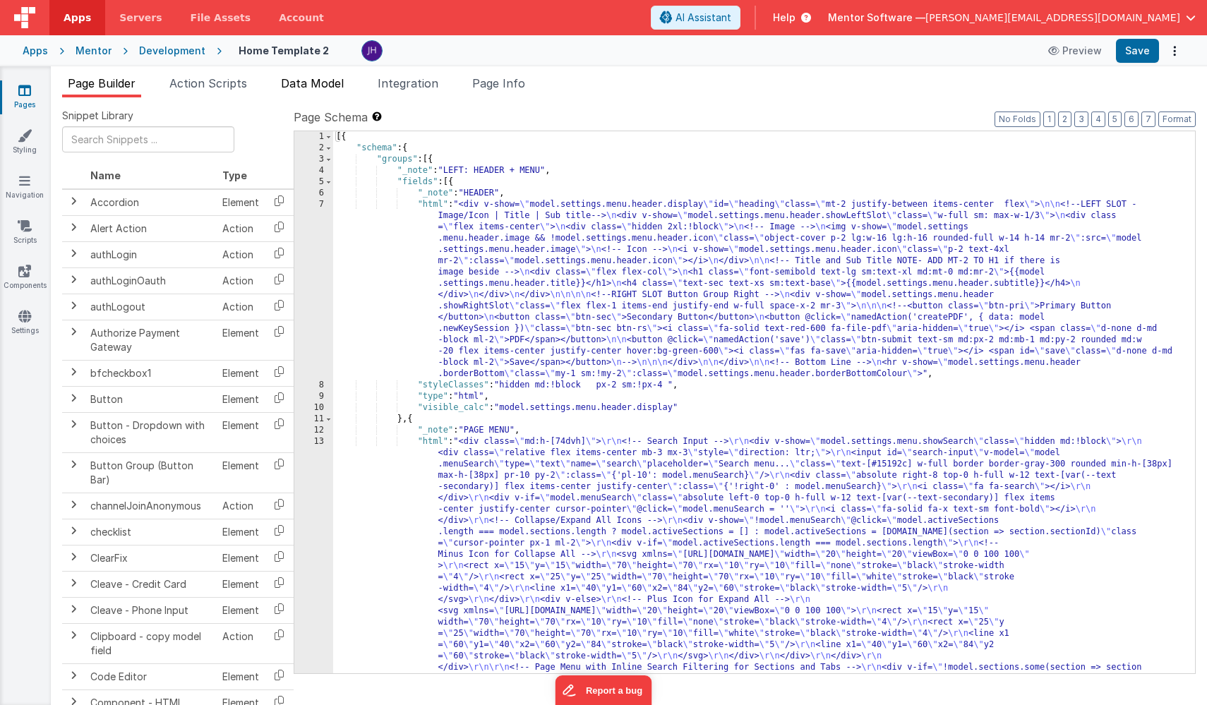
click at [304, 79] on span "Data Model" at bounding box center [312, 83] width 63 height 14
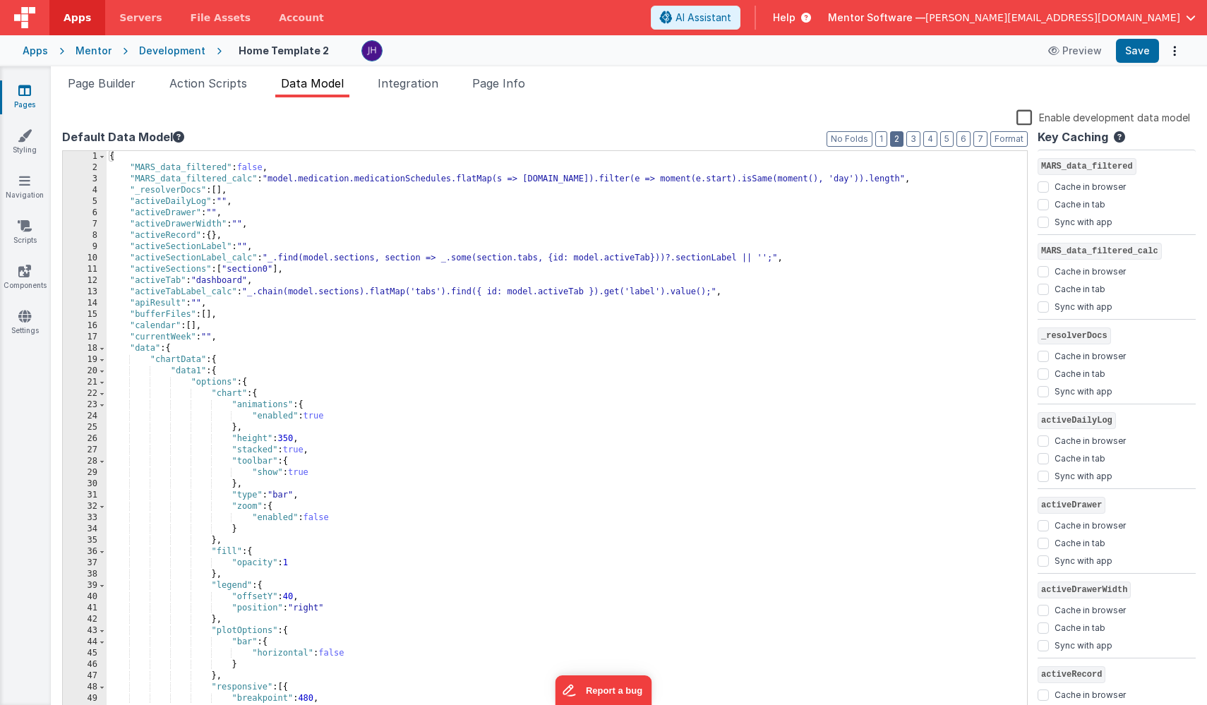
click at [900, 143] on button "2" at bounding box center [896, 139] width 13 height 16
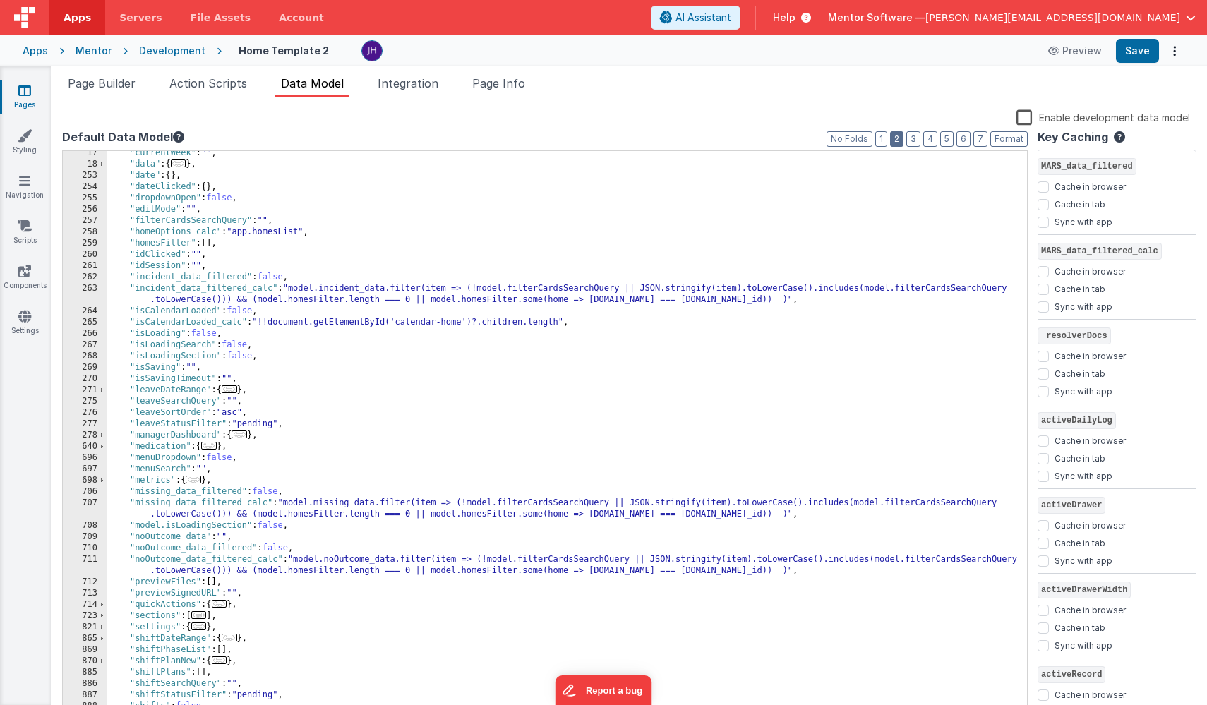
scroll to position [208, 0]
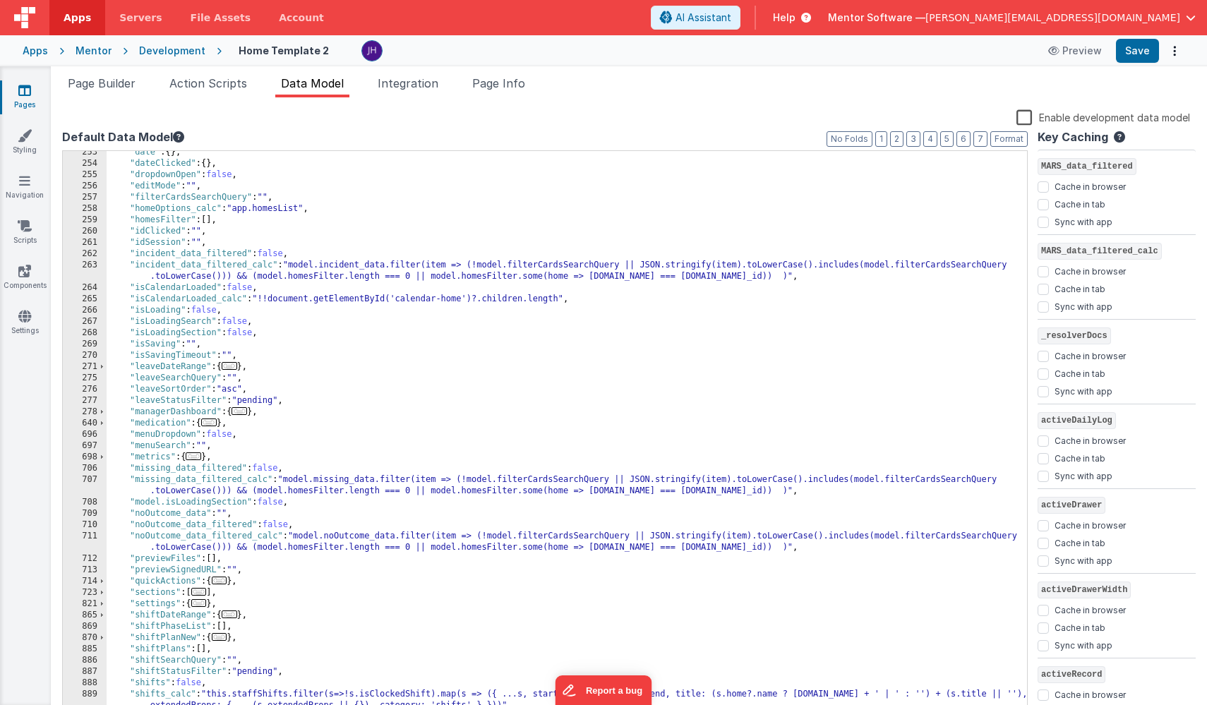
click at [306, 401] on div ""date" : { } , "dateClicked" : { } , "dropdownOpen" : false , "editMode" : "" ,…" at bounding box center [567, 441] width 921 height 589
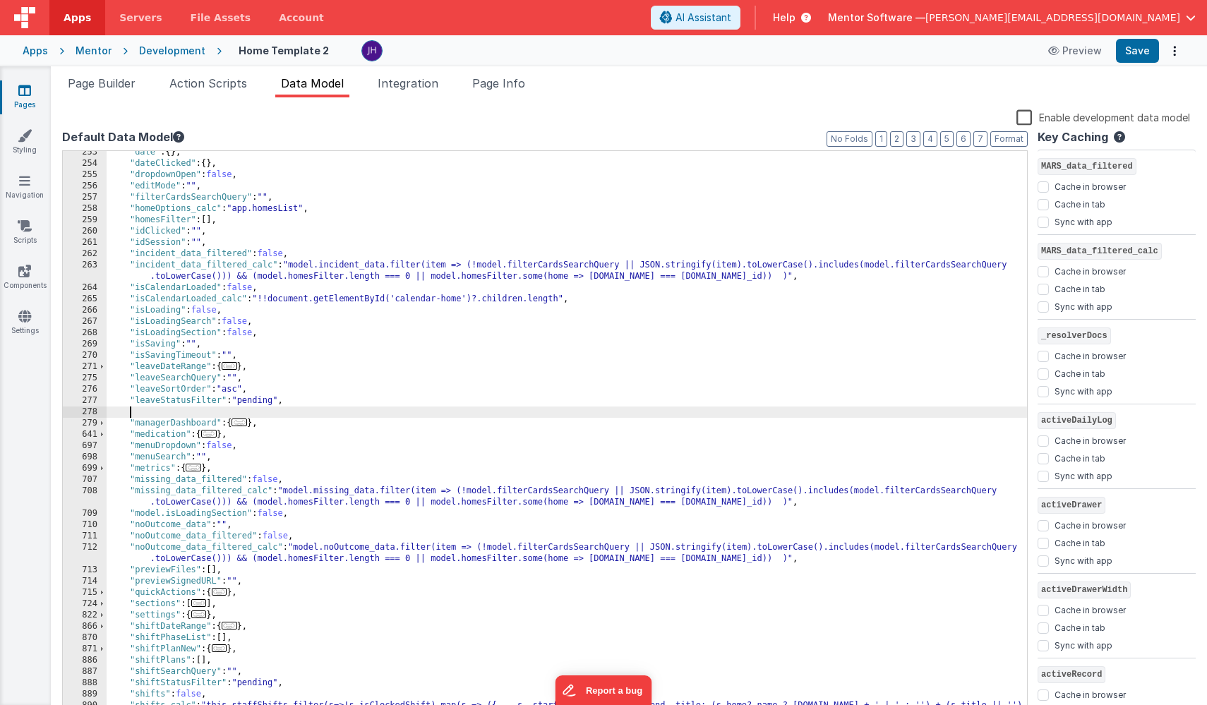
checkbox input "false"
checkbox input "true"
checkbox input "false"
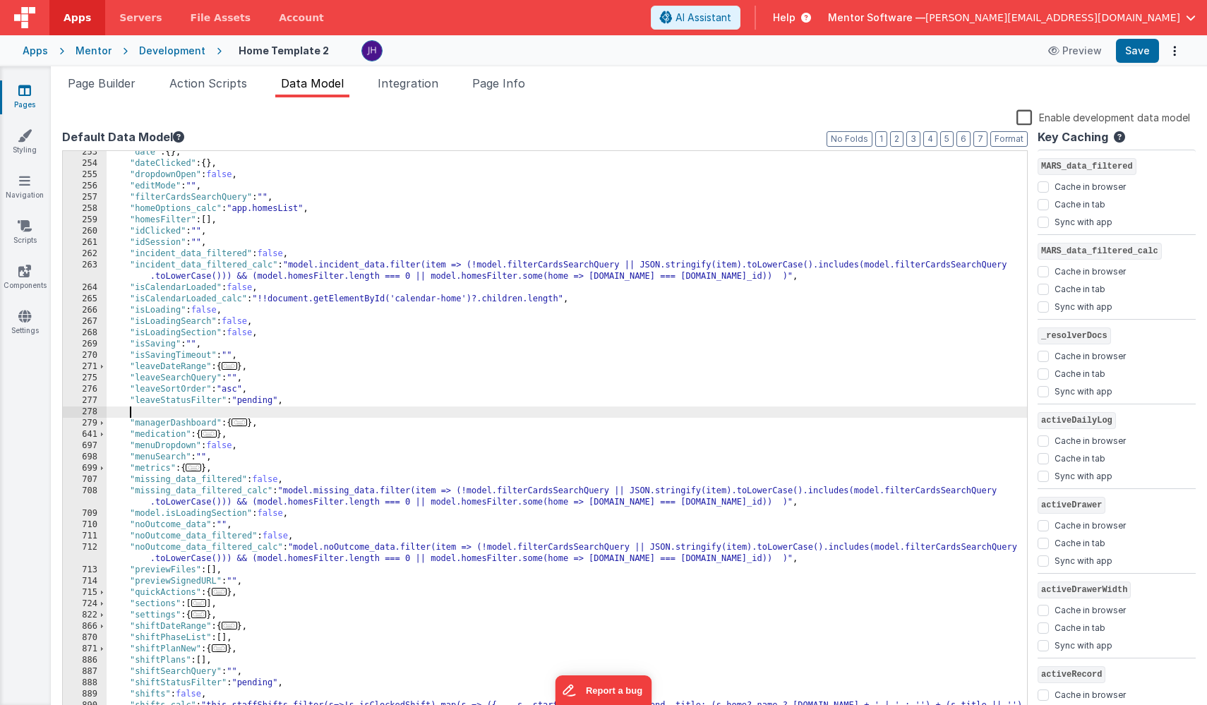
checkbox input "true"
checkbox input "false"
click at [1128, 55] on button "Save" at bounding box center [1137, 51] width 43 height 24
drag, startPoint x: 229, startPoint y: 413, endPoint x: 131, endPoint y: 411, distance: 98.2
click at [131, 411] on div ""date" : { } , "dateClicked" : { } , "dropdownOpen" : false , "editMode" : "" ,…" at bounding box center [567, 441] width 921 height 589
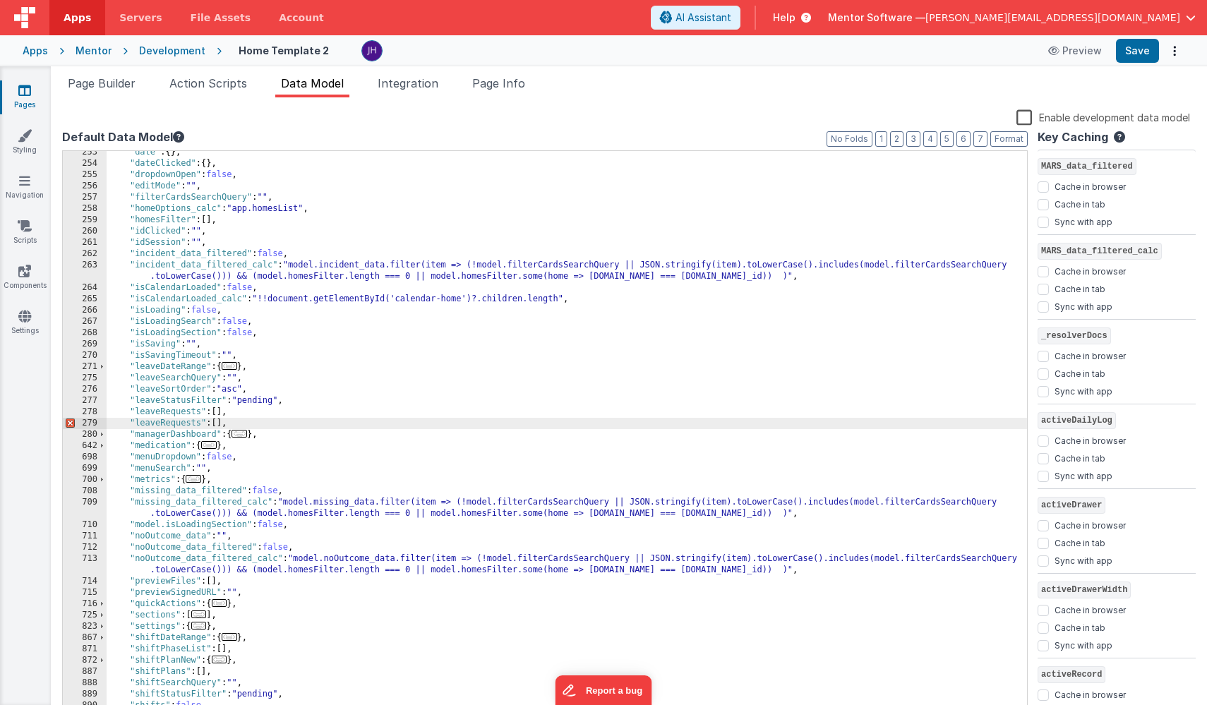
click at [157, 421] on div ""date" : { } , "dateClicked" : { } , "dropdownOpen" : false , "editMode" : "" ,…" at bounding box center [567, 447] width 921 height 600
checkbox input "false"
checkbox input "true"
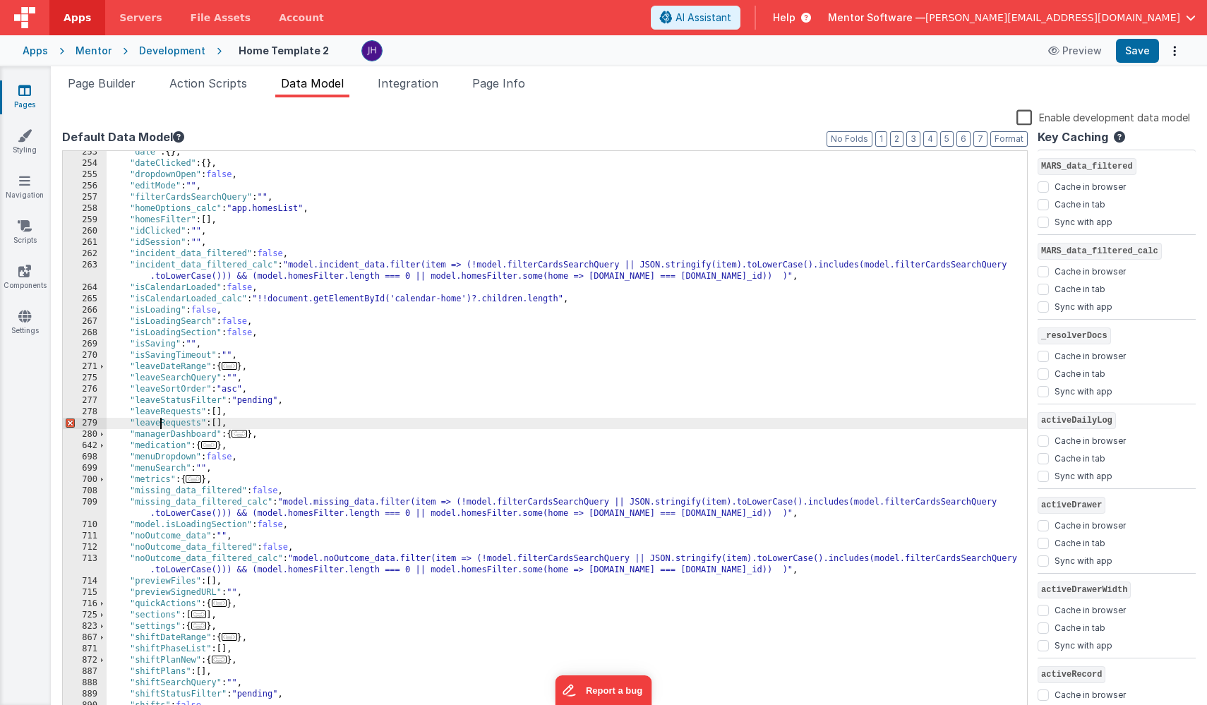
checkbox input "false"
checkbox input "true"
checkbox input "false"
click at [298, 422] on div ""date" : { } , "dateClicked" : { } , "dropdownOpen" : false , "editMode" : "" ,…" at bounding box center [567, 447] width 921 height 600
click at [1135, 45] on button "Save" at bounding box center [1137, 51] width 43 height 24
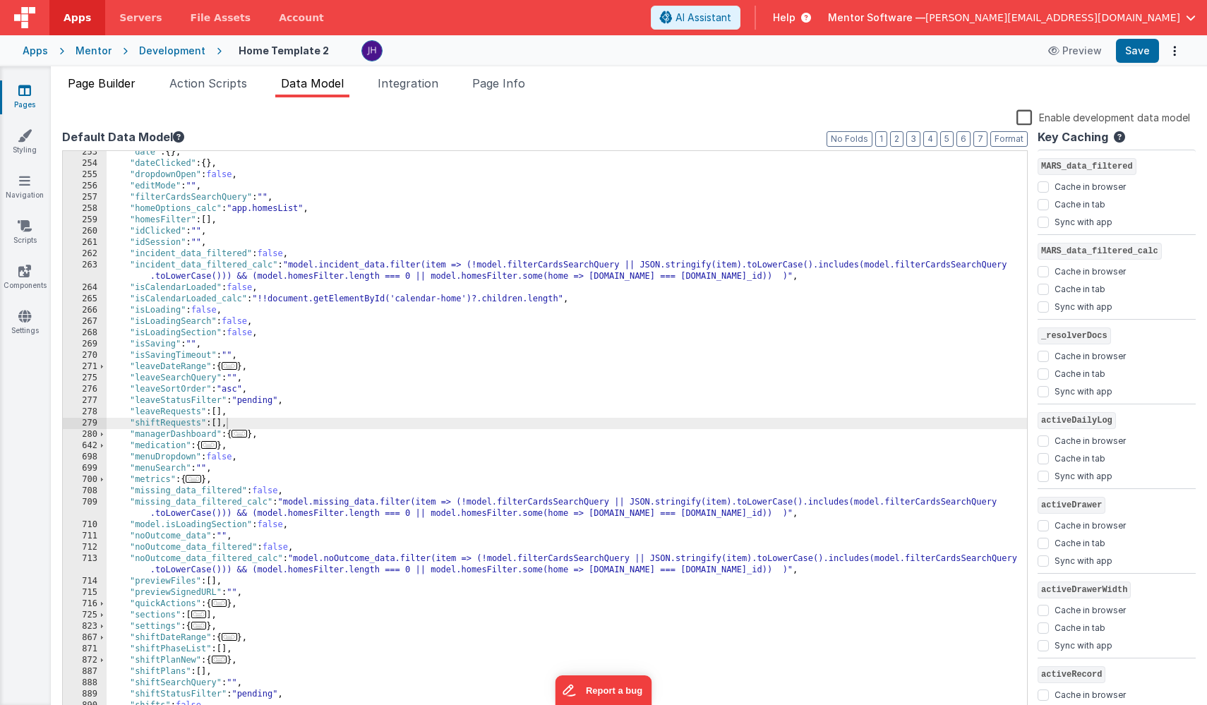
click at [104, 80] on span "Page Builder" at bounding box center [102, 83] width 68 height 14
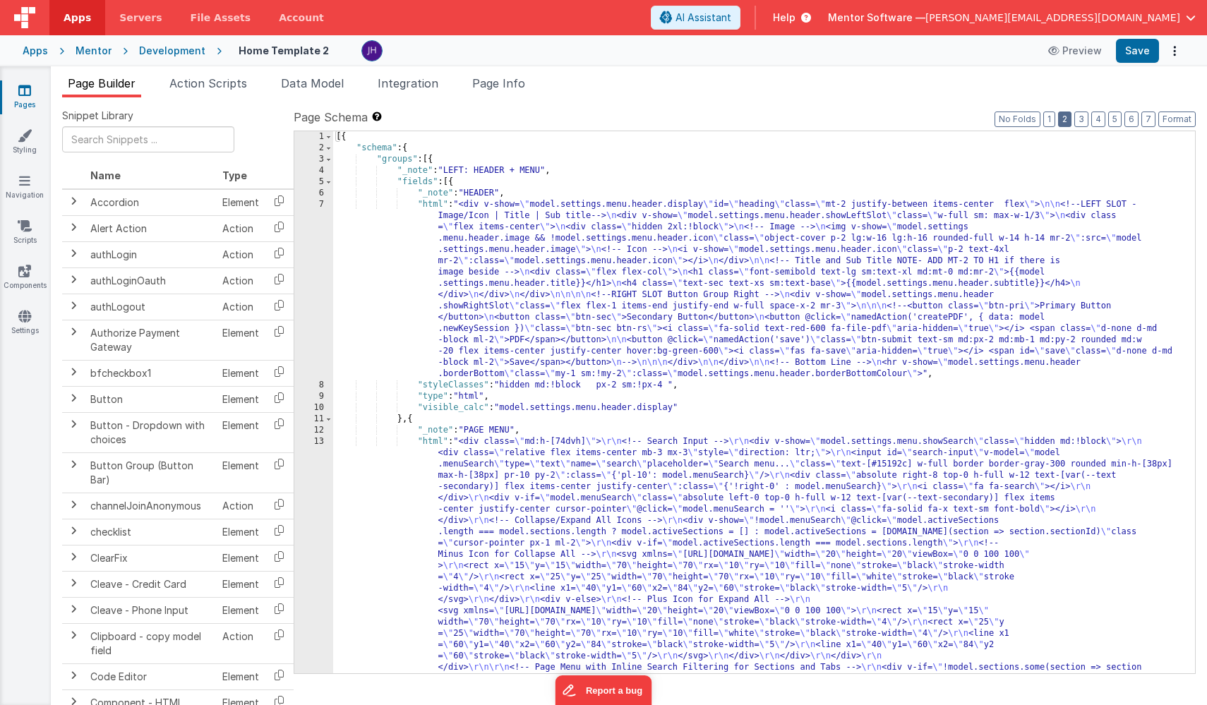
click at [1071, 120] on button "2" at bounding box center [1064, 120] width 13 height 16
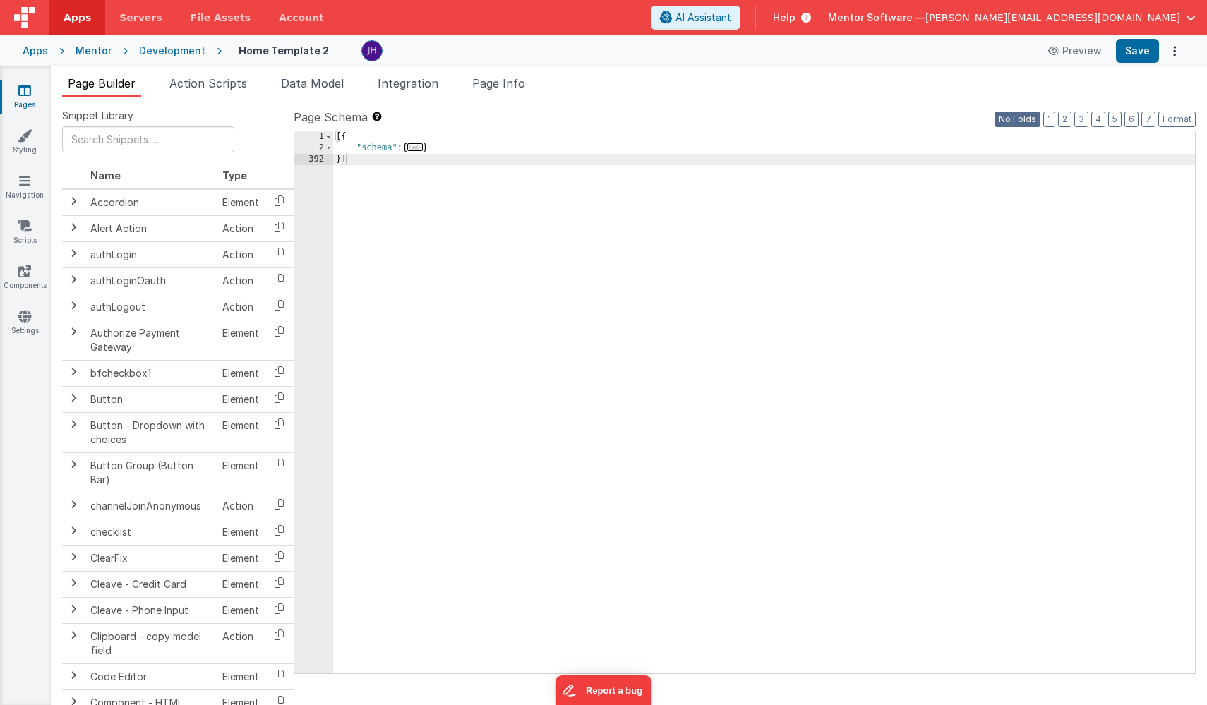
click at [1025, 124] on button "No Folds" at bounding box center [1018, 120] width 46 height 16
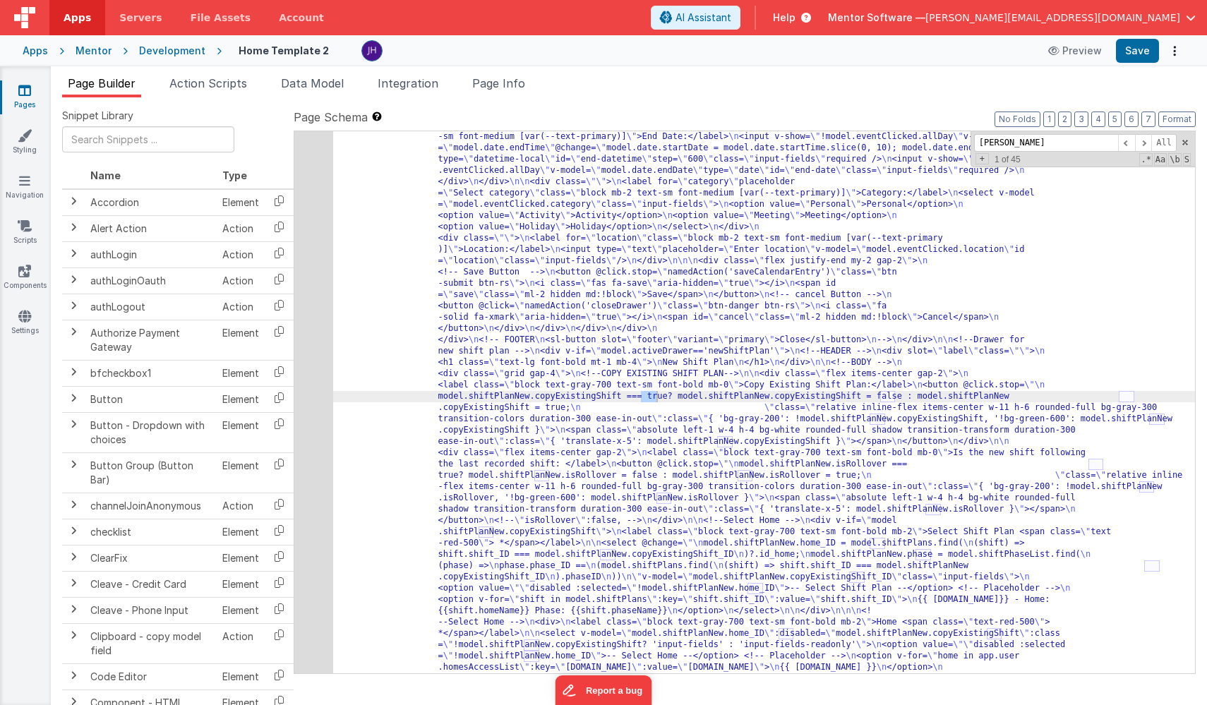
scroll to position [18614, 0]
type input "a"
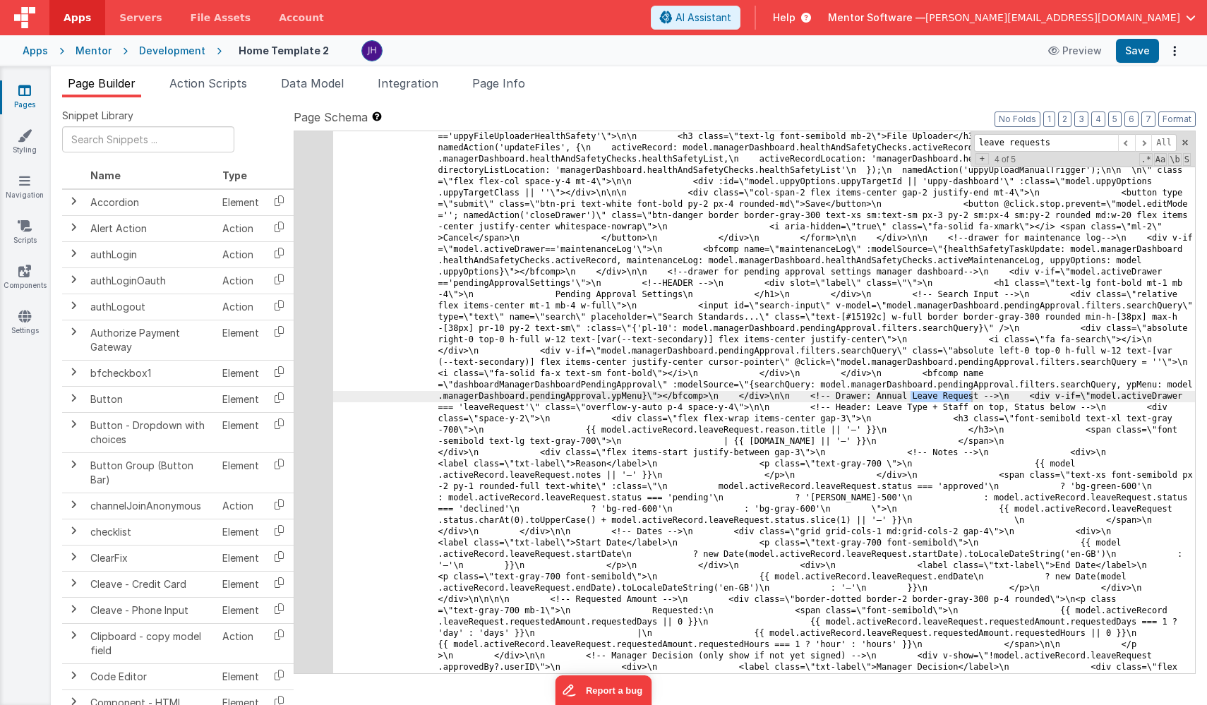
scroll to position [8655, 0]
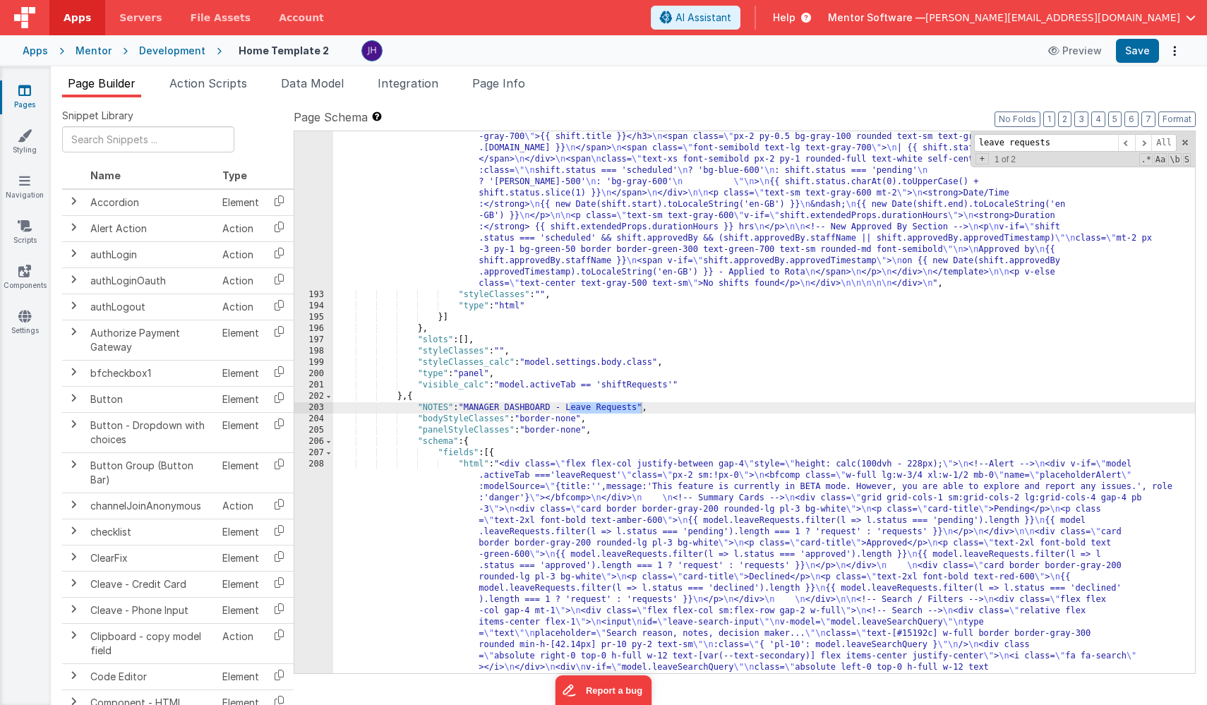
type input "leave requests"
click at [547, 551] on div ""html" : "<div class= \" flex flex-col justify-between gap-4 \" style= \" heigh…" at bounding box center [764, 595] width 862 height 2192
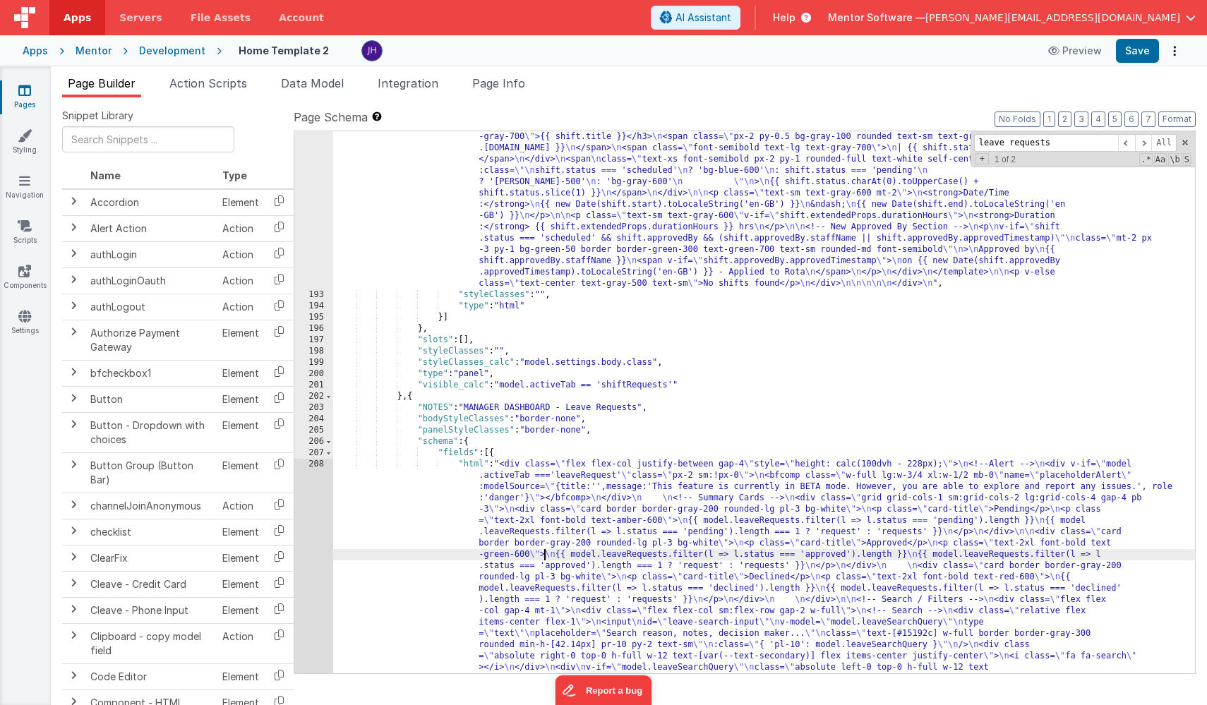
click at [320, 504] on div "192 193 194 195 196 197 198 199 200 201 202 203 204 205 206 207 208 209 210 211…" at bounding box center [313, 595] width 39 height 2192
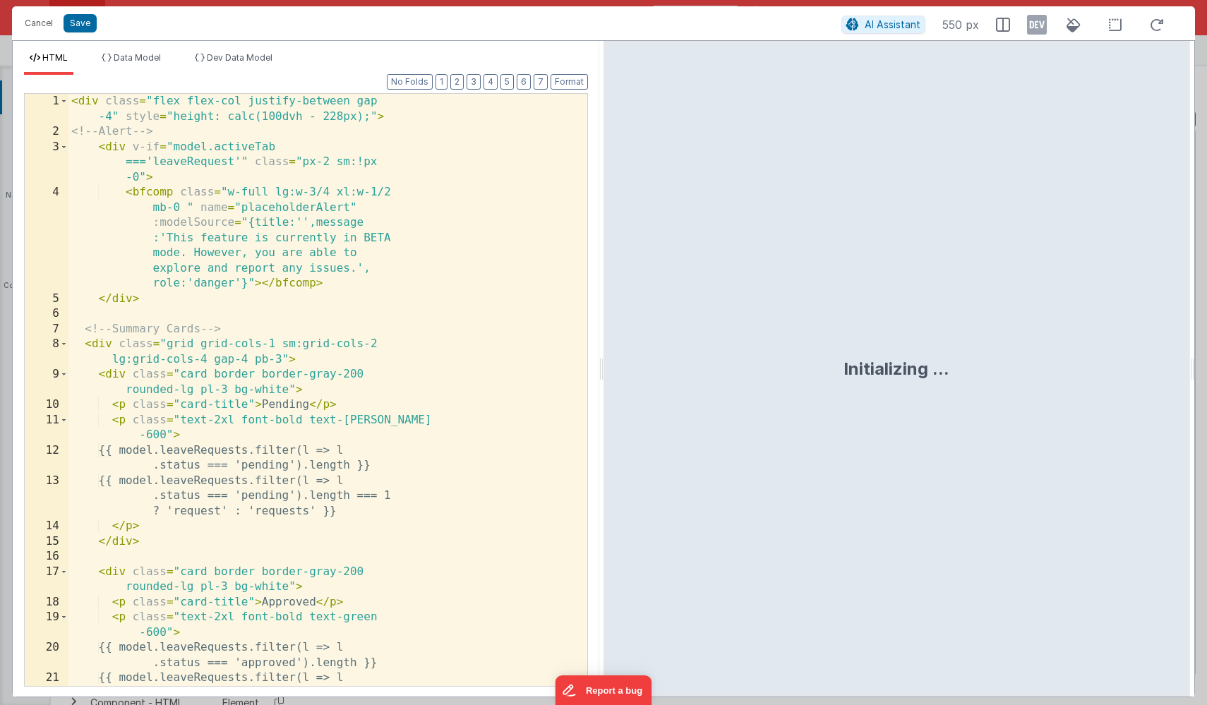
scroll to position [9059, 0]
click at [445, 338] on div "< div class = "flex flex-col justify-between gap -4" style = "height: calc(100d…" at bounding box center [327, 421] width 519 height 655
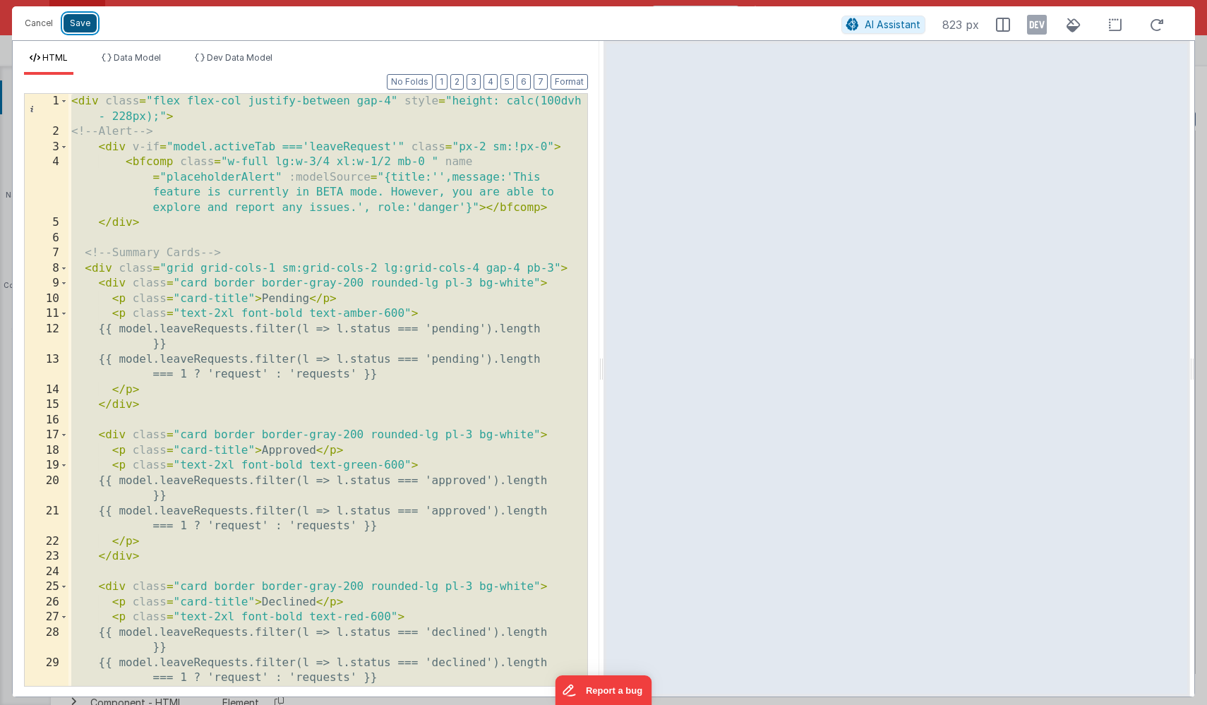
click at [80, 27] on button "Save" at bounding box center [80, 23] width 33 height 18
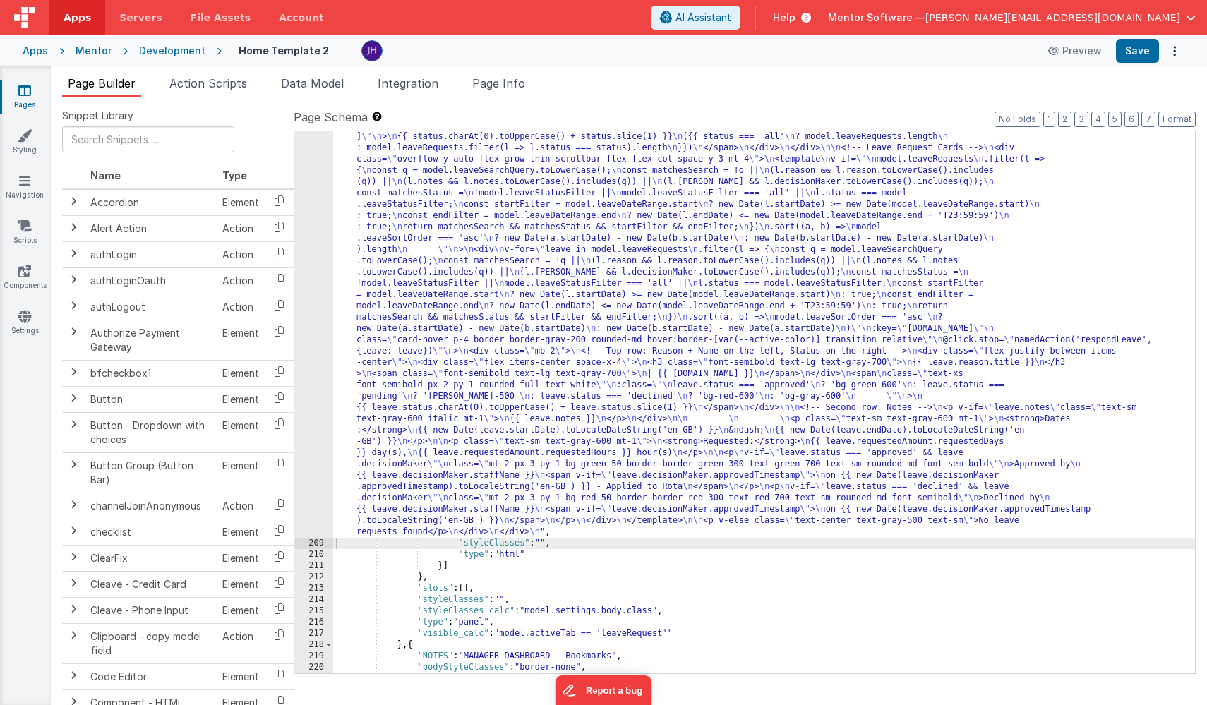
scroll to position [9090, 0]
click at [28, 90] on icon at bounding box center [24, 90] width 13 height 14
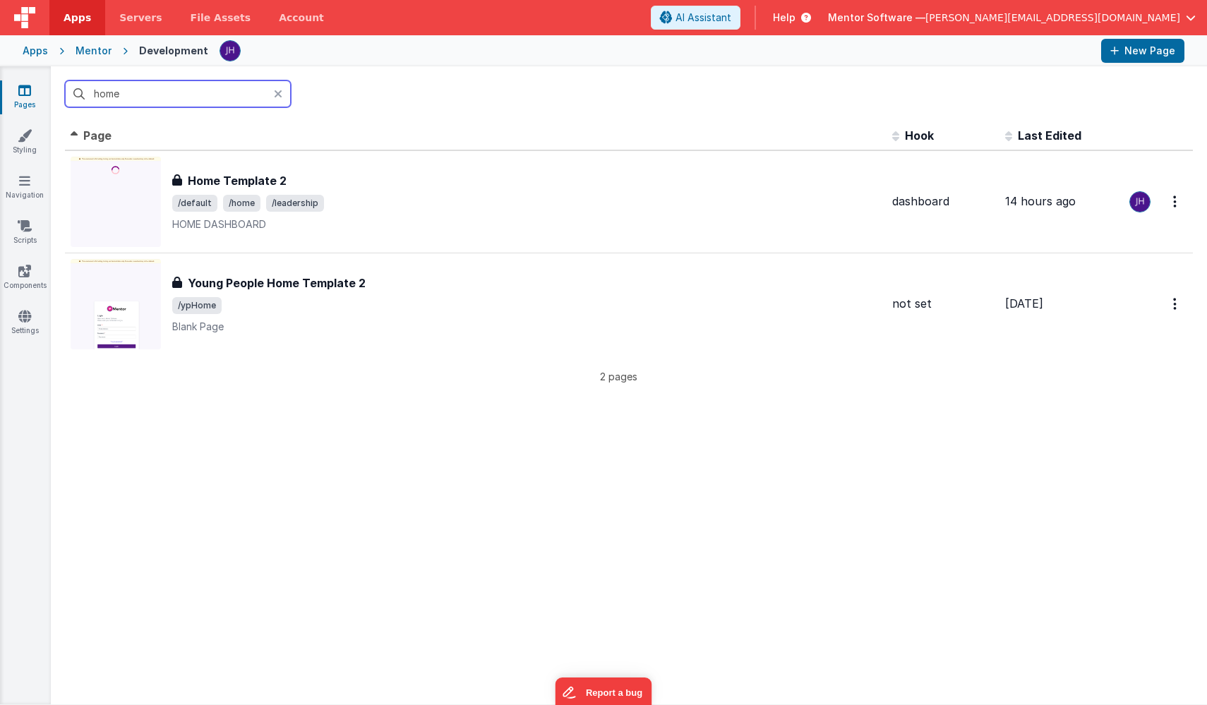
click at [117, 97] on input "home" at bounding box center [178, 93] width 226 height 27
click at [115, 94] on input "home" at bounding box center [178, 93] width 226 height 27
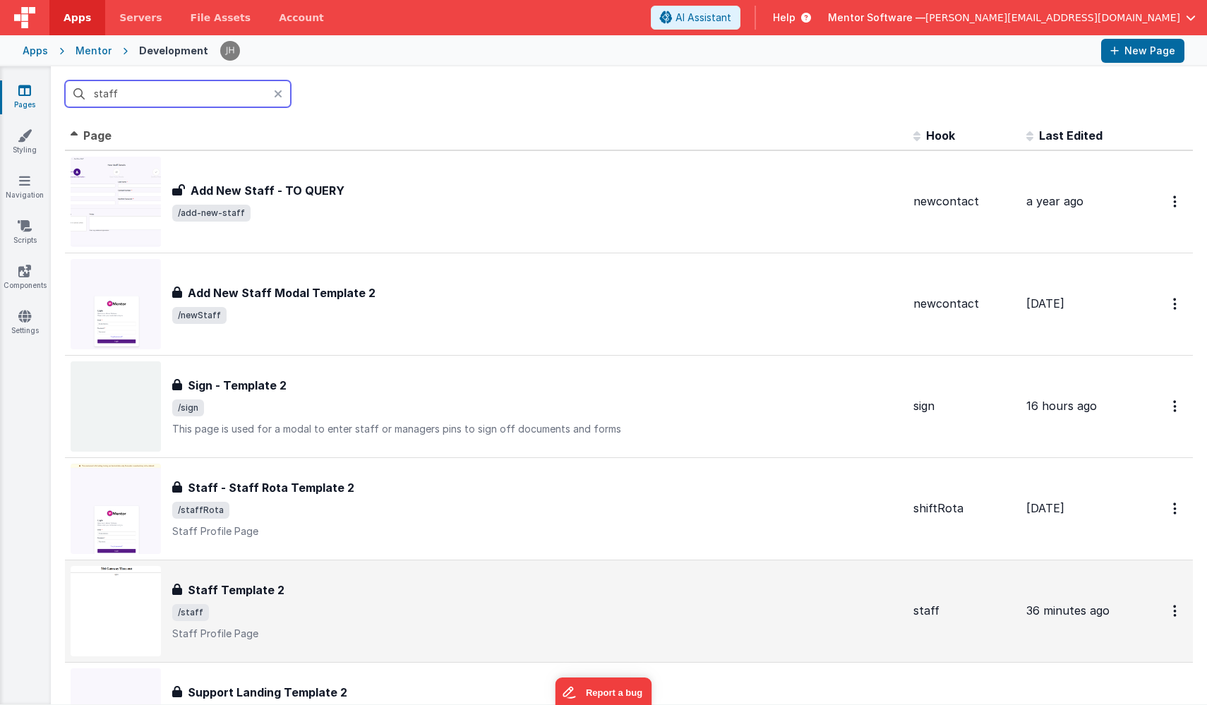
type input "staff"
click at [268, 585] on h3 "Staff Template 2" at bounding box center [236, 590] width 97 height 17
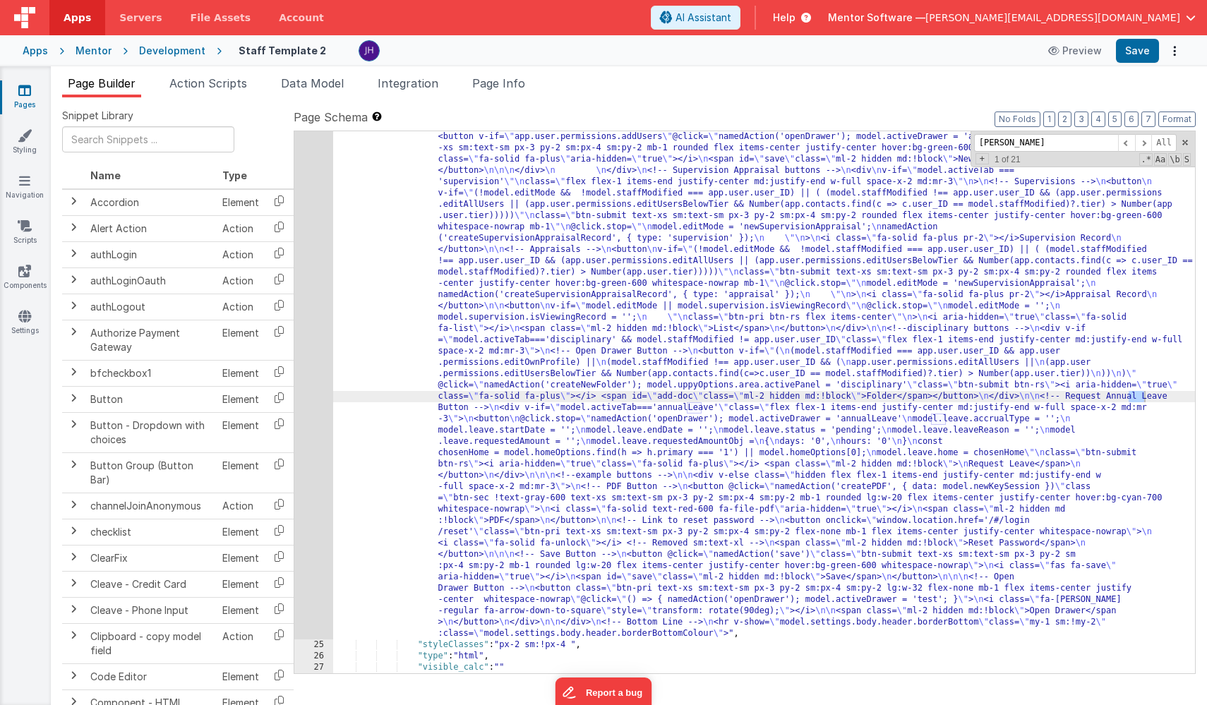
scroll to position [1051, 0]
type input "annual leave"
click at [1142, 141] on span at bounding box center [1143, 143] width 17 height 18
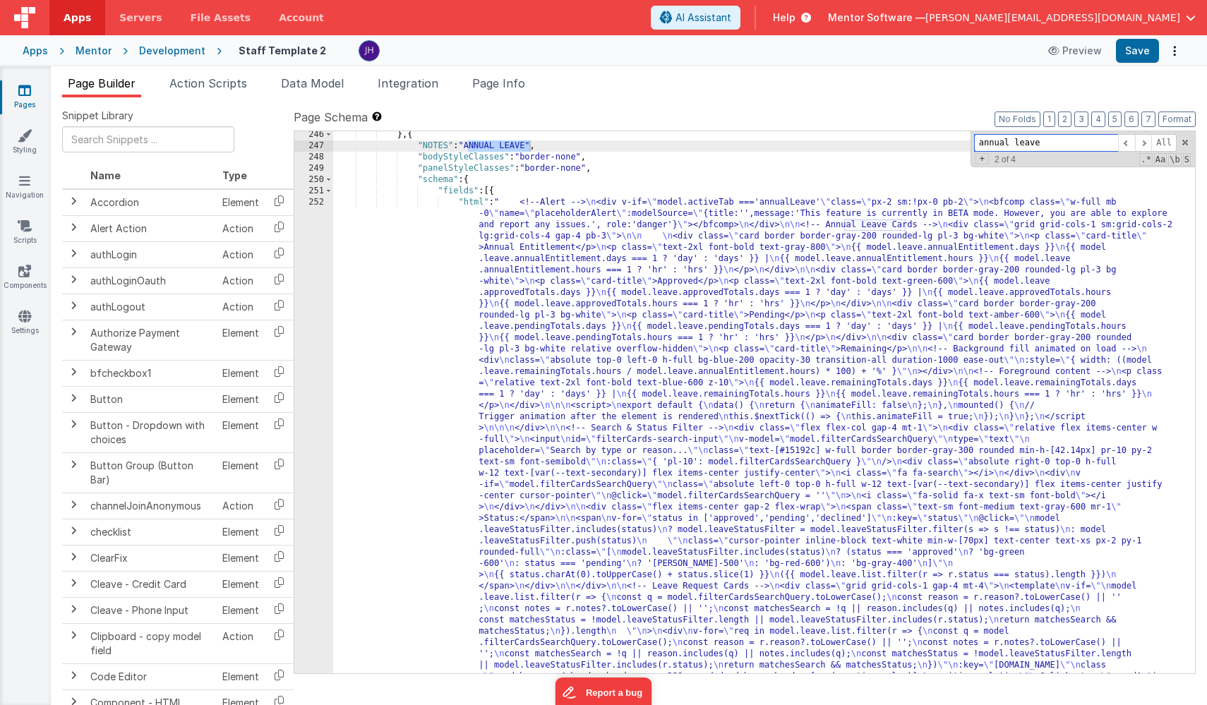
scroll to position [14494, 0]
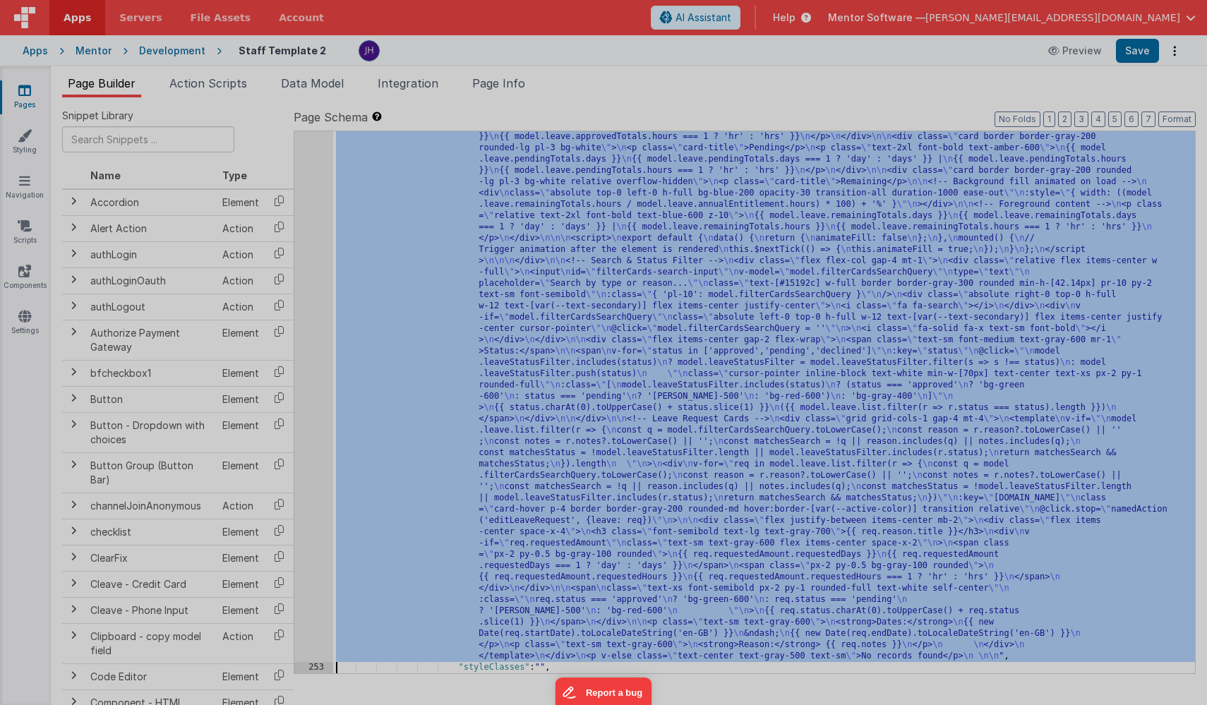
scroll to position [14625, 0]
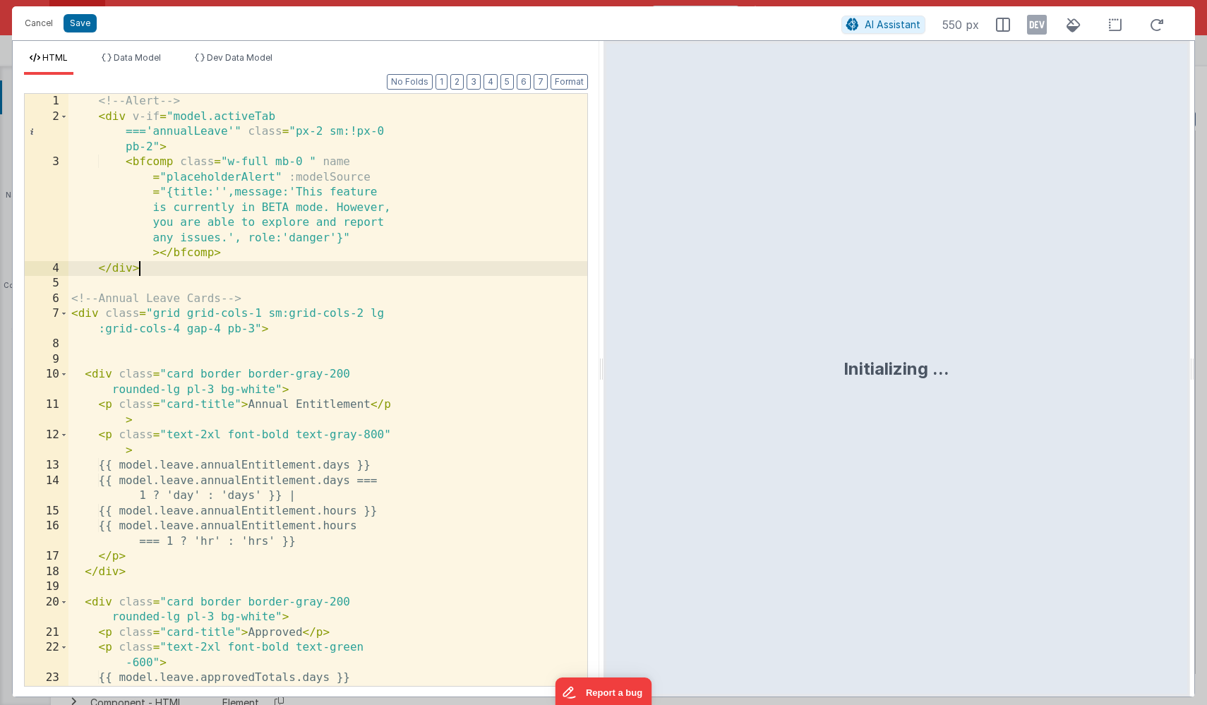
click at [398, 265] on div "<!-- Alert --> < div v-if = "model.activeTab ==='annualLeave'" class = "px-2 sm…" at bounding box center [327, 413] width 519 height 638
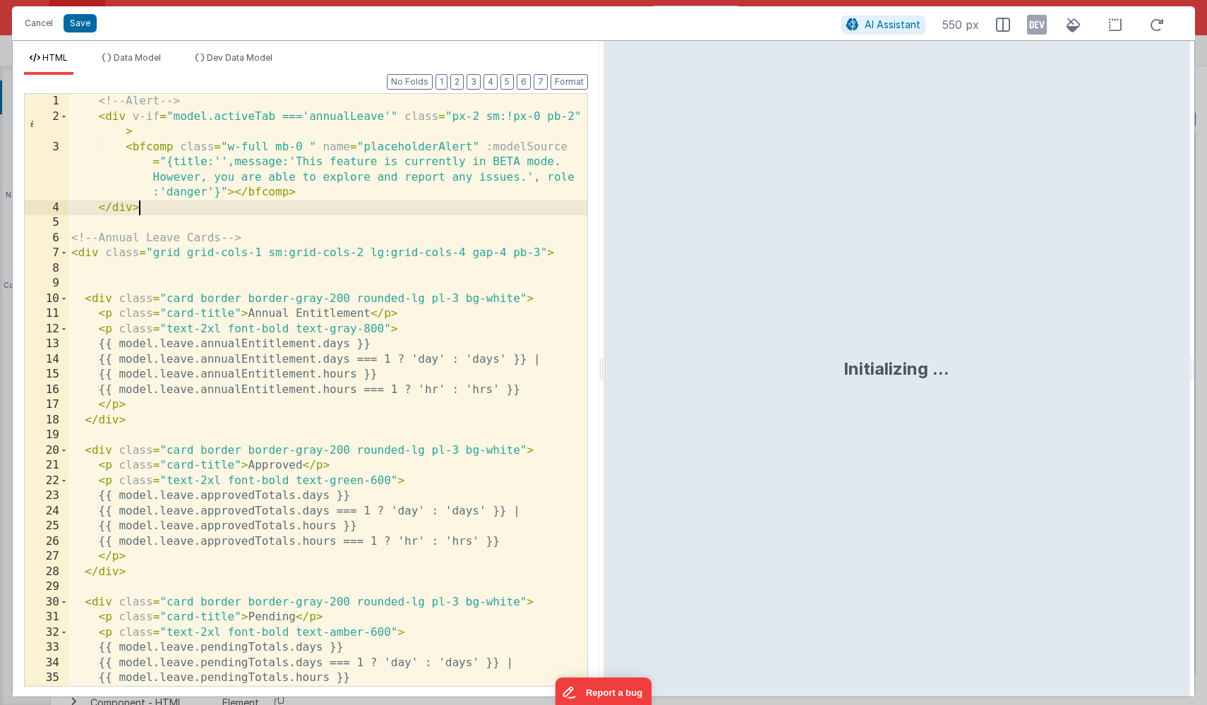
scroll to position [0, 0]
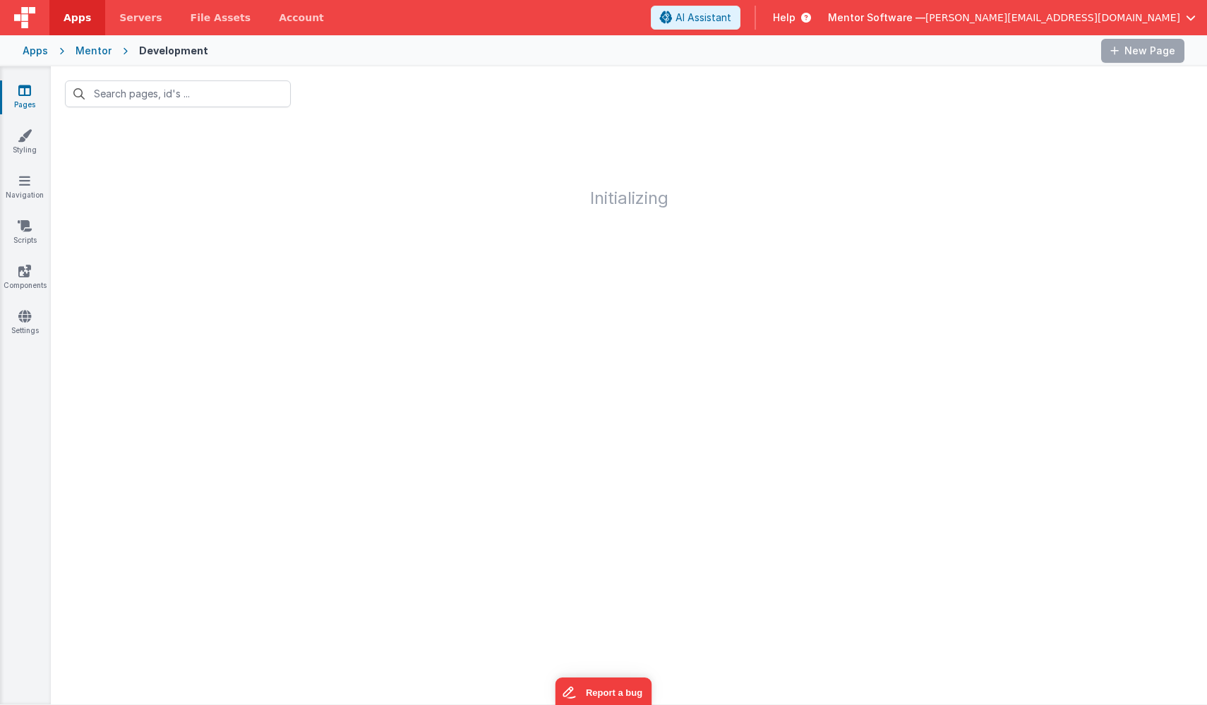
click at [93, 52] on div "Mentor" at bounding box center [94, 51] width 36 height 14
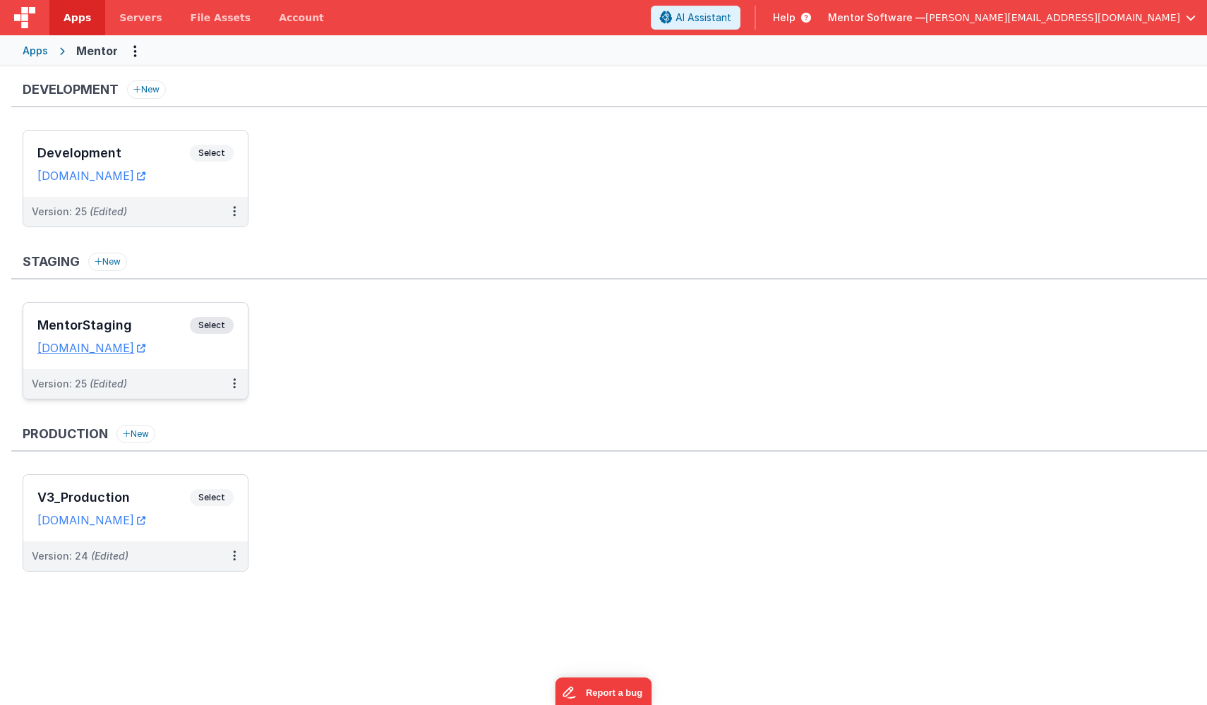
click at [151, 321] on h3 "MentorStaging" at bounding box center [113, 325] width 153 height 14
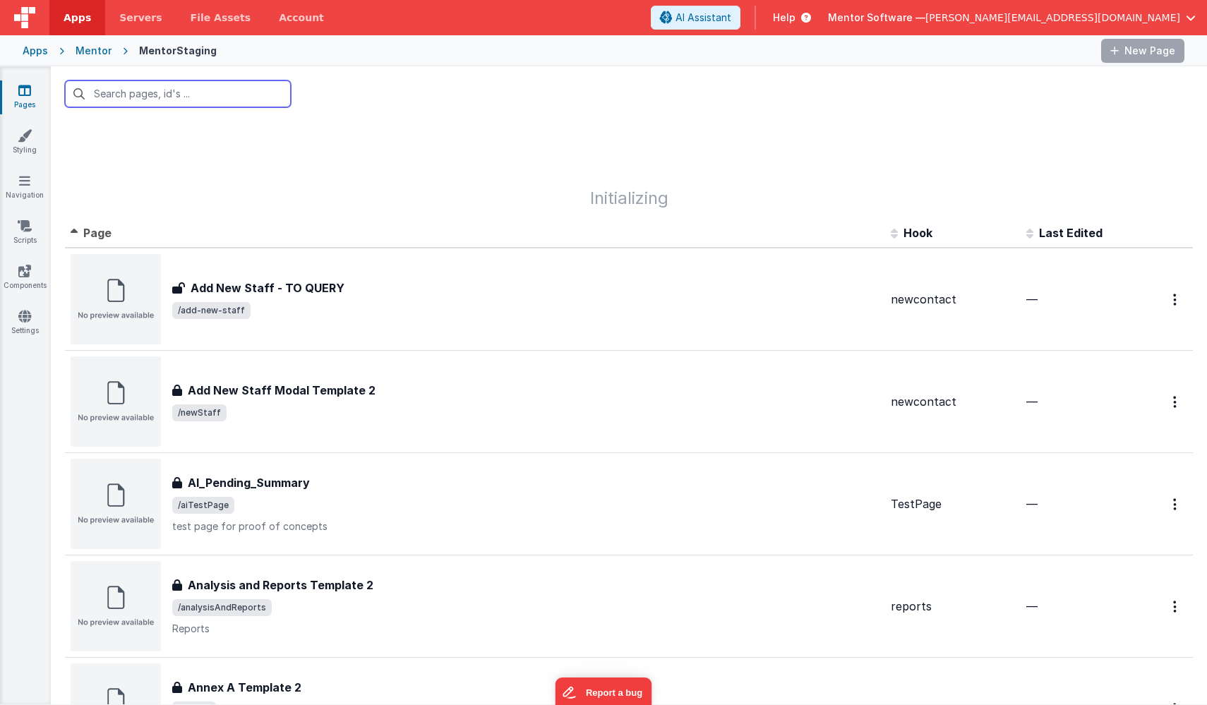
click at [196, 98] on input "text" at bounding box center [178, 93] width 226 height 27
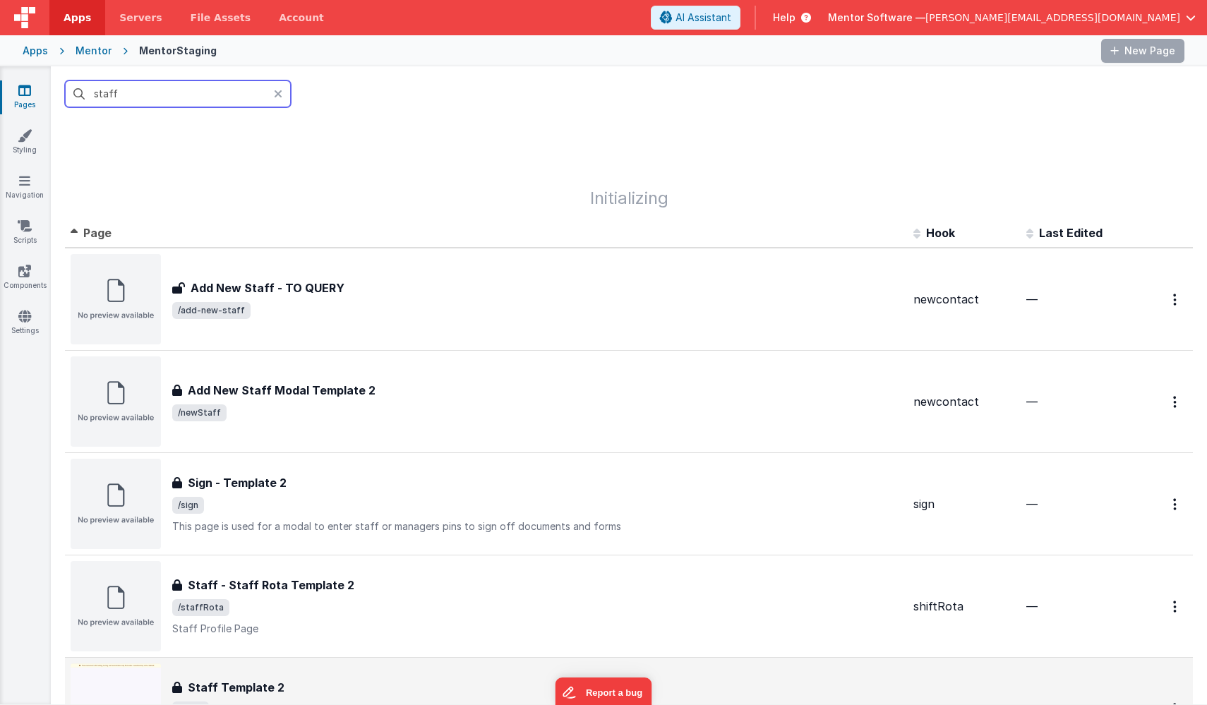
type input "staff"
click at [306, 667] on div "Staff Template 2 Staff Template 2 /staff Staff Profile Page" at bounding box center [487, 709] width 832 height 90
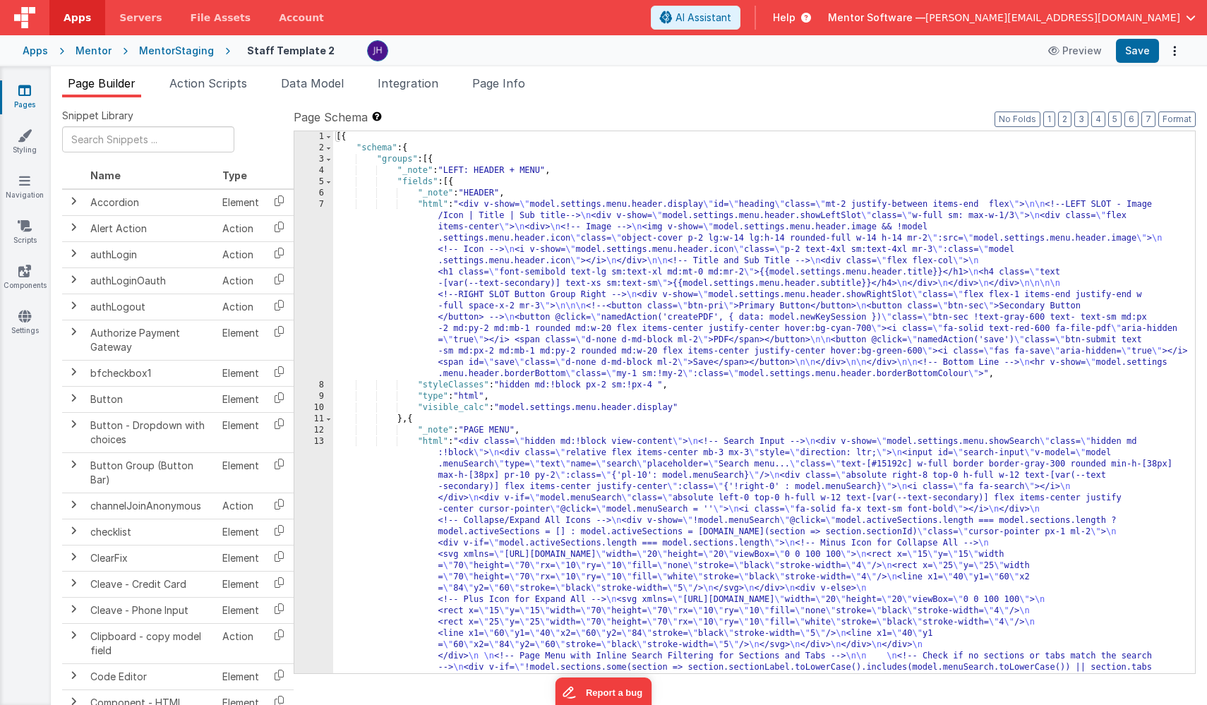
click at [106, 84] on span "Page Builder" at bounding box center [102, 83] width 68 height 14
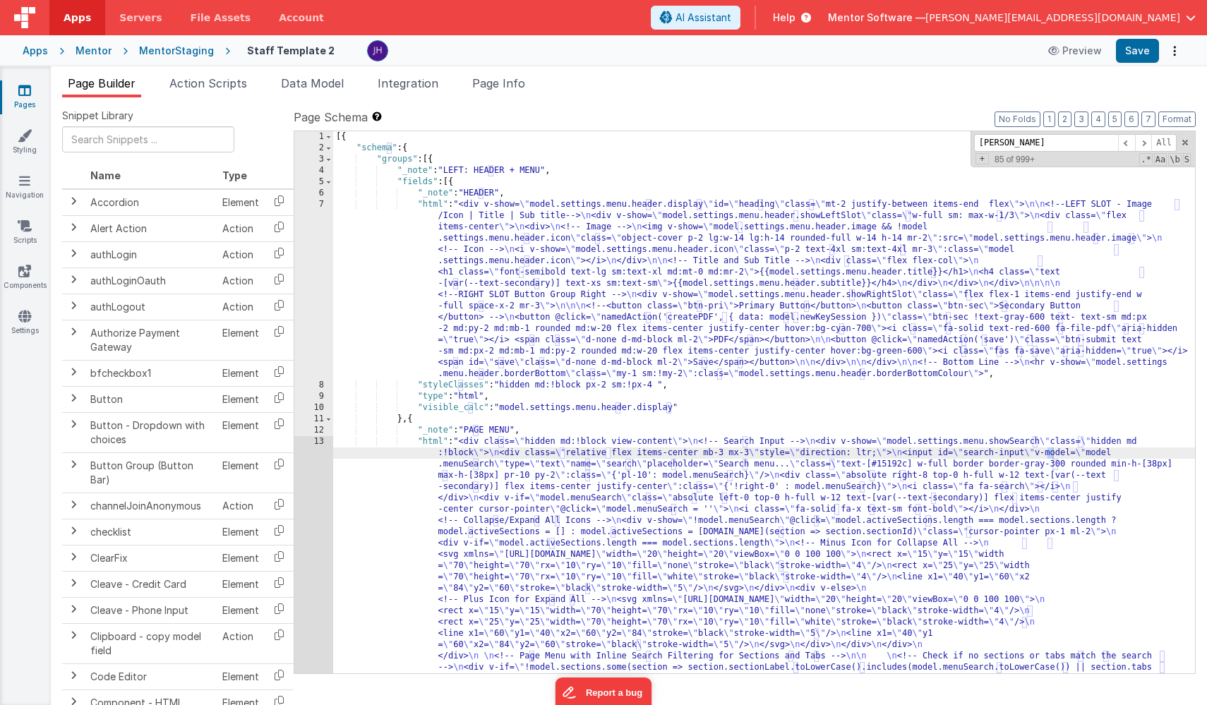
scroll to position [1051, 0]
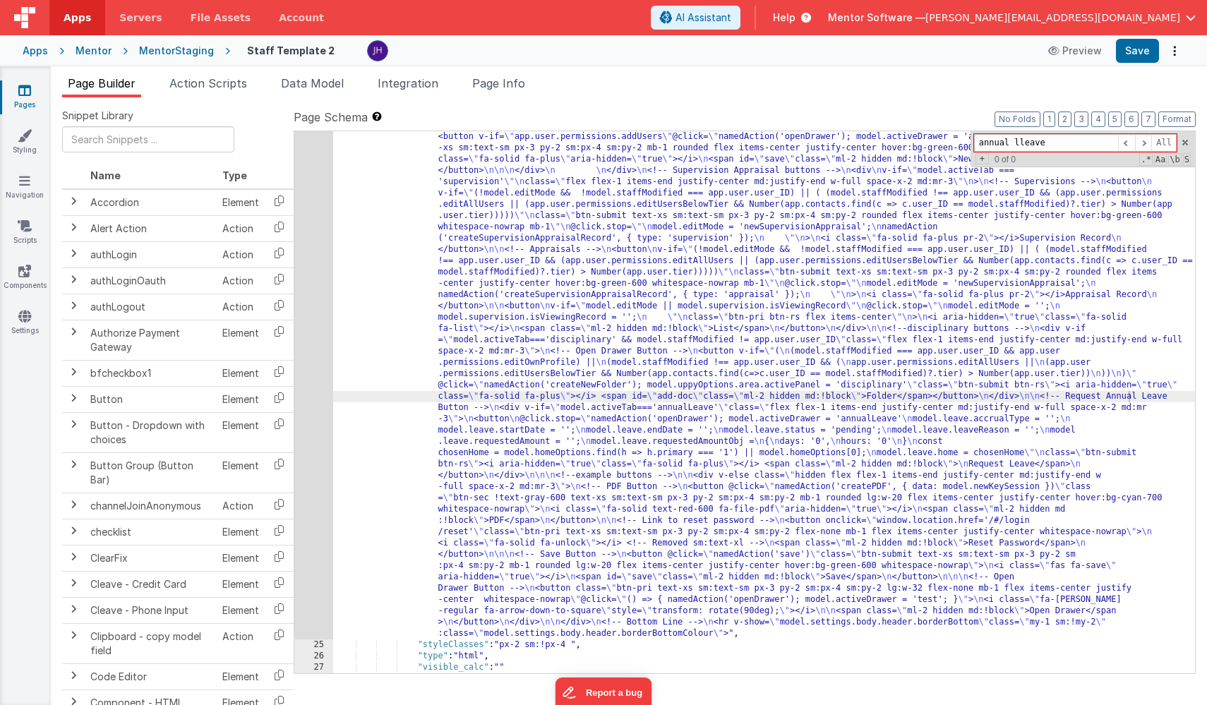
click at [1024, 148] on input "annual lleave" at bounding box center [1046, 143] width 144 height 18
type input "annual leave"
click at [1142, 142] on span at bounding box center [1143, 143] width 17 height 18
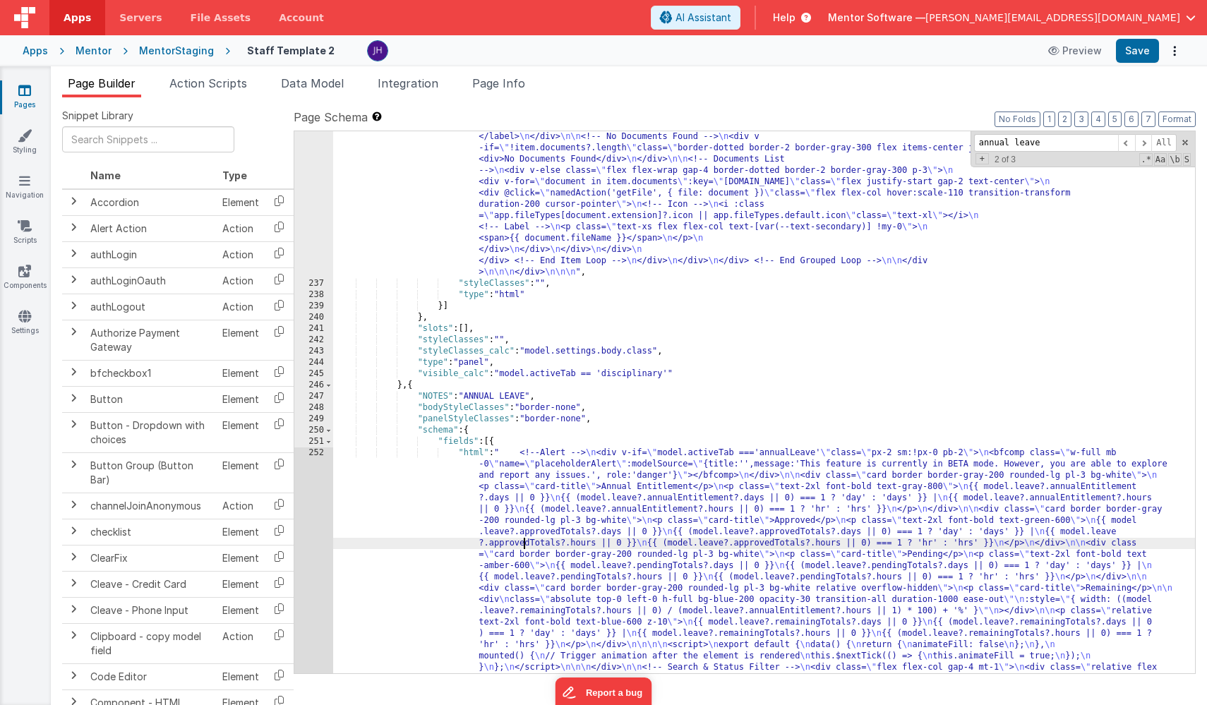
click at [523, 538] on div ""html" : "<bfcomp v-if= \" model.staffModified == app.user.user_ID \" name= \" …" at bounding box center [764, 509] width 862 height 1887
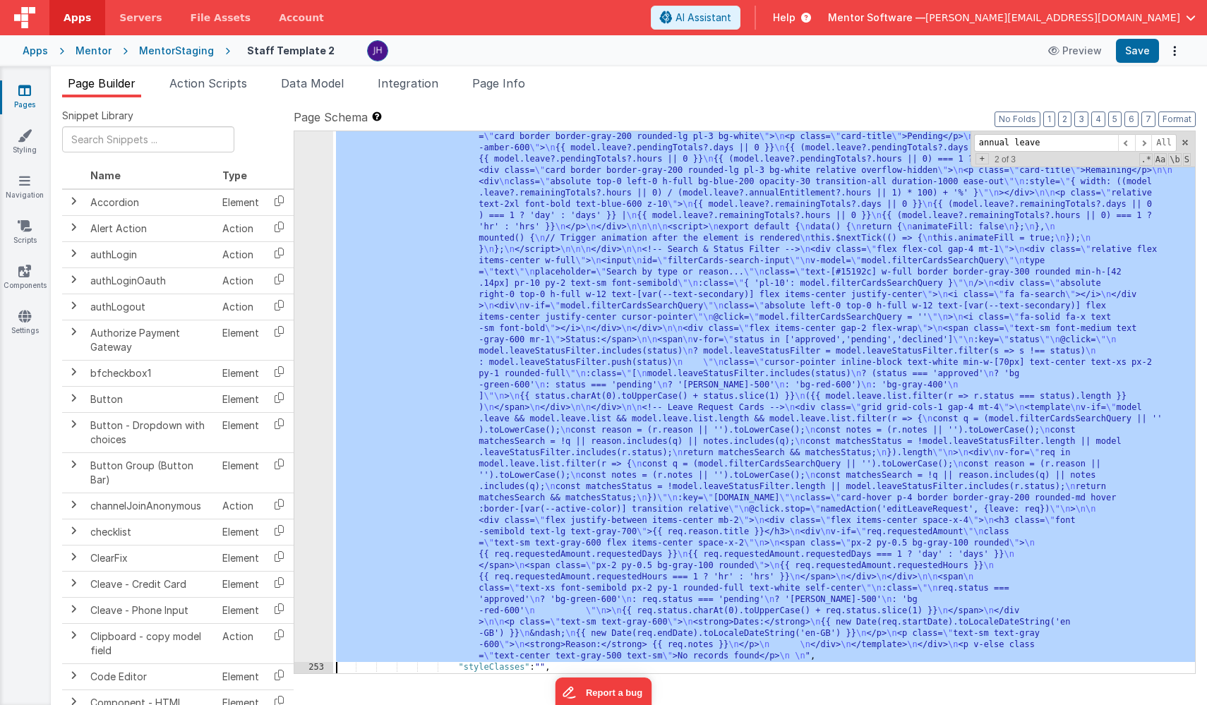
scroll to position [14625, 0]
click at [306, 448] on div "252" at bounding box center [313, 346] width 39 height 633
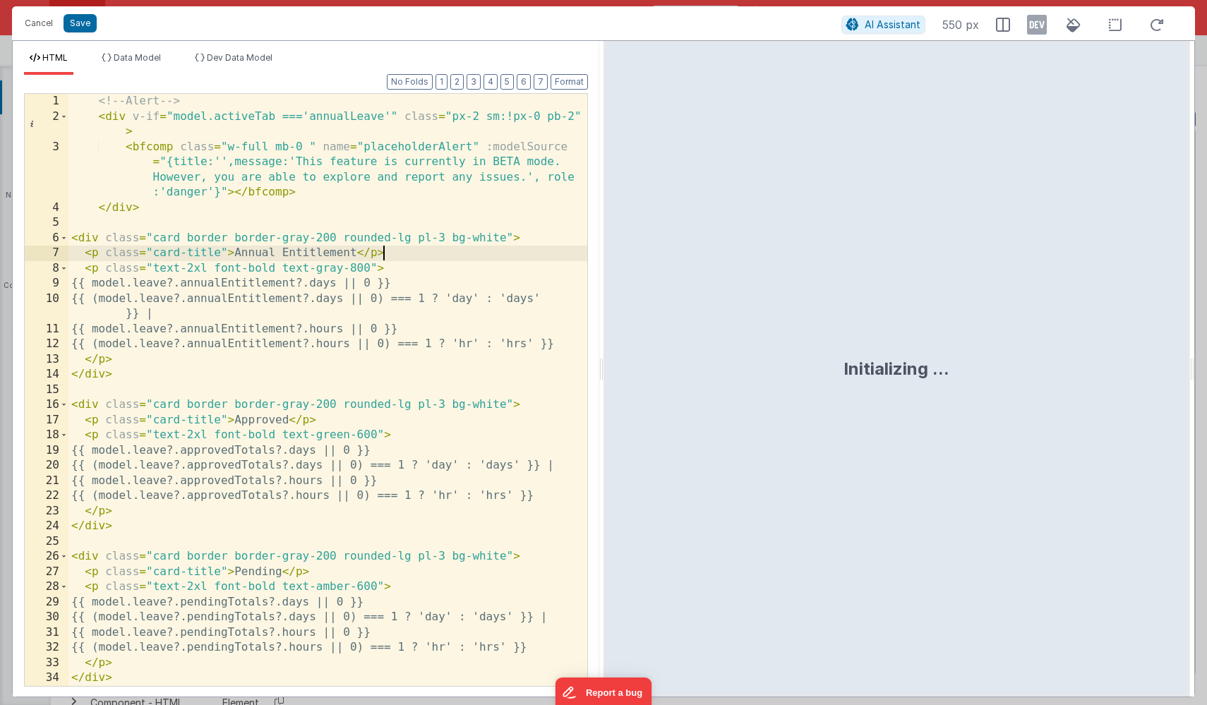
click at [452, 255] on div "<!-- Alert --> < div v-if = "model.activeTab ==='annualLeave'" class = "px-2 sm…" at bounding box center [327, 413] width 519 height 638
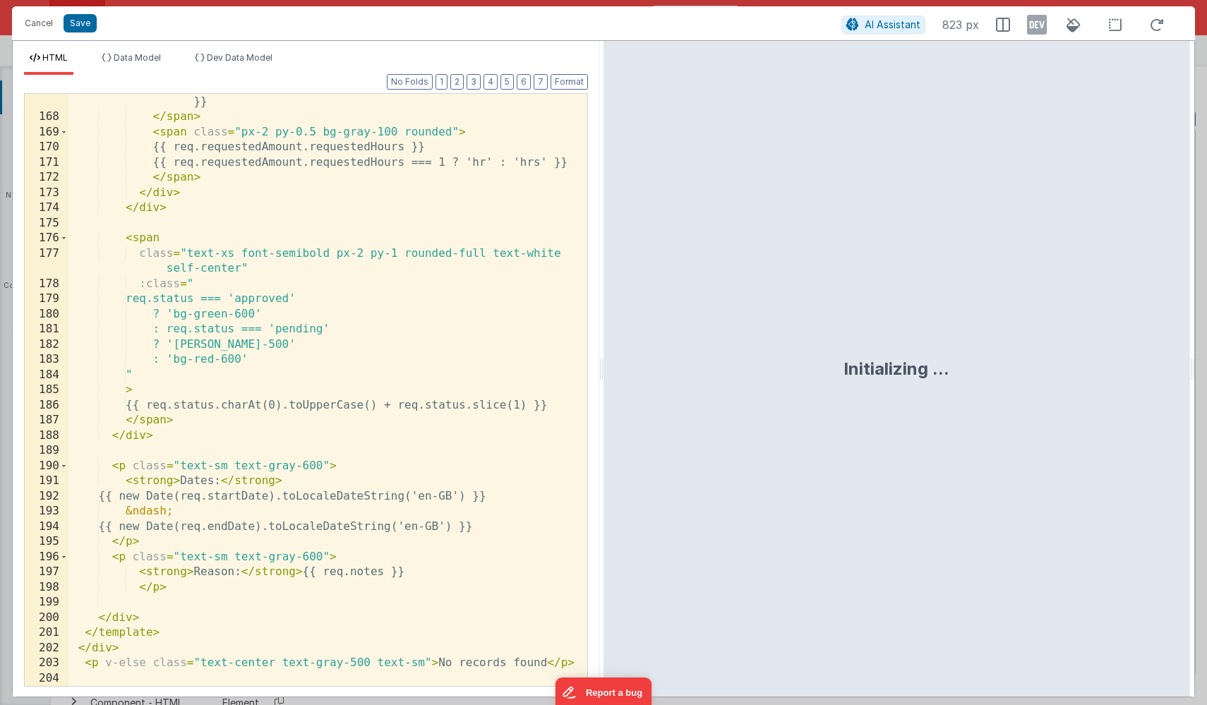
scroll to position [2778, 0]
click at [70, 28] on button "Save" at bounding box center [80, 23] width 33 height 18
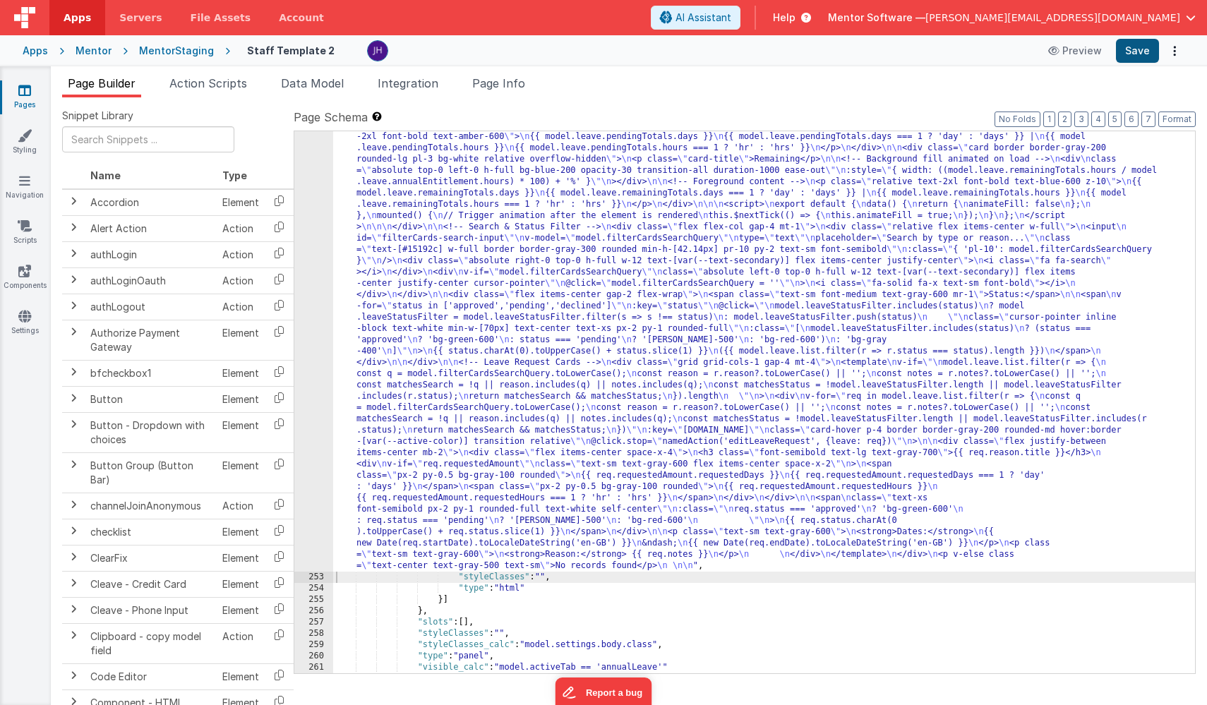
scroll to position [14671, 0]
click at [1130, 49] on button "Save" at bounding box center [1137, 51] width 43 height 24
click at [204, 84] on span "Action Scripts" at bounding box center [208, 83] width 78 height 14
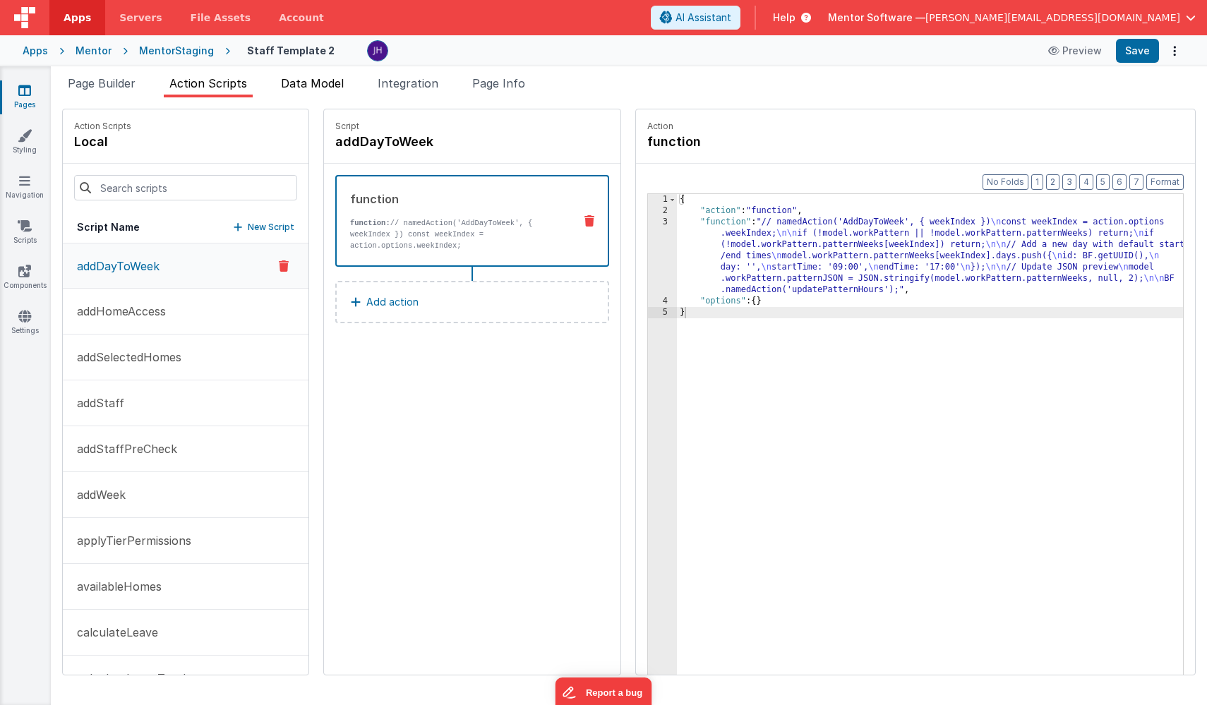
click at [299, 83] on span "Data Model" at bounding box center [312, 83] width 63 height 14
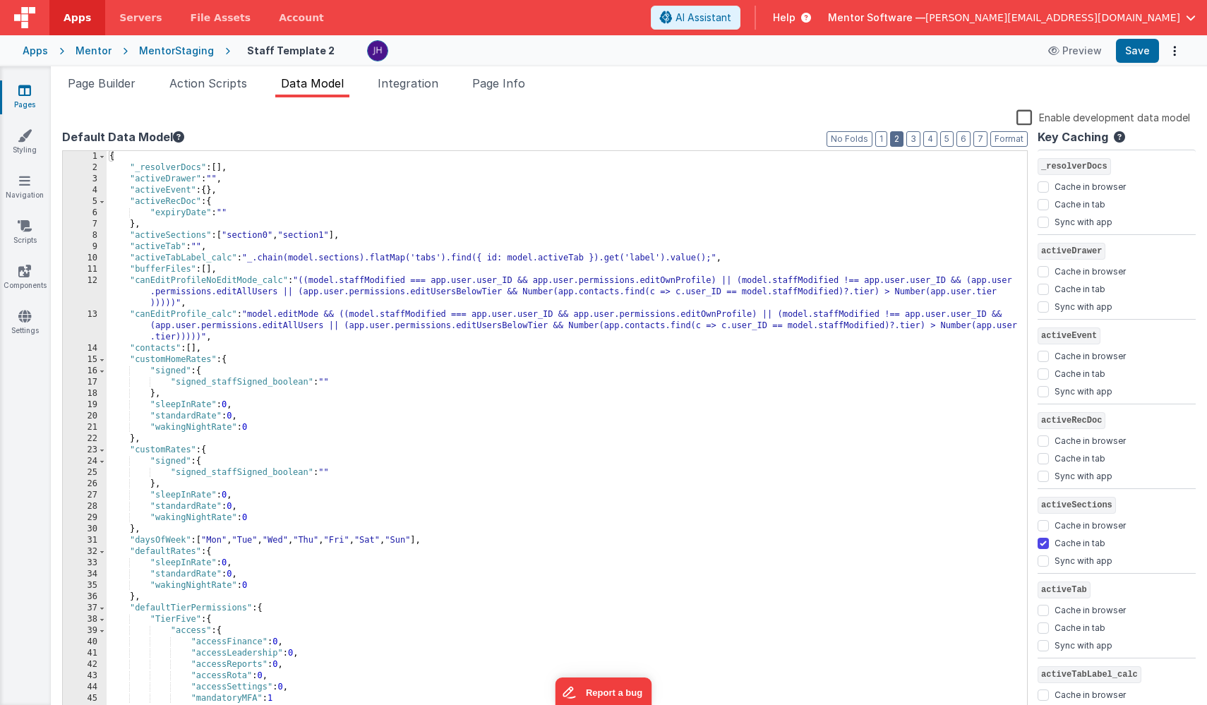
click at [900, 142] on button "2" at bounding box center [896, 139] width 13 height 16
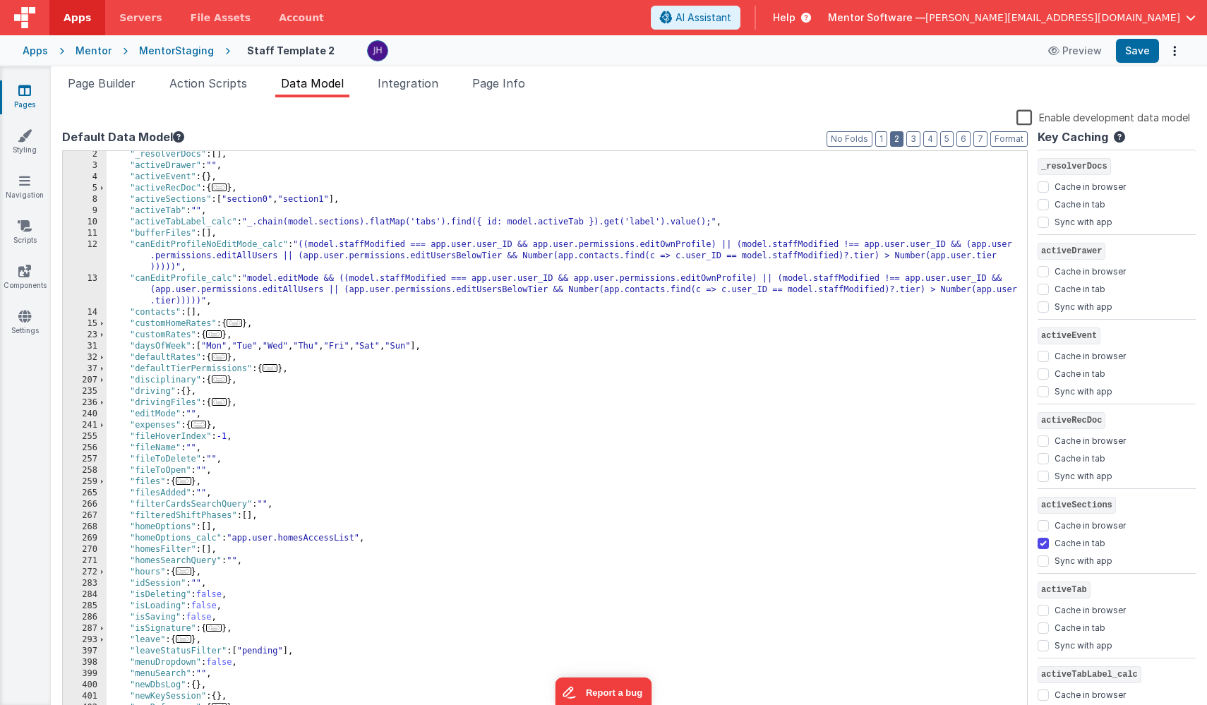
scroll to position [0, 0]
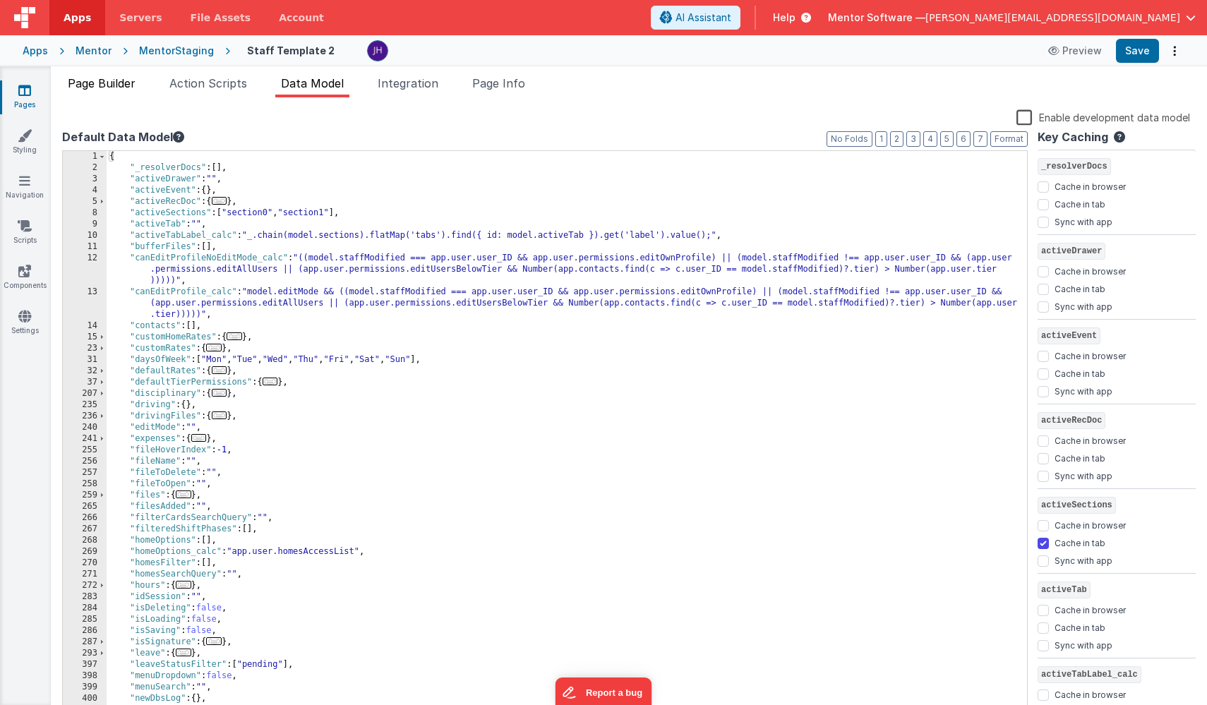
click at [93, 88] on span "Page Builder" at bounding box center [102, 83] width 68 height 14
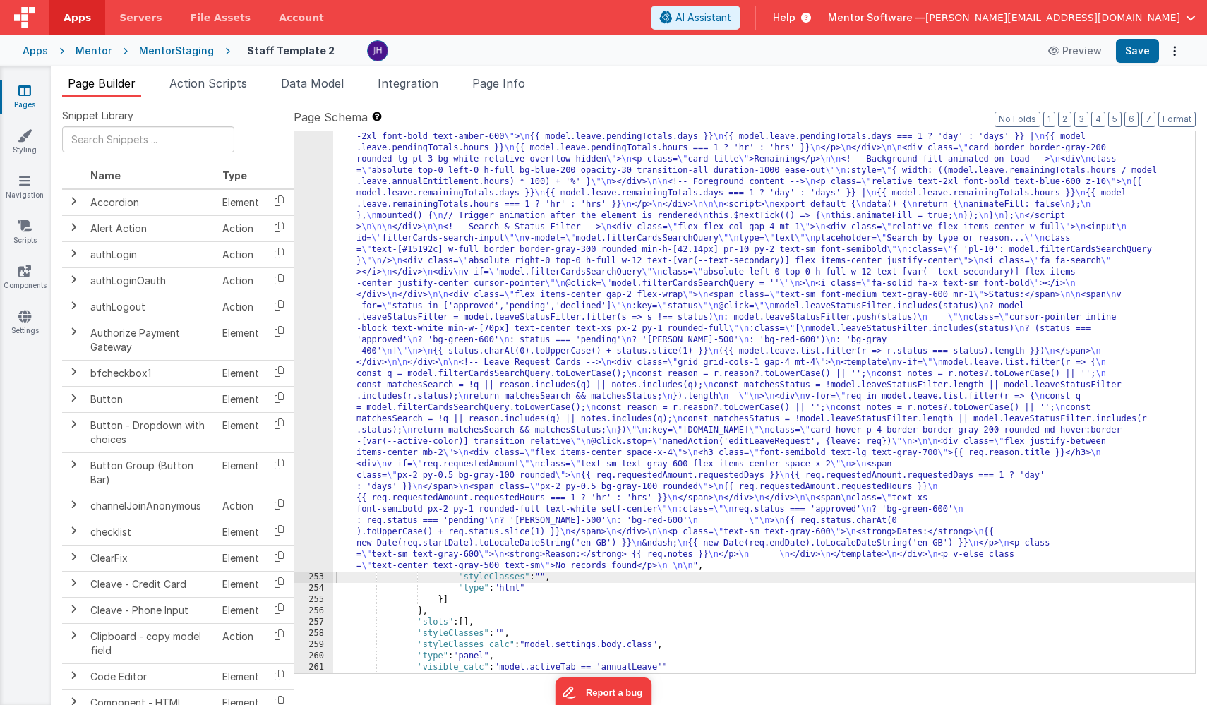
click at [17, 85] on link "Pages" at bounding box center [24, 97] width 51 height 28
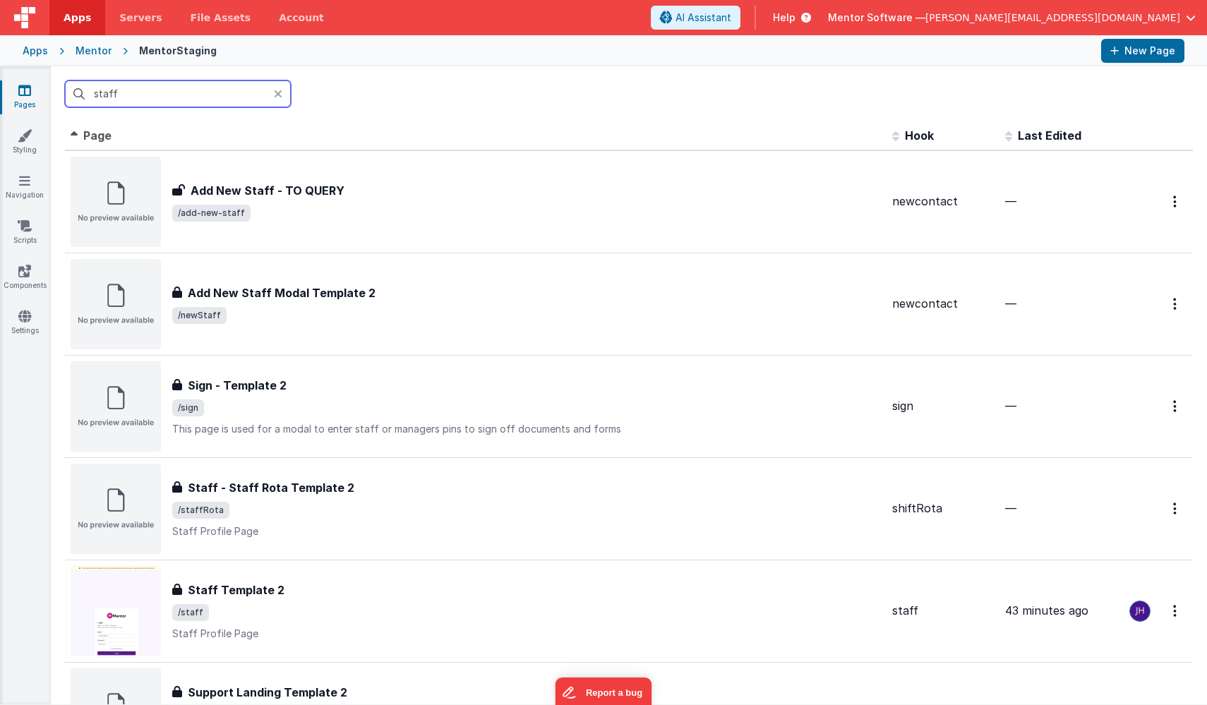
click at [170, 96] on input "staff" at bounding box center [178, 93] width 226 height 27
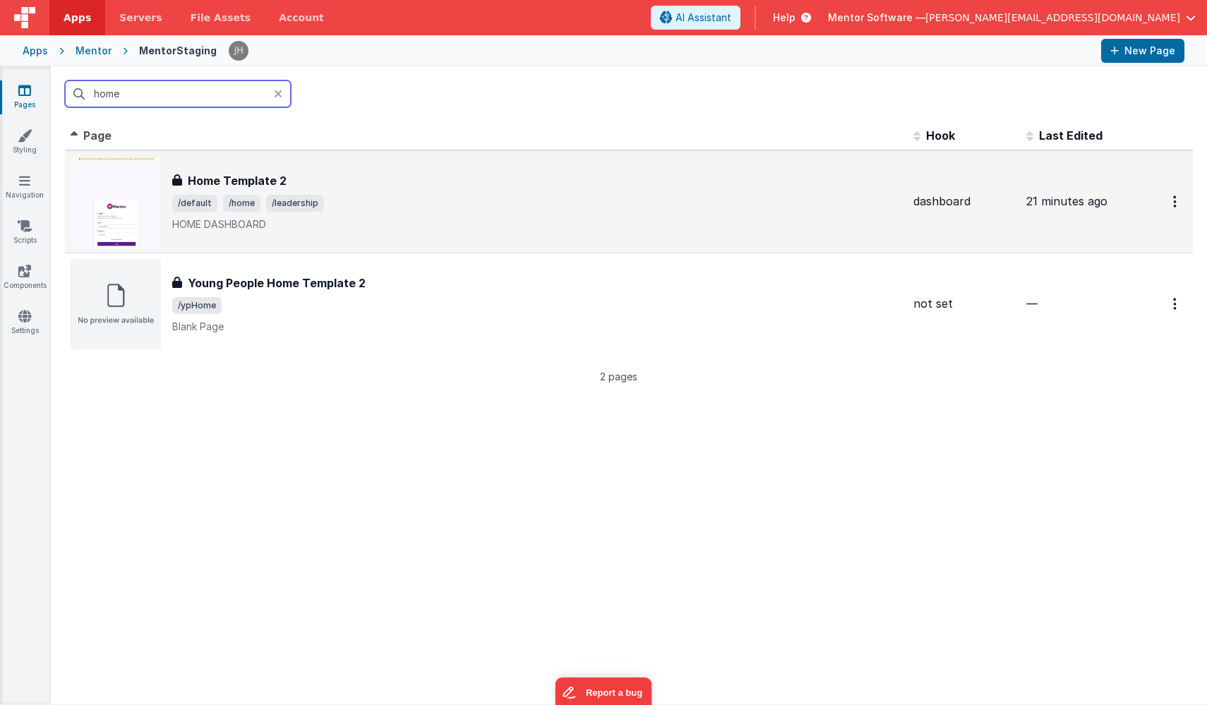
type input "home"
click at [263, 177] on h3 "Home Template 2" at bounding box center [237, 180] width 99 height 17
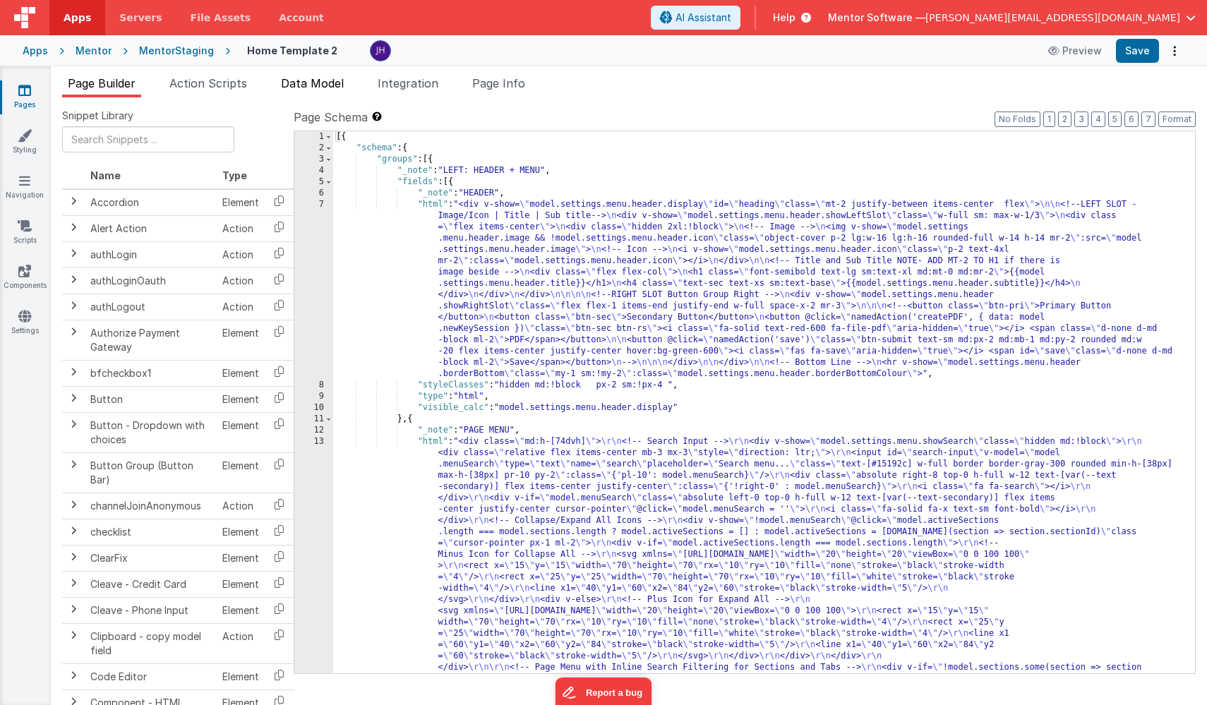
click at [297, 83] on span "Data Model" at bounding box center [312, 83] width 63 height 14
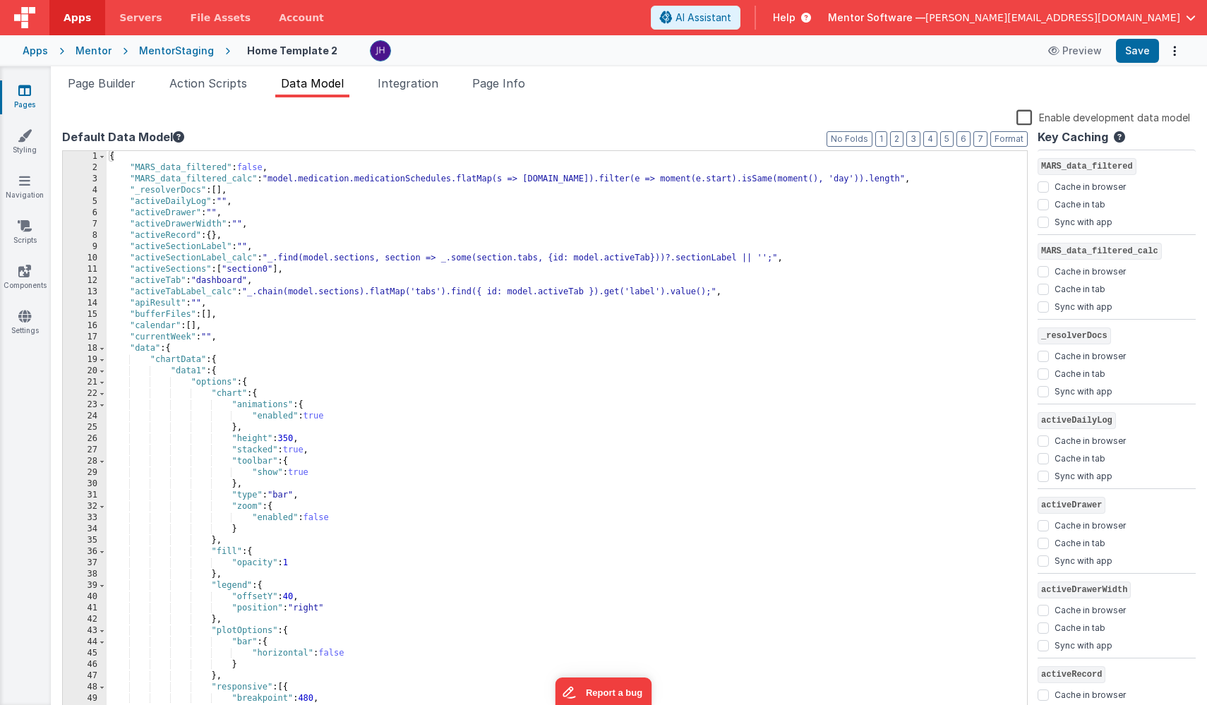
click at [1027, 119] on label "Enable development data model" at bounding box center [1104, 117] width 174 height 16
click at [0, 0] on input "Enable development data model" at bounding box center [0, 0] width 0 height 0
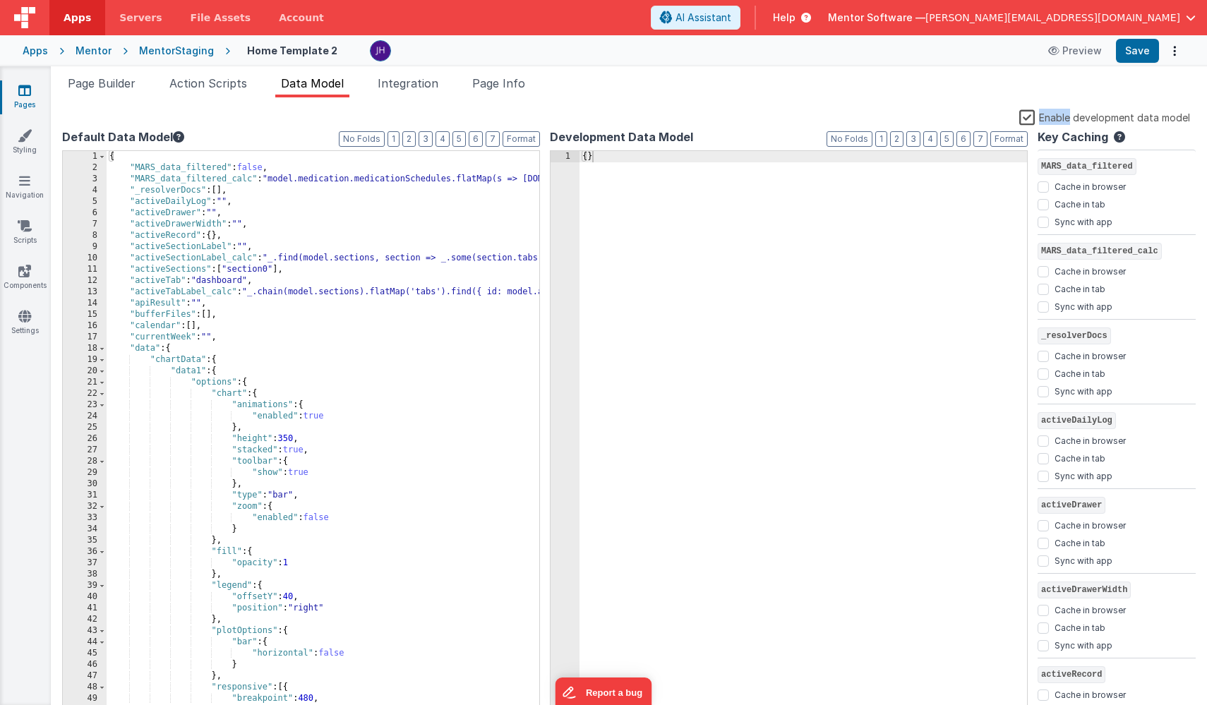
click at [1028, 119] on label "Enable development data model" at bounding box center [1105, 117] width 171 height 16
click at [0, 0] on input "Enable development data model" at bounding box center [0, 0] width 0 height 0
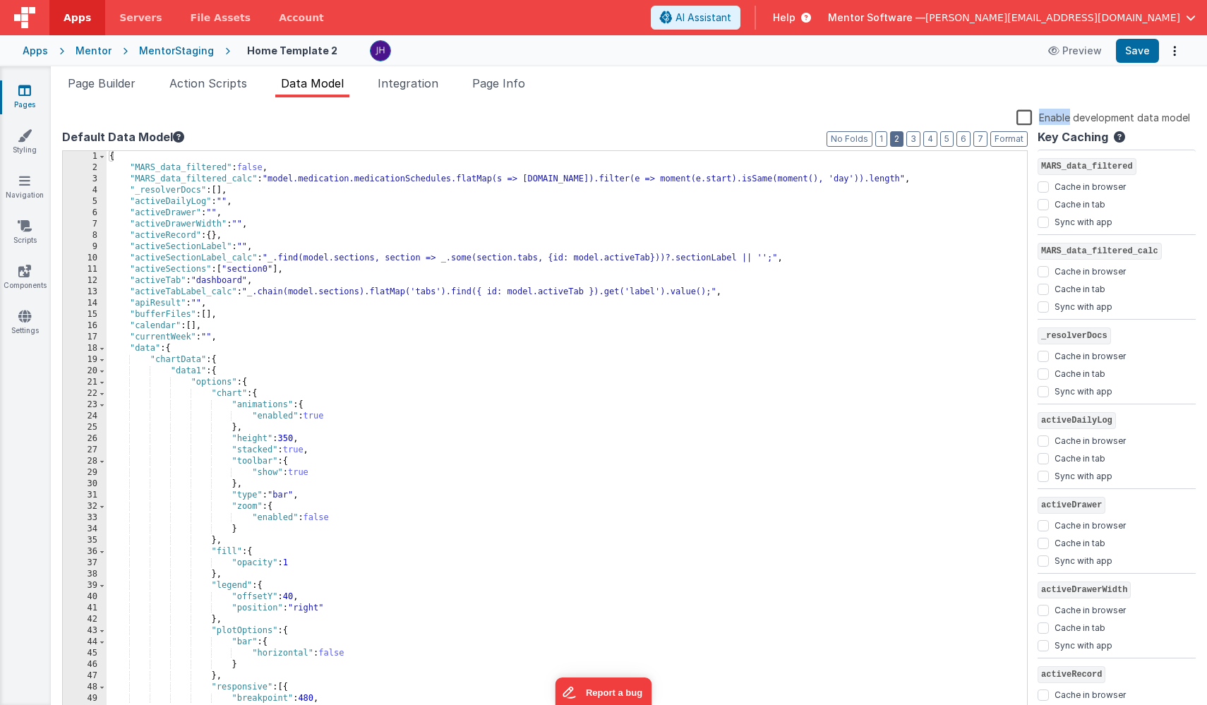
click at [898, 143] on button "2" at bounding box center [896, 139] width 13 height 16
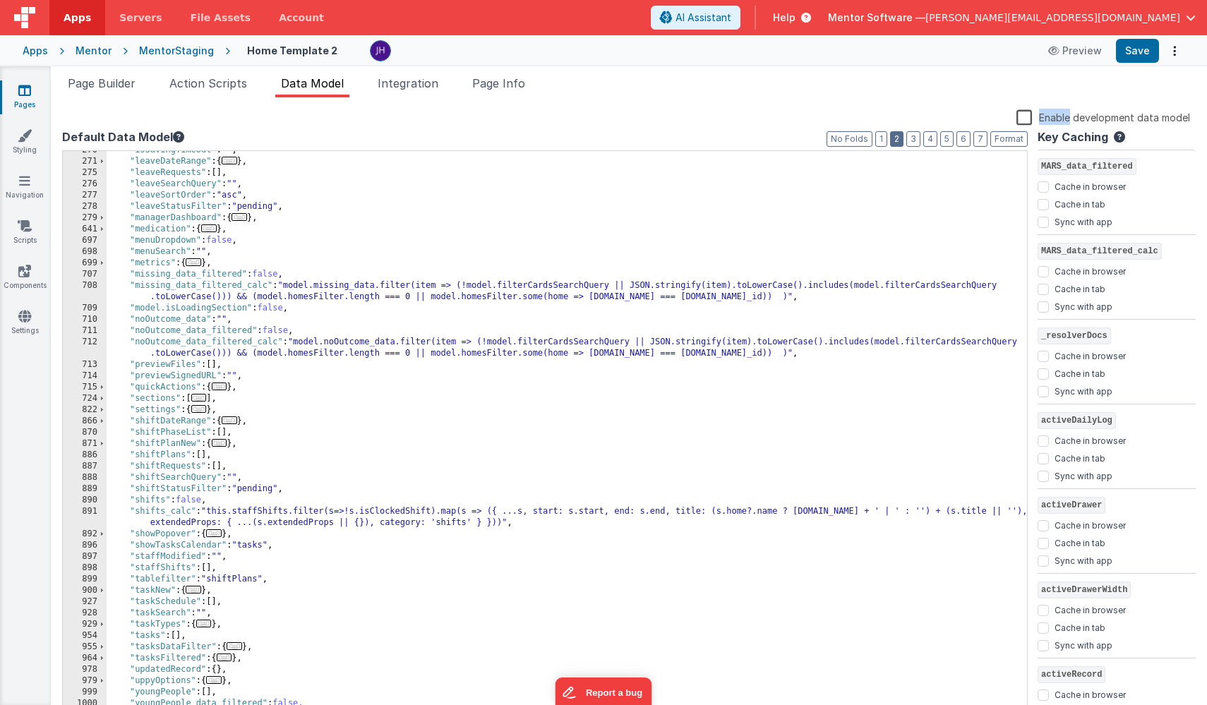
scroll to position [439, 0]
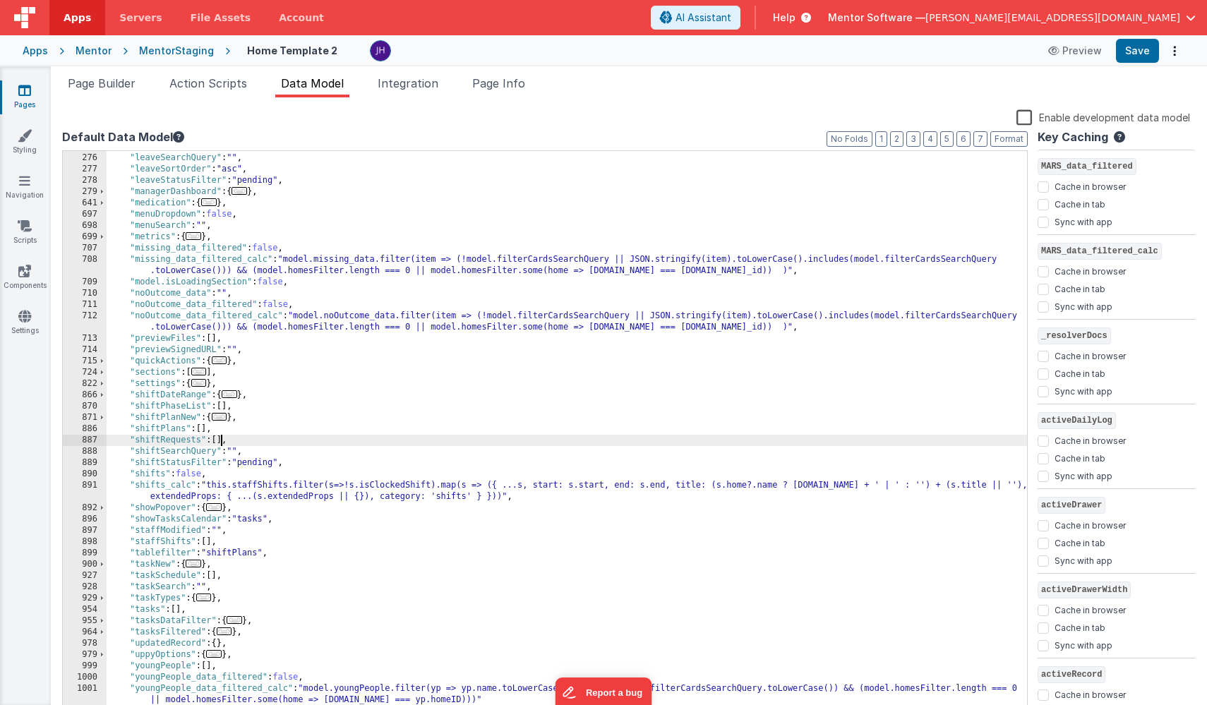
click at [220, 441] on div ""leaveRequests" : [ ] , "leaveSearchQuery" : "" , "leaveSortOrder" : "asc" , "l…" at bounding box center [567, 435] width 921 height 589
click at [263, 440] on div ""leaveRequests" : [ ] , "leaveSearchQuery" : "" , "leaveSortOrder" : "asc" , "l…" at bounding box center [567, 435] width 921 height 589
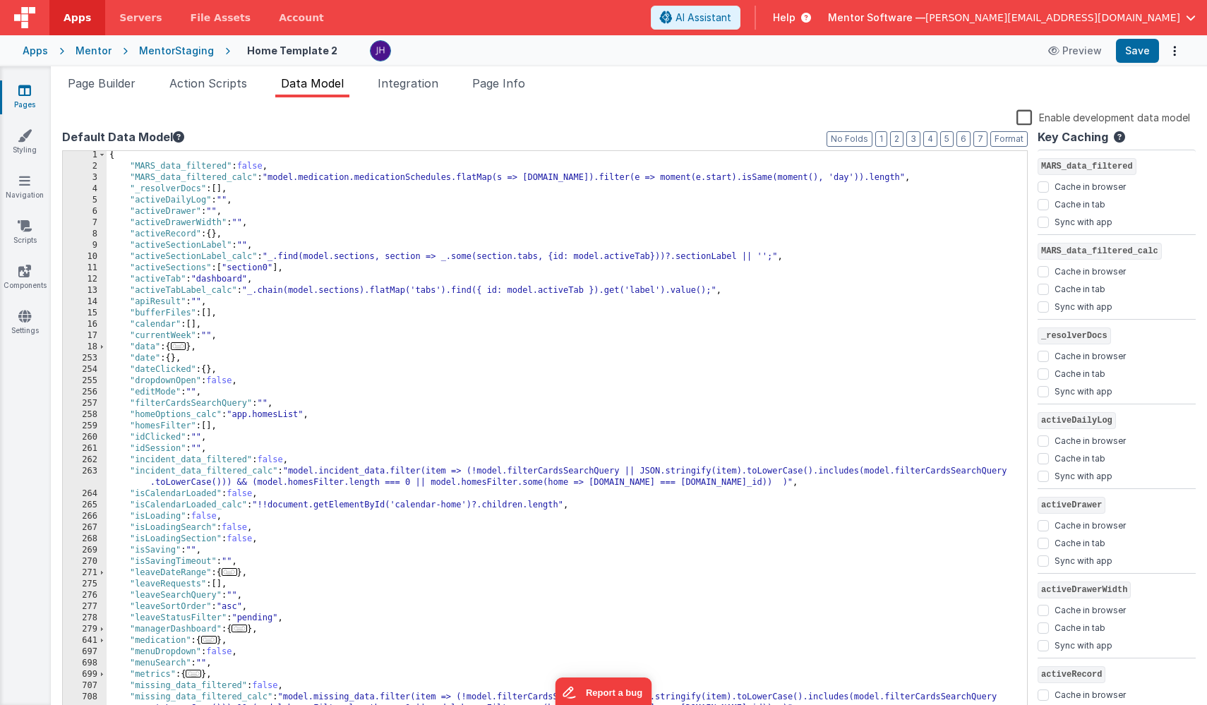
scroll to position [0, 0]
click at [182, 345] on span "..." at bounding box center [179, 348] width 16 height 8
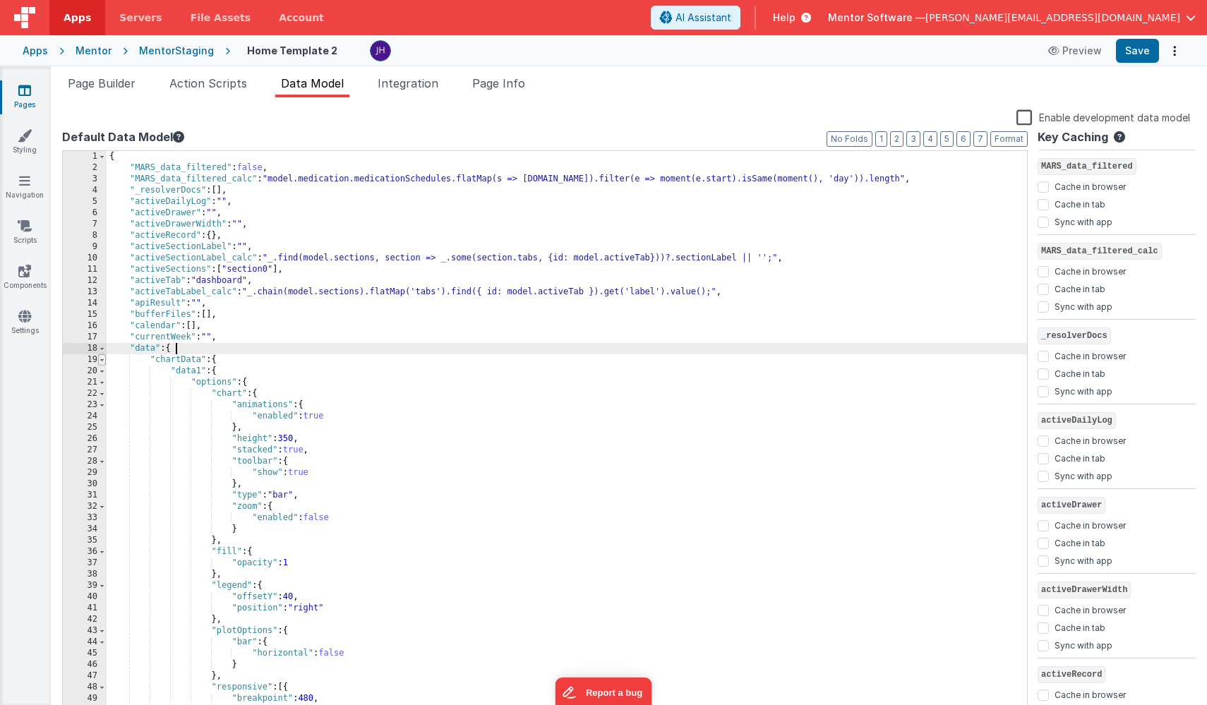
click at [103, 361] on span at bounding box center [102, 359] width 8 height 11
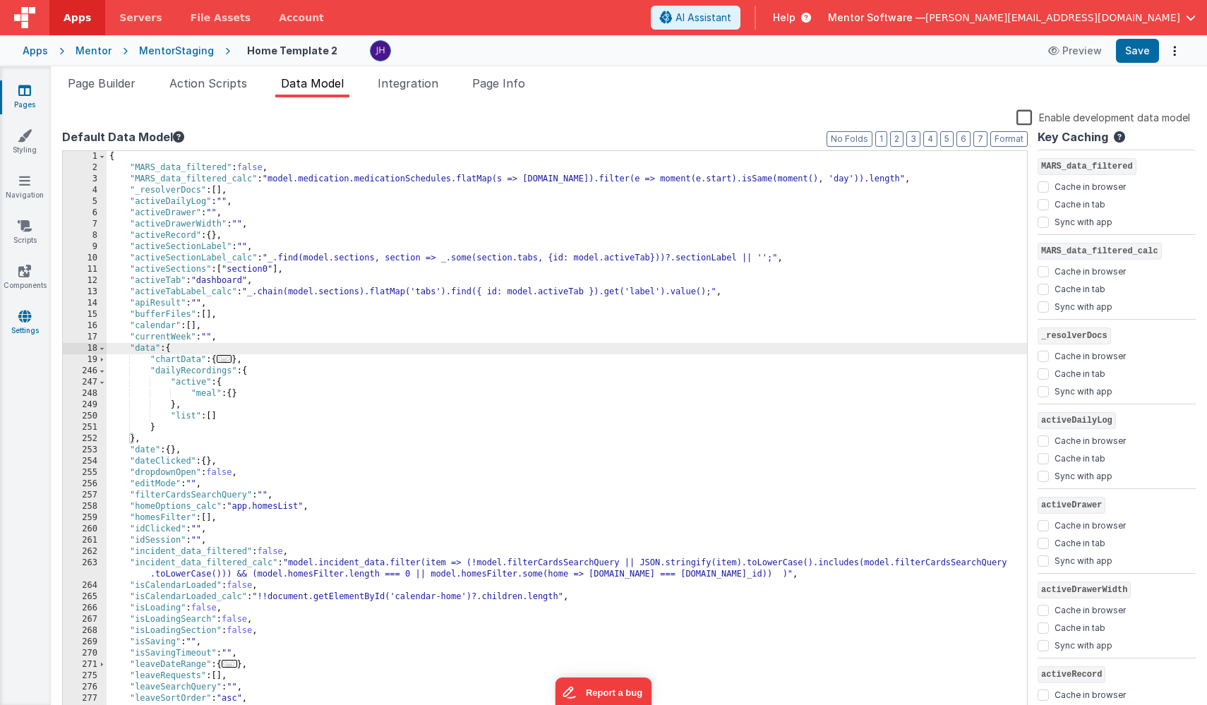
click at [23, 320] on icon at bounding box center [24, 316] width 13 height 14
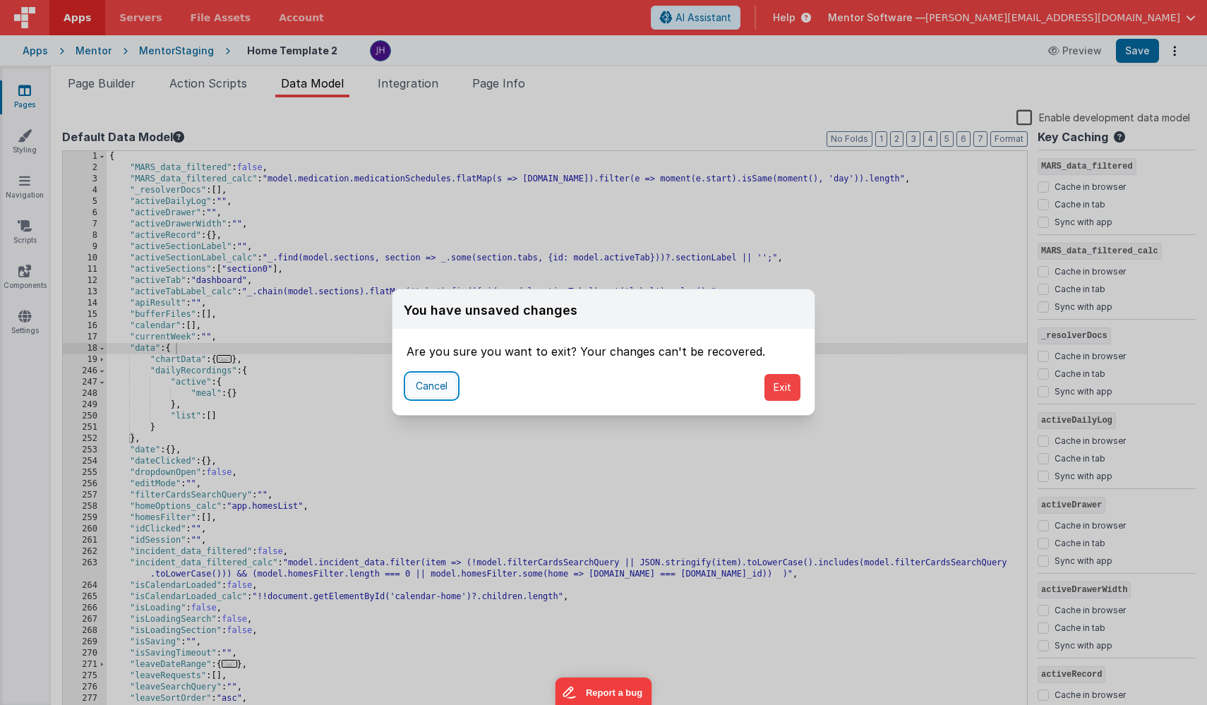
click at [440, 389] on button "Cancel" at bounding box center [432, 386] width 50 height 24
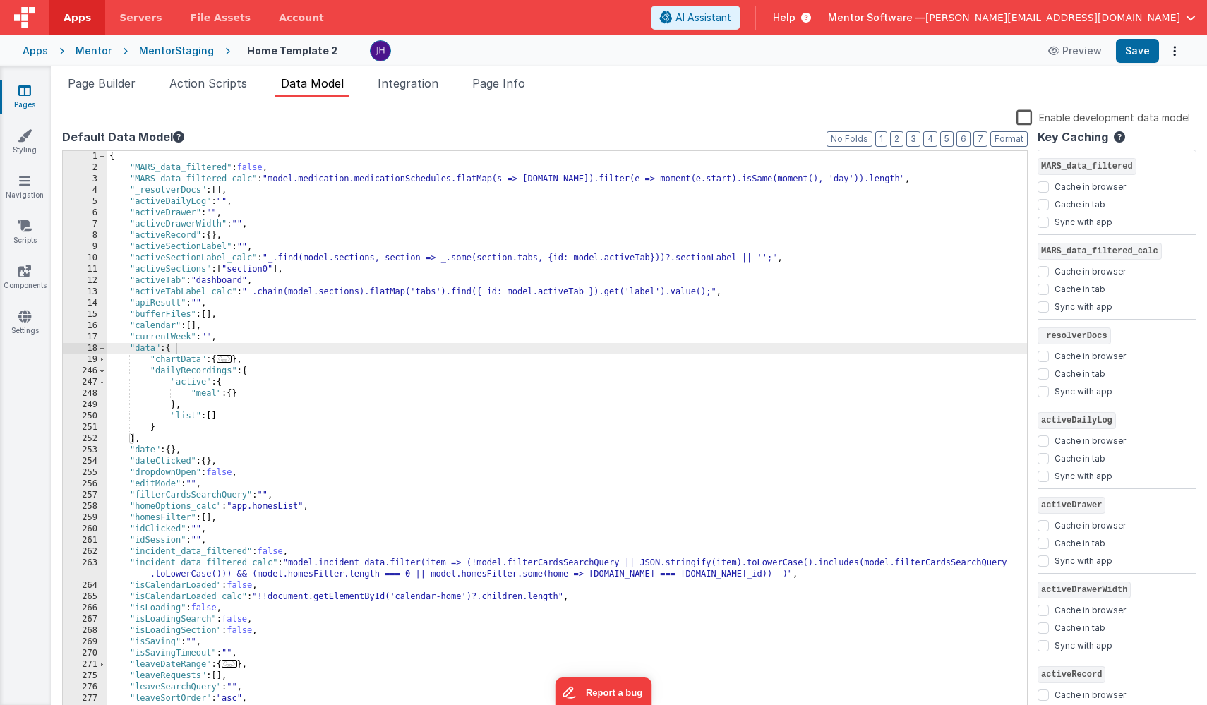
click at [531, 128] on div "Enable development data model" at bounding box center [626, 119] width 1128 height 20
click at [1134, 52] on button "Save" at bounding box center [1137, 51] width 43 height 24
click at [394, 494] on div "{ "MARS_data_filtered" : false , "MARS_data_filtered_calc" : "model.medication.…" at bounding box center [567, 445] width 921 height 589
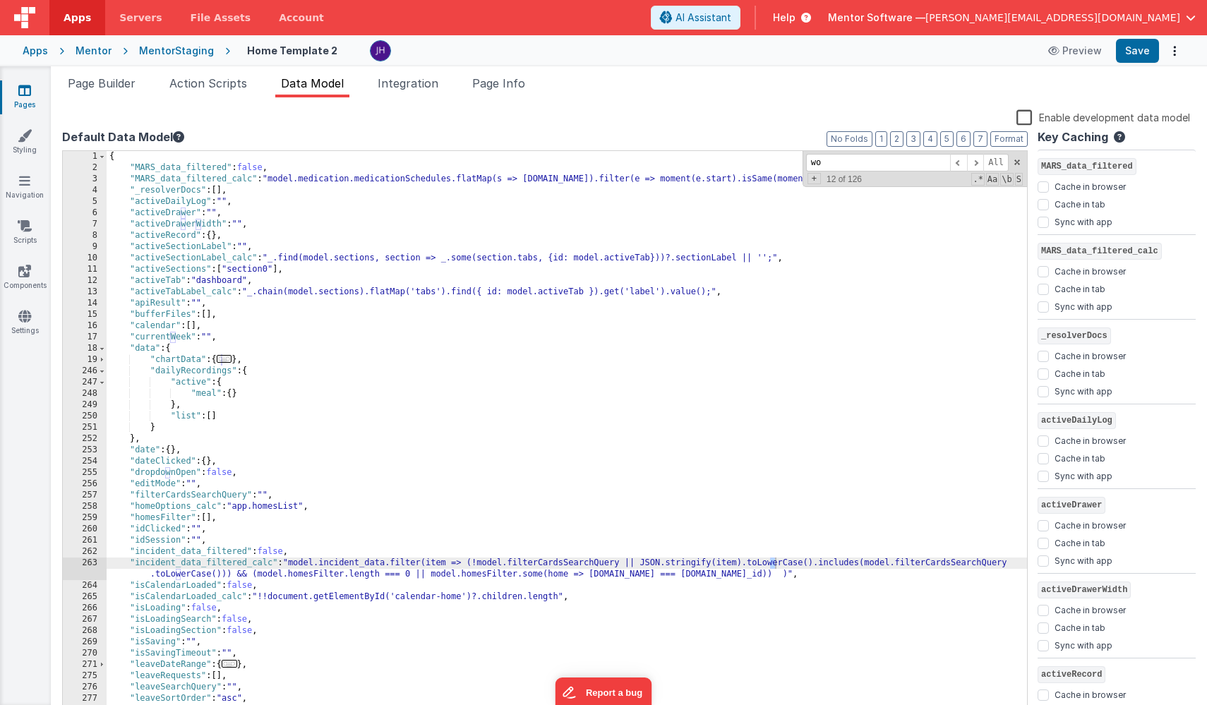
scroll to position [700, 0]
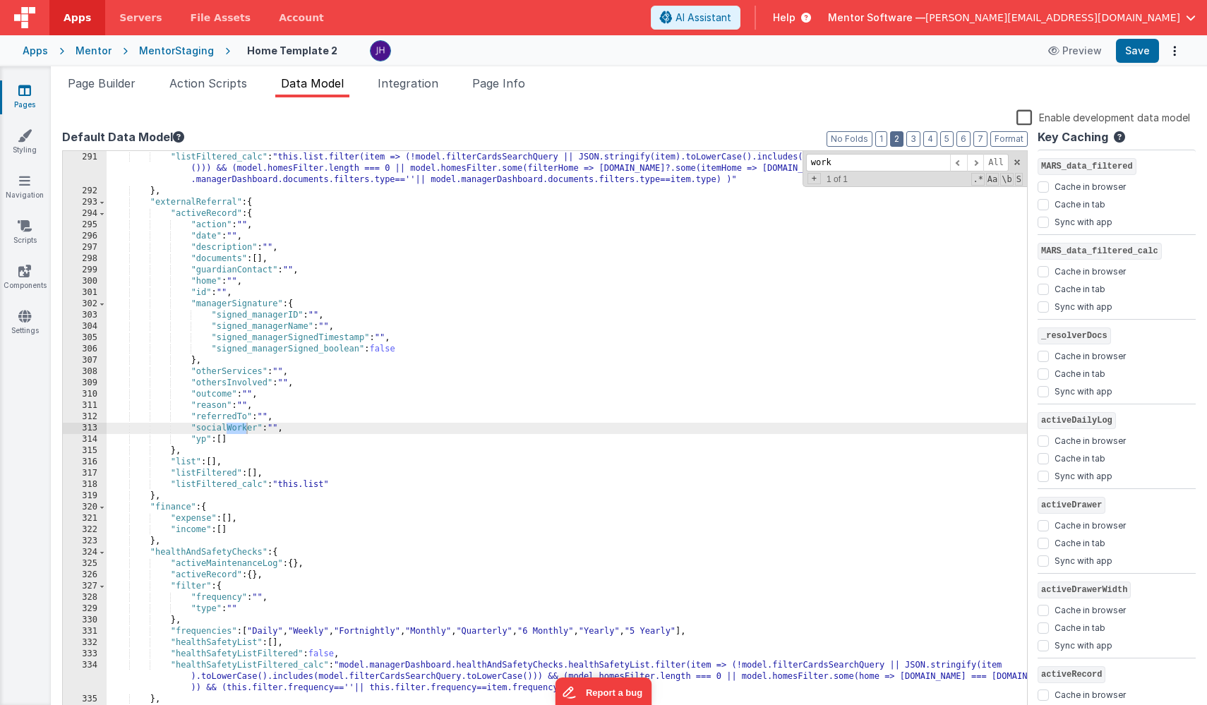
type input "work"
click at [900, 136] on button "2" at bounding box center [896, 139] width 13 height 16
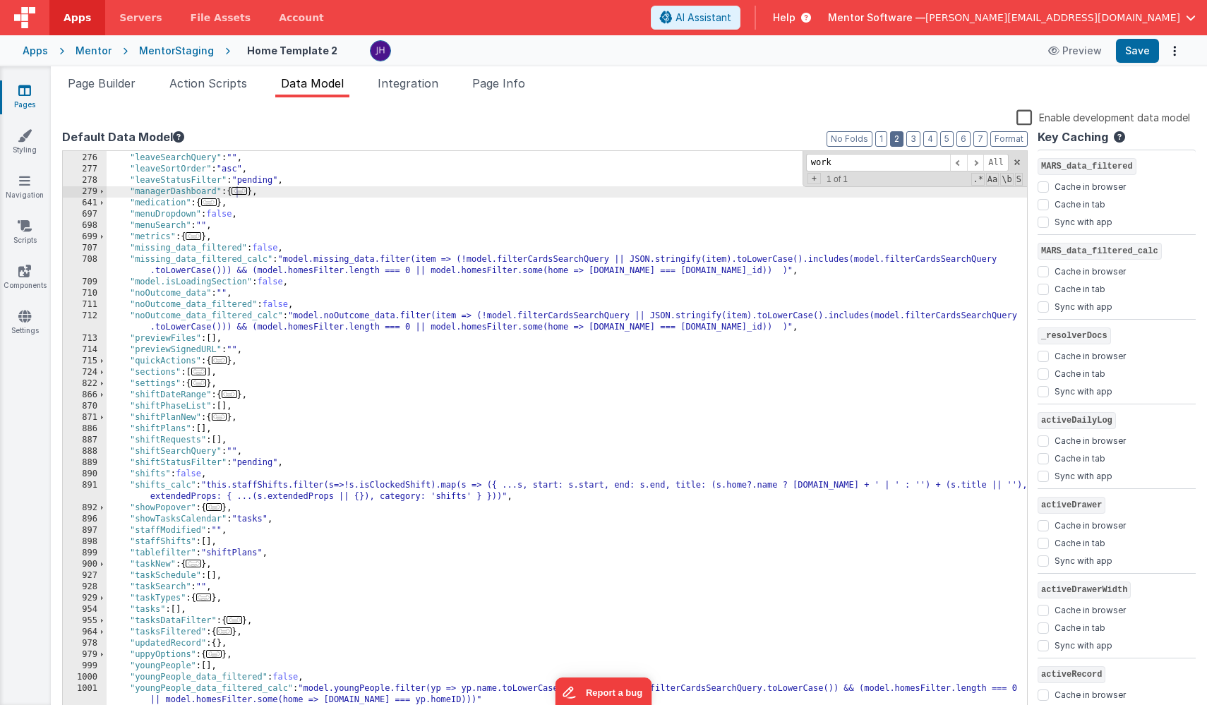
scroll to position [439, 0]
click at [262, 449] on div ""leaveRequests" : [ ] , "leaveSearchQuery" : "" , "leaveSortOrder" : "asc" , "l…" at bounding box center [567, 435] width 921 height 589
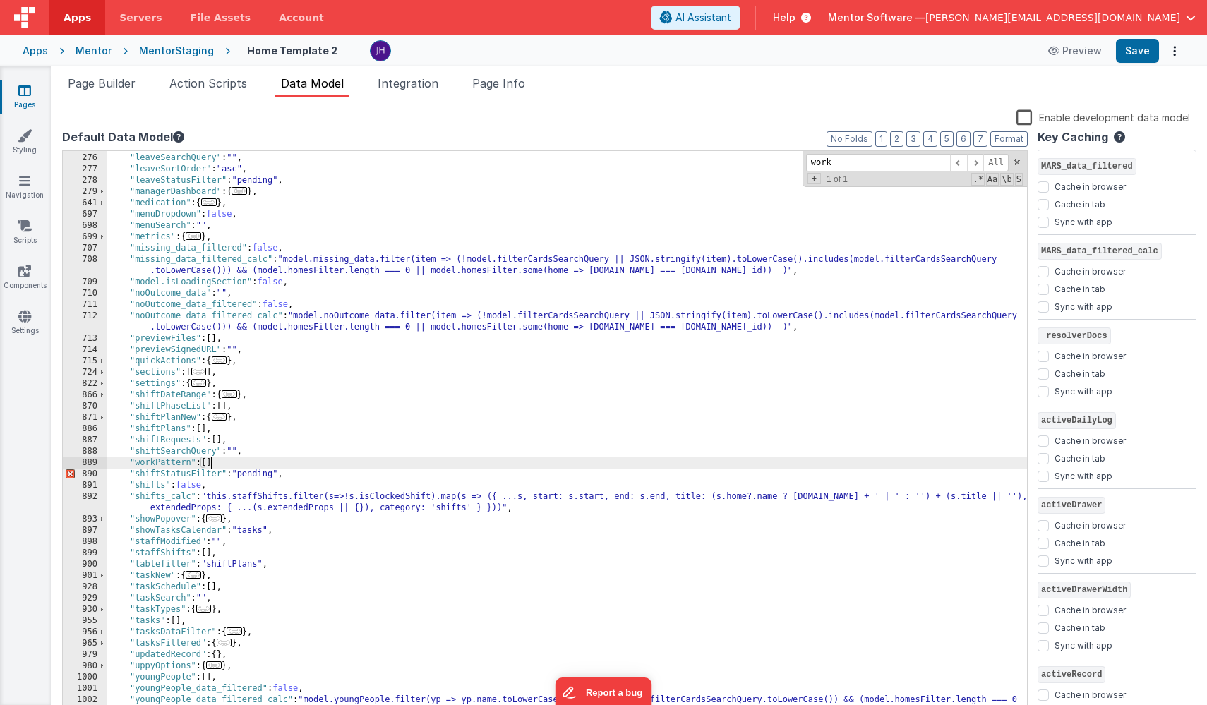
checkbox input "false"
checkbox input "true"
checkbox input "false"
click at [1142, 47] on button "Save" at bounding box center [1137, 51] width 43 height 24
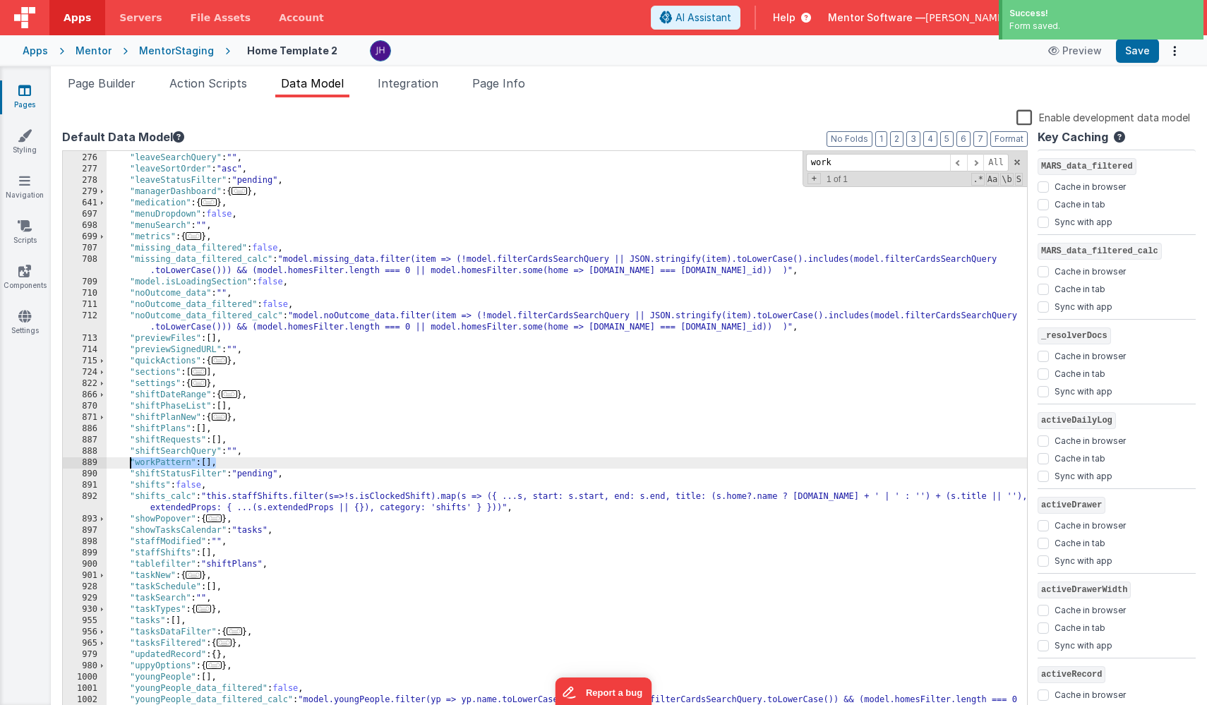
drag, startPoint x: 222, startPoint y: 465, endPoint x: 130, endPoint y: 466, distance: 92.5
click at [130, 466] on div ""leaveRequests" : [ ] , "leaveSearchQuery" : "" , "leaveSortOrder" : "asc" , "l…" at bounding box center [567, 435] width 921 height 589
checkbox input "true"
checkbox input "false"
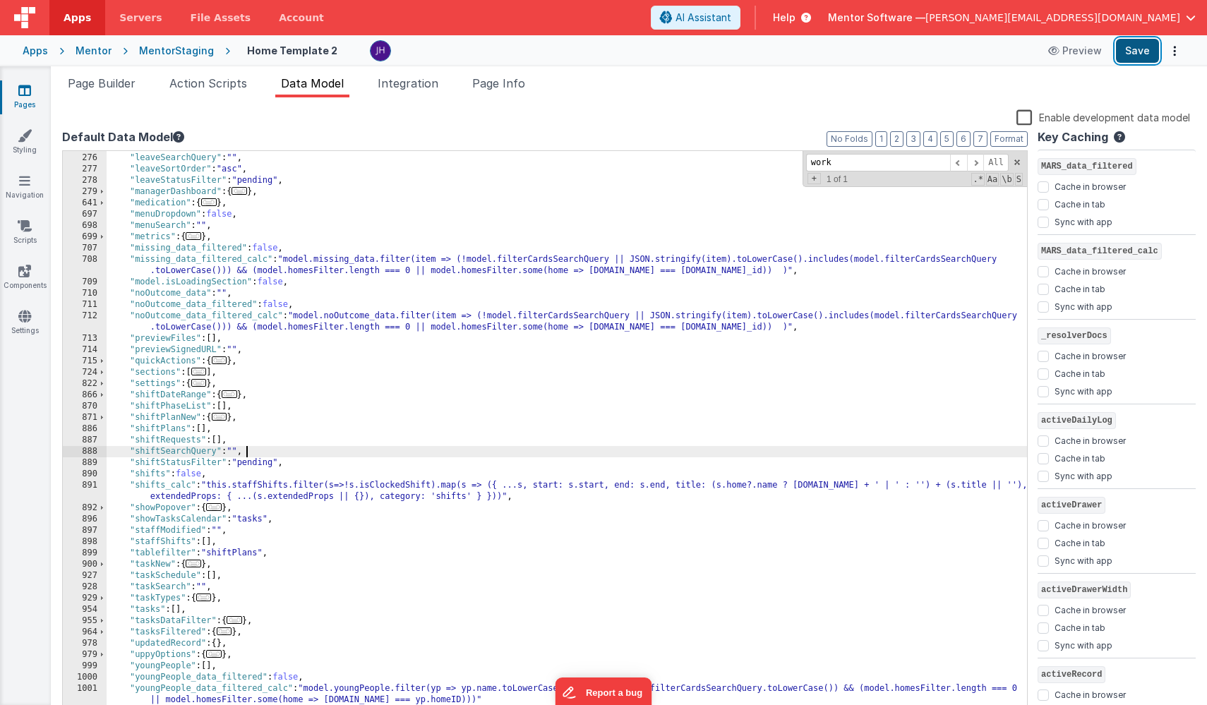
click at [1131, 56] on button "Save" at bounding box center [1137, 51] width 43 height 24
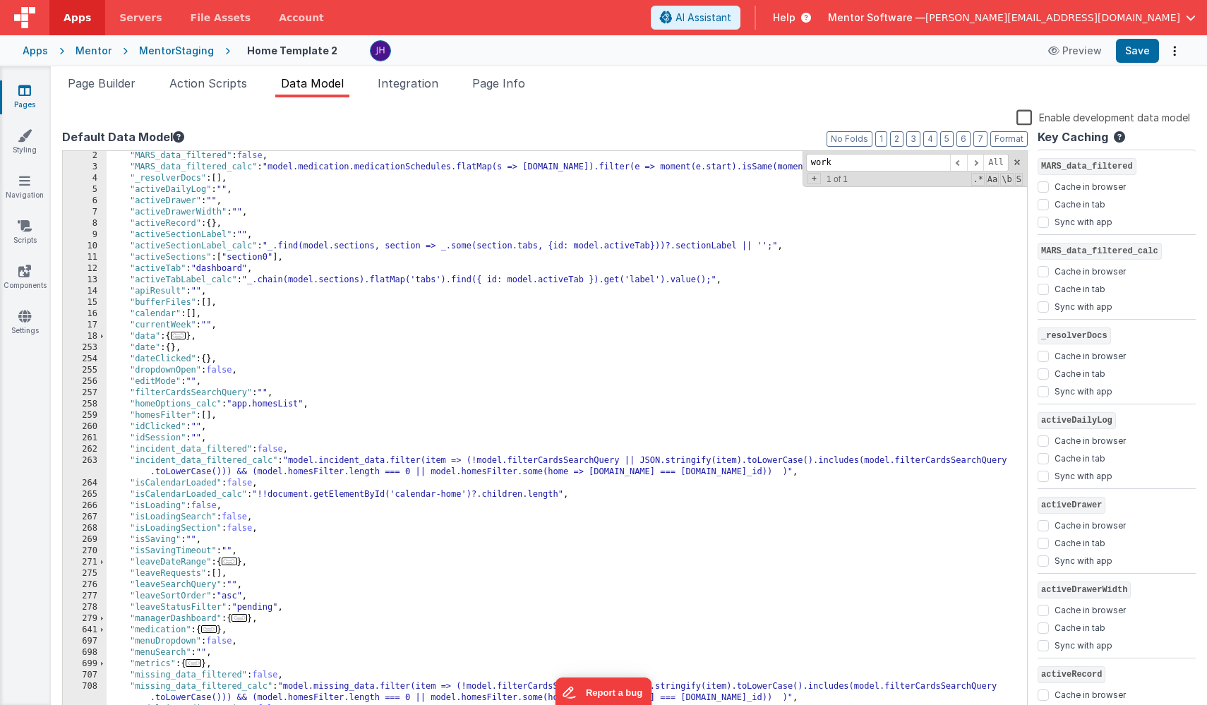
scroll to position [8, 0]
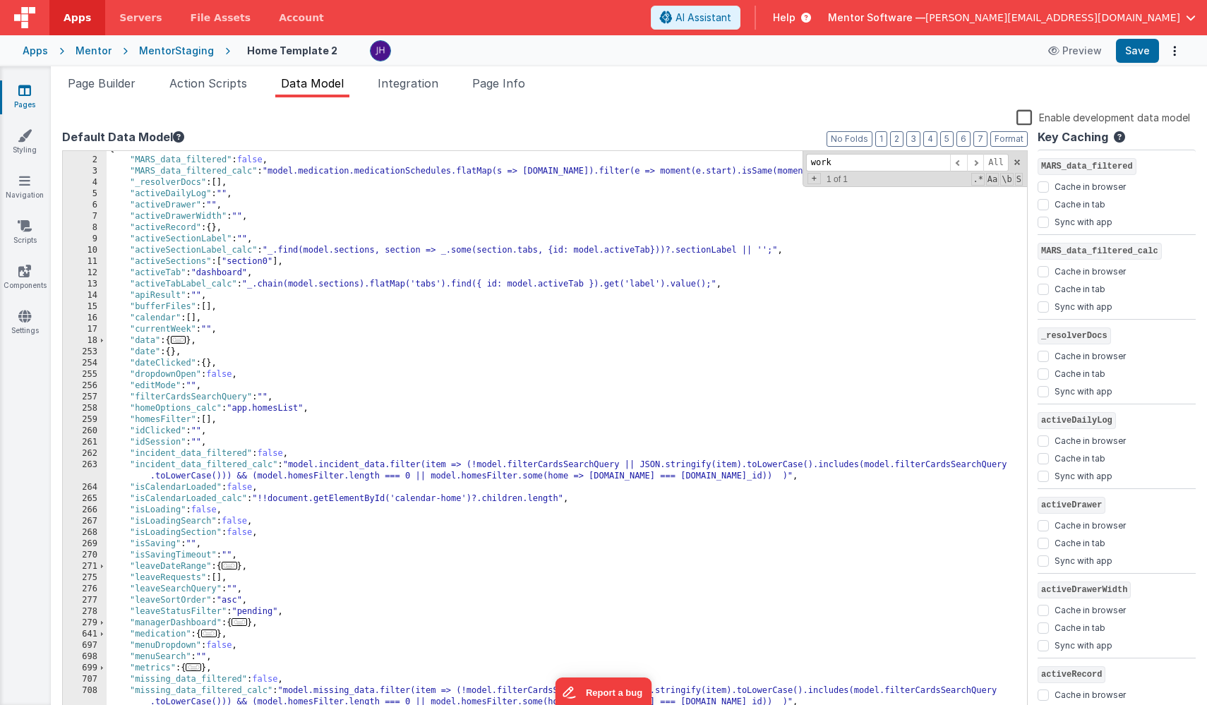
click at [21, 95] on icon at bounding box center [24, 90] width 13 height 14
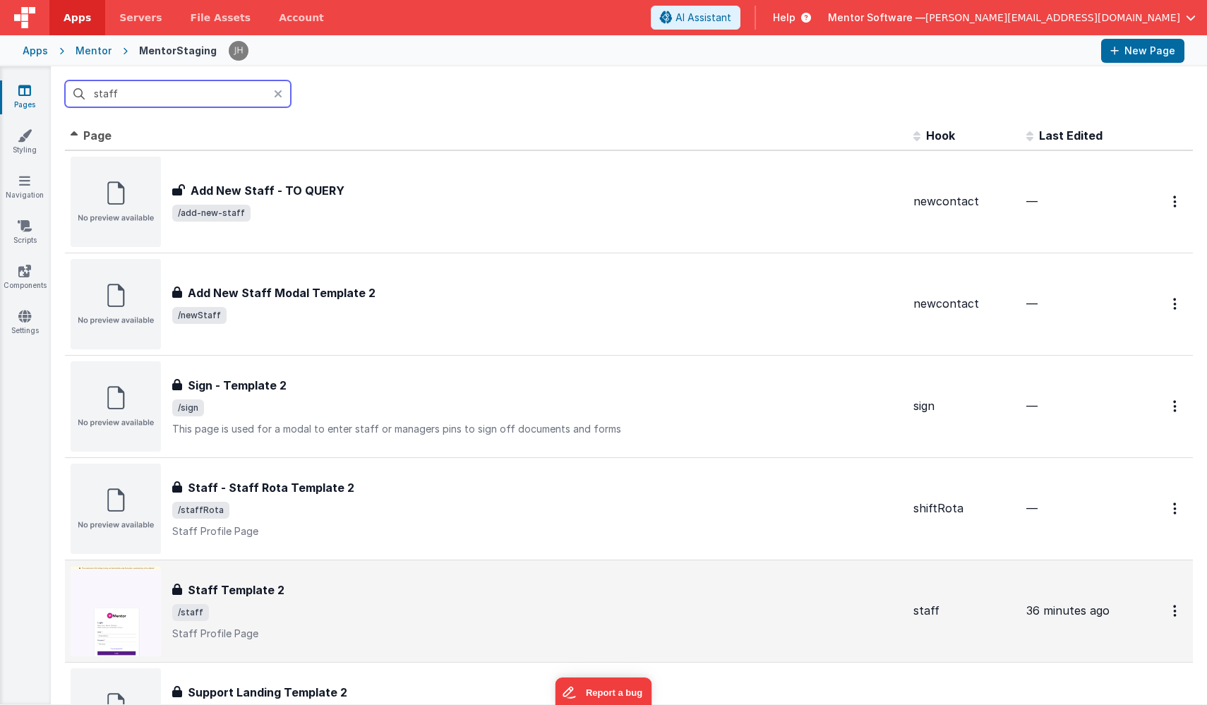
type input "staff"
click at [245, 582] on h3 "Staff Template 2" at bounding box center [236, 590] width 97 height 17
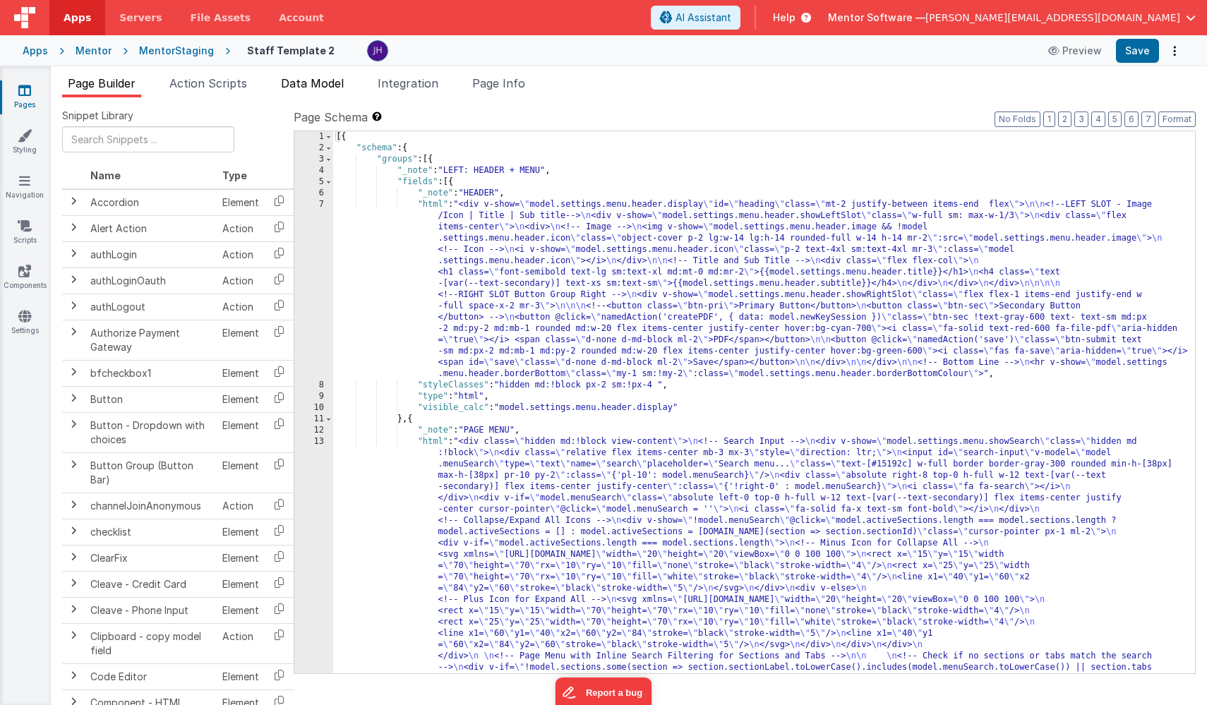
click at [314, 77] on span "Data Model" at bounding box center [312, 83] width 63 height 14
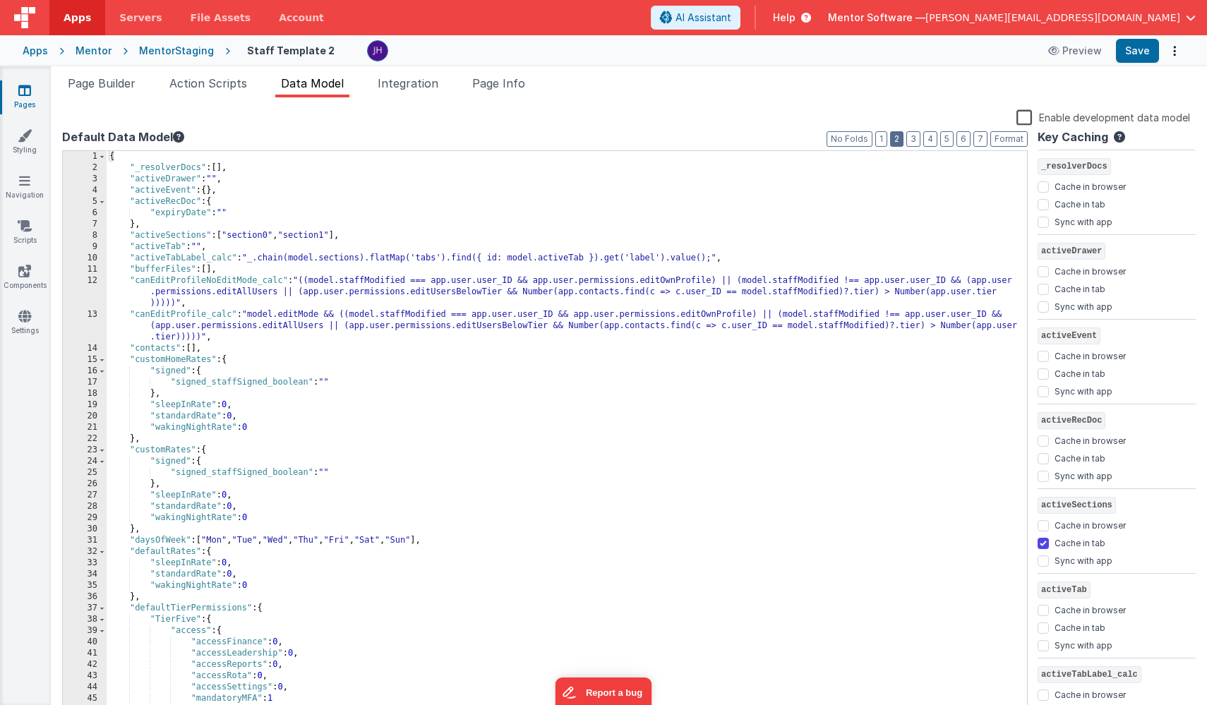
click at [900, 136] on button "2" at bounding box center [896, 139] width 13 height 16
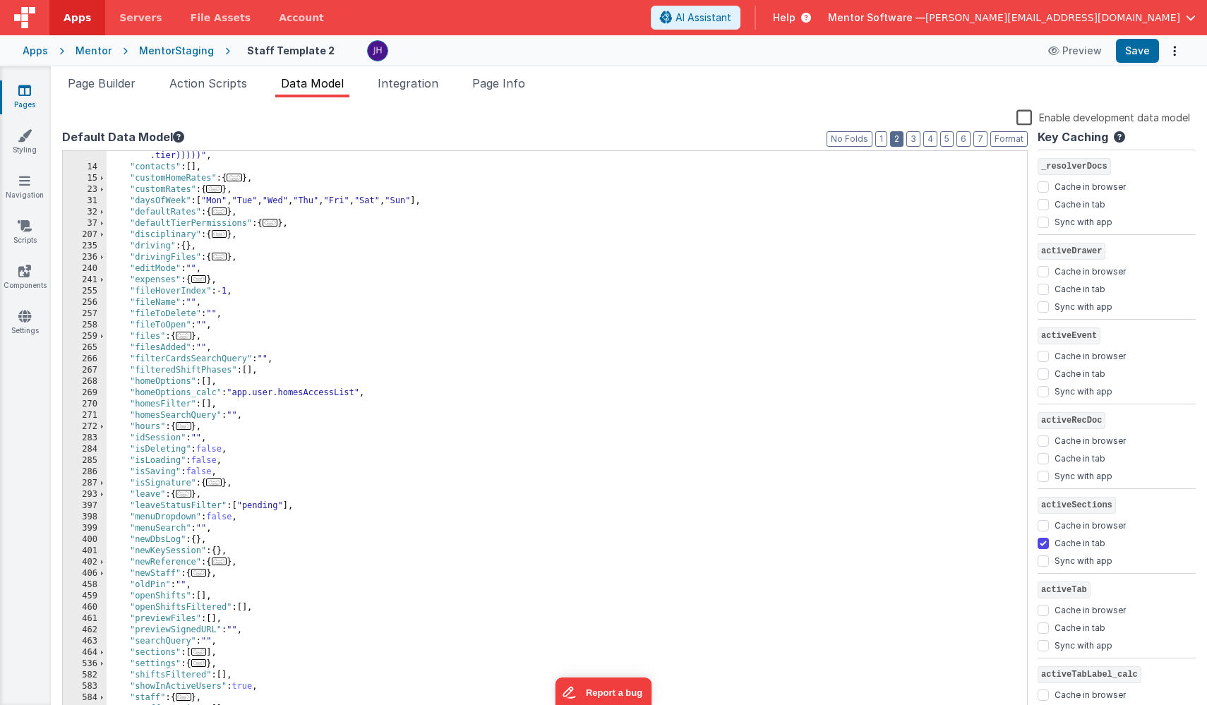
scroll to position [258, 0]
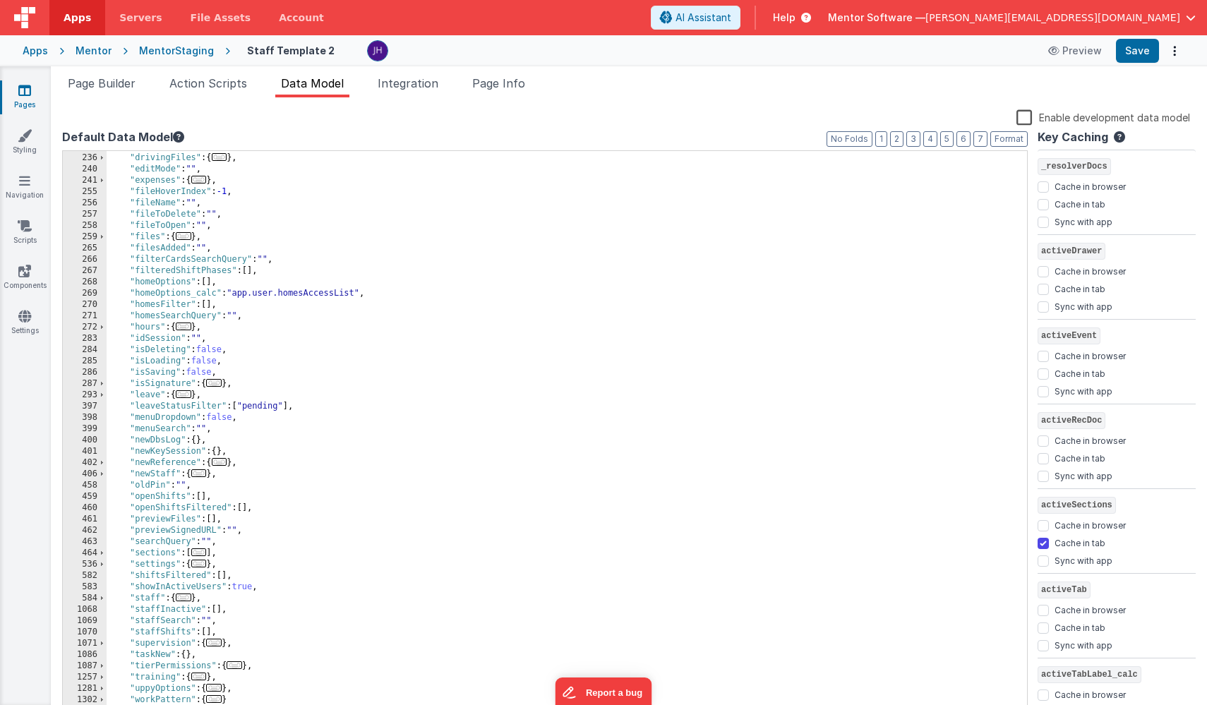
click at [220, 700] on span "..." at bounding box center [214, 700] width 16 height 8
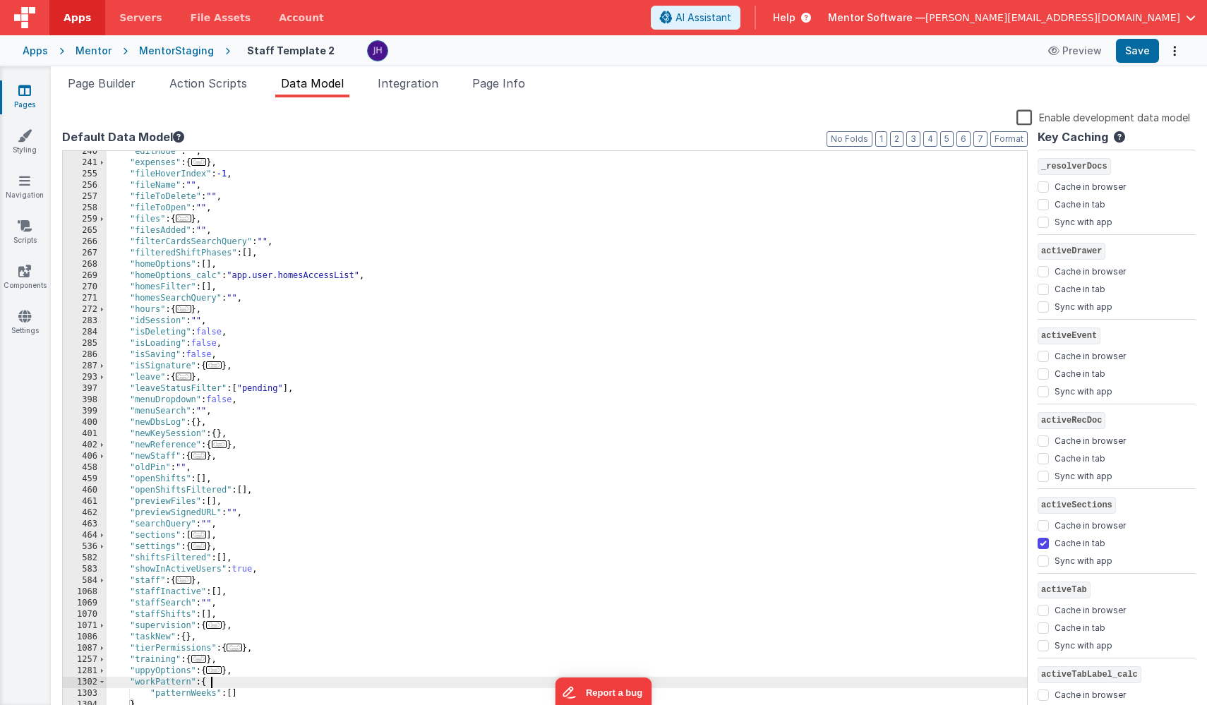
scroll to position [281, 0]
click at [103, 84] on span "Page Builder" at bounding box center [102, 83] width 68 height 14
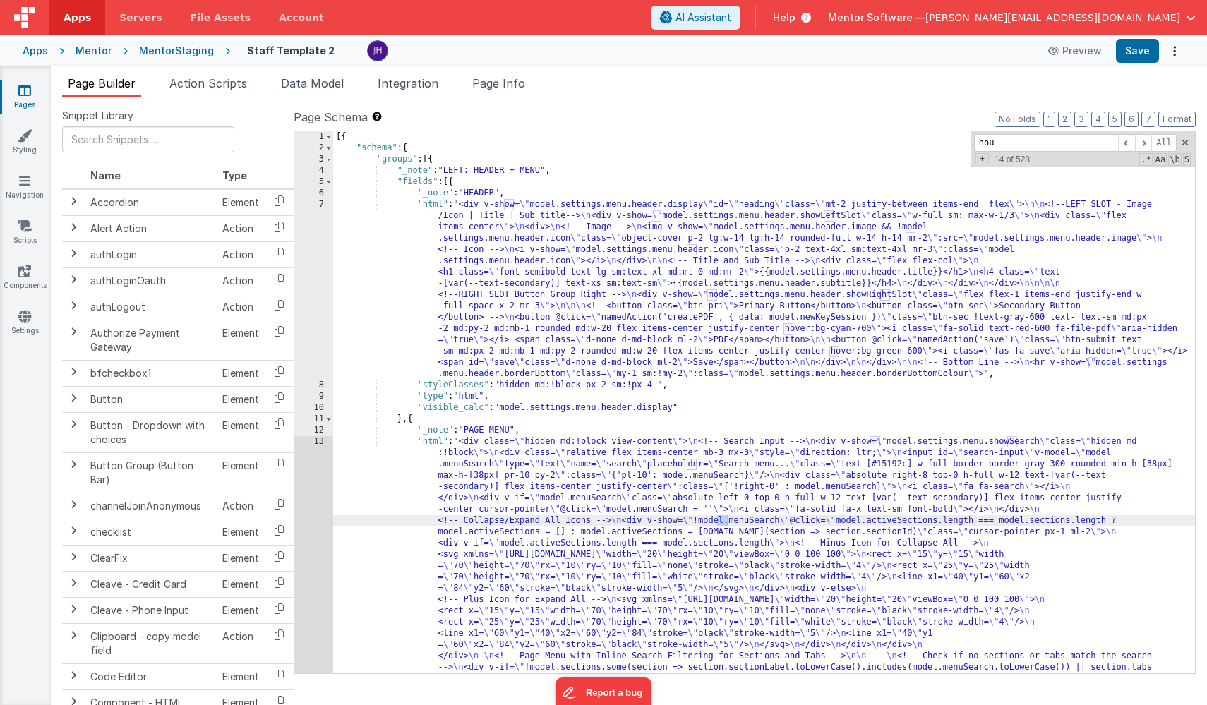
scroll to position [1087, 0]
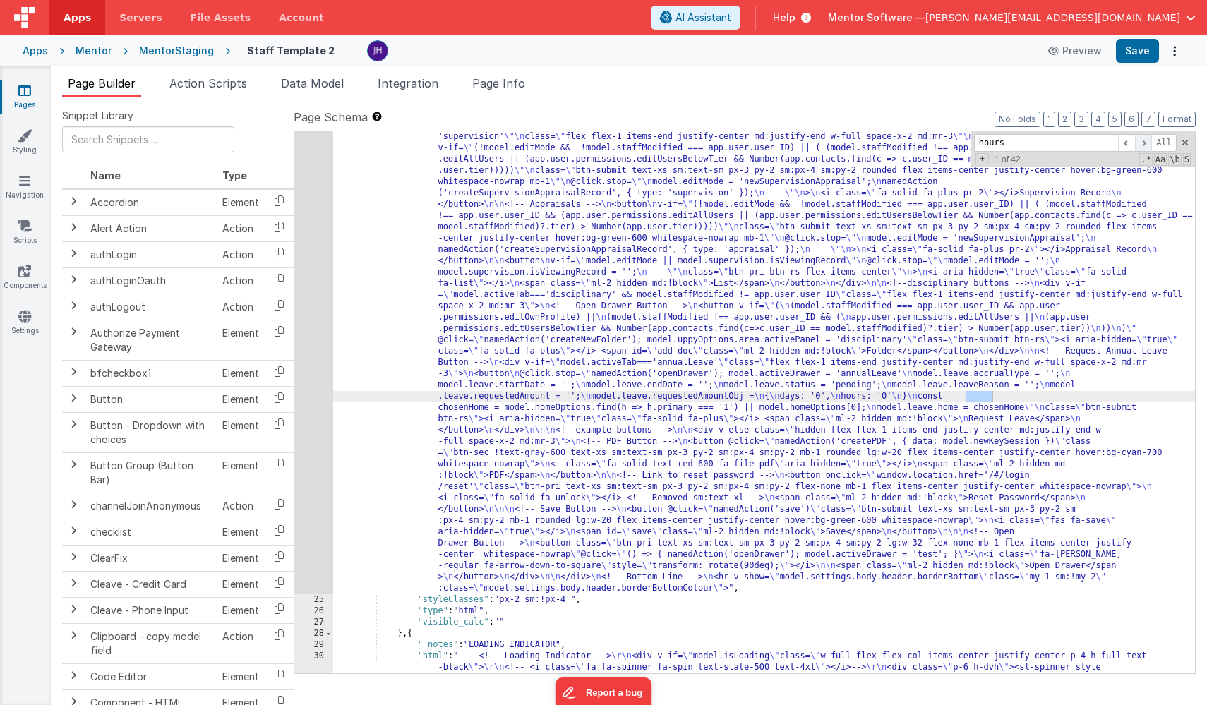
type input "hours"
click at [1147, 145] on span at bounding box center [1143, 143] width 17 height 18
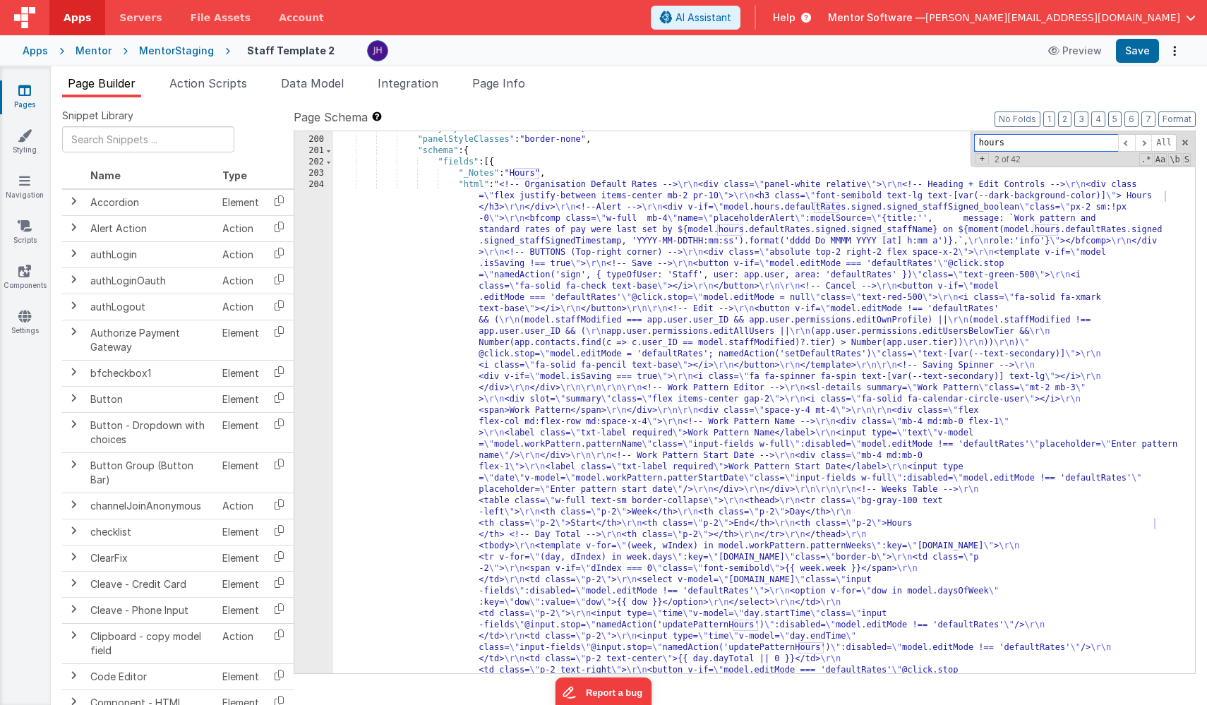
scroll to position [12404, 0]
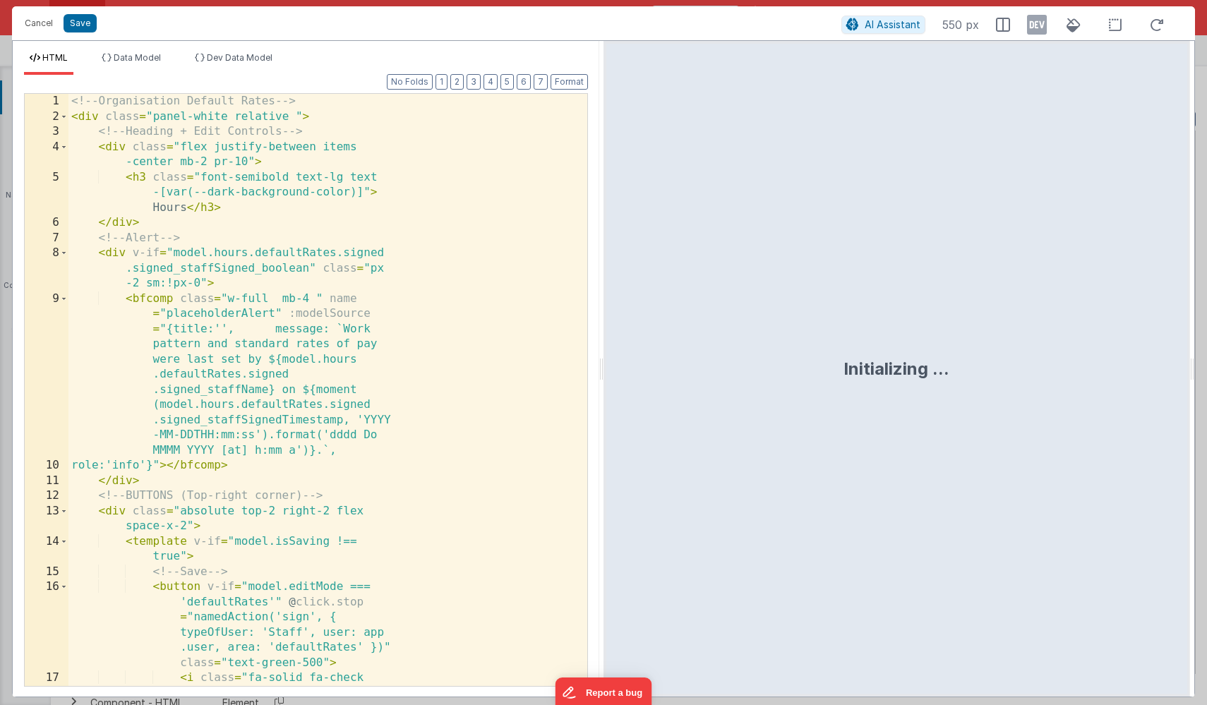
scroll to position [13021, 0]
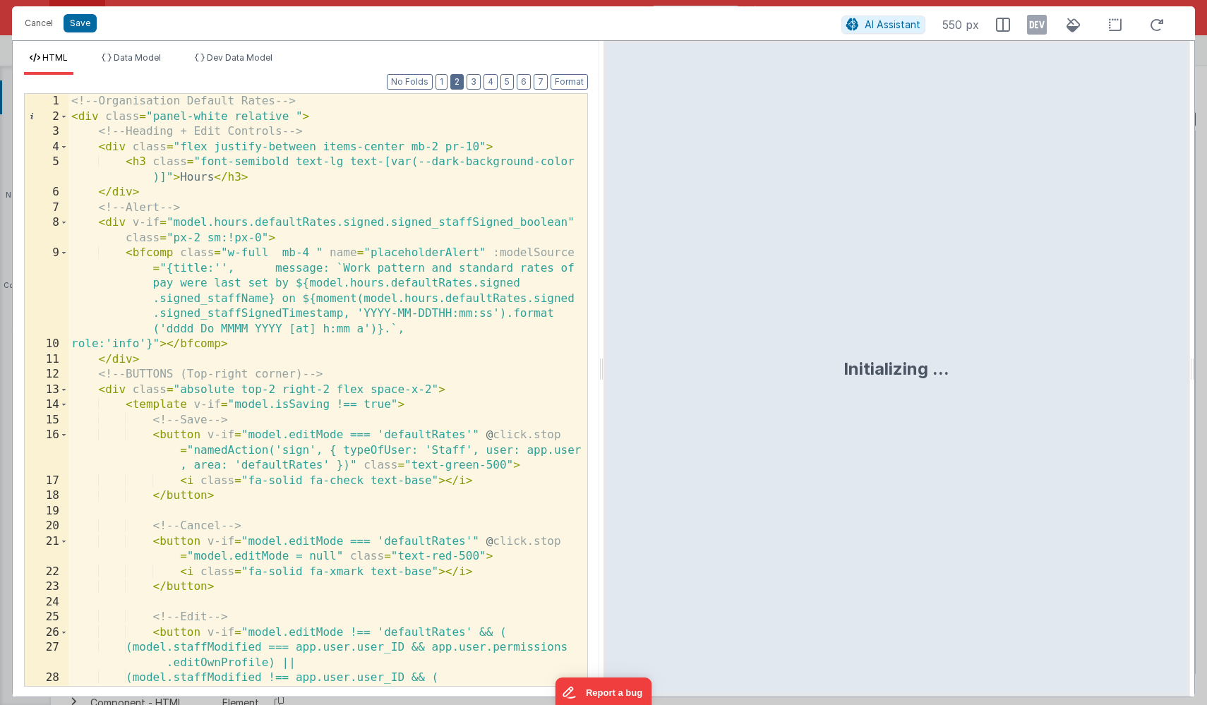
click at [454, 82] on button "2" at bounding box center [456, 82] width 13 height 16
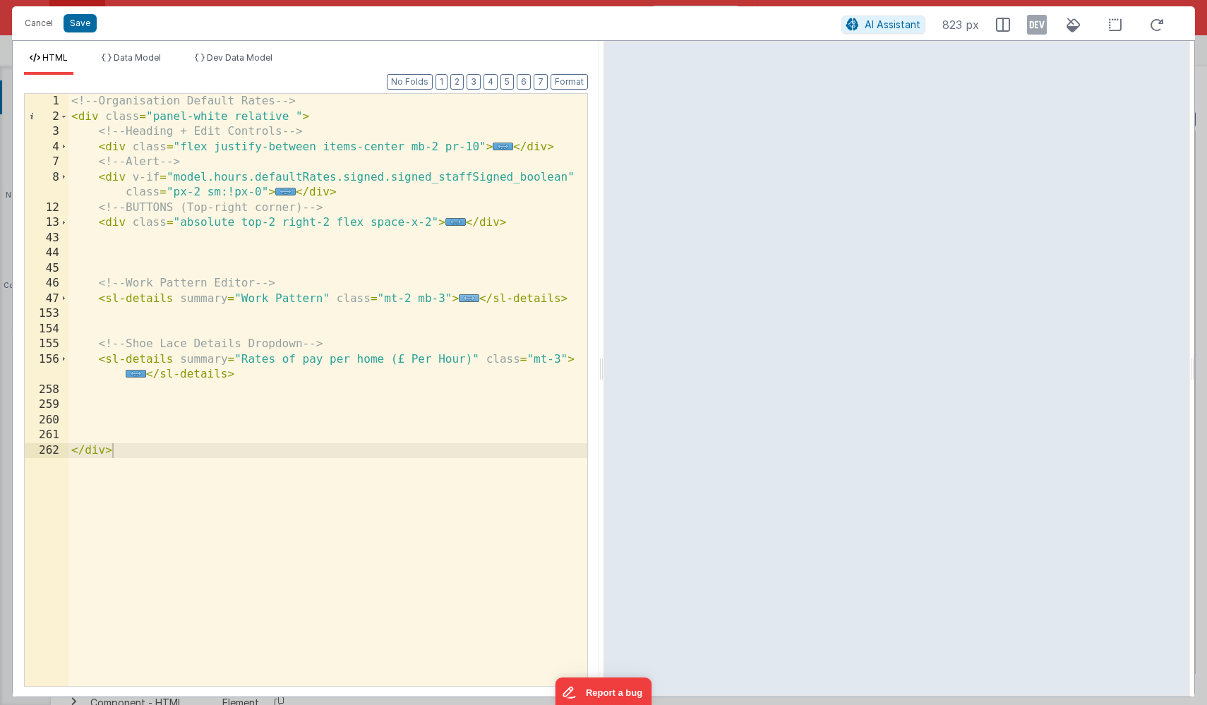
click at [465, 298] on span "..." at bounding box center [469, 298] width 20 height 8
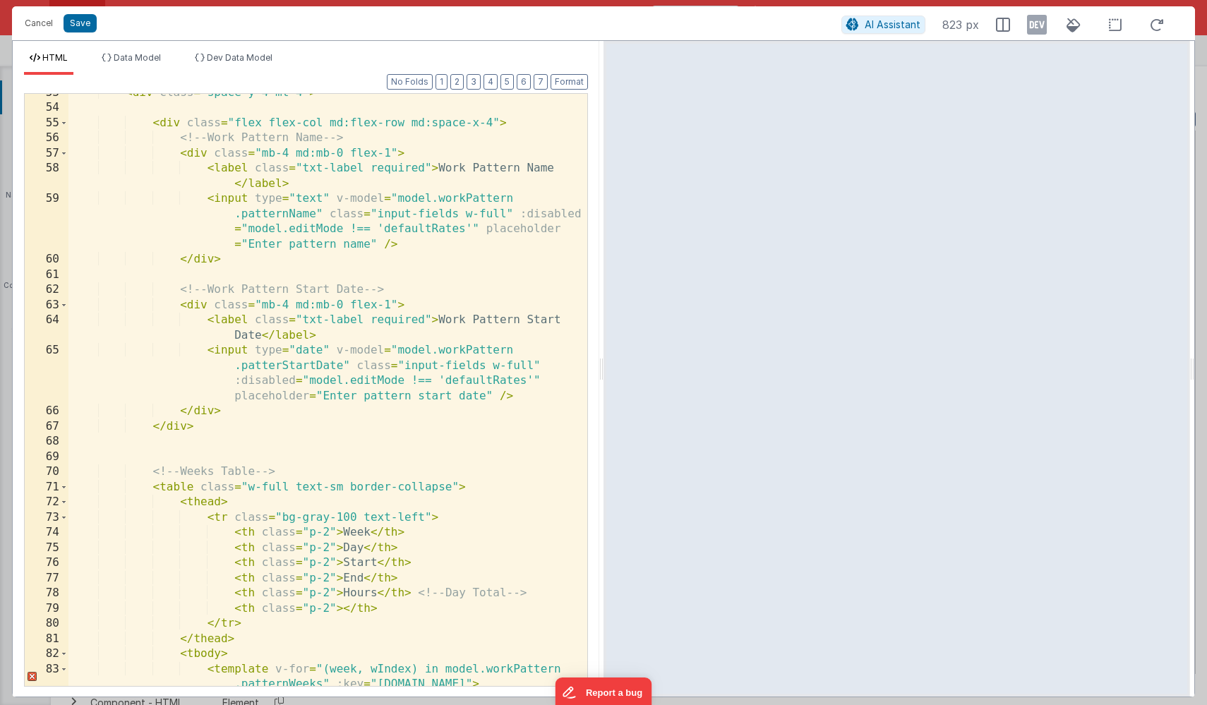
scroll to position [0, 0]
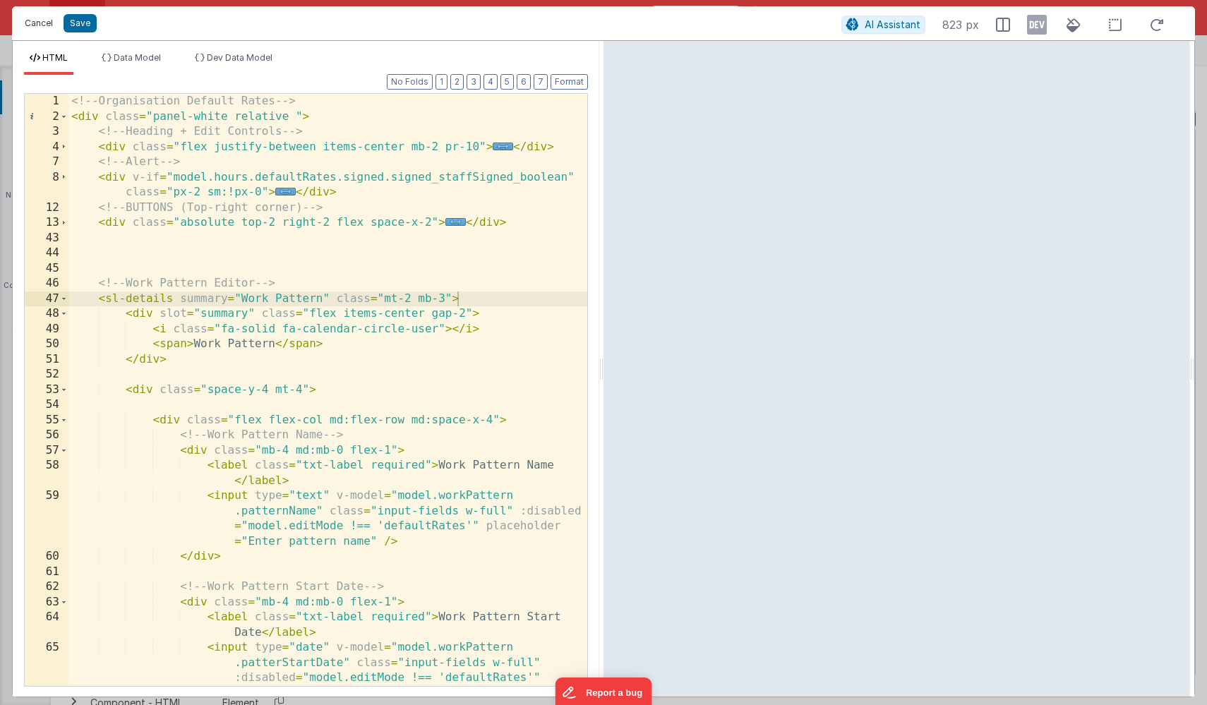
click at [41, 28] on button "Cancel" at bounding box center [39, 23] width 42 height 20
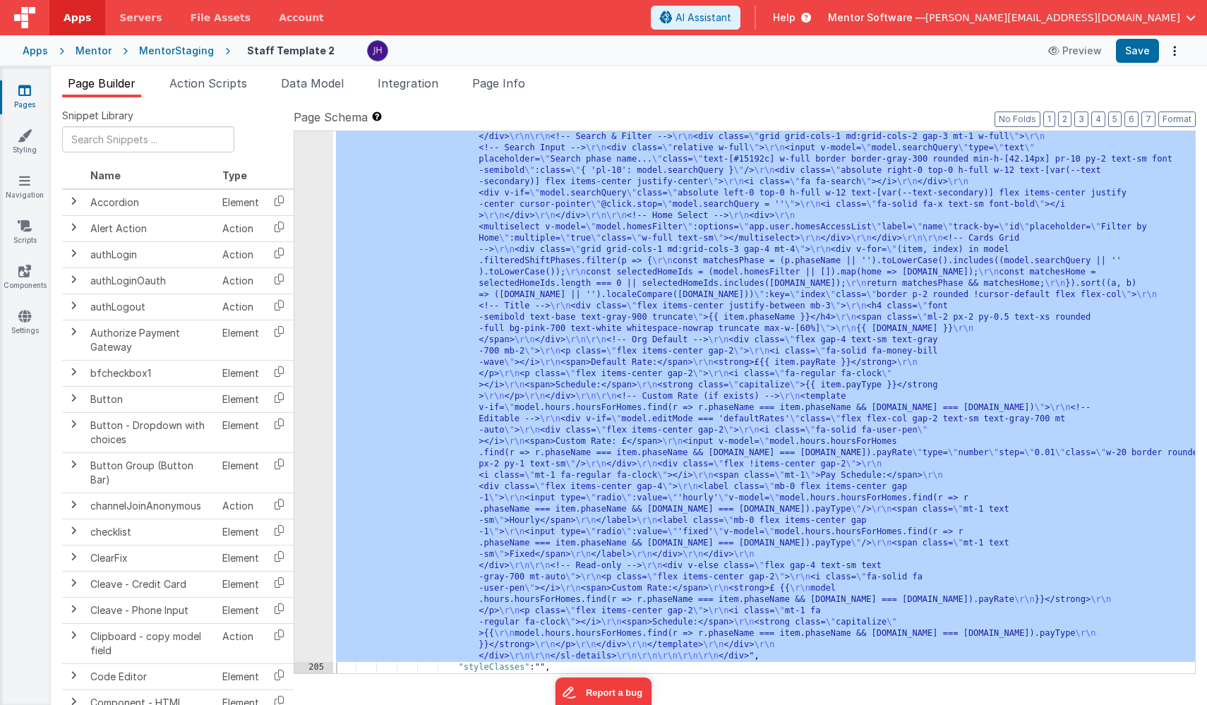
click at [310, 260] on div "204" at bounding box center [313, 29] width 39 height 1265
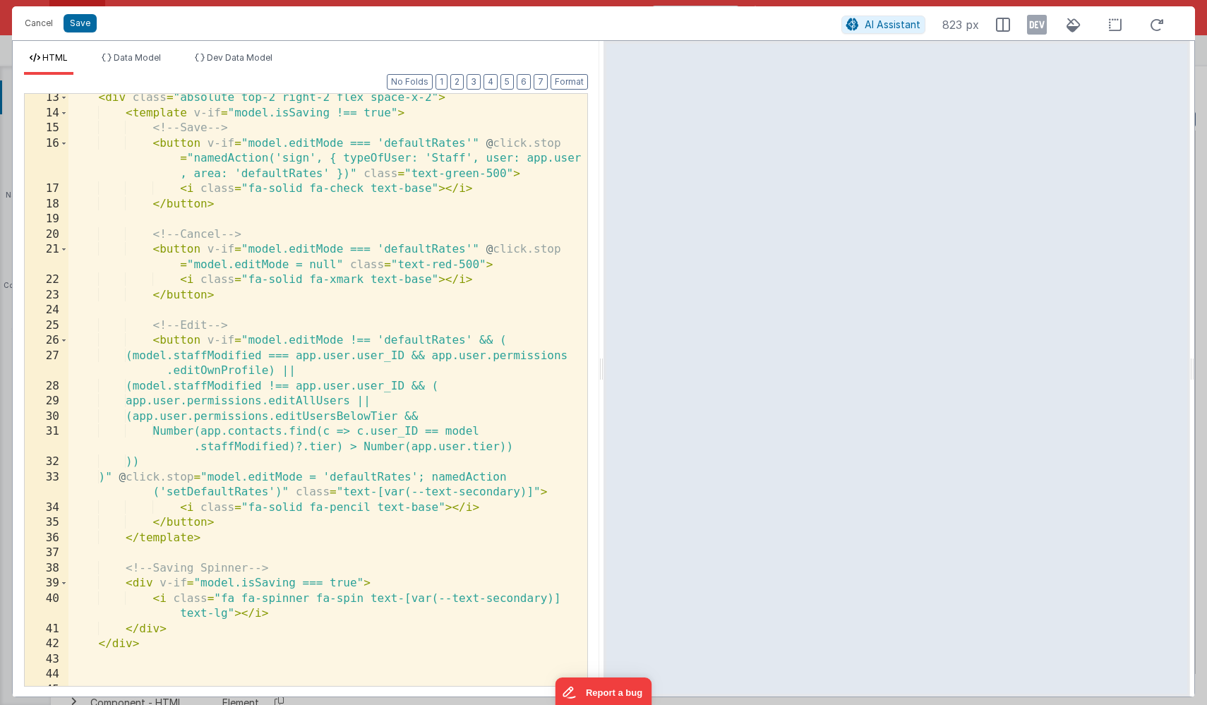
scroll to position [292, 0]
click at [28, 27] on button "Cancel" at bounding box center [39, 23] width 42 height 20
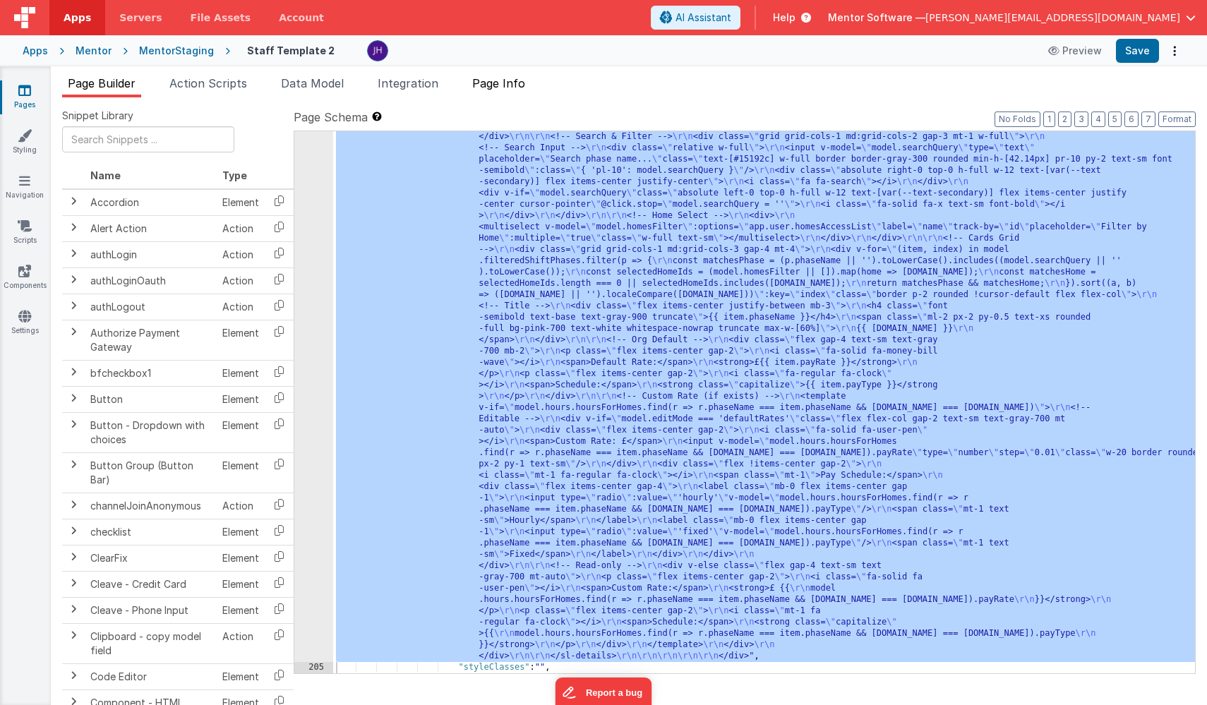
click at [515, 88] on span "Page Info" at bounding box center [498, 83] width 53 height 14
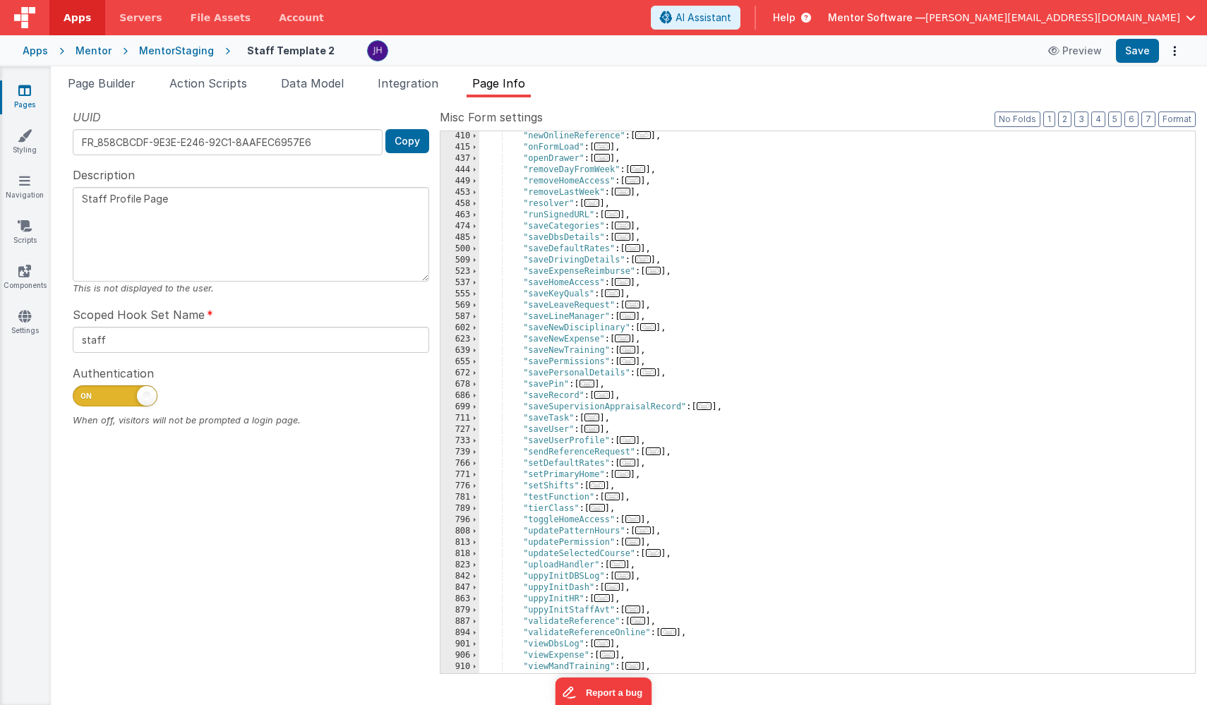
scroll to position [661, 0]
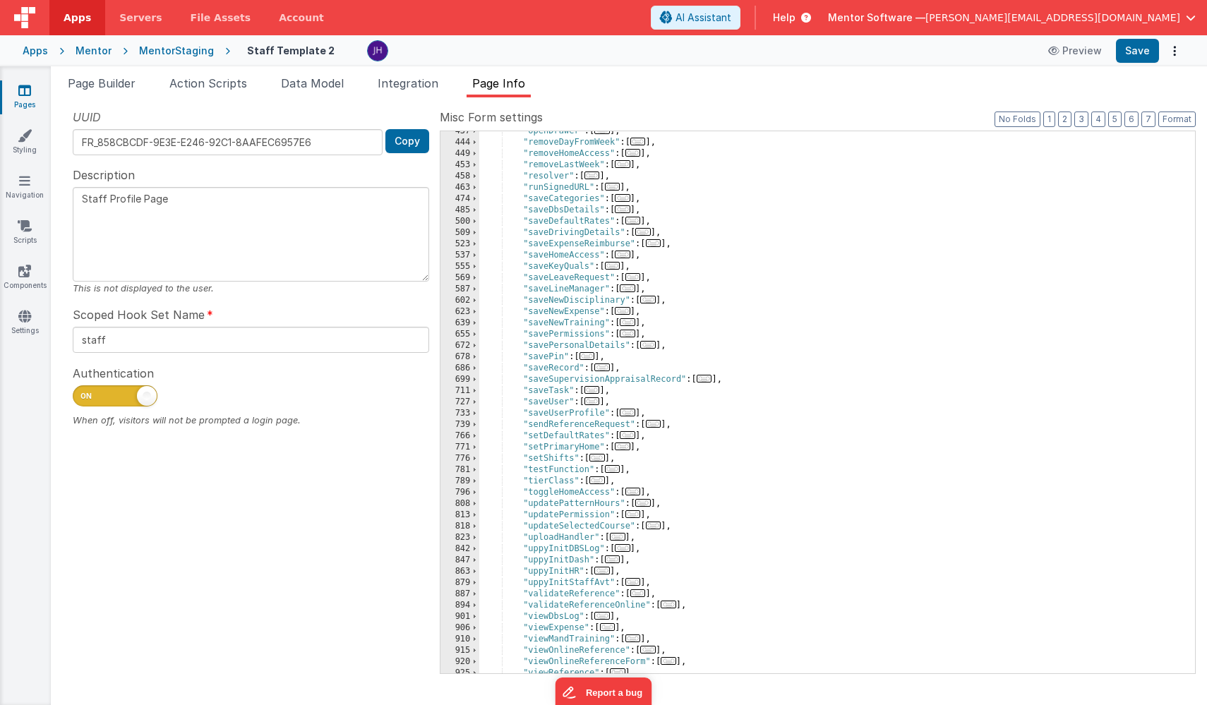
click at [631, 437] on span "..." at bounding box center [628, 435] width 16 height 8
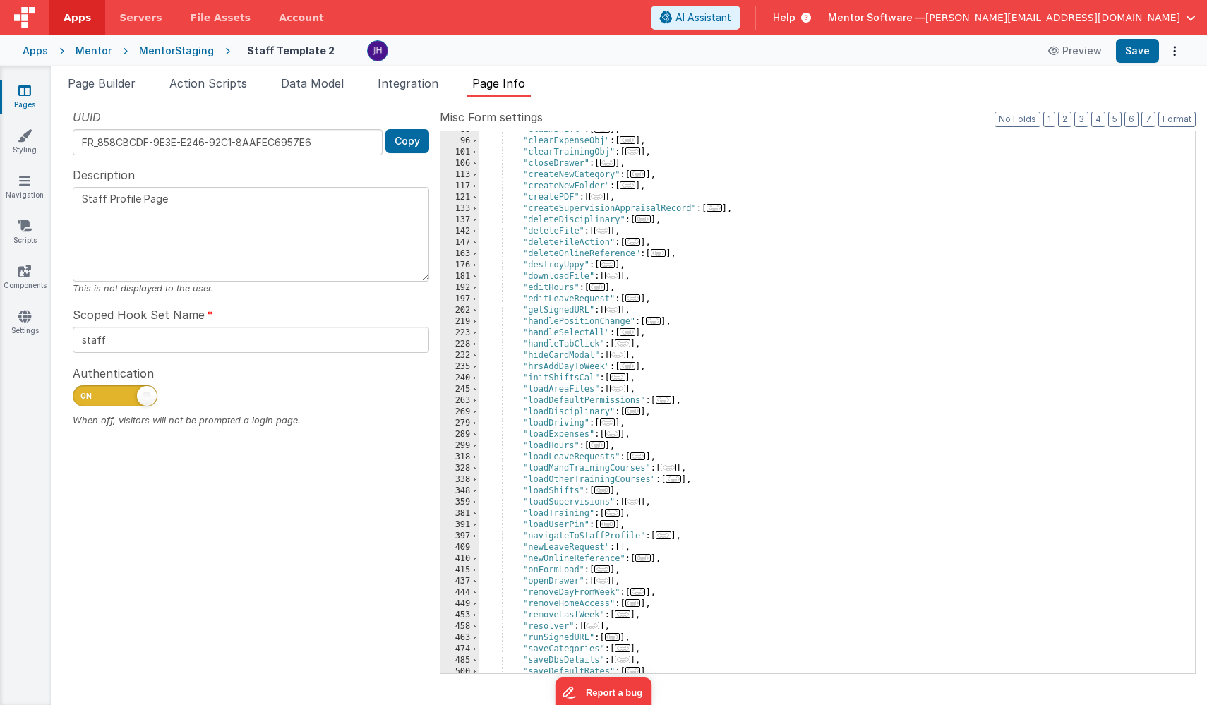
scroll to position [218, 0]
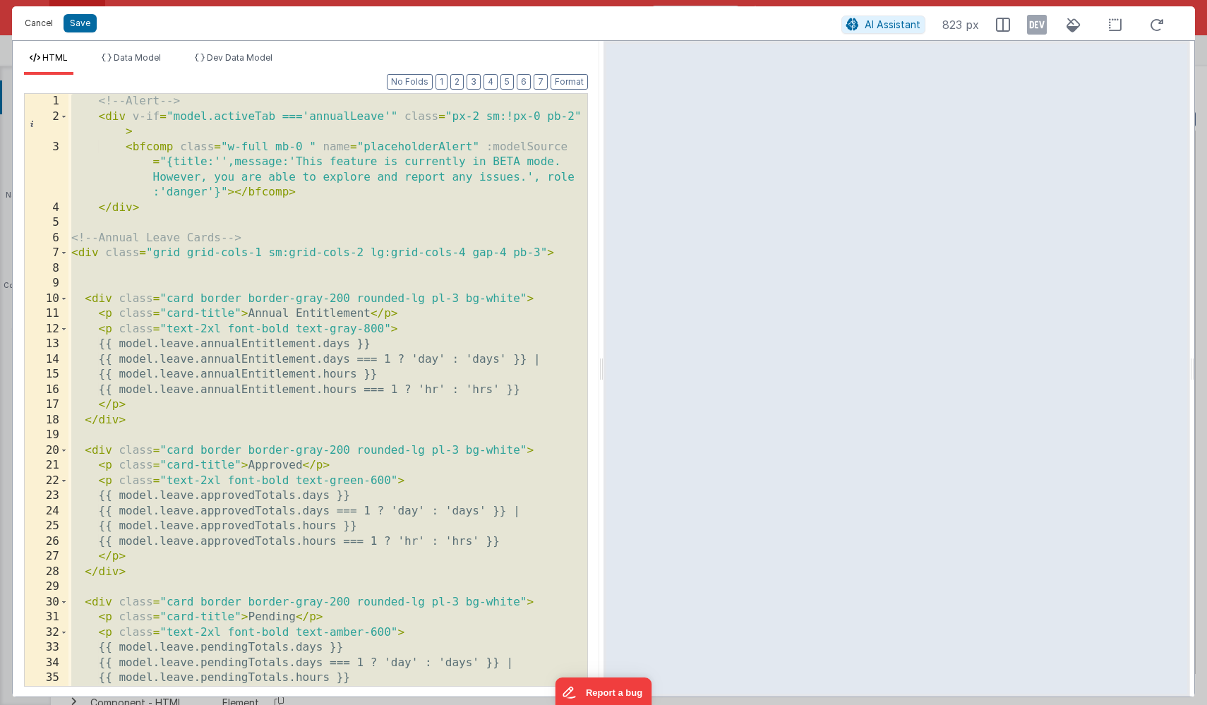
scroll to position [14625, 0]
drag, startPoint x: 40, startPoint y: 22, endPoint x: 114, endPoint y: 19, distance: 74.2
click at [40, 22] on button "Cancel" at bounding box center [39, 23] width 42 height 20
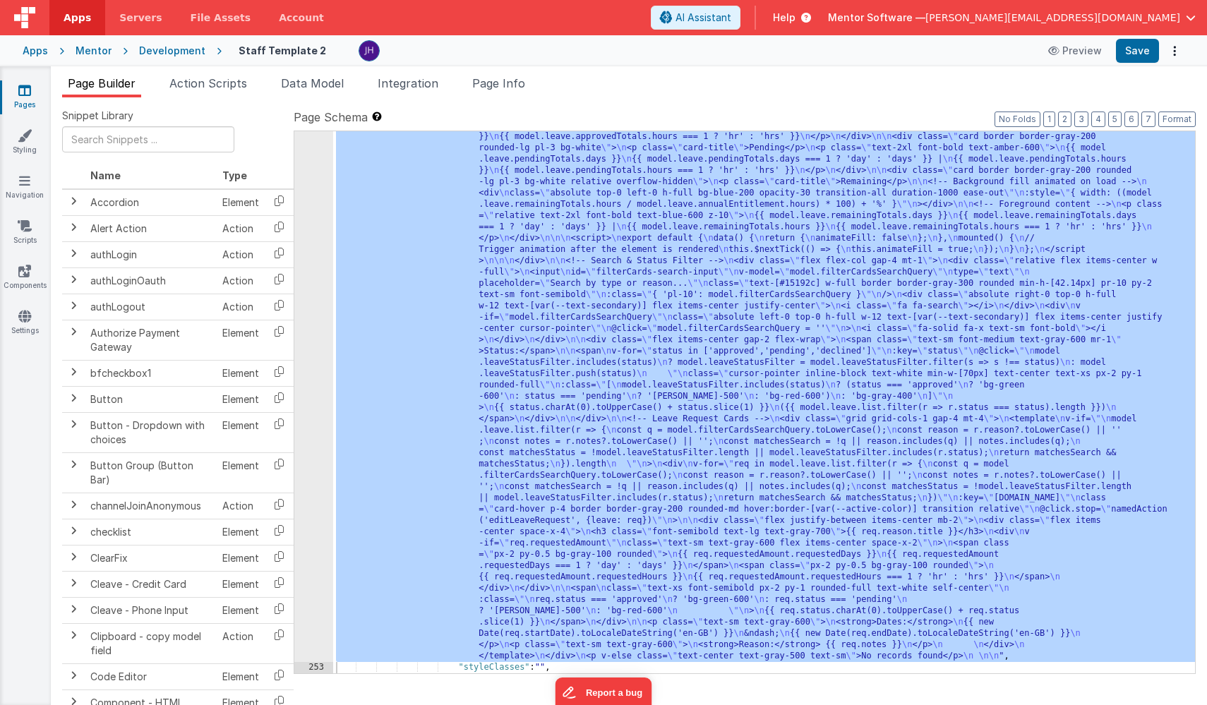
click at [653, 335] on div ""html" : " <!--Alert --> \n <div v-if= \" model.activeTab ==='annualLeave' \" c…" at bounding box center [764, 623] width 862 height 1186
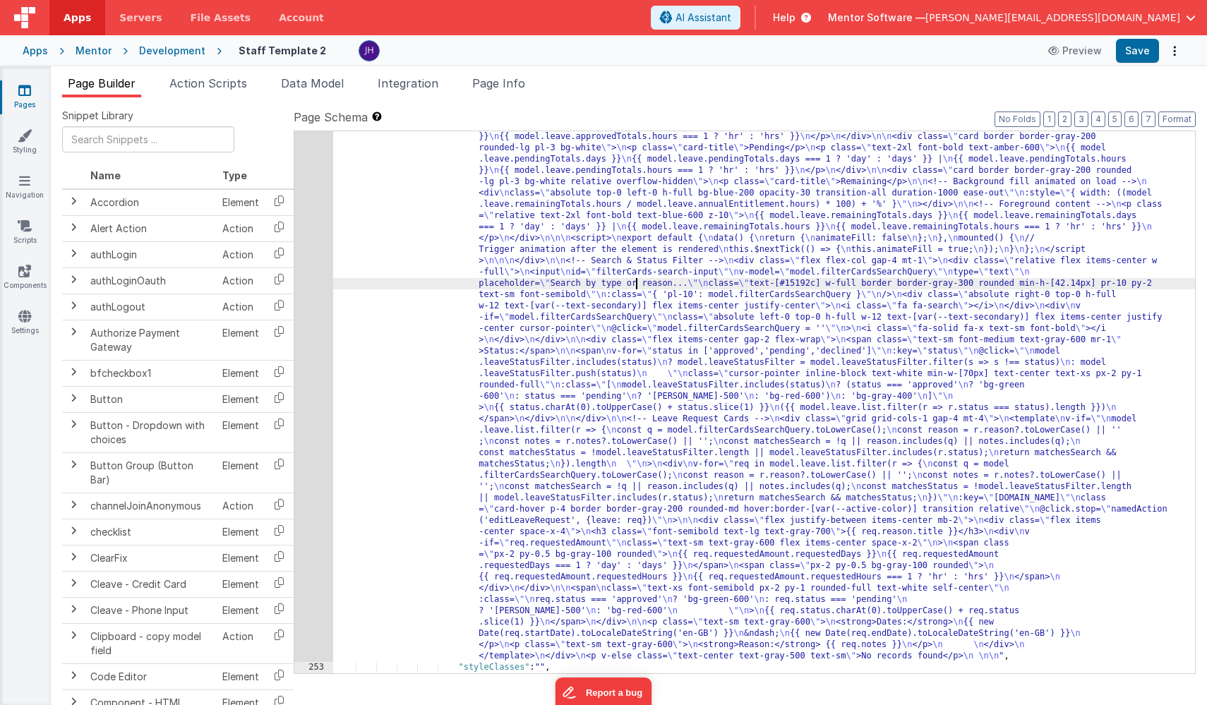
click at [634, 281] on div ""html" : " <!--Alert --> \n <div v-if= \" model.activeTab ==='annualLeave' \" c…" at bounding box center [764, 623] width 862 height 1186
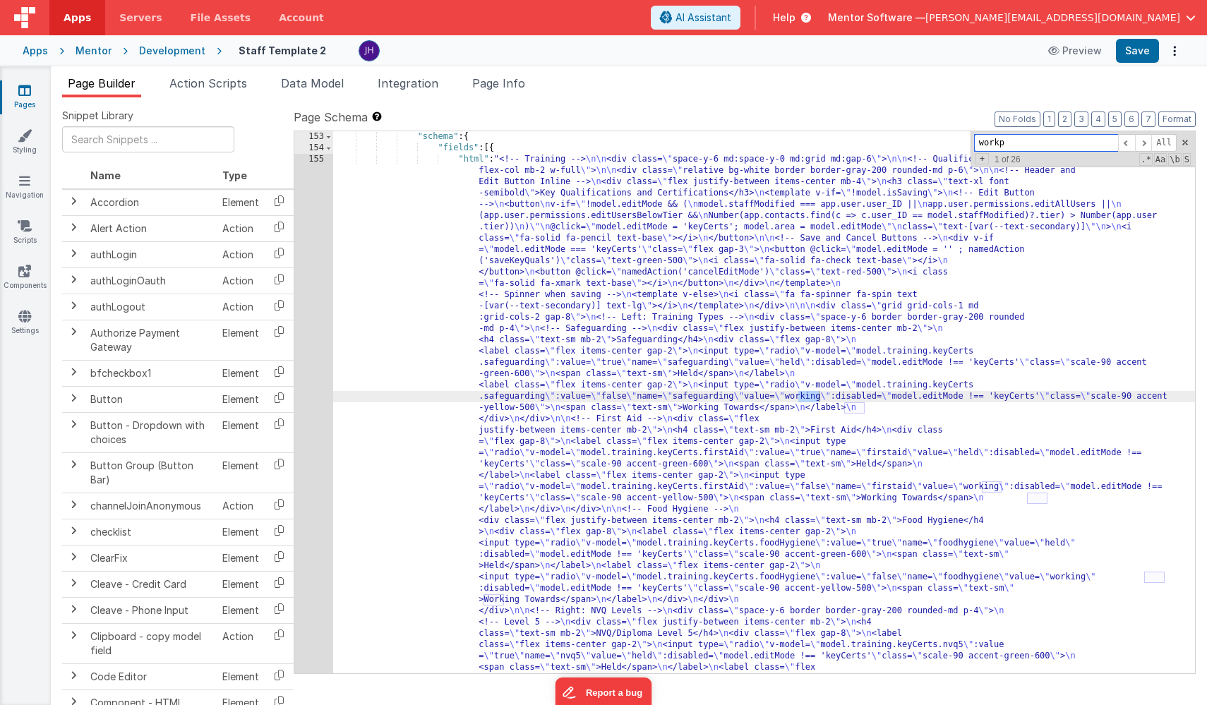
scroll to position [12442, 0]
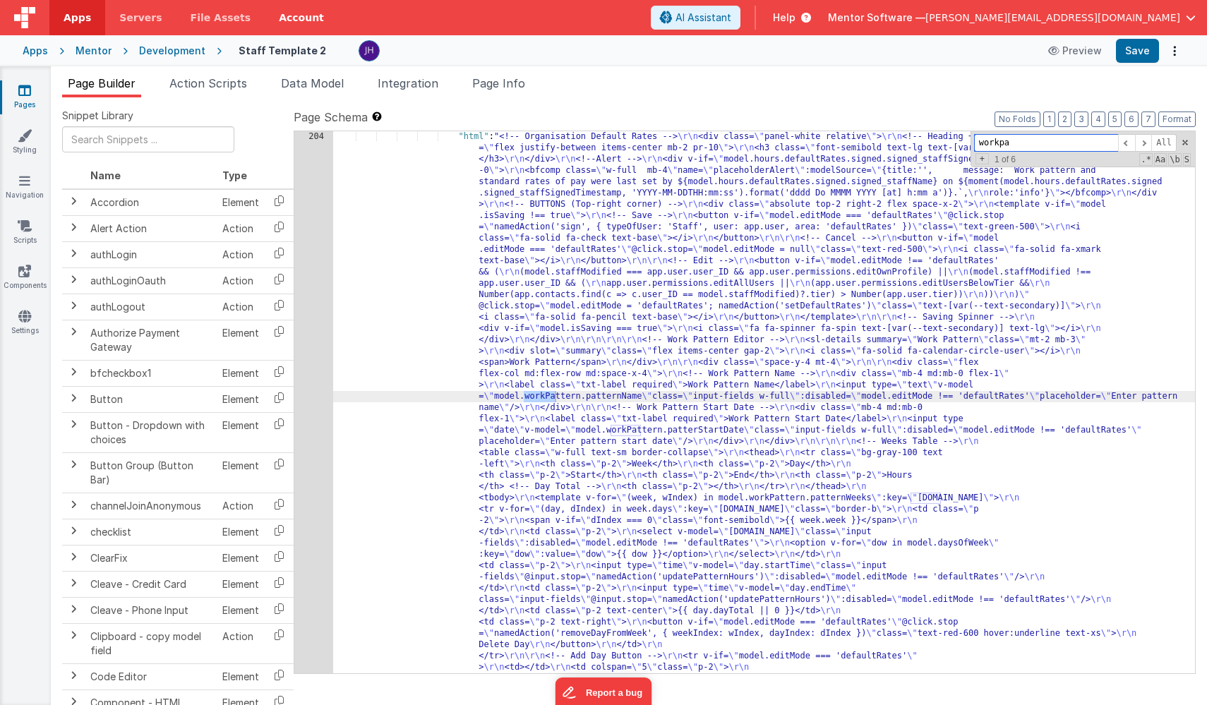
type input "workpa"
click at [319, 82] on span "Data Model" at bounding box center [312, 83] width 63 height 14
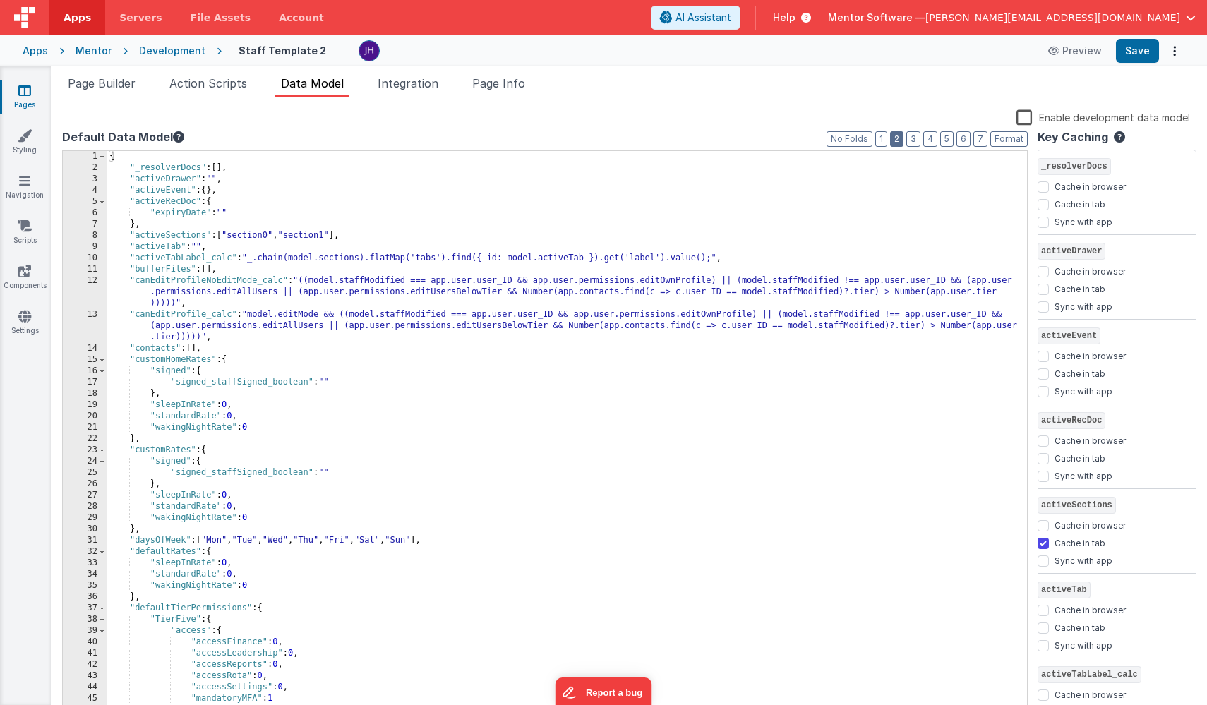
click at [900, 141] on button "2" at bounding box center [896, 139] width 13 height 16
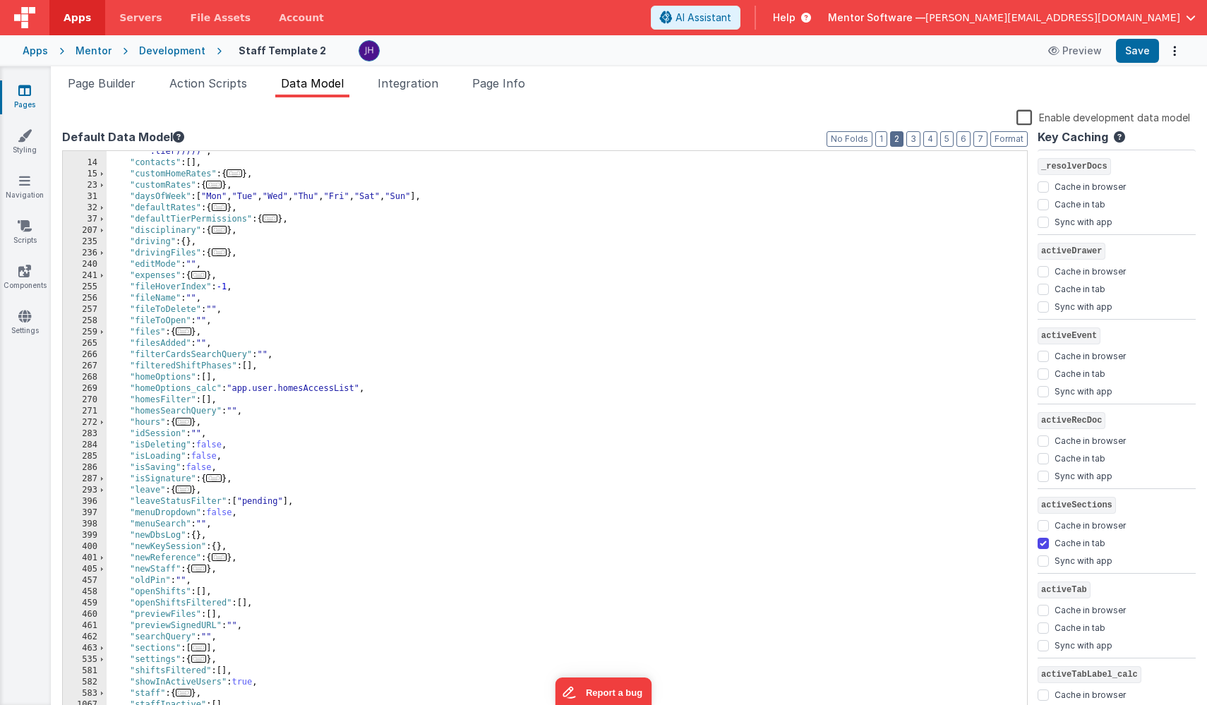
scroll to position [258, 0]
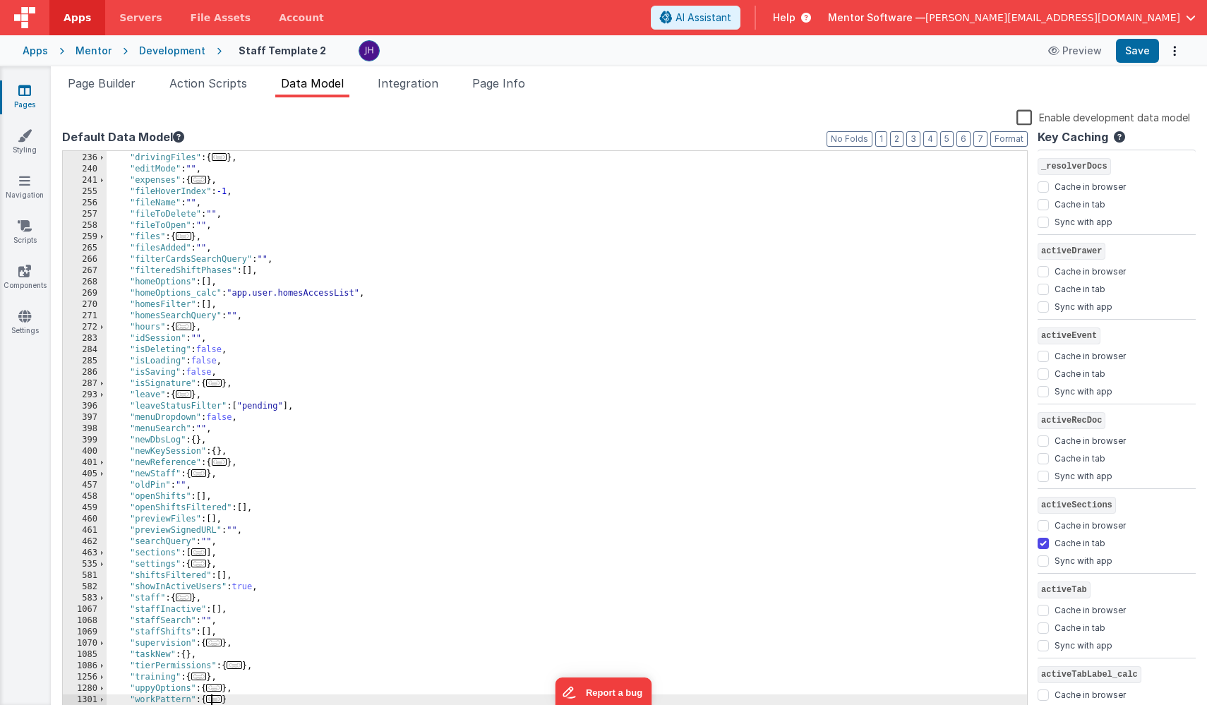
click at [219, 701] on span "..." at bounding box center [214, 700] width 16 height 8
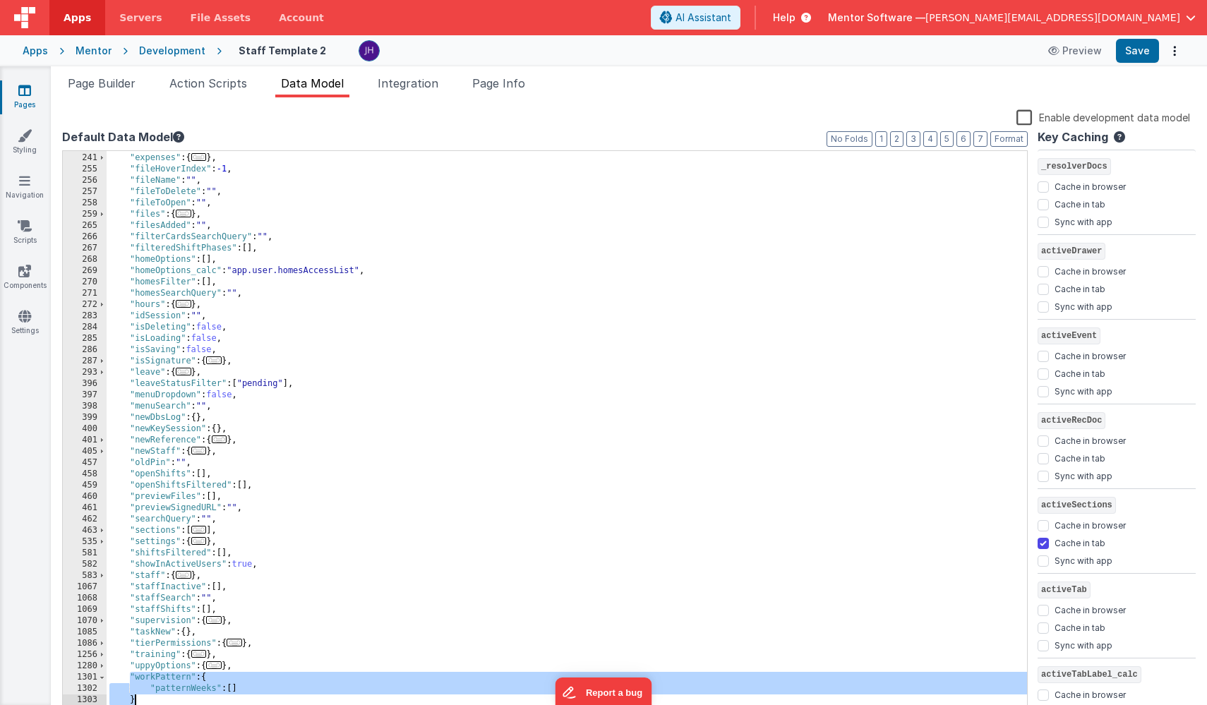
drag, startPoint x: 130, startPoint y: 677, endPoint x: 138, endPoint y: 698, distance: 22.6
click at [138, 698] on div ""editMode" : "" , "expenses" : { ... } , "fileHoverIndex" : -1 , "fileName" : "…" at bounding box center [567, 435] width 921 height 589
click at [90, 87] on span "Page Builder" at bounding box center [102, 83] width 68 height 14
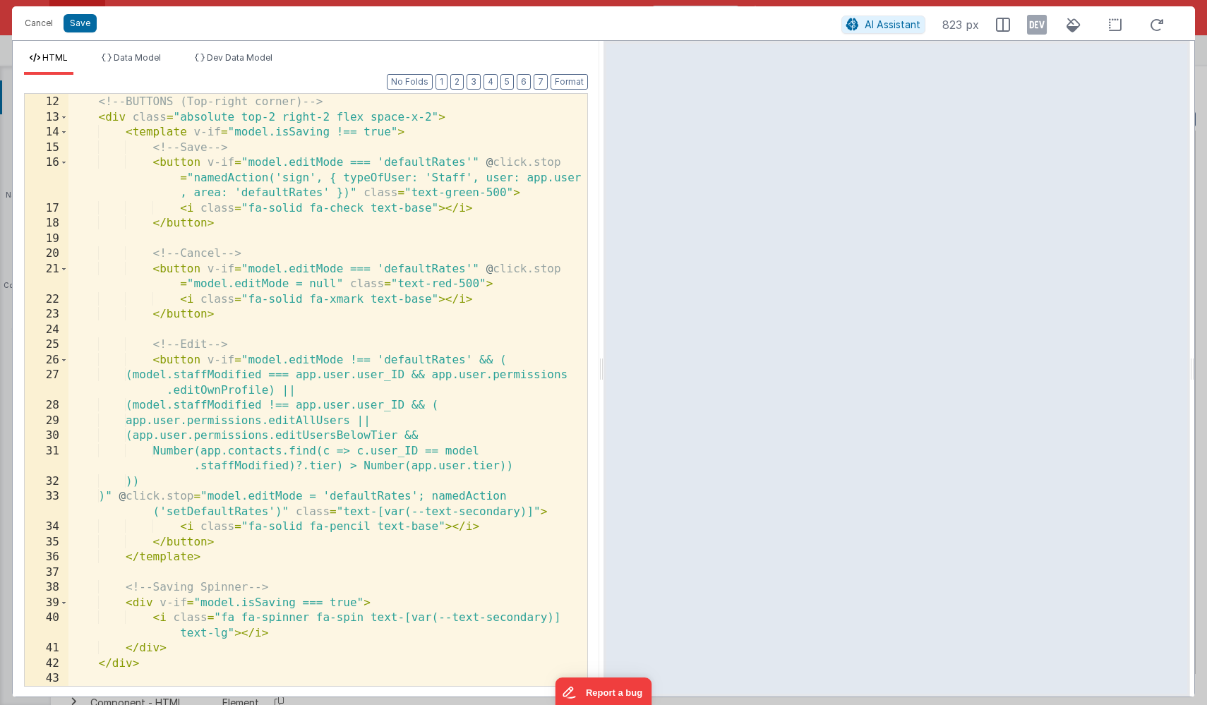
scroll to position [270, 0]
click at [462, 83] on button "2" at bounding box center [456, 82] width 13 height 16
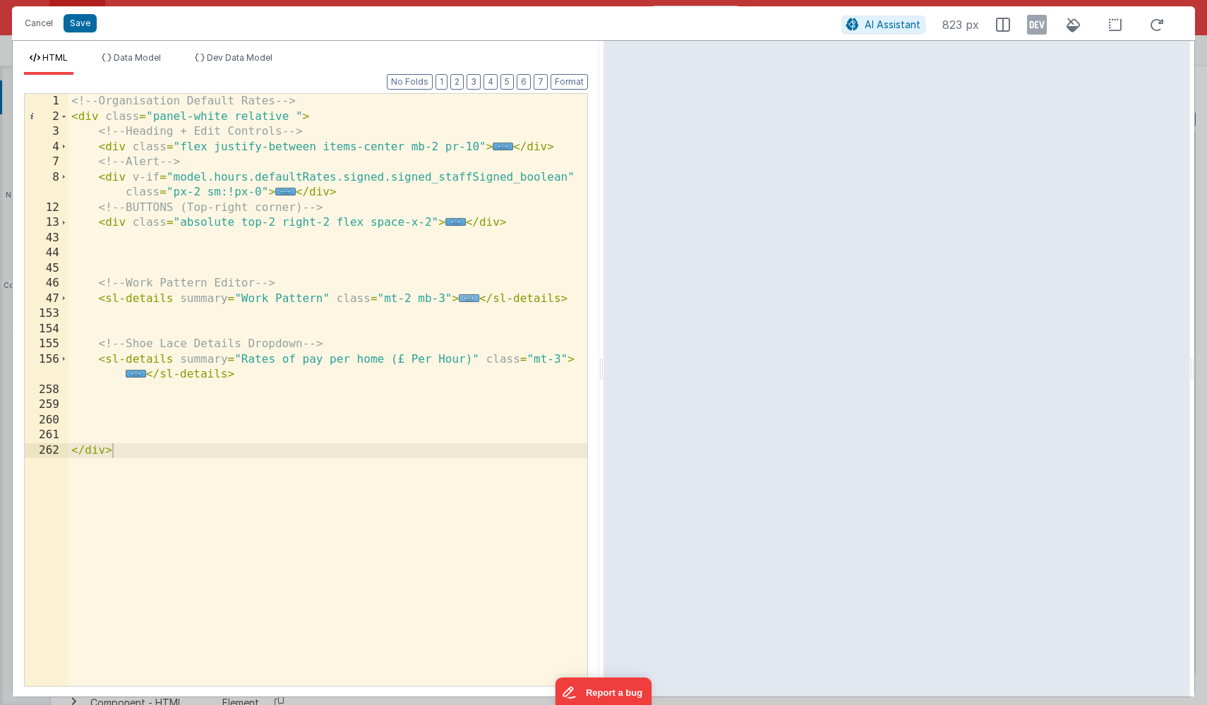
click at [468, 297] on span "..." at bounding box center [469, 298] width 20 height 8
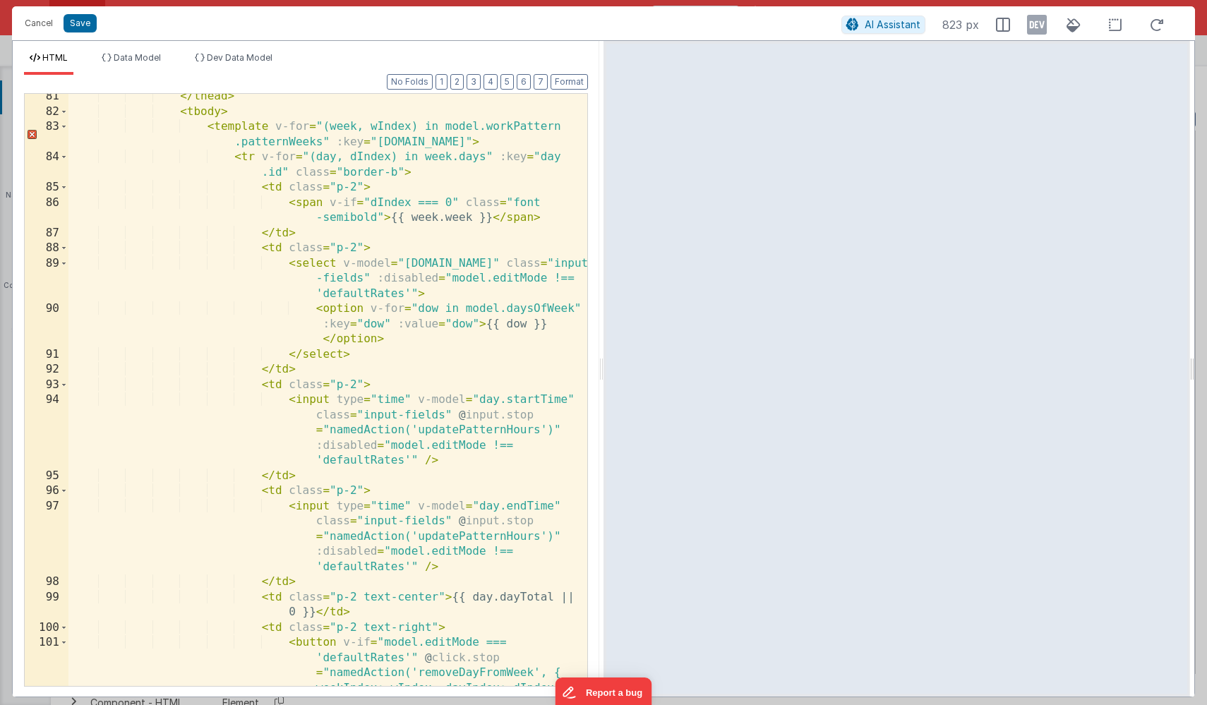
scroll to position [844, 0]
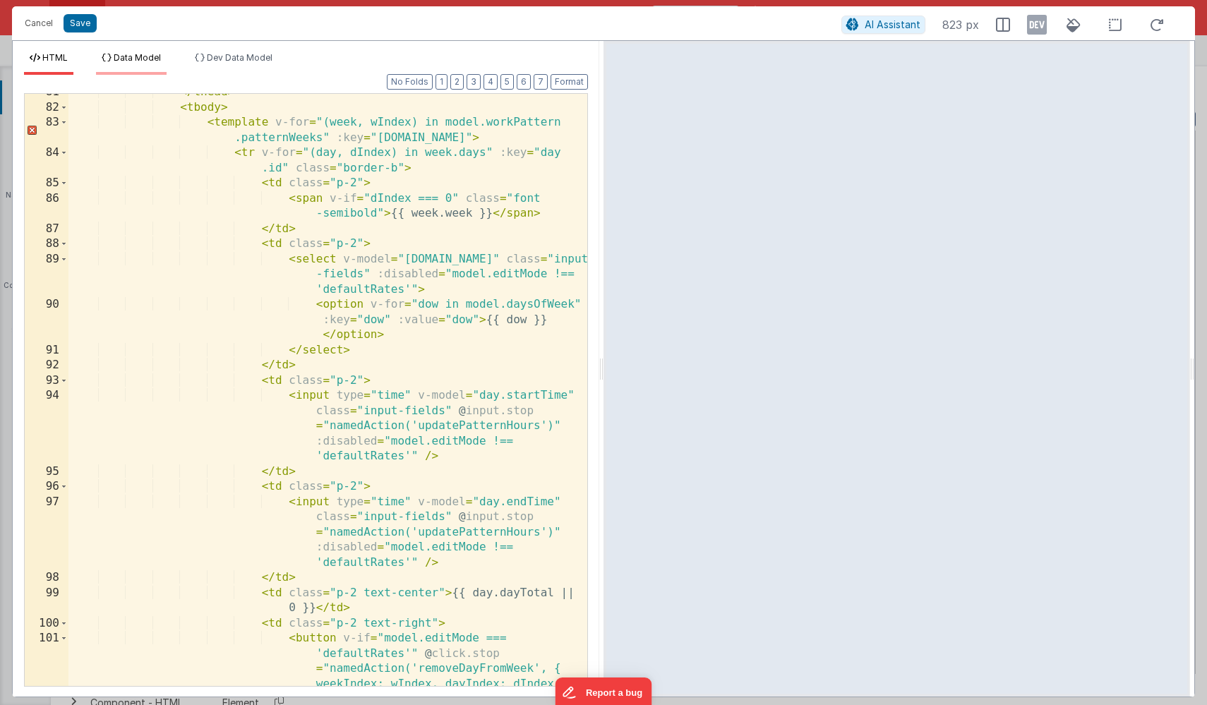
click at [122, 61] on span "Data Model" at bounding box center [137, 57] width 47 height 11
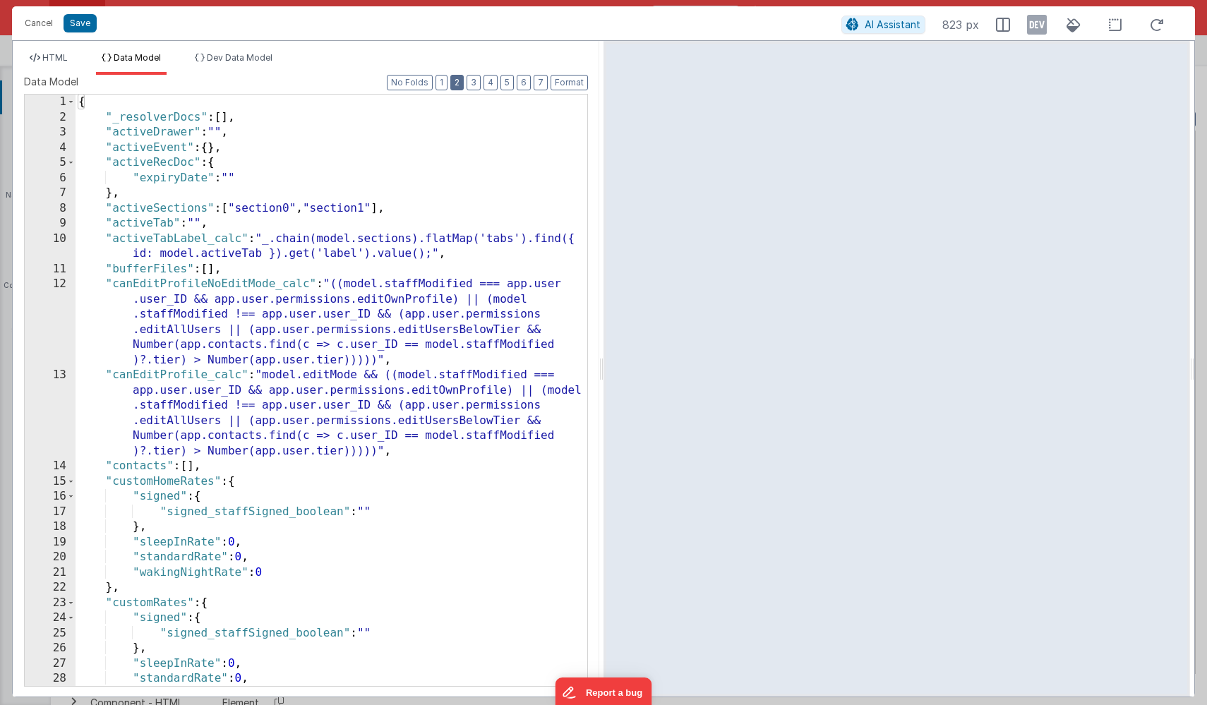
click at [460, 82] on button "2" at bounding box center [456, 83] width 13 height 16
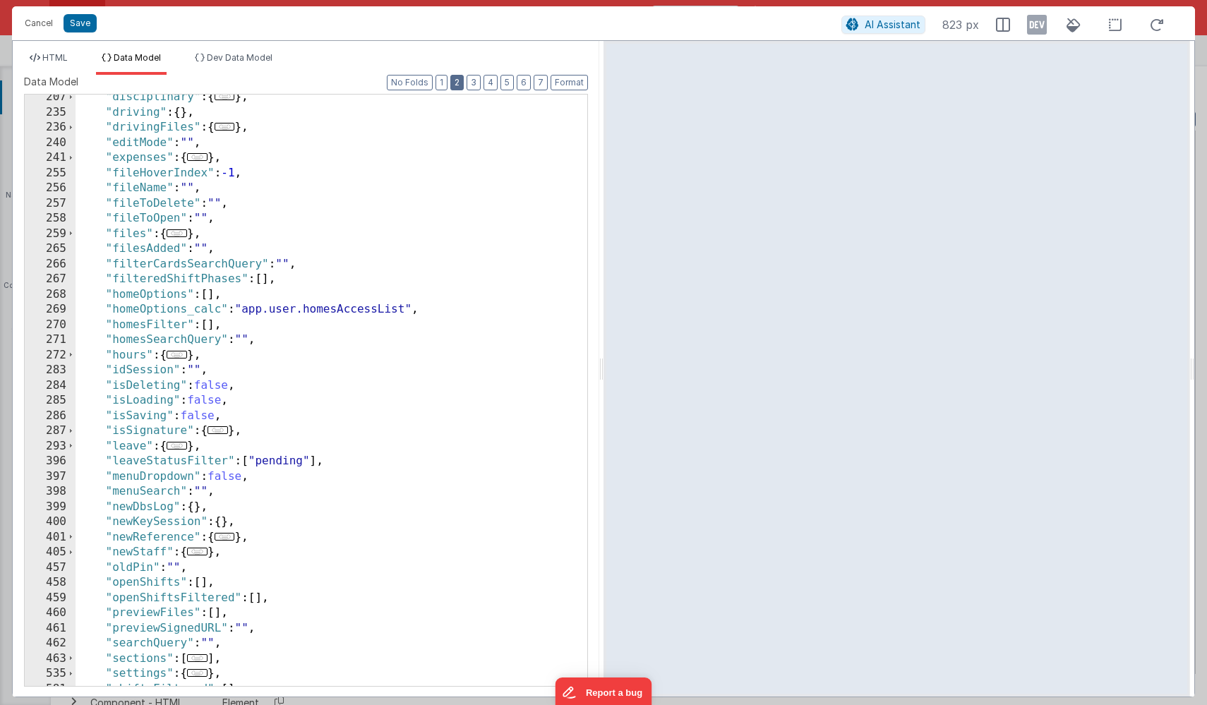
scroll to position [623, 0]
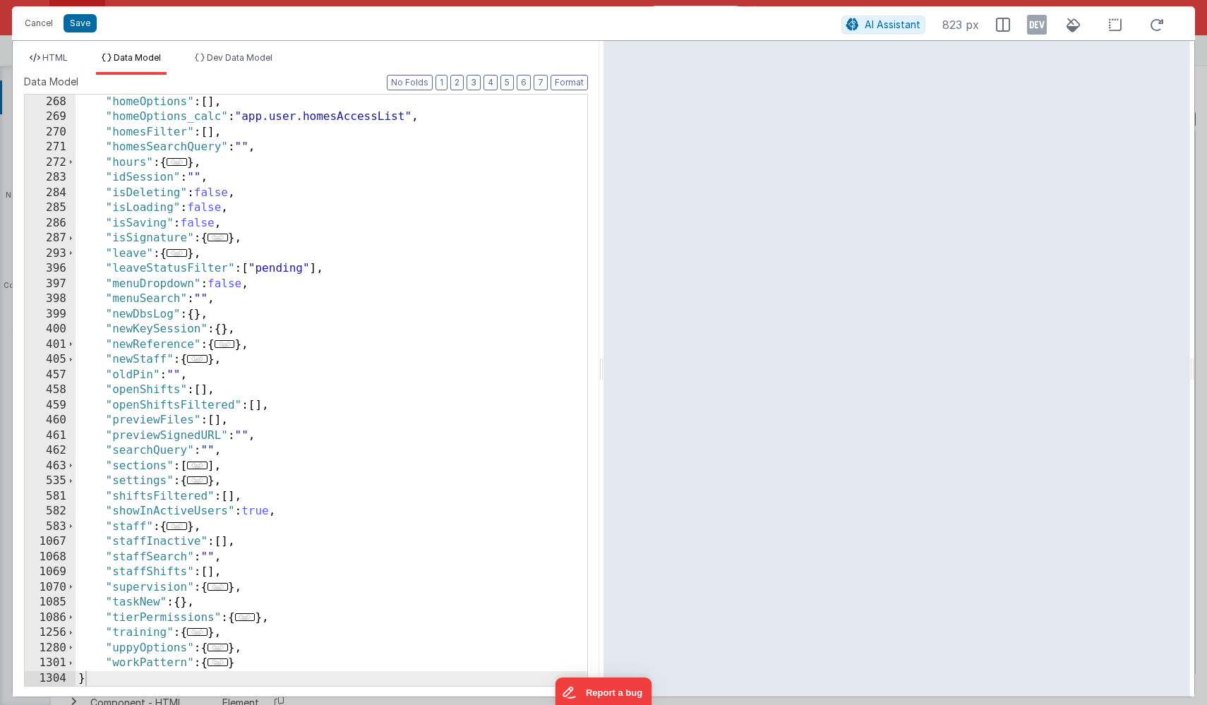
click at [222, 664] on span "..." at bounding box center [218, 663] width 20 height 8
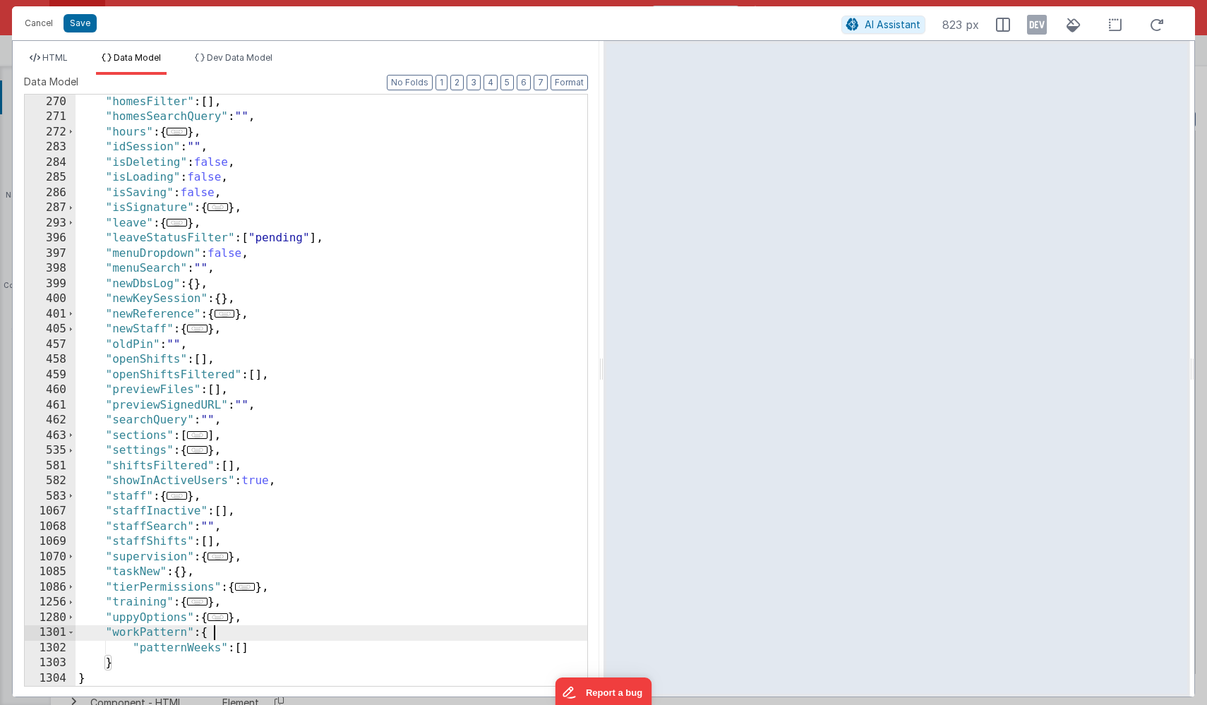
scroll to position [653, 0]
click at [35, 24] on button "Cancel" at bounding box center [39, 23] width 42 height 20
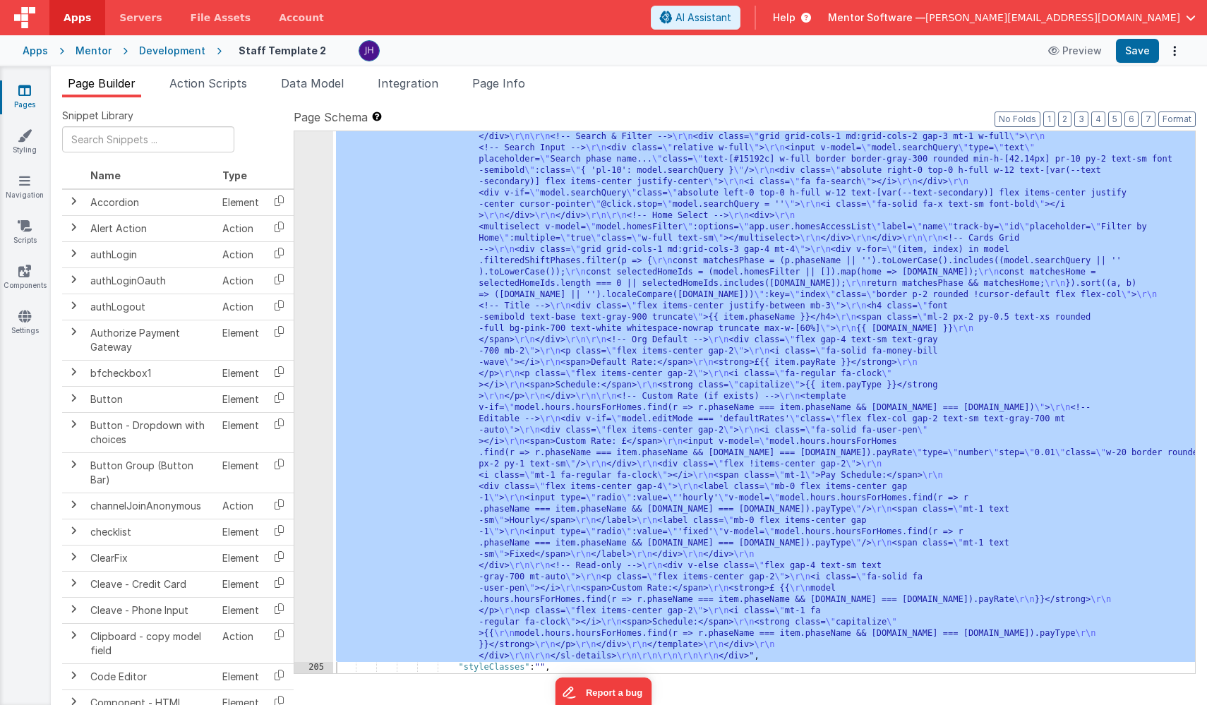
click at [30, 89] on icon at bounding box center [24, 90] width 13 height 14
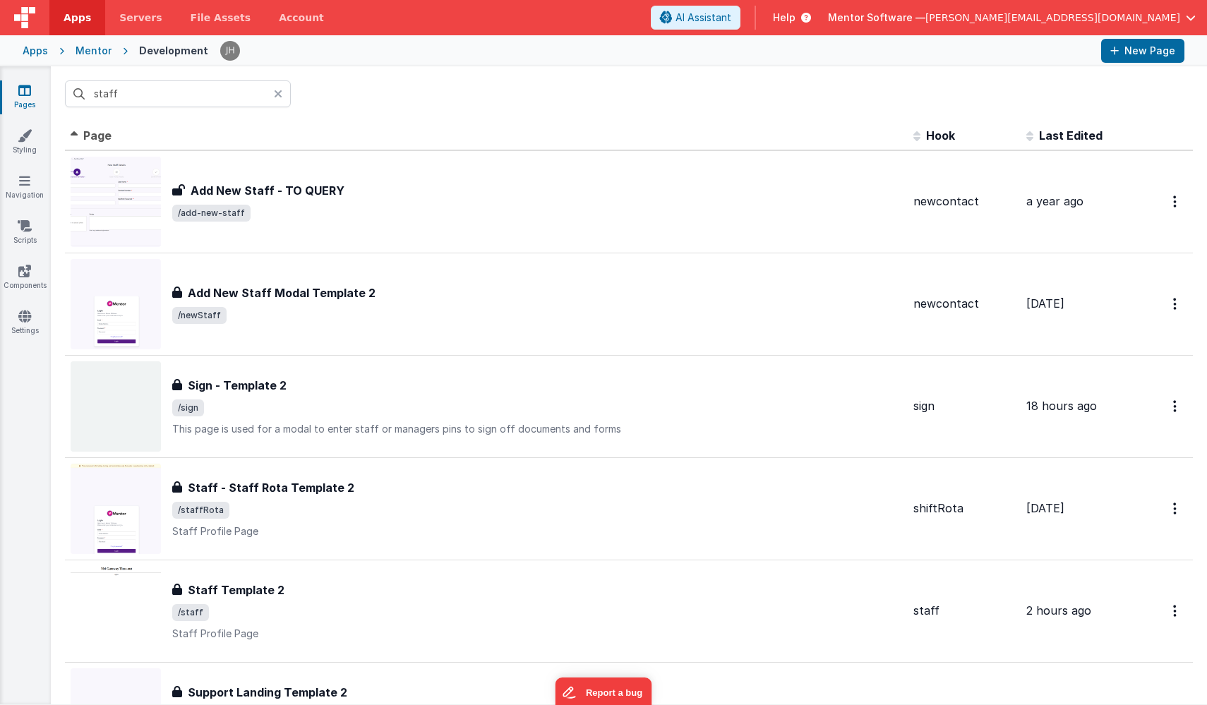
click at [467, 114] on div "staff" at bounding box center [629, 93] width 1157 height 55
